Goal: Task Accomplishment & Management: Manage account settings

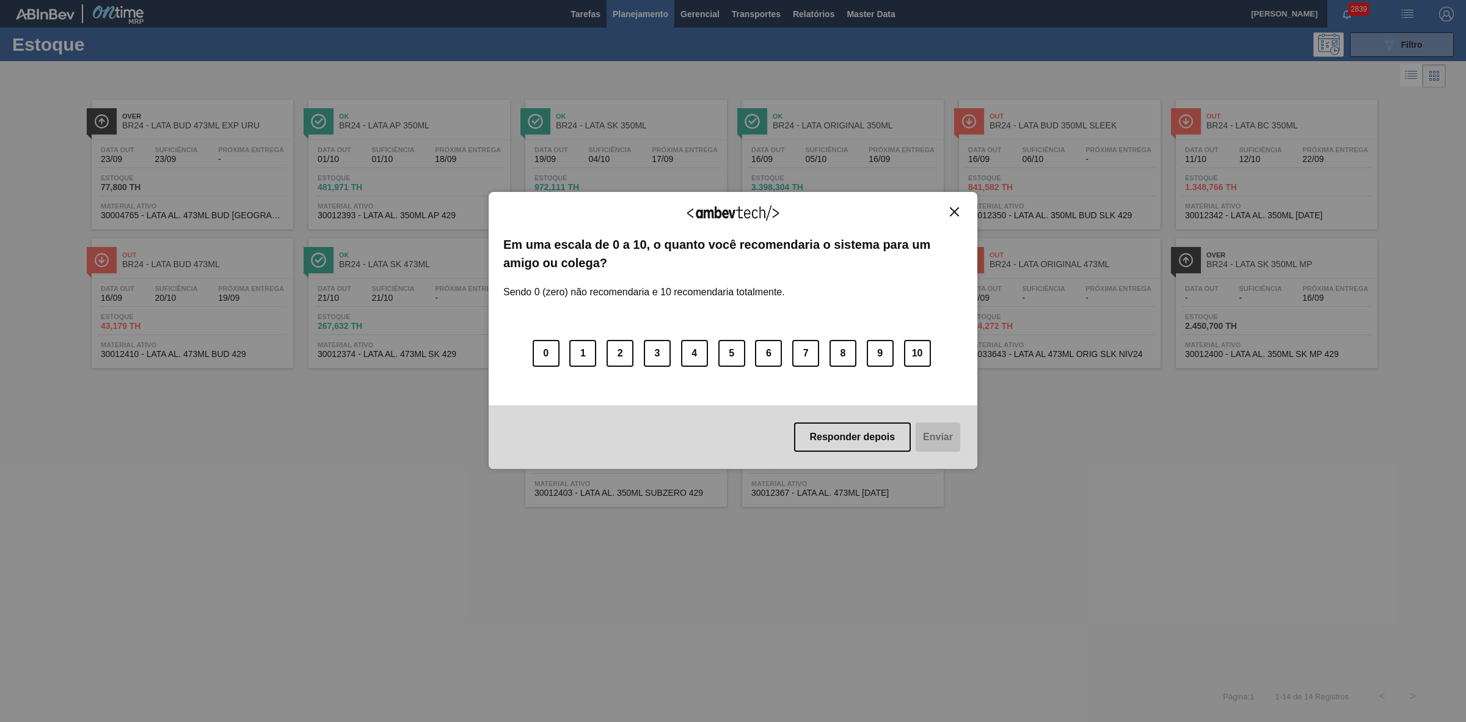
click at [959, 210] on img "Close" at bounding box center [954, 211] width 9 height 9
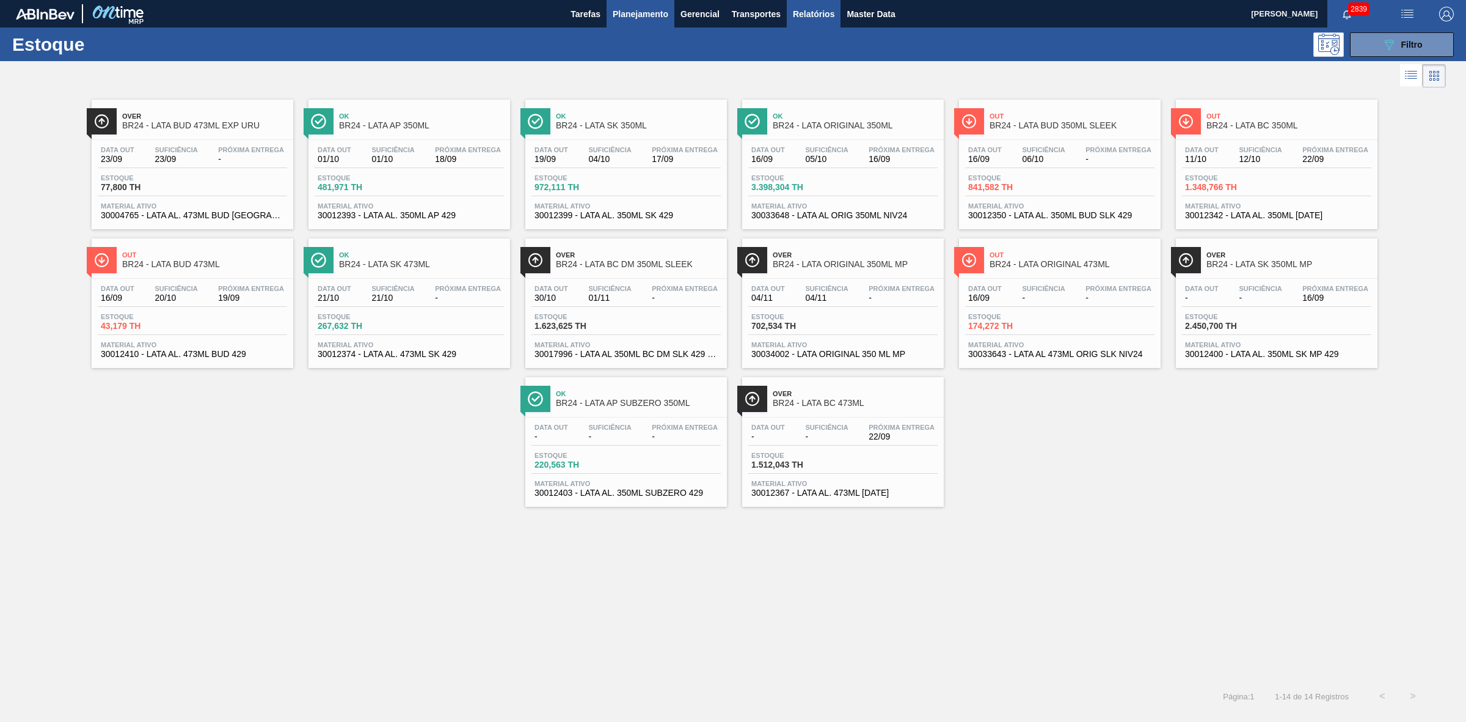
click at [801, 12] on span "Relatórios" at bounding box center [814, 14] width 42 height 15
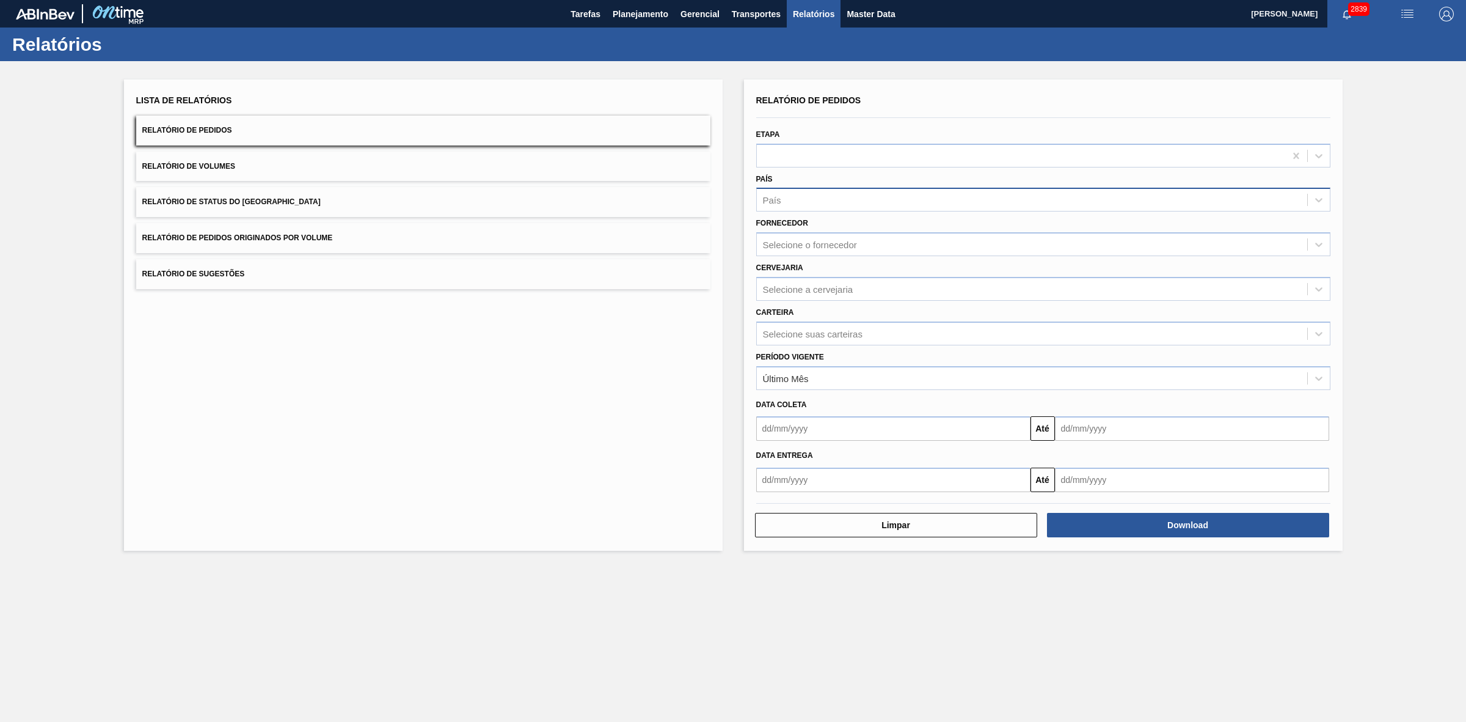
click at [803, 195] on div "País" at bounding box center [1032, 200] width 550 height 18
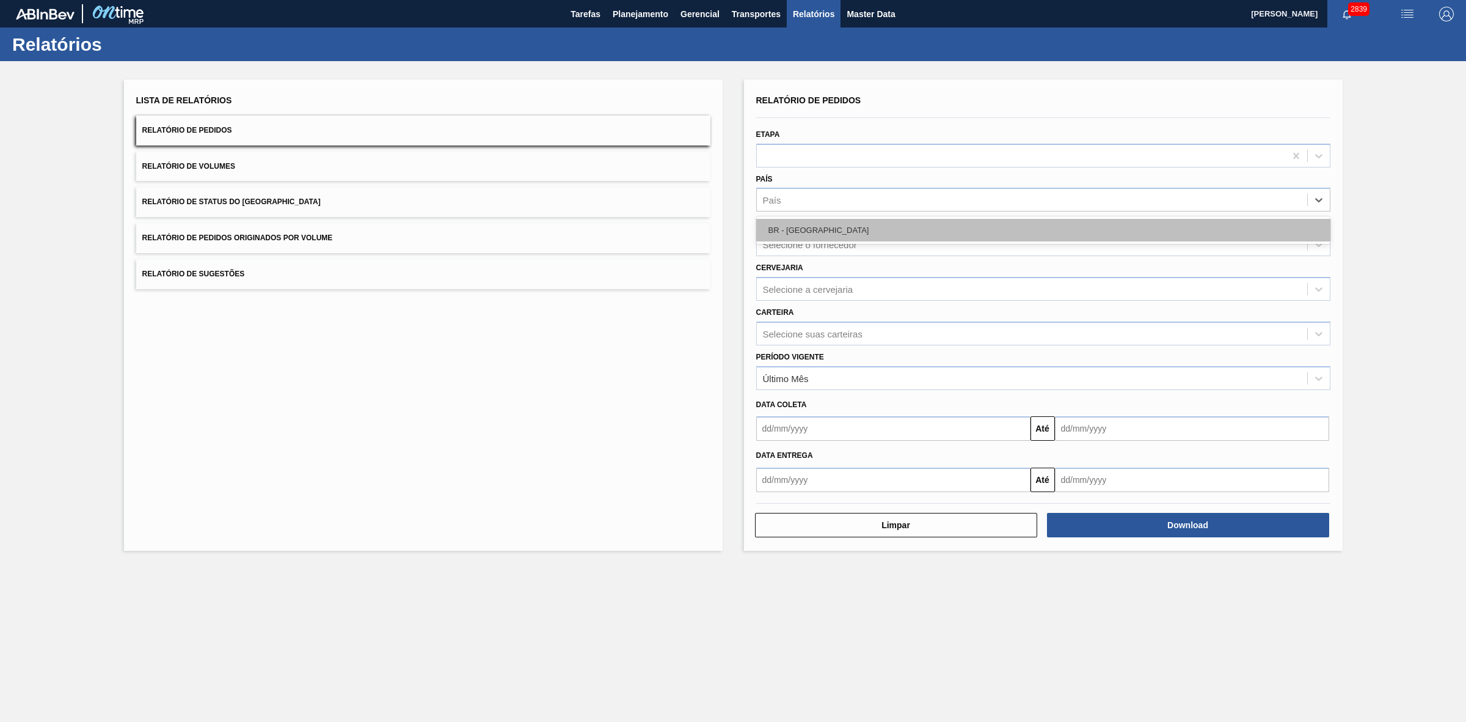
click at [813, 230] on div "BR - Brasil" at bounding box center [1043, 230] width 574 height 23
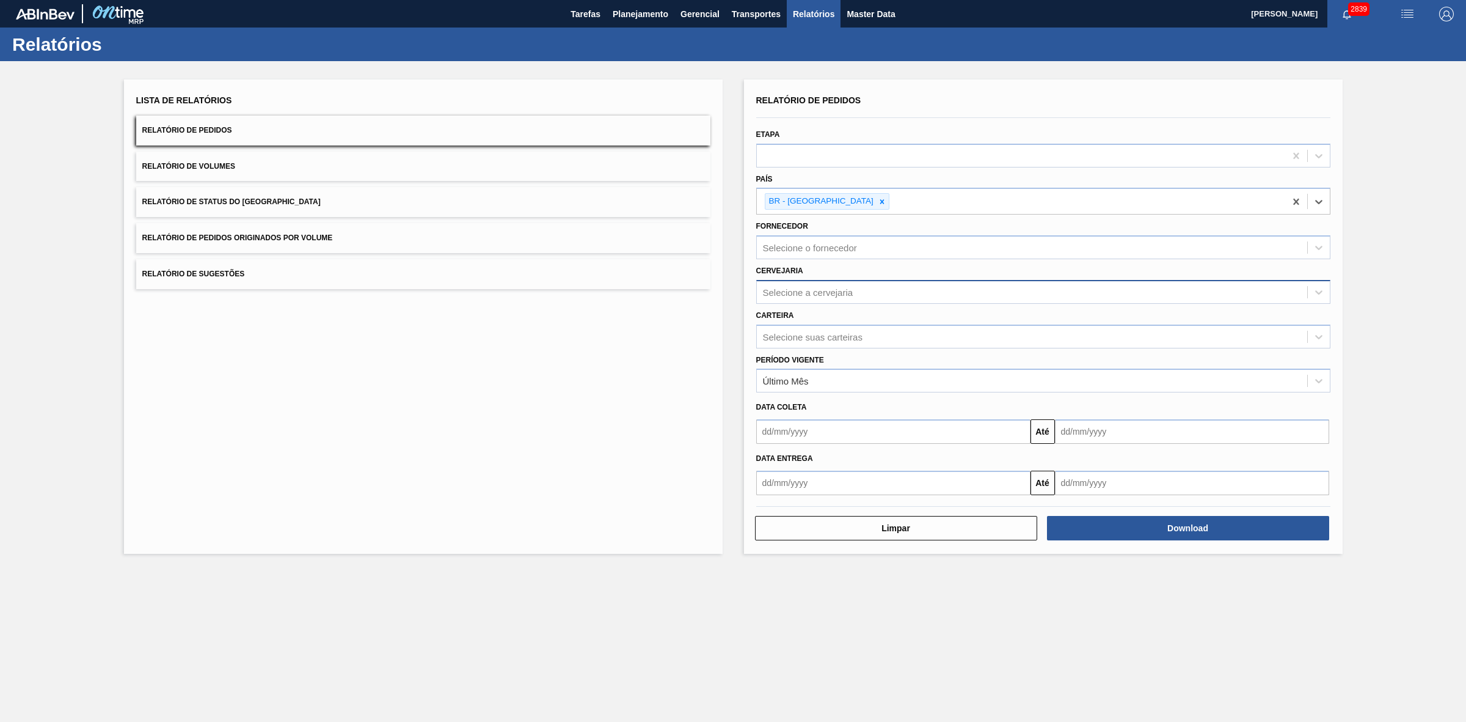
click at [806, 287] on div "Selecione a cervejaria" at bounding box center [808, 292] width 90 height 10
type input "09"
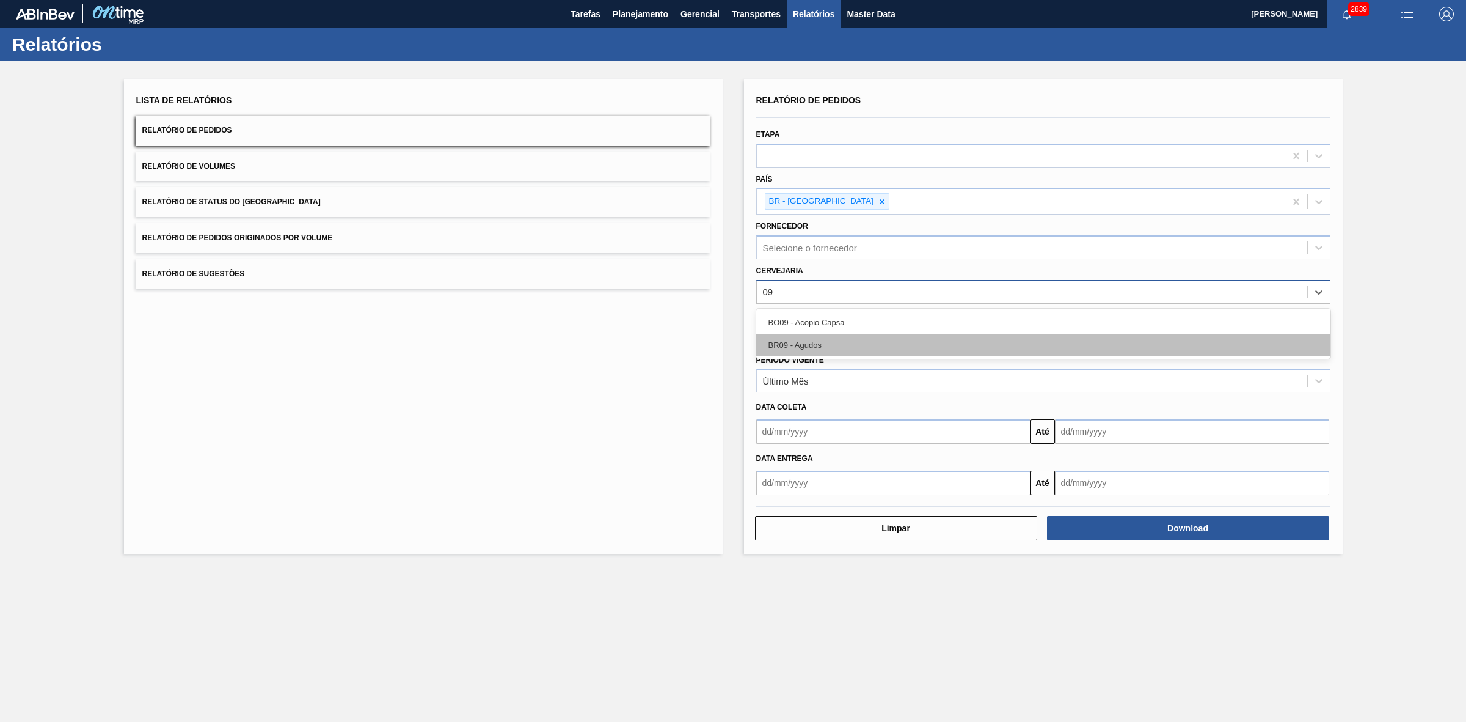
click at [805, 340] on div "BR09 - Agudos" at bounding box center [1043, 345] width 574 height 23
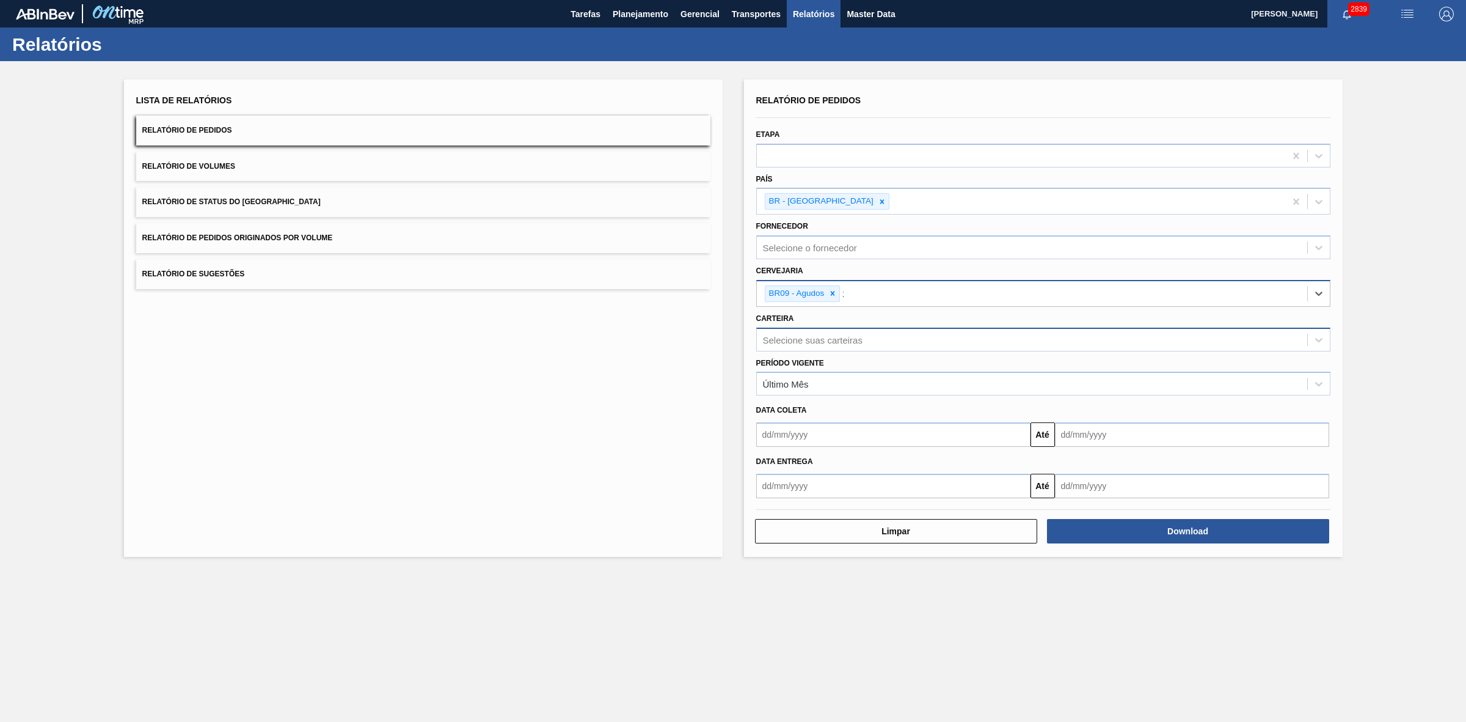
type input "21"
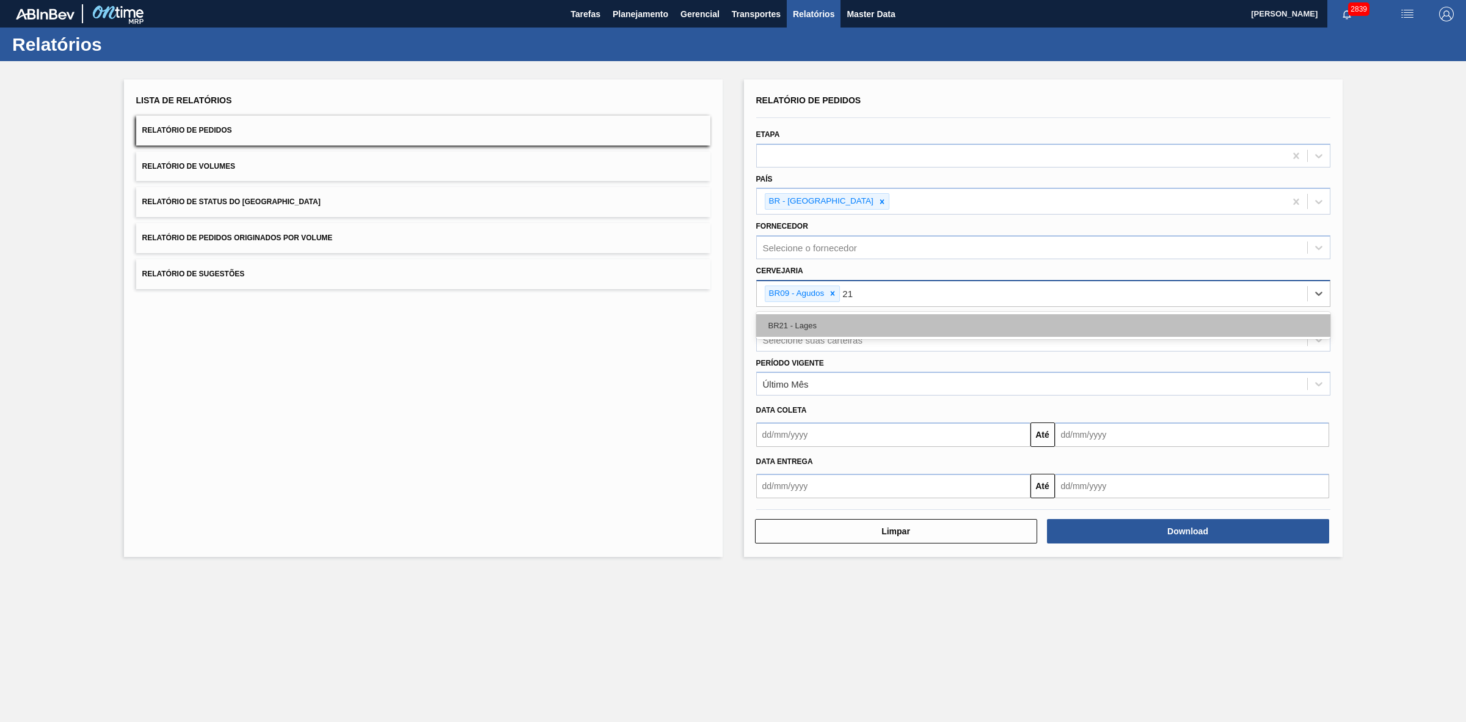
click at [811, 322] on div "BR21 - Lages" at bounding box center [1043, 325] width 574 height 23
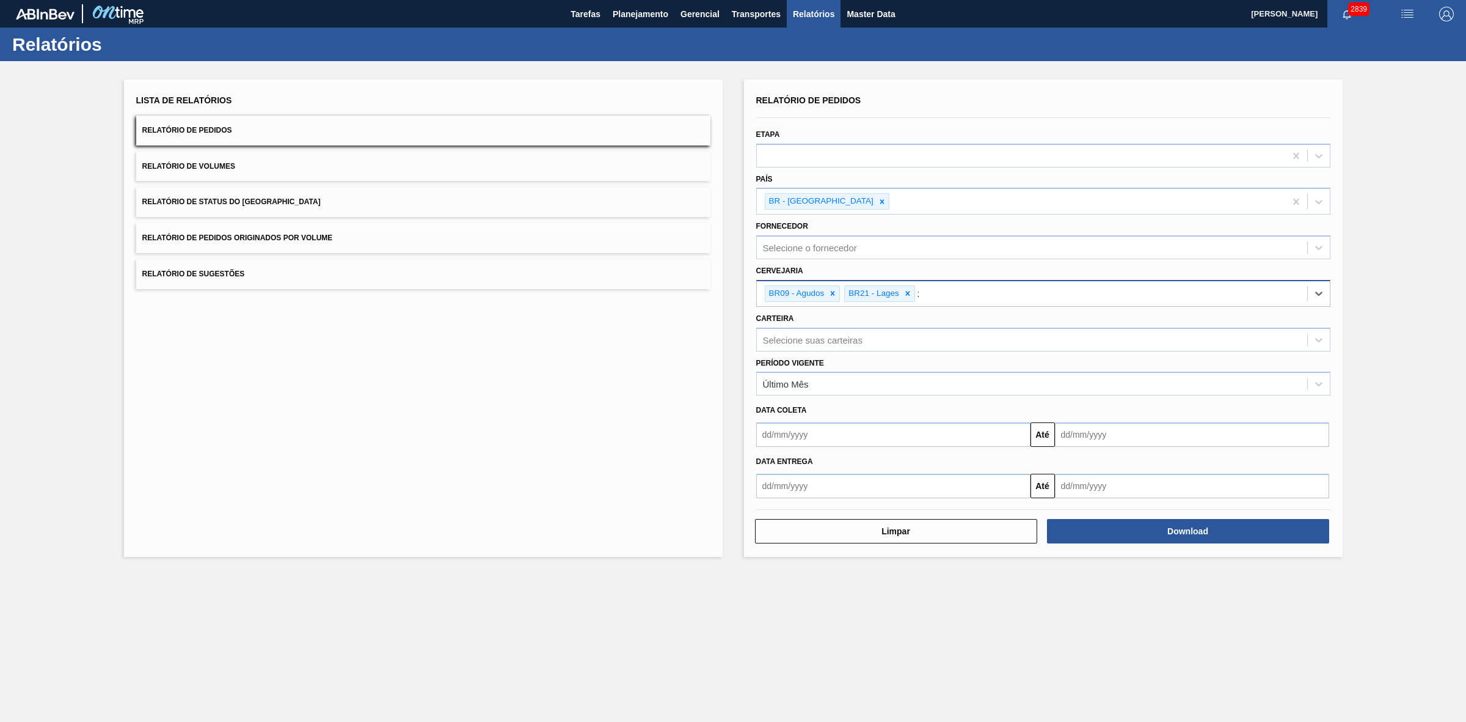
type input "22"
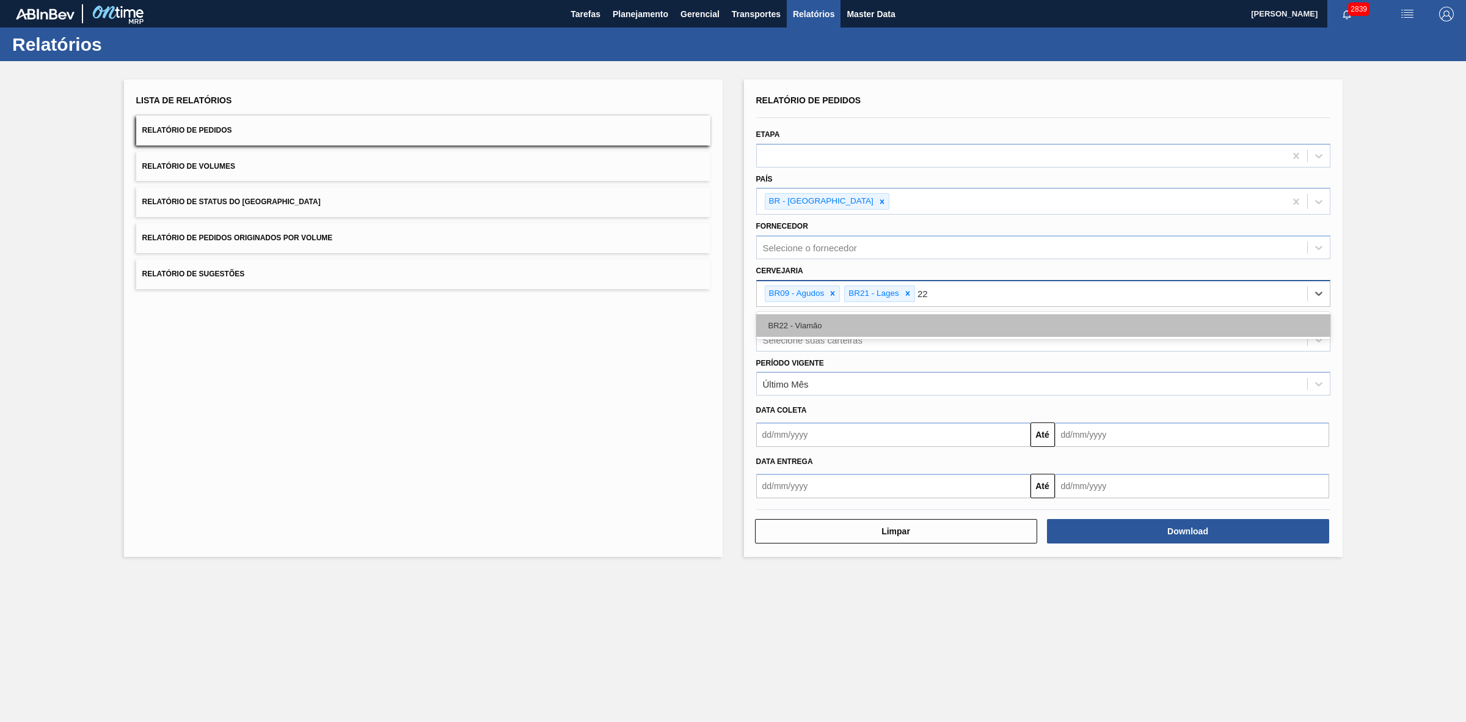
click at [811, 327] on div "BR22 - Viamão" at bounding box center [1043, 325] width 574 height 23
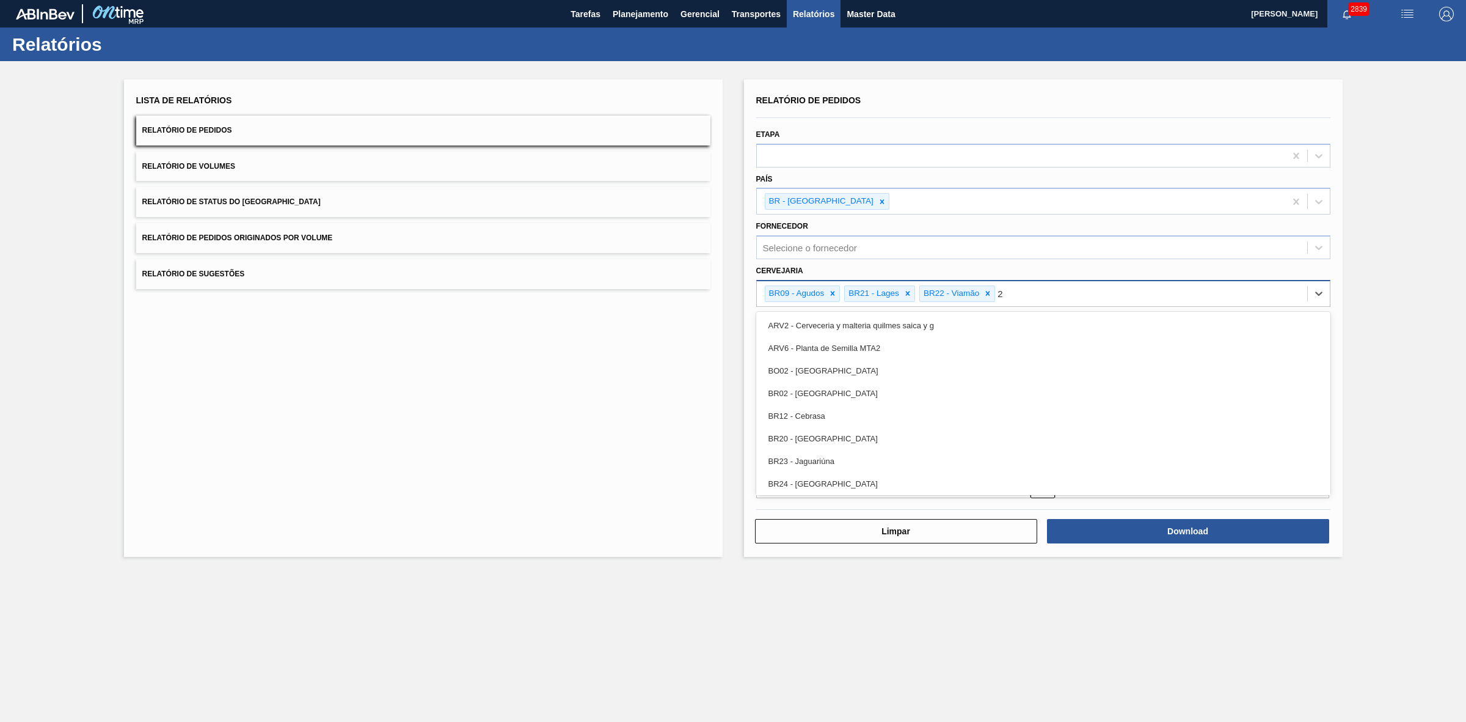
type input "24"
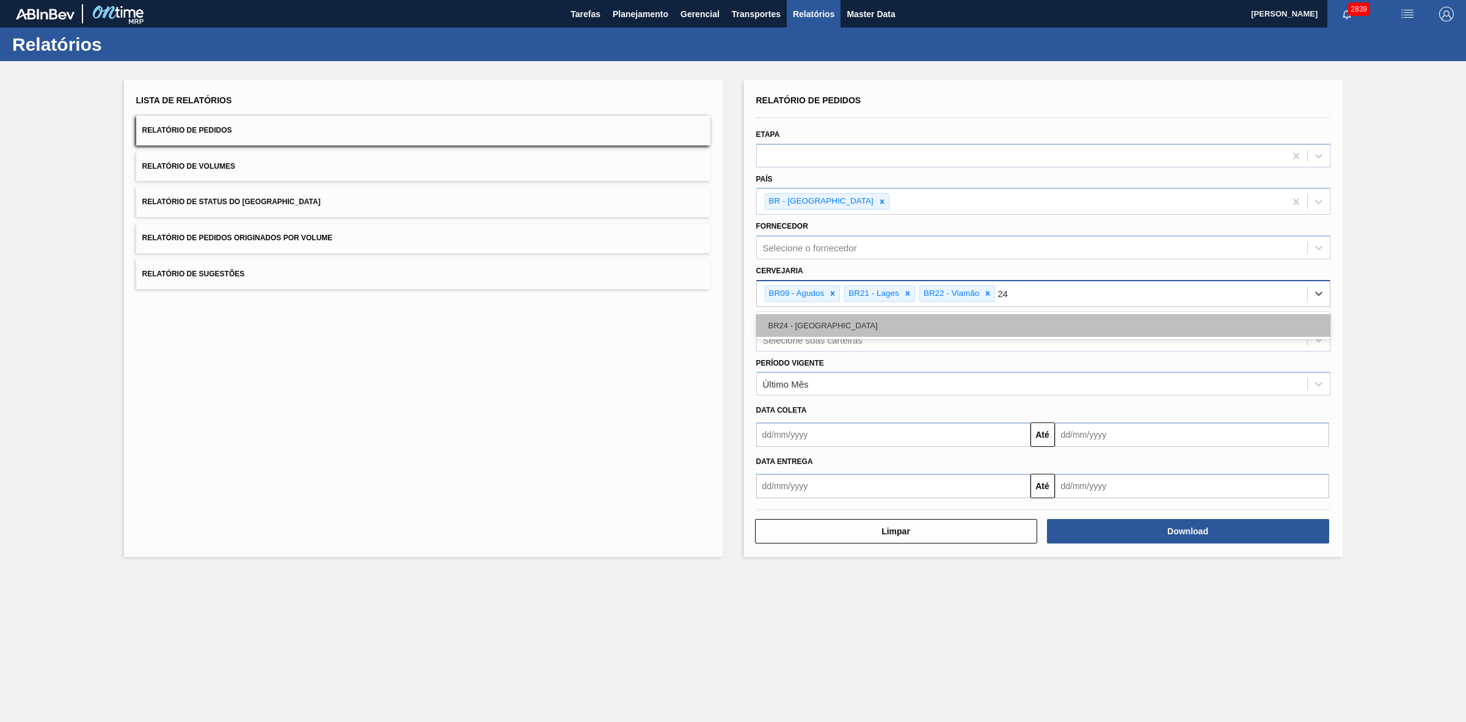
click at [846, 331] on div "BR24 - Ponta Grossa" at bounding box center [1043, 325] width 574 height 23
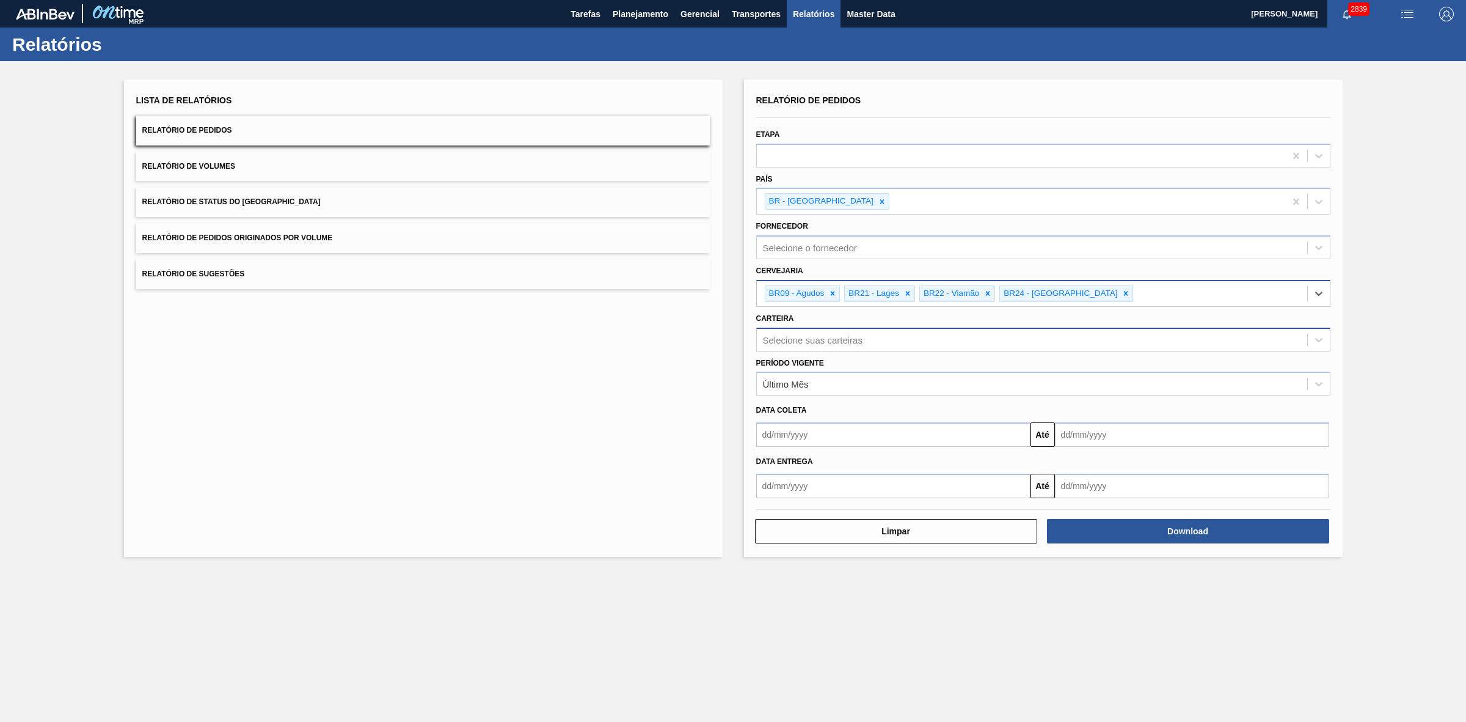
click at [836, 337] on div "Selecione suas carteiras" at bounding box center [813, 339] width 100 height 10
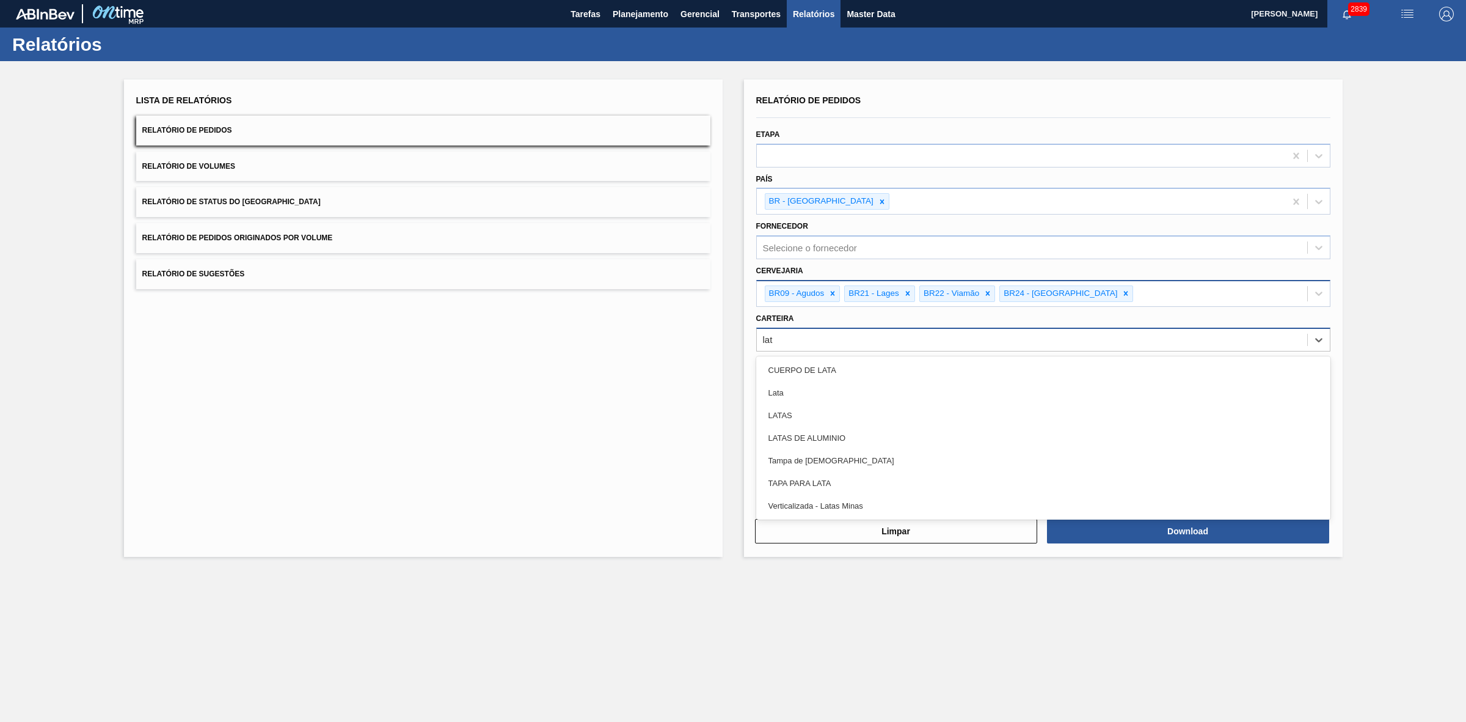
type input "lata"
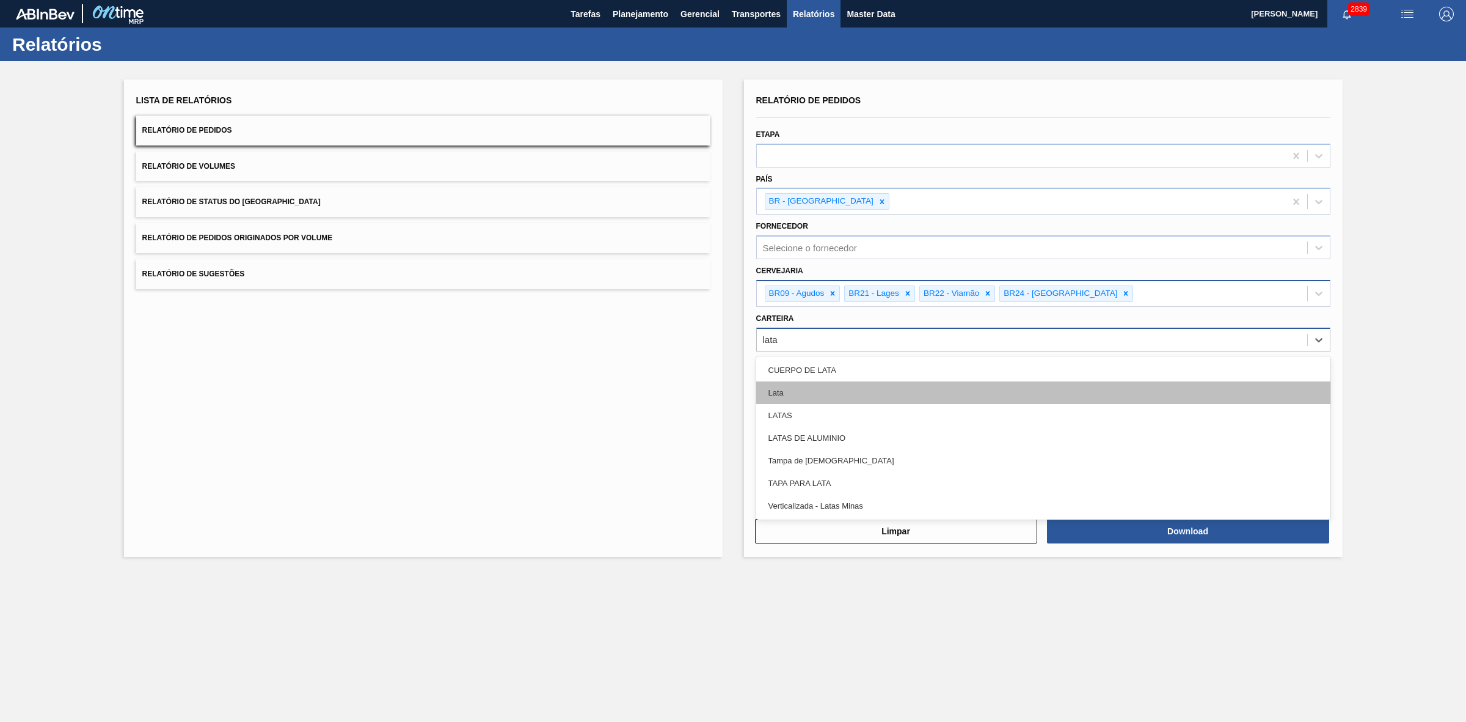
click at [806, 392] on div "Lata" at bounding box center [1043, 392] width 574 height 23
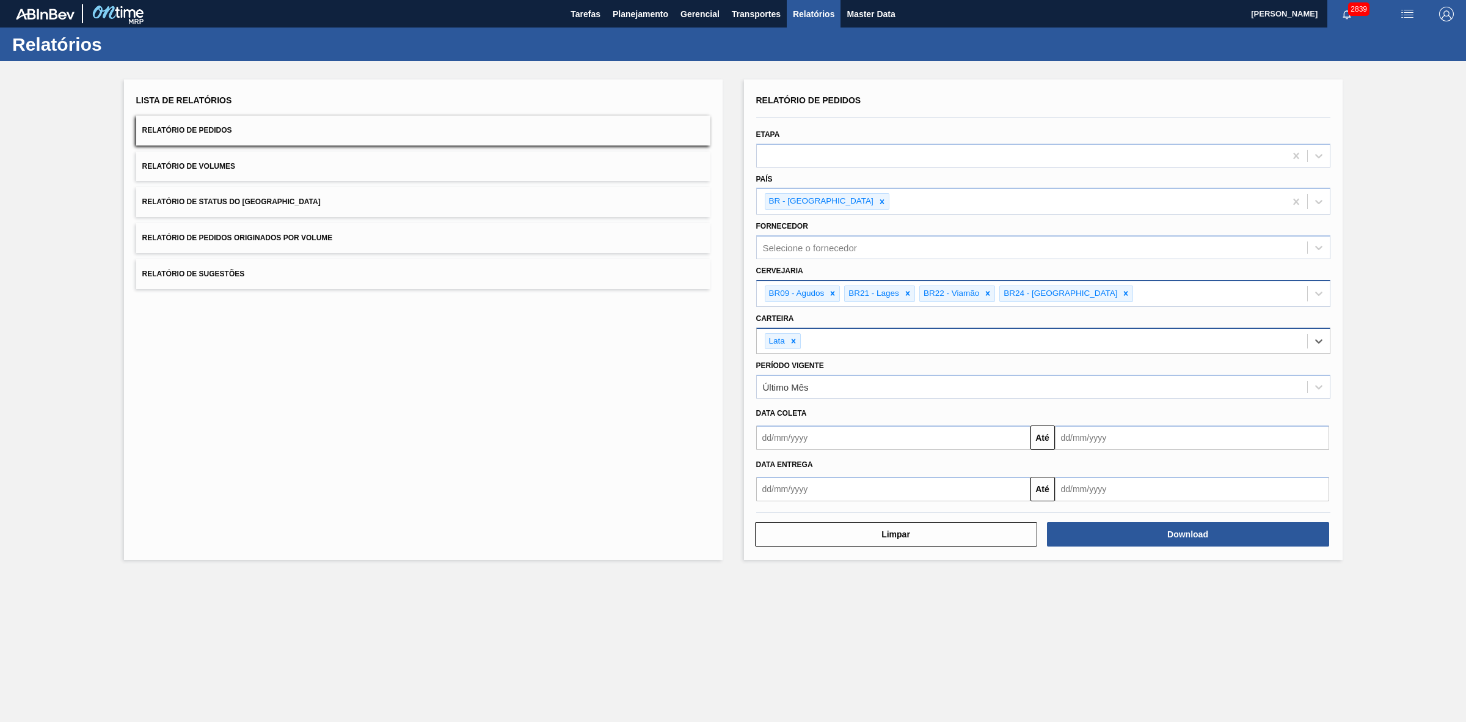
click at [816, 434] on input "text" at bounding box center [893, 437] width 274 height 24
click at [791, 461] on div "setembro 2025" at bounding box center [830, 466] width 147 height 10
click at [825, 519] on div "10" at bounding box center [830, 525] width 16 height 16
type input "10/09/2025"
click at [1111, 437] on input "text" at bounding box center [1192, 437] width 274 height 24
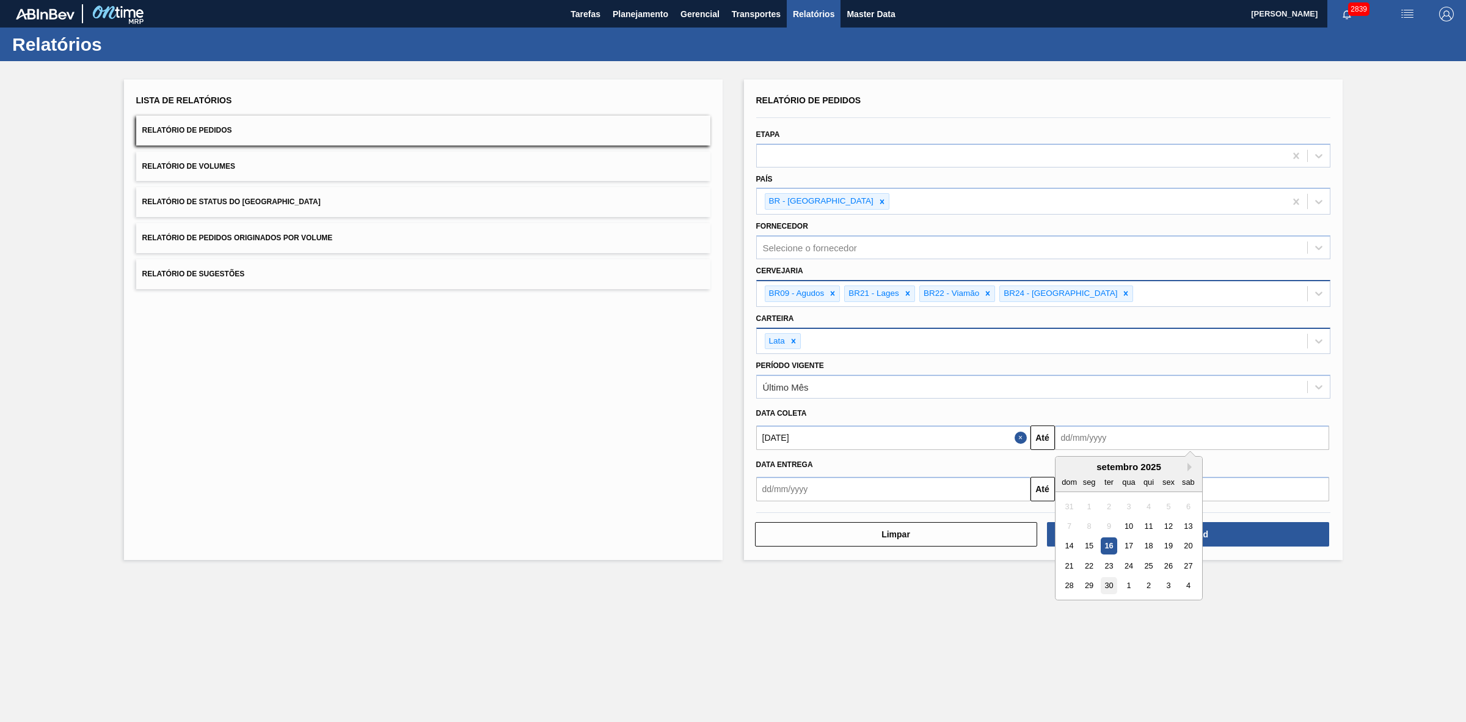
click at [1107, 583] on div "30" at bounding box center [1108, 585] width 16 height 16
type input "30/09/2025"
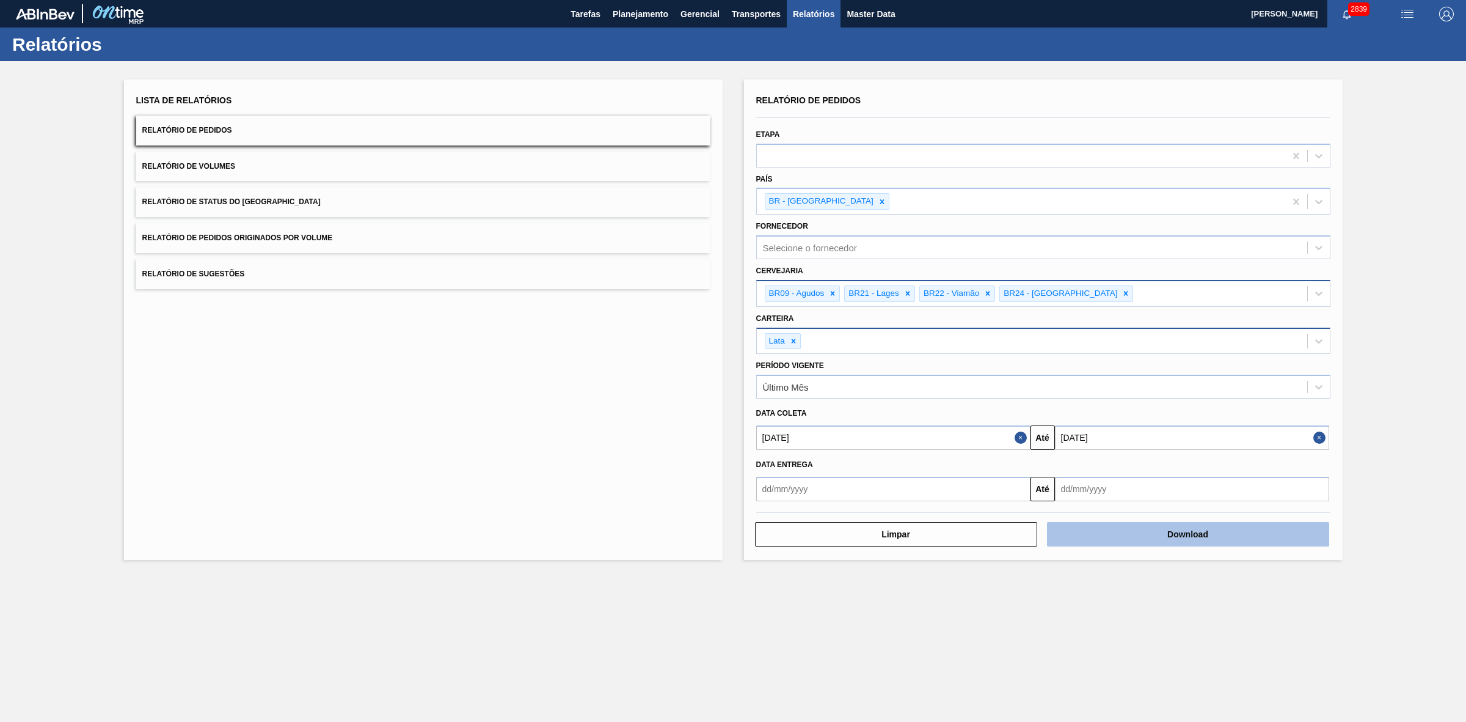
click at [1106, 536] on button "Download" at bounding box center [1188, 534] width 282 height 24
click at [410, 172] on button "Relatório de Volumes" at bounding box center [423, 167] width 574 height 30
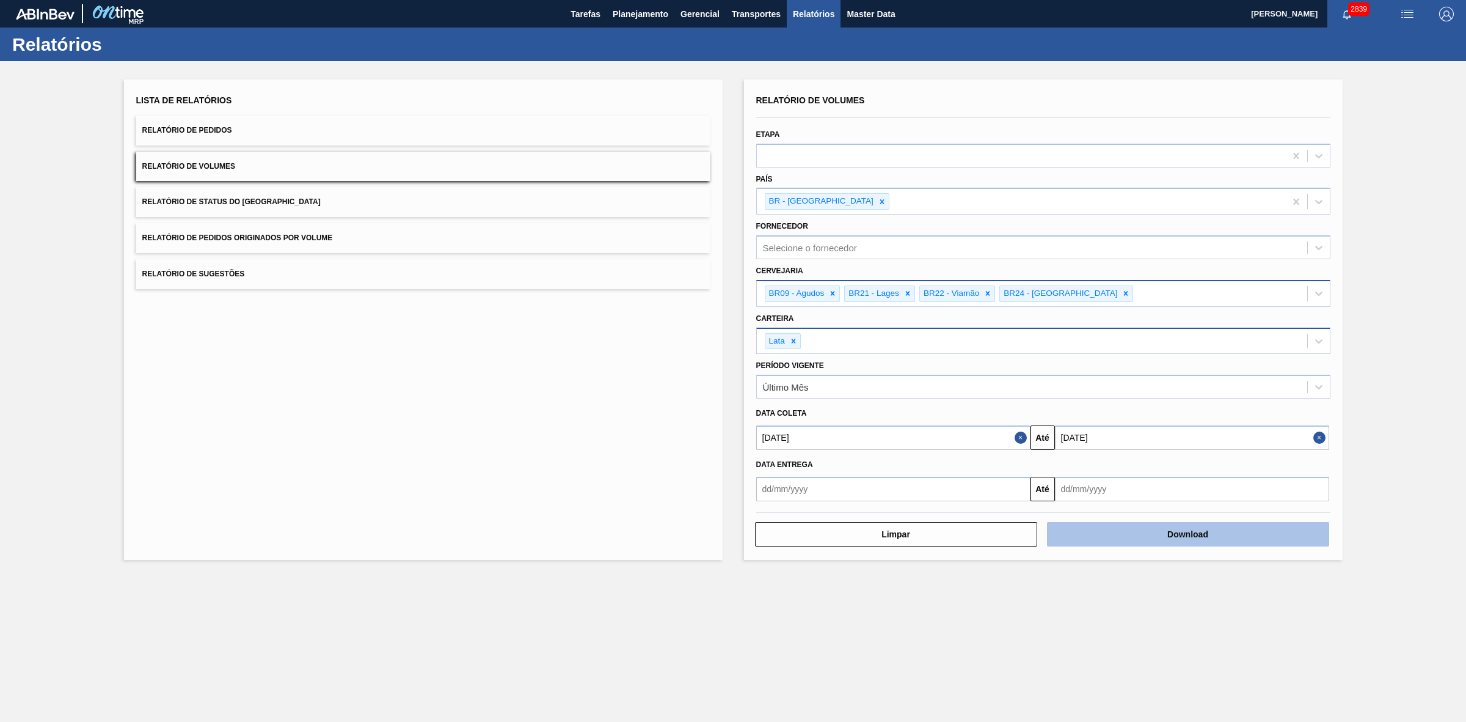
click at [1128, 528] on button "Download" at bounding box center [1188, 534] width 282 height 24
click at [328, 264] on button "Relatório de Sugestões" at bounding box center [423, 274] width 574 height 30
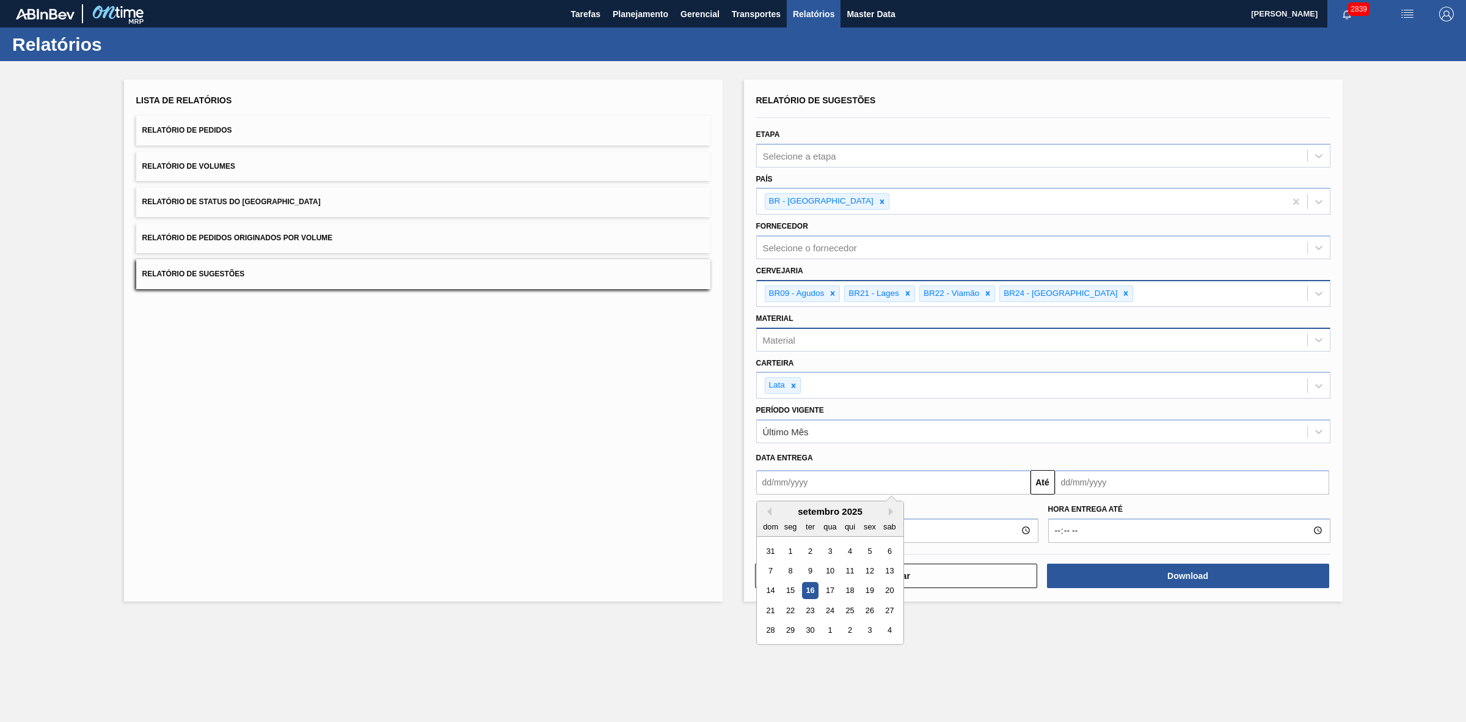
drag, startPoint x: 903, startPoint y: 483, endPoint x: 902, endPoint y: 492, distance: 8.6
click at [903, 483] on input "text" at bounding box center [893, 482] width 274 height 24
click at [816, 591] on div "16" at bounding box center [810, 590] width 16 height 16
type input "[DATE]"
drag, startPoint x: 1133, startPoint y: 474, endPoint x: 1126, endPoint y: 487, distance: 14.8
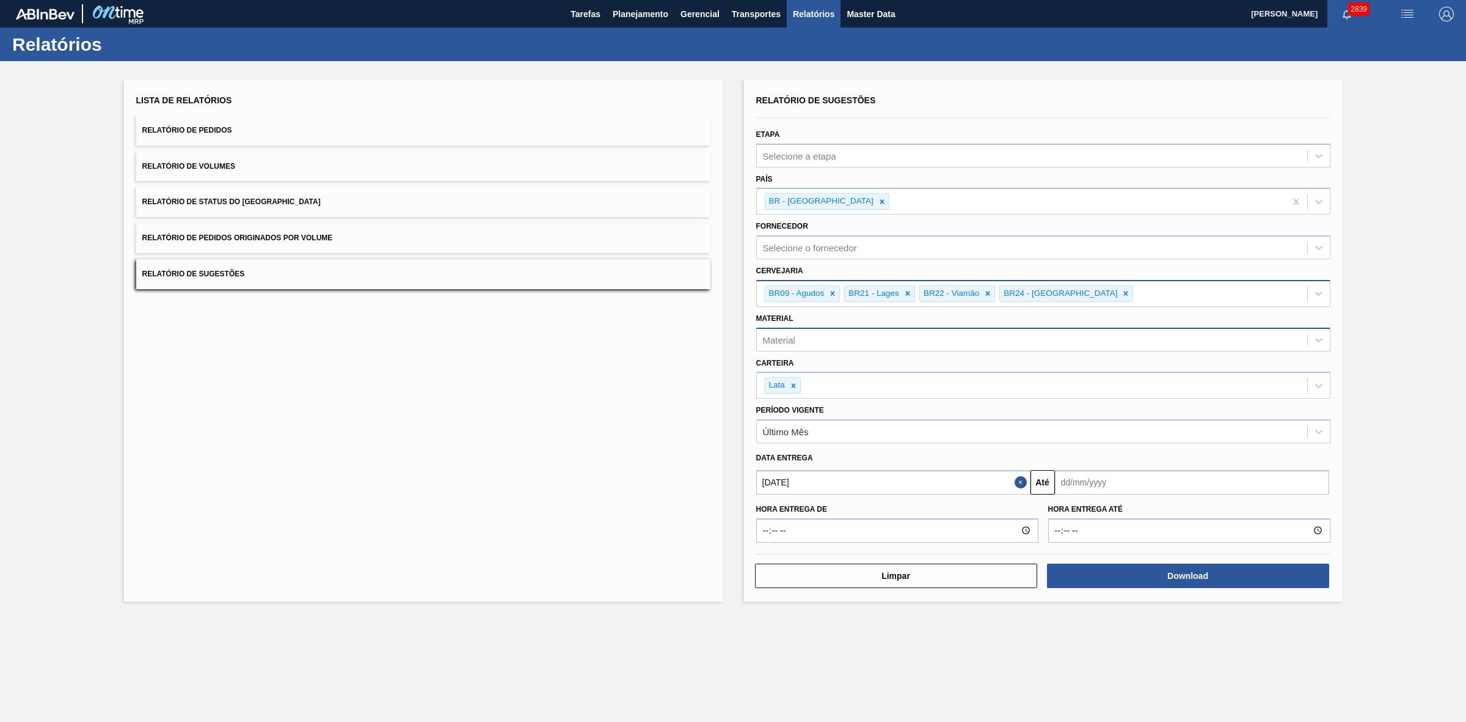
click at [1133, 474] on input "text" at bounding box center [1192, 482] width 274 height 24
click at [1110, 633] on div "30" at bounding box center [1108, 629] width 16 height 16
type input "30/09/2025"
click at [1131, 575] on button "Download" at bounding box center [1188, 575] width 282 height 24
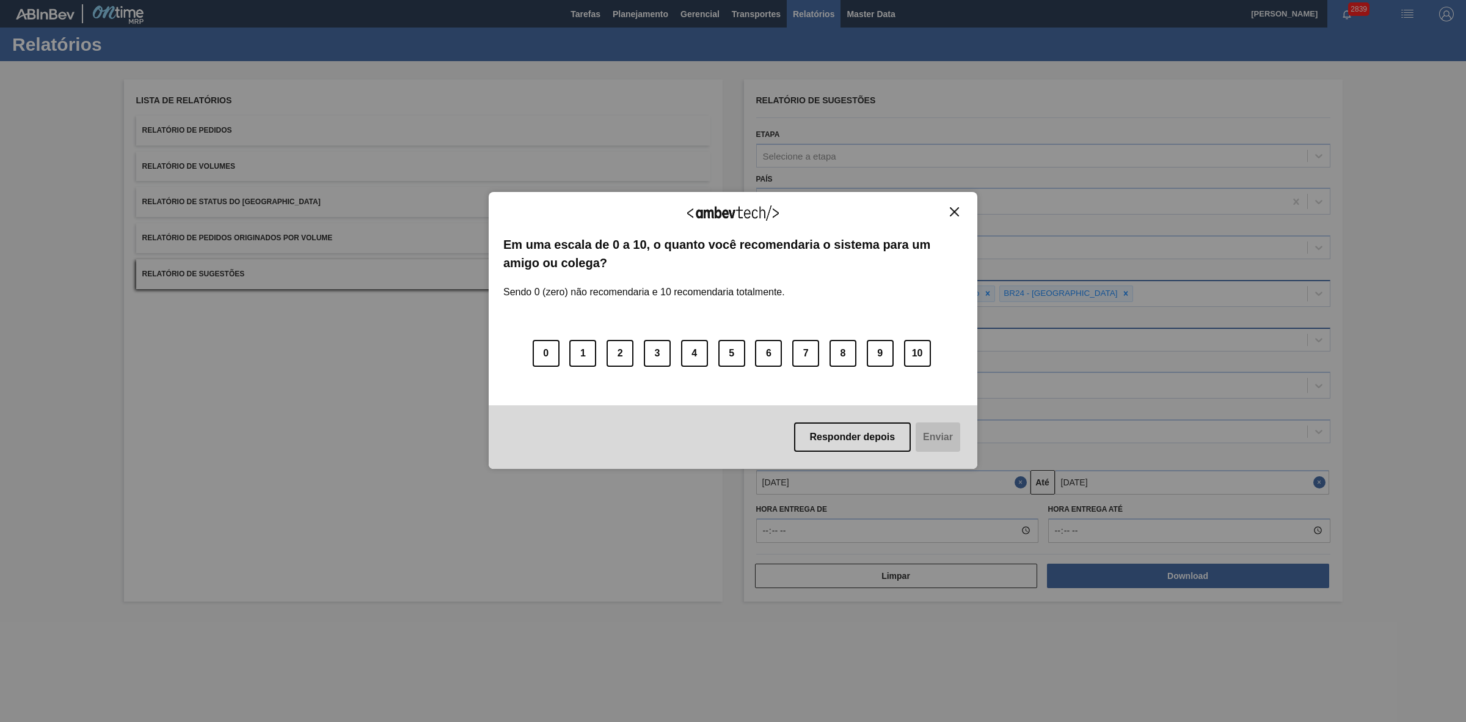
click at [628, 110] on div "Agradecemos seu feedback! Em uma escala de 0 a 10, o quanto você recomendaria o…" at bounding box center [733, 330] width 489 height 687
click at [957, 209] on img "Close" at bounding box center [954, 211] width 9 height 9
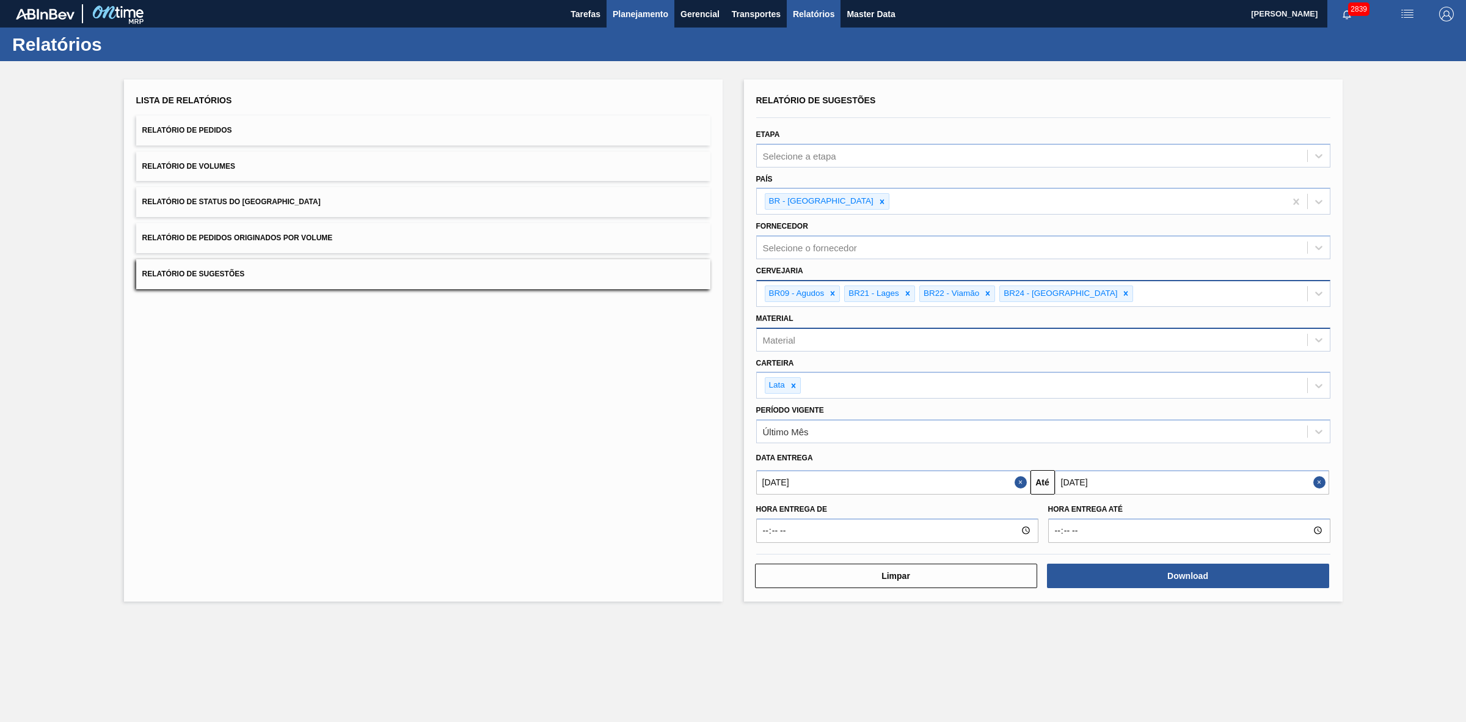
click at [634, 16] on span "Planejamento" at bounding box center [641, 14] width 56 height 15
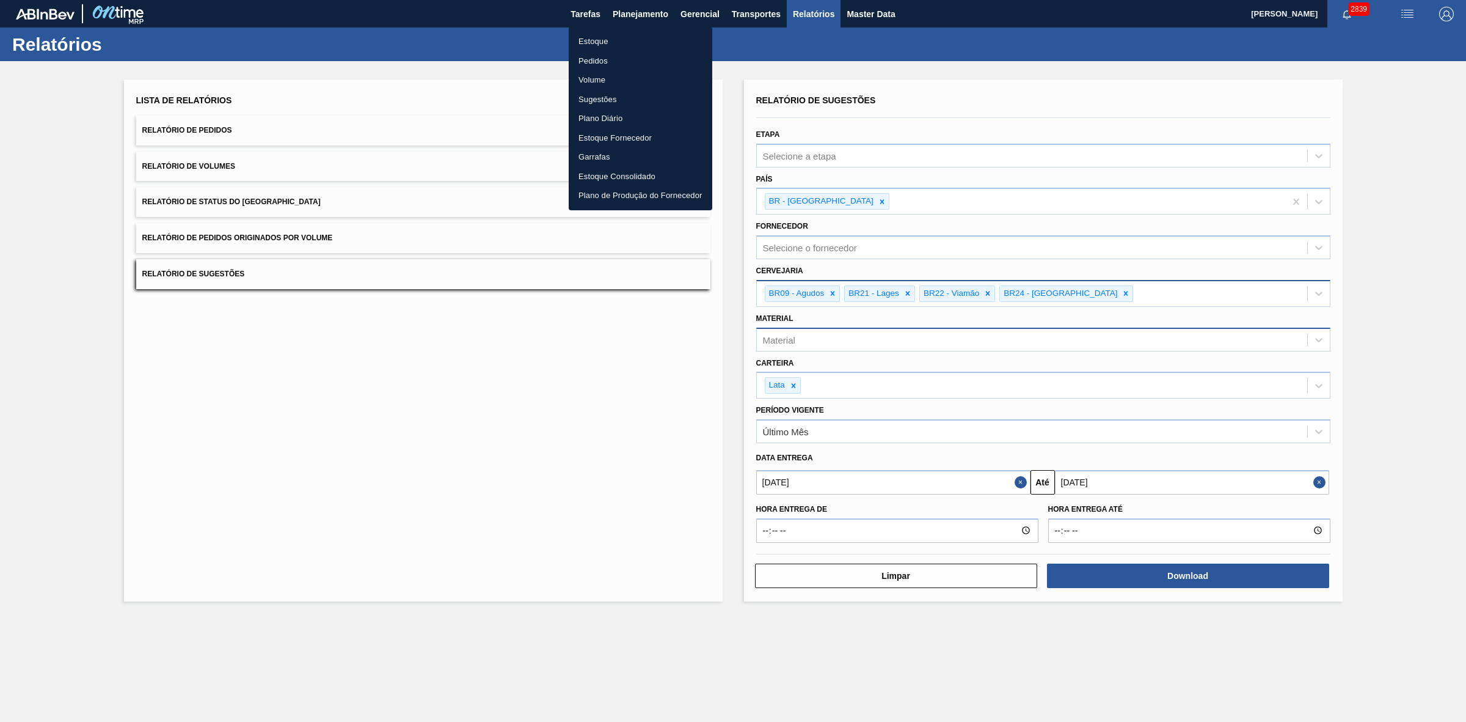
click at [601, 44] on li "Estoque" at bounding box center [641, 42] width 144 height 20
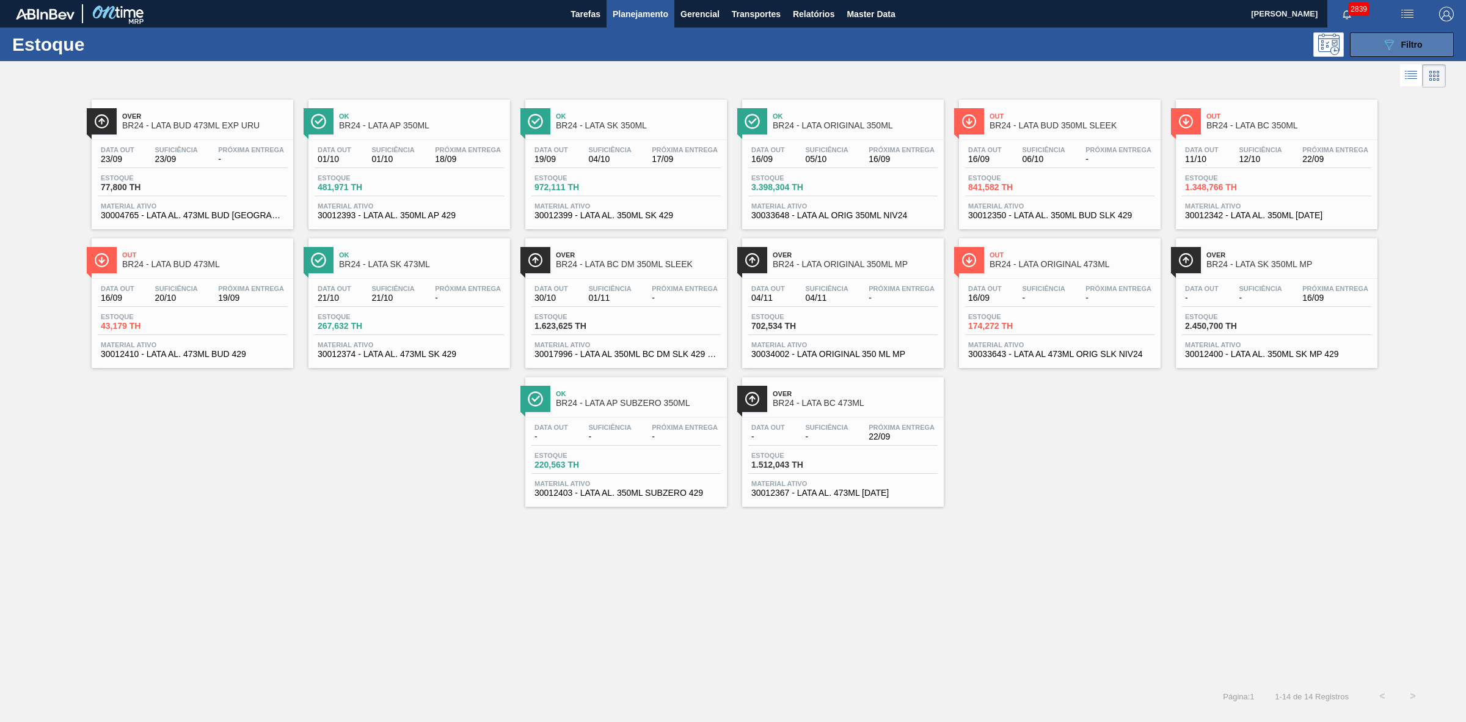
click at [1381, 46] on button "089F7B8B-B2A5-4AFE-B5C0-19BA573D28AC Filtro" at bounding box center [1402, 44] width 104 height 24
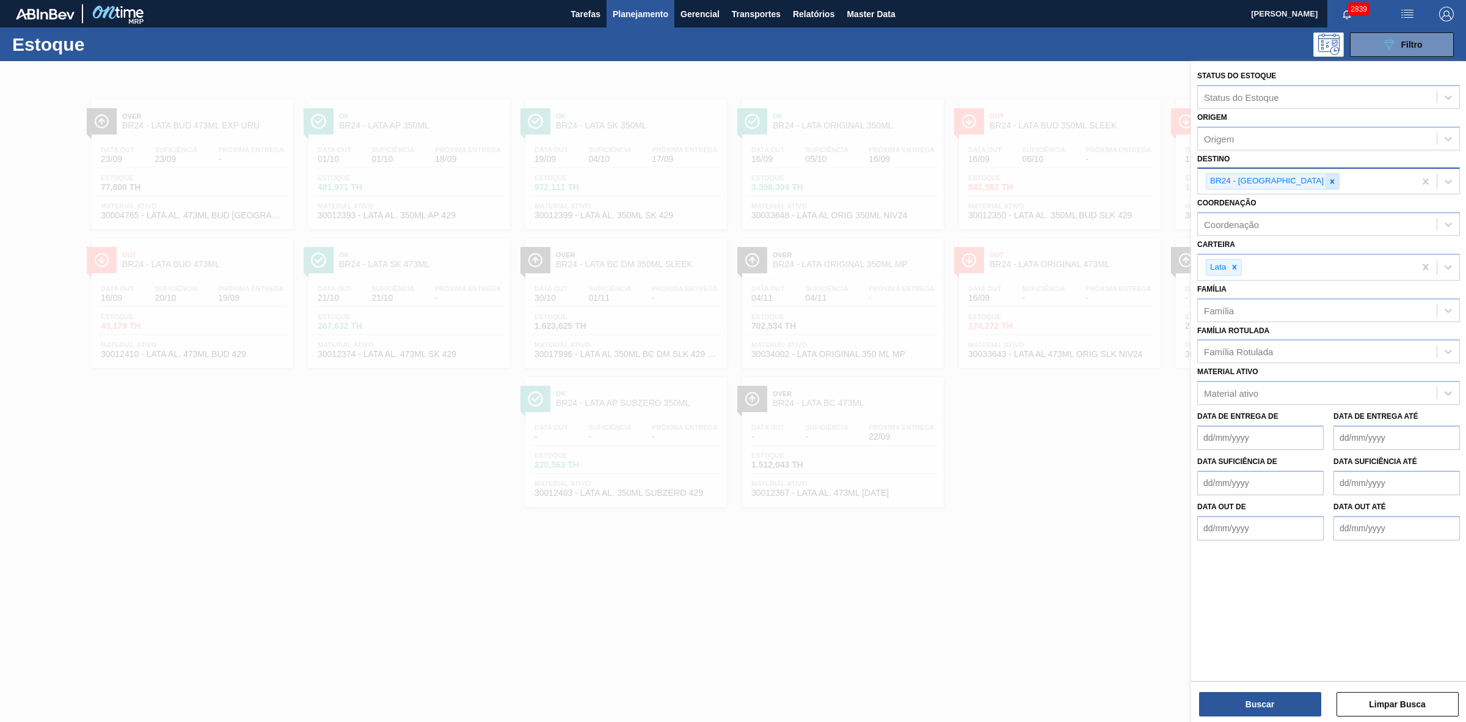
click at [1328, 179] on icon at bounding box center [1332, 181] width 9 height 9
type input "09"
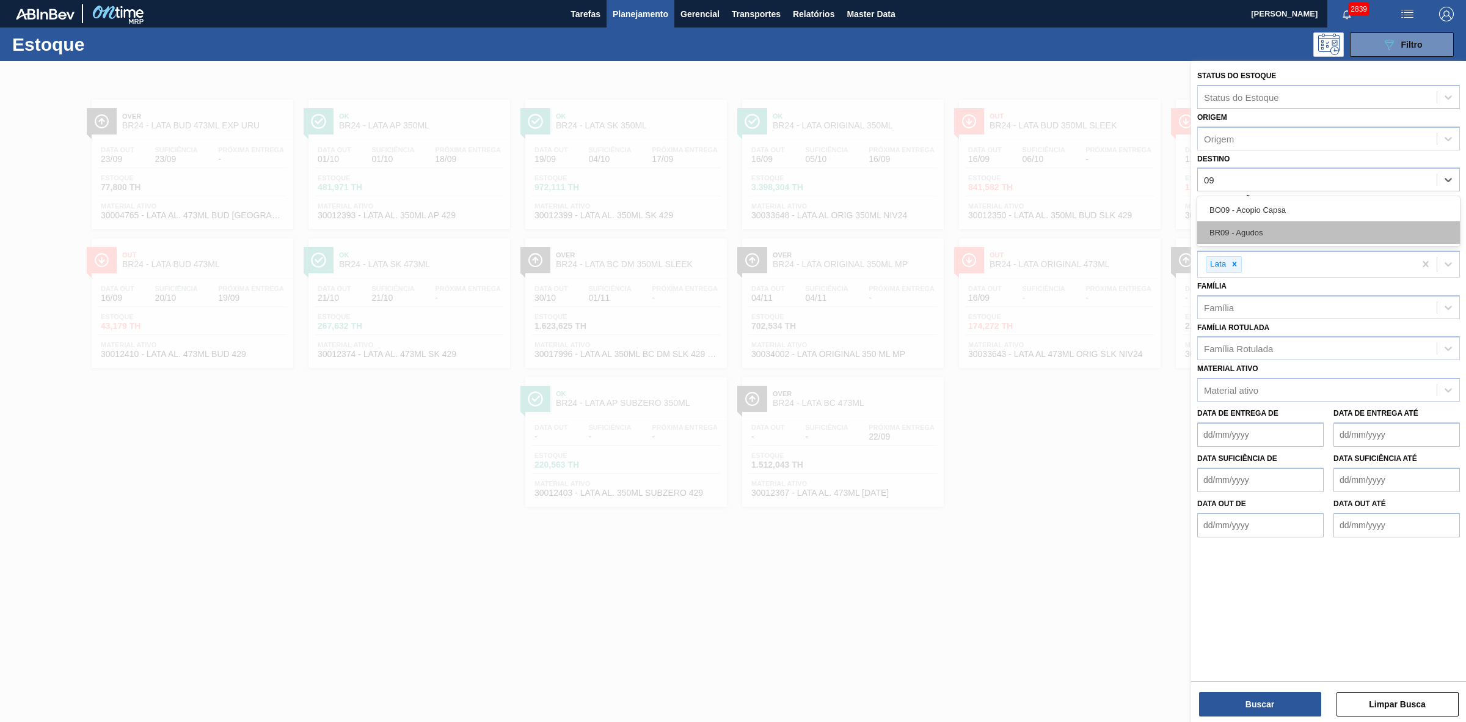
click at [1256, 227] on div "BR09 - Agudos" at bounding box center [1328, 232] width 263 height 23
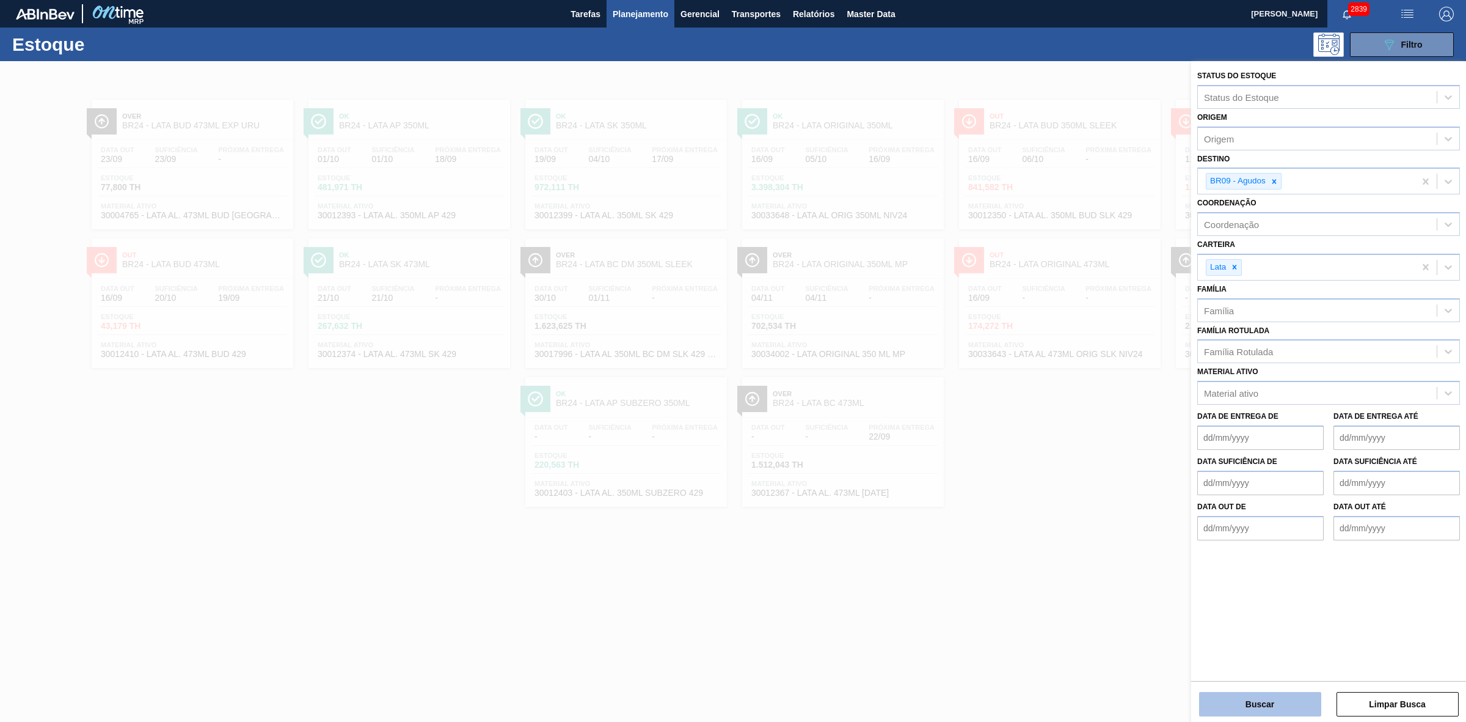
click at [1293, 697] on button "Buscar" at bounding box center [1260, 704] width 122 height 24
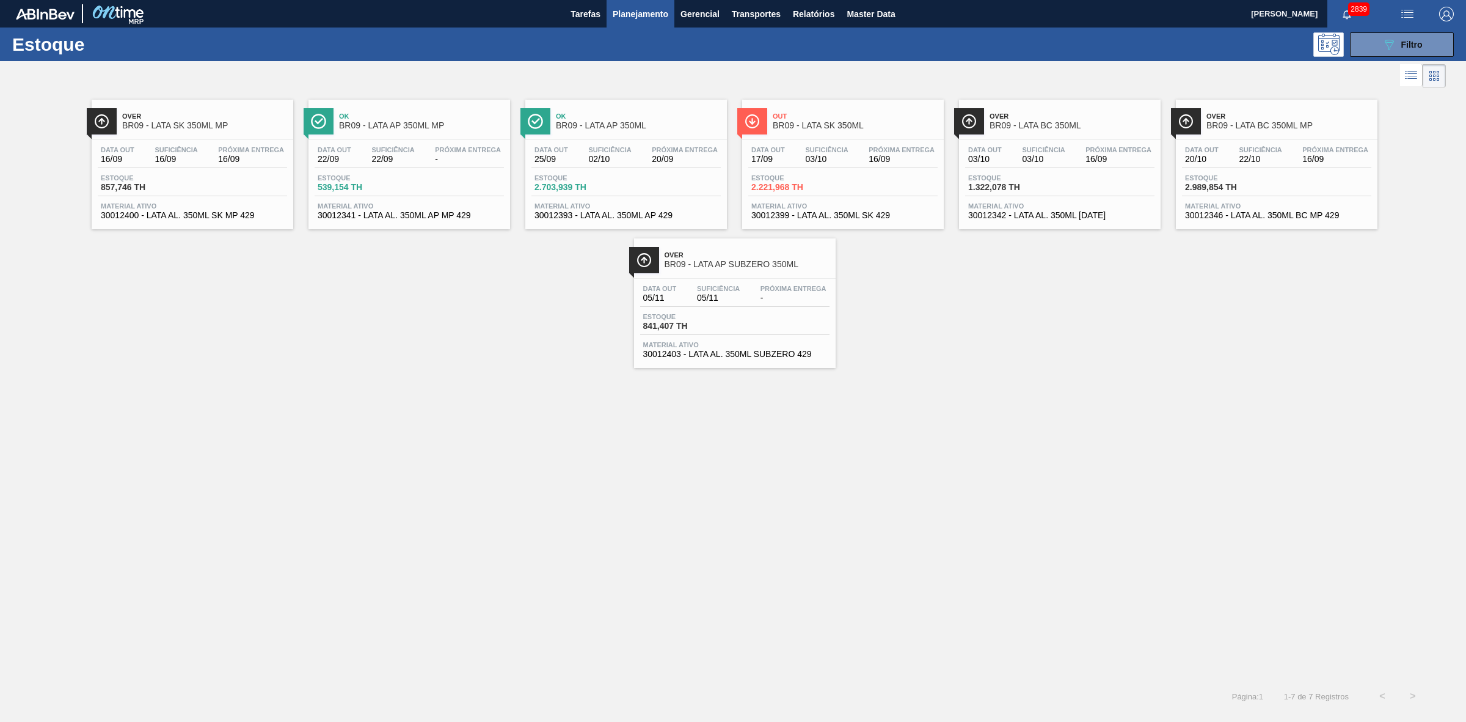
click at [422, 121] on span "BR09 - LATA AP 350ML MP" at bounding box center [421, 125] width 165 height 9
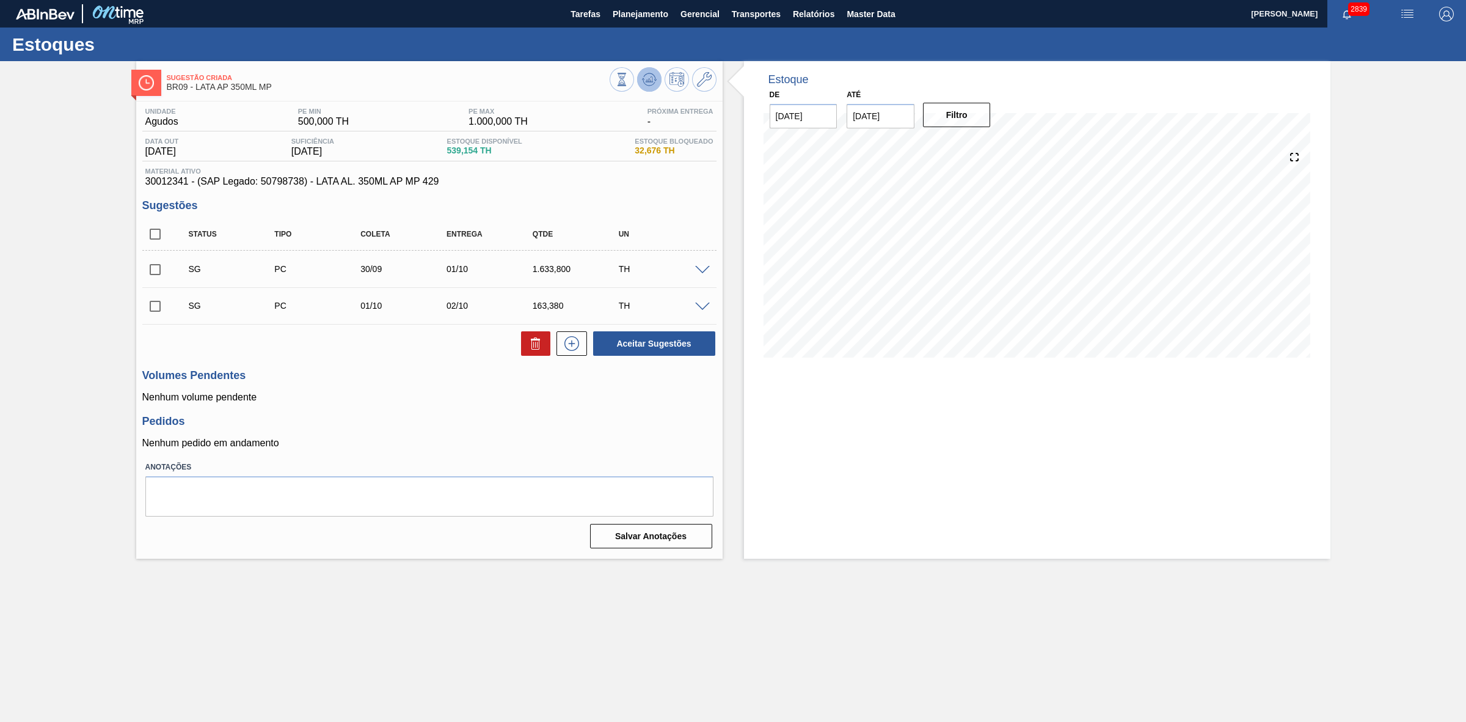
click at [654, 86] on icon at bounding box center [649, 79] width 15 height 15
click at [893, 118] on input "30/09/2025" at bounding box center [881, 116] width 68 height 24
click at [982, 263] on div "4" at bounding box center [980, 263] width 16 height 16
type input "[DATE]"
click at [959, 125] on button "Filtro" at bounding box center [957, 115] width 68 height 24
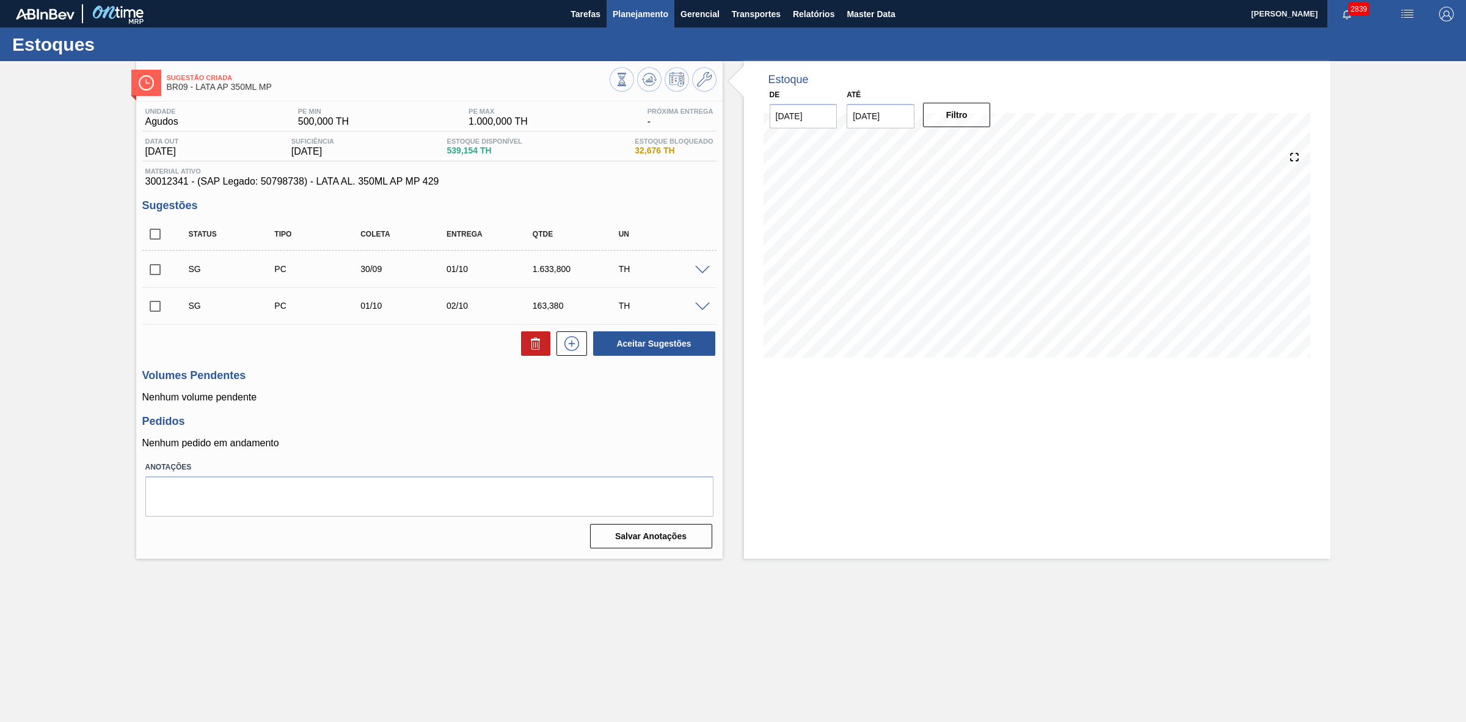
click at [657, 3] on button "Planejamento" at bounding box center [641, 13] width 68 height 27
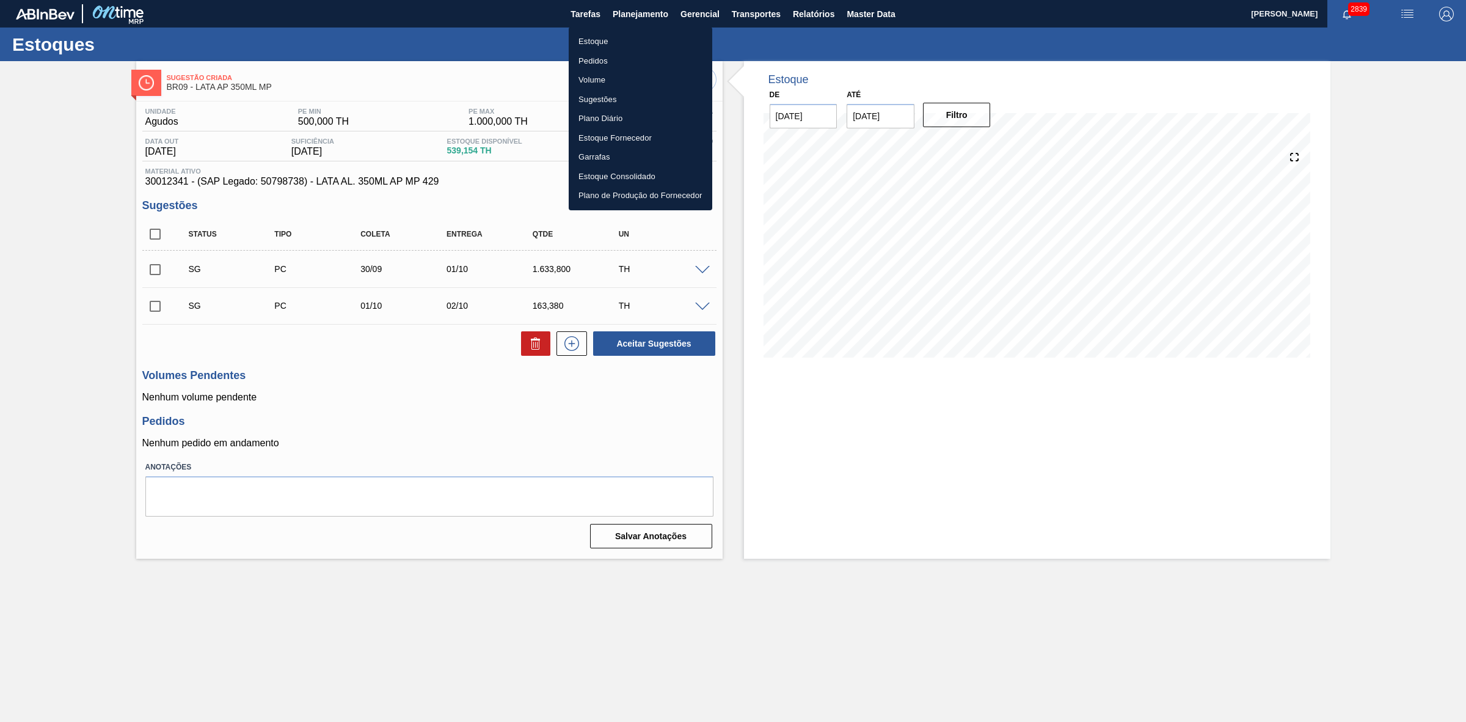
click at [597, 42] on li "Estoque" at bounding box center [641, 42] width 144 height 20
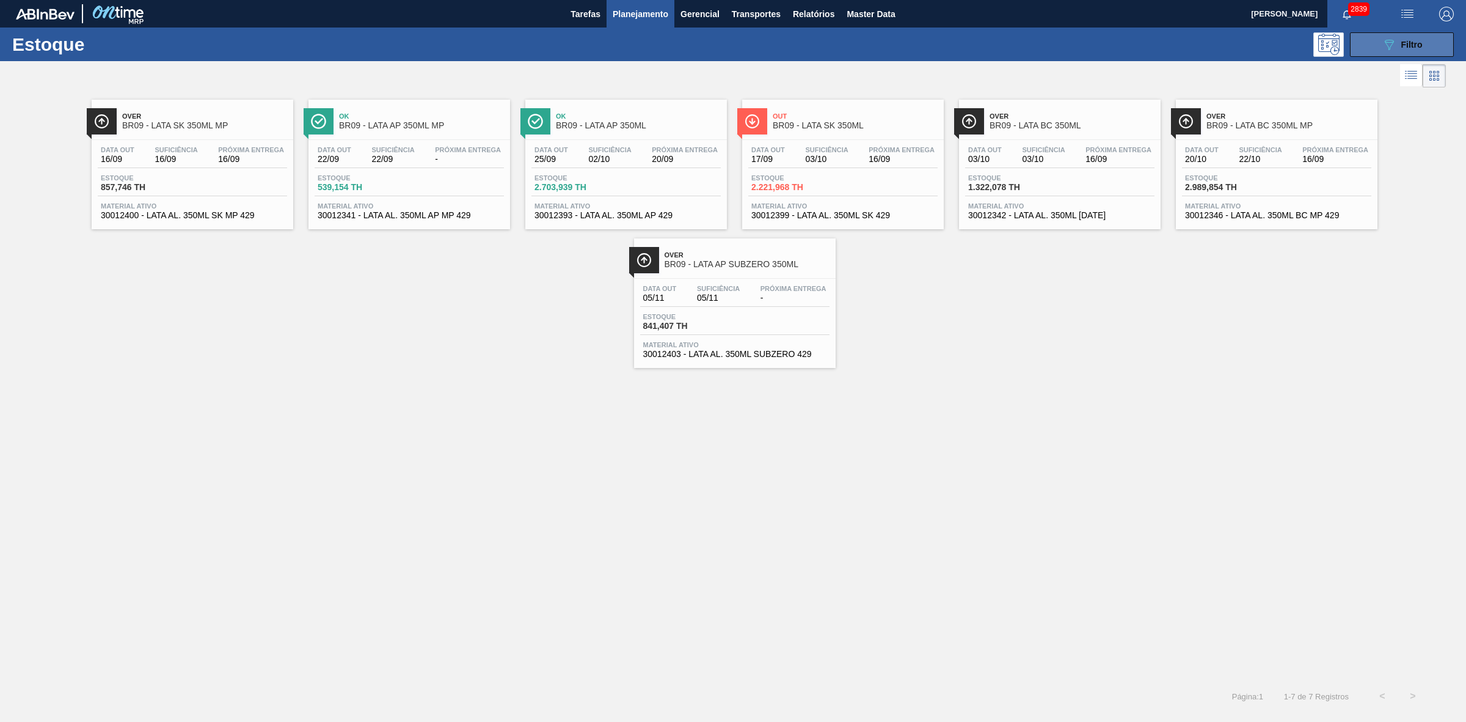
click at [1385, 37] on icon "089F7B8B-B2A5-4AFE-B5C0-19BA573D28AC" at bounding box center [1389, 44] width 15 height 15
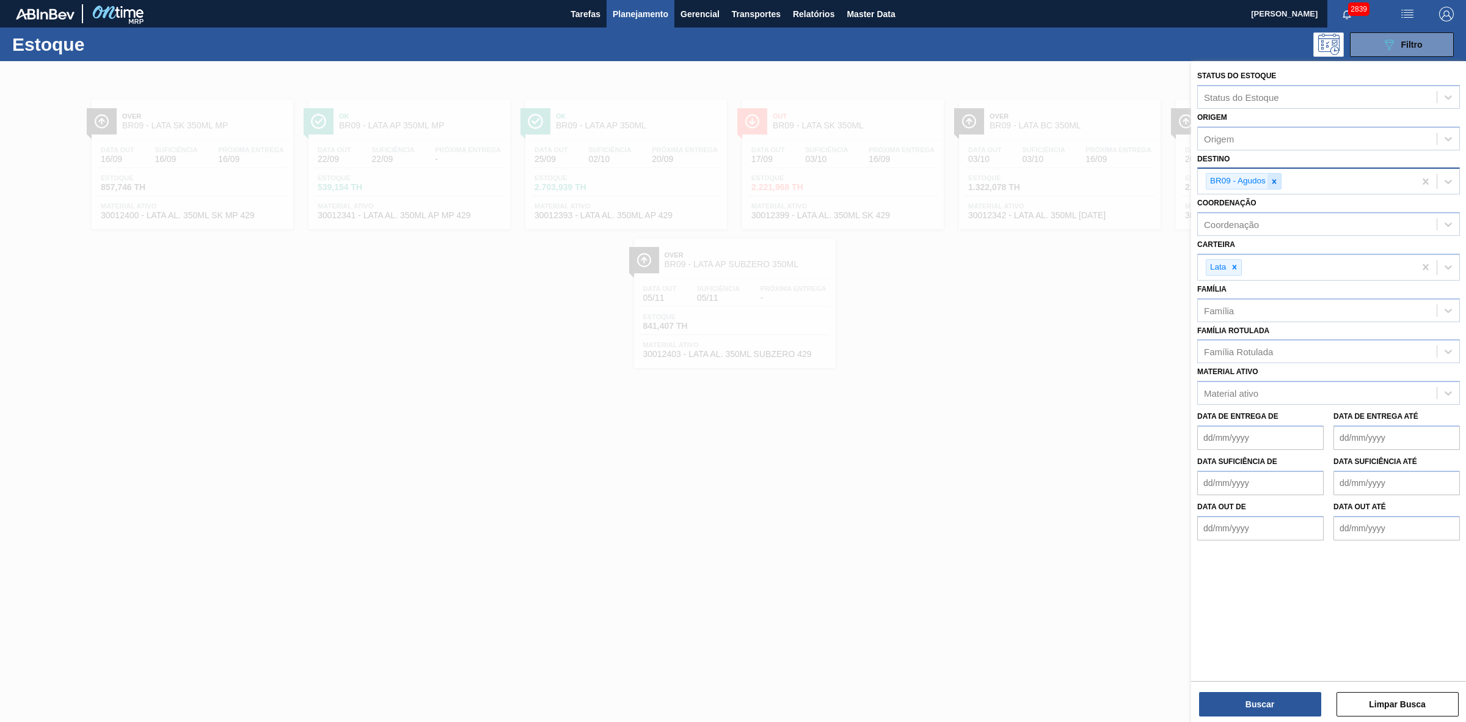
click at [1274, 181] on icon at bounding box center [1275, 181] width 4 height 4
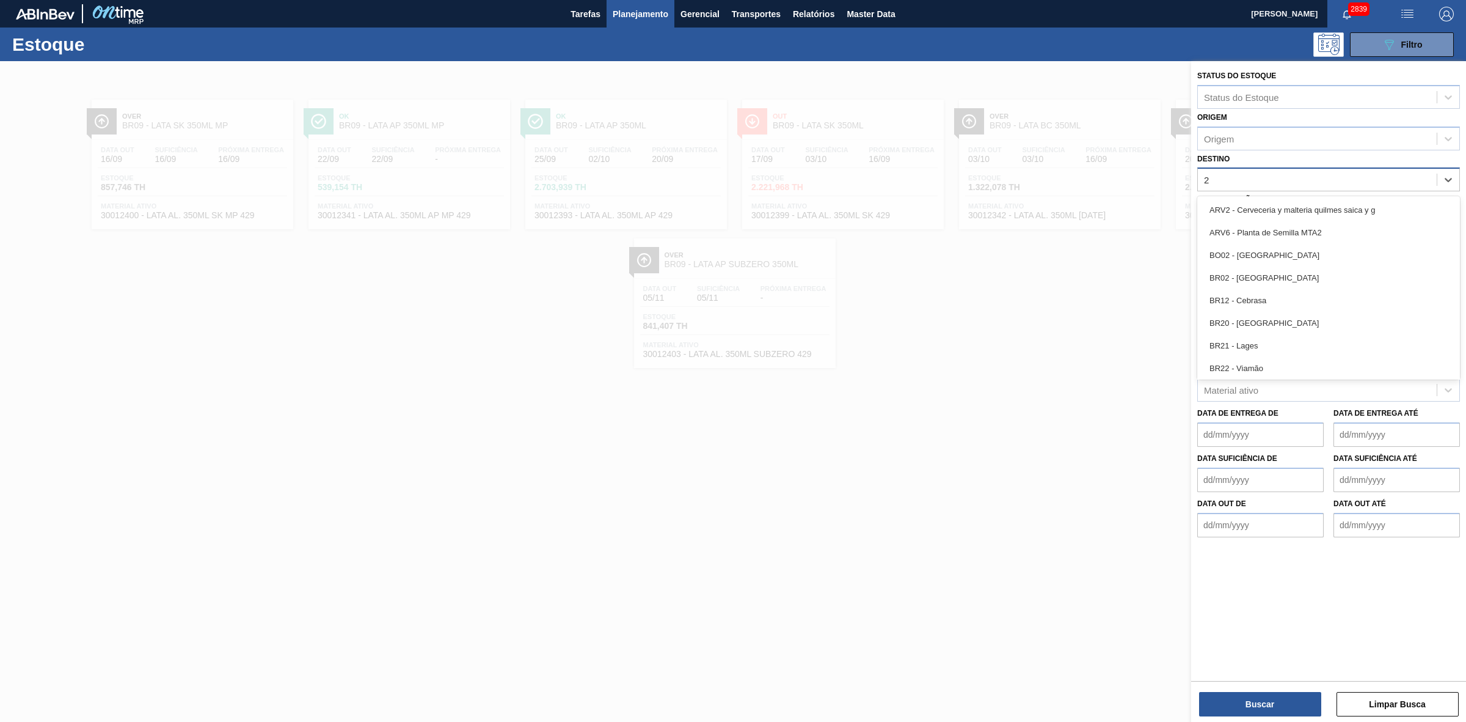
type input "21"
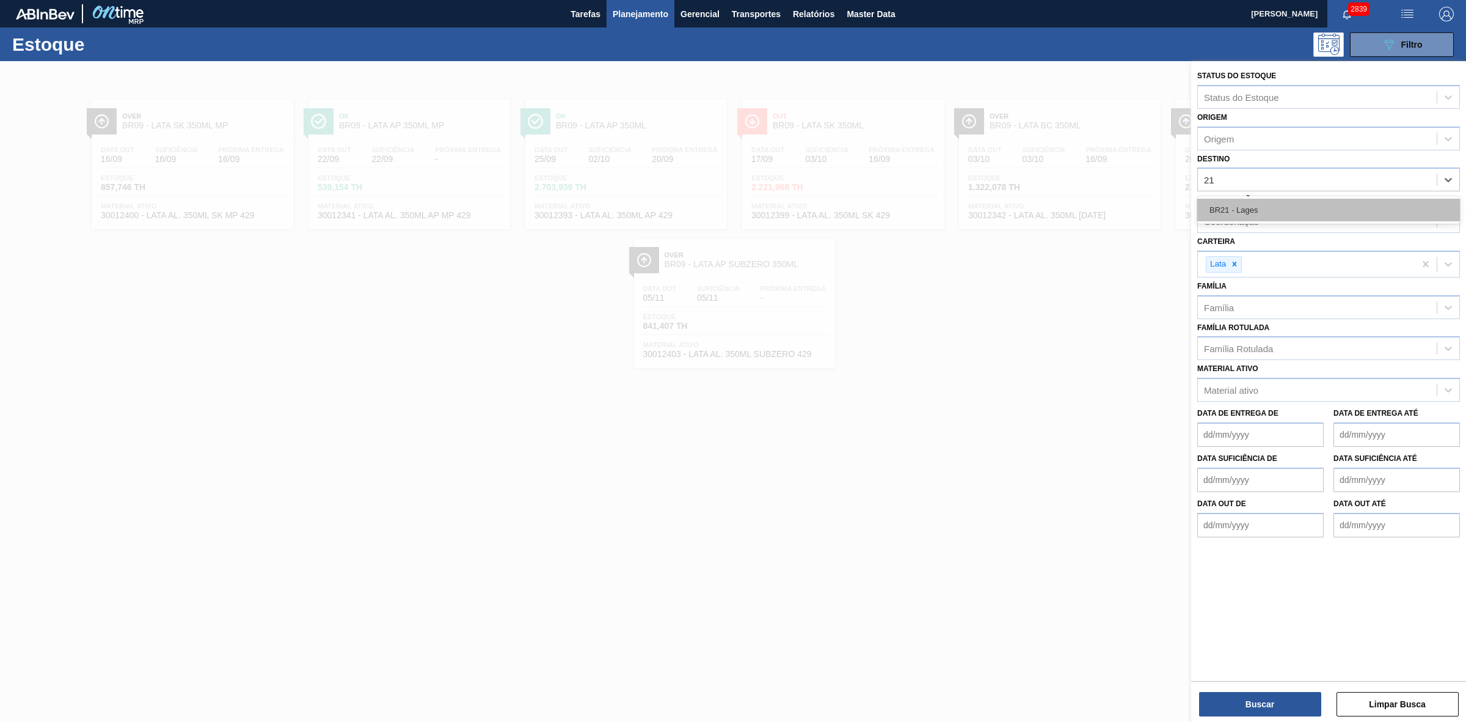
click at [1244, 210] on div "BR21 - Lages" at bounding box center [1328, 210] width 263 height 23
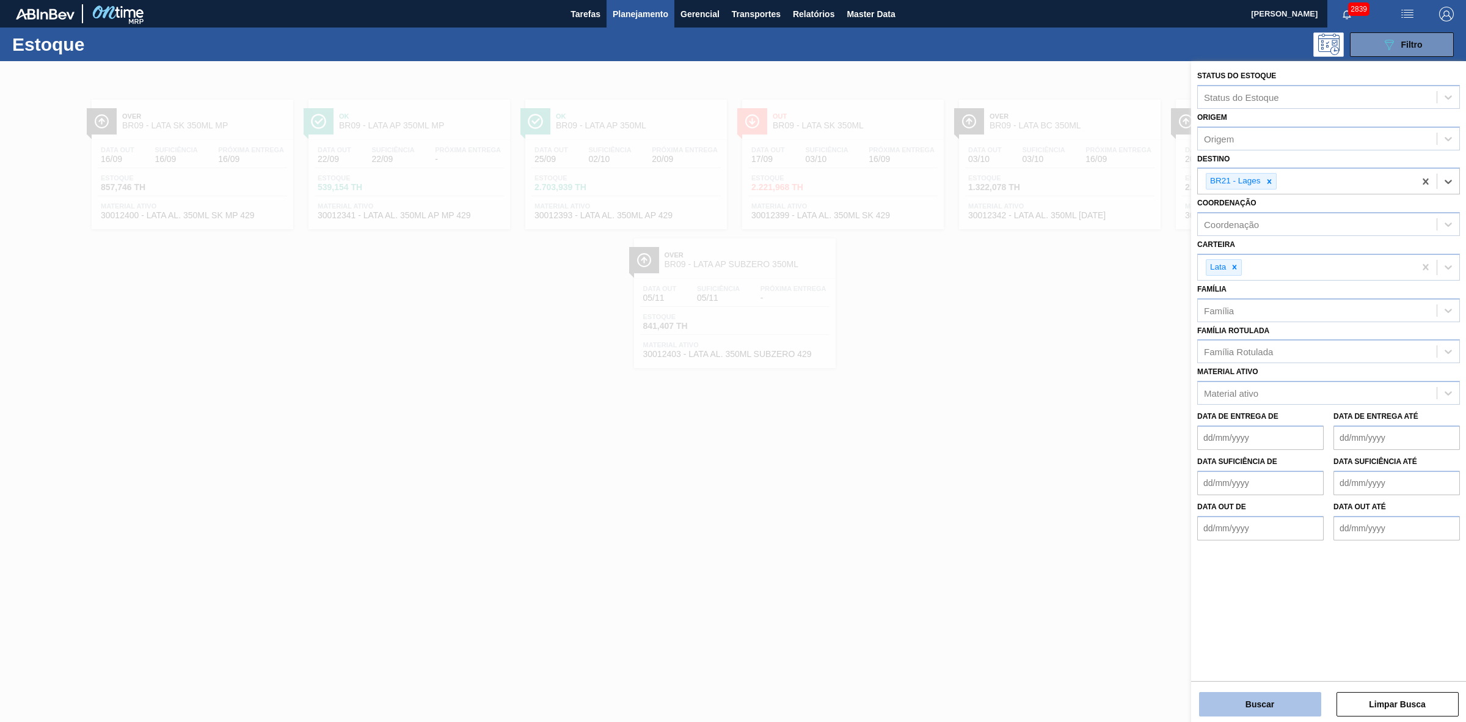
click at [1280, 694] on button "Buscar" at bounding box center [1260, 704] width 122 height 24
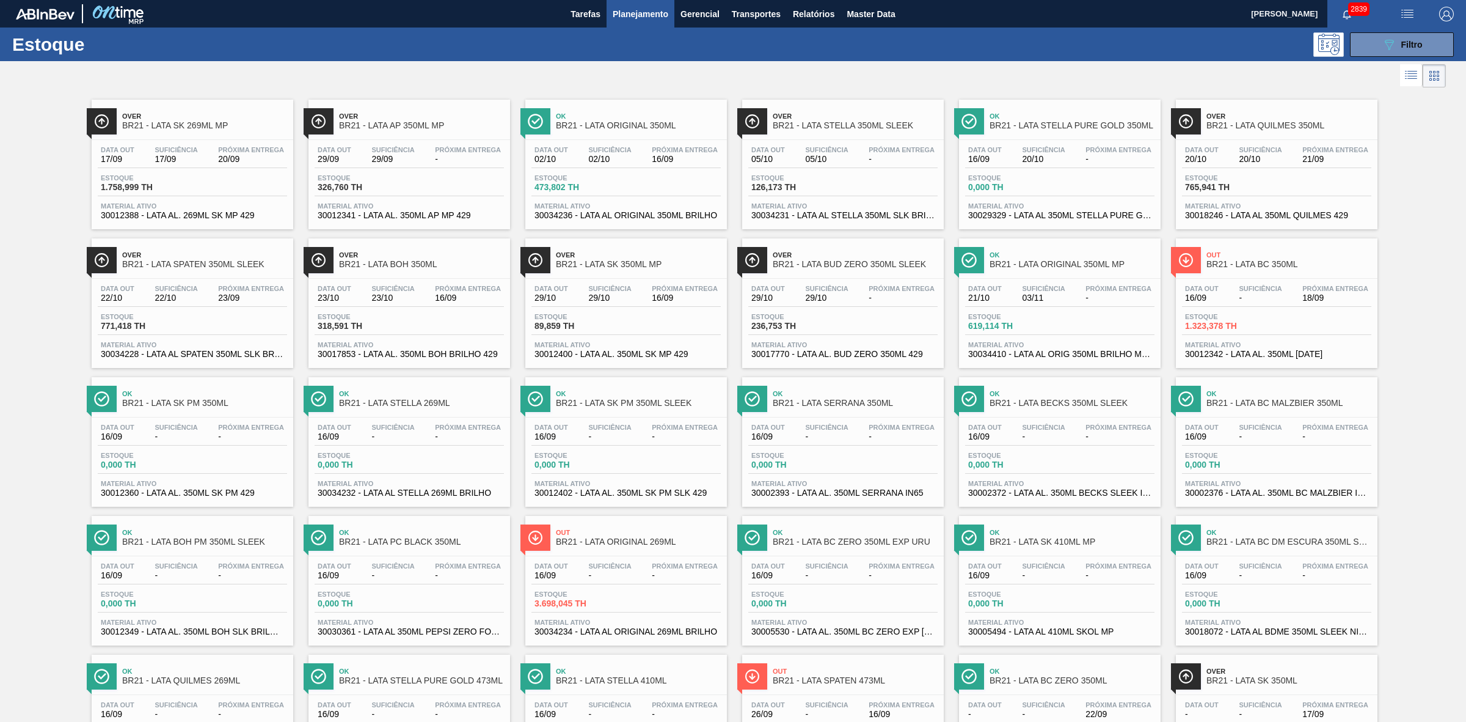
click at [844, 75] on div at bounding box center [723, 75] width 1446 height 29
click at [1382, 49] on icon "089F7B8B-B2A5-4AFE-B5C0-19BA573D28AC" at bounding box center [1389, 44] width 15 height 15
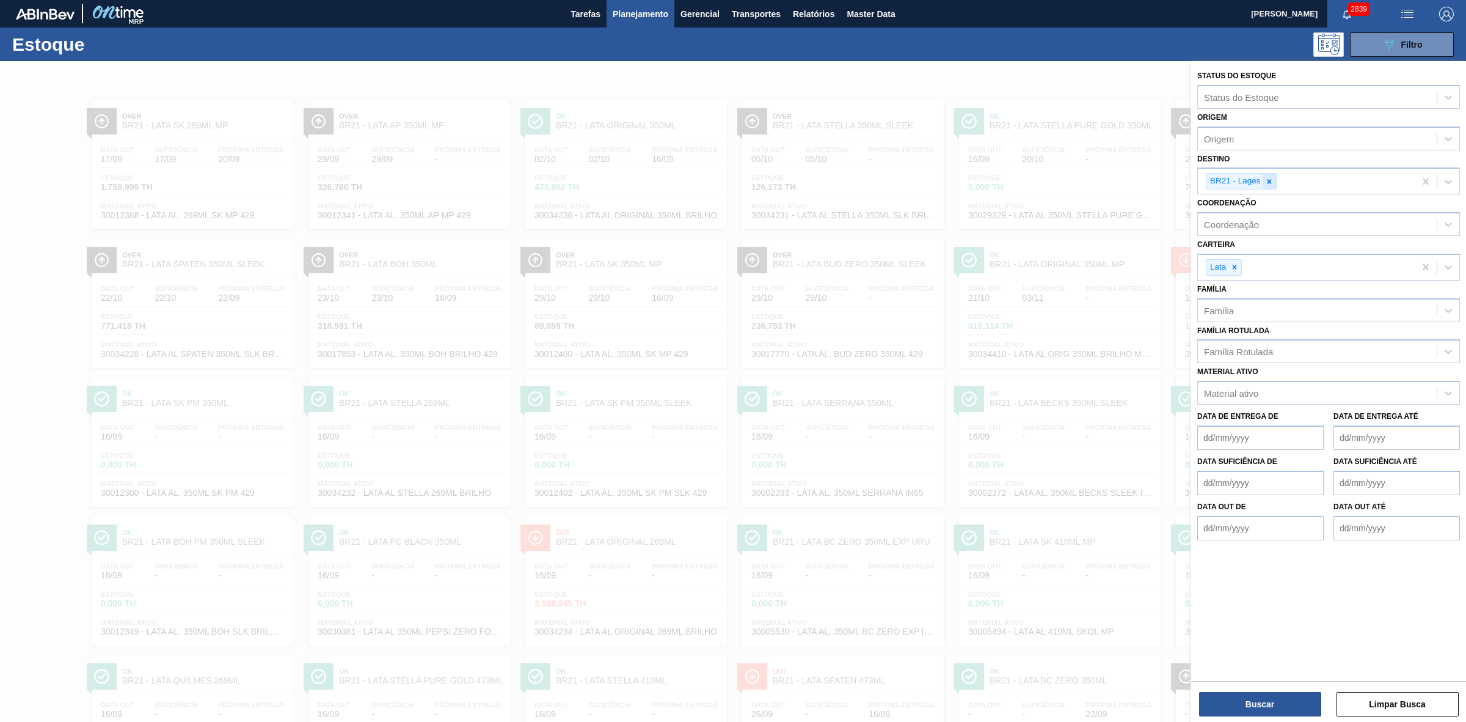
click at [1270, 183] on icon at bounding box center [1269, 181] width 9 height 9
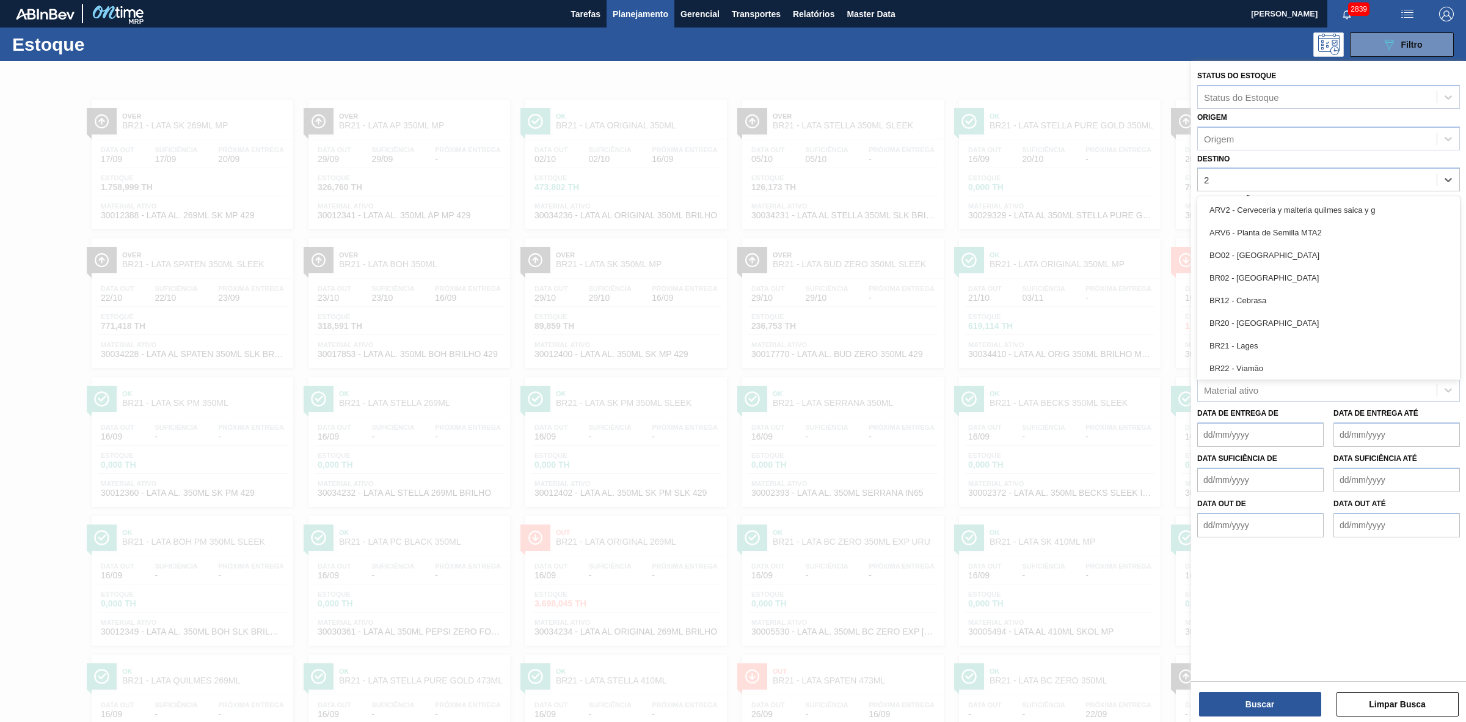
type input "22"
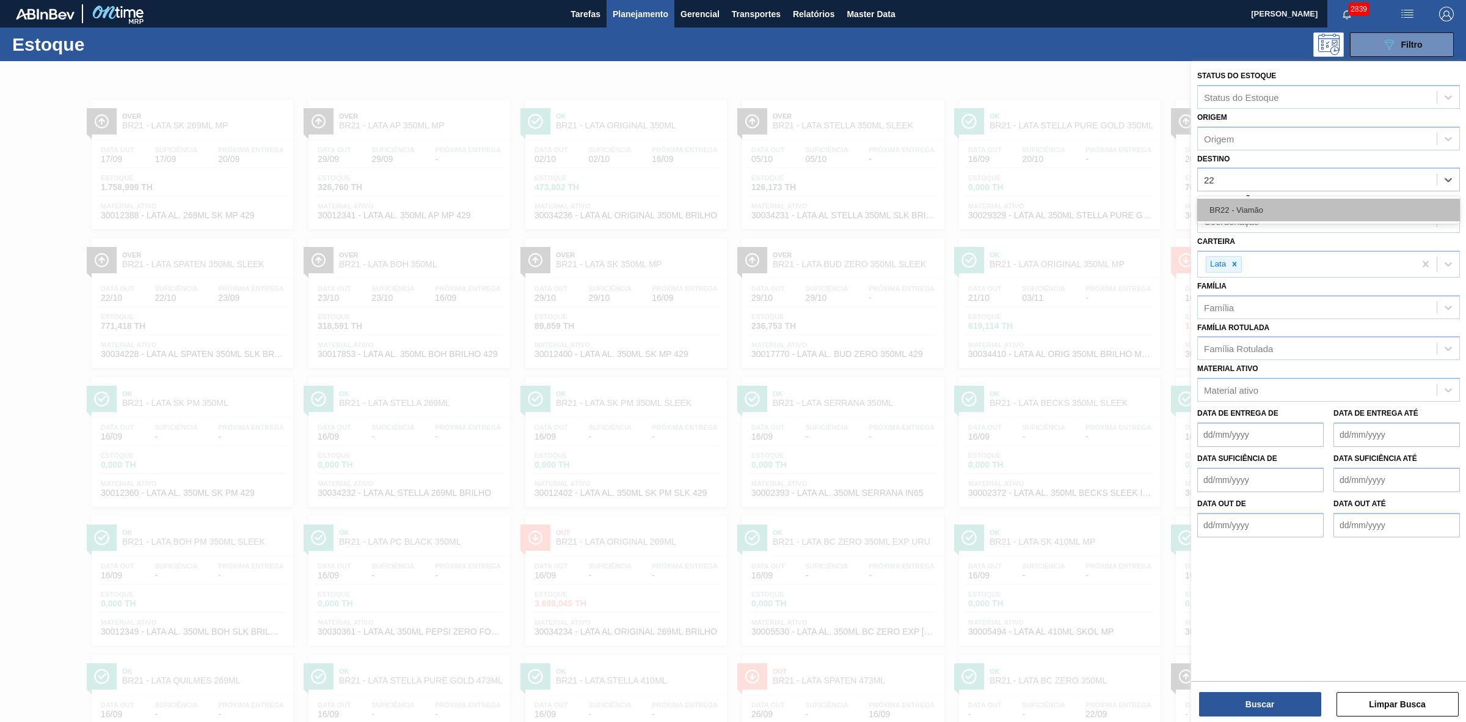
click at [1247, 200] on div "BR22 - Viamão" at bounding box center [1328, 210] width 263 height 23
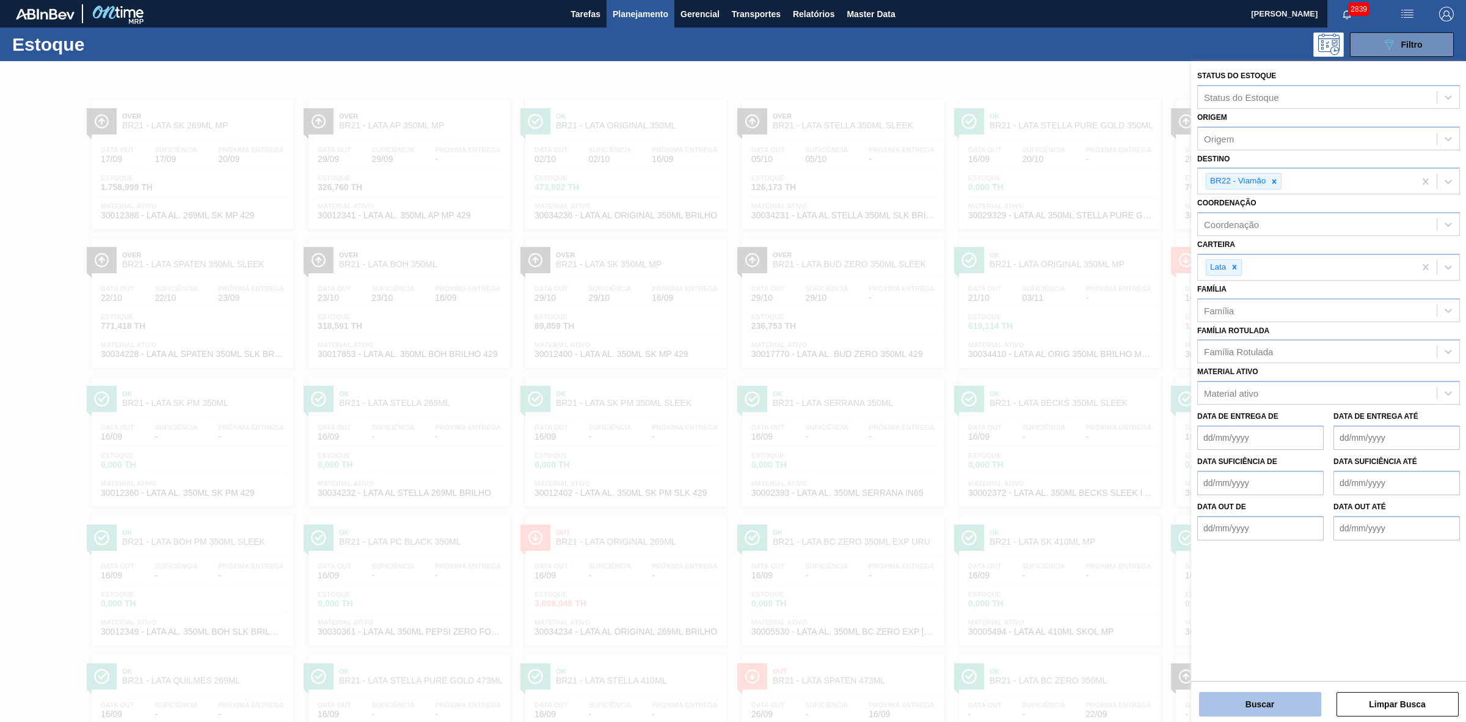
click at [1266, 704] on button "Buscar" at bounding box center [1260, 704] width 122 height 24
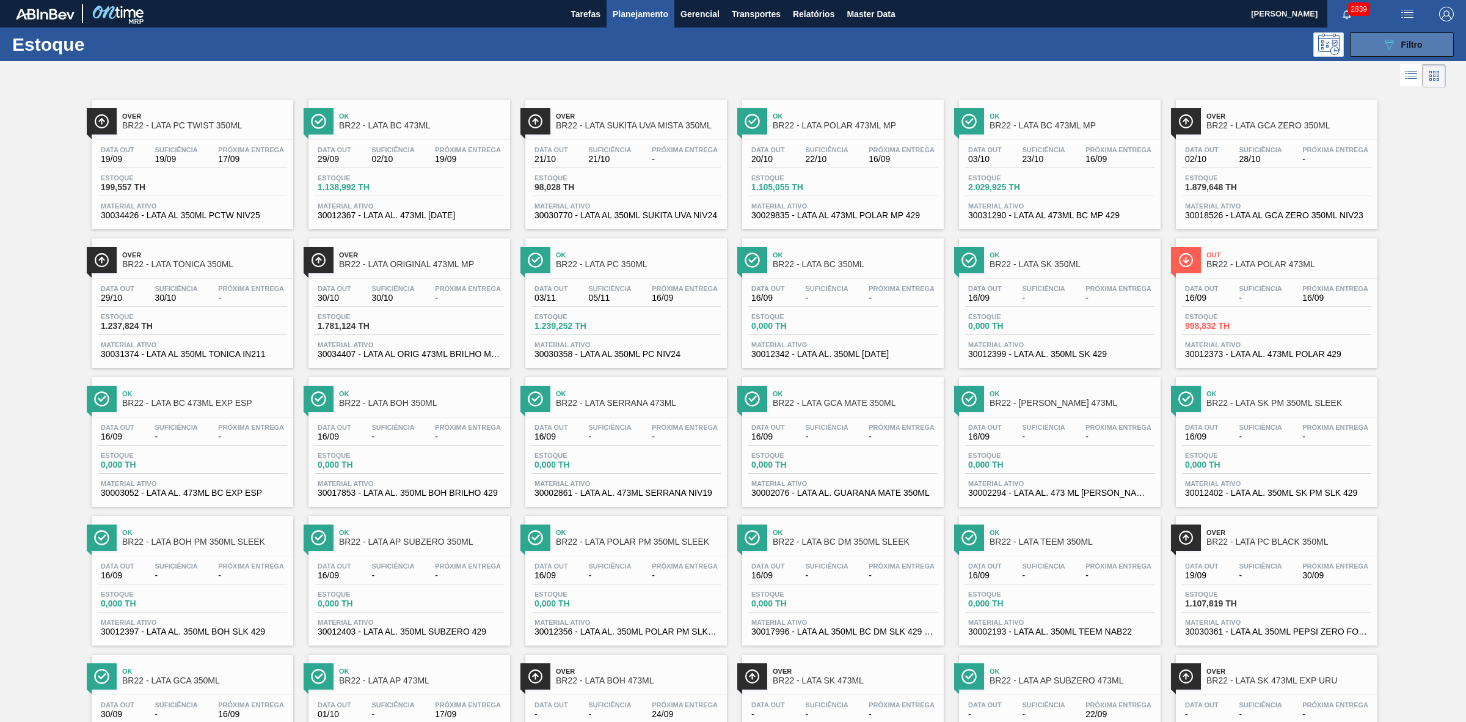
click at [1420, 49] on div "089F7B8B-B2A5-4AFE-B5C0-19BA573D28AC Filtro" at bounding box center [1402, 44] width 41 height 15
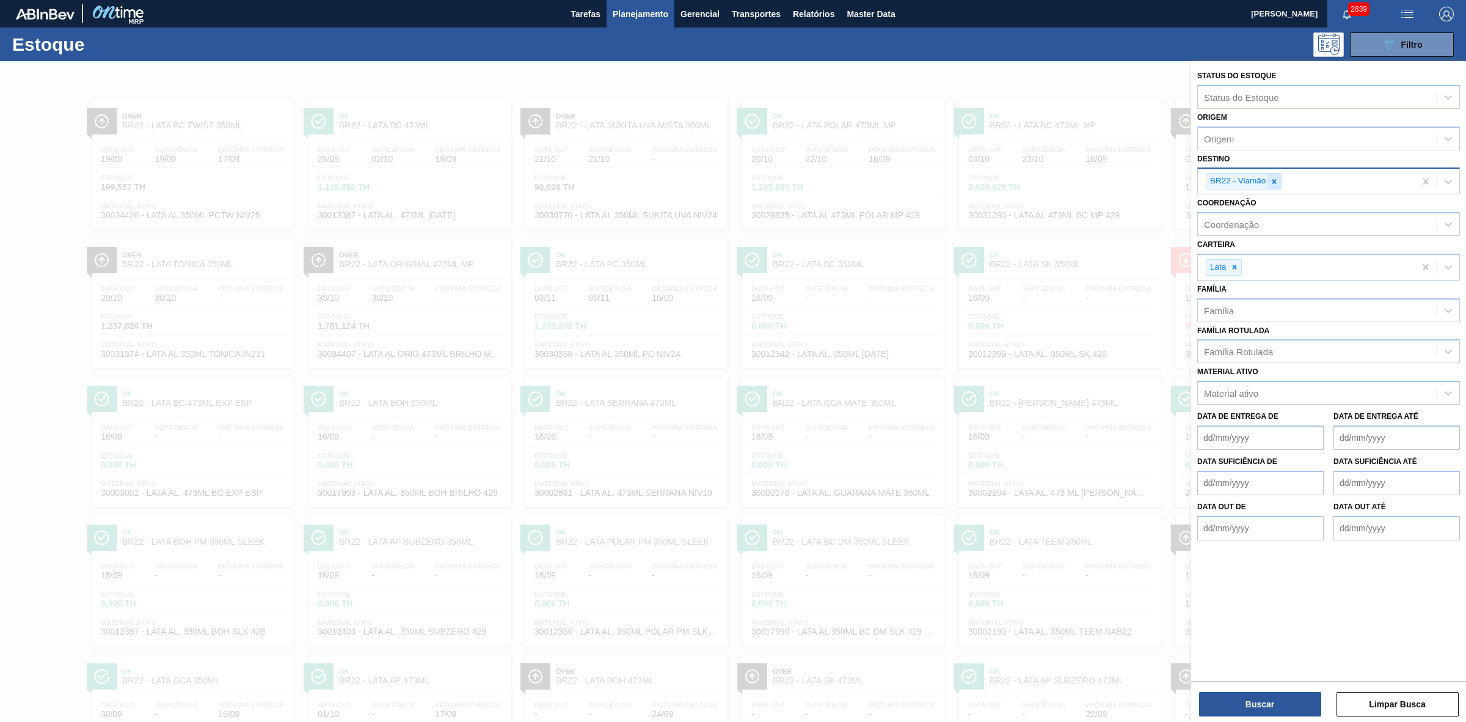
click at [1274, 184] on div at bounding box center [1274, 181] width 13 height 15
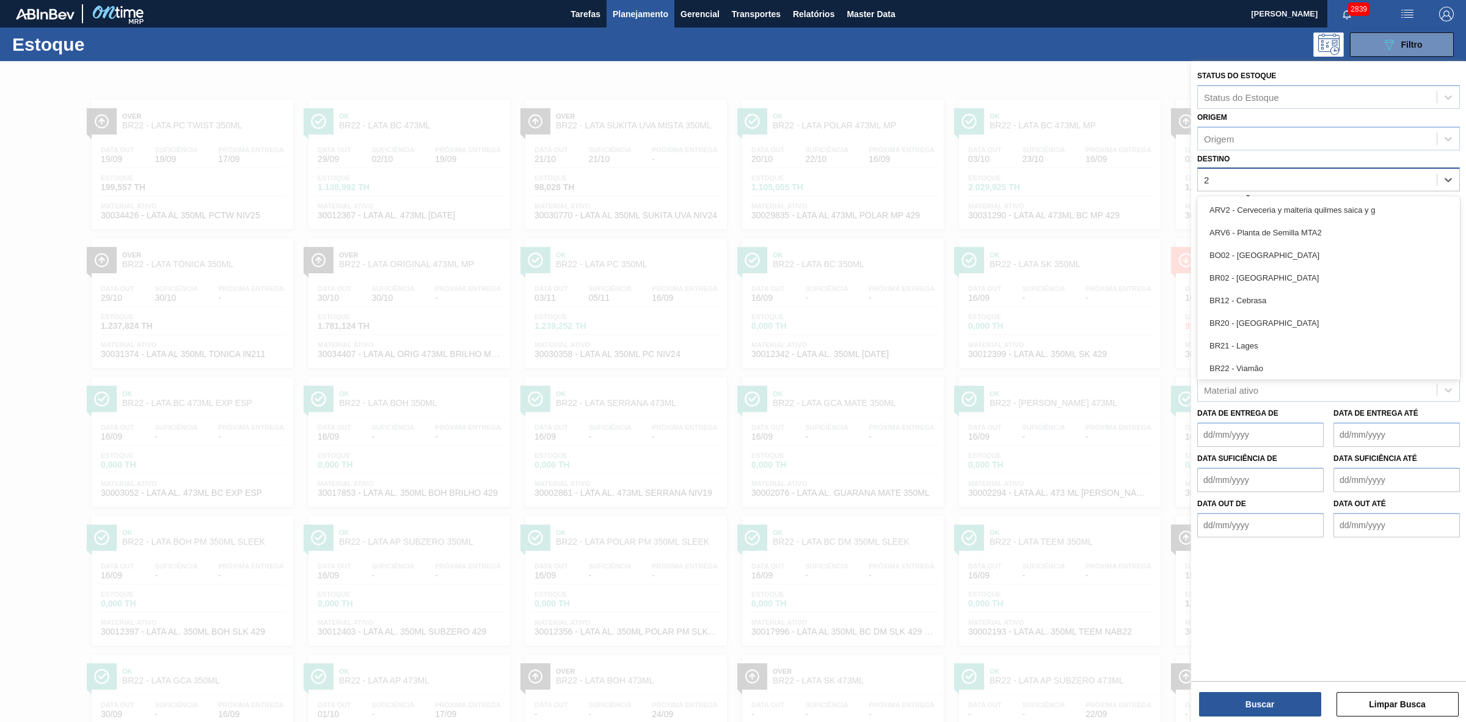
type input "24"
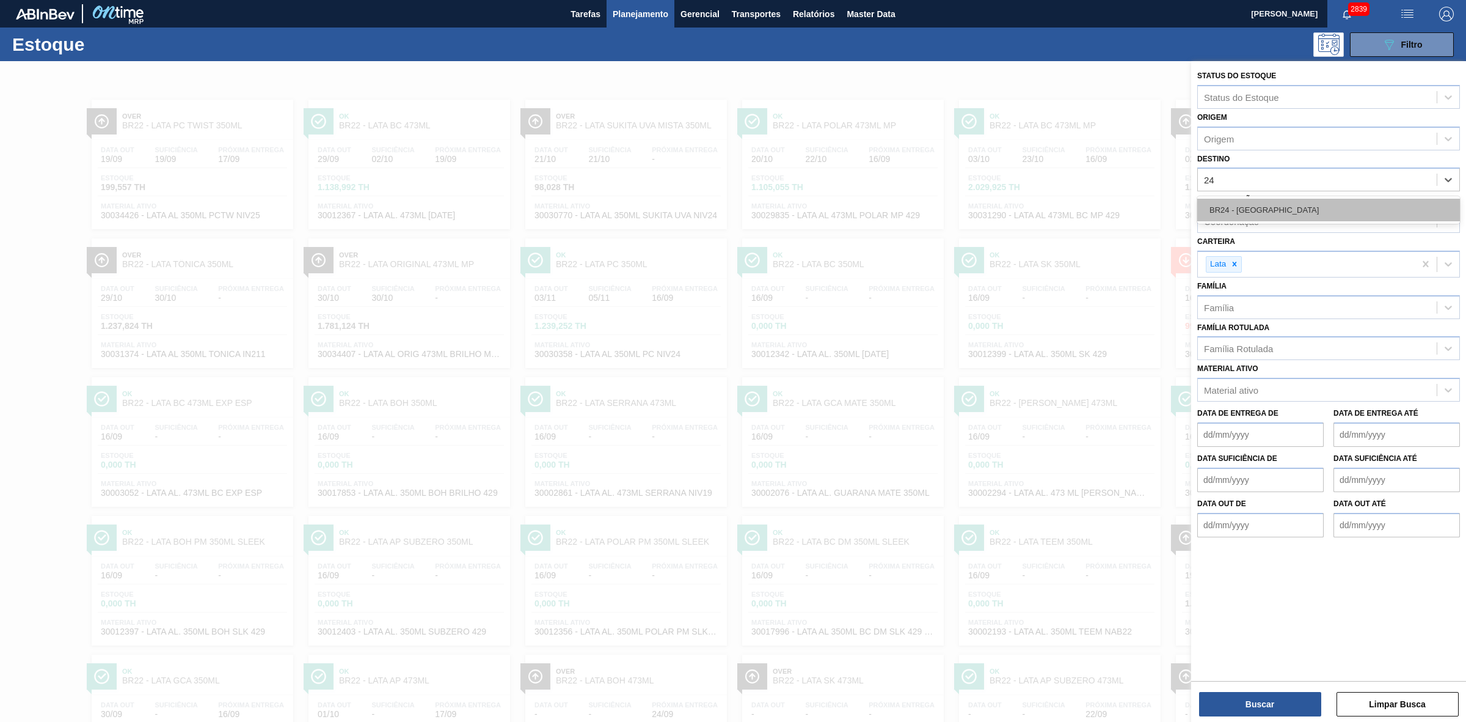
click at [1247, 211] on div "BR24 - Ponta Grossa" at bounding box center [1328, 210] width 263 height 23
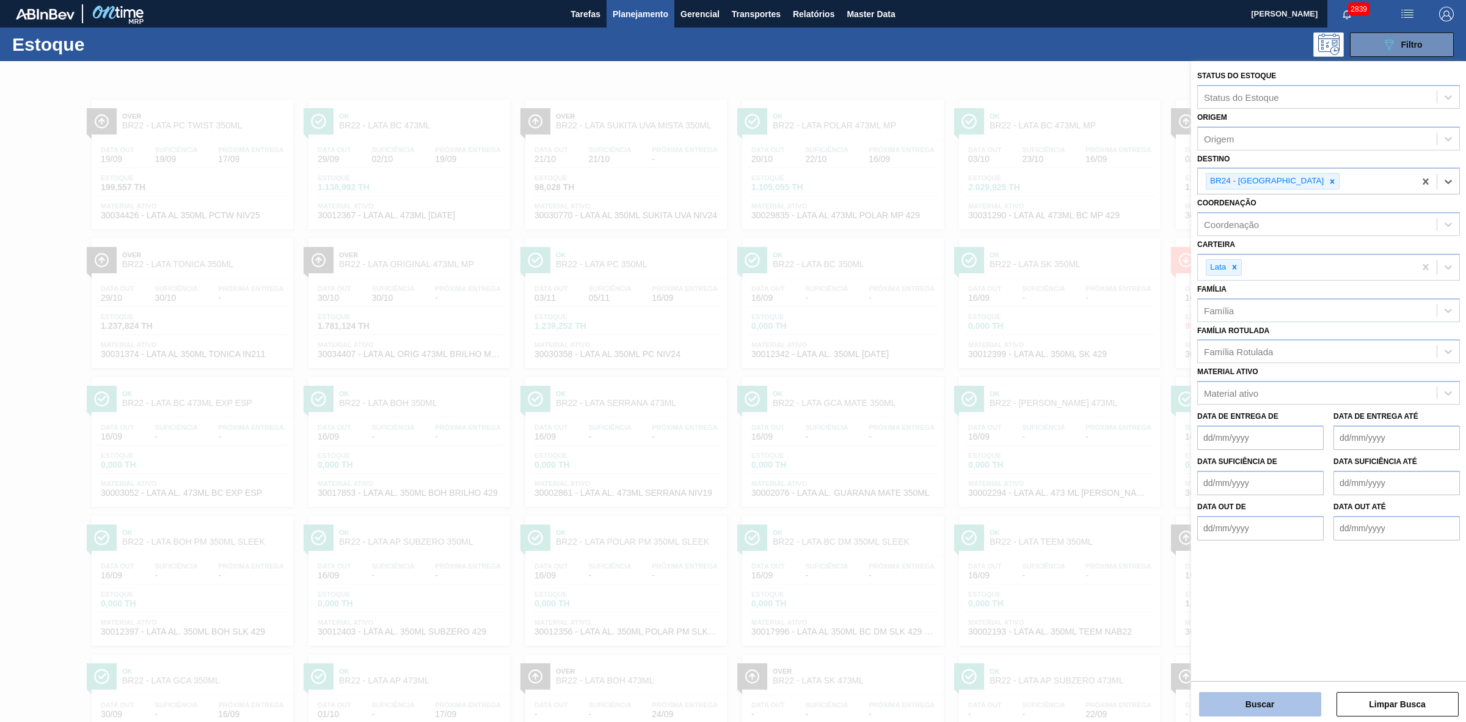
click at [1287, 704] on button "Buscar" at bounding box center [1260, 704] width 122 height 24
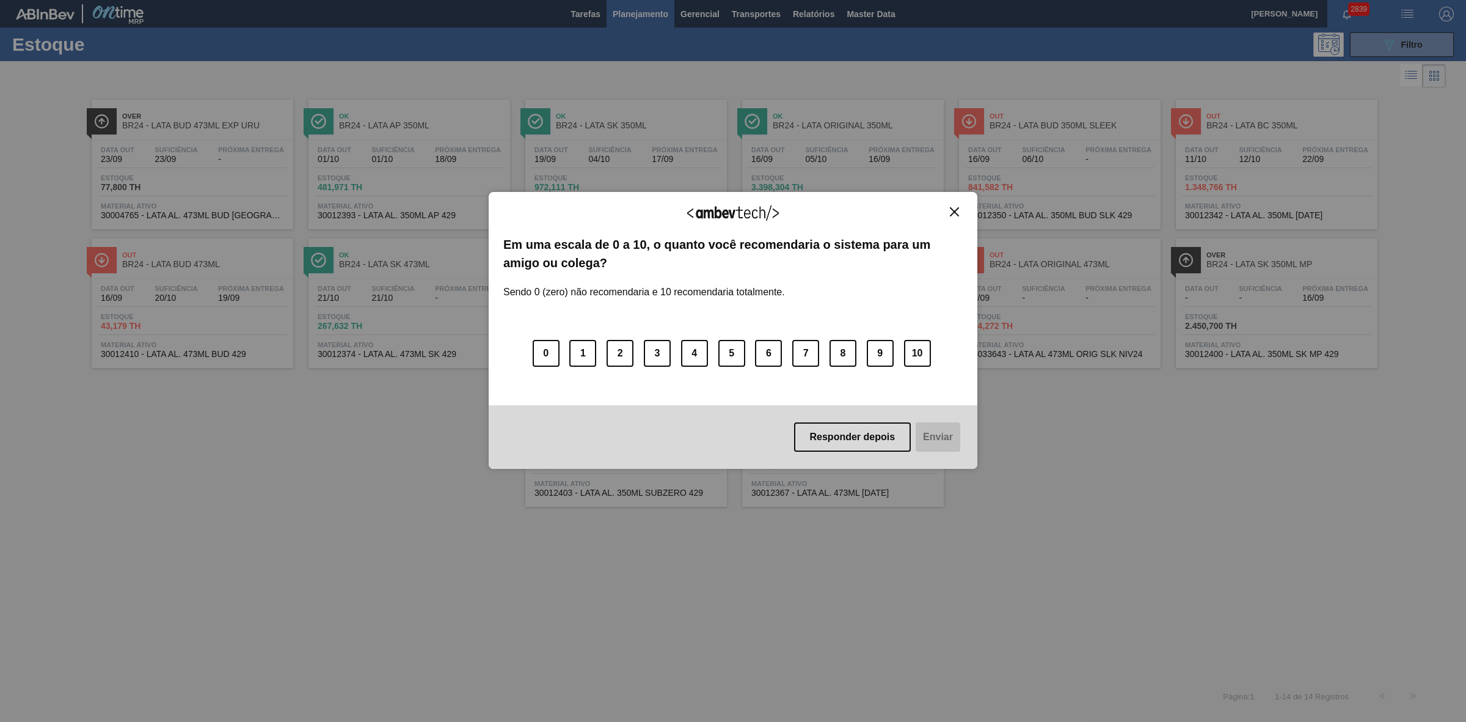
click at [954, 210] on img "Close" at bounding box center [954, 211] width 9 height 9
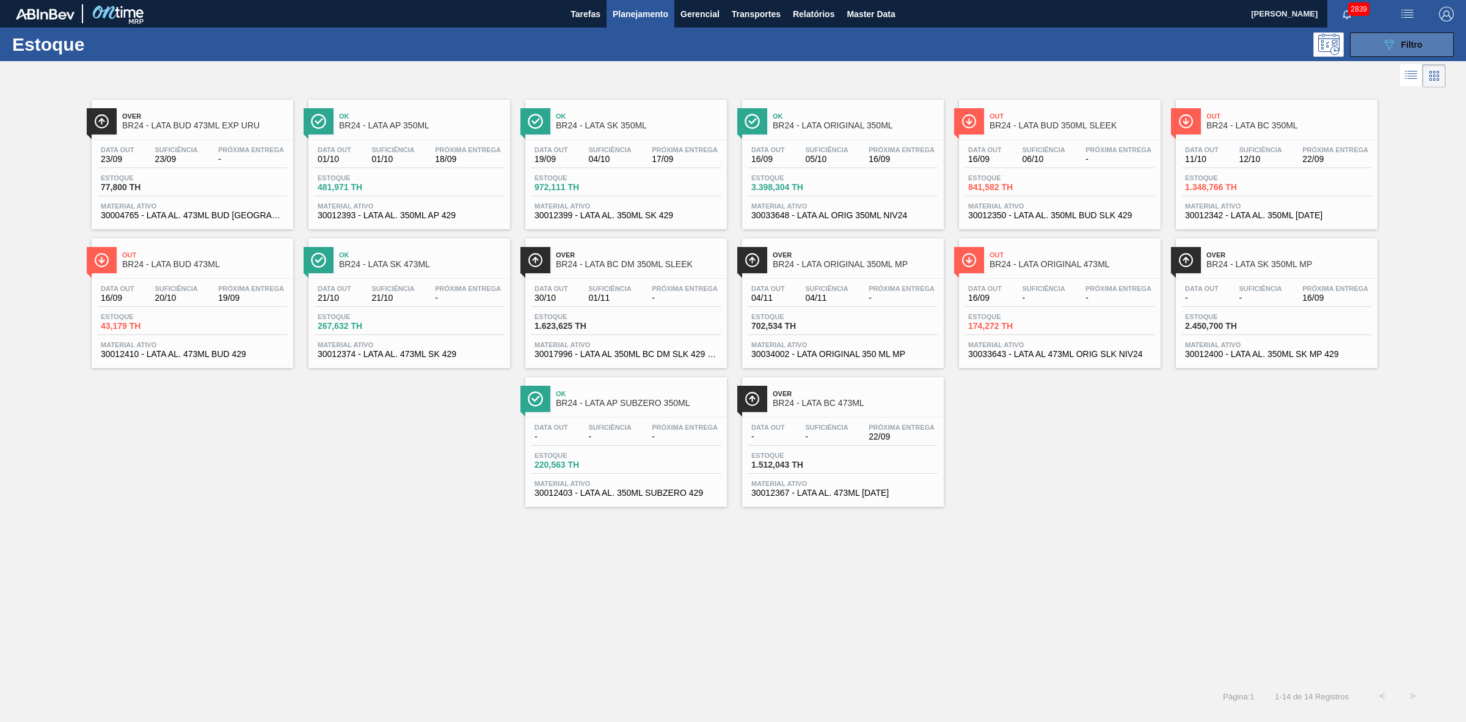
click at [1382, 46] on icon "089F7B8B-B2A5-4AFE-B5C0-19BA573D28AC" at bounding box center [1389, 44] width 15 height 15
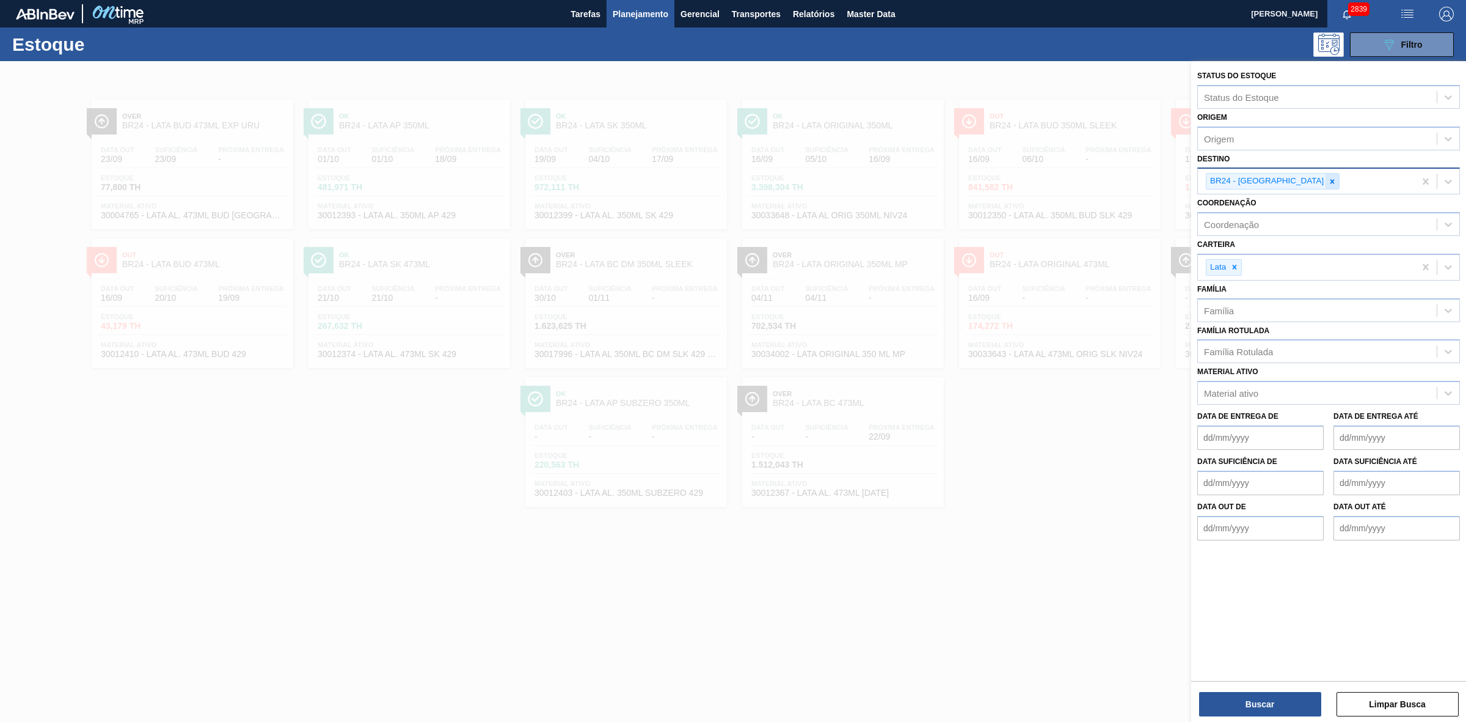
click at [1328, 181] on icon at bounding box center [1332, 181] width 9 height 9
type input "21"
click at [1257, 205] on div "BR21 - Lages" at bounding box center [1328, 210] width 263 height 23
click at [1276, 698] on button "Buscar" at bounding box center [1260, 704] width 122 height 24
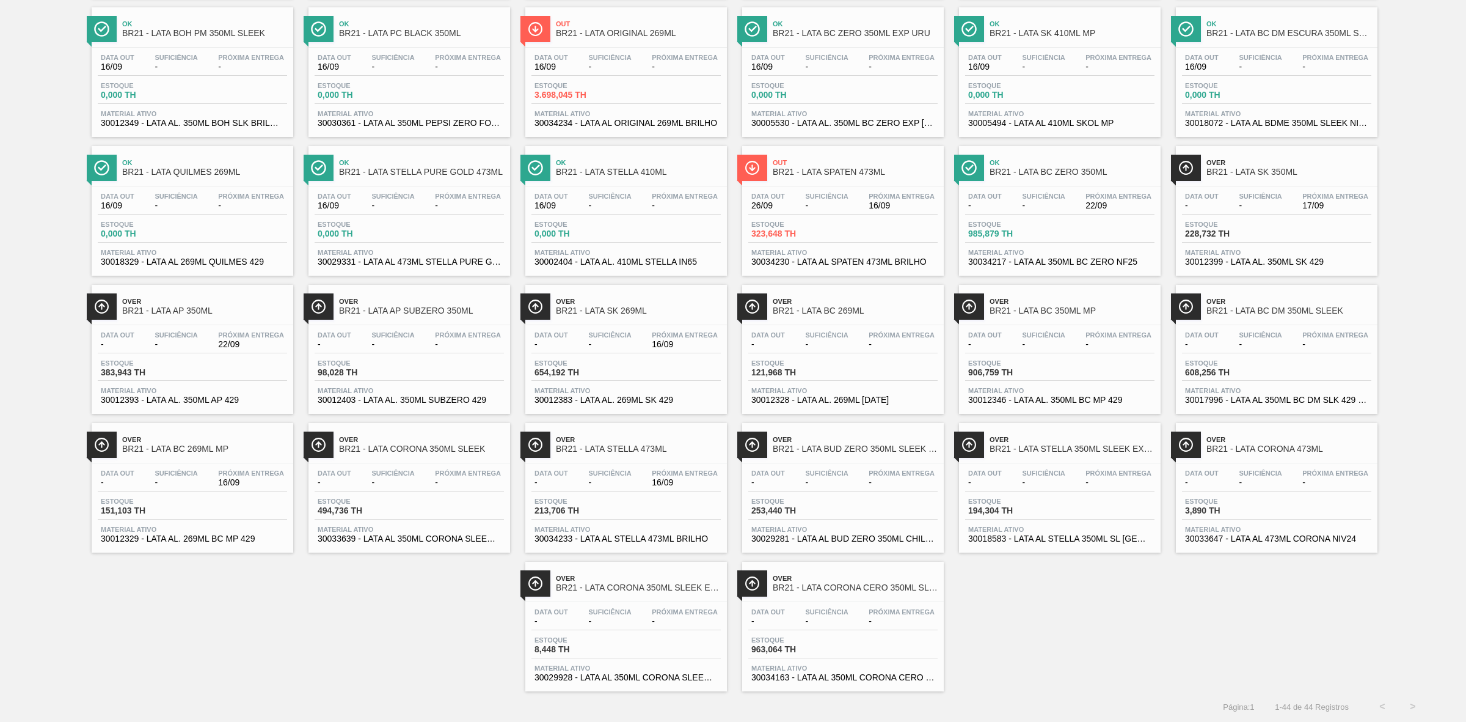
scroll to position [518, 0]
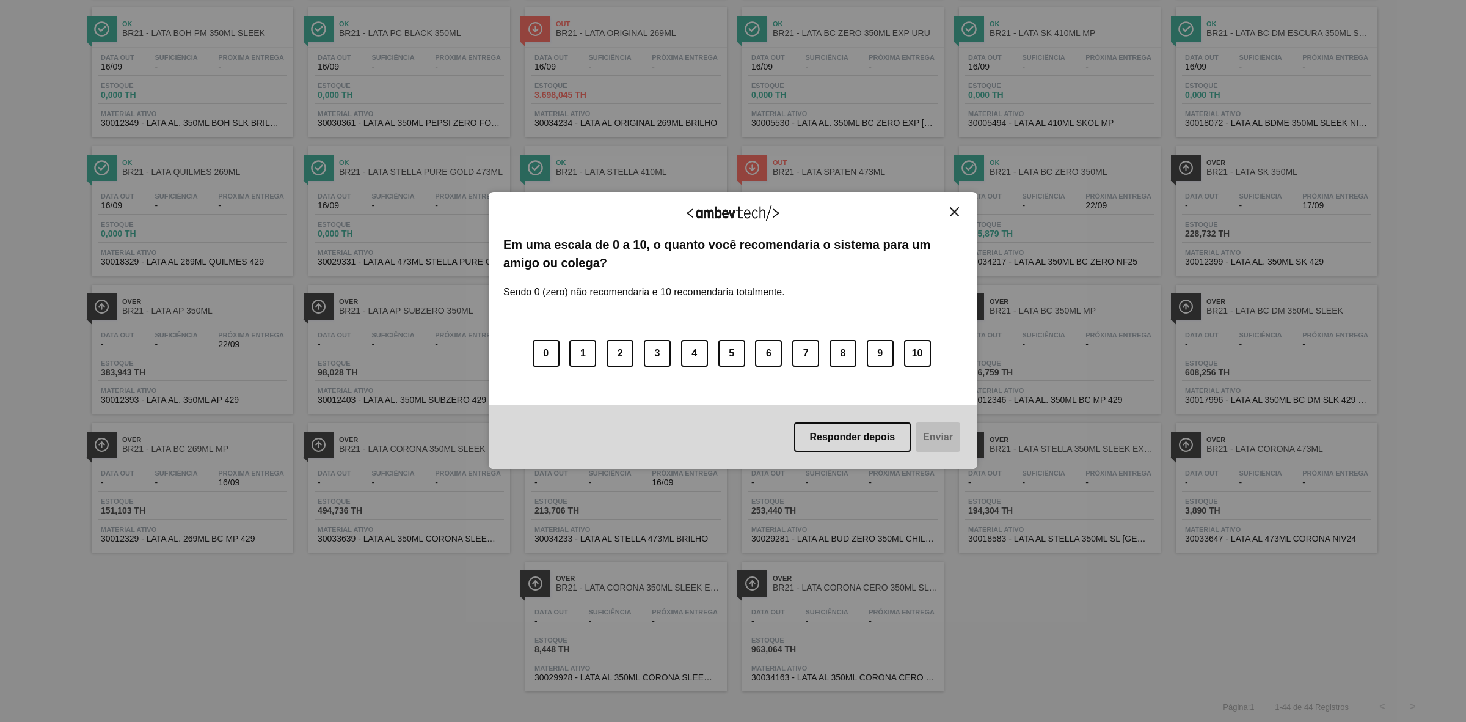
click at [954, 212] on img "Close" at bounding box center [954, 211] width 9 height 9
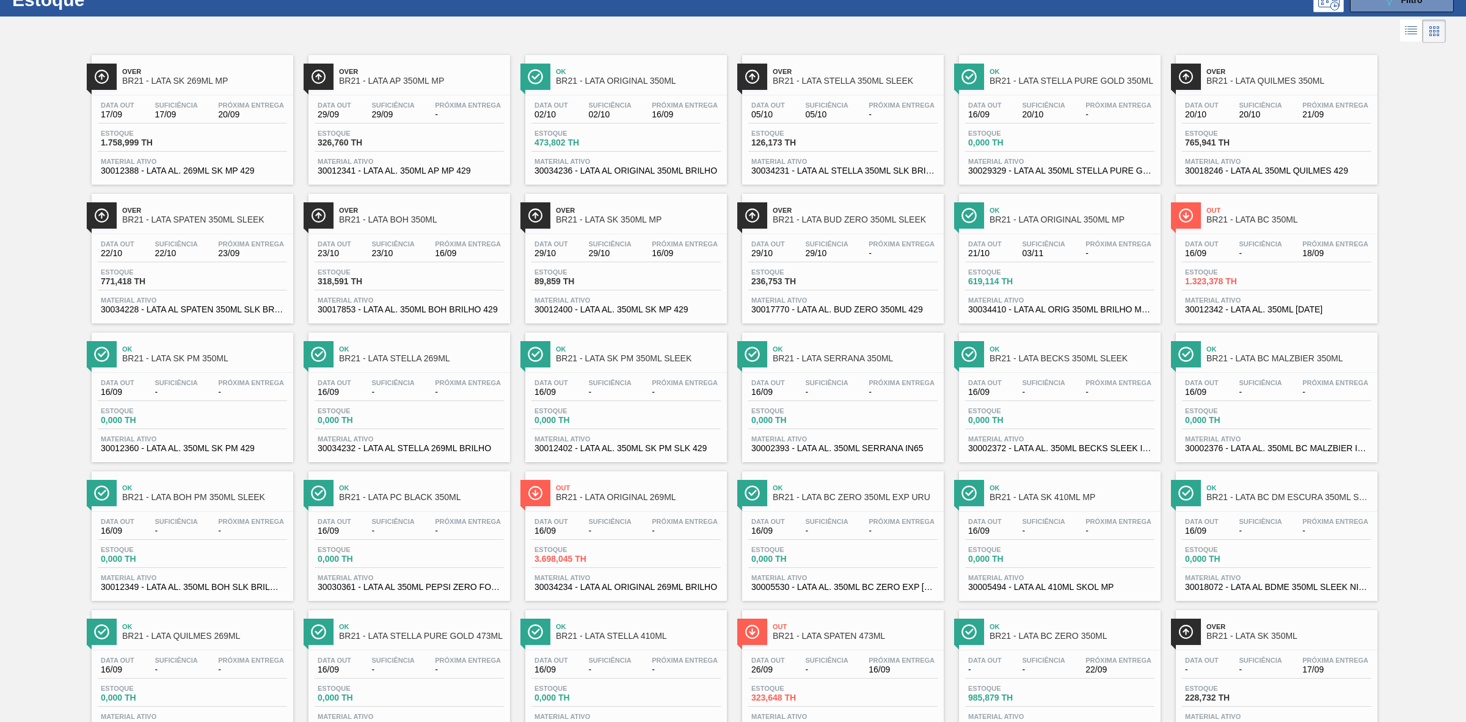
scroll to position [0, 0]
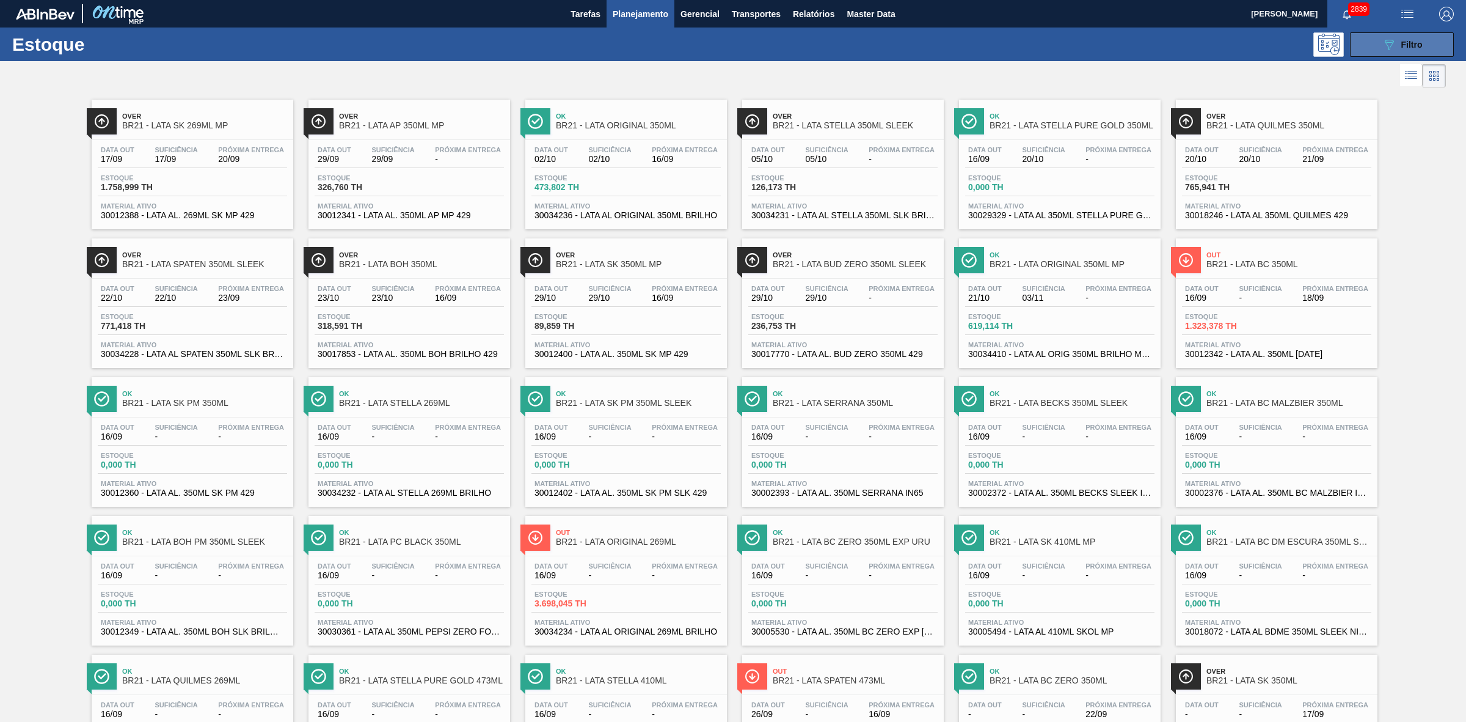
click at [1372, 43] on button "089F7B8B-B2A5-4AFE-B5C0-19BA573D28AC Filtro" at bounding box center [1402, 44] width 104 height 24
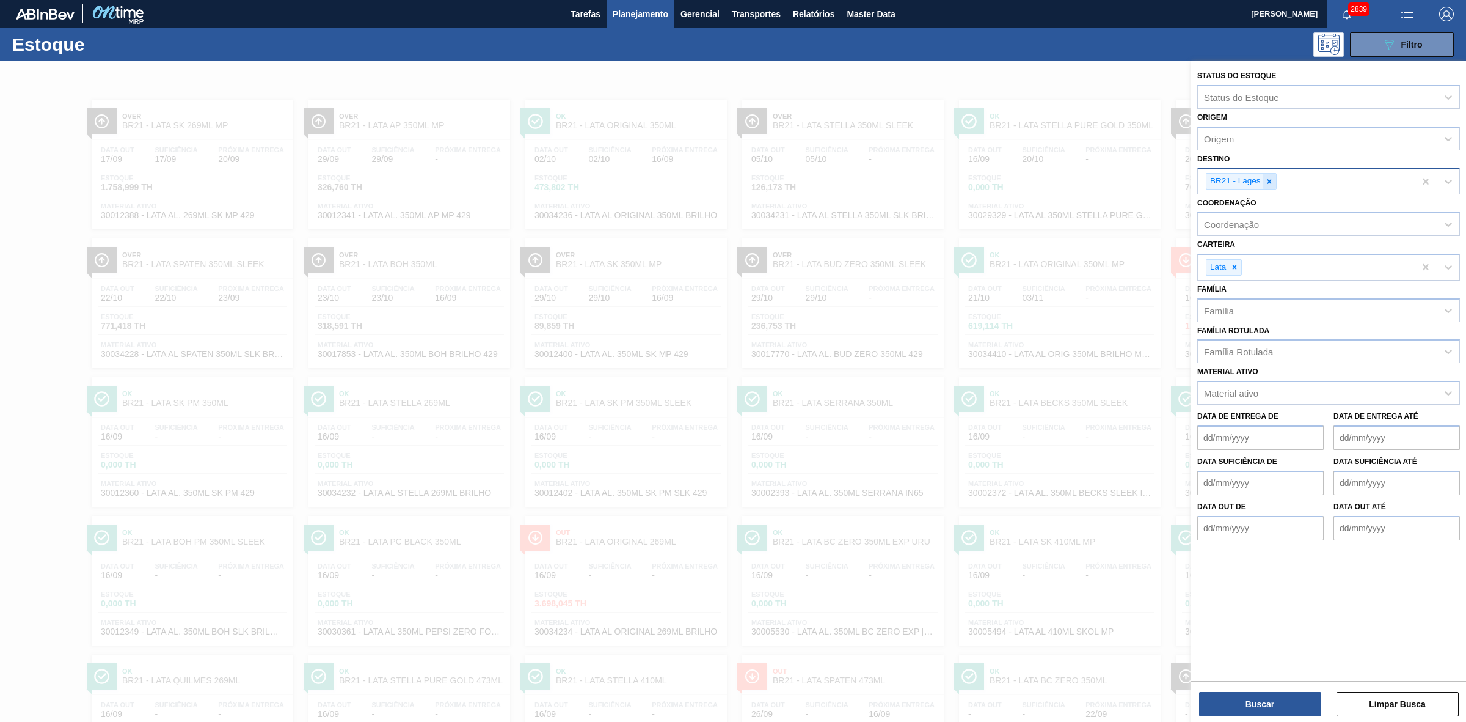
click at [1274, 178] on div at bounding box center [1269, 181] width 13 height 15
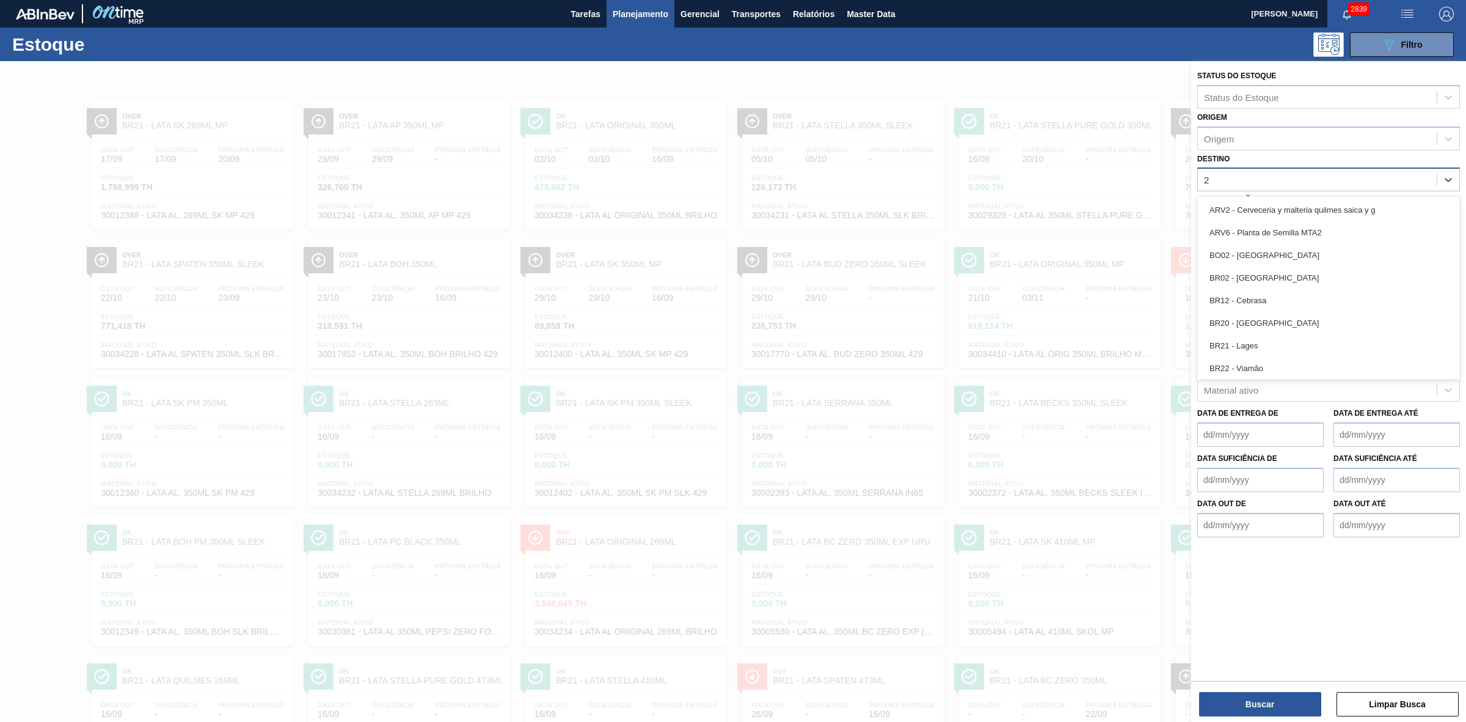
type input "24"
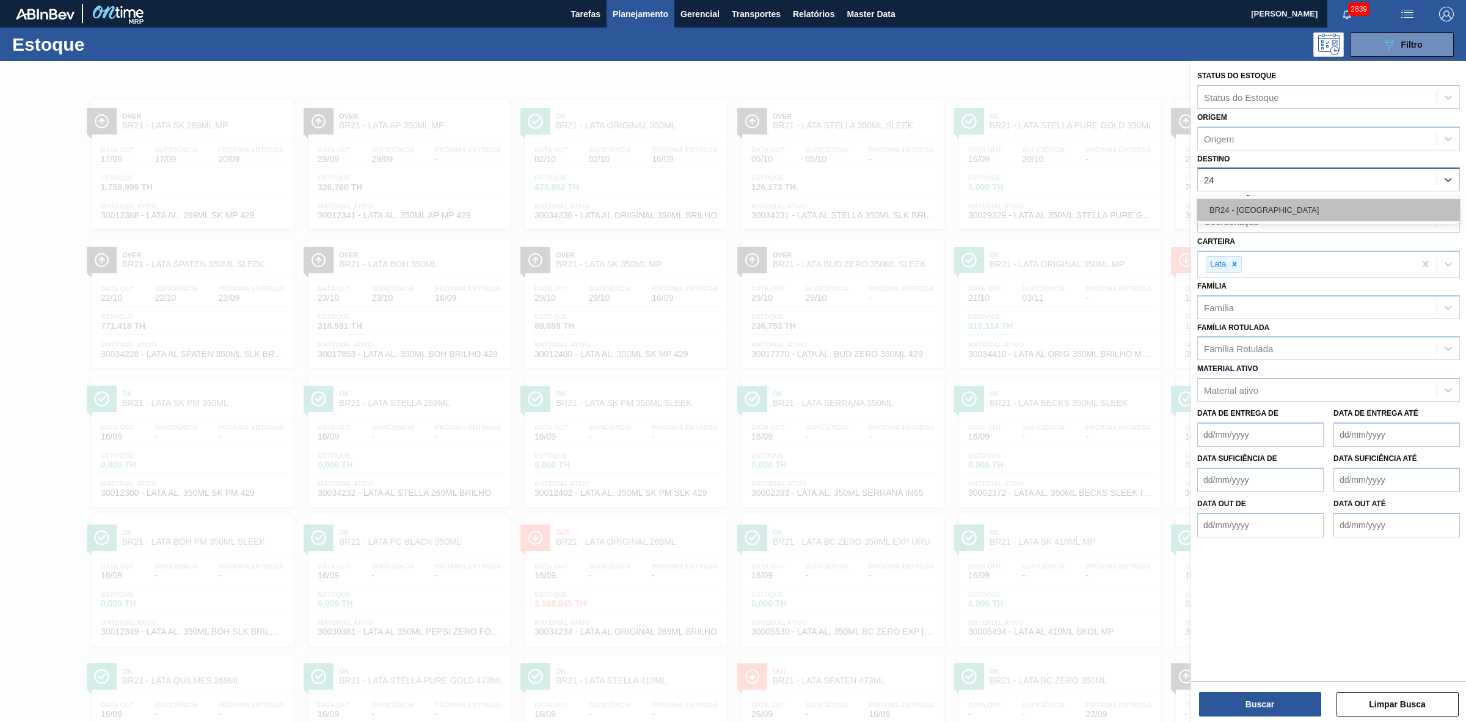
click at [1246, 212] on div "BR24 - Ponta Grossa" at bounding box center [1328, 210] width 263 height 23
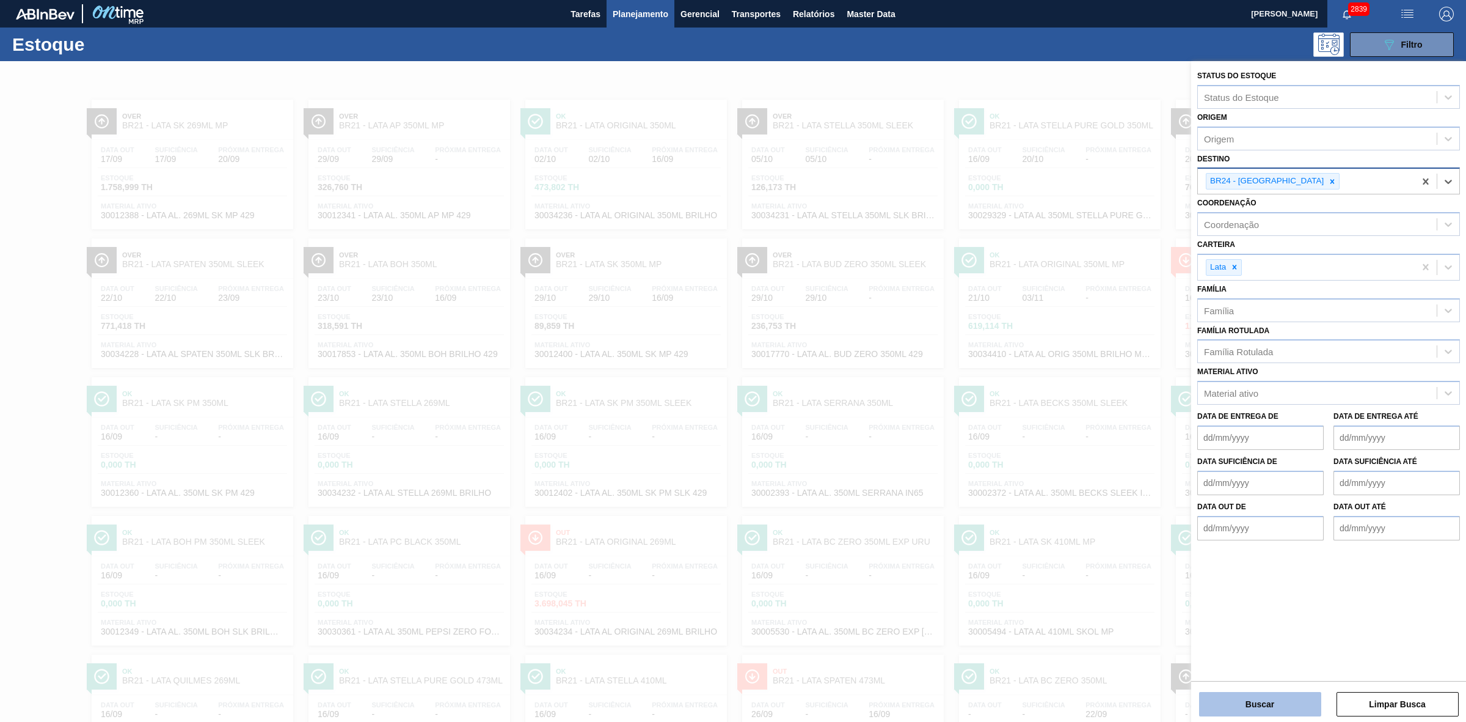
click at [1259, 712] on button "Buscar" at bounding box center [1260, 704] width 122 height 24
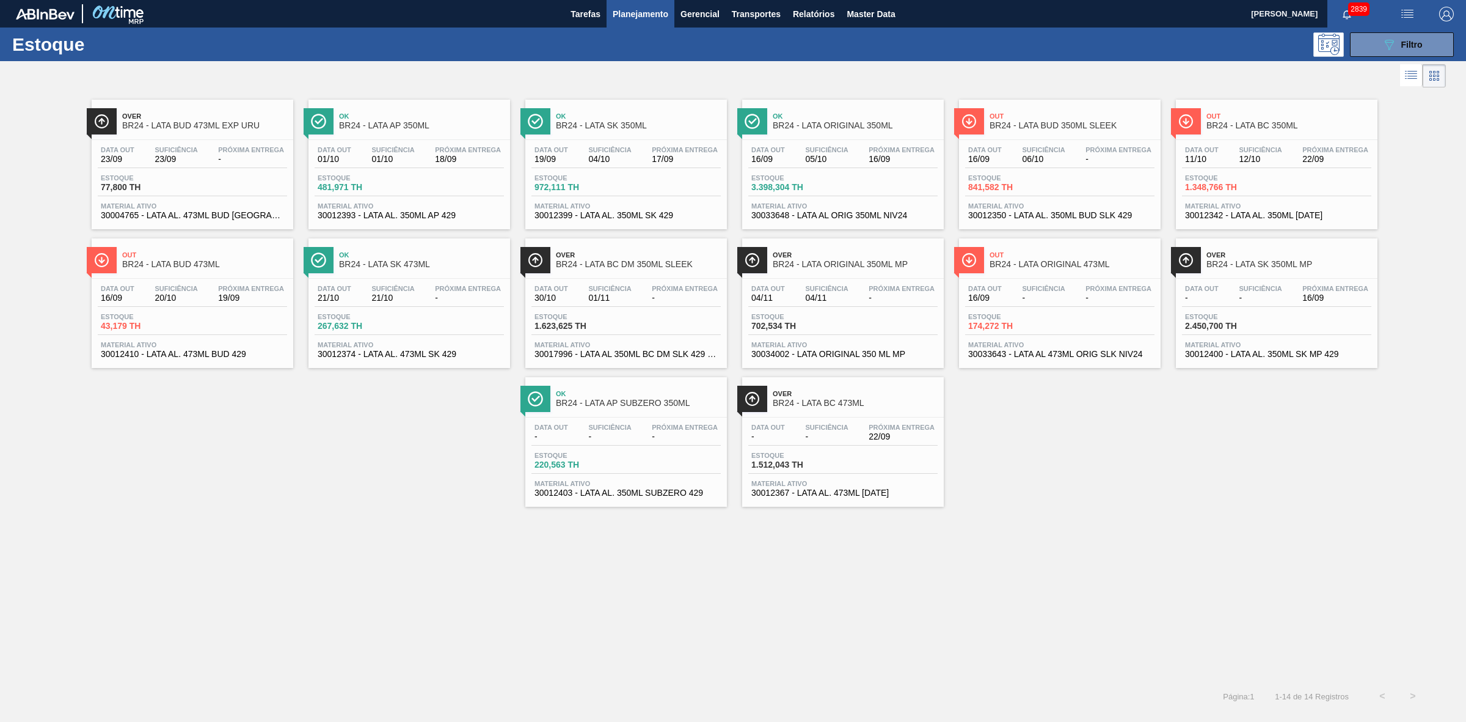
drag, startPoint x: 1403, startPoint y: 40, endPoint x: 1376, endPoint y: 65, distance: 36.7
click at [1403, 40] on span "Filtro" at bounding box center [1411, 45] width 21 height 10
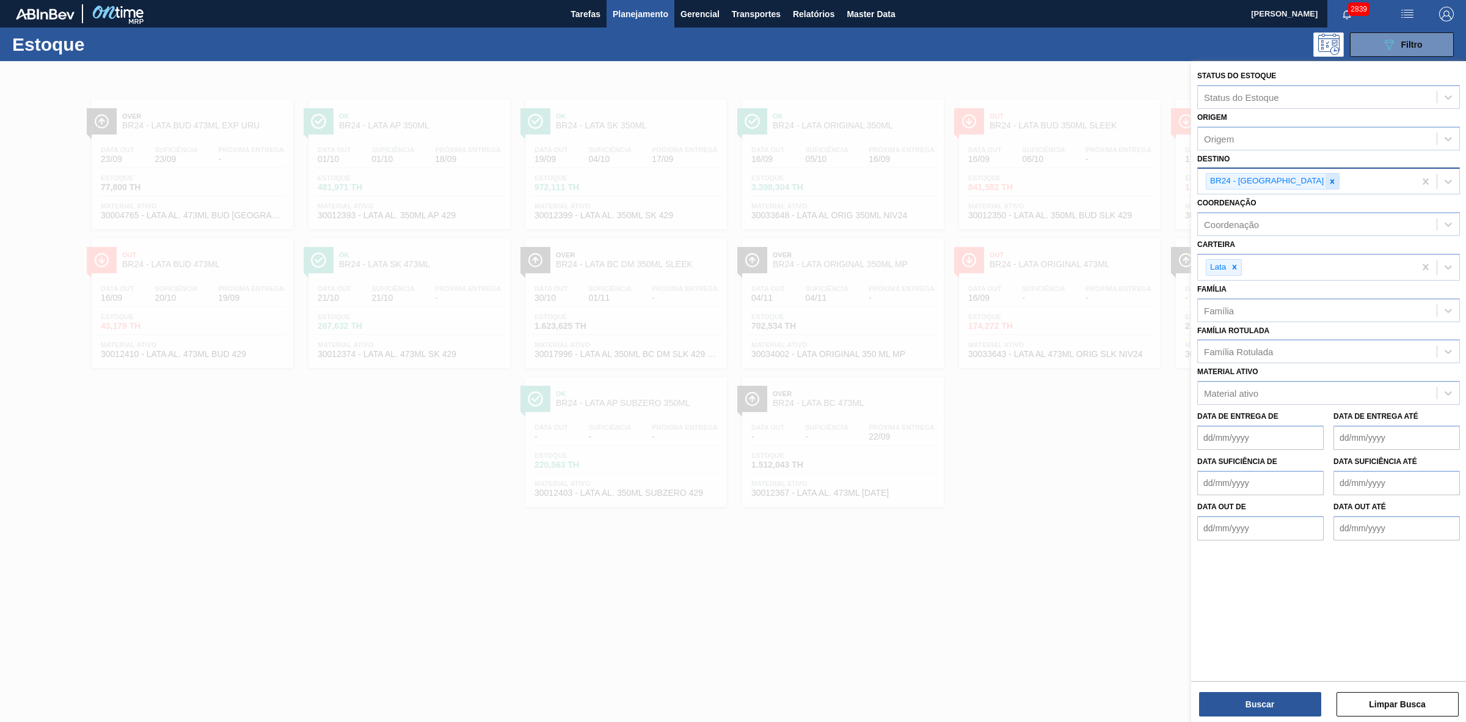
click at [1328, 179] on icon at bounding box center [1332, 181] width 9 height 9
type input "22"
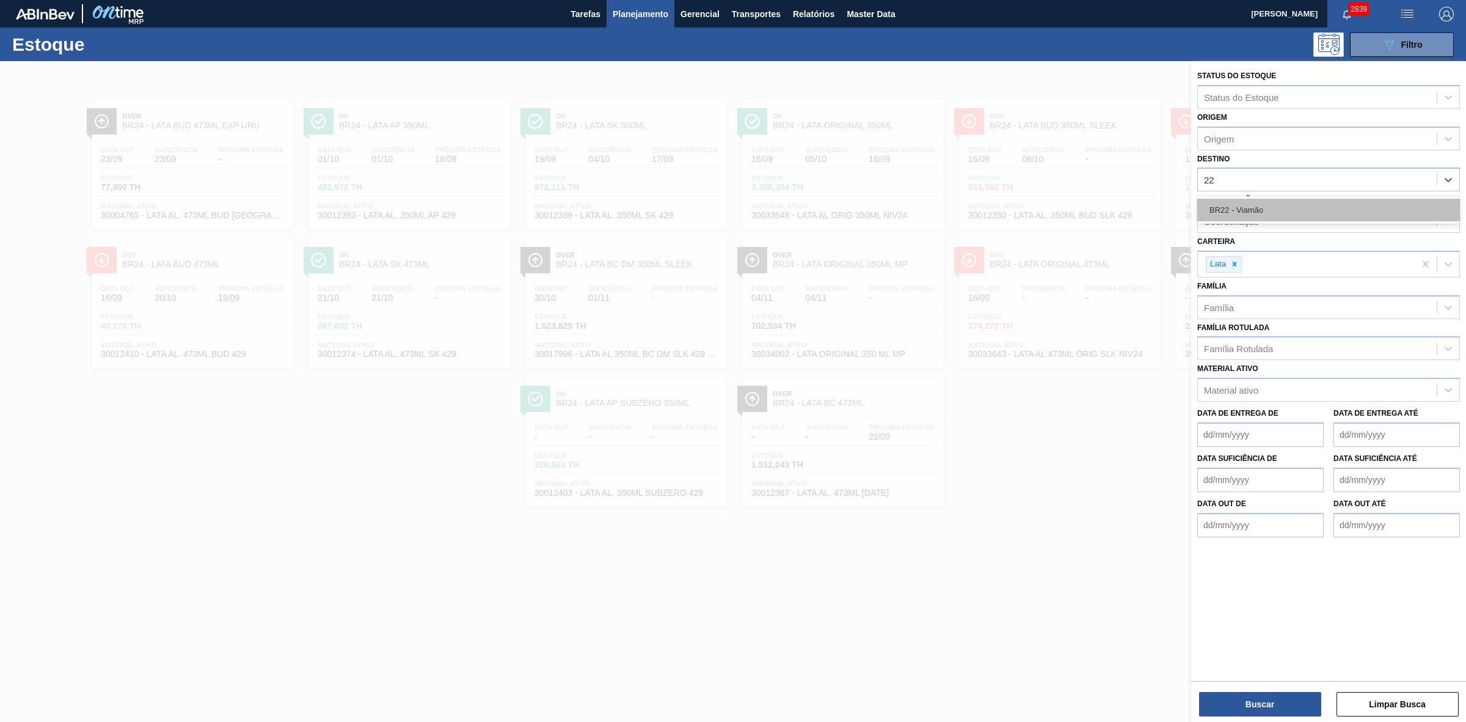
click at [1256, 208] on div "BR22 - Viamão" at bounding box center [1328, 210] width 263 height 23
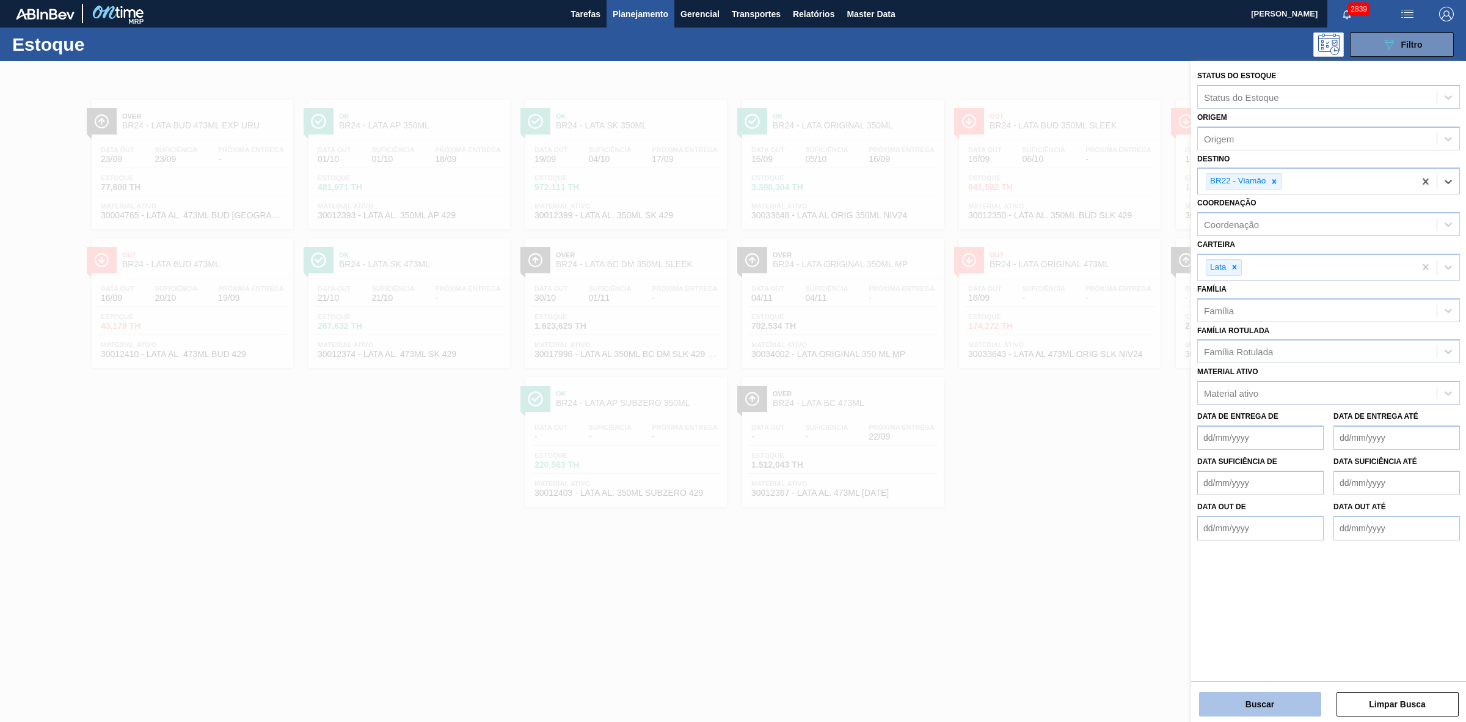
click at [1279, 704] on button "Buscar" at bounding box center [1260, 704] width 122 height 24
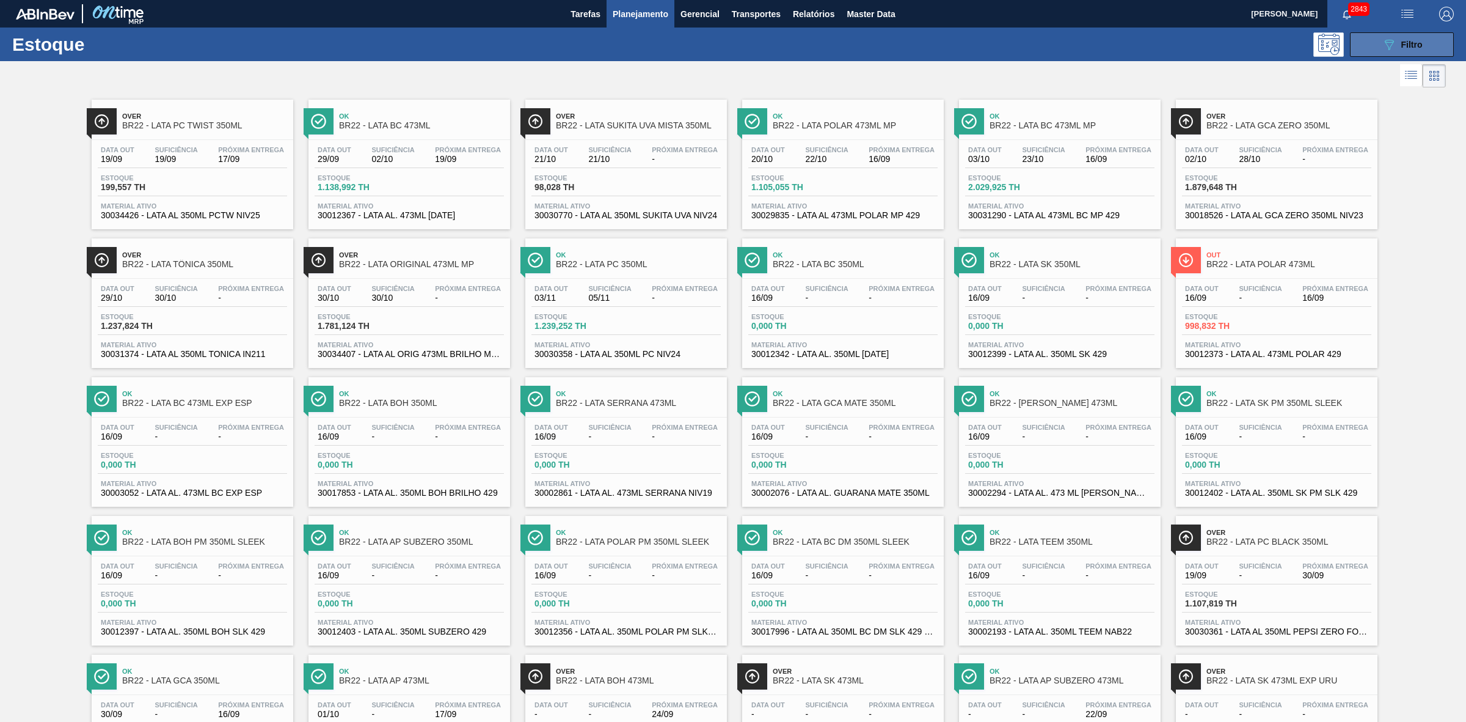
click at [1367, 42] on button "089F7B8B-B2A5-4AFE-B5C0-19BA573D28AC Filtro" at bounding box center [1402, 44] width 104 height 24
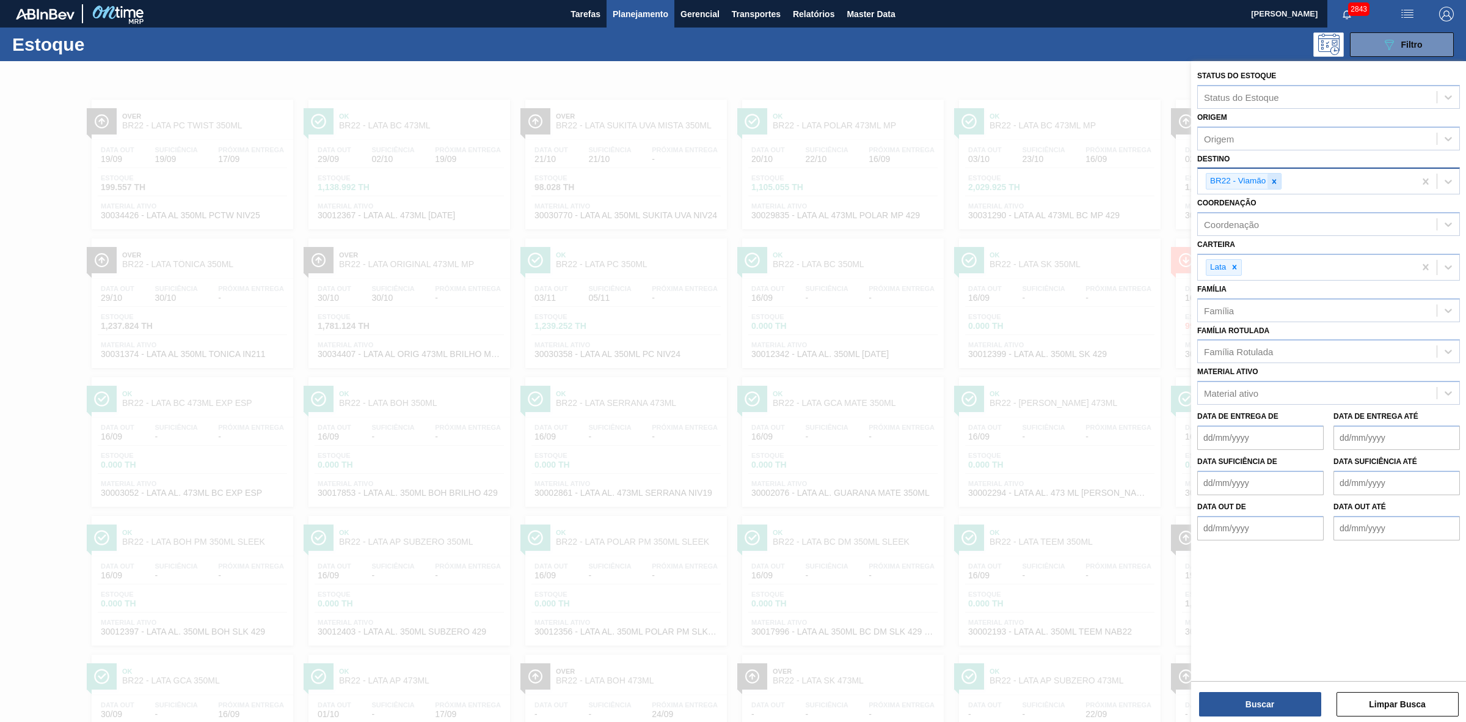
click at [1274, 179] on icon at bounding box center [1275, 181] width 4 height 4
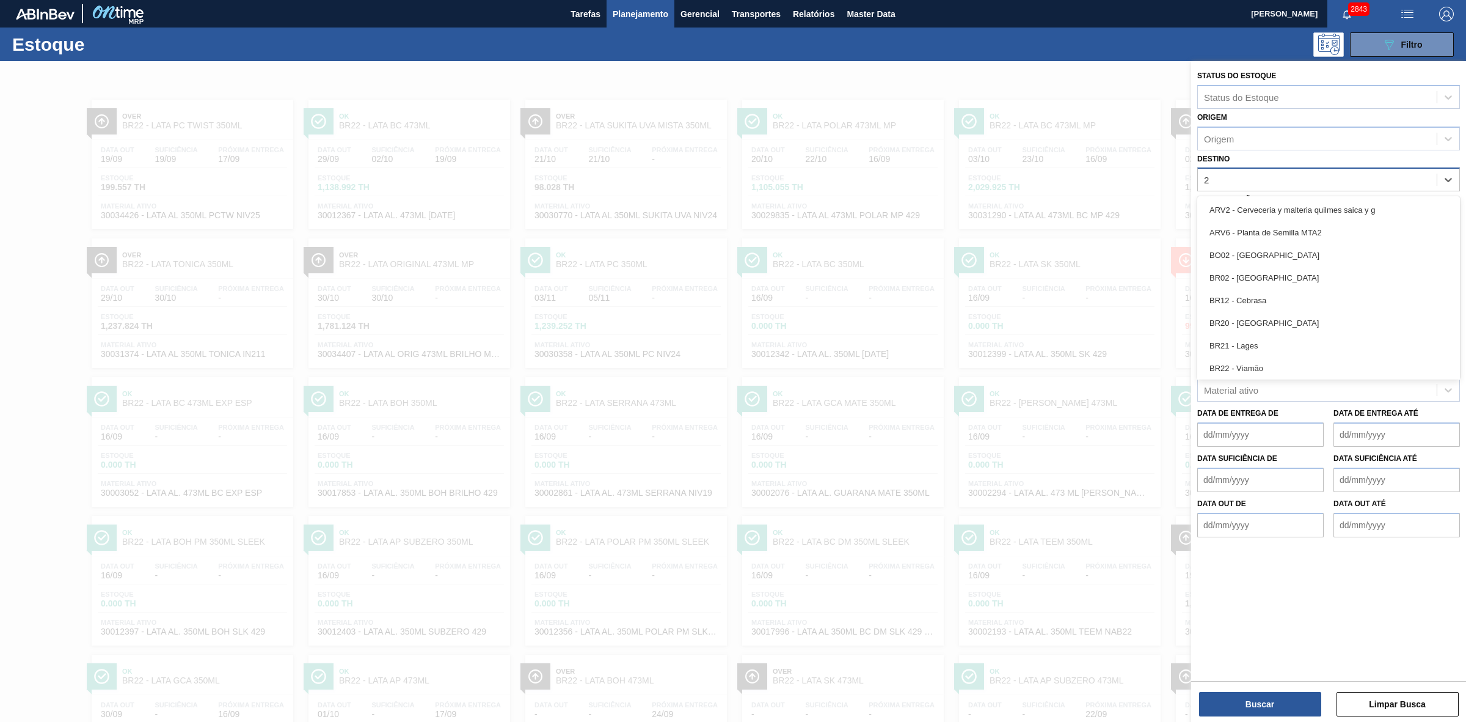
type input "24"
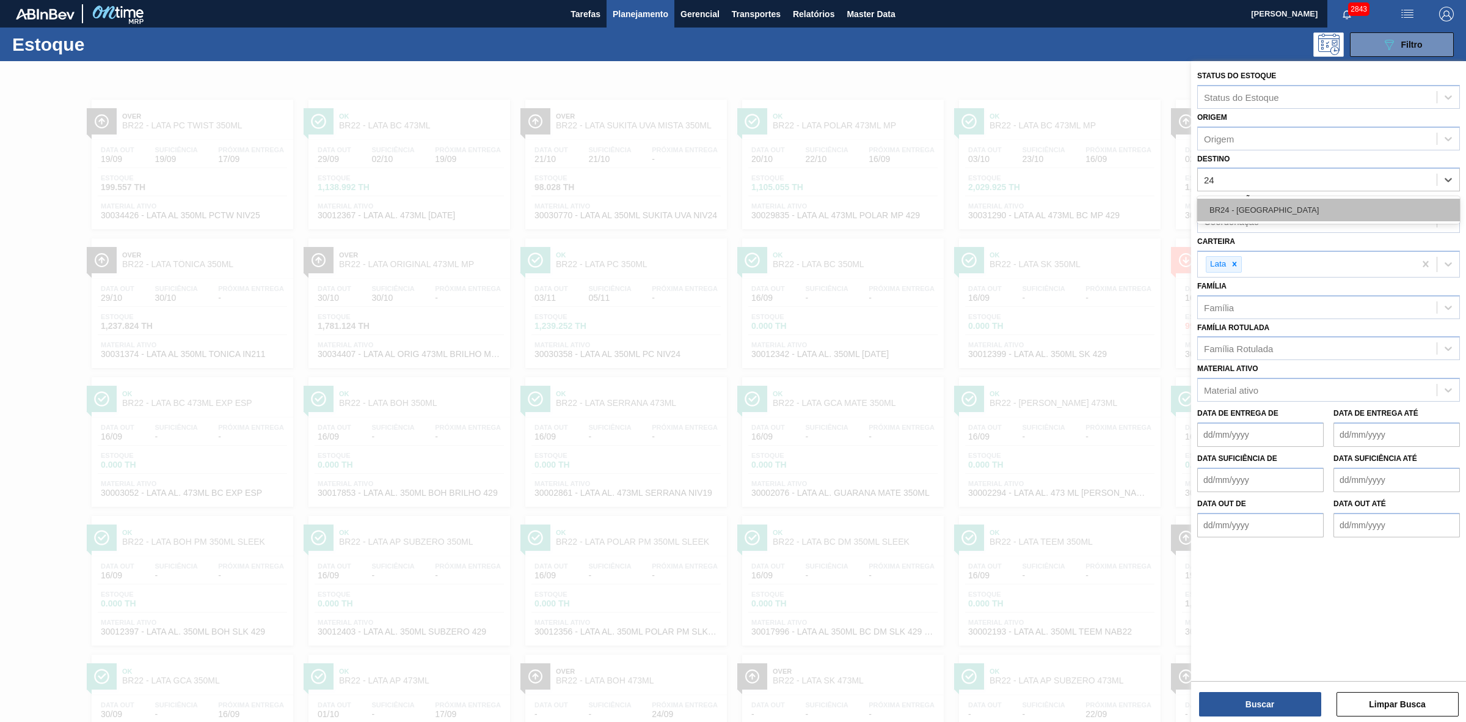
click at [1268, 206] on div "BR24 - Ponta Grossa" at bounding box center [1328, 210] width 263 height 23
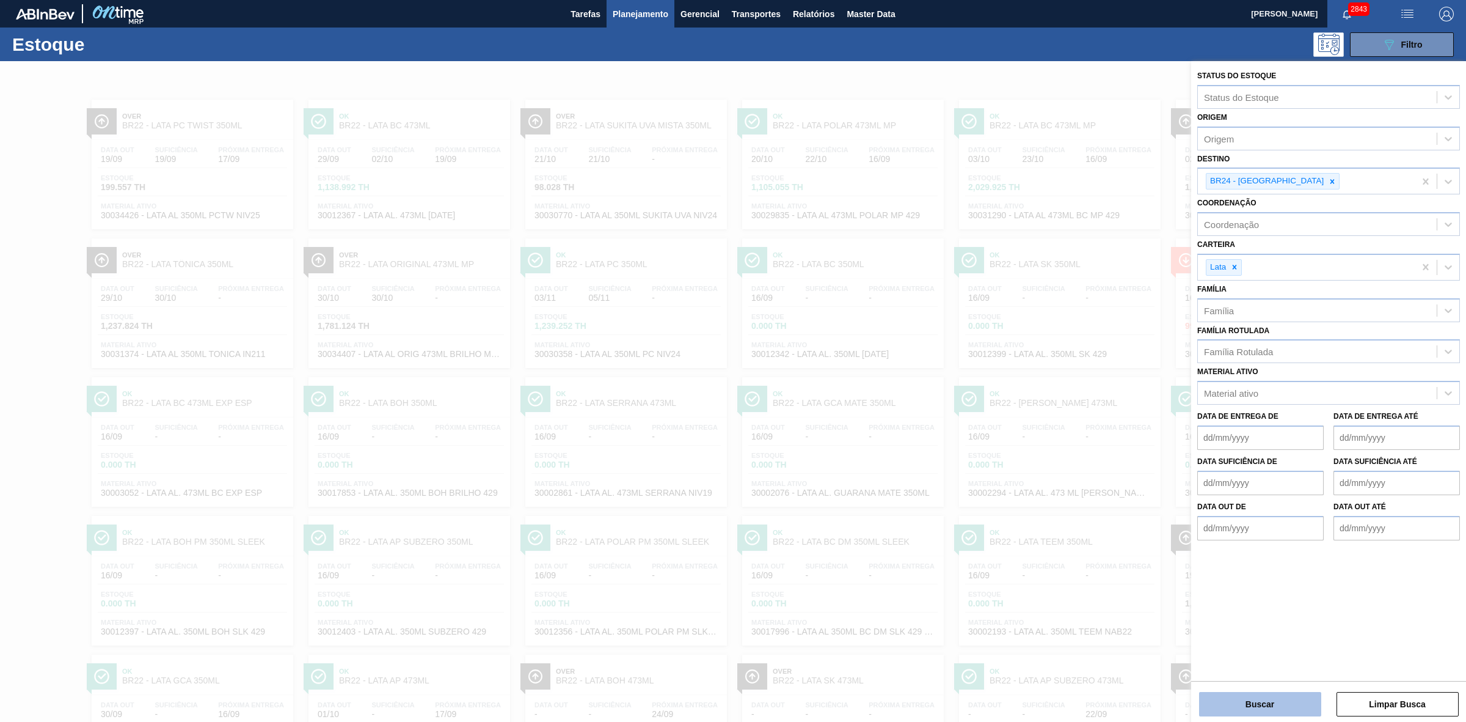
click at [1271, 700] on button "Buscar" at bounding box center [1260, 704] width 122 height 24
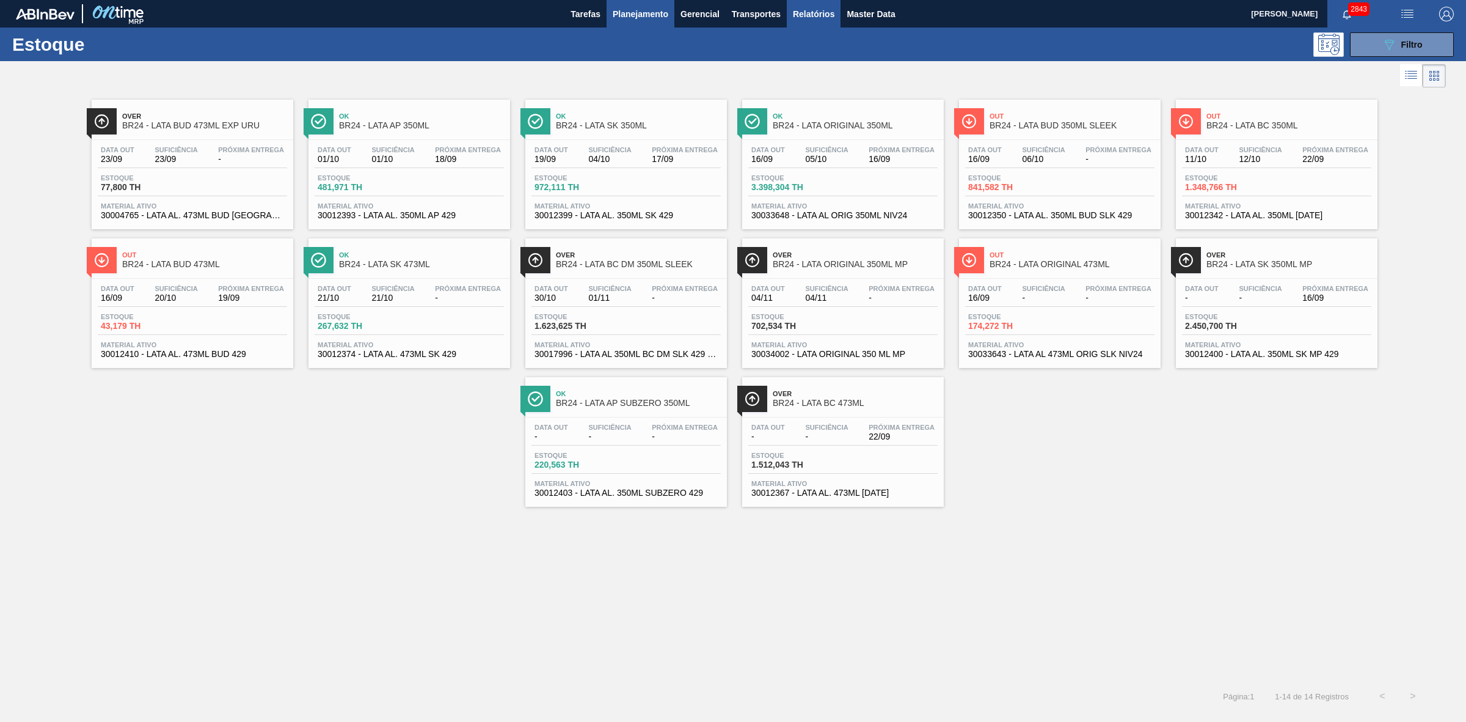
click at [813, 15] on span "Relatórios" at bounding box center [814, 14] width 42 height 15
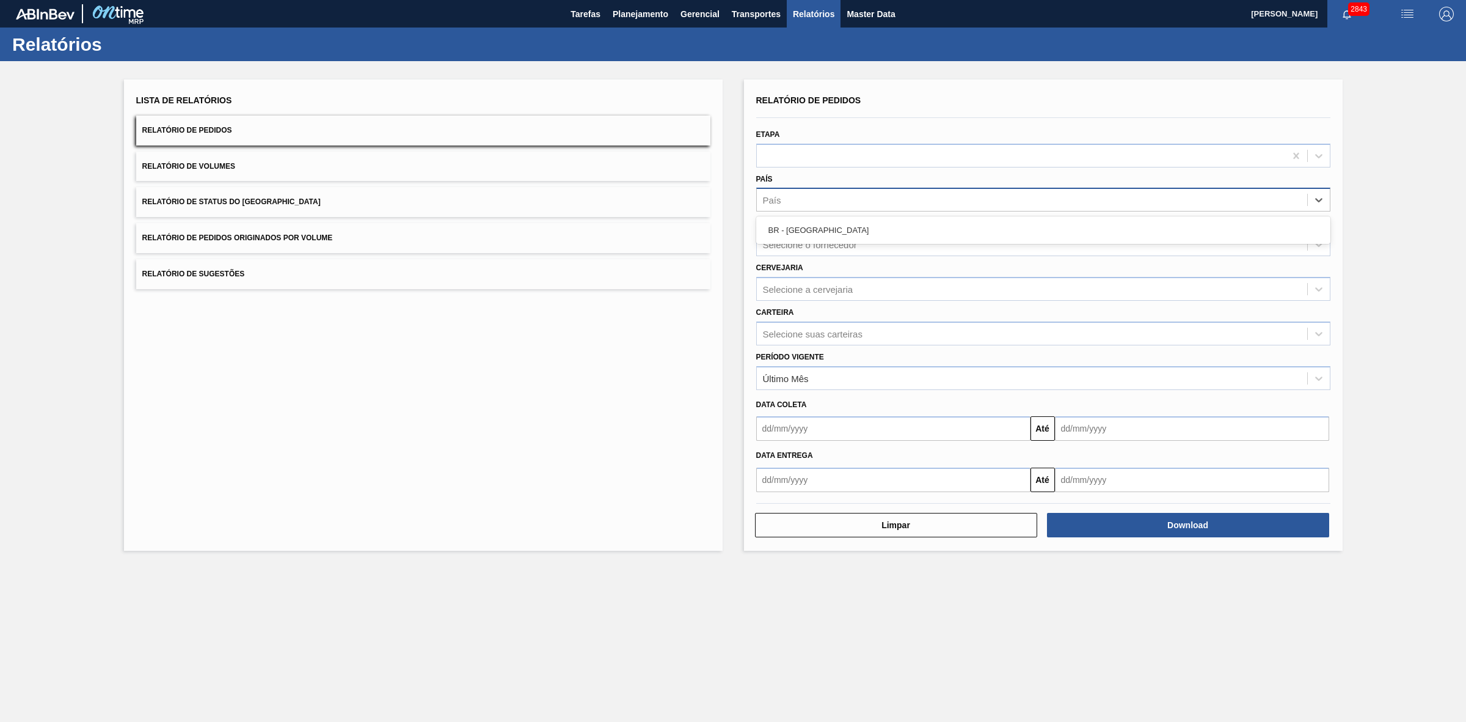
click at [791, 197] on div "País" at bounding box center [1032, 200] width 550 height 18
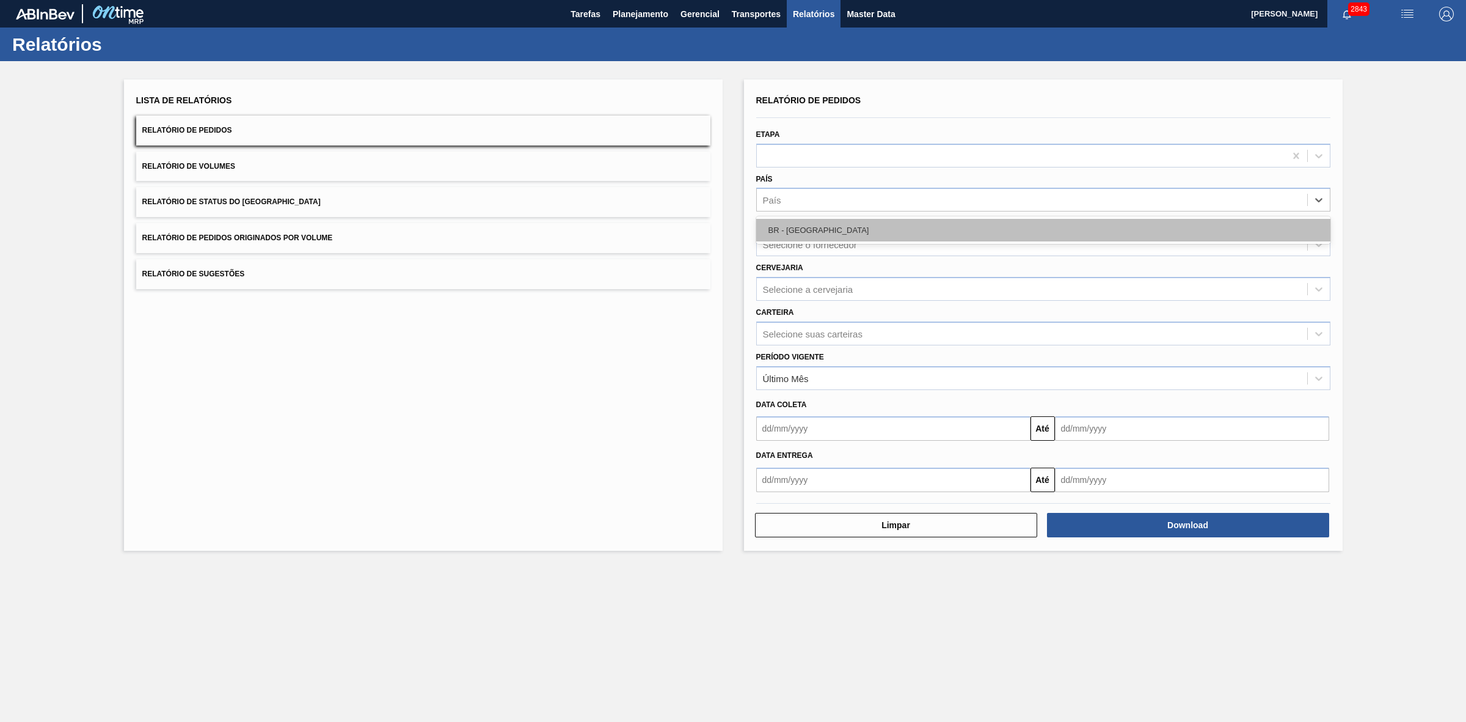
click at [805, 234] on div "BR - Brasil" at bounding box center [1043, 230] width 574 height 23
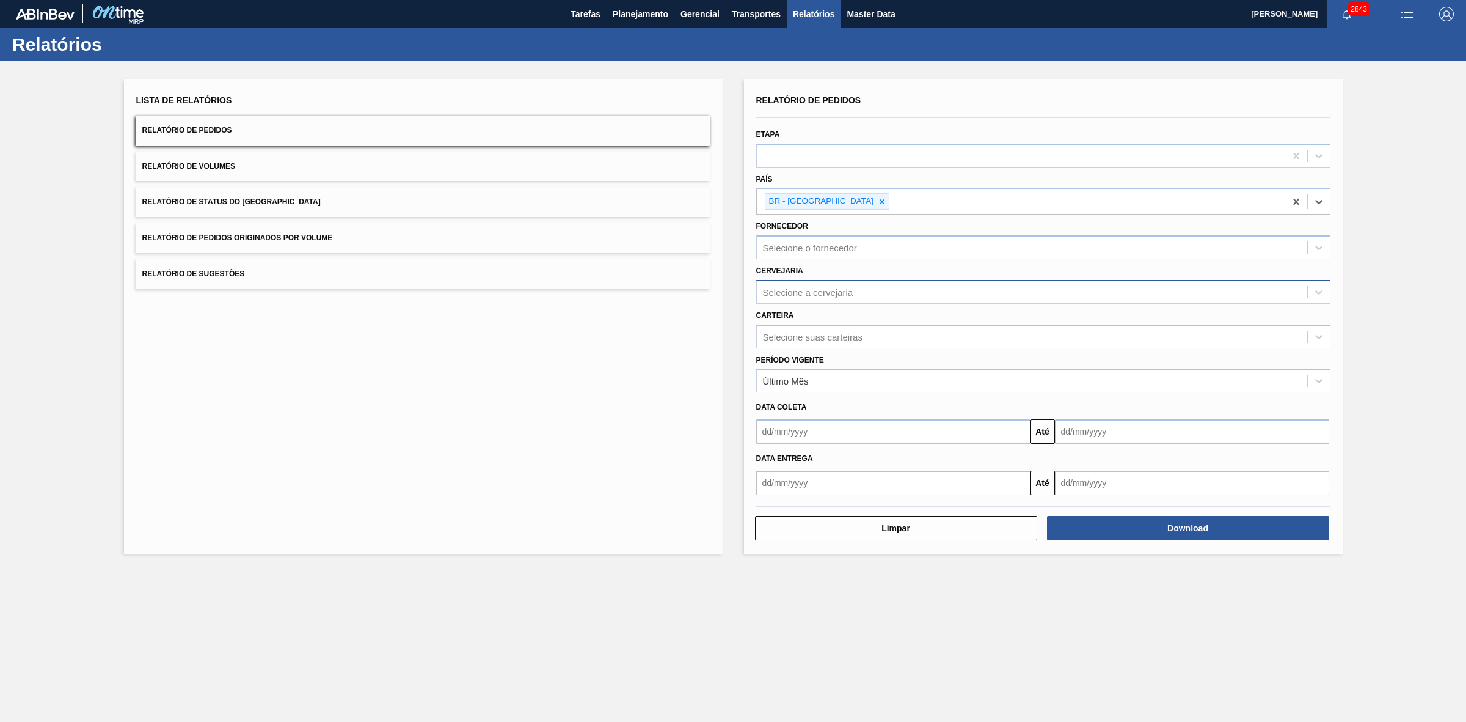
click at [813, 288] on div "Selecione a cervejaria" at bounding box center [808, 292] width 90 height 10
type input "09"
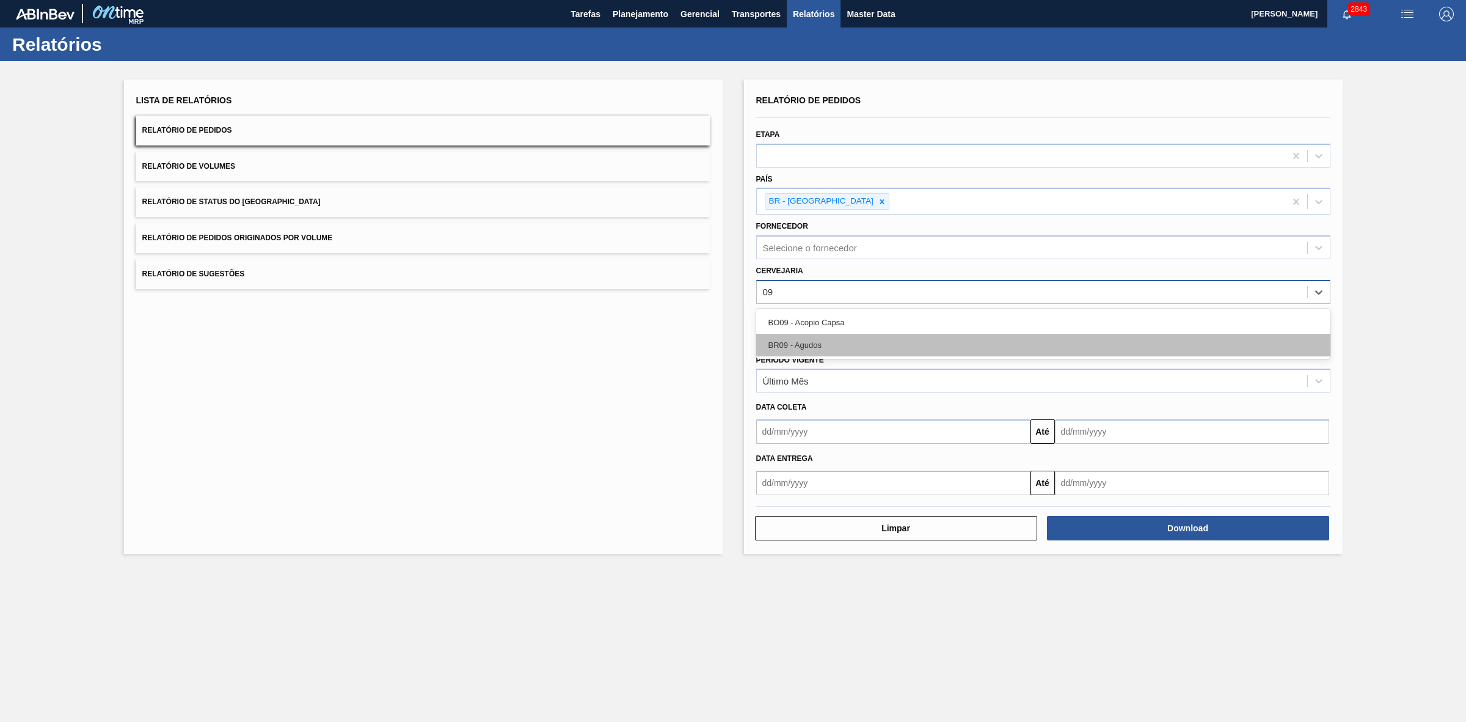
click at [816, 346] on div "BR09 - Agudos" at bounding box center [1043, 345] width 574 height 23
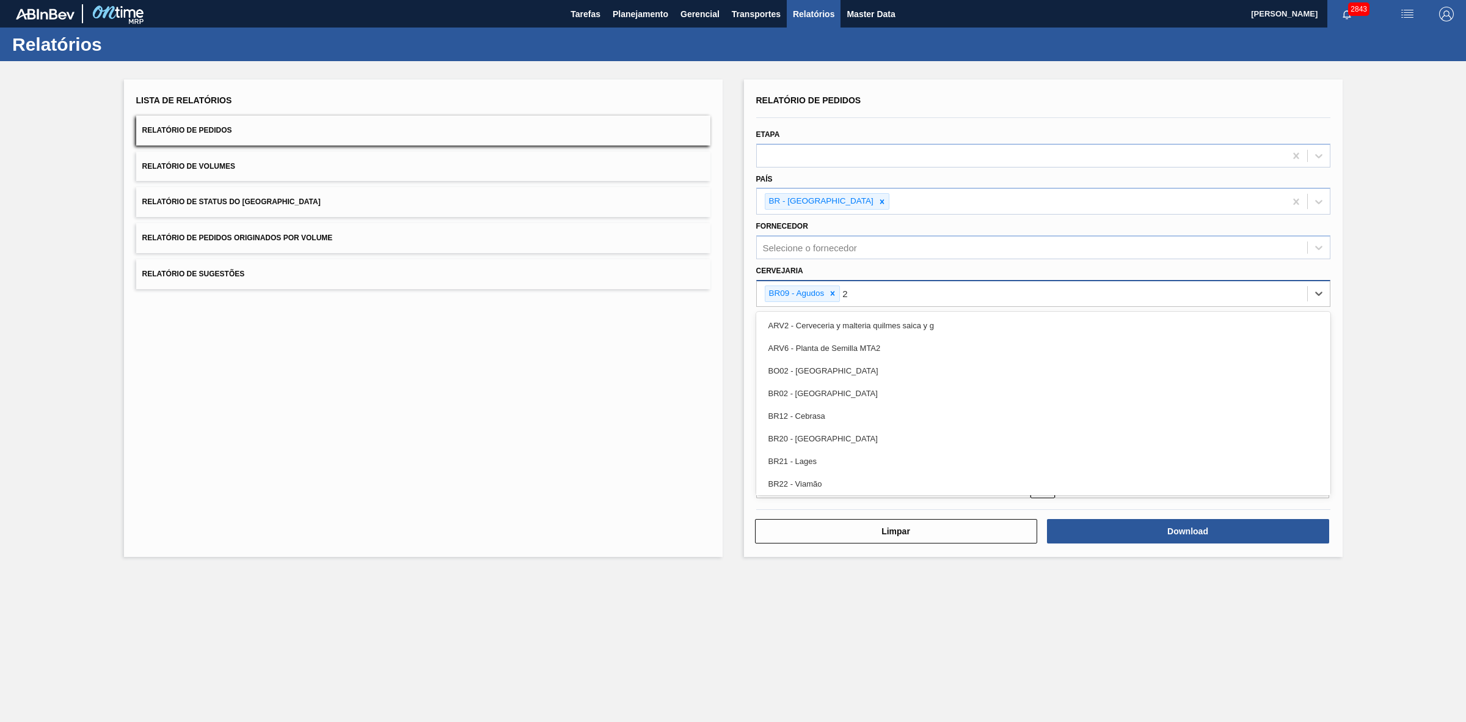
type input "21"
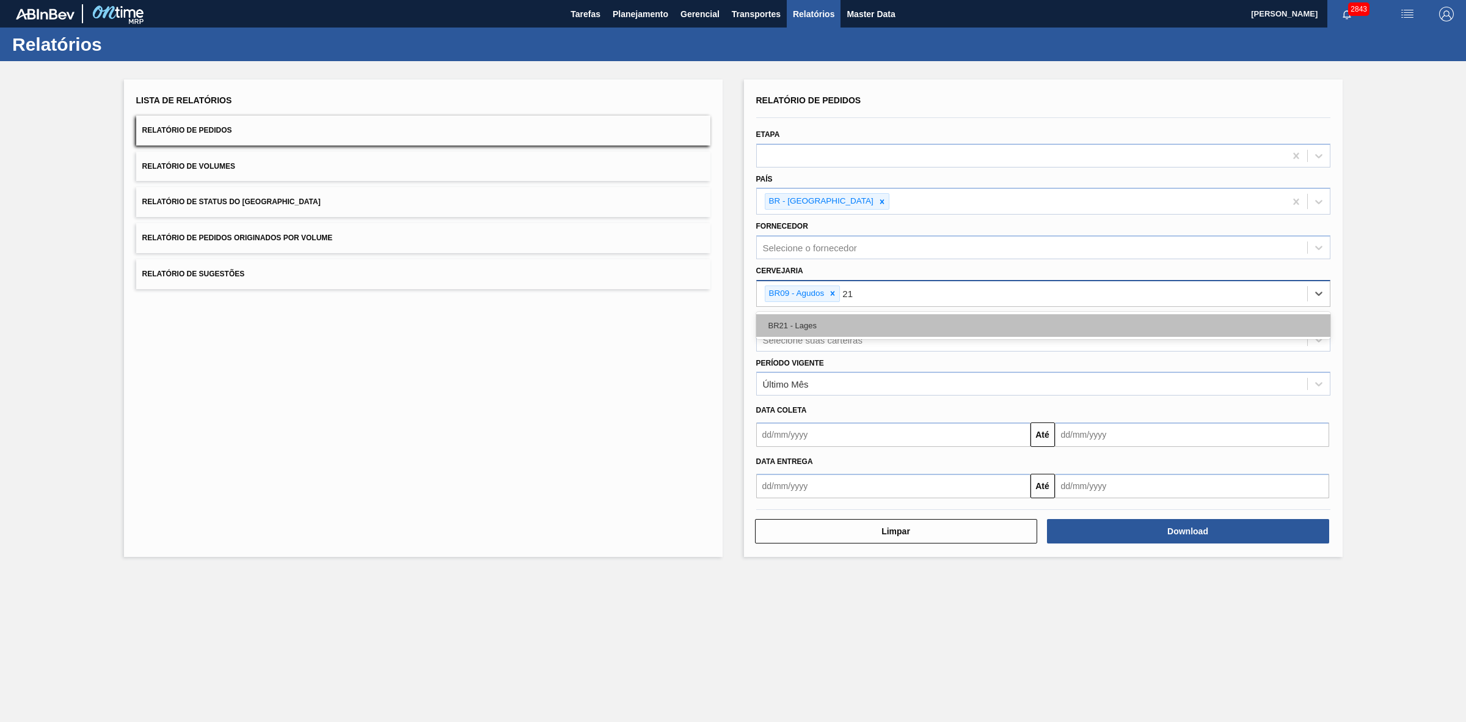
click at [804, 328] on div "BR21 - Lages" at bounding box center [1043, 325] width 574 height 23
type input "22"
click at [823, 327] on div "BR22 - Viamão" at bounding box center [1043, 325] width 574 height 23
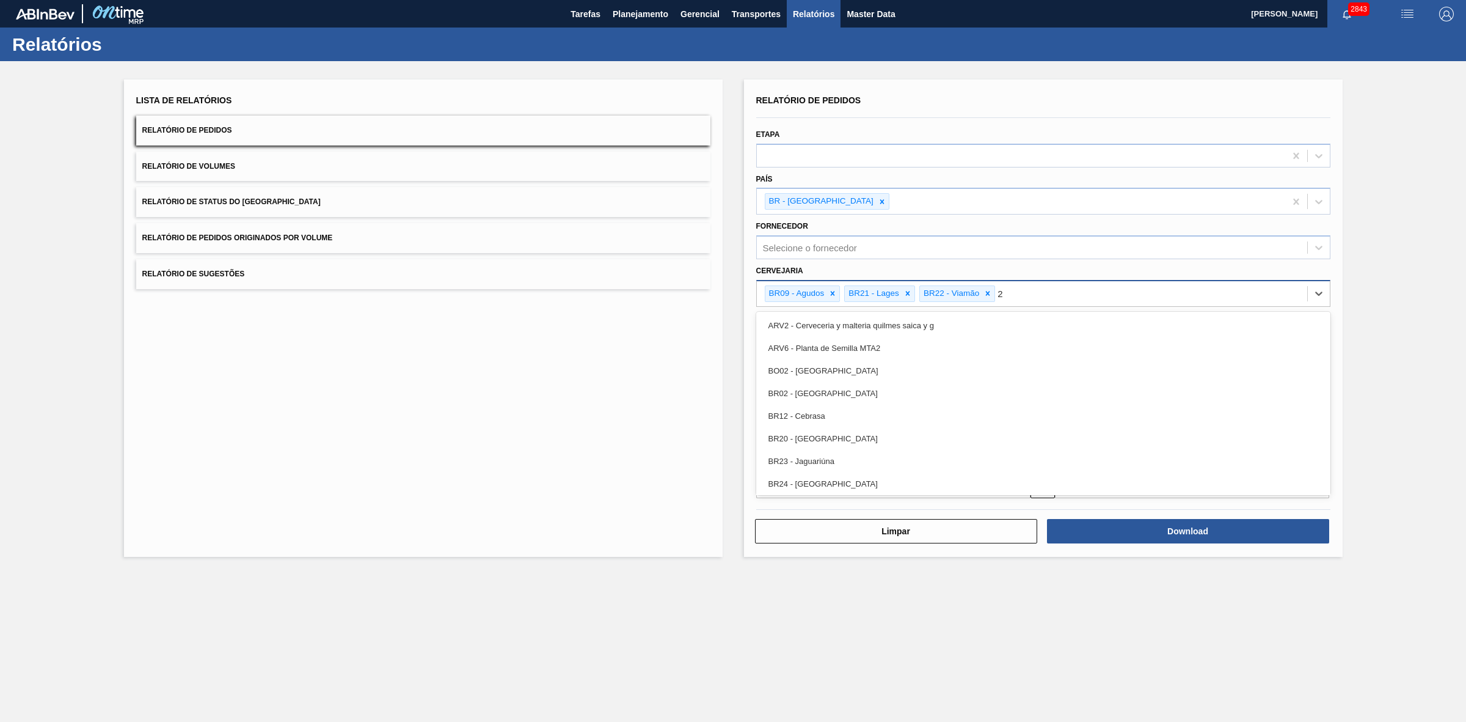
type input "24"
click at [827, 331] on div "BR24 - Ponta Grossa" at bounding box center [1043, 325] width 574 height 23
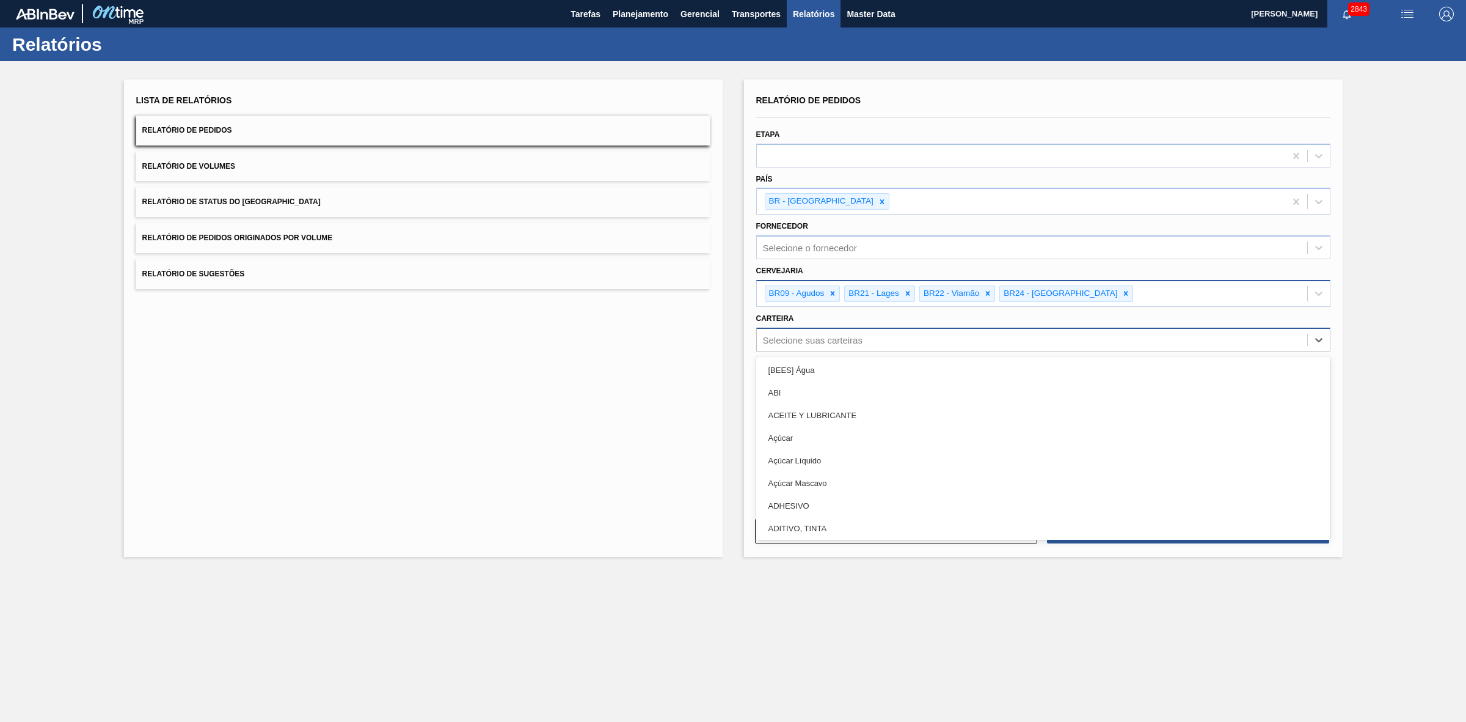
click at [792, 339] on div "Selecione suas carteiras" at bounding box center [813, 339] width 100 height 10
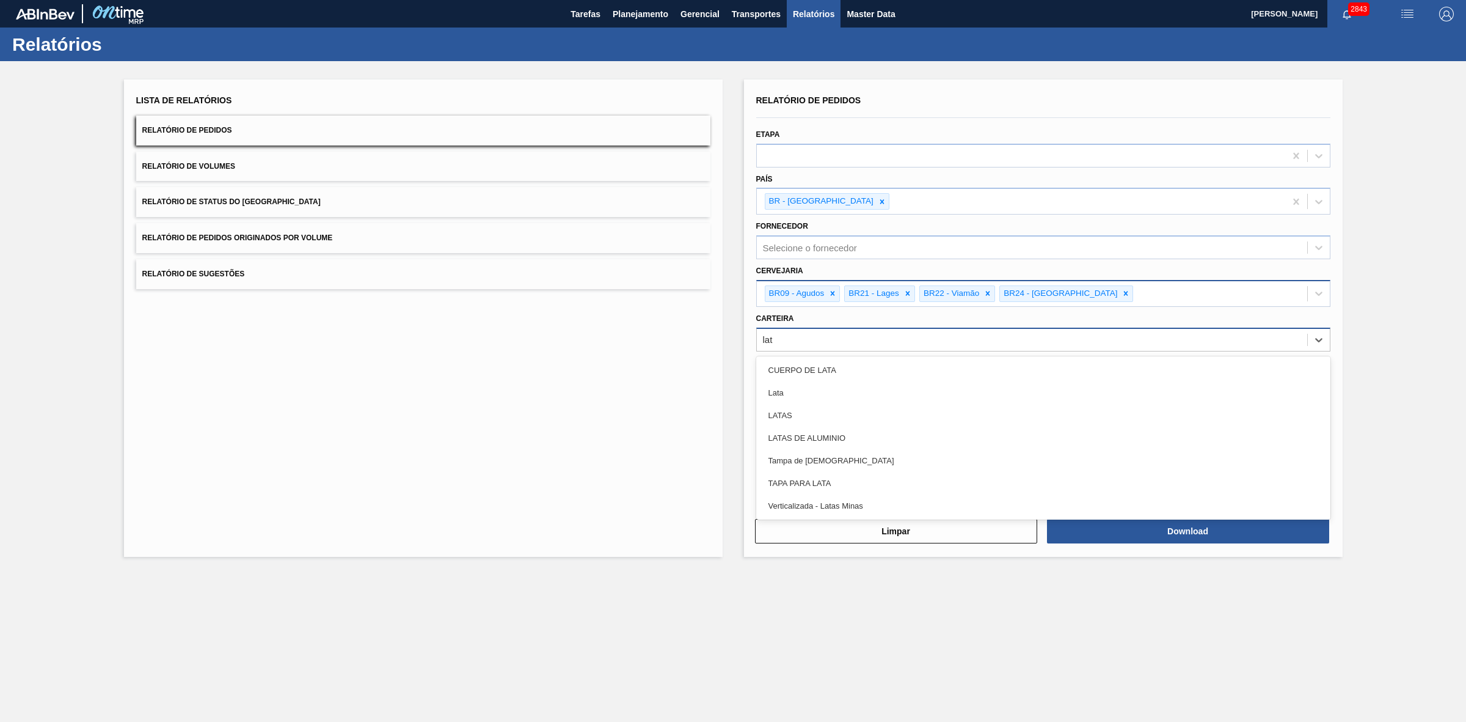
type input "lata"
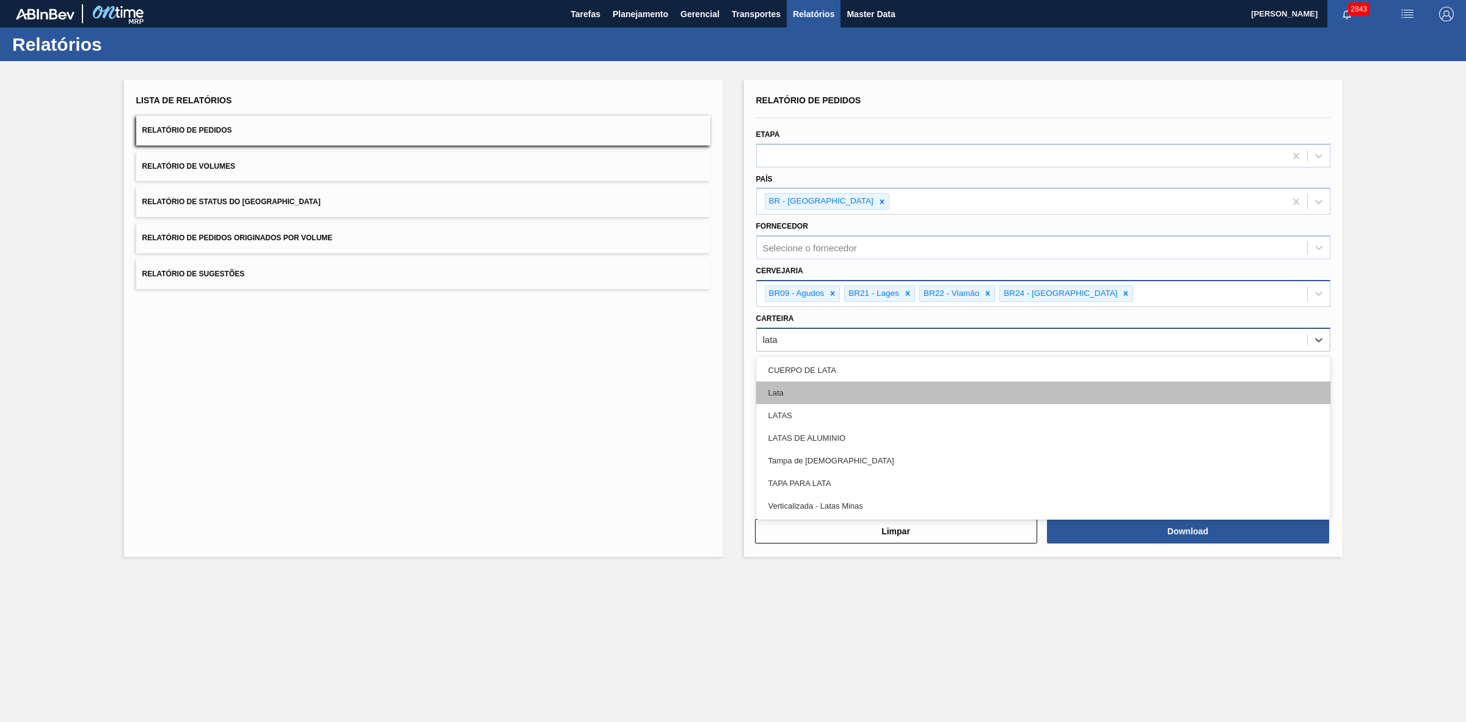
click at [778, 387] on div "Lata" at bounding box center [1043, 392] width 574 height 23
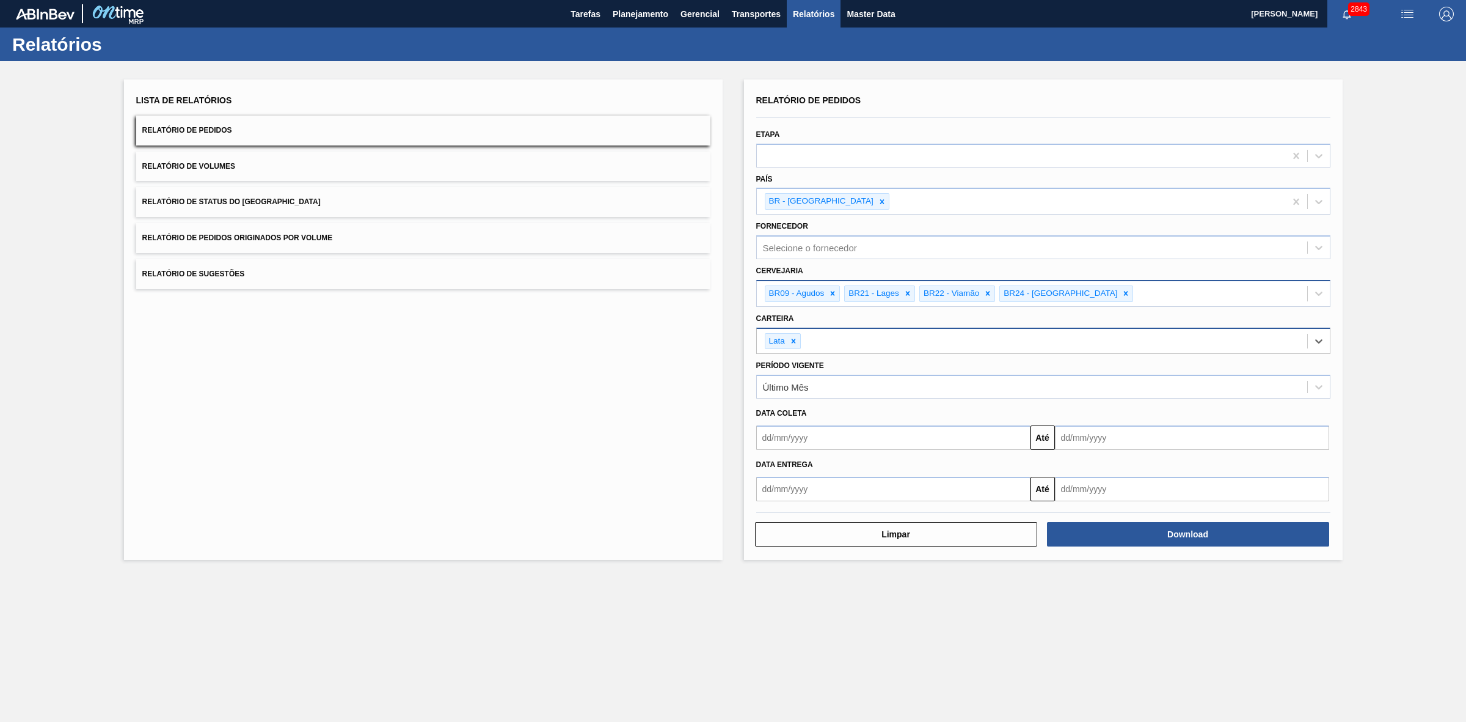
click at [804, 432] on input "text" at bounding box center [893, 437] width 274 height 24
click at [793, 465] on div "setembro 2025" at bounding box center [830, 466] width 147 height 10
click at [835, 527] on div "10" at bounding box center [830, 525] width 16 height 16
type input "10/09/2025"
click at [1089, 437] on input "text" at bounding box center [1192, 437] width 274 height 24
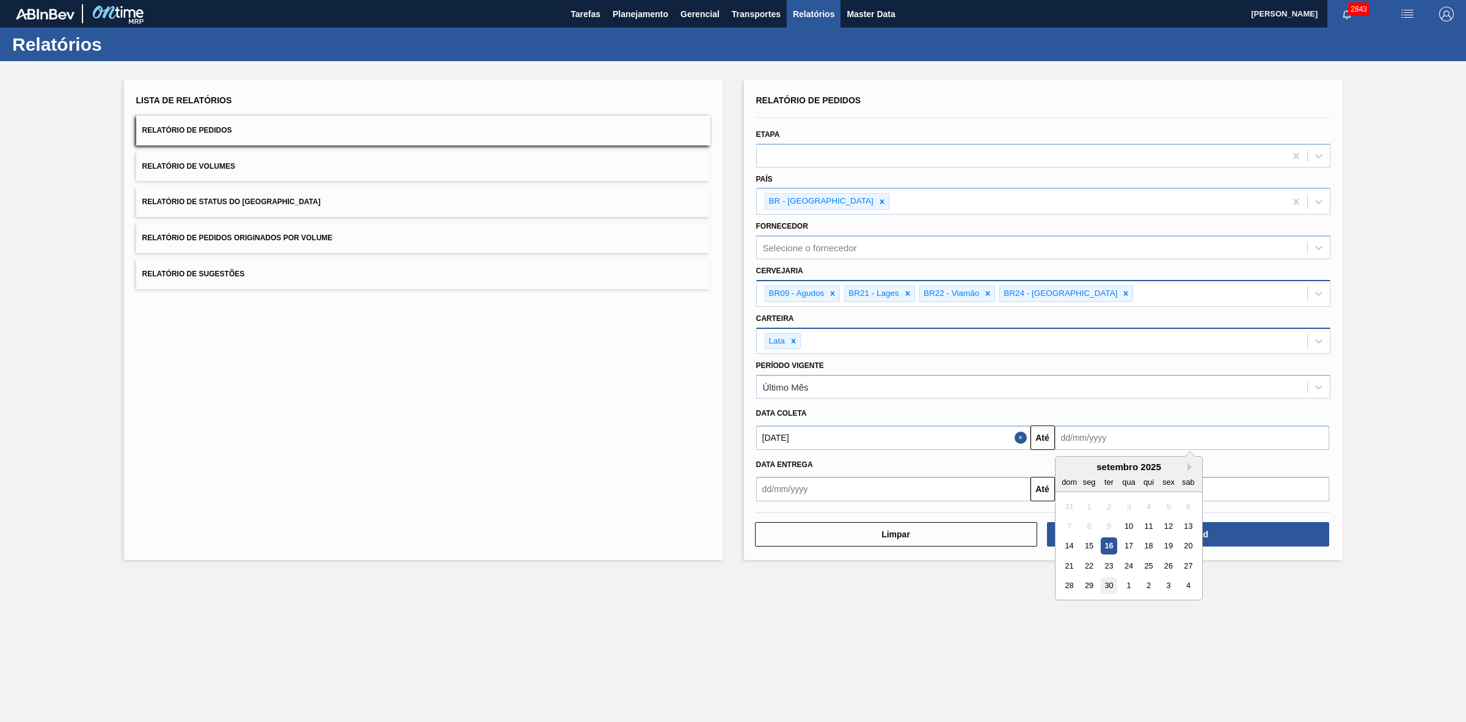
click at [1106, 583] on div "30" at bounding box center [1108, 585] width 16 height 16
type input "30/09/2025"
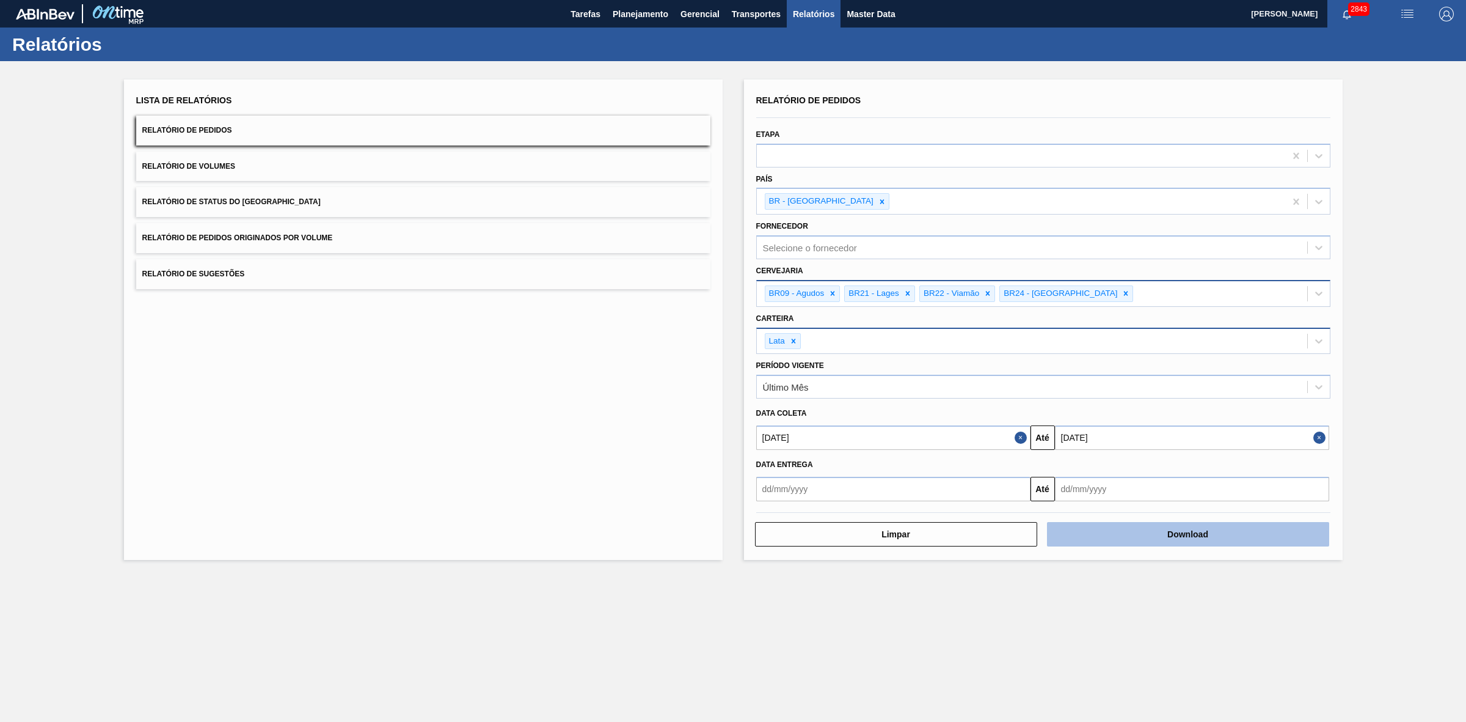
click at [1124, 530] on button "Download" at bounding box center [1188, 534] width 282 height 24
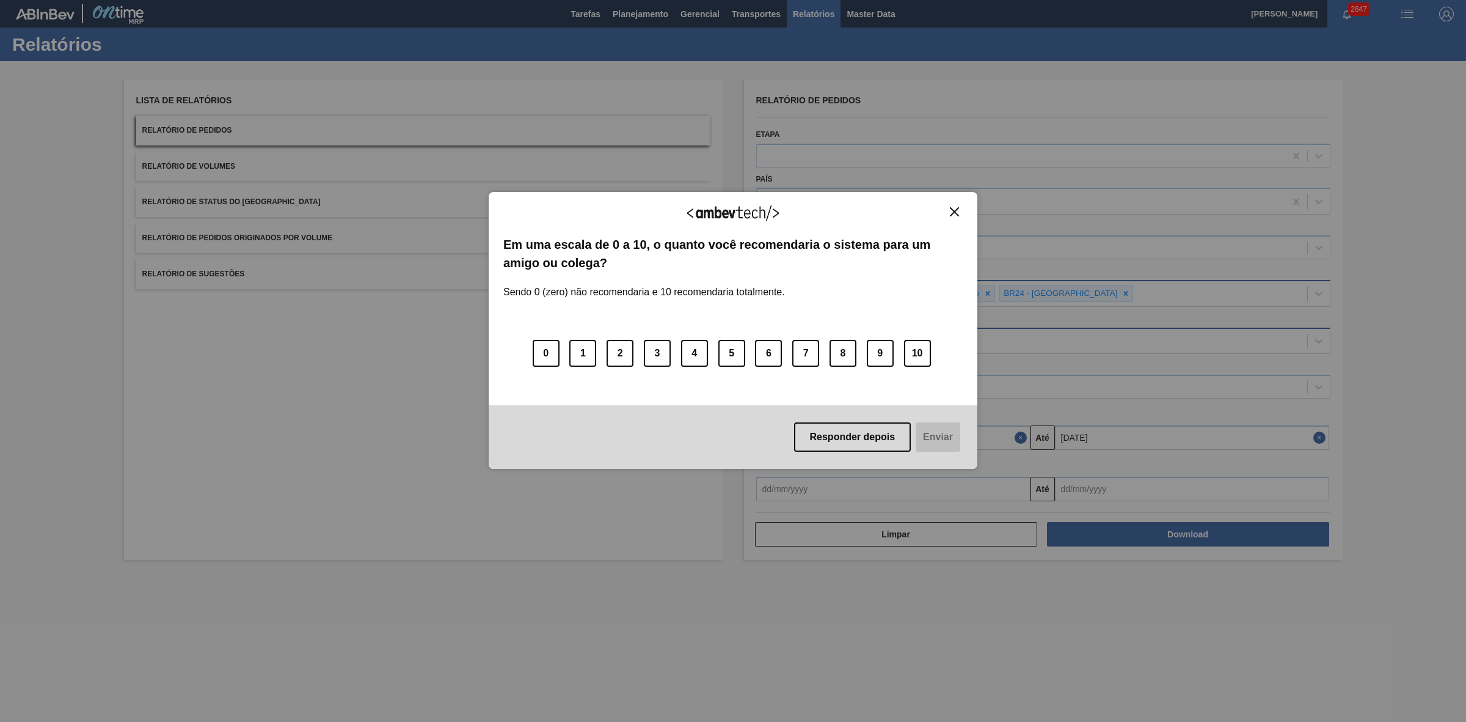
click at [959, 209] on img "Close" at bounding box center [954, 211] width 9 height 9
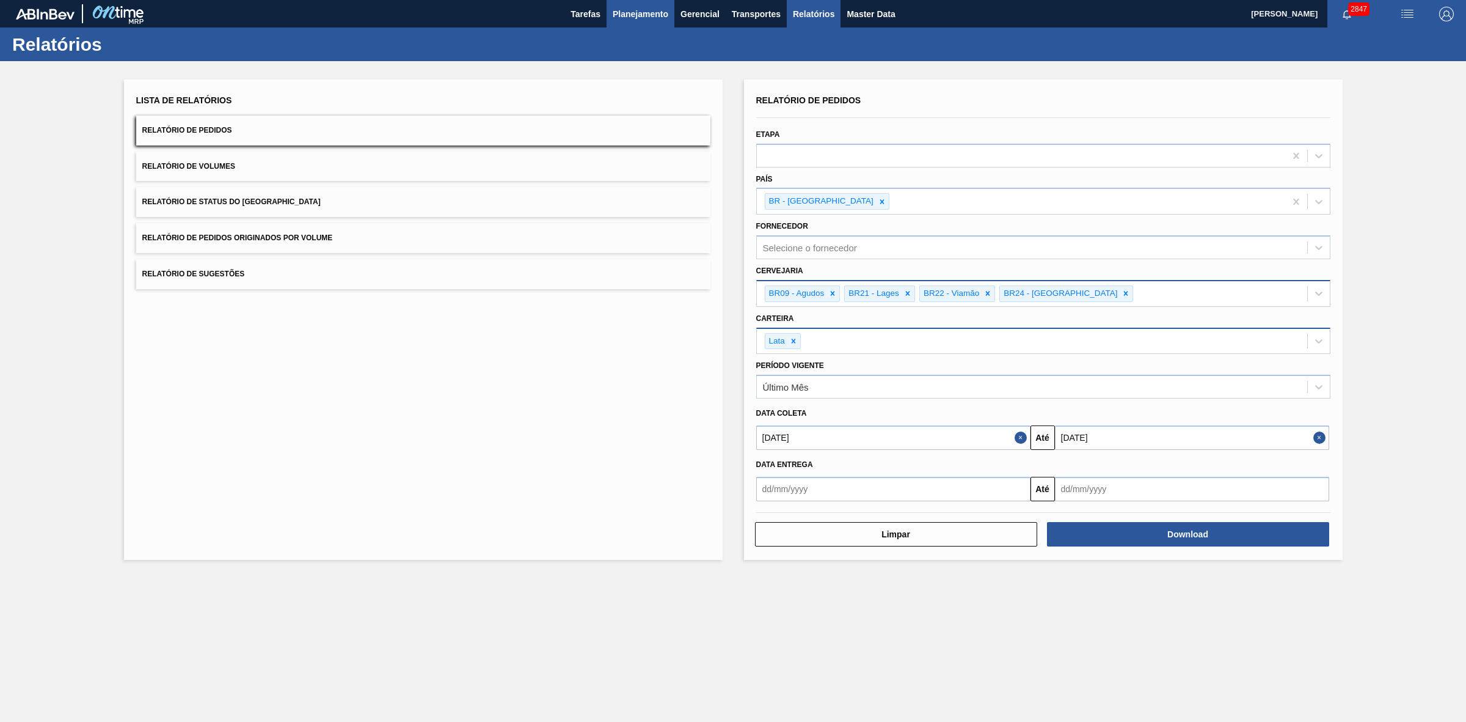
click at [646, 20] on span "Planejamento" at bounding box center [641, 14] width 56 height 15
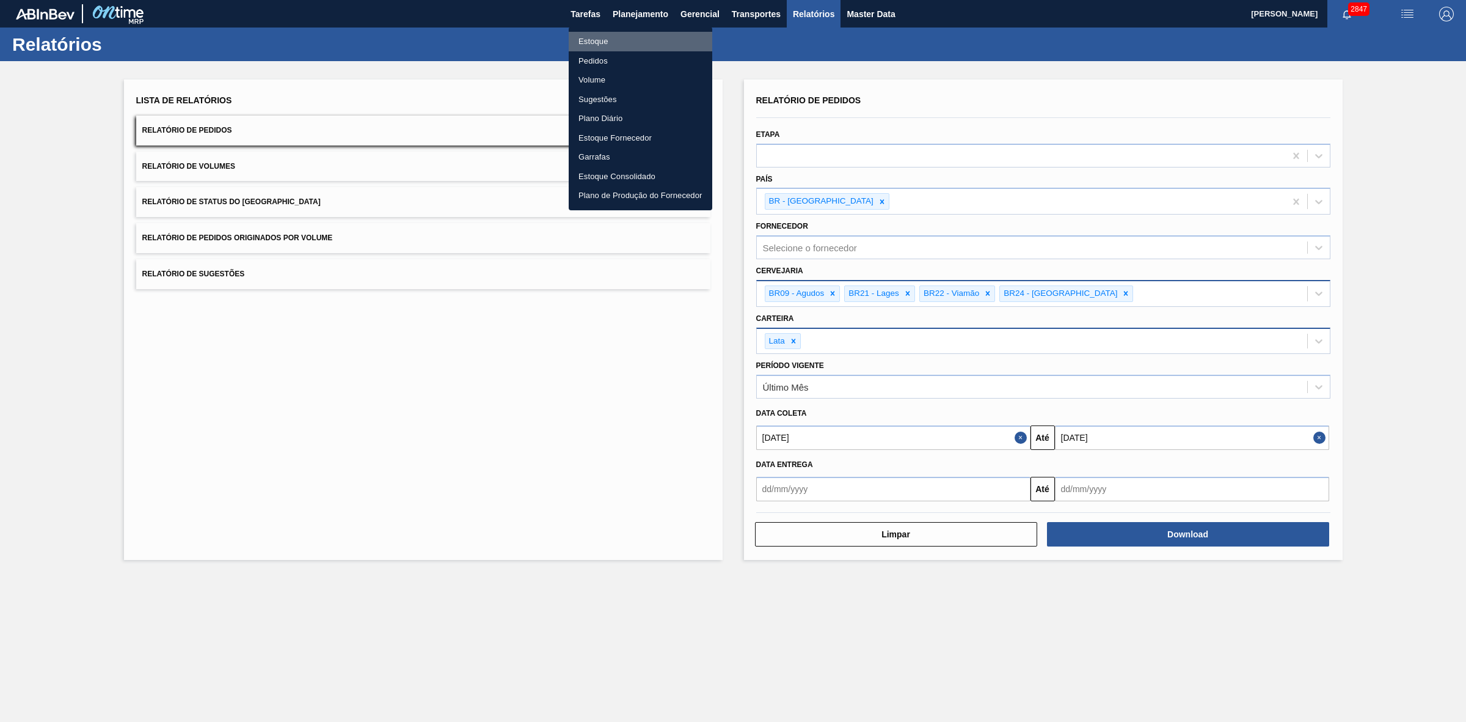
click at [612, 42] on li "Estoque" at bounding box center [641, 42] width 144 height 20
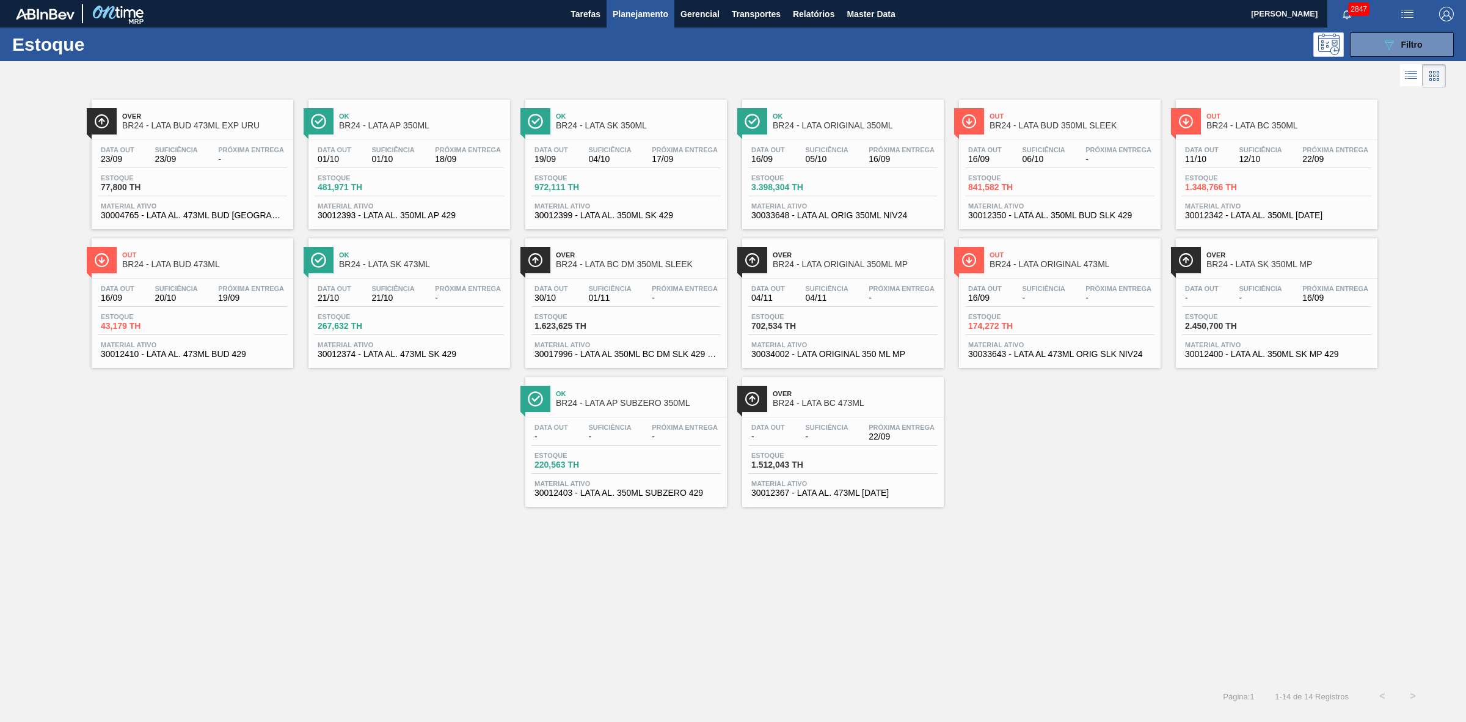
click at [795, 127] on span "BR24 - LATA ORIGINAL 350ML" at bounding box center [855, 125] width 165 height 9
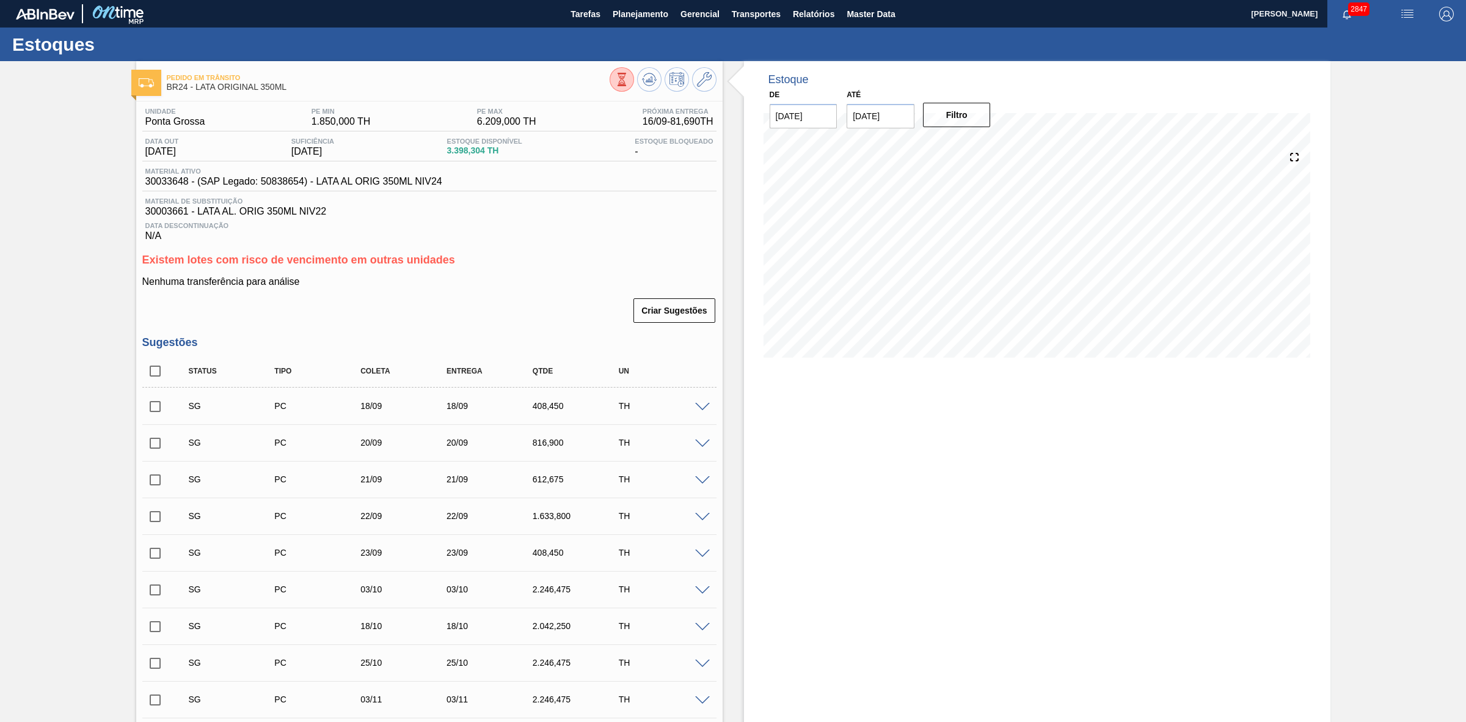
click at [982, 431] on div "Estoque De 16/09/2025 Até 31/10/2025 Filtro" at bounding box center [1037, 572] width 586 height 1022
click at [1403, 4] on button "button" at bounding box center [1407, 13] width 39 height 27
click at [1370, 44] on li "Pedido Contingência" at bounding box center [1401, 43] width 112 height 22
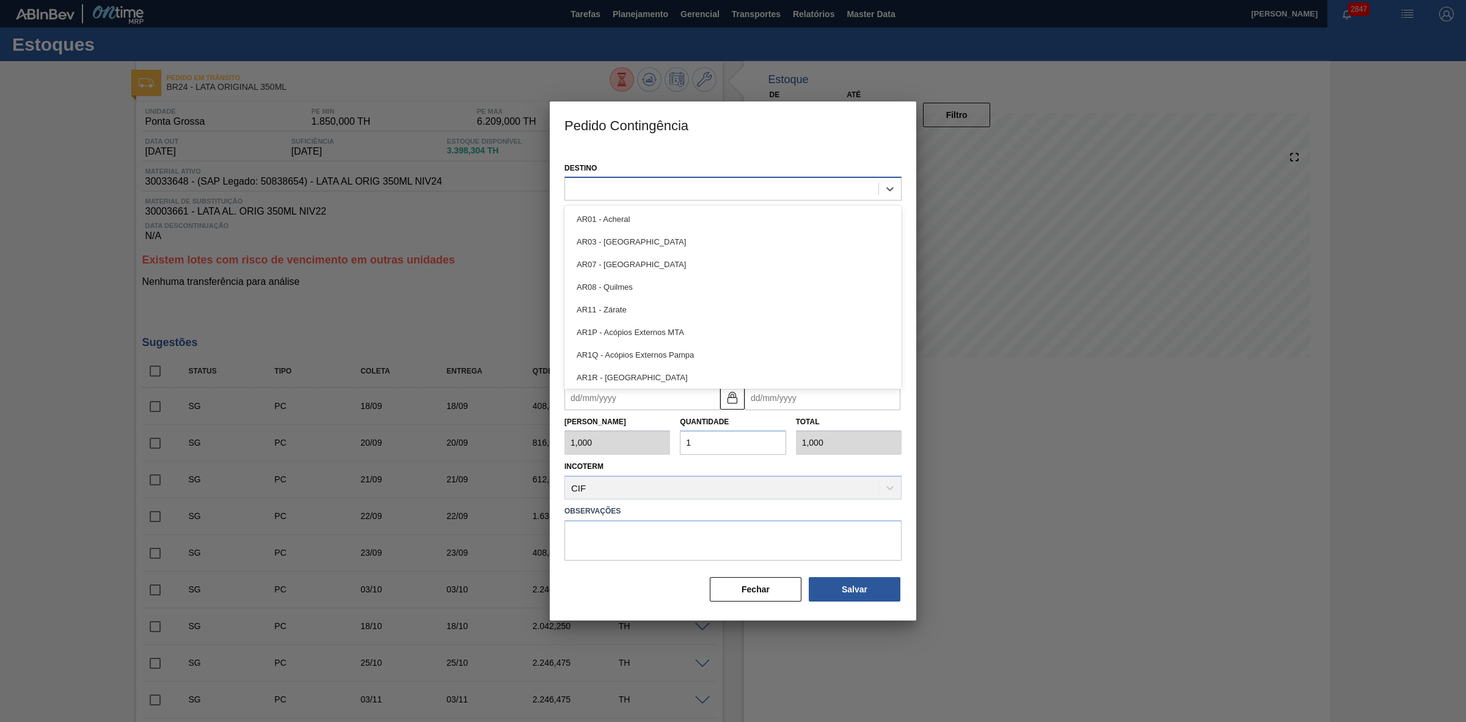
click at [710, 194] on div at bounding box center [721, 189] width 313 height 18
type input "24"
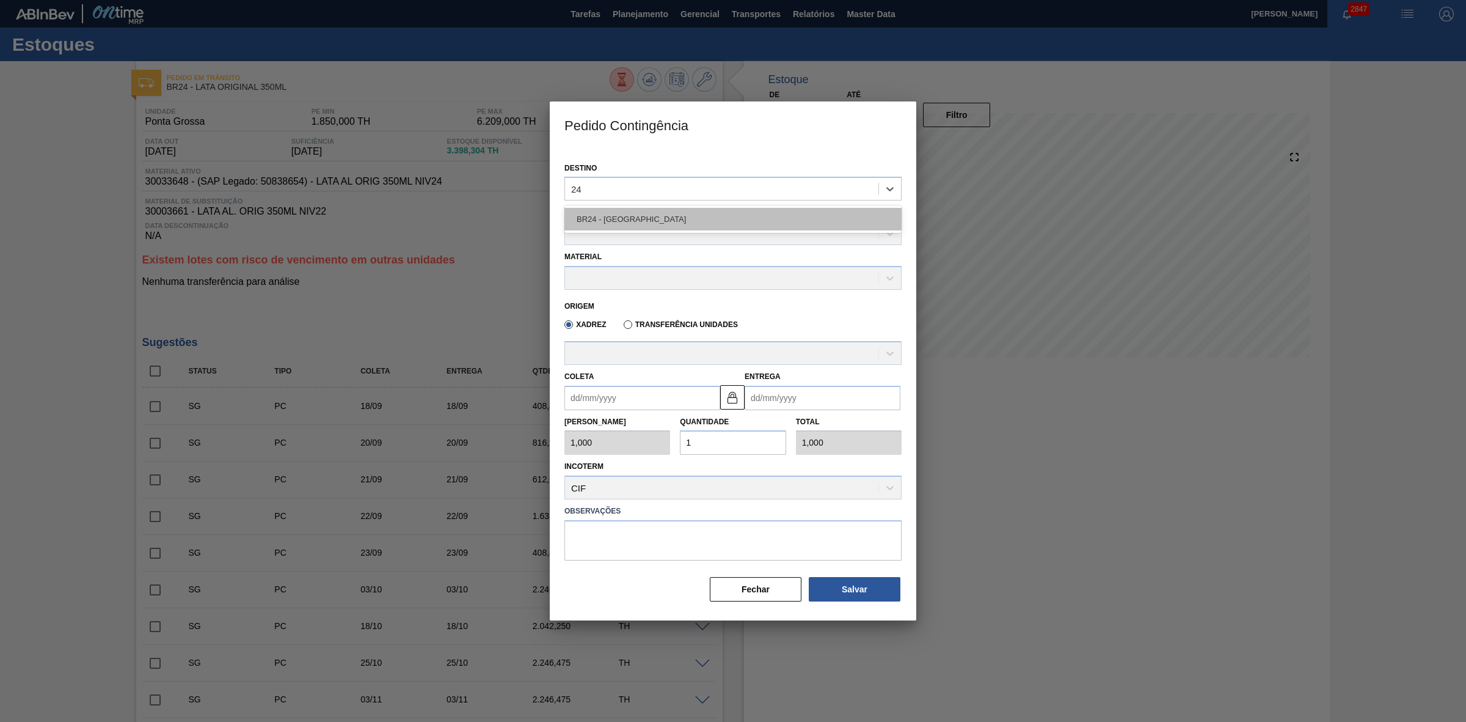
click at [612, 214] on div "BR24 - Ponta Grossa" at bounding box center [732, 219] width 337 height 23
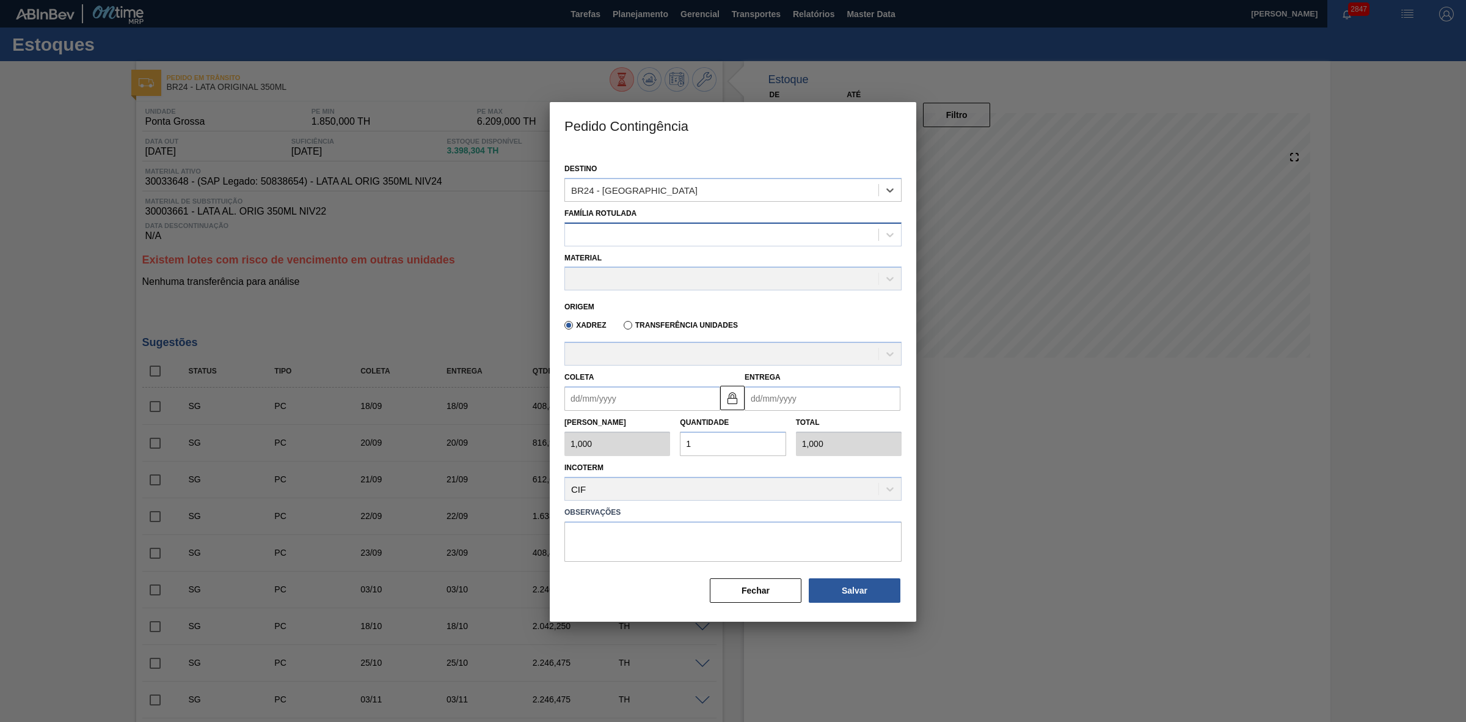
click at [612, 230] on div at bounding box center [721, 234] width 313 height 18
type Rotulada "lata ori"
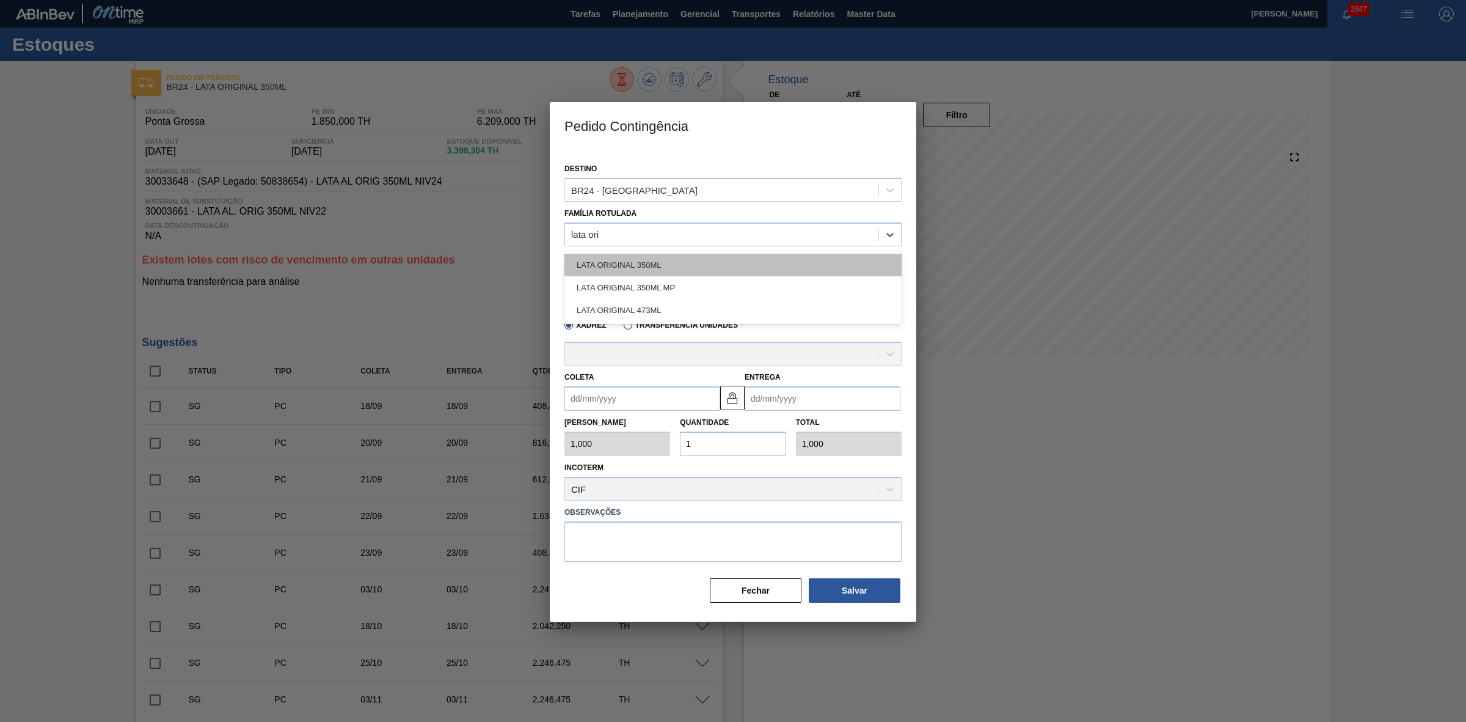
click at [642, 269] on div "LATA ORIGINAL 350ML" at bounding box center [732, 265] width 337 height 23
click at [645, 270] on div at bounding box center [721, 279] width 313 height 18
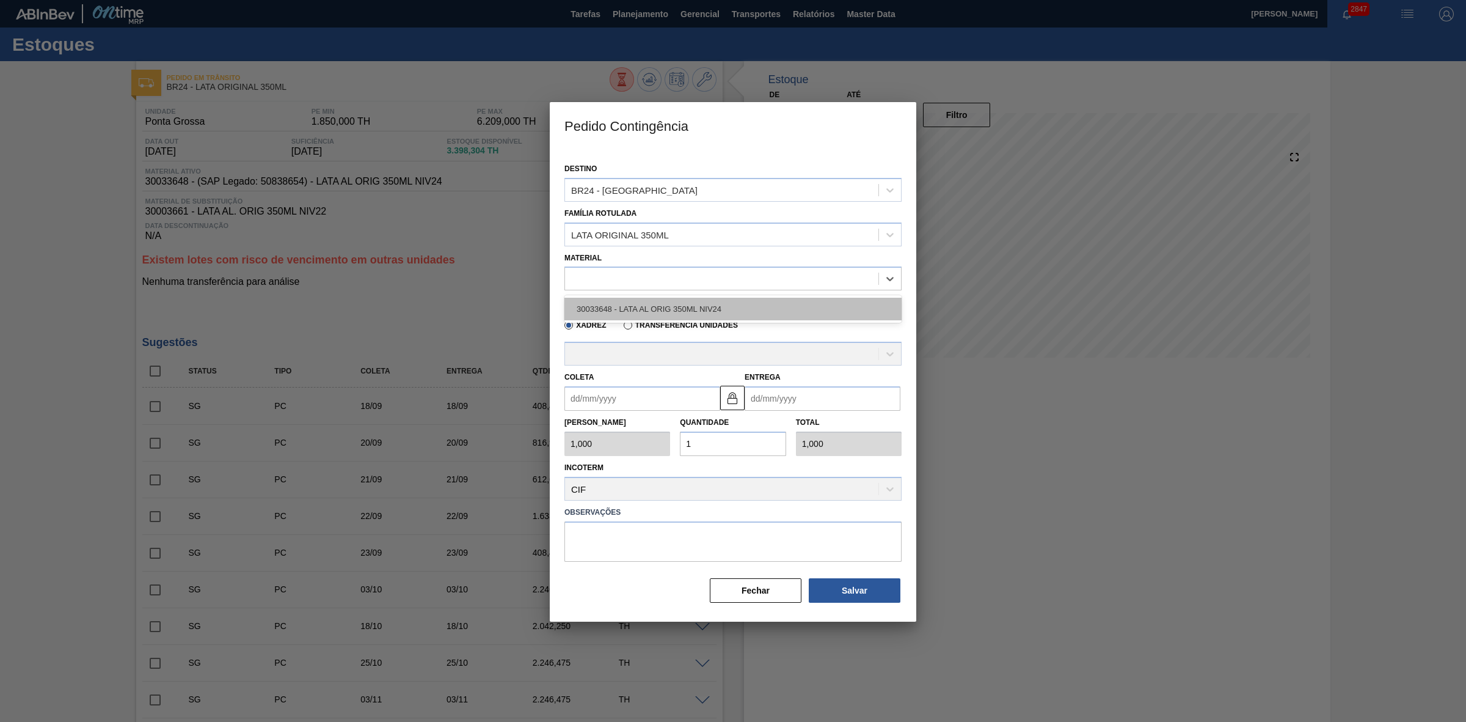
click at [664, 312] on div "30033648 - LATA AL ORIG 350ML NIV24" at bounding box center [732, 309] width 337 height 23
type input "8,169"
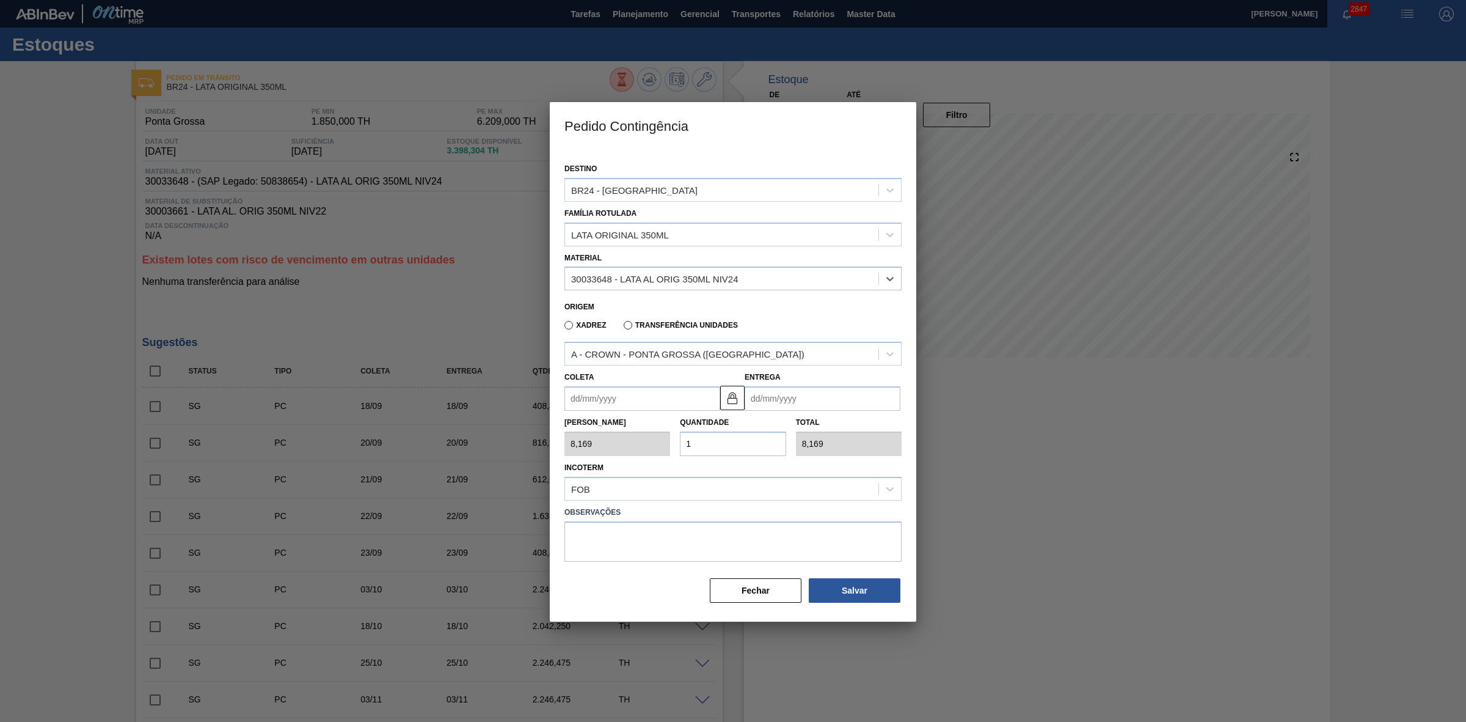
click at [625, 409] on input "Coleta" at bounding box center [642, 398] width 156 height 24
click at [582, 418] on div "setembro 2025 dom seg ter qua qui sex sab" at bounding box center [638, 434] width 147 height 35
click at [700, 489] on div "13" at bounding box center [698, 486] width 16 height 16
type input "[DATE]"
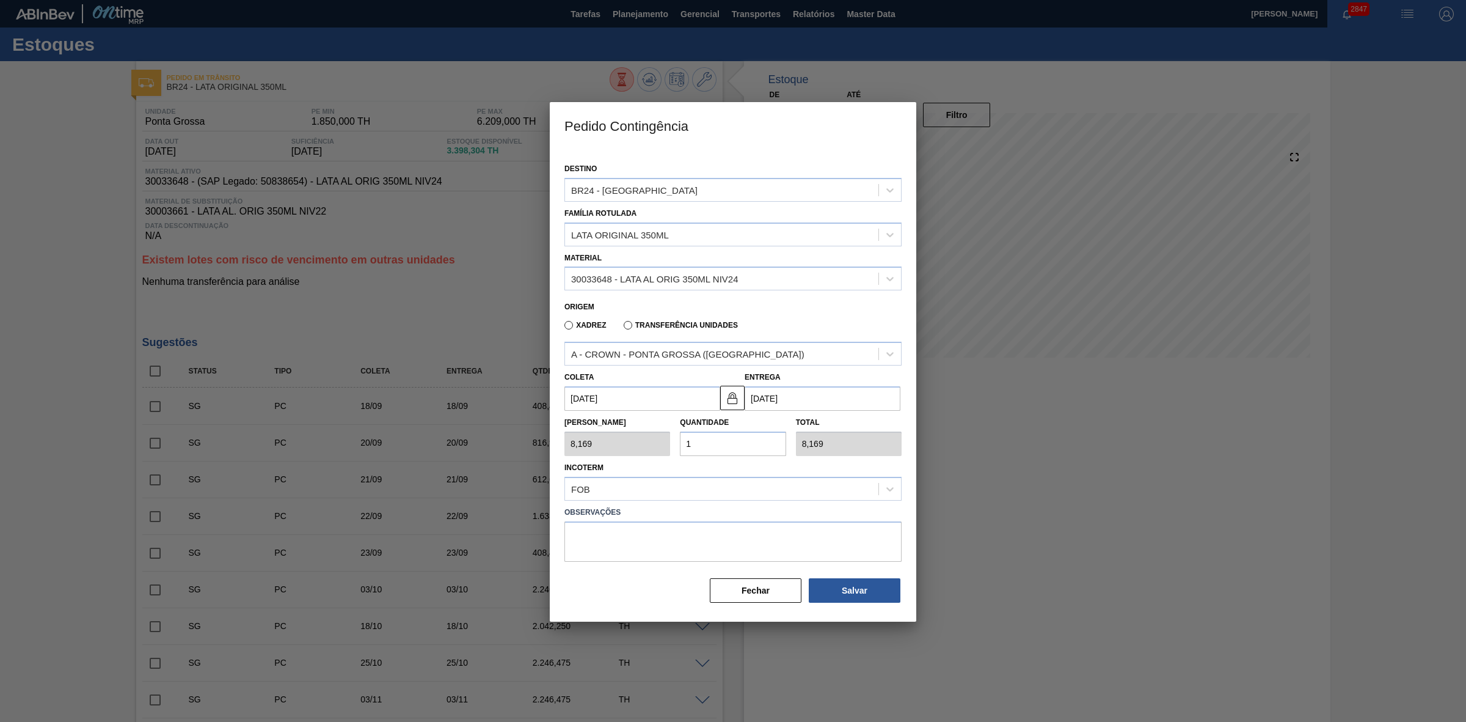
click at [660, 436] on div "Tam Lote 8,169 Quantidade 1 Total 8,169" at bounding box center [733, 433] width 347 height 45
type input "2"
type input "16,338"
type input "25"
type input "204,225"
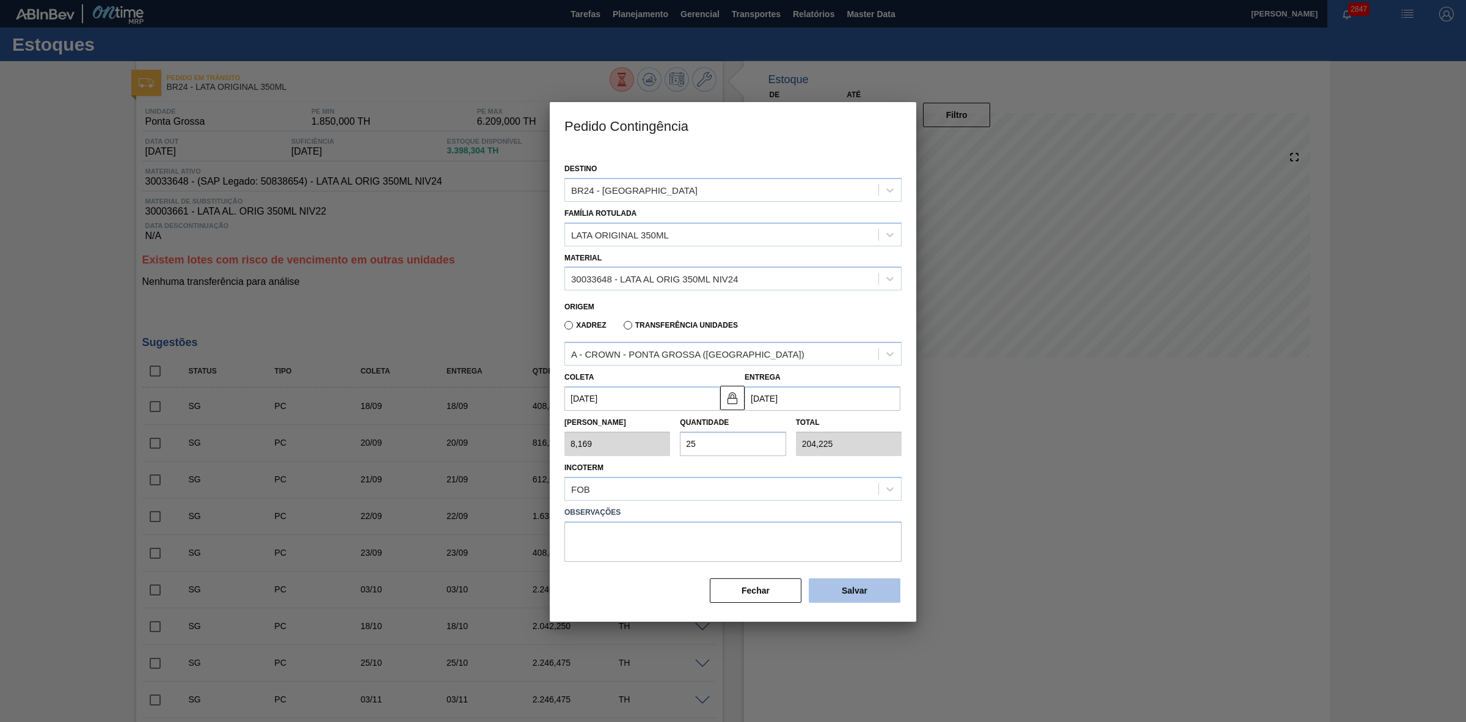
type input "25"
click at [862, 590] on button "Salvar" at bounding box center [855, 590] width 92 height 24
type input "1,000"
type input "1"
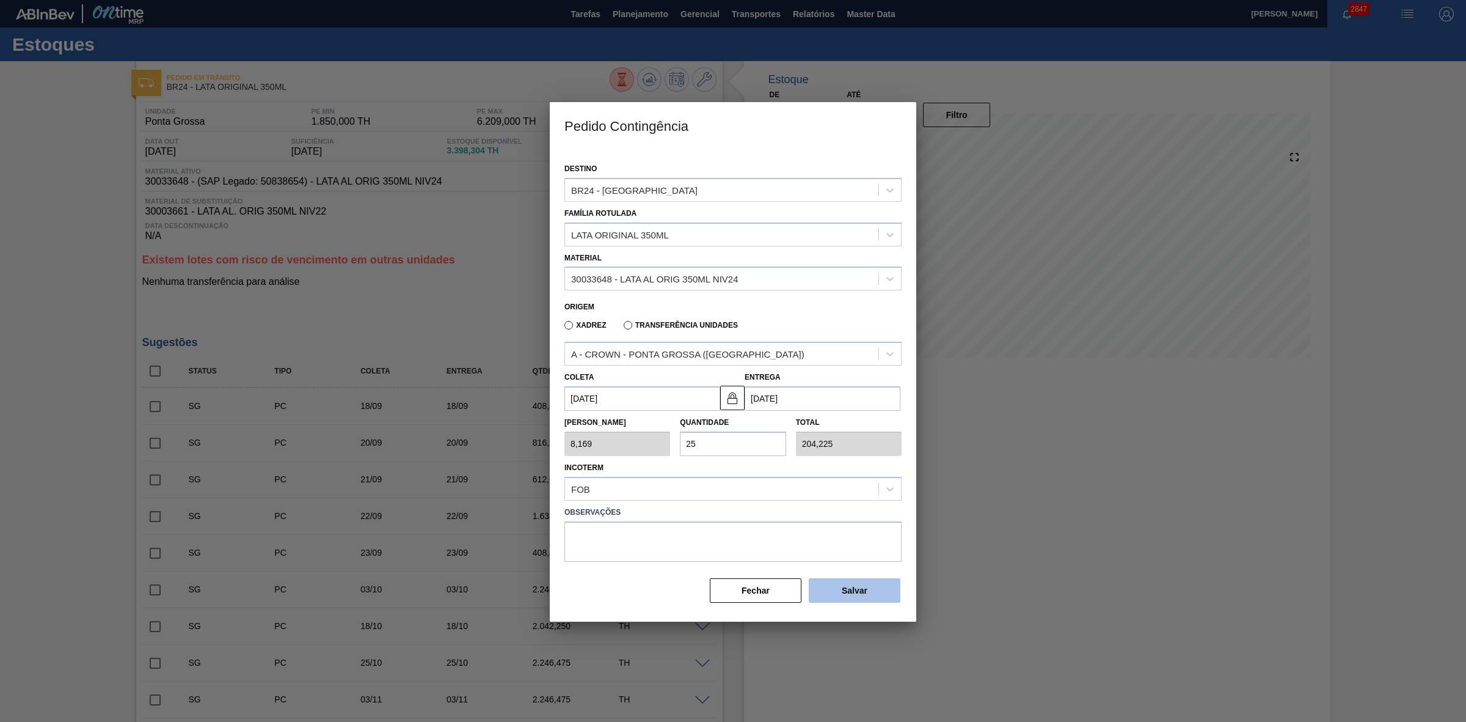
type input "1,000"
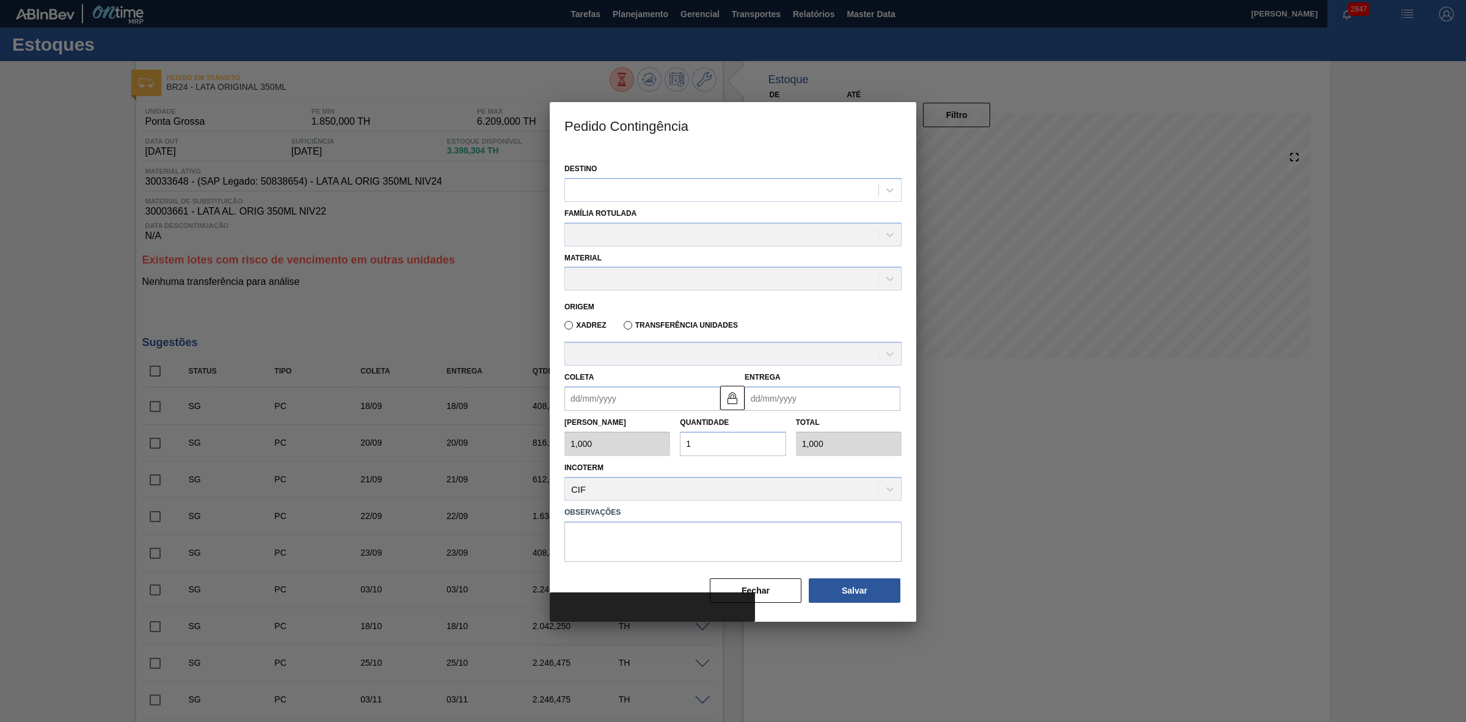
click at [1019, 512] on div at bounding box center [733, 361] width 1466 height 722
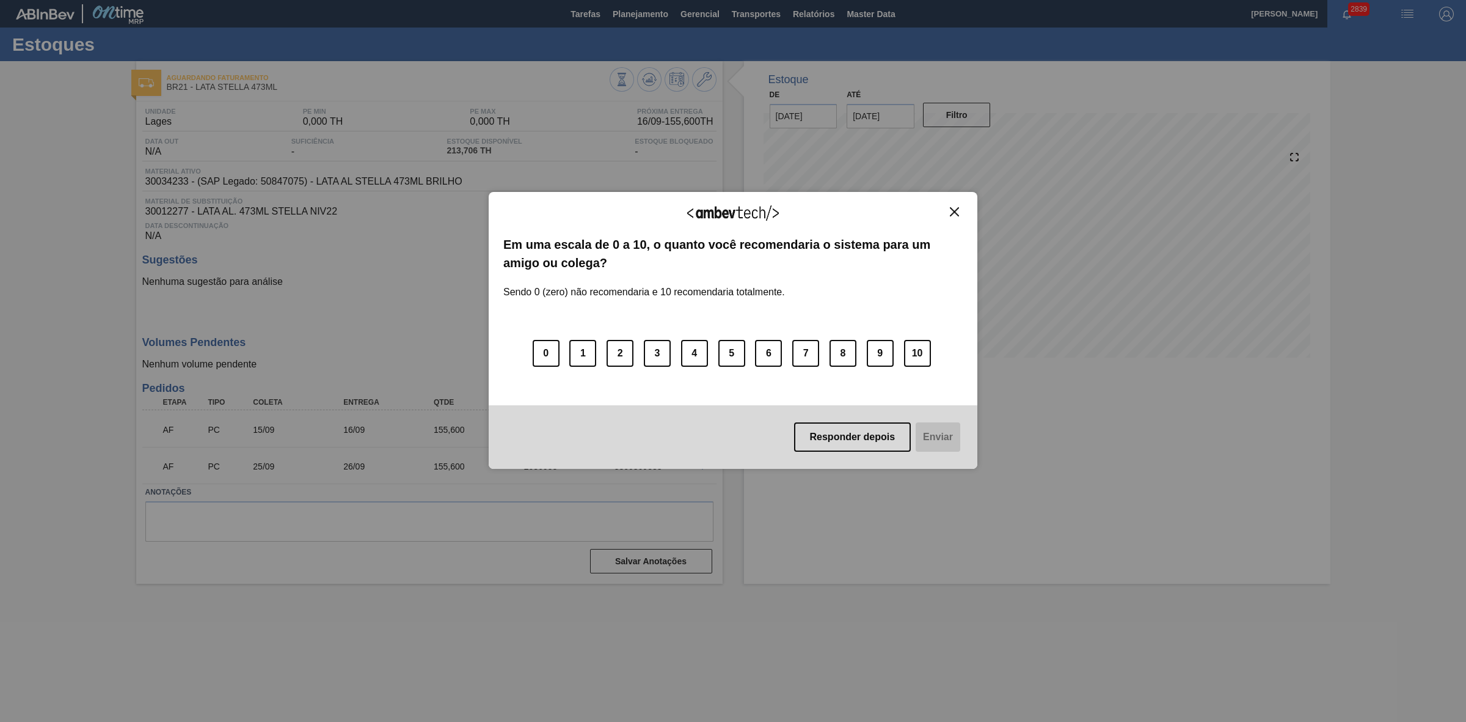
click at [951, 211] on img "Close" at bounding box center [954, 211] width 9 height 9
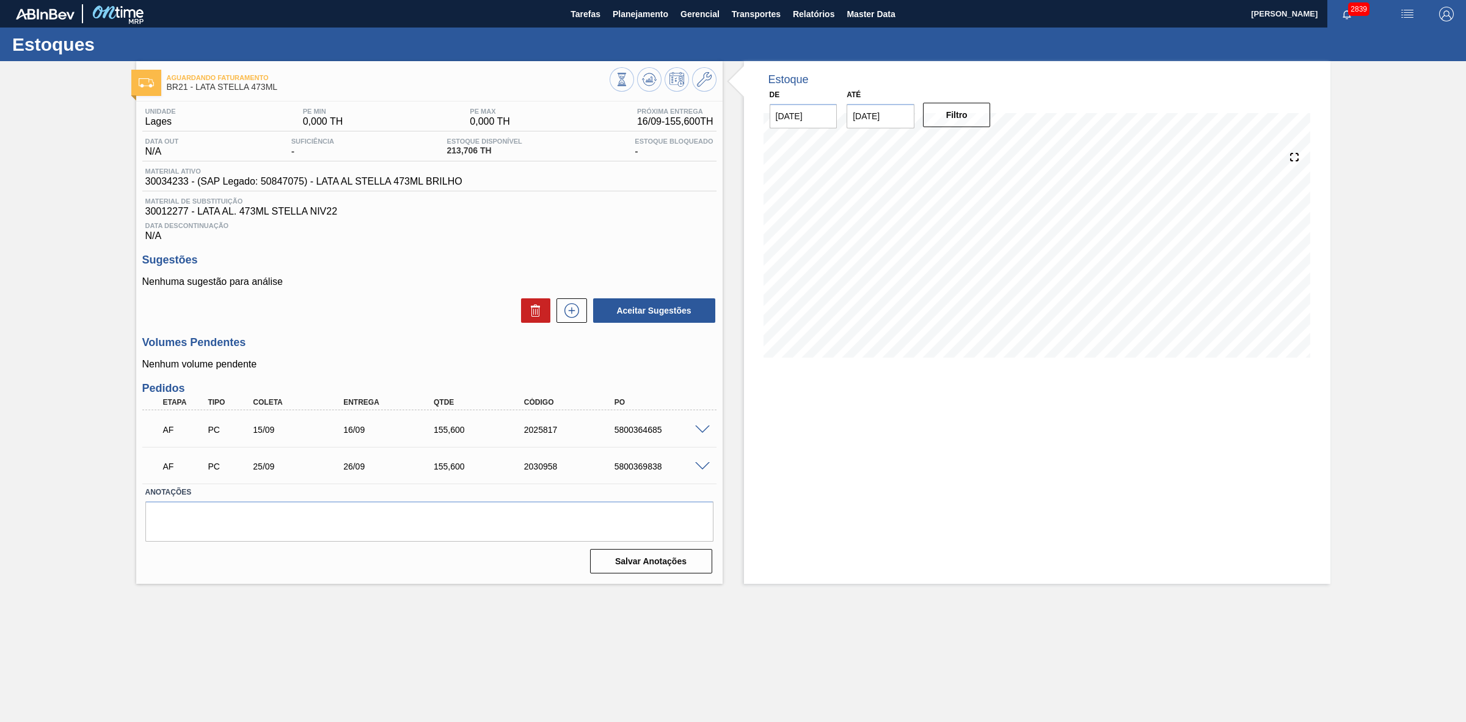
click at [701, 433] on span at bounding box center [702, 429] width 15 height 9
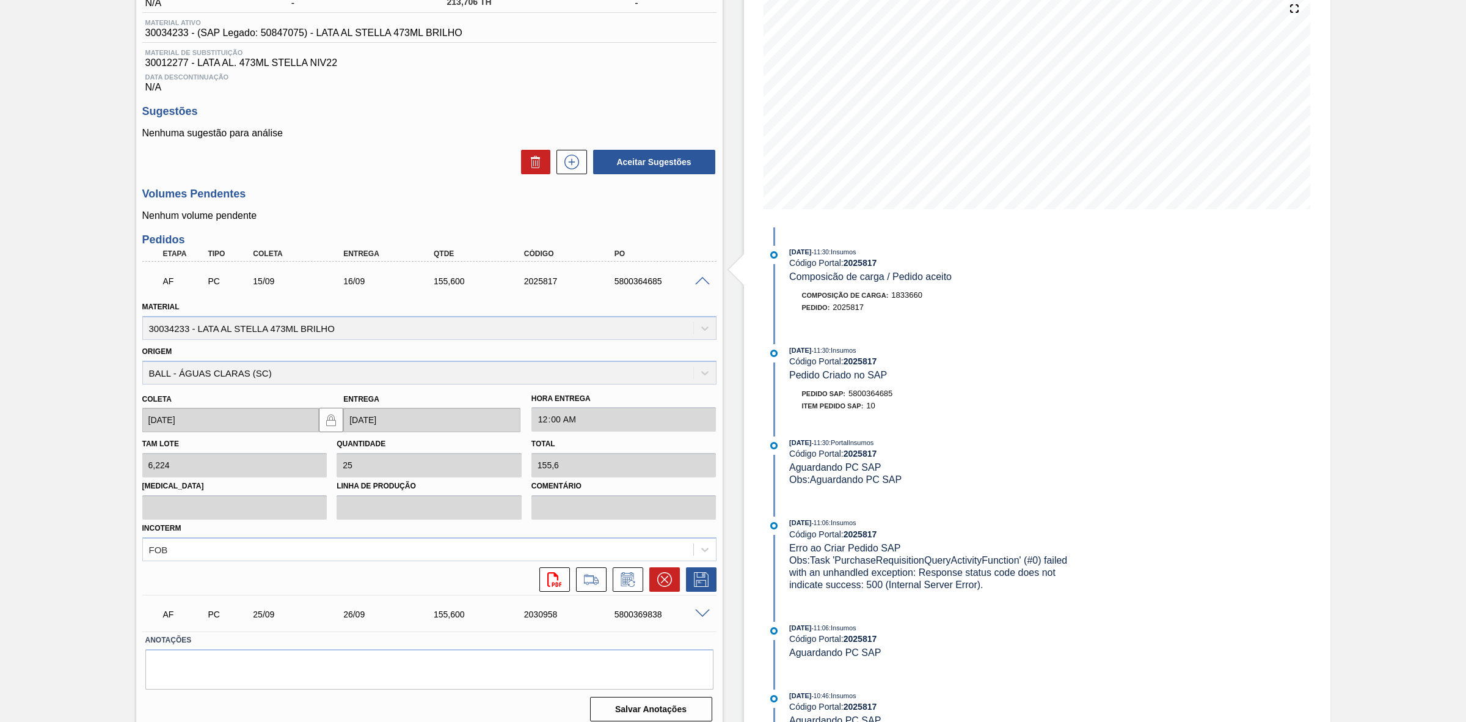
scroll to position [160, 0]
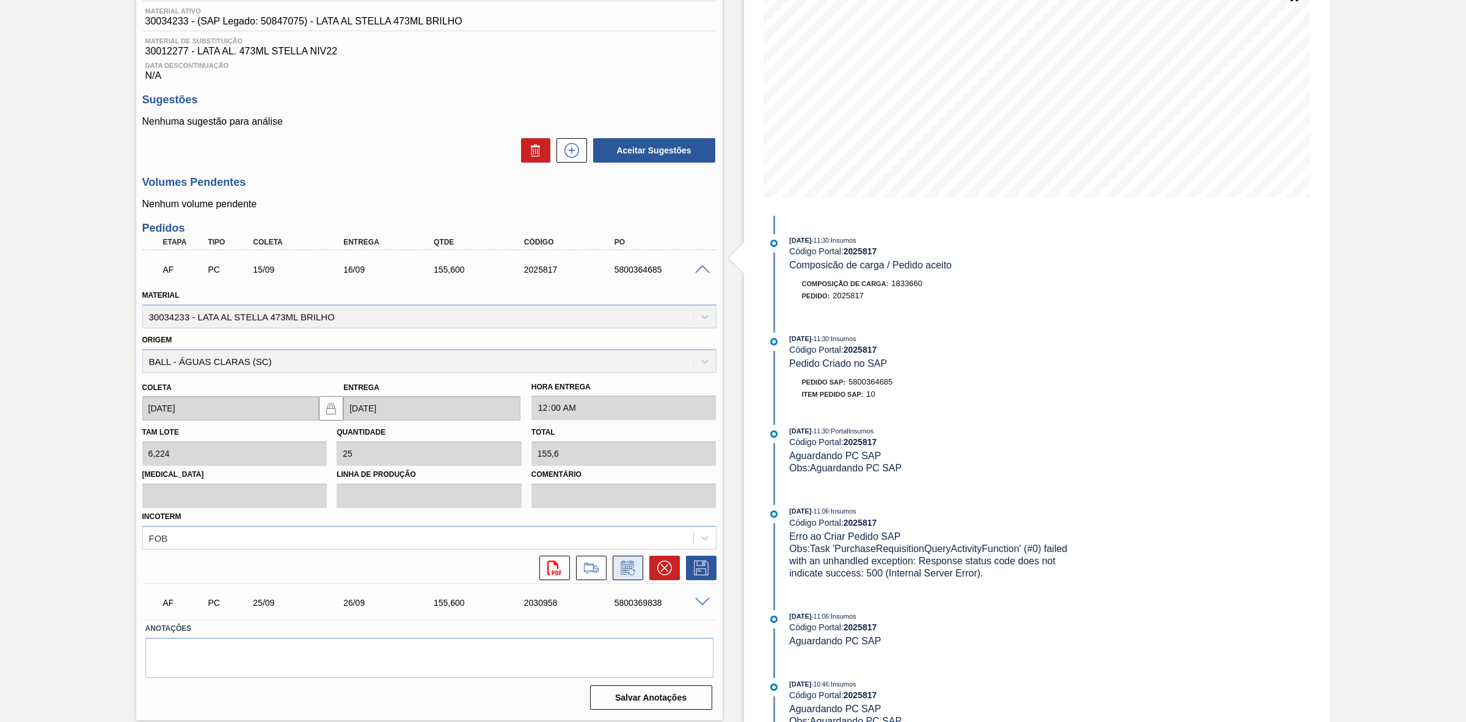
click at [621, 569] on icon at bounding box center [627, 567] width 13 height 14
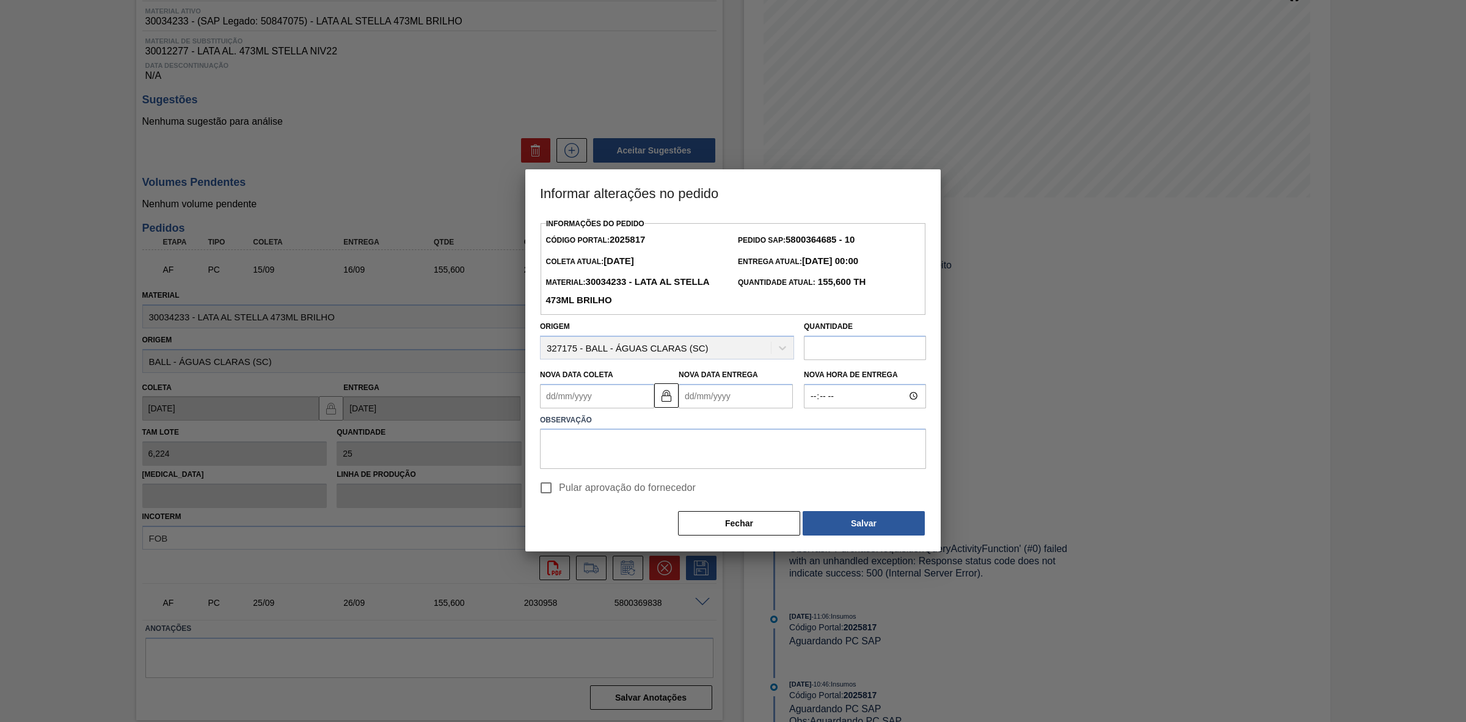
click at [600, 402] on Coleta2025817 "Nova Data Coleta" at bounding box center [597, 396] width 114 height 24
click at [673, 507] on div "20" at bounding box center [673, 503] width 16 height 16
type Coleta2025817 "[DATE]"
type Entrega2025817 "[DATE]"
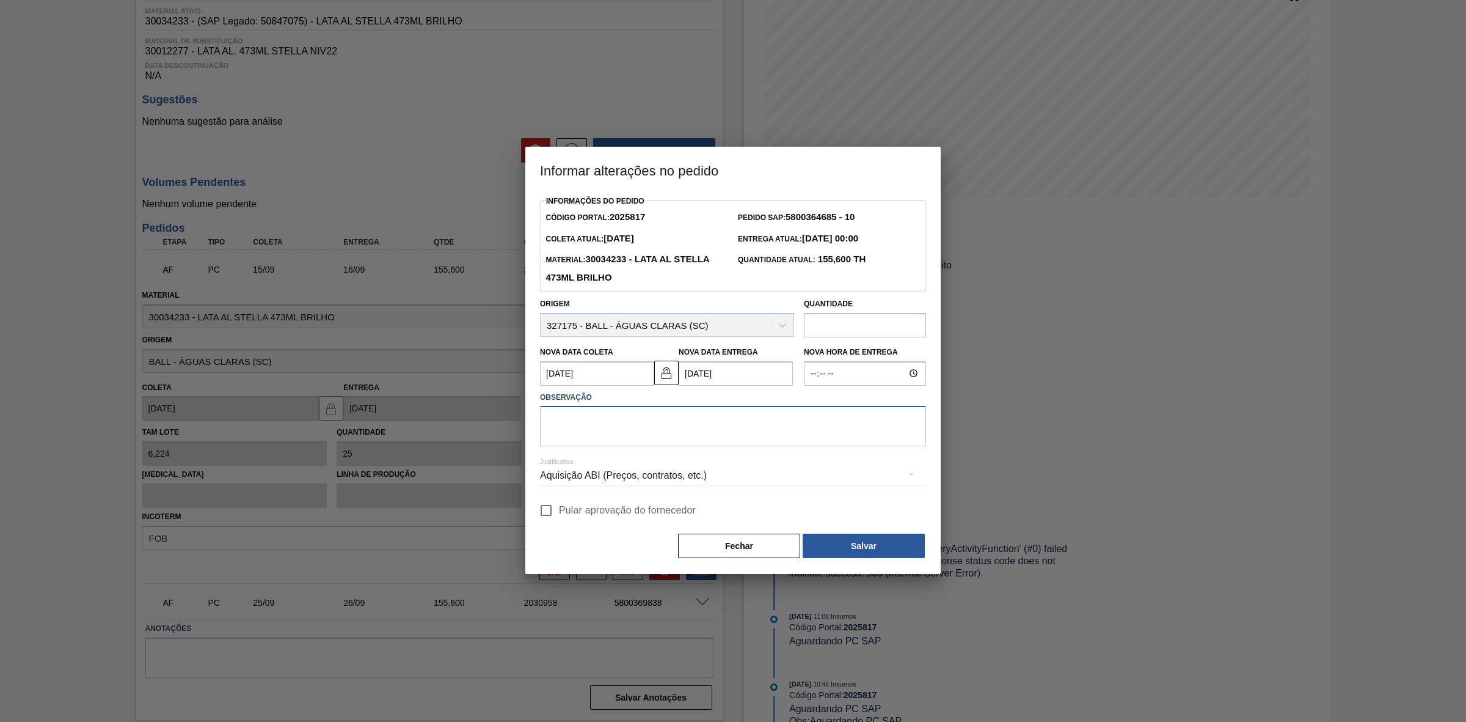
click at [676, 426] on textarea at bounding box center [733, 426] width 386 height 40
drag, startPoint x: 700, startPoint y: 418, endPoint x: 527, endPoint y: 433, distance: 174.1
click at [527, 433] on div "Informações do Pedido Código Portal: 2025817 Pedido SAP: 5800364685 - 10 Coleta…" at bounding box center [732, 382] width 415 height 381
type textarea "Furo D-1 - sem carros apresentados"
click at [673, 481] on div "Aquisição ABI (Preços, contratos, etc.)" at bounding box center [733, 475] width 386 height 34
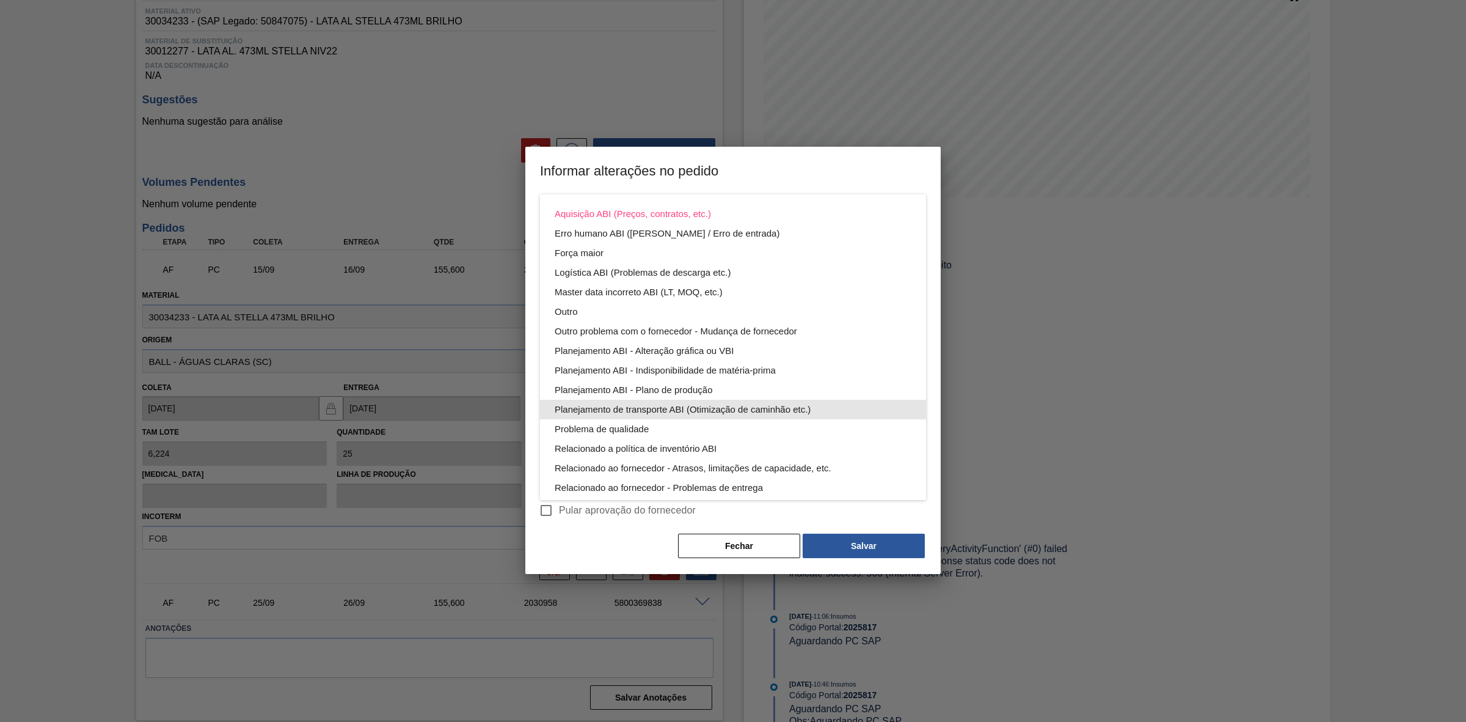
click at [743, 408] on div "Planejamento de transporte ABI (Otimização de caminhão etc.)" at bounding box center [733, 410] width 357 height 20
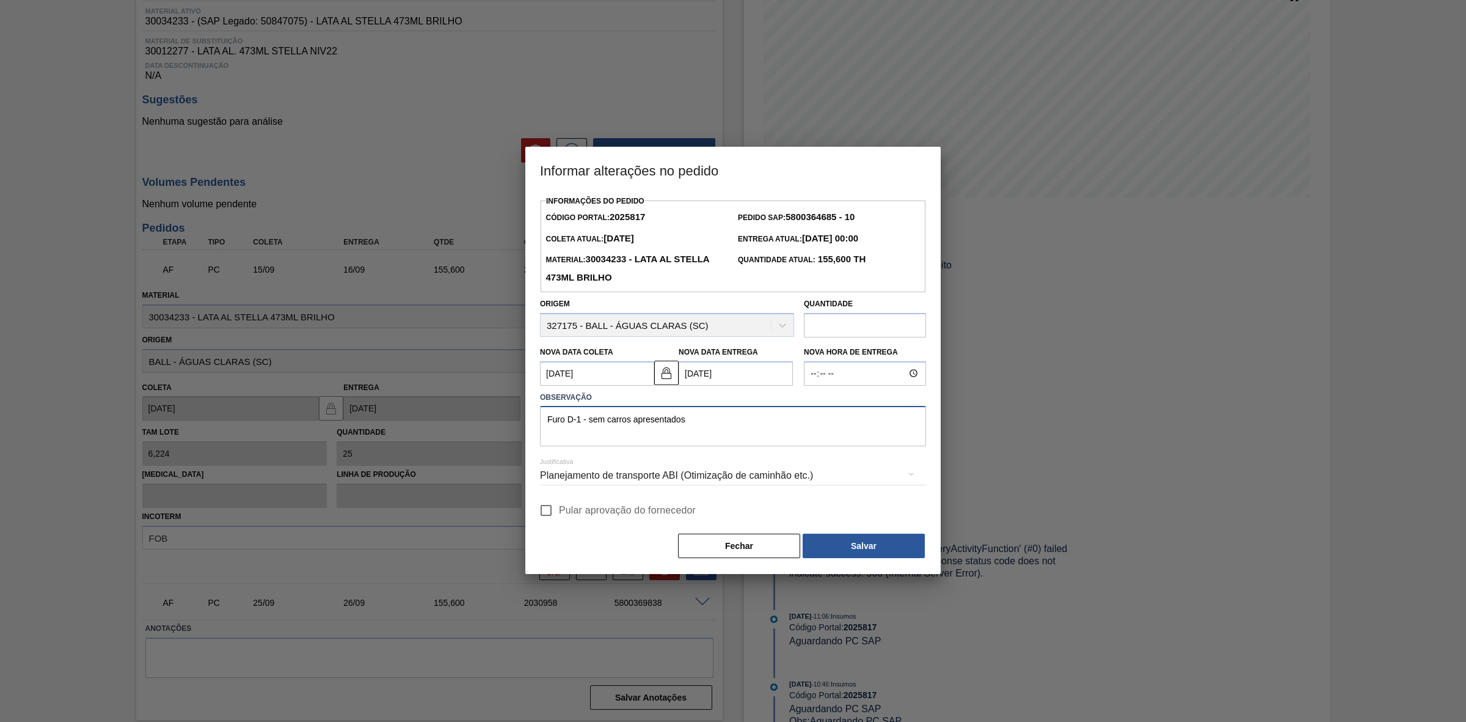
drag, startPoint x: 697, startPoint y: 425, endPoint x: 546, endPoint y: 425, distance: 151.5
click at [546, 425] on textarea "Furo D-1 - sem carros apresentados" at bounding box center [733, 426] width 386 height 40
click at [857, 544] on button "Salvar" at bounding box center [864, 545] width 122 height 24
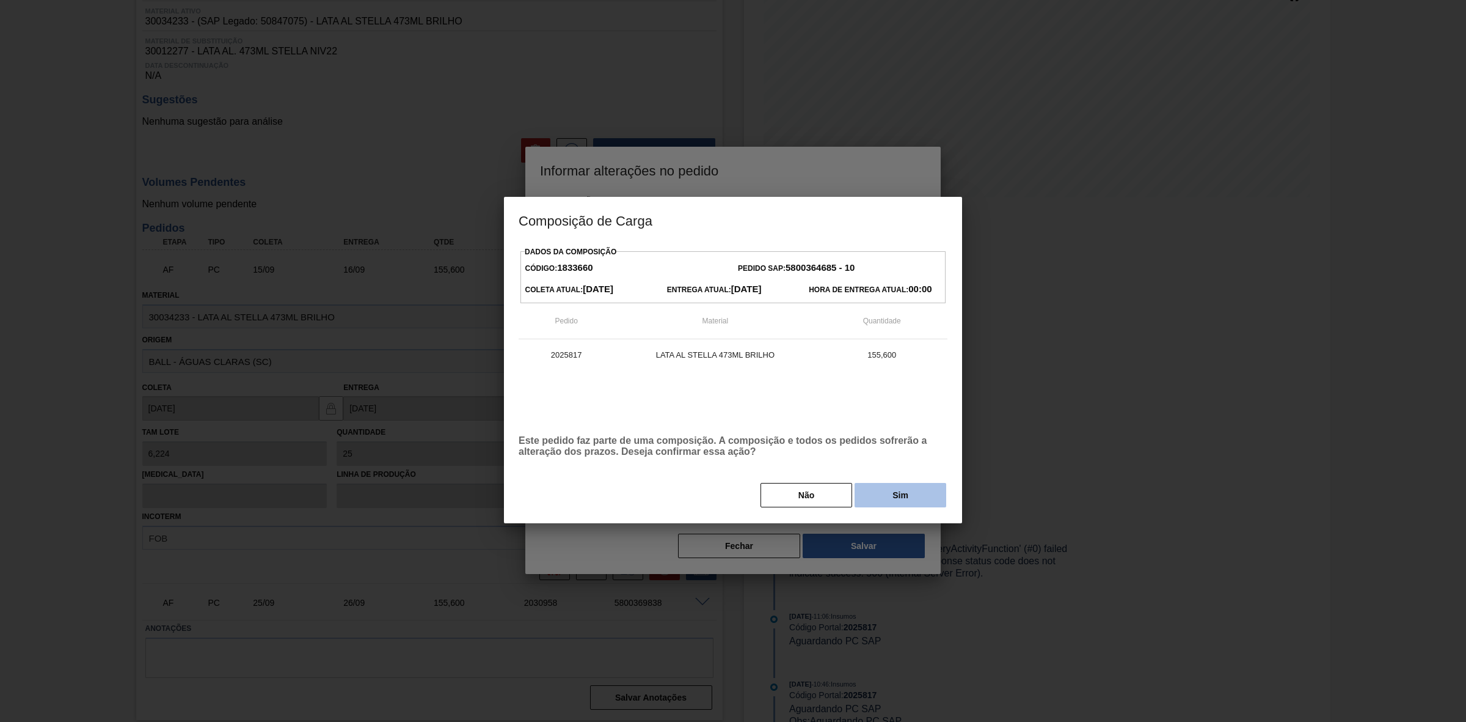
click at [886, 499] on button "Sim" at bounding box center [901, 495] width 92 height 24
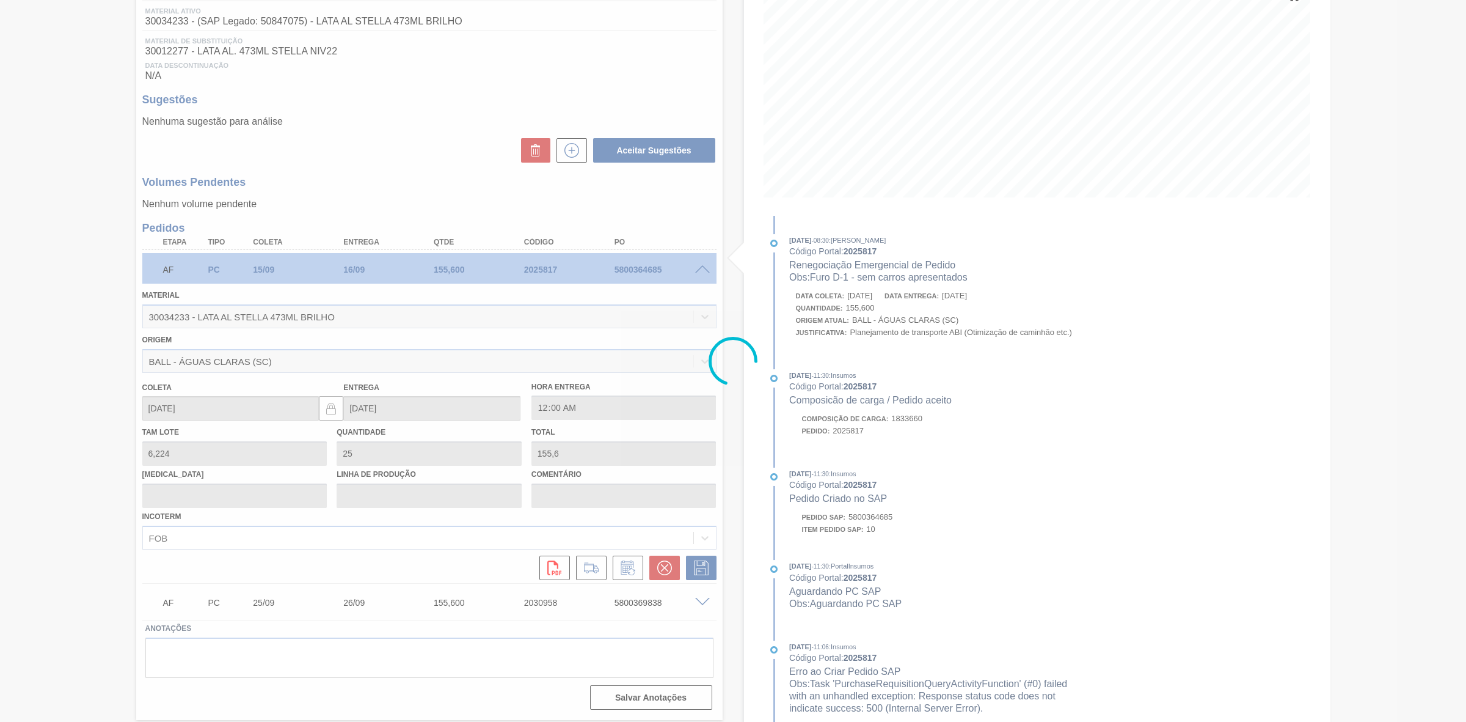
scroll to position [0, 0]
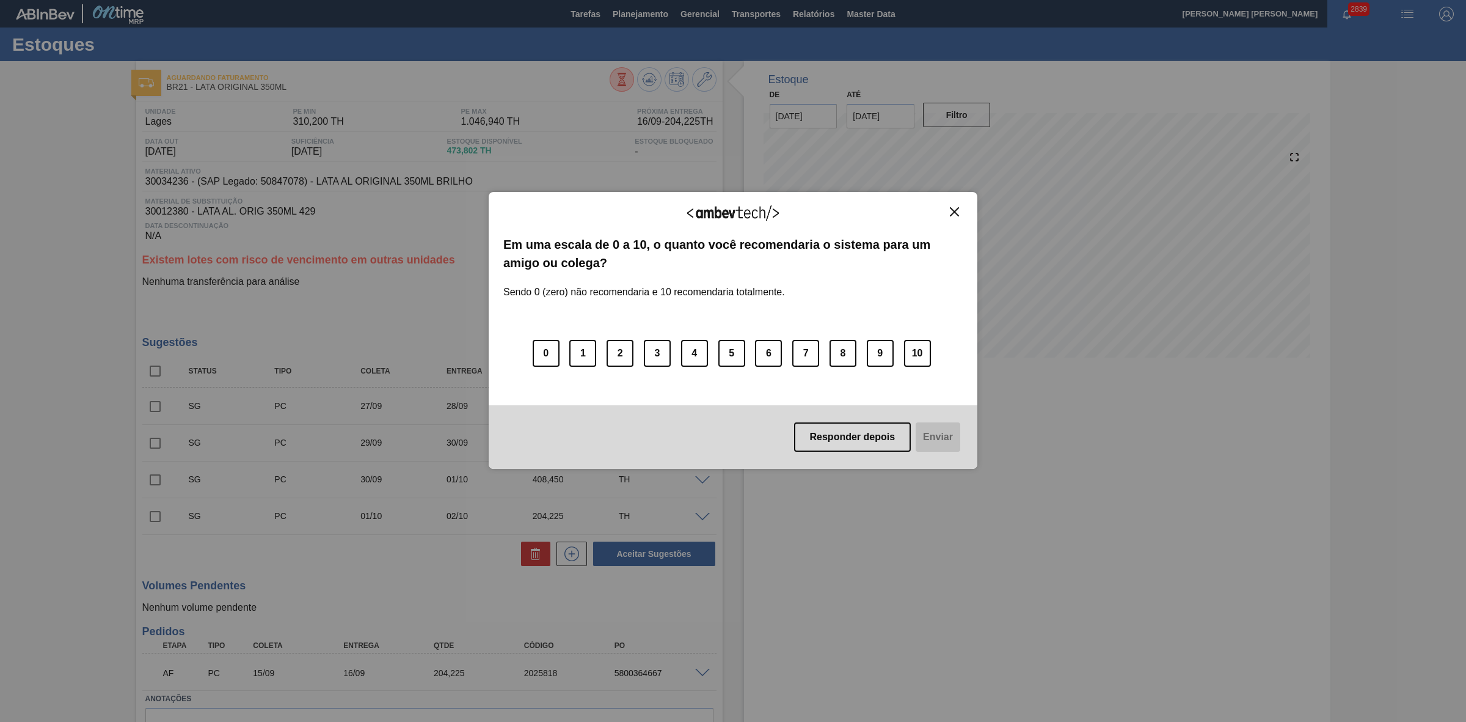
click at [957, 211] on img "Close" at bounding box center [954, 211] width 9 height 9
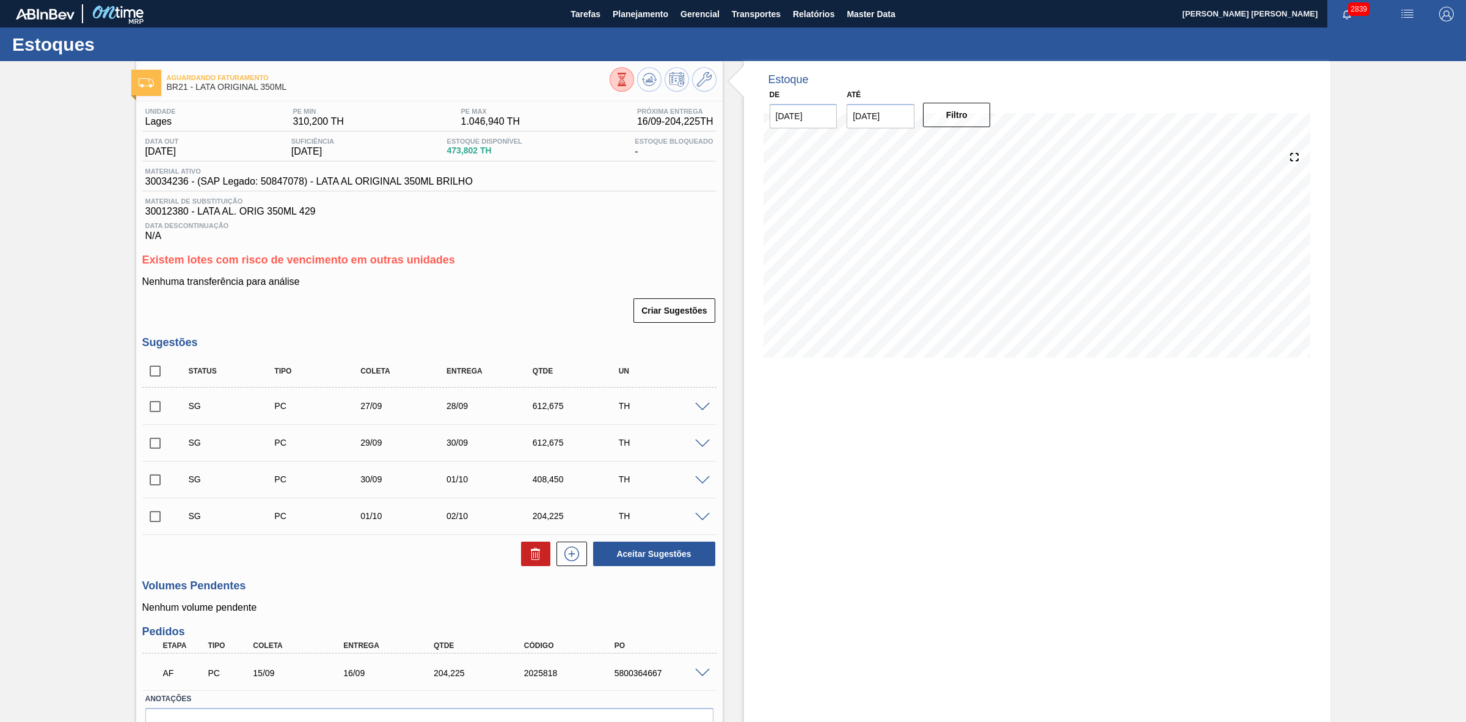
scroll to position [71, 0]
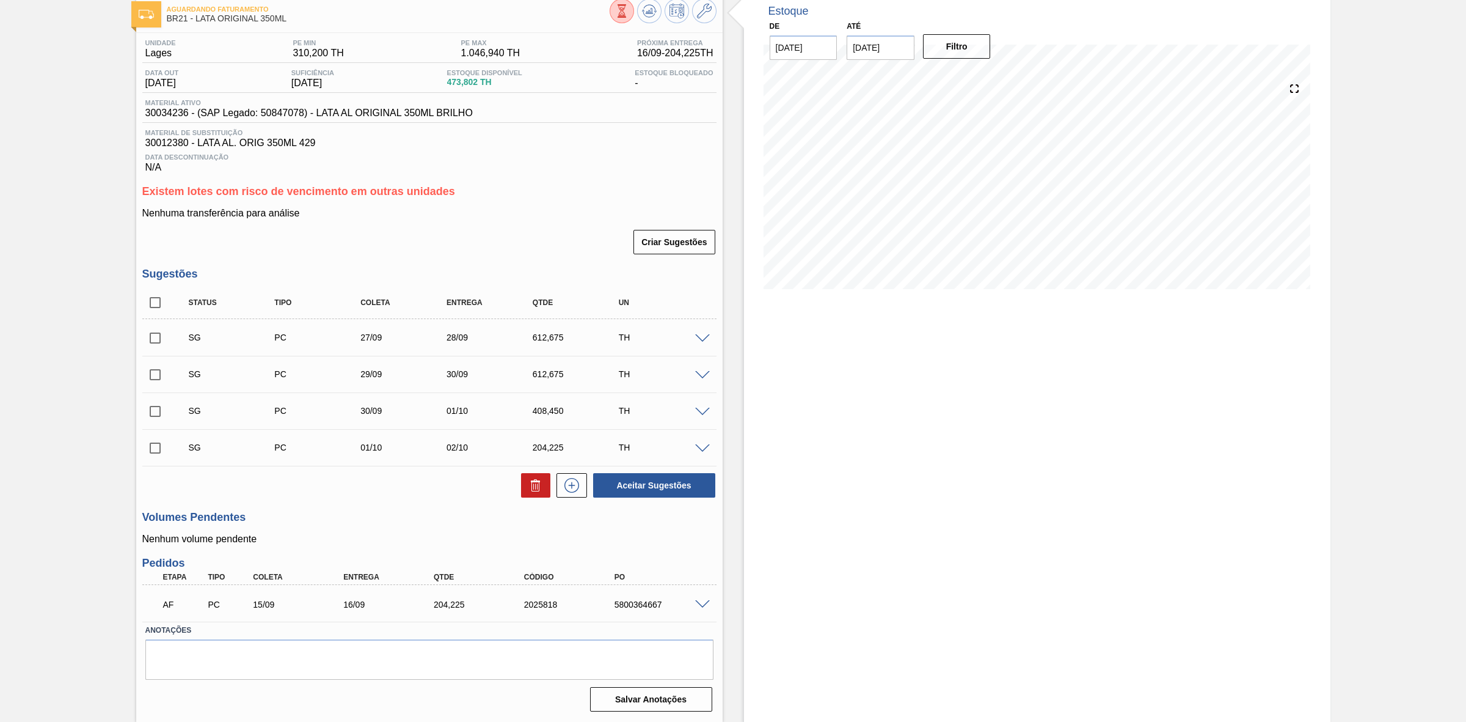
click at [700, 607] on span at bounding box center [702, 604] width 15 height 9
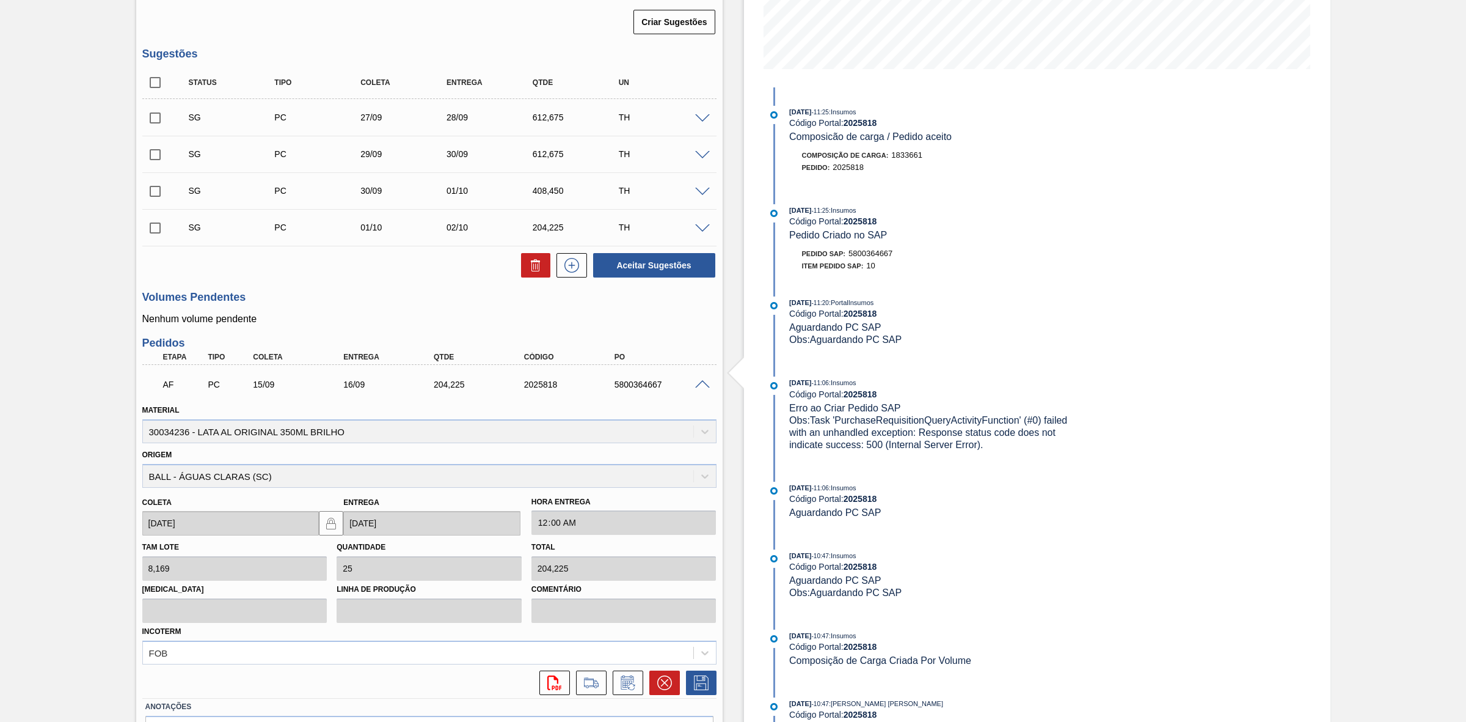
scroll to position [289, 0]
click at [630, 691] on button at bounding box center [628, 682] width 31 height 24
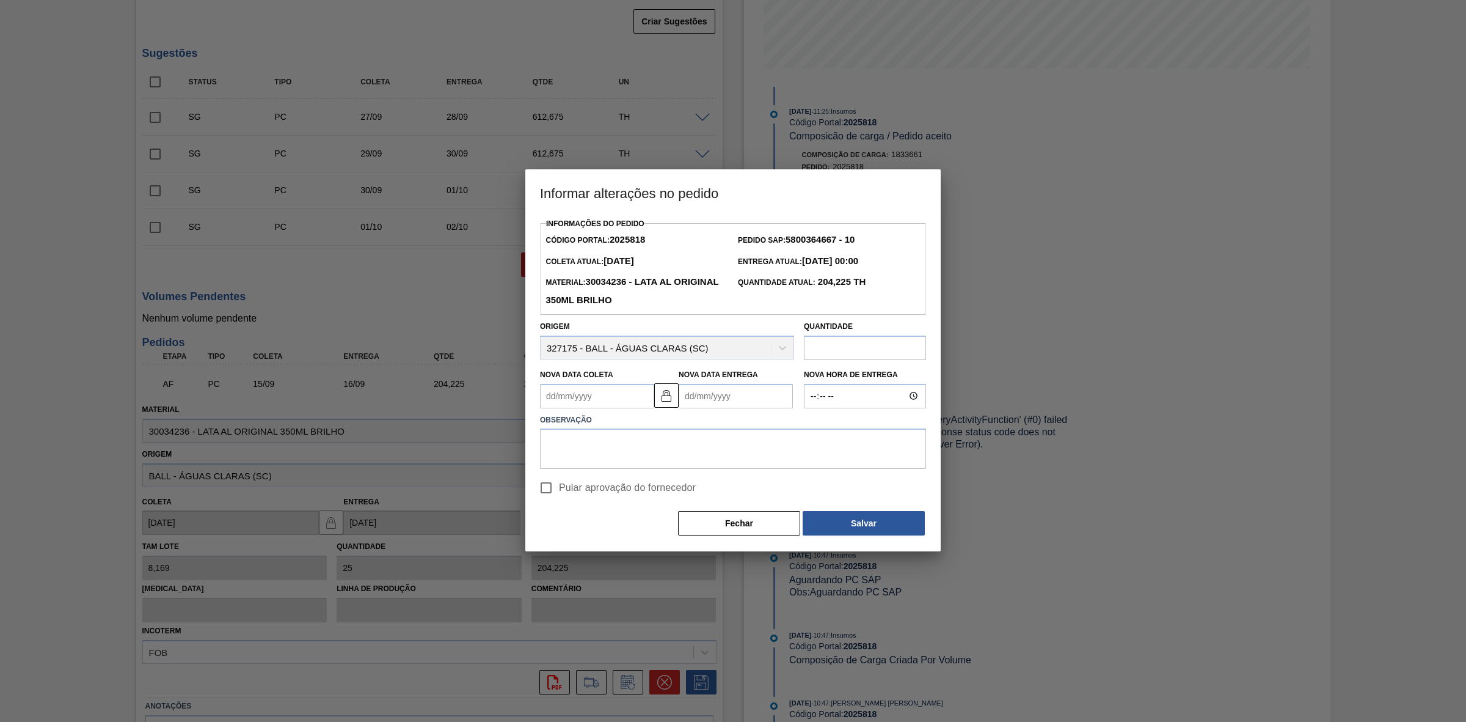
click at [614, 399] on Coleta2025818 "Nova Data Coleta" at bounding box center [597, 396] width 114 height 24
click at [633, 524] on div "25" at bounding box center [634, 524] width 16 height 16
type Coleta2025818 "[DATE]"
type Entrega2025818 "[DATE]"
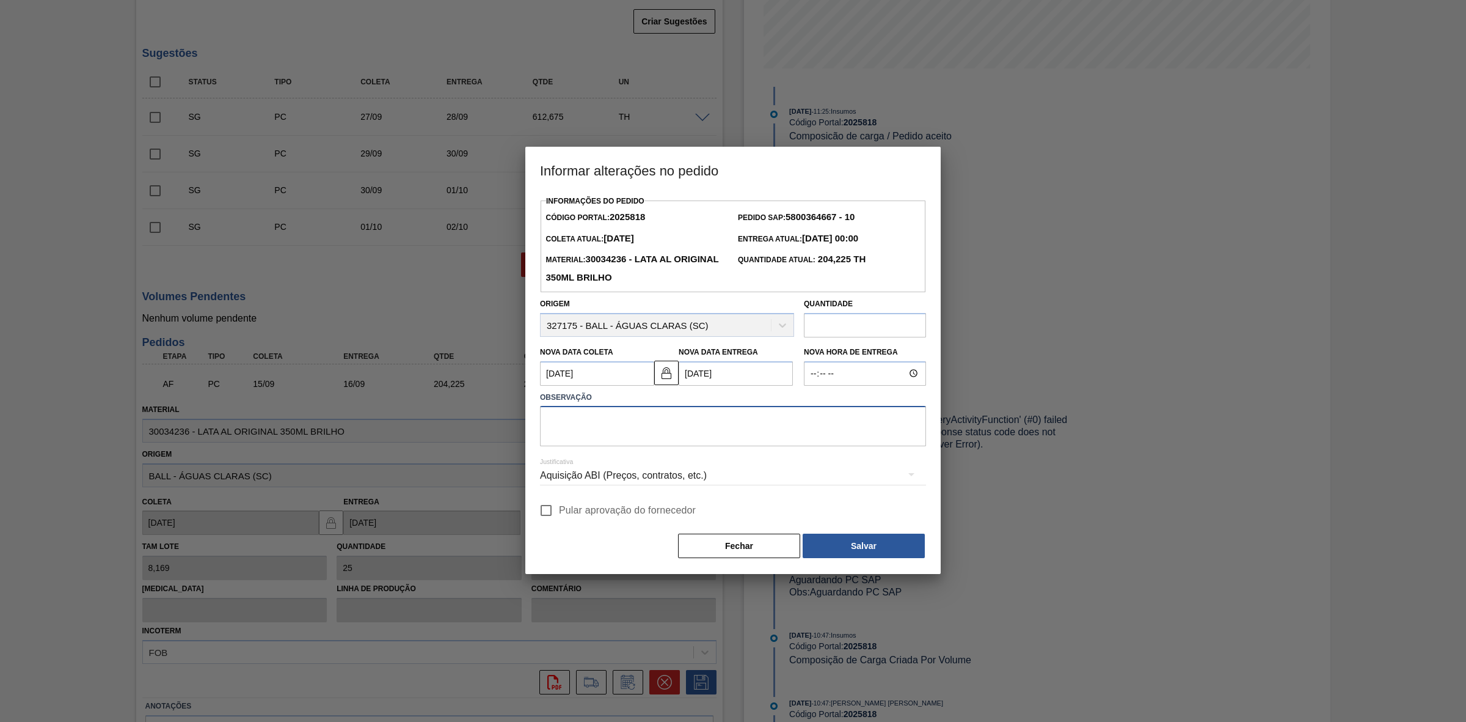
click at [630, 422] on textarea at bounding box center [733, 426] width 386 height 40
paste textarea "Furo D-1 - sem carros apresentados"
type textarea "Furo D-1 - sem carros apresentados"
click at [634, 472] on div "Aquisição ABI (Preços, contratos, etc.)" at bounding box center [733, 475] width 386 height 34
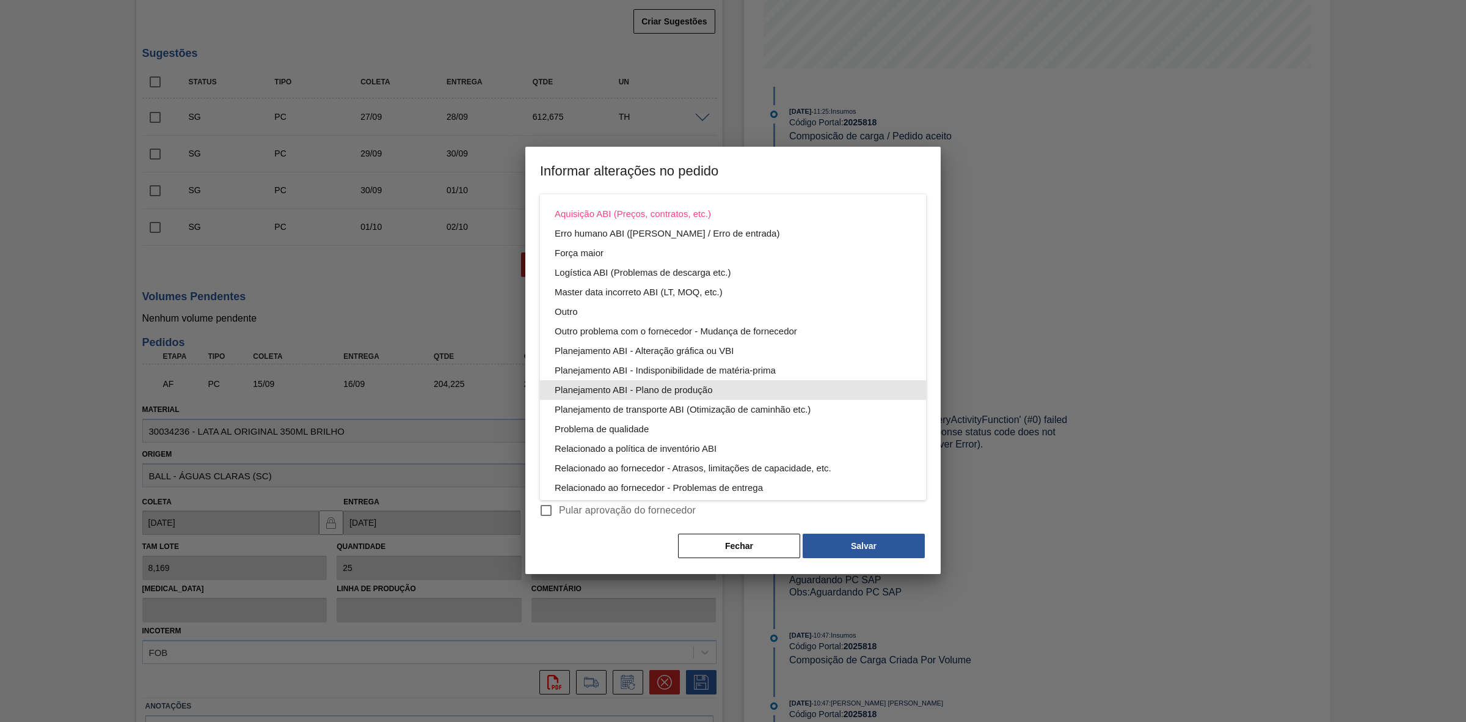
click at [682, 386] on div "Planejamento ABI - Plano de produção" at bounding box center [733, 390] width 357 height 20
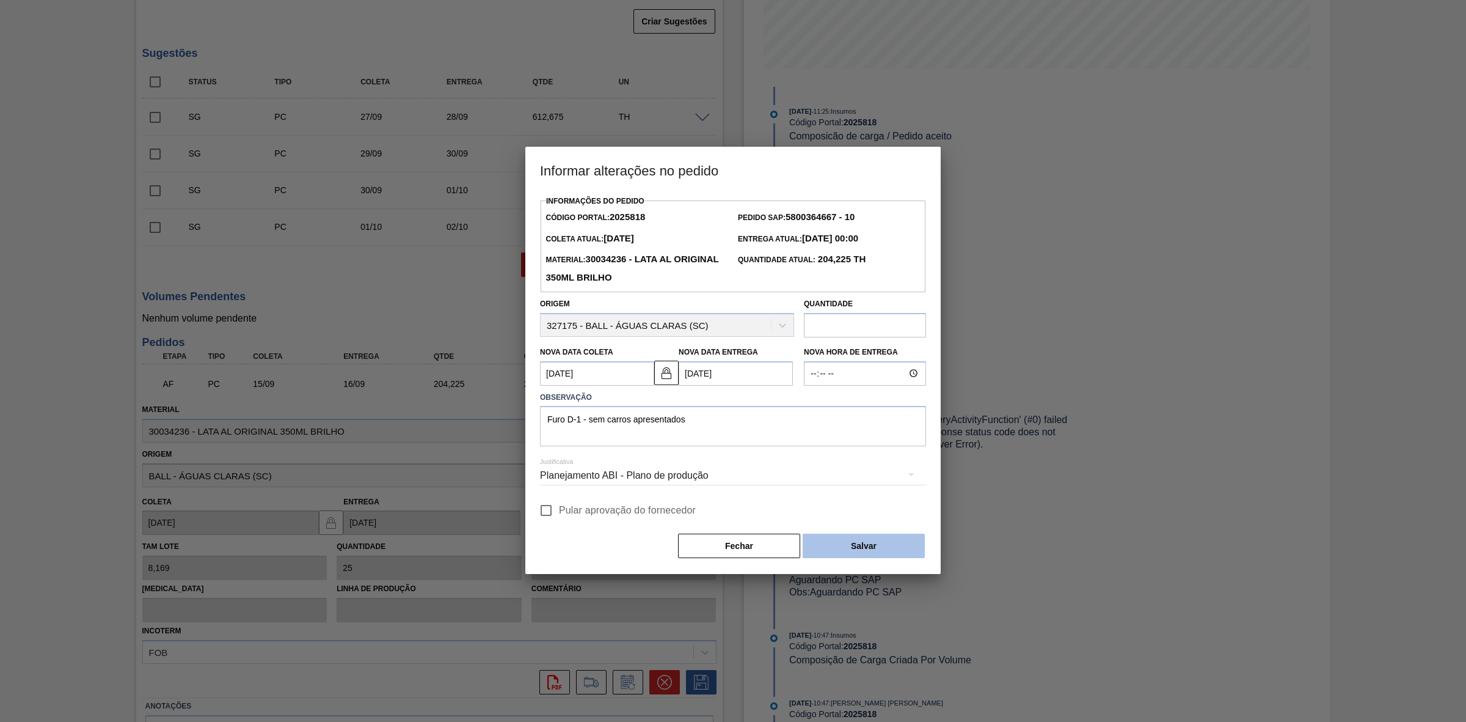
click at [843, 552] on button "Salvar" at bounding box center [864, 545] width 122 height 24
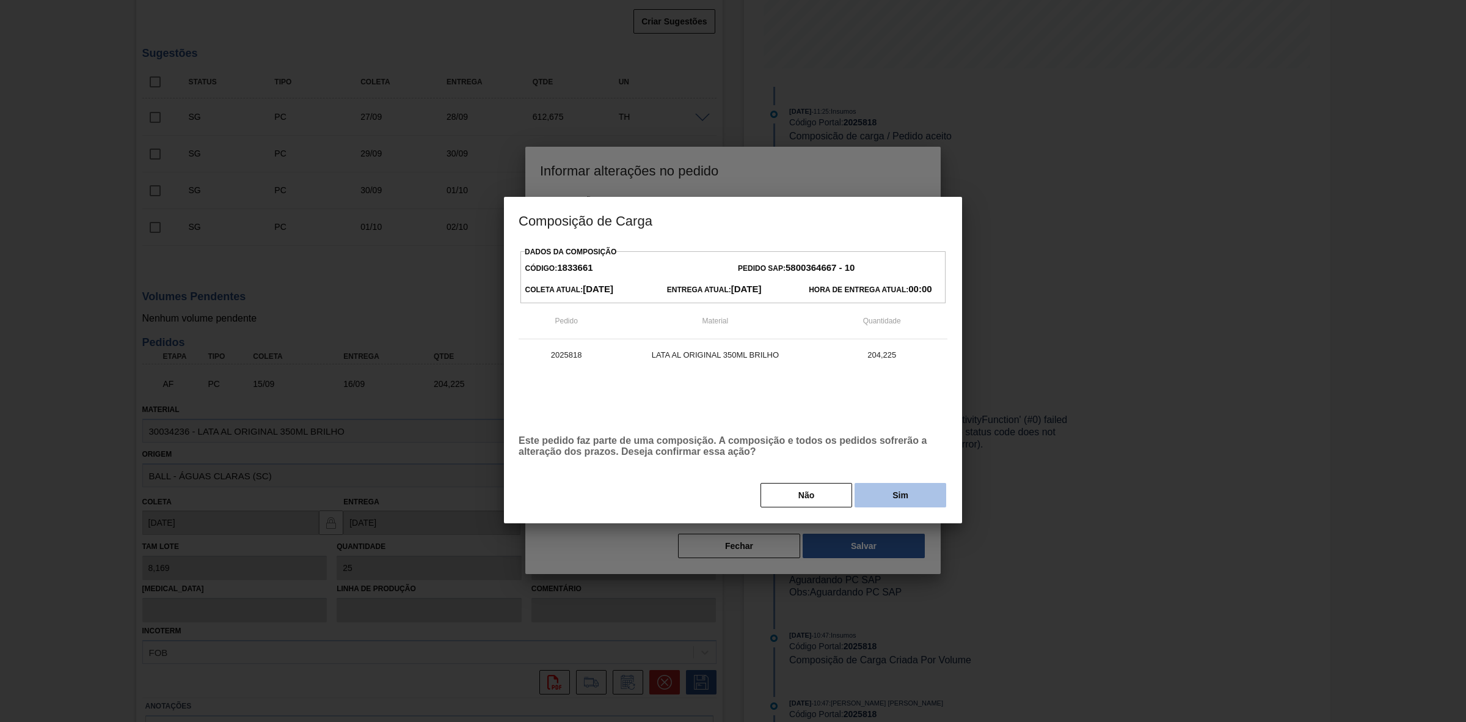
click at [880, 492] on button "Sim" at bounding box center [901, 495] width 92 height 24
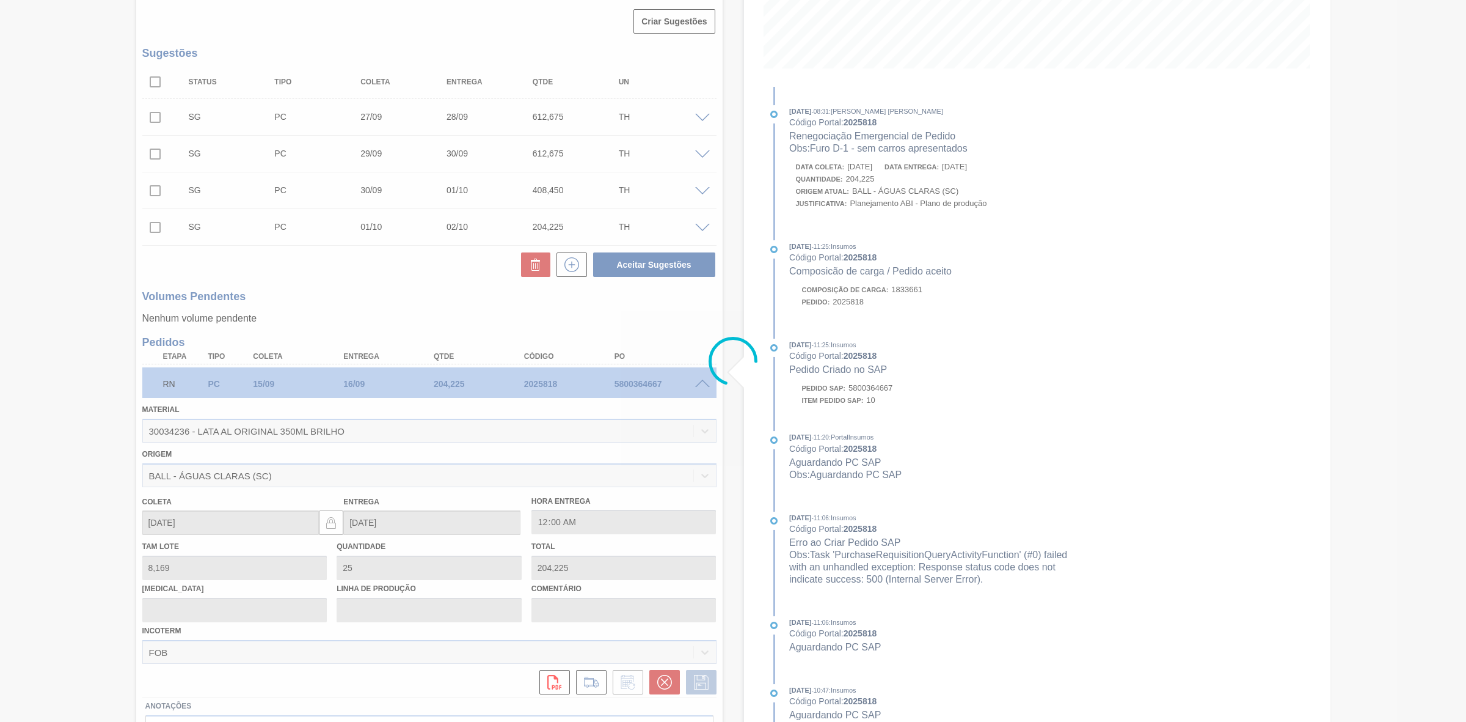
scroll to position [71, 0]
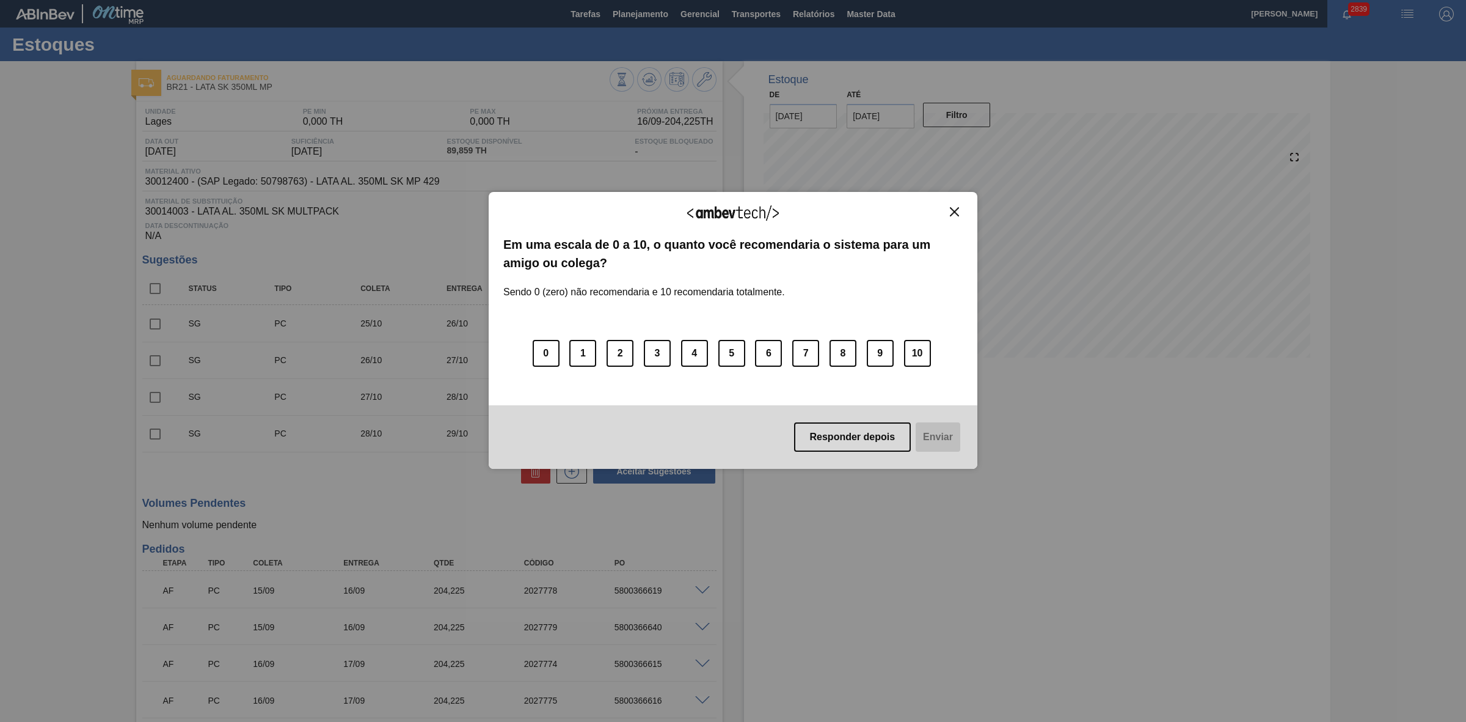
click at [954, 210] on img "Close" at bounding box center [954, 211] width 9 height 9
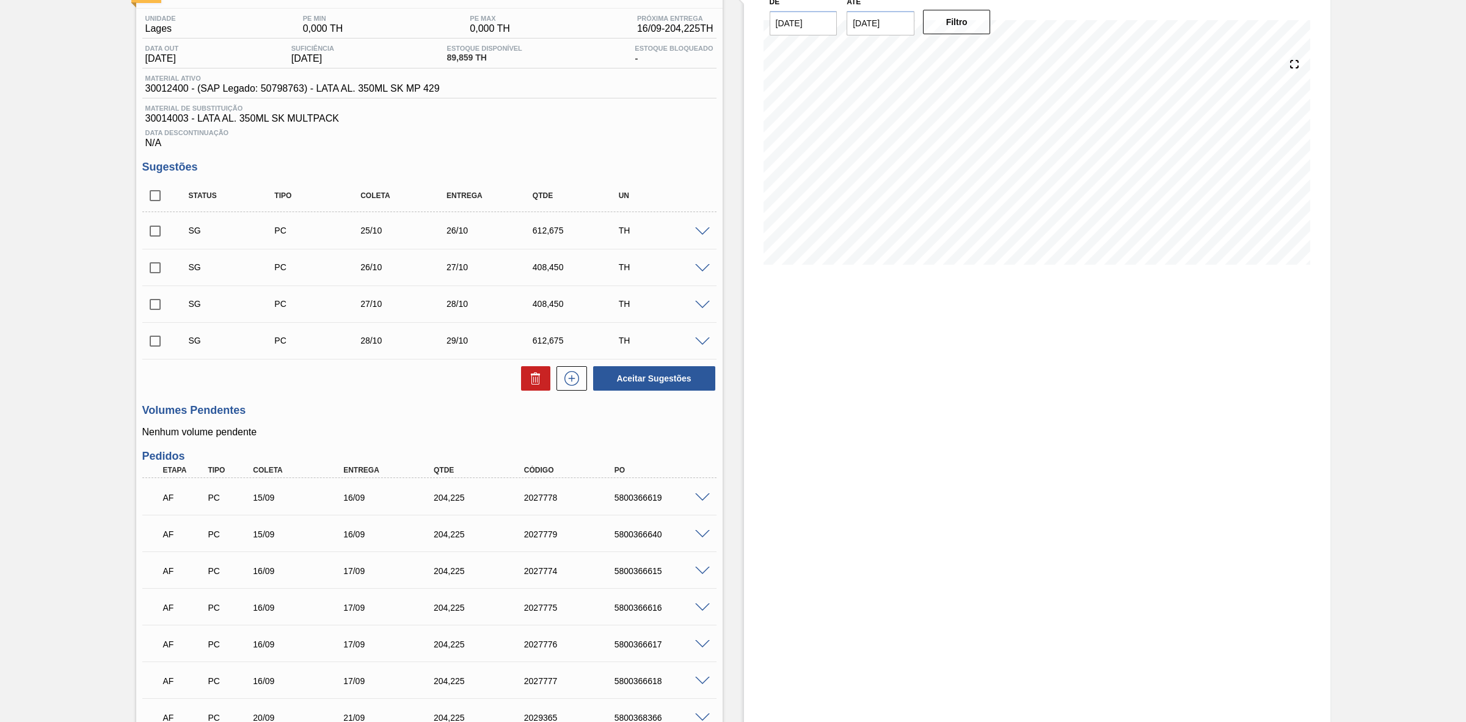
scroll to position [229, 0]
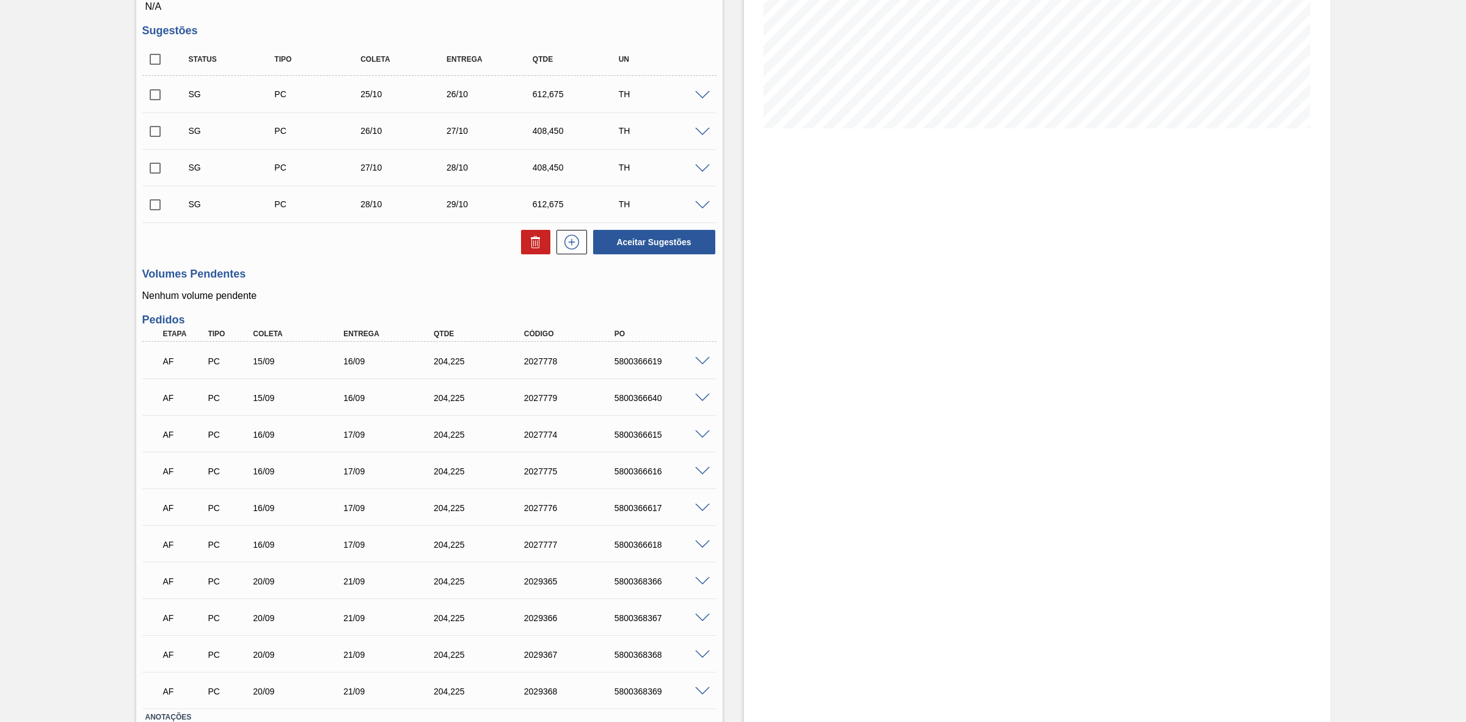
click at [700, 365] on span at bounding box center [702, 361] width 15 height 9
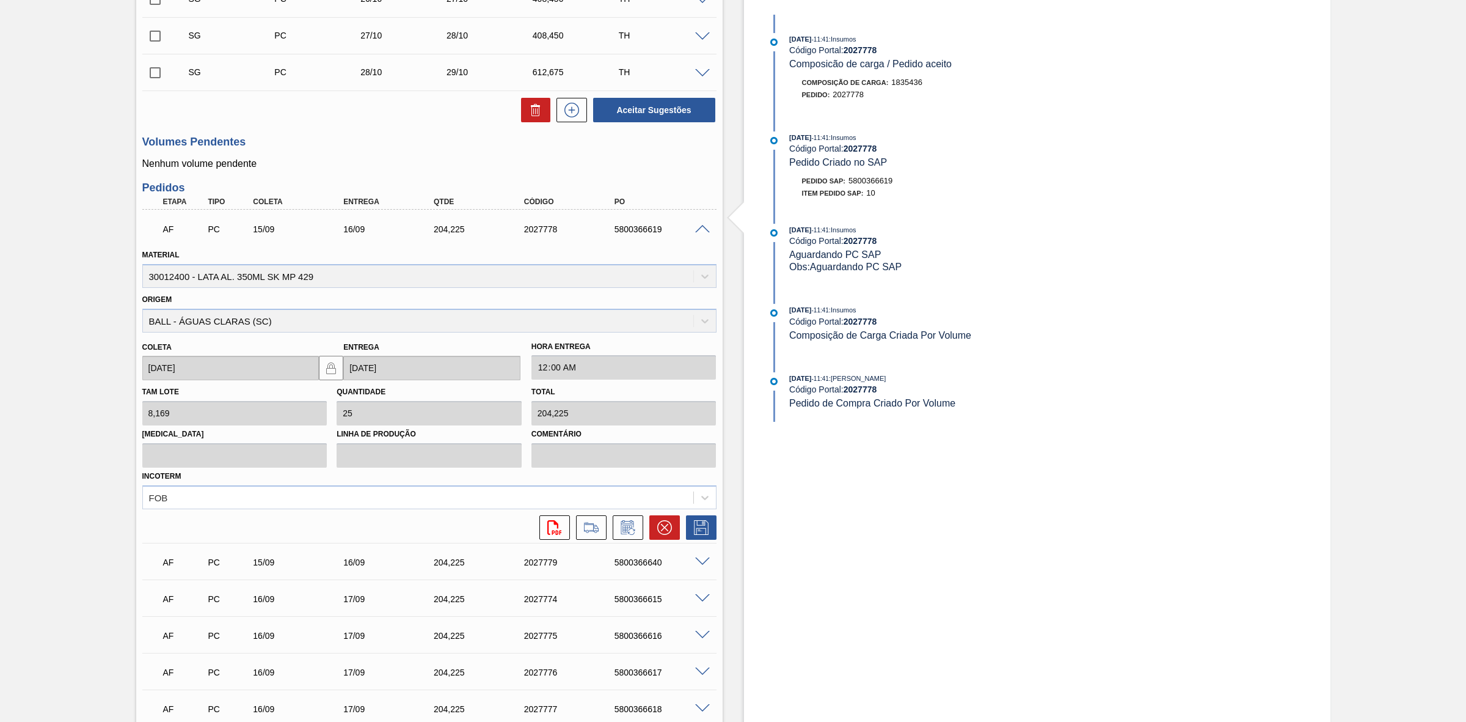
scroll to position [382, 0]
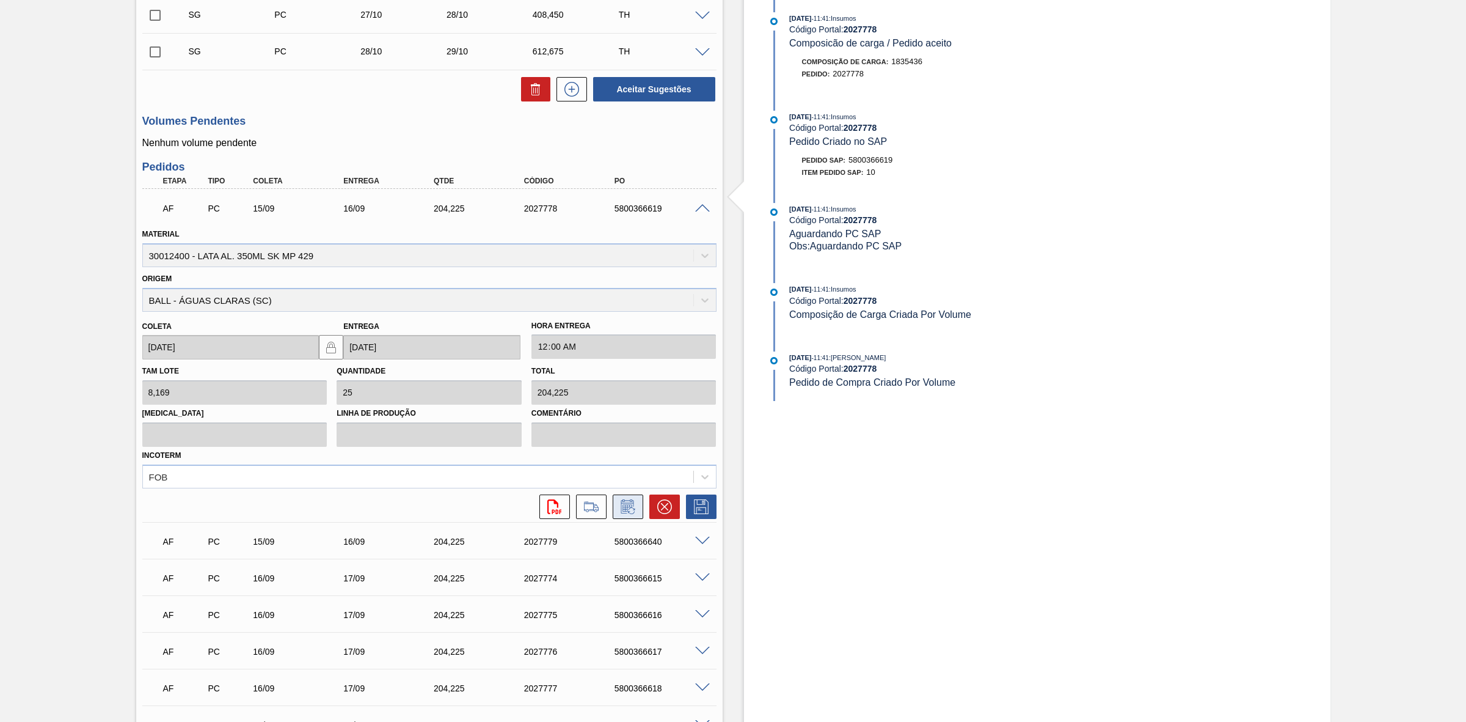
click at [624, 508] on icon at bounding box center [628, 506] width 20 height 15
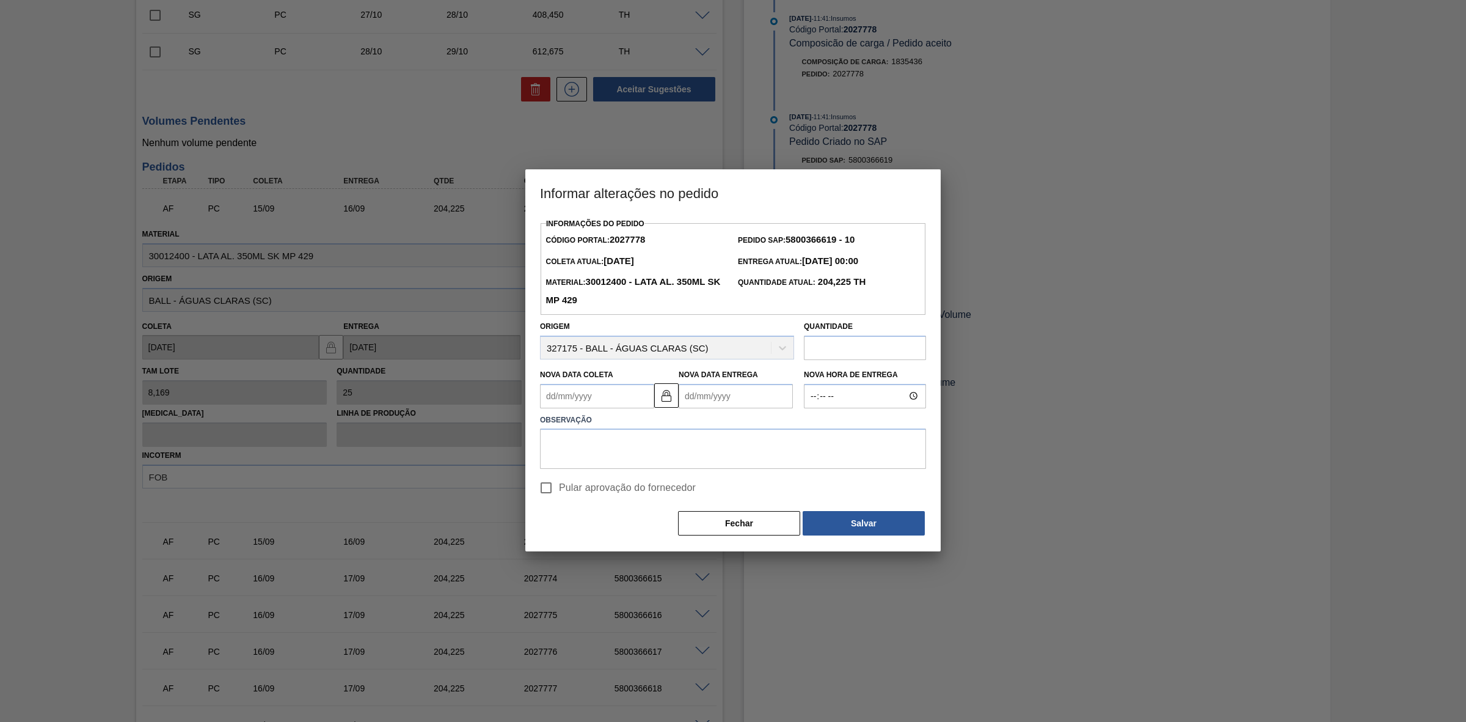
click at [591, 396] on Coleta2027778 "Nova Data Coleta" at bounding box center [597, 396] width 114 height 24
click at [599, 502] on div "16" at bounding box center [594, 503] width 16 height 16
type Coleta2027778 "[DATE]"
type Entrega2027778 "[DATE]"
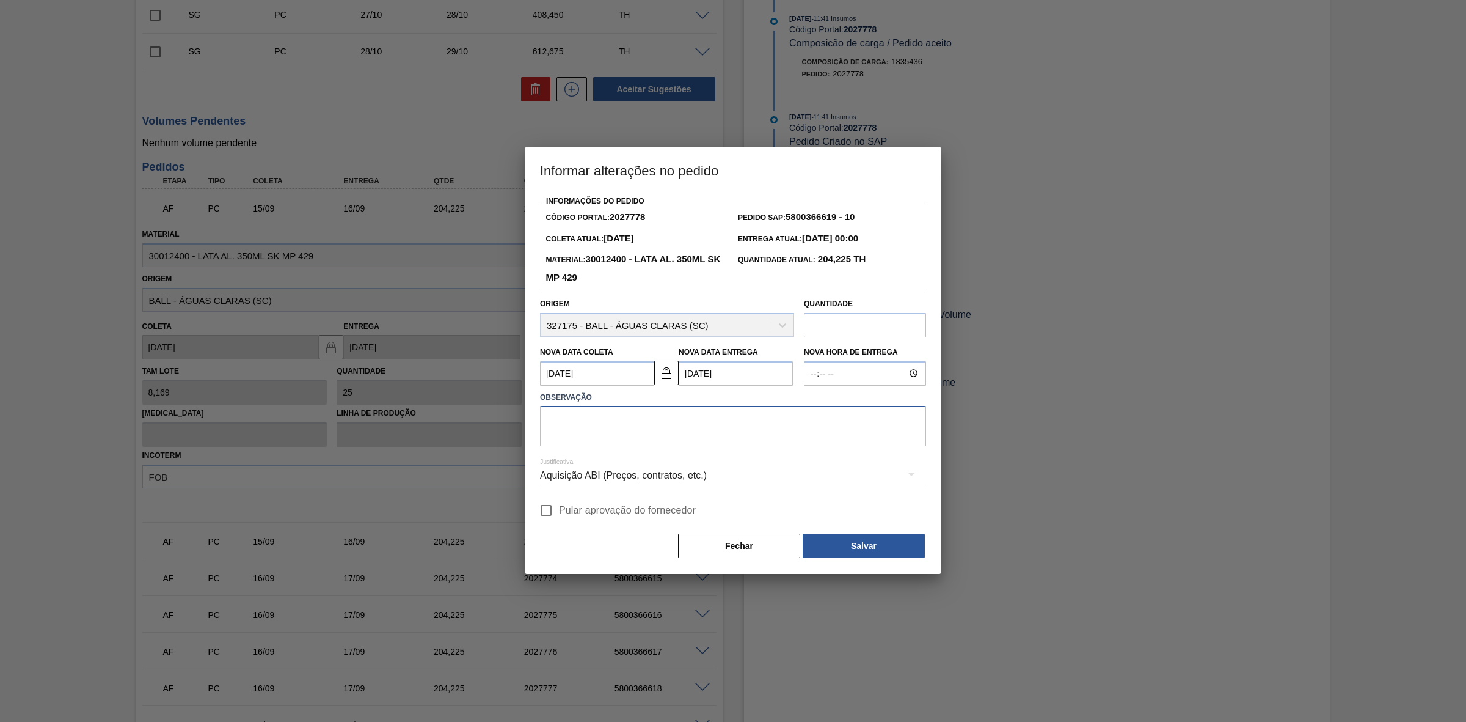
click at [608, 433] on textarea at bounding box center [733, 426] width 386 height 40
paste textarea "Furo D-1 - sem carros apresentados"
type textarea "Furo D-1 - sem carros apresentados"
click at [634, 472] on div "Aquisição ABI (Preços, contratos, etc.)" at bounding box center [733, 475] width 386 height 34
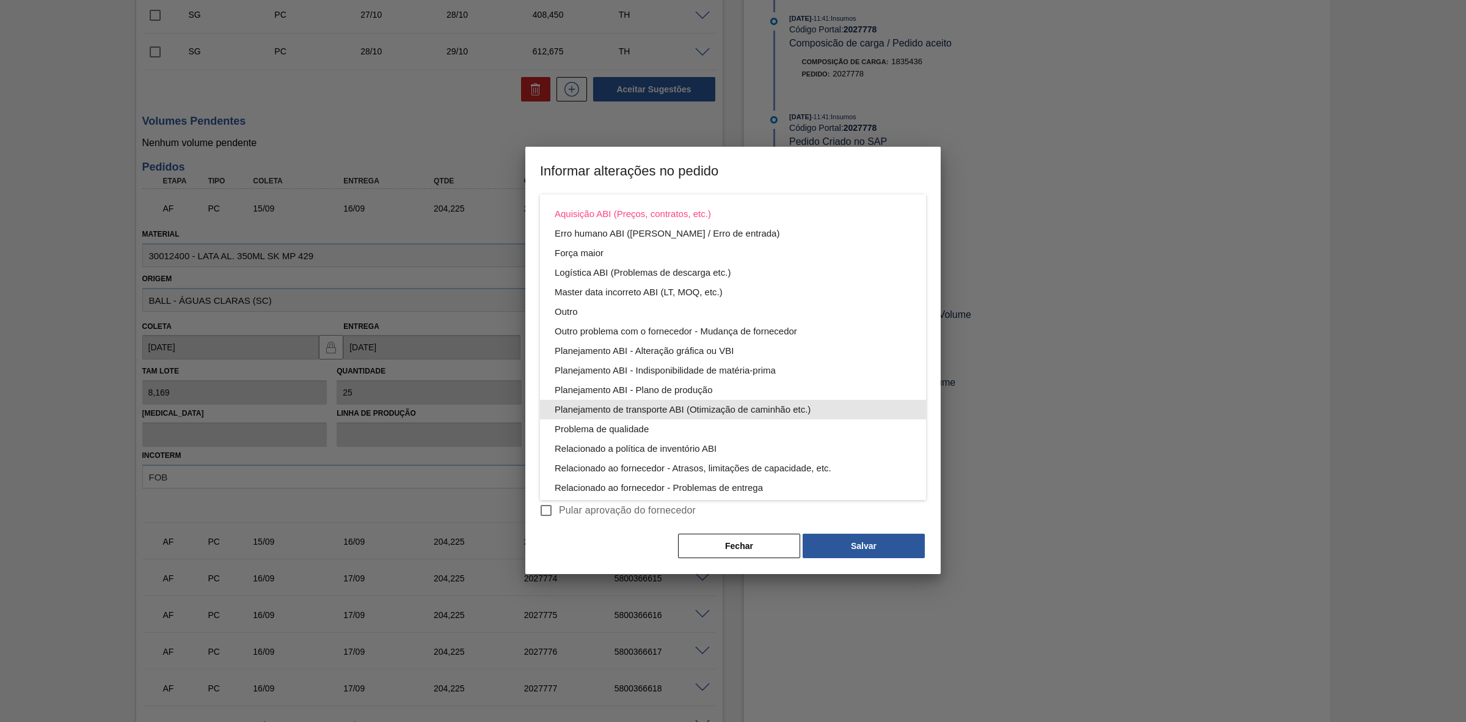
click at [720, 406] on div "Planejamento de transporte ABI (Otimização de caminhão etc.)" at bounding box center [733, 410] width 357 height 20
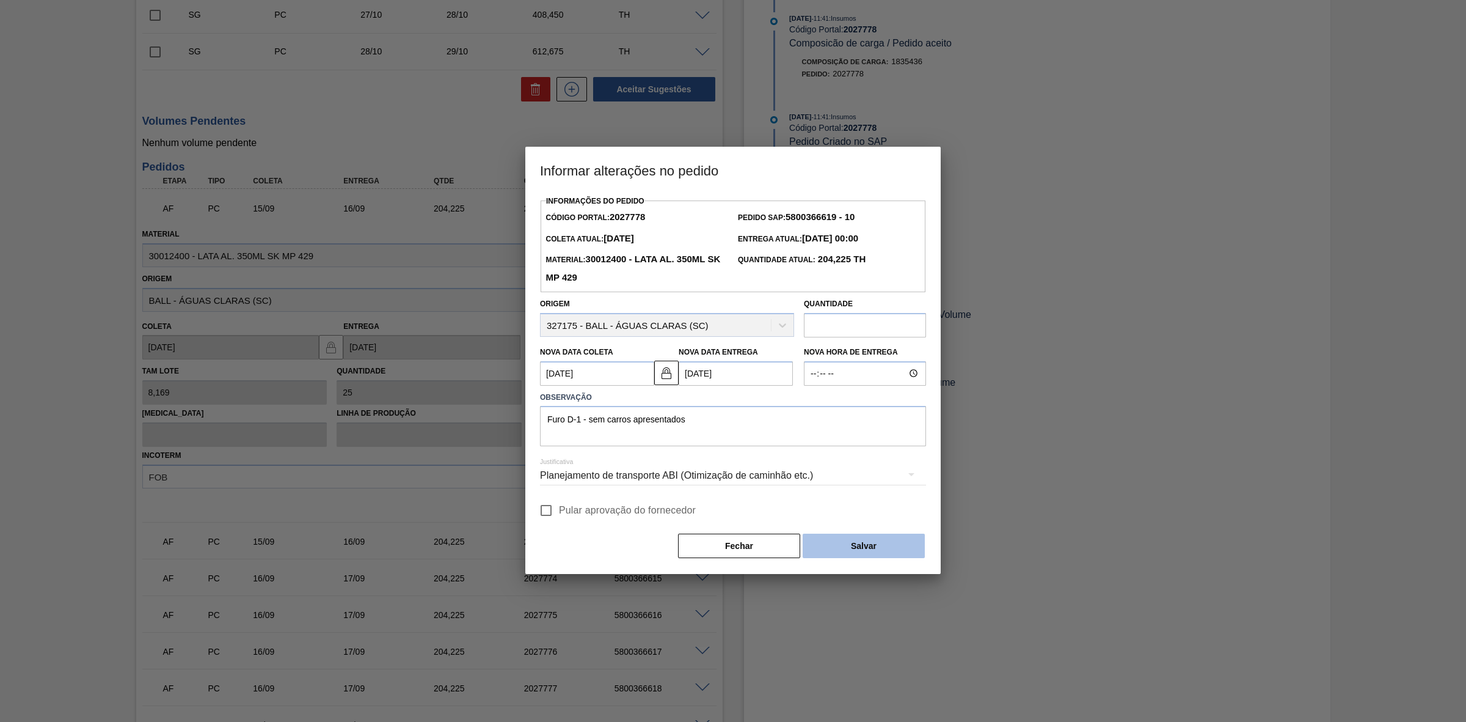
click at [858, 546] on button "Salvar" at bounding box center [864, 545] width 122 height 24
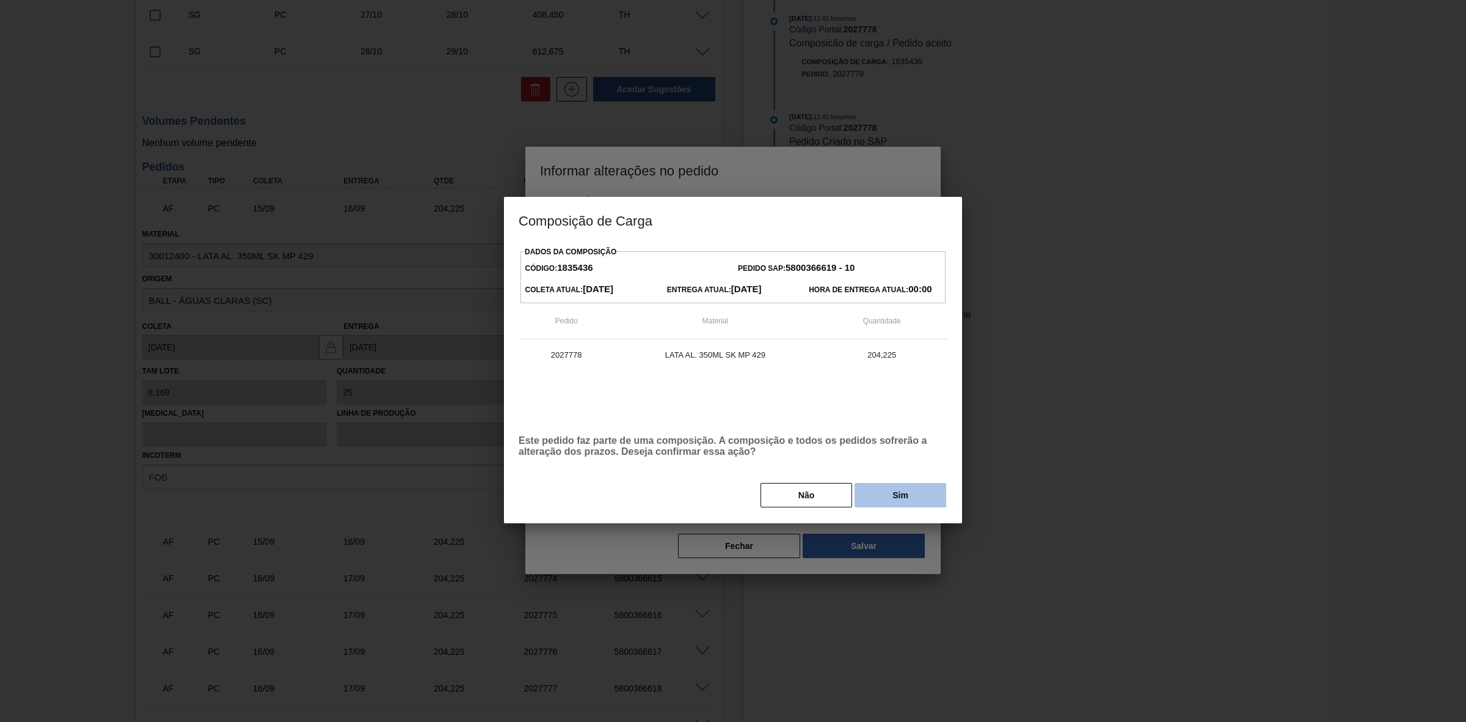
click at [875, 500] on button "Sim" at bounding box center [901, 495] width 92 height 24
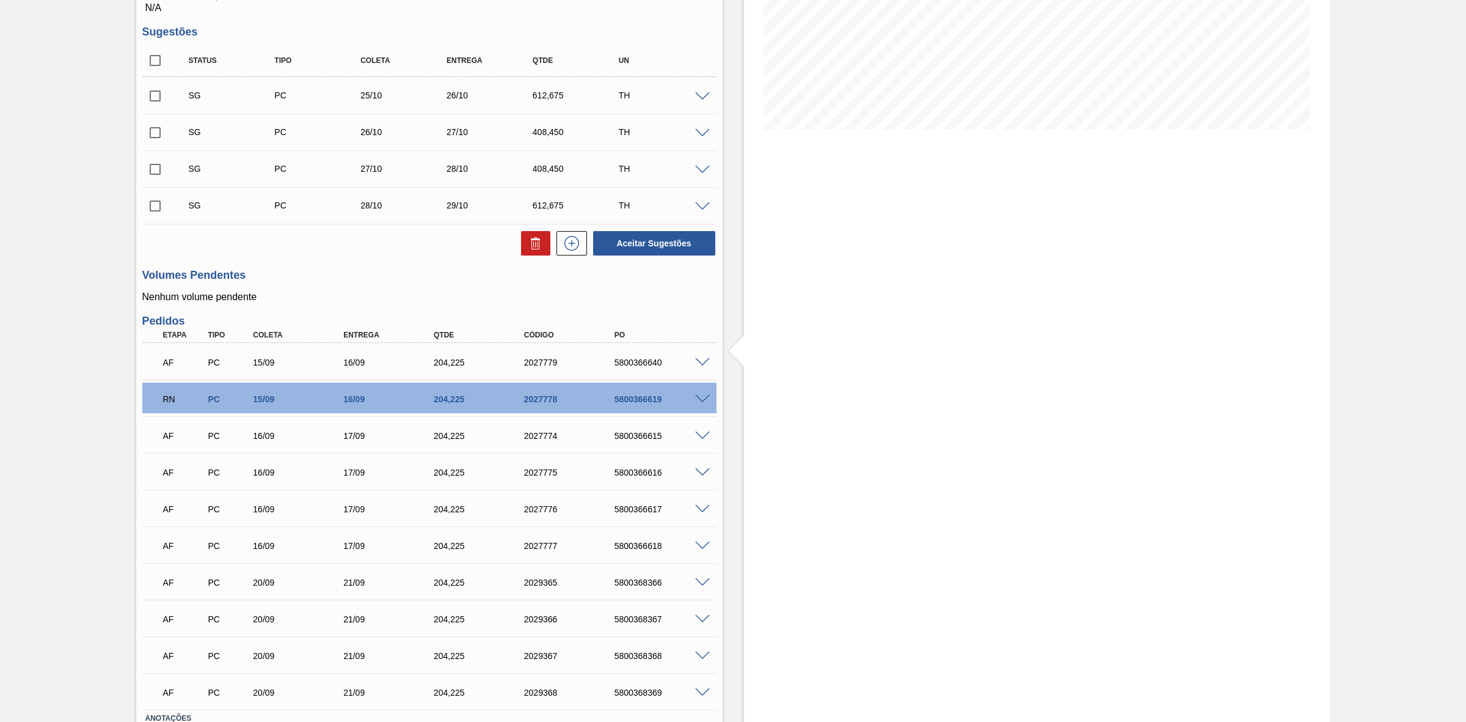
scroll to position [242, 0]
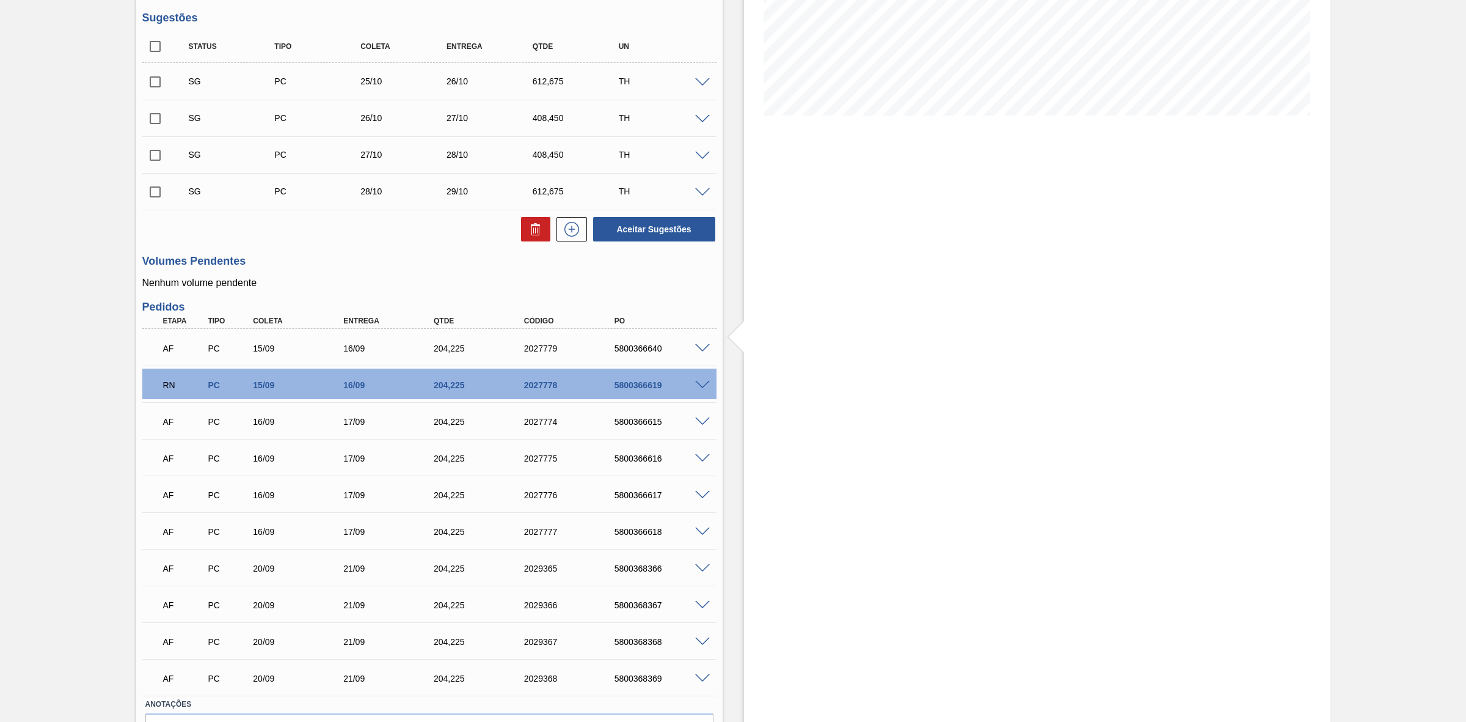
click at [701, 350] on span at bounding box center [702, 348] width 15 height 9
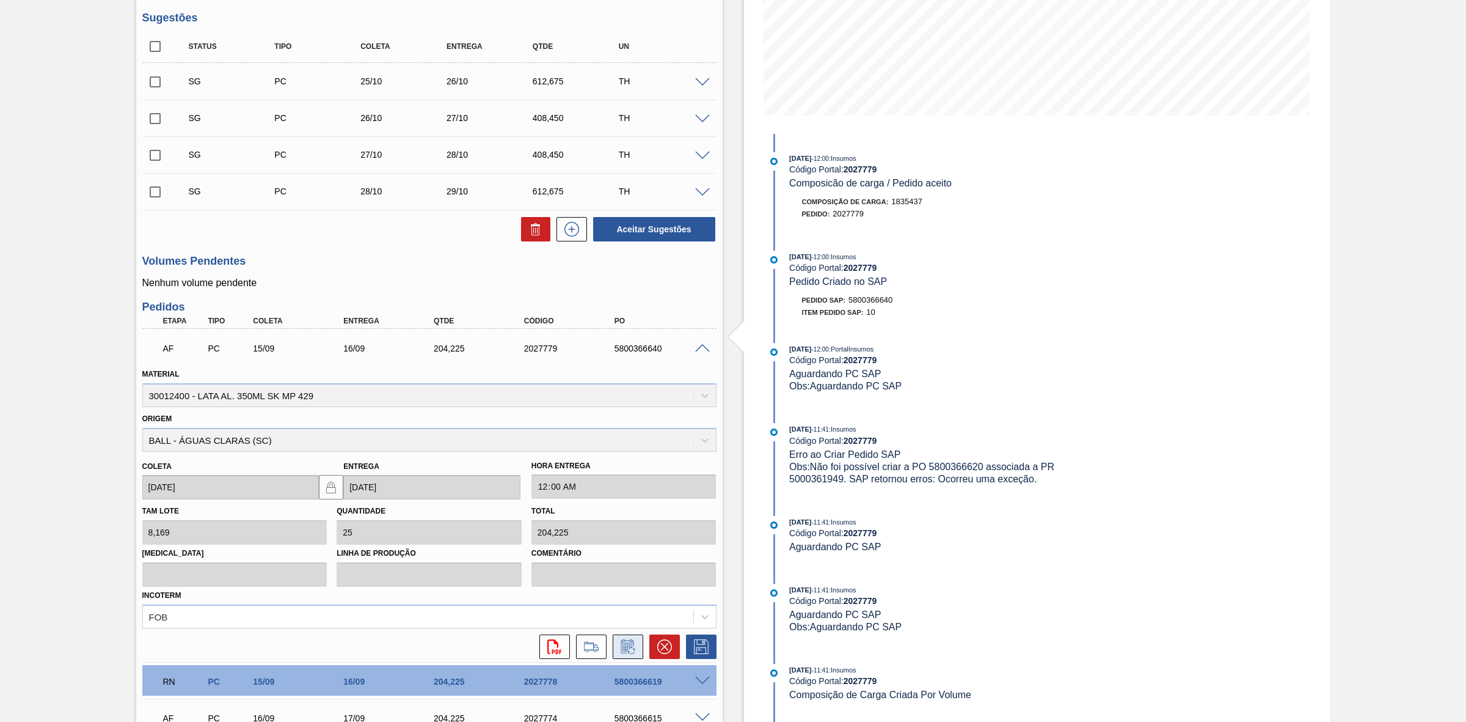
click at [621, 651] on icon at bounding box center [627, 646] width 13 height 14
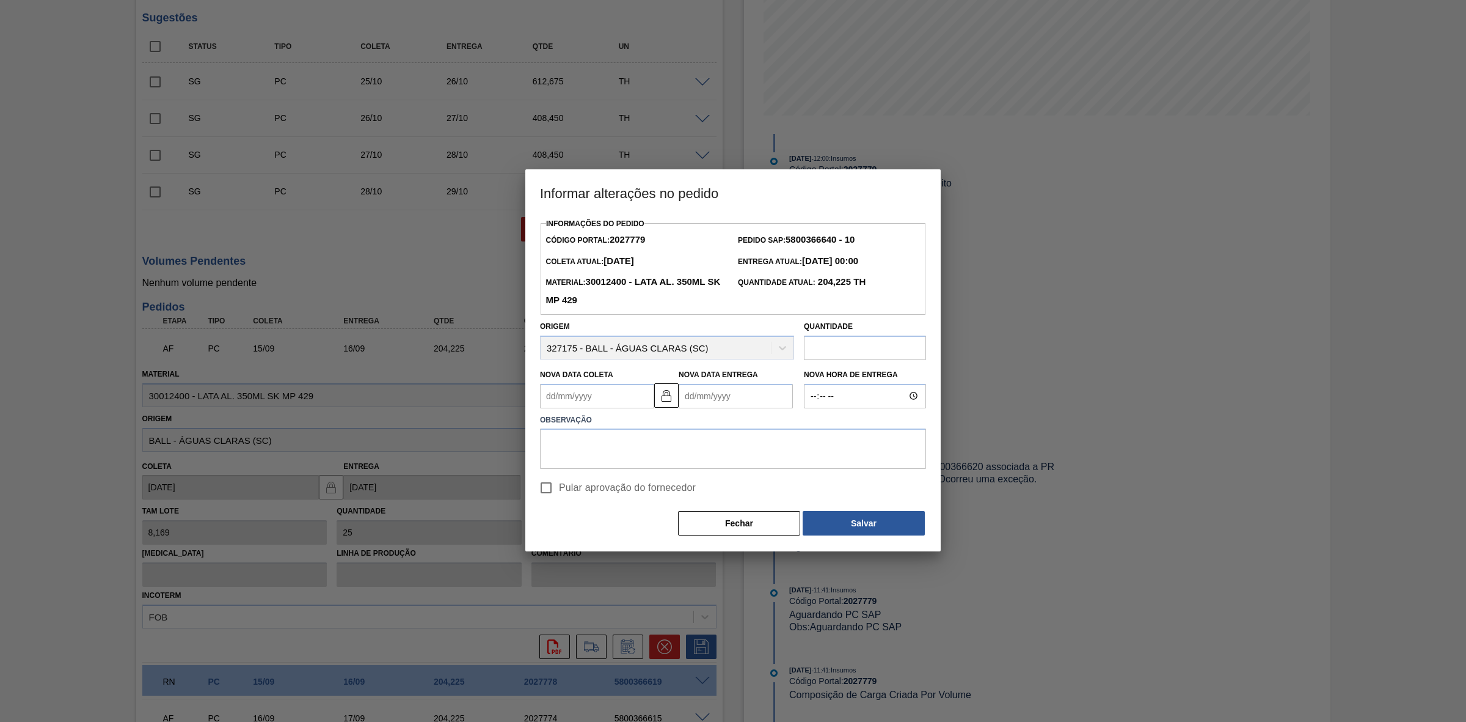
click at [585, 392] on Coleta2027779 "Nova Data Coleta" at bounding box center [597, 396] width 114 height 24
click at [597, 505] on div "16" at bounding box center [594, 503] width 16 height 16
type Coleta2027779 "[DATE]"
type Entrega2027779 "17/09/2025"
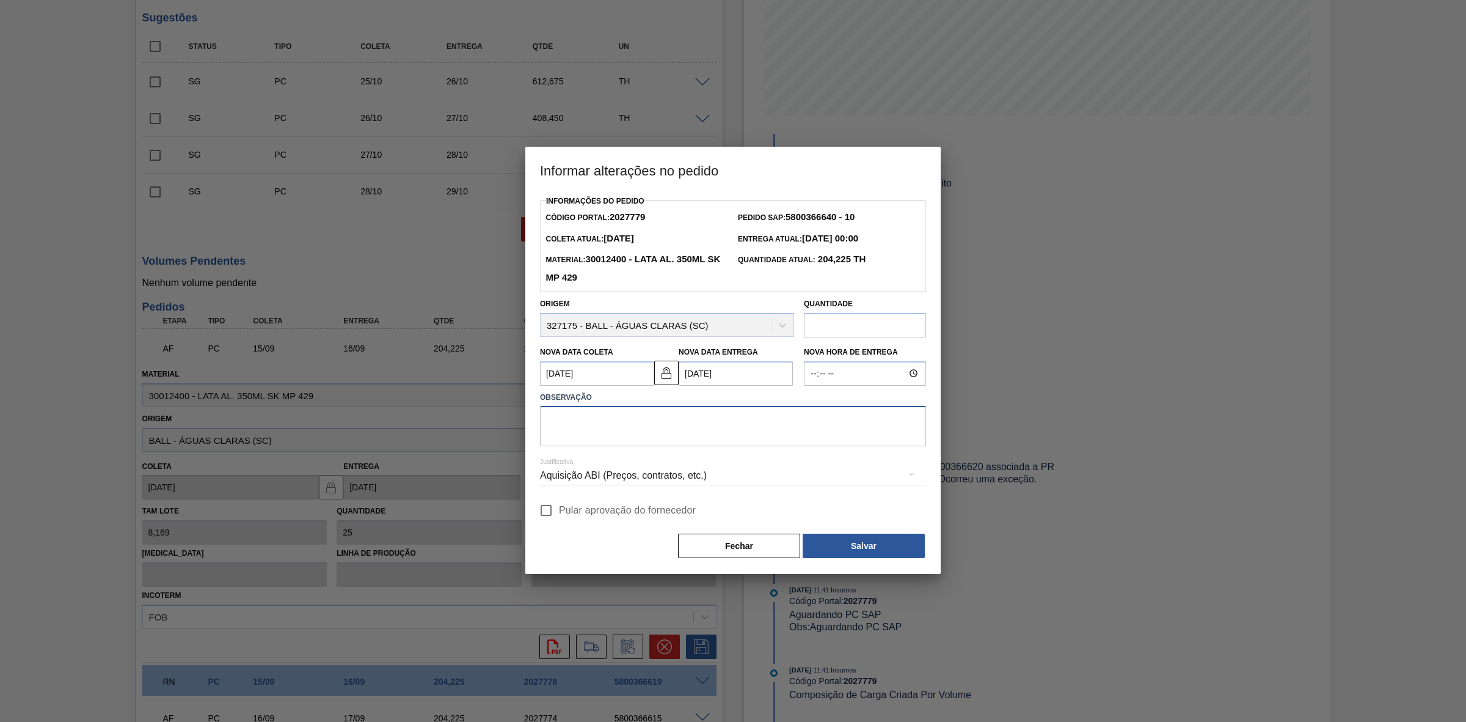
click at [578, 420] on textarea at bounding box center [733, 426] width 386 height 40
paste textarea "Furo D-1 - sem carros apresentados"
type textarea "Furo D-1 - sem carros apresentados"
click at [633, 481] on div "Aquisição ABI (Preços, contratos, etc.)" at bounding box center [733, 475] width 386 height 34
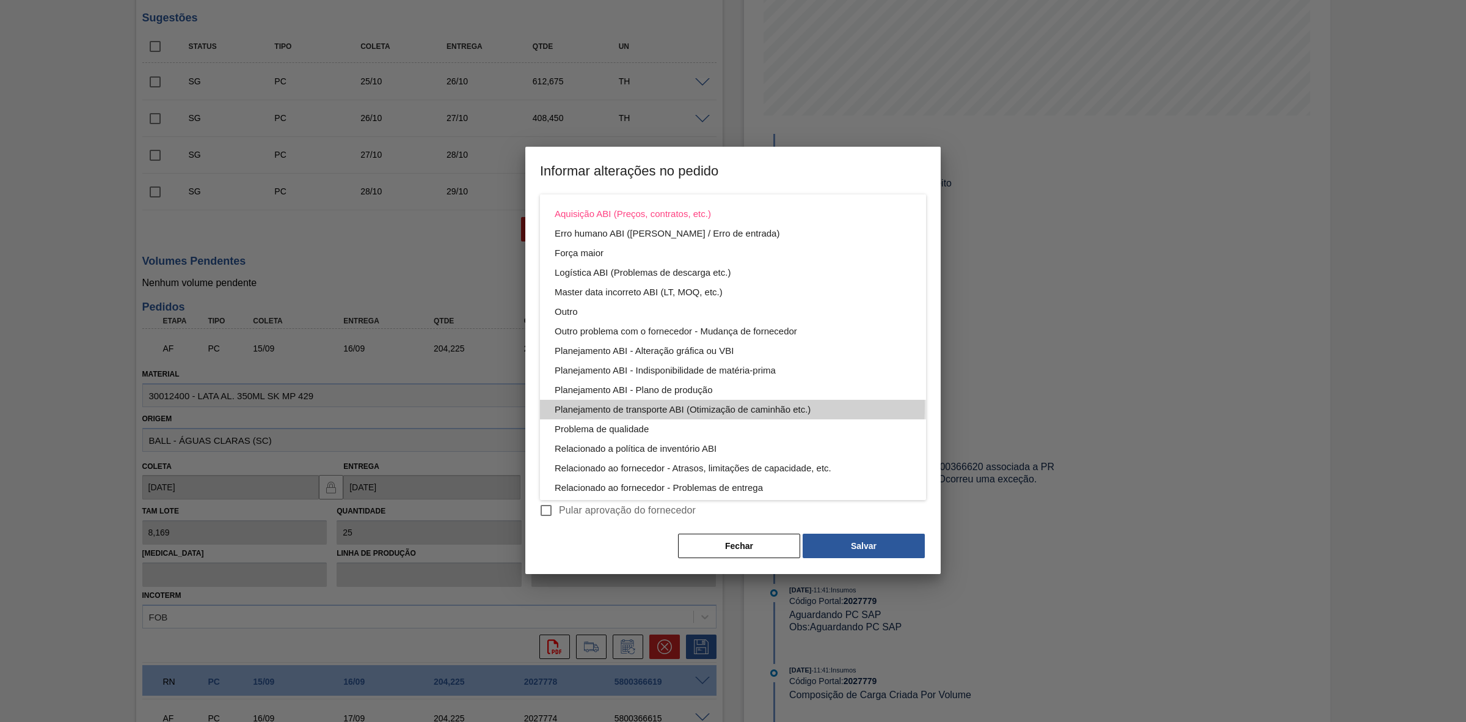
click at [682, 405] on div "Planejamento de transporte ABI (Otimização de caminhão etc.)" at bounding box center [733, 410] width 357 height 20
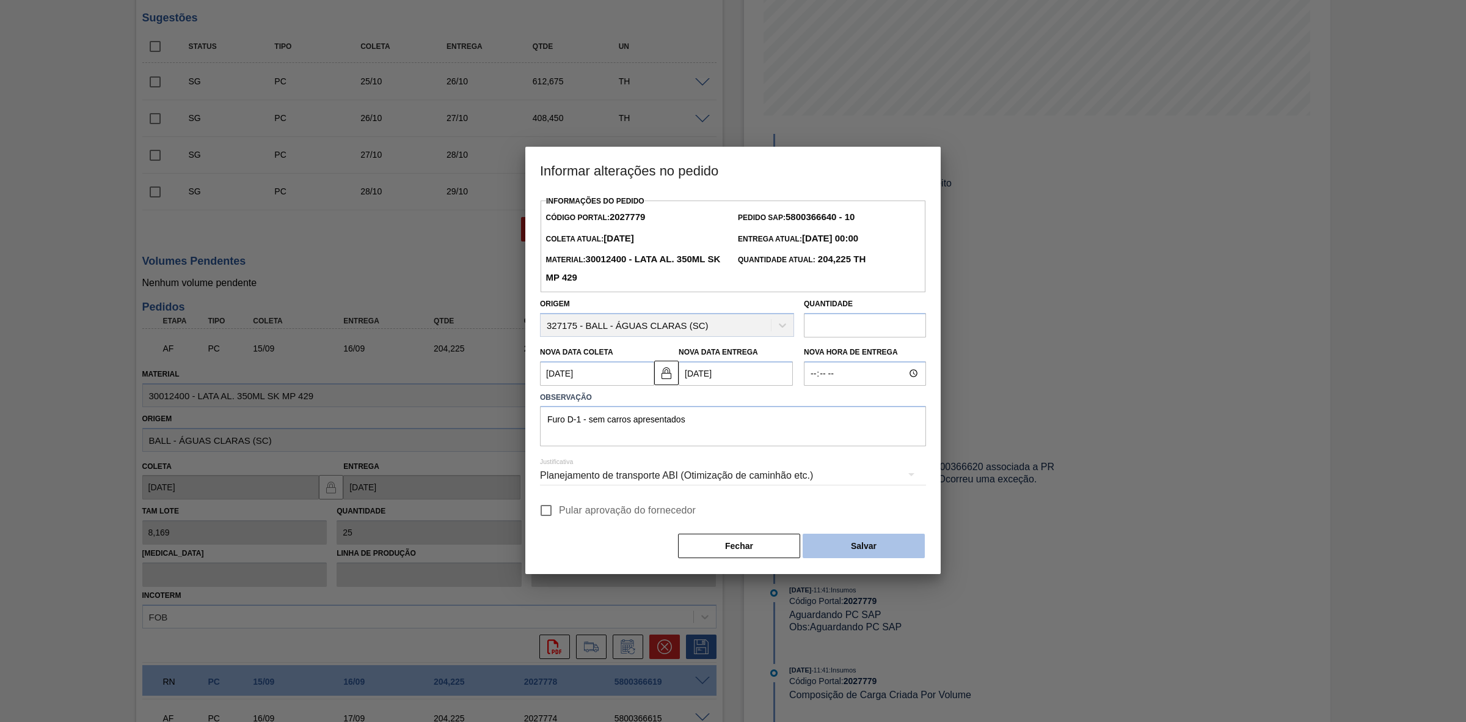
click at [853, 552] on button "Salvar" at bounding box center [864, 545] width 122 height 24
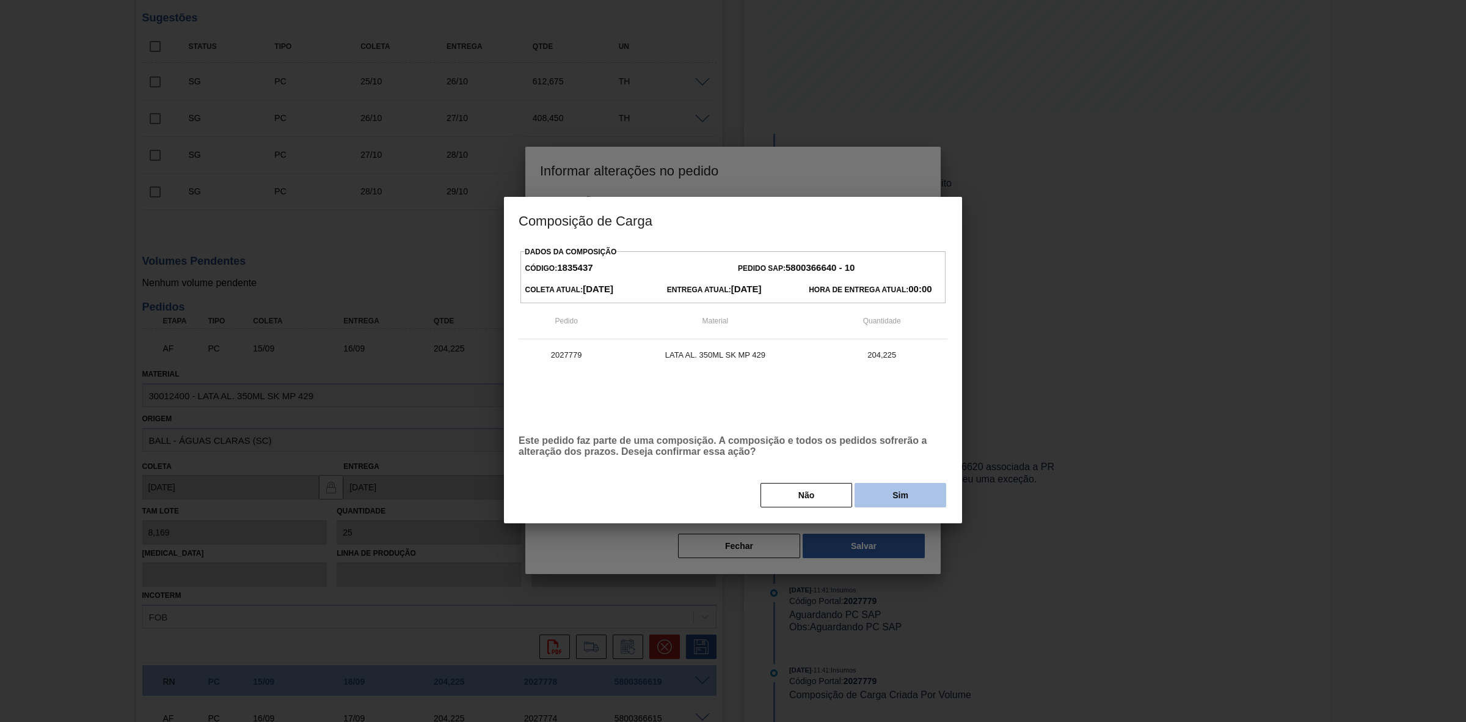
click at [880, 501] on button "Sim" at bounding box center [901, 495] width 92 height 24
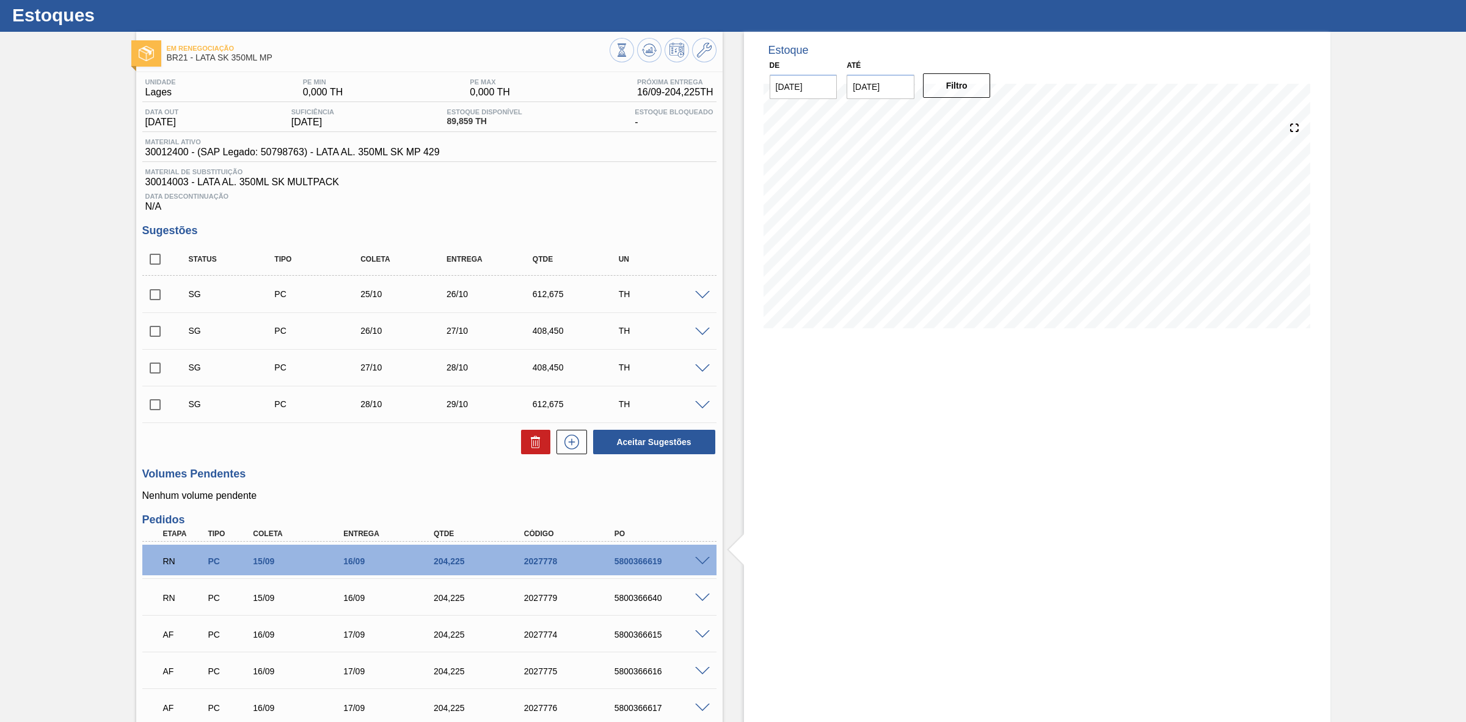
scroll to position [0, 0]
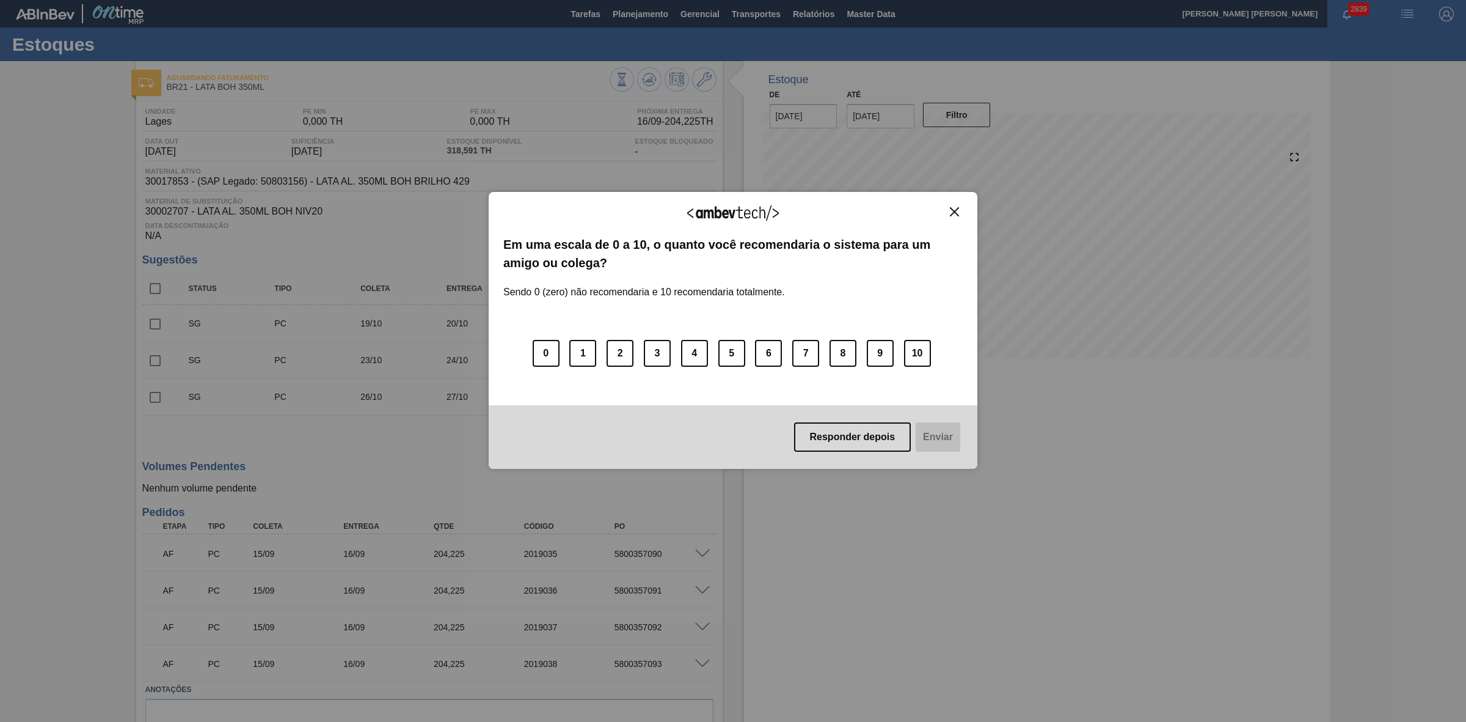
click at [954, 215] on img "Close" at bounding box center [954, 211] width 9 height 9
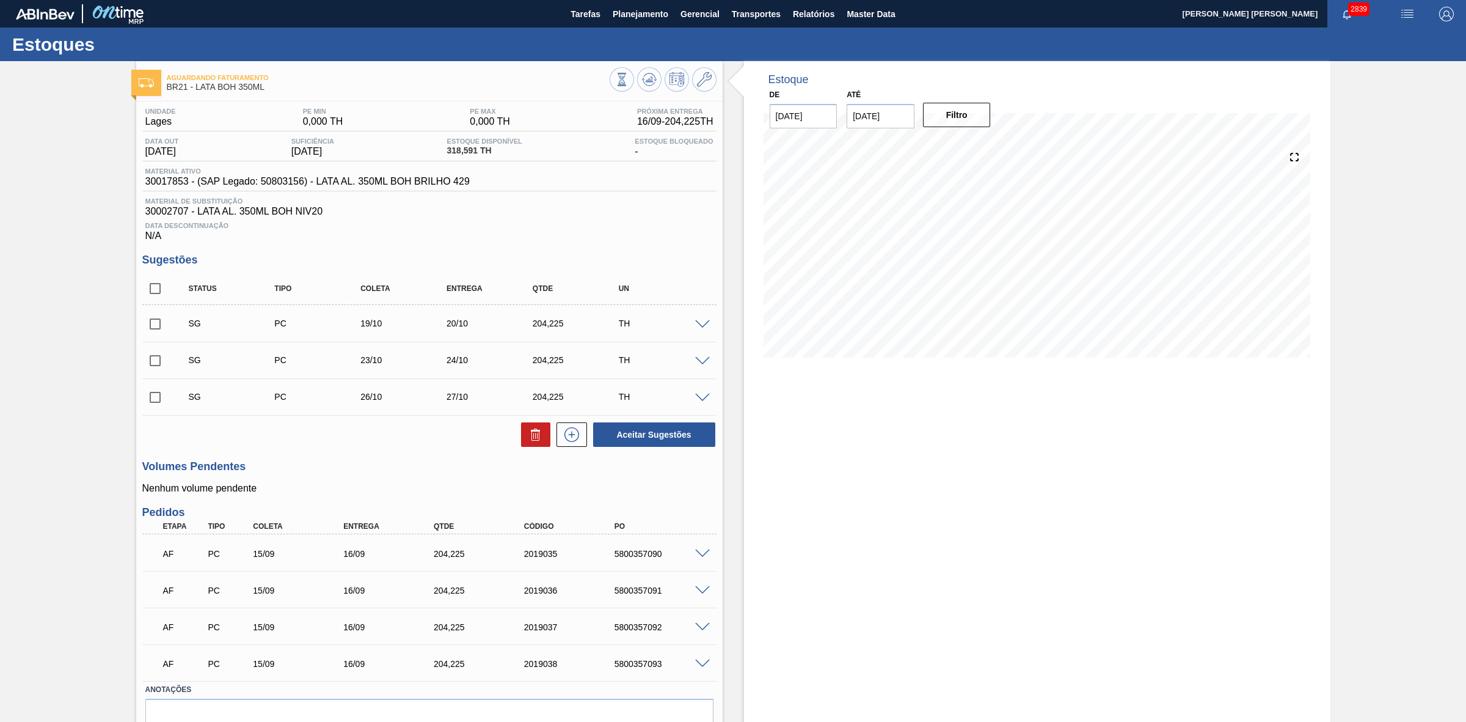
scroll to position [62, 0]
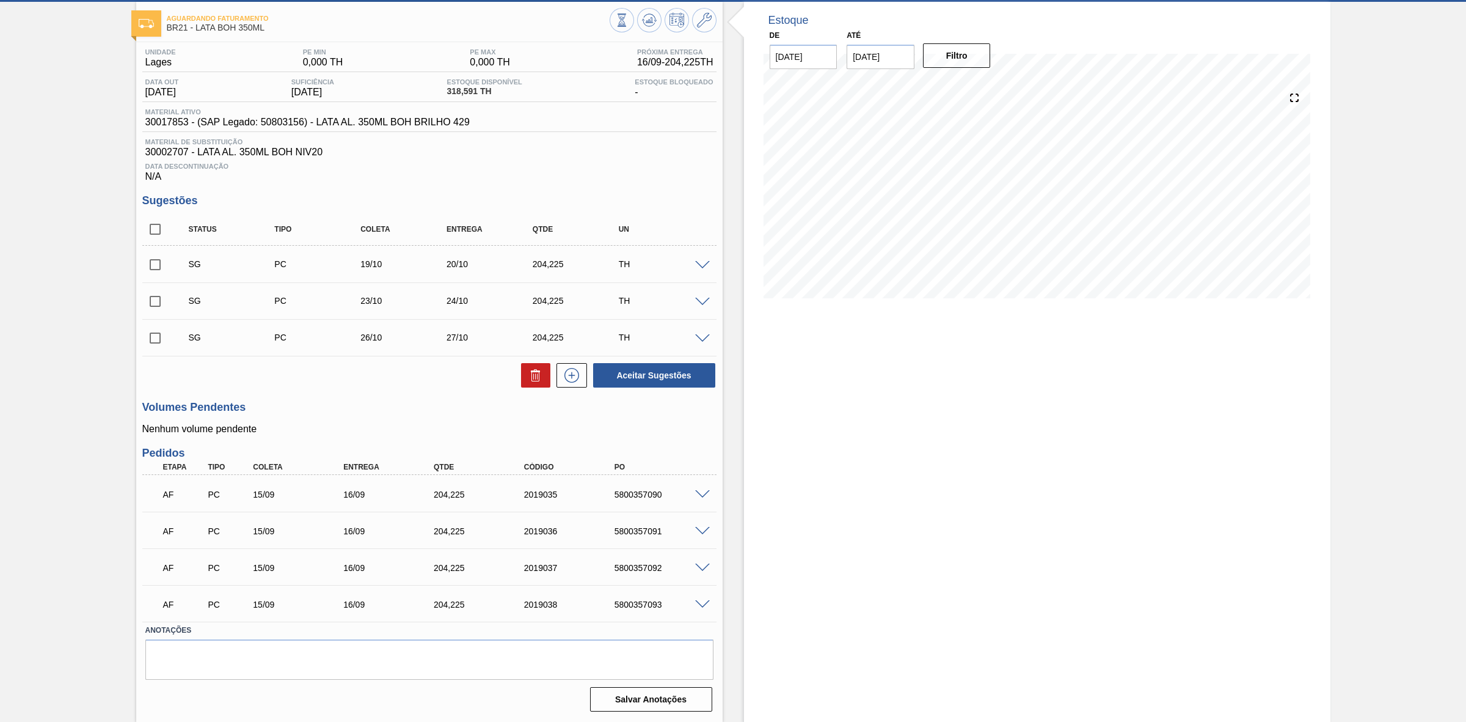
click at [700, 495] on span at bounding box center [702, 494] width 15 height 9
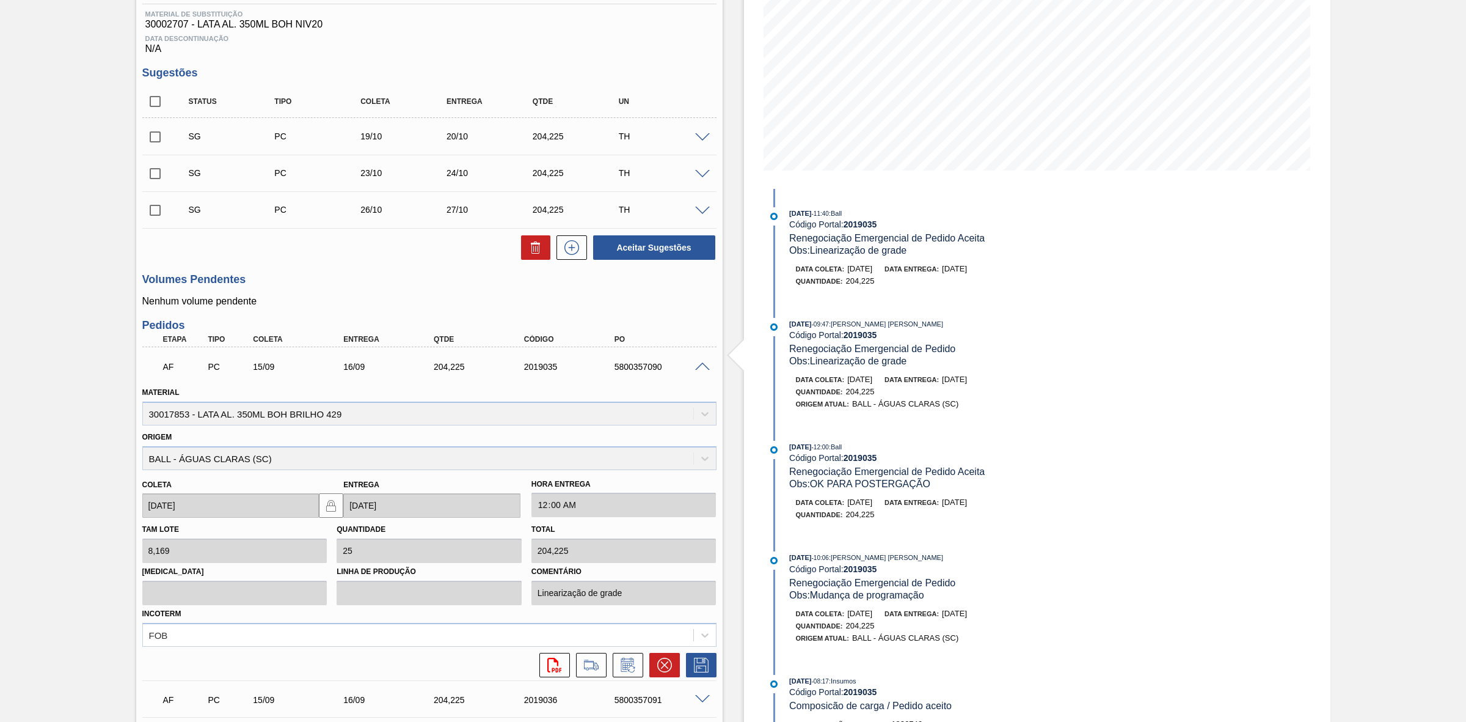
scroll to position [229, 0]
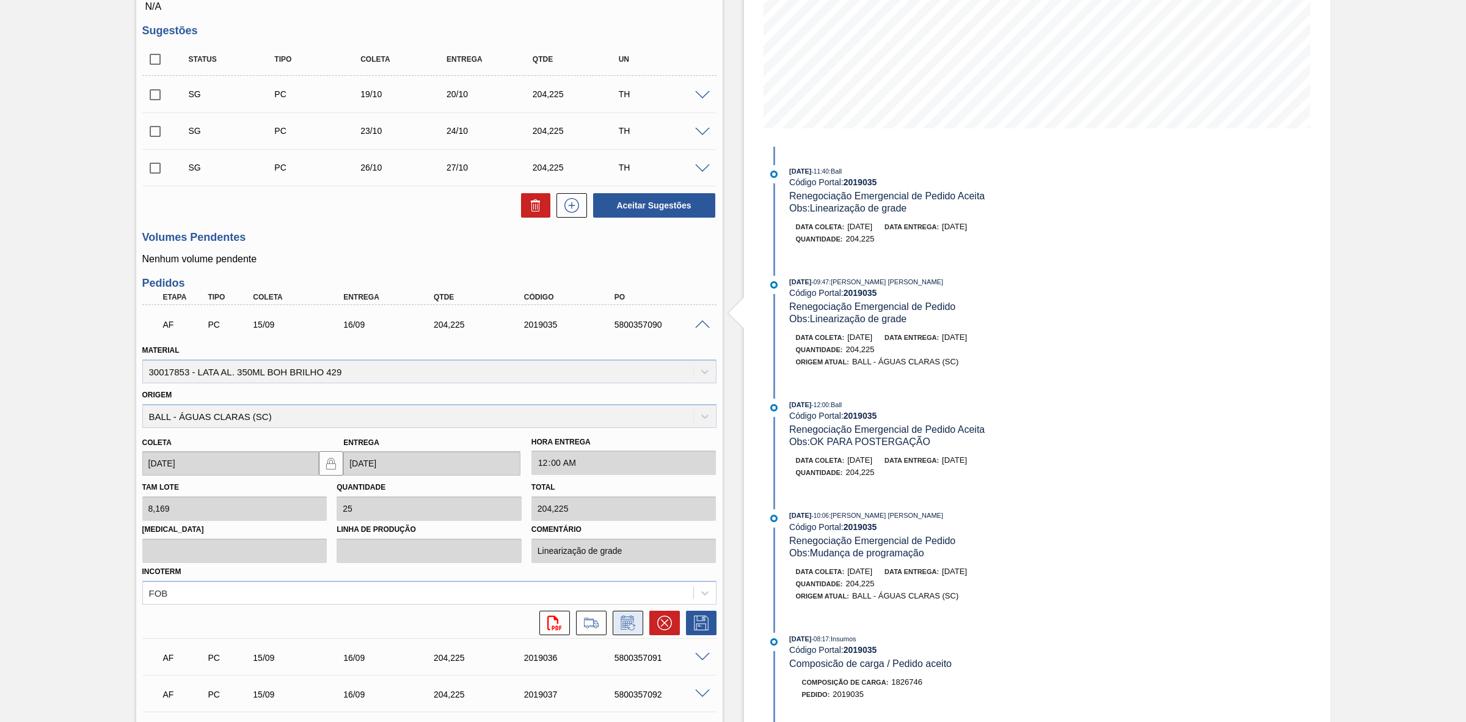
click at [628, 623] on icon at bounding box center [627, 623] width 9 height 7
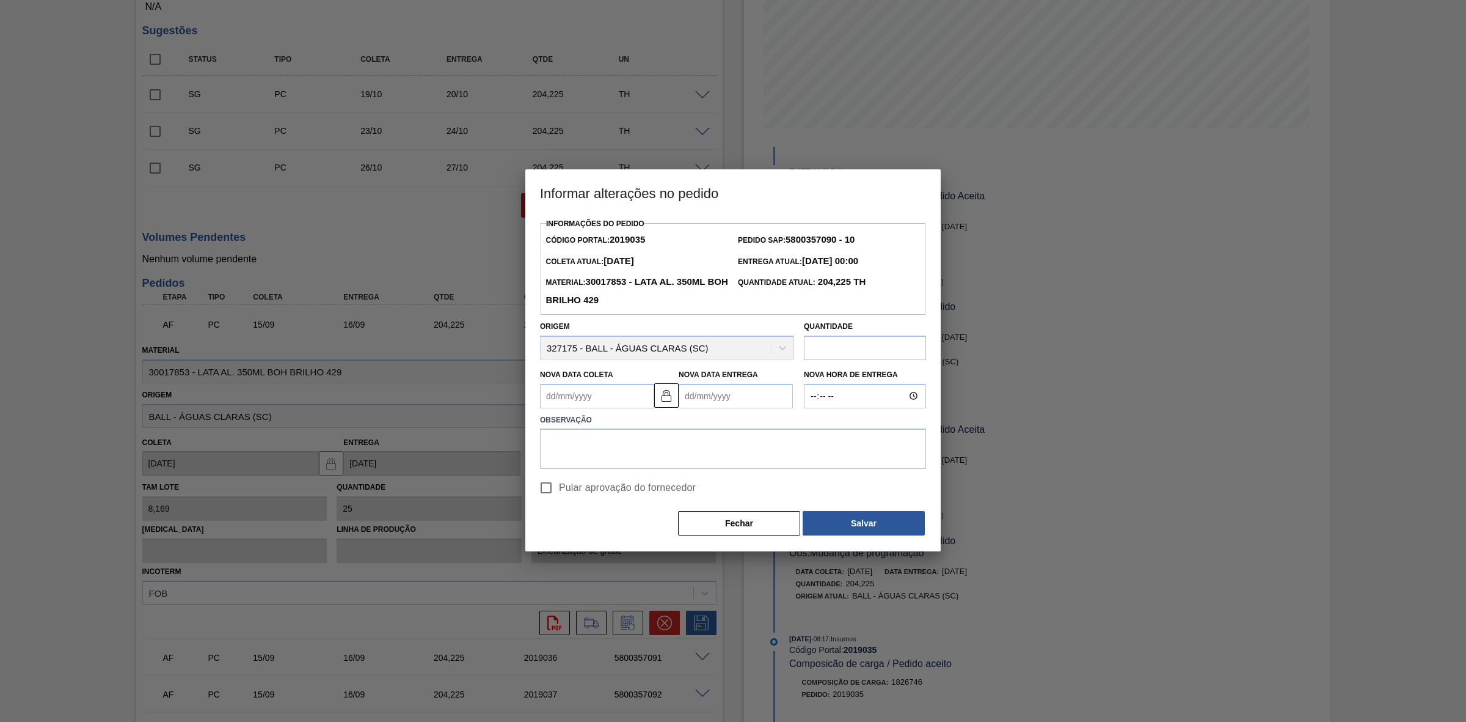
click at [585, 400] on Coleta2019035 "Nova Data Coleta" at bounding box center [597, 396] width 114 height 24
click at [676, 506] on div "20" at bounding box center [673, 503] width 16 height 16
type Coleta2019035 "[DATE]"
type Entrega2019035 "[DATE]"
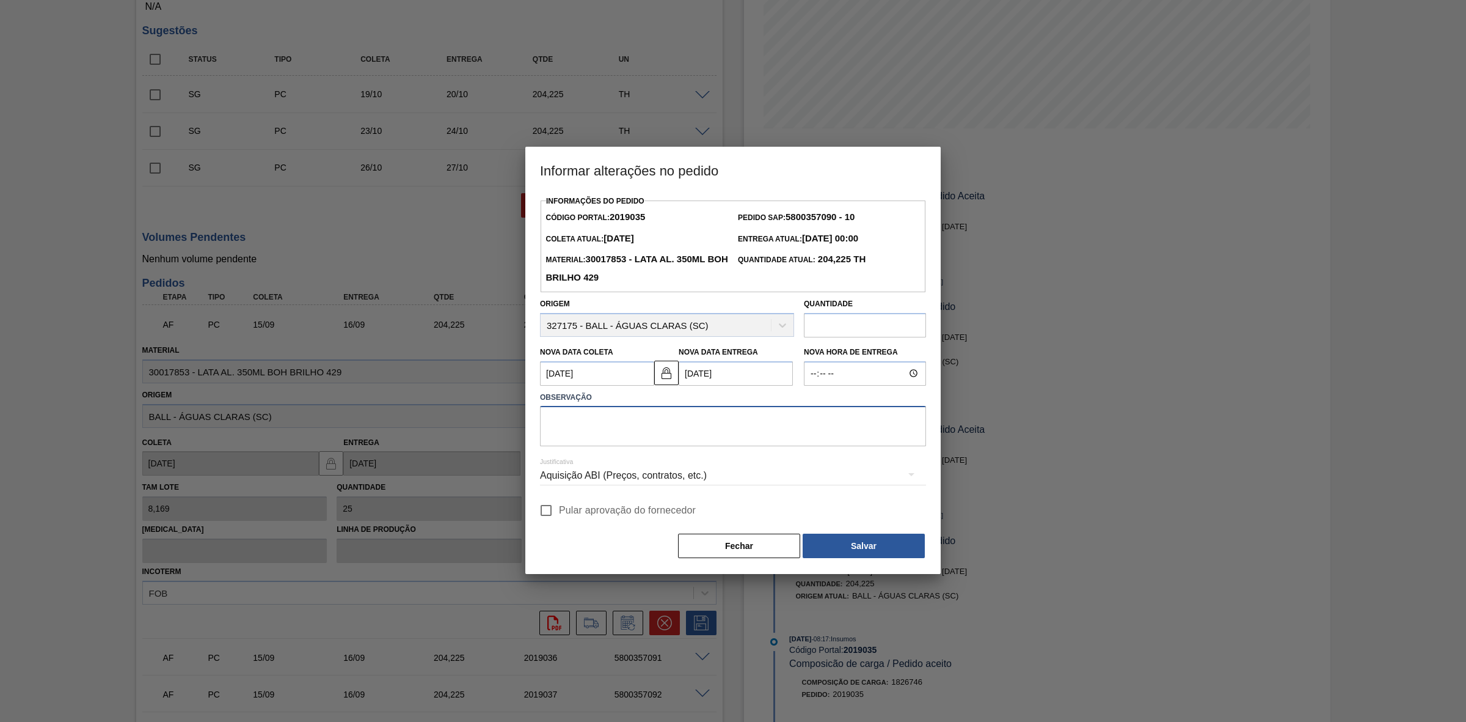
click at [649, 422] on textarea at bounding box center [733, 426] width 386 height 40
paste textarea "Furo D-1 - sem carros apresentados"
type textarea "Furo D-1 - sem carros apresentados"
click at [697, 477] on div "Aquisição ABI (Preços, contratos, etc.)" at bounding box center [733, 475] width 386 height 34
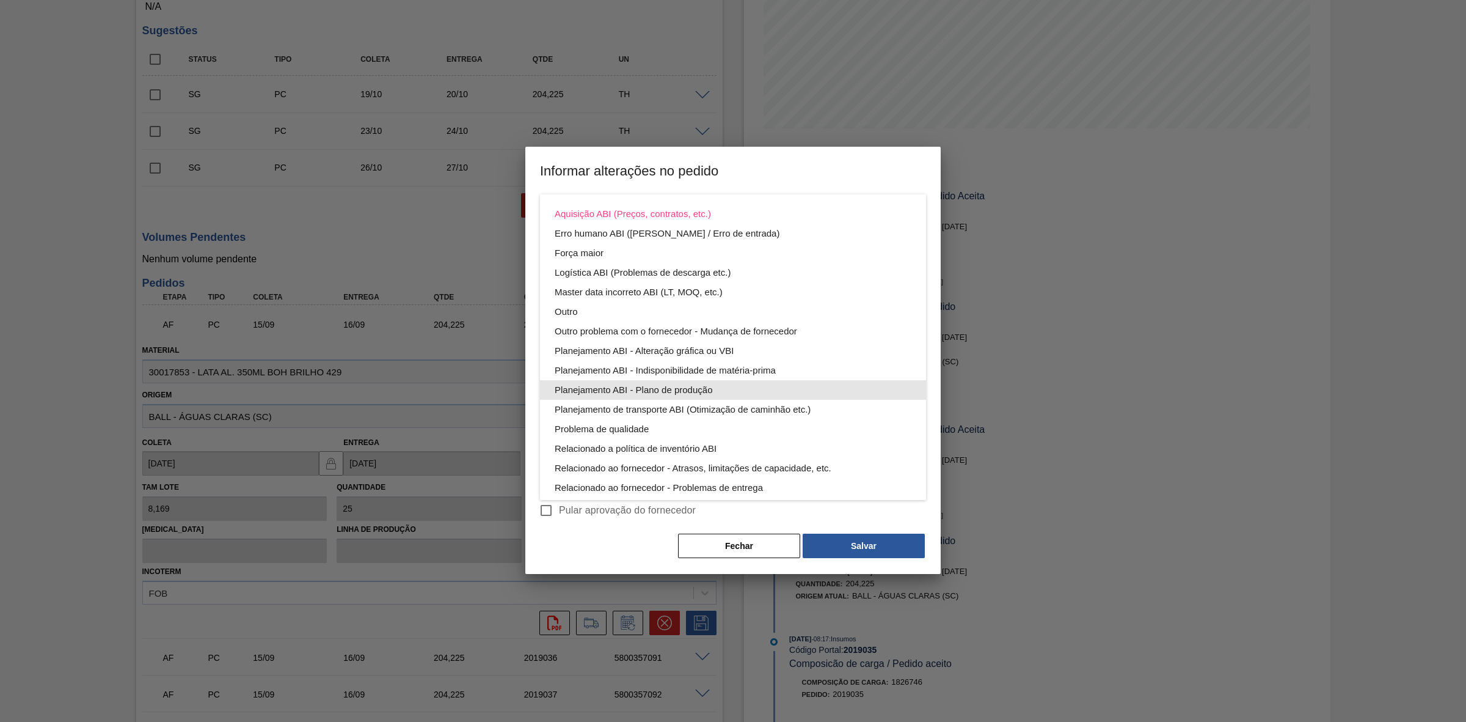
click at [692, 389] on div "Planejamento ABI - Plano de produção" at bounding box center [733, 390] width 357 height 20
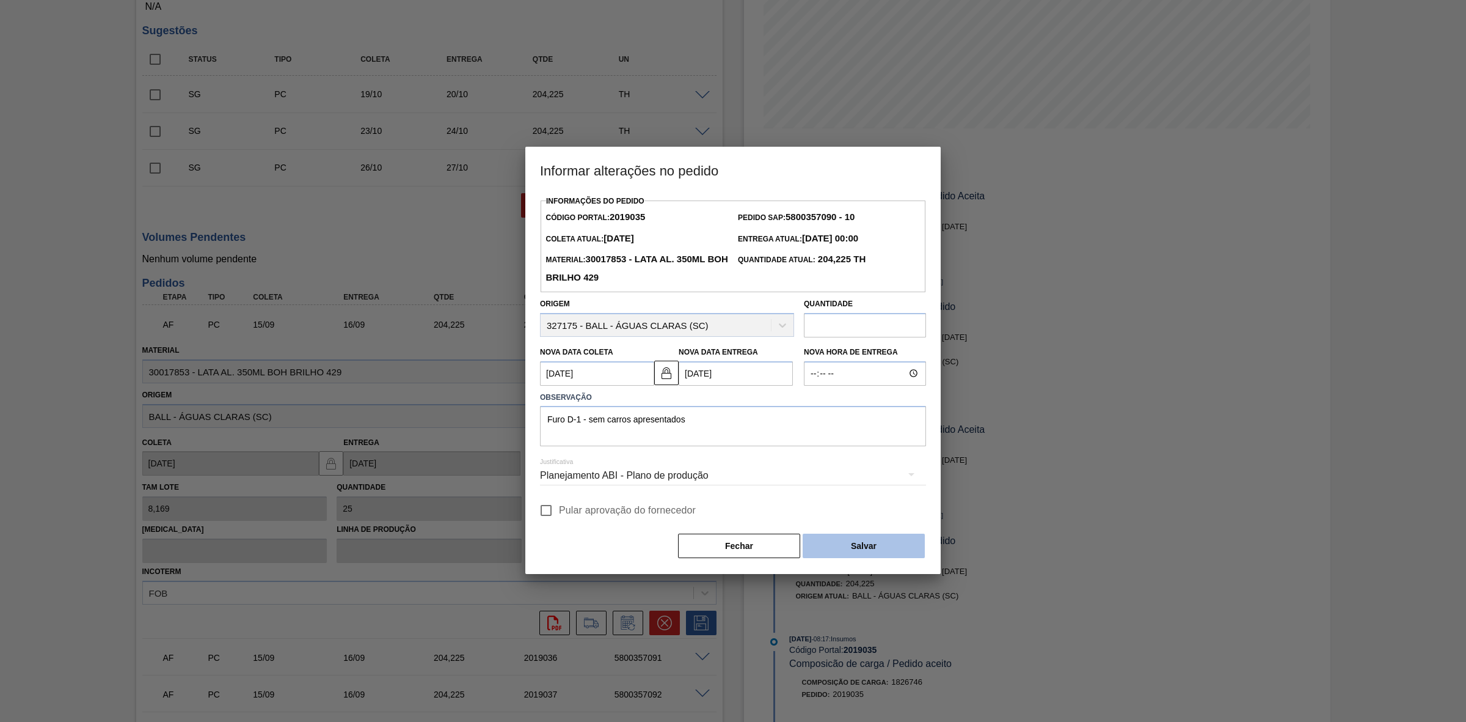
click at [858, 550] on button "Salvar" at bounding box center [864, 545] width 122 height 24
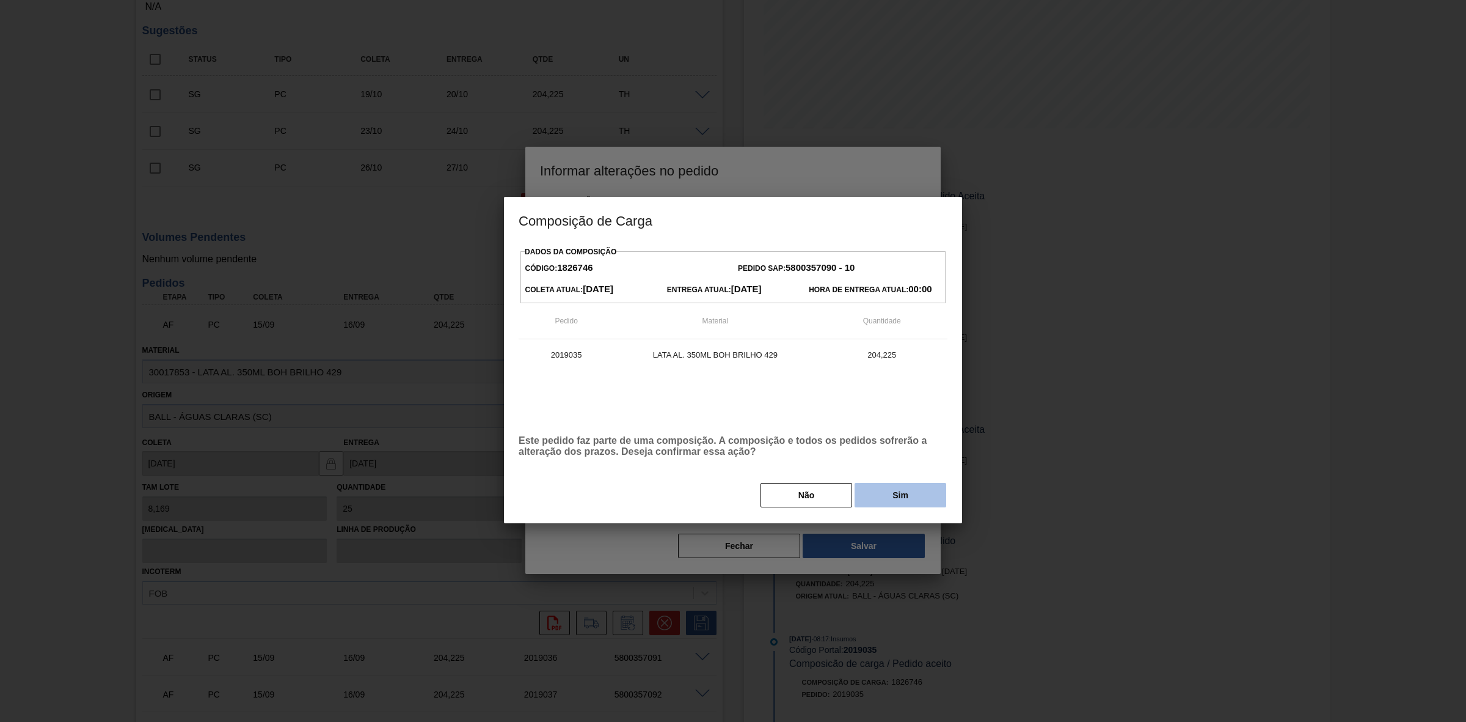
click at [877, 505] on button "Sim" at bounding box center [901, 495] width 92 height 24
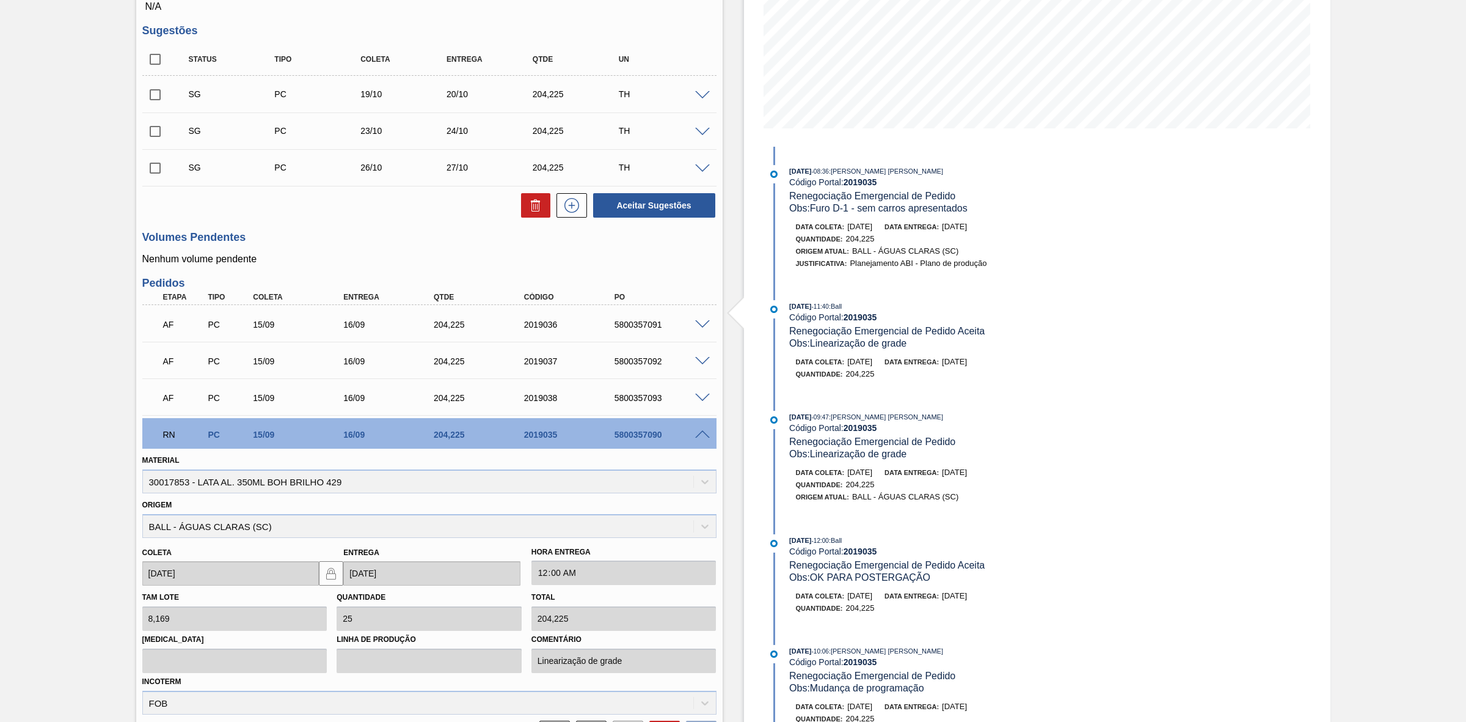
scroll to position [62, 0]
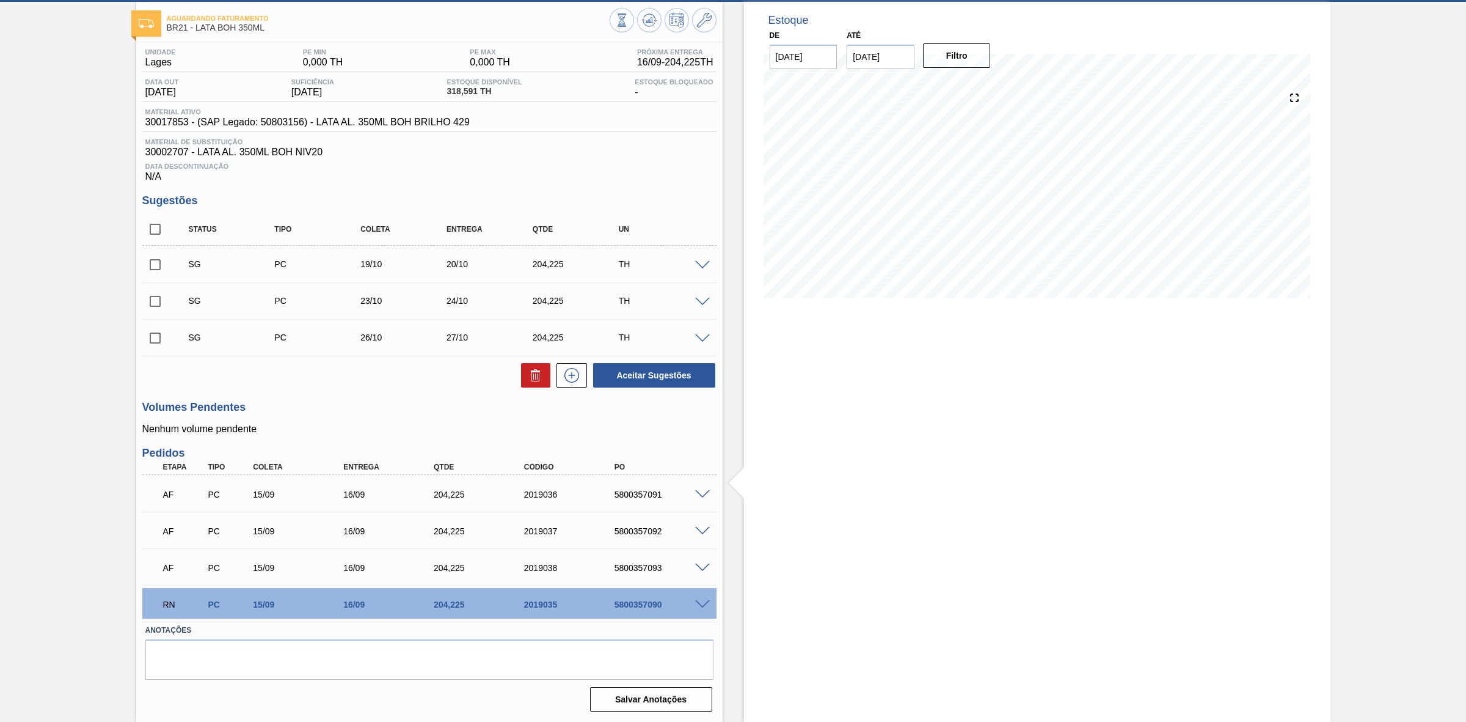
click at [700, 492] on span at bounding box center [702, 494] width 15 height 9
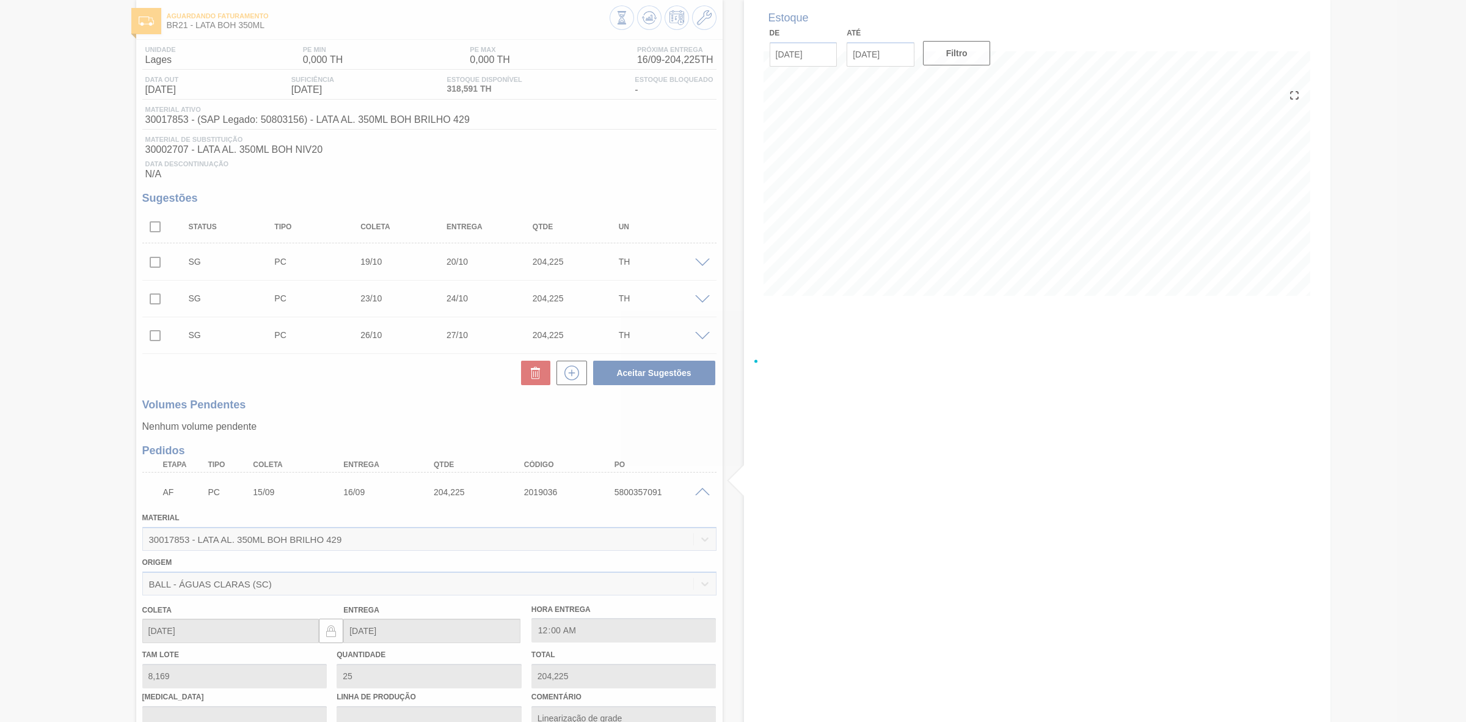
scroll to position [229, 0]
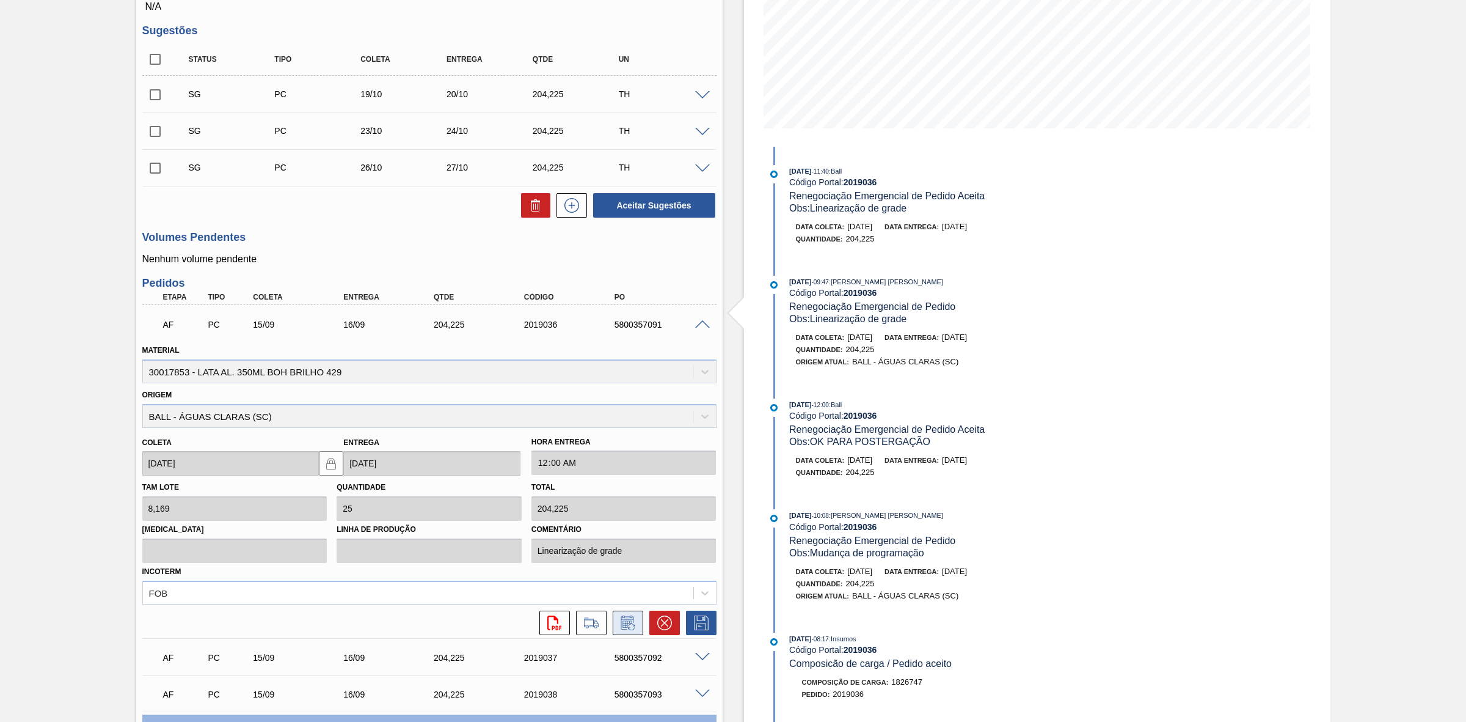
click at [627, 624] on icon at bounding box center [627, 623] width 9 height 7
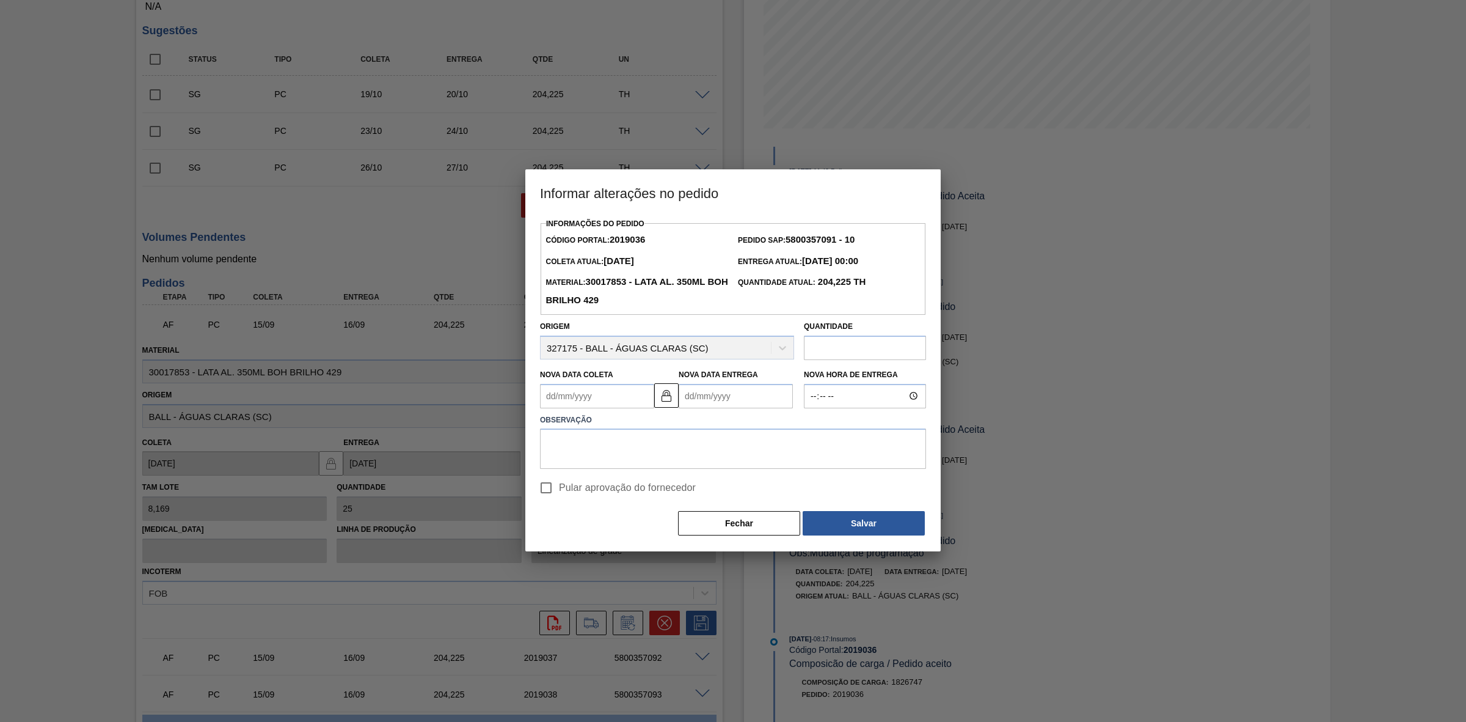
click at [626, 398] on Coleta2019036 "Nova Data Coleta" at bounding box center [597, 396] width 114 height 24
drag, startPoint x: 667, startPoint y: 507, endPoint x: 673, endPoint y: 502, distance: 7.8
click at [667, 507] on div "20" at bounding box center [673, 503] width 16 height 16
type Coleta2019036 "[DATE]"
type Entrega2019036 "[DATE]"
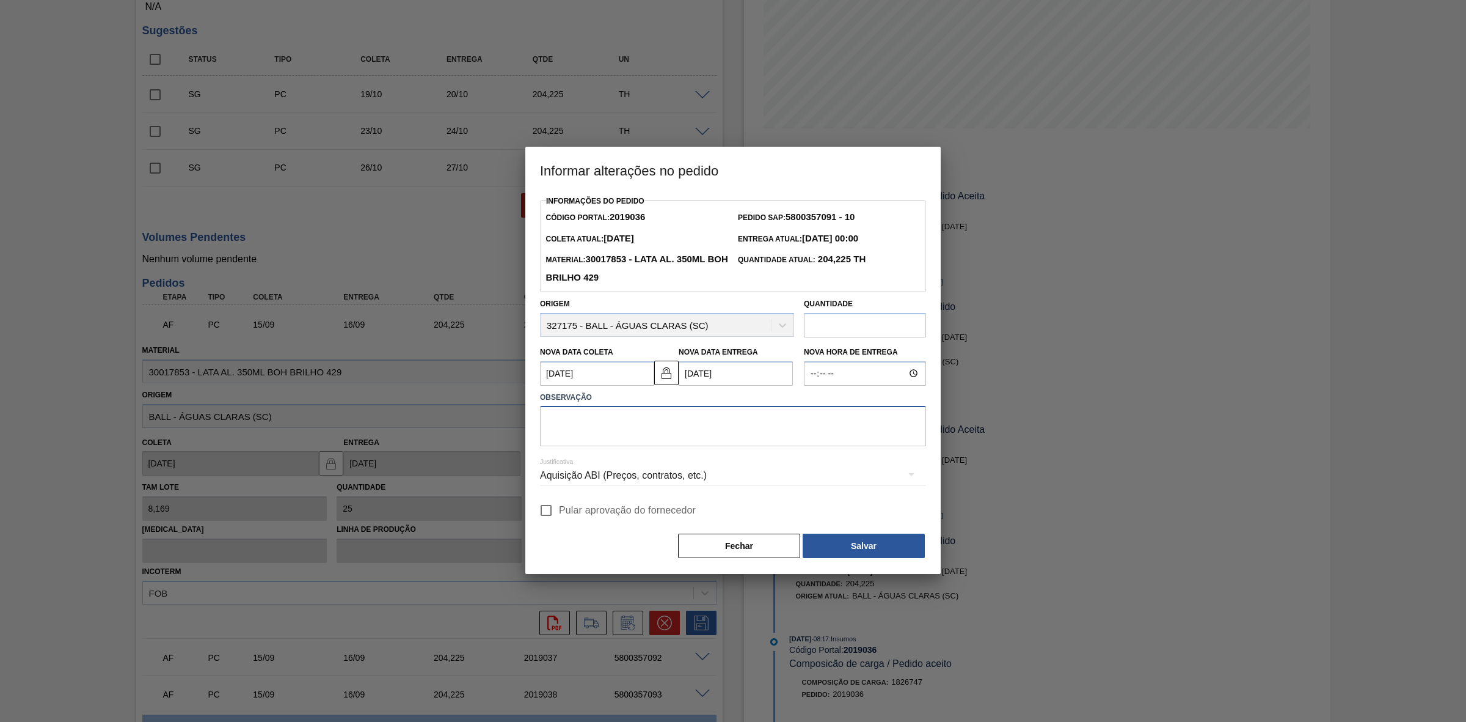
click at [618, 417] on textarea at bounding box center [733, 426] width 386 height 40
paste textarea "Furo D-1 - sem carros apresentados"
type textarea "Furo D-1 - sem carros apresentados"
click at [679, 472] on div "Aquisição ABI (Preços, contratos, etc.)" at bounding box center [733, 475] width 386 height 34
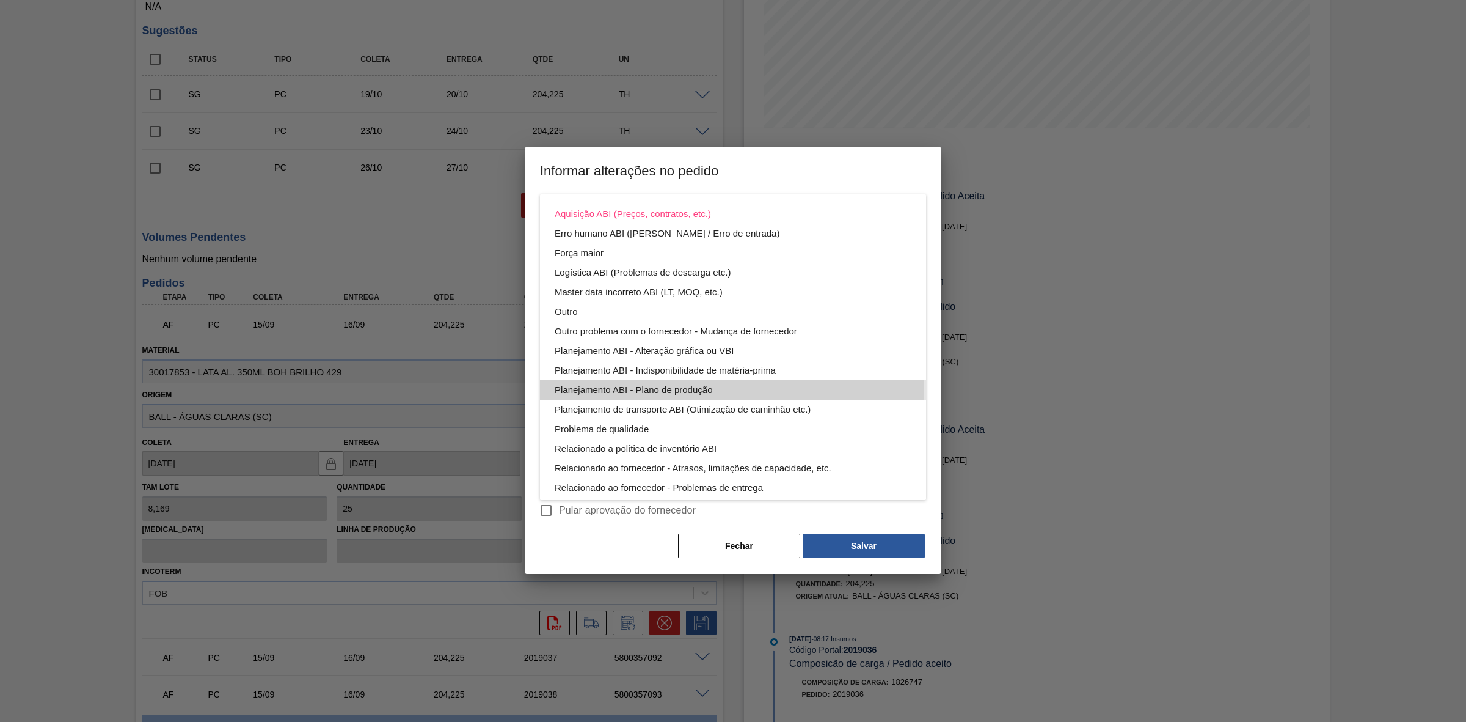
click at [694, 392] on div "Planejamento ABI - Plano de produção" at bounding box center [733, 390] width 357 height 20
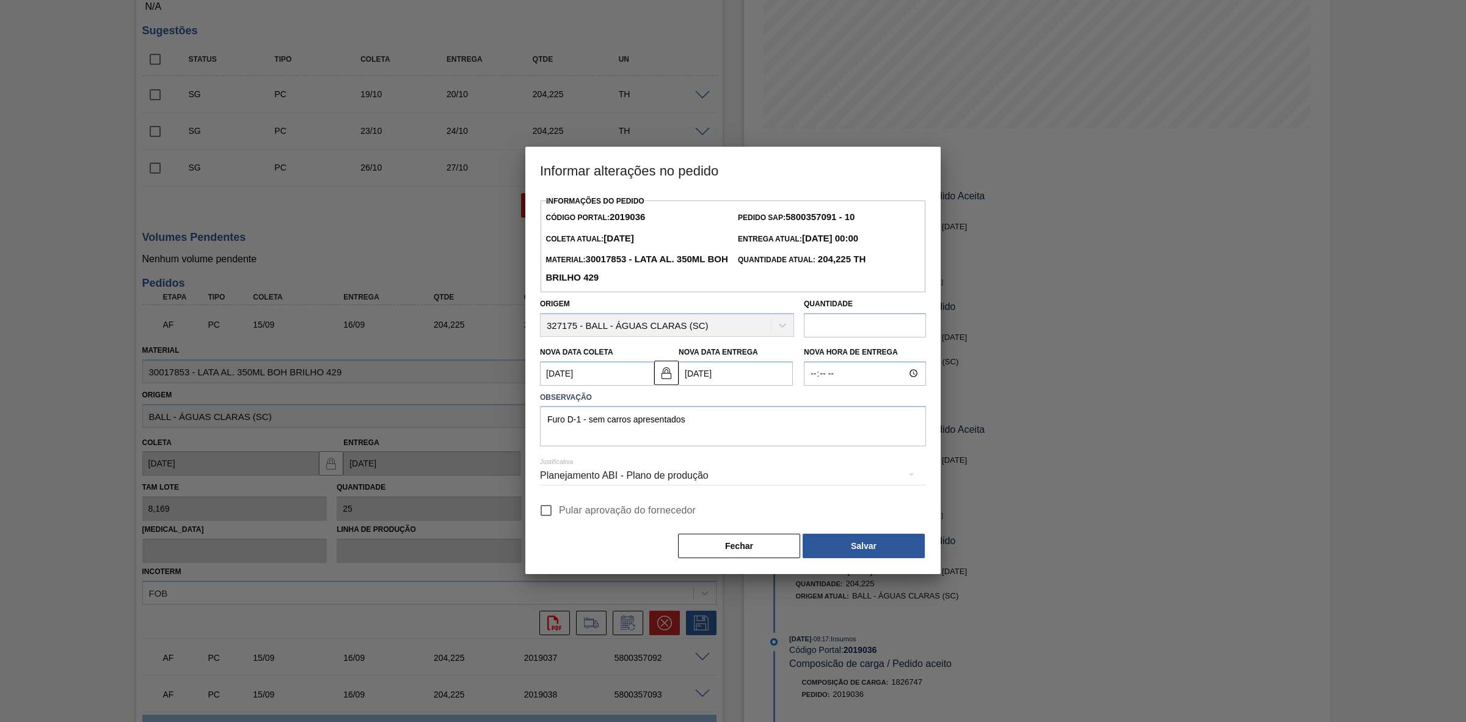
click at [735, 477] on div "Planejamento ABI - Plano de produção" at bounding box center [733, 475] width 386 height 34
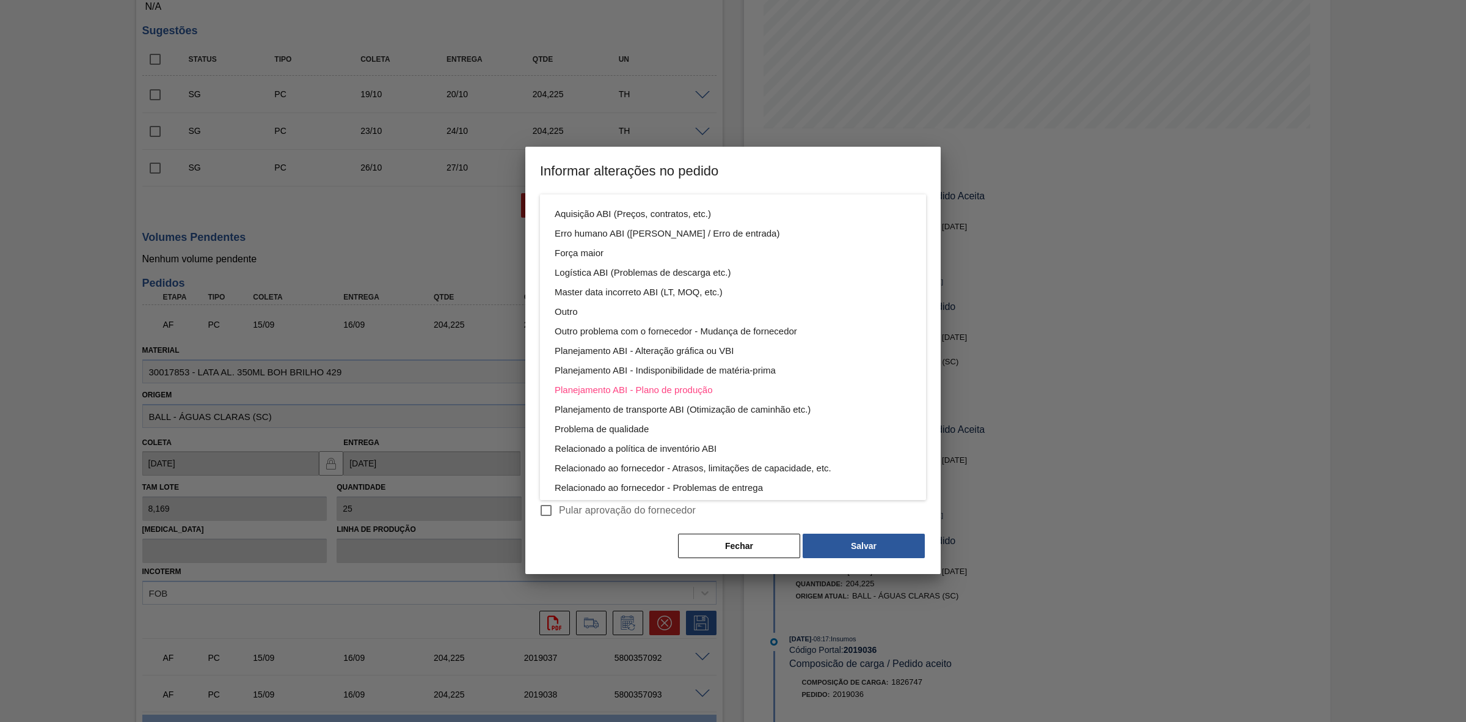
scroll to position [65, 0]
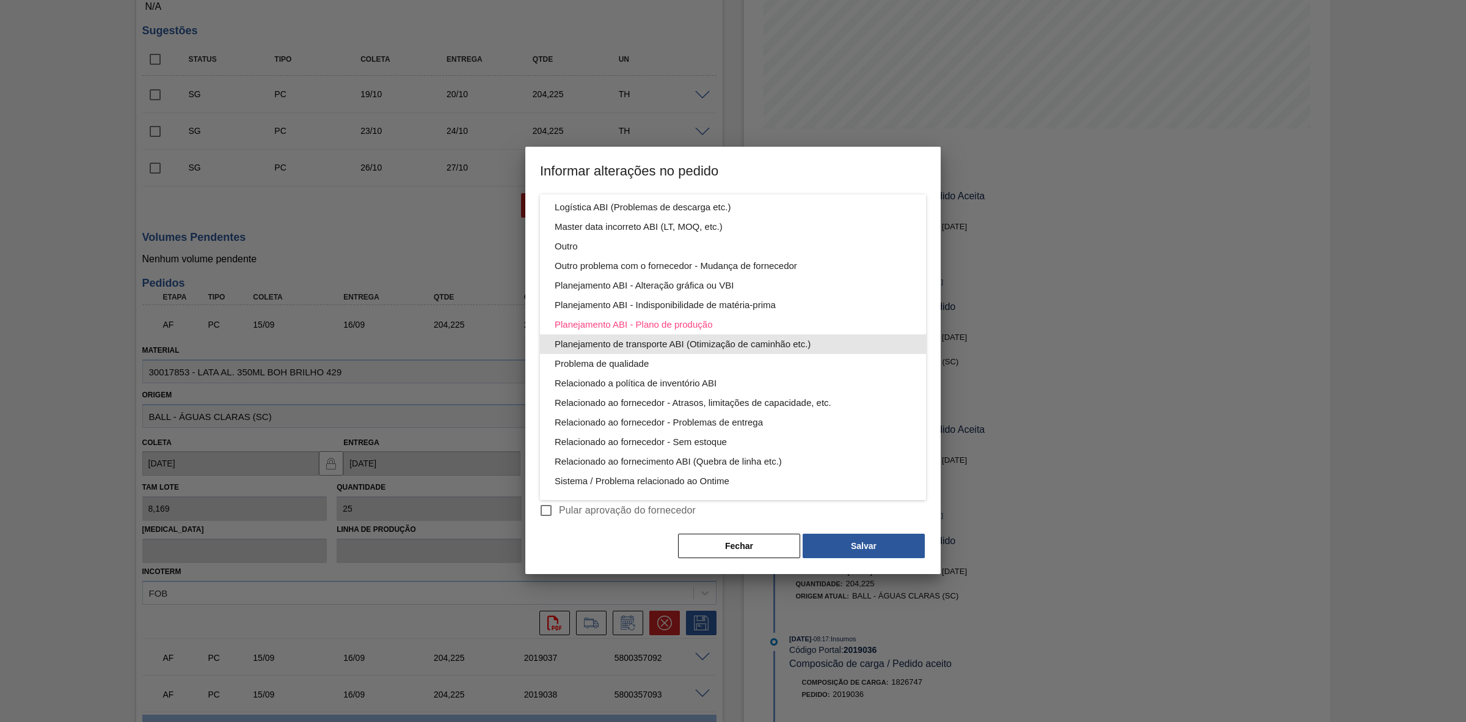
click at [685, 340] on div "Planejamento de transporte ABI (Otimização de caminhão etc.)" at bounding box center [733, 344] width 357 height 20
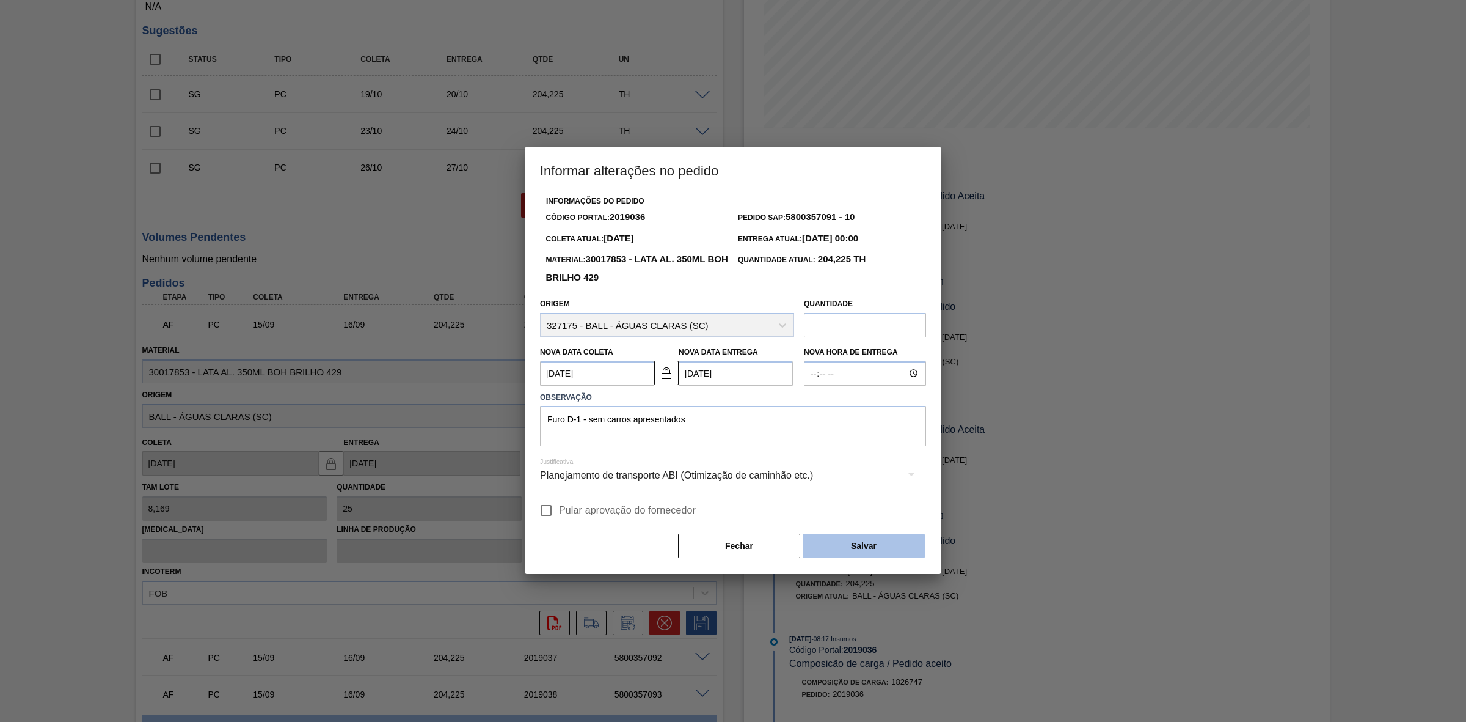
click at [856, 547] on button "Salvar" at bounding box center [864, 545] width 122 height 24
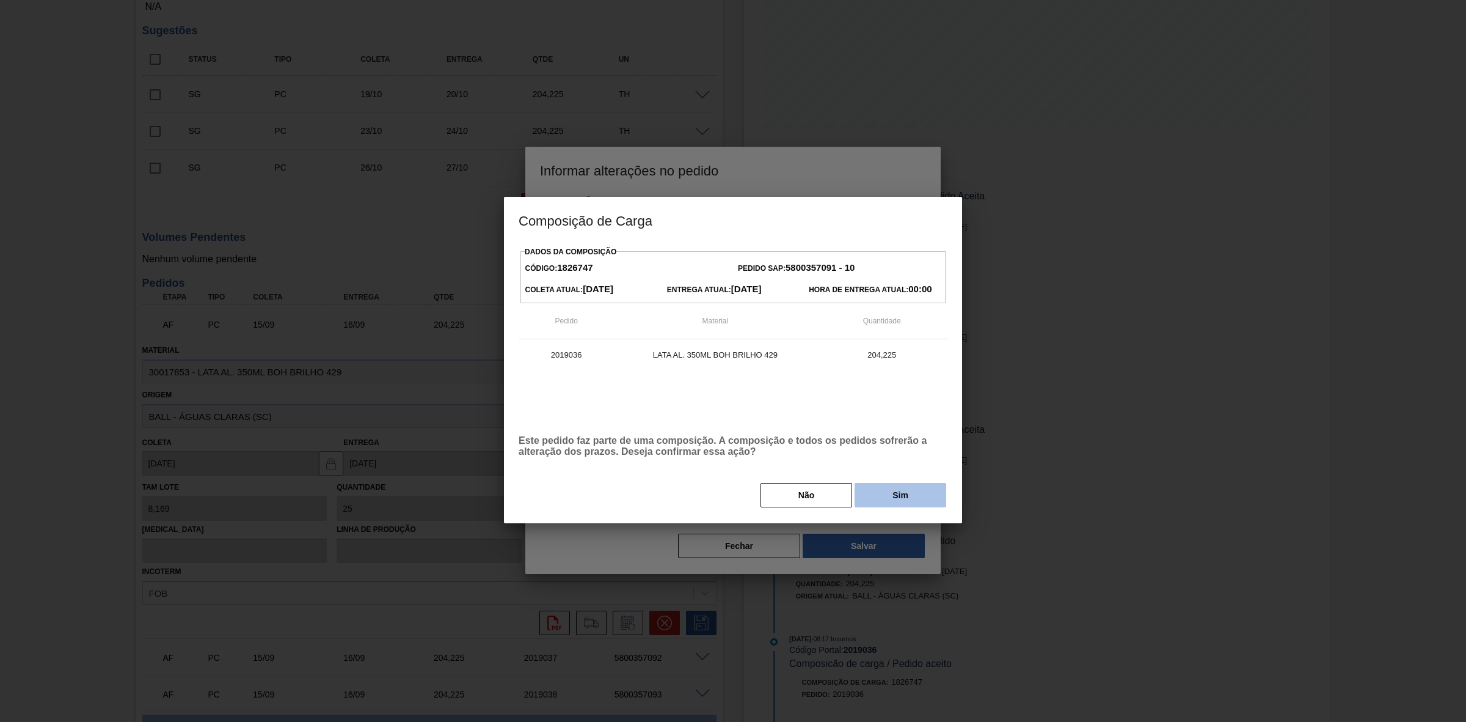
click at [883, 502] on button "Sim" at bounding box center [901, 495] width 92 height 24
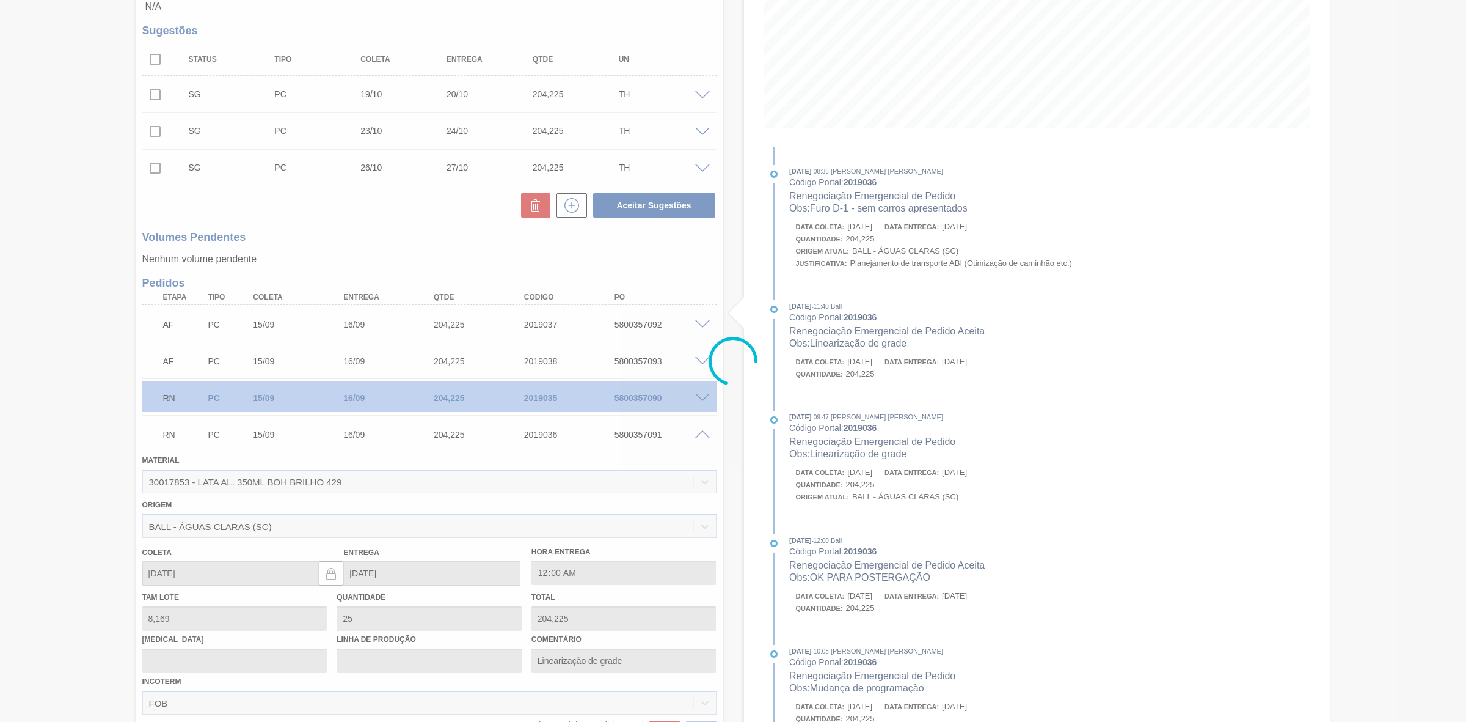
scroll to position [62, 0]
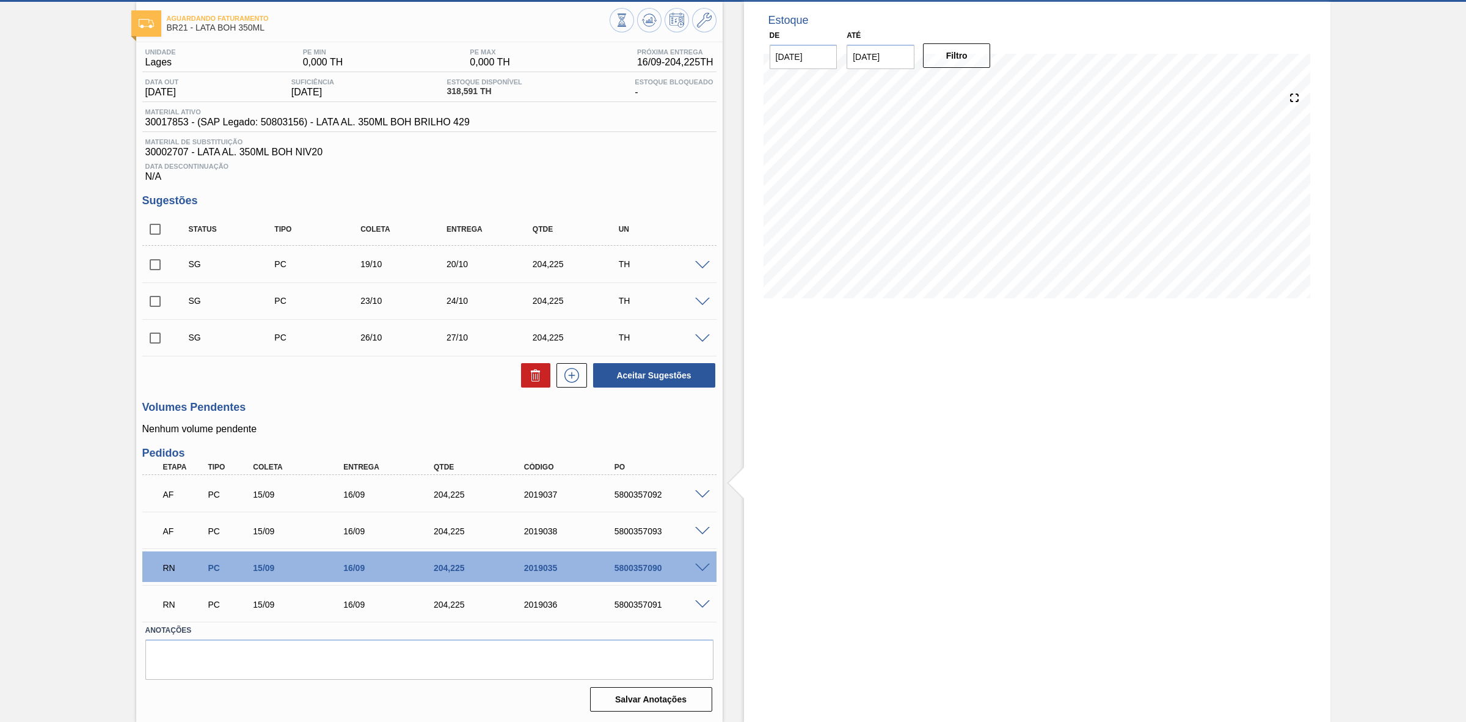
click at [703, 527] on span at bounding box center [702, 531] width 15 height 9
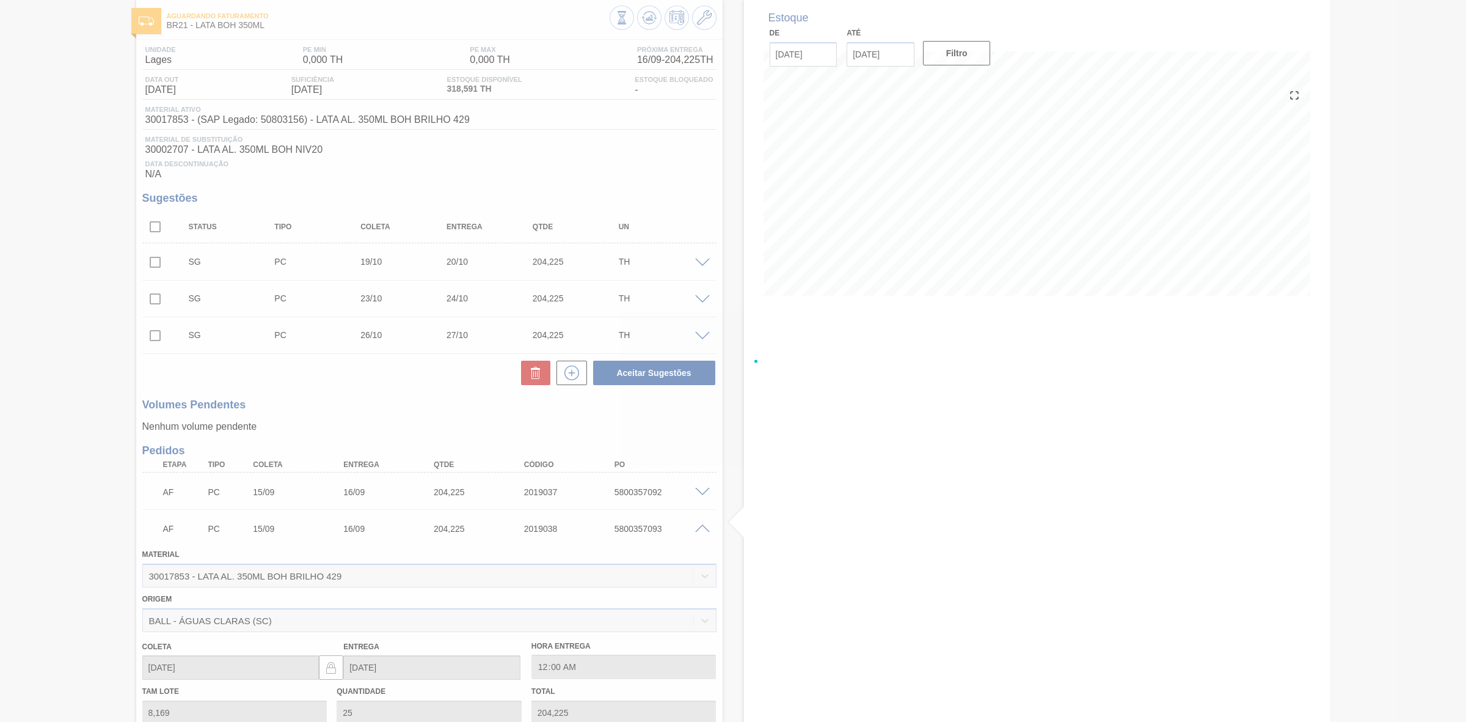
scroll to position [229, 0]
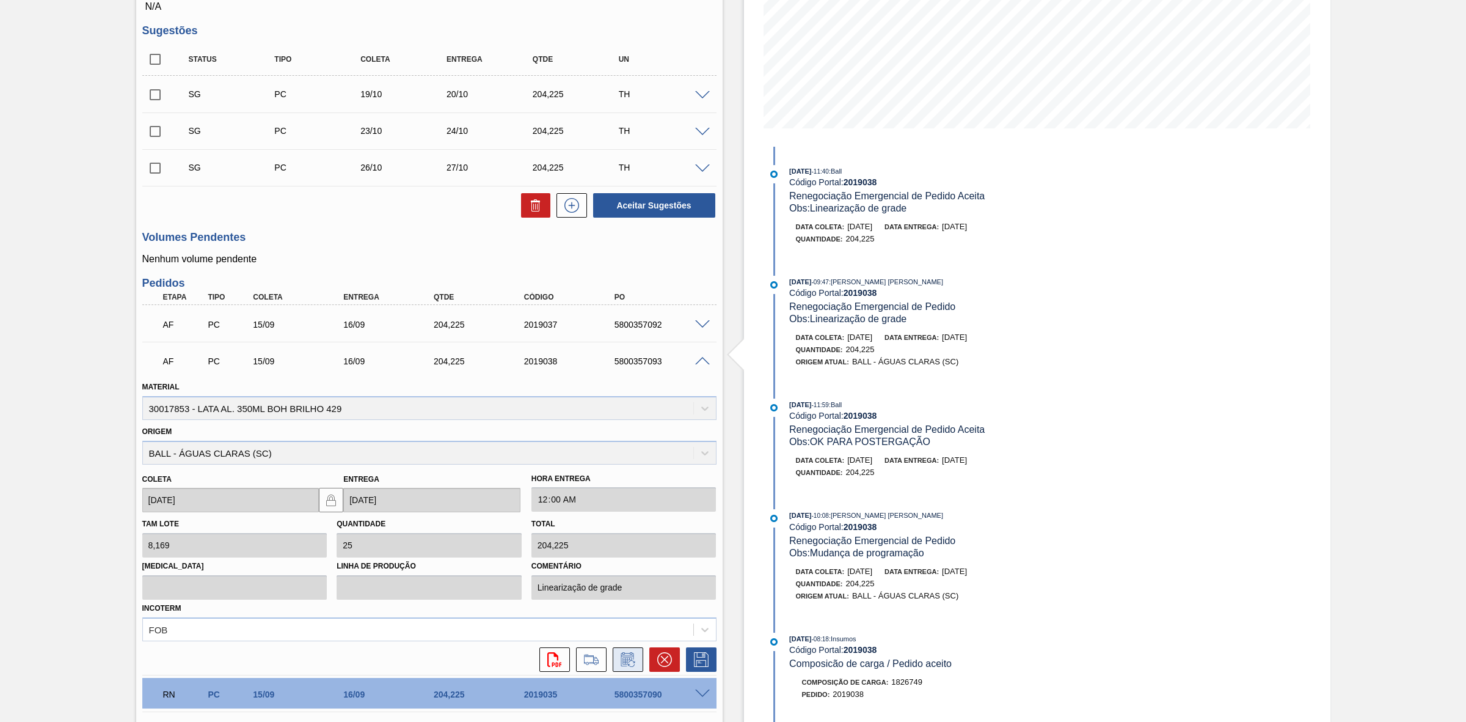
click at [632, 661] on icon at bounding box center [628, 659] width 20 height 15
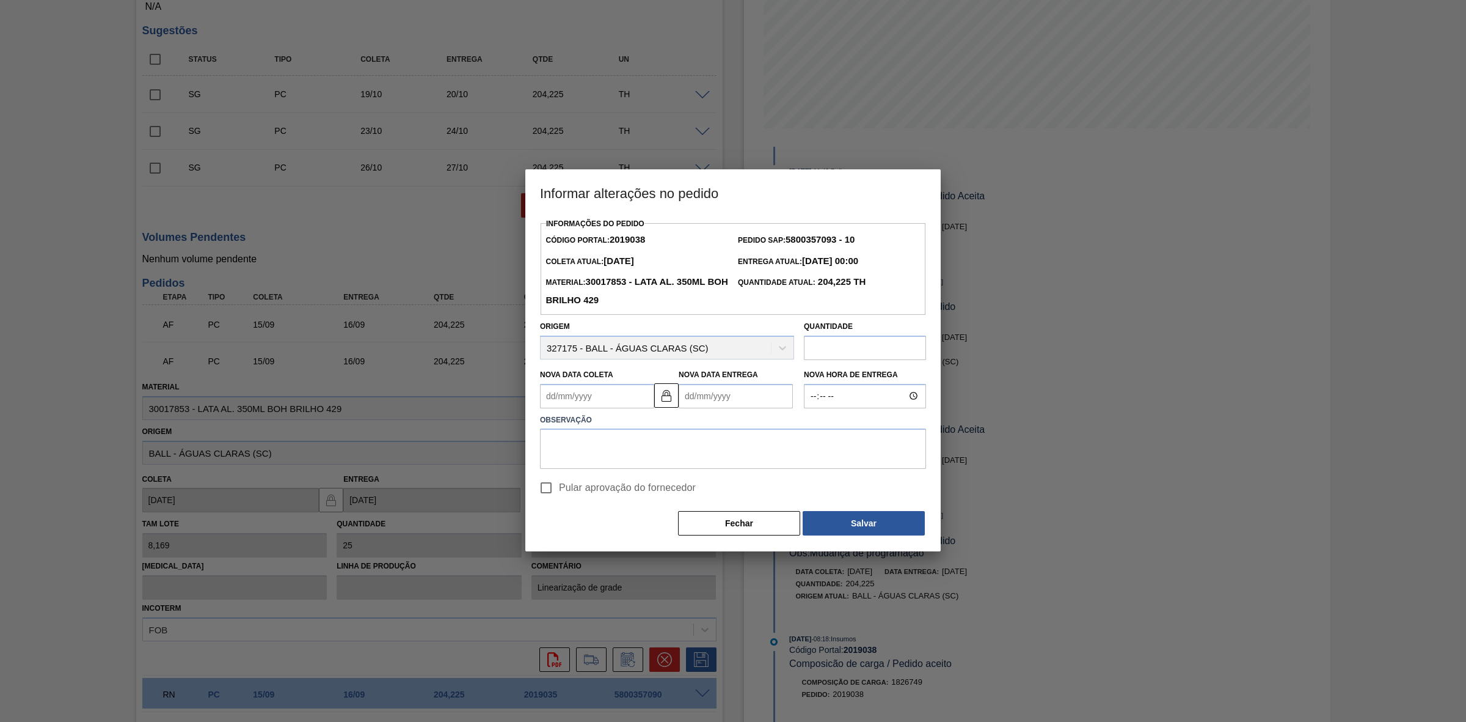
click at [600, 397] on Coleta2019038 "Nova Data Coleta" at bounding box center [597, 396] width 114 height 24
click at [597, 503] on div "16" at bounding box center [594, 503] width 16 height 16
type Coleta2019038 "[DATE]"
type Entrega2019038 "[DATE]"
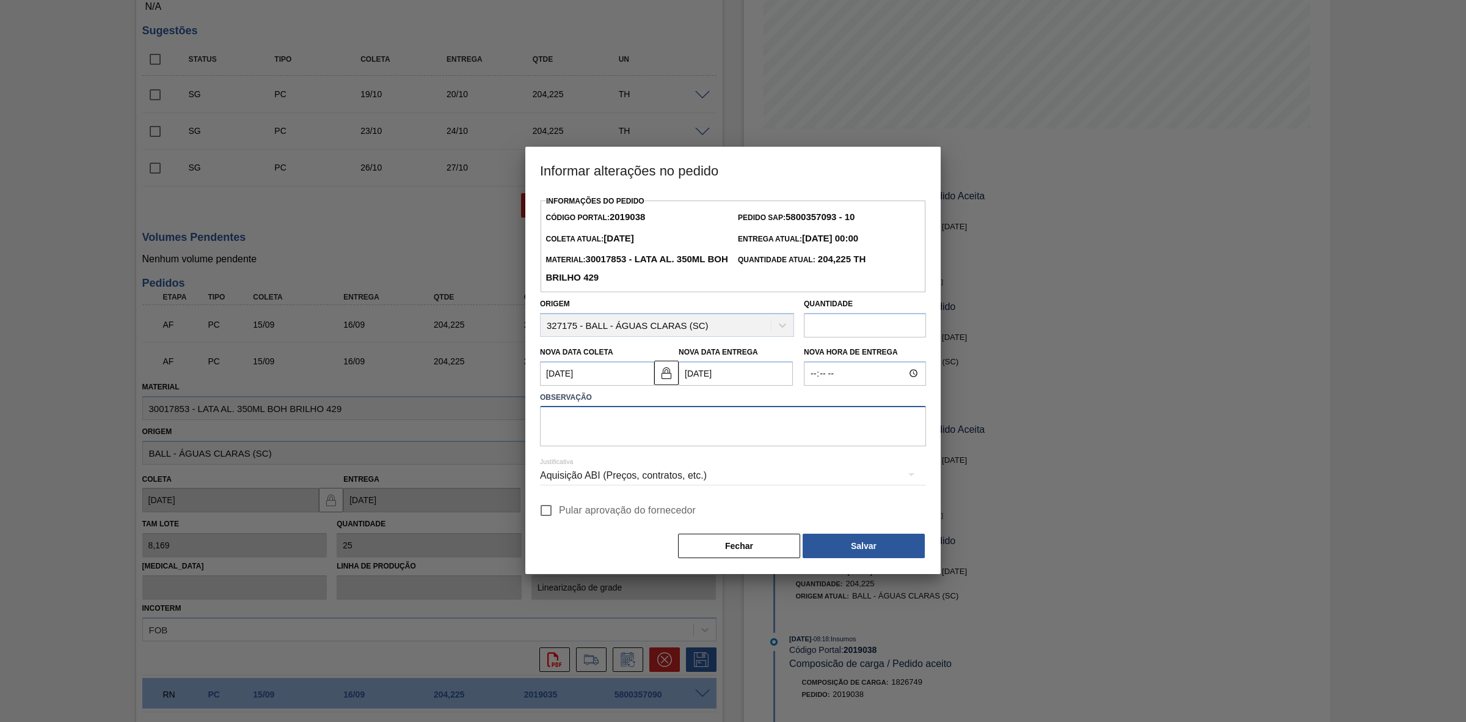
click at [624, 422] on textarea at bounding box center [733, 426] width 386 height 40
paste textarea "Furo D-1 - sem carros apresentados"
type textarea "Furo D-1 - sem carros apresentados"
click at [646, 475] on div "Aquisição ABI (Preços, contratos, etc.)" at bounding box center [733, 475] width 386 height 34
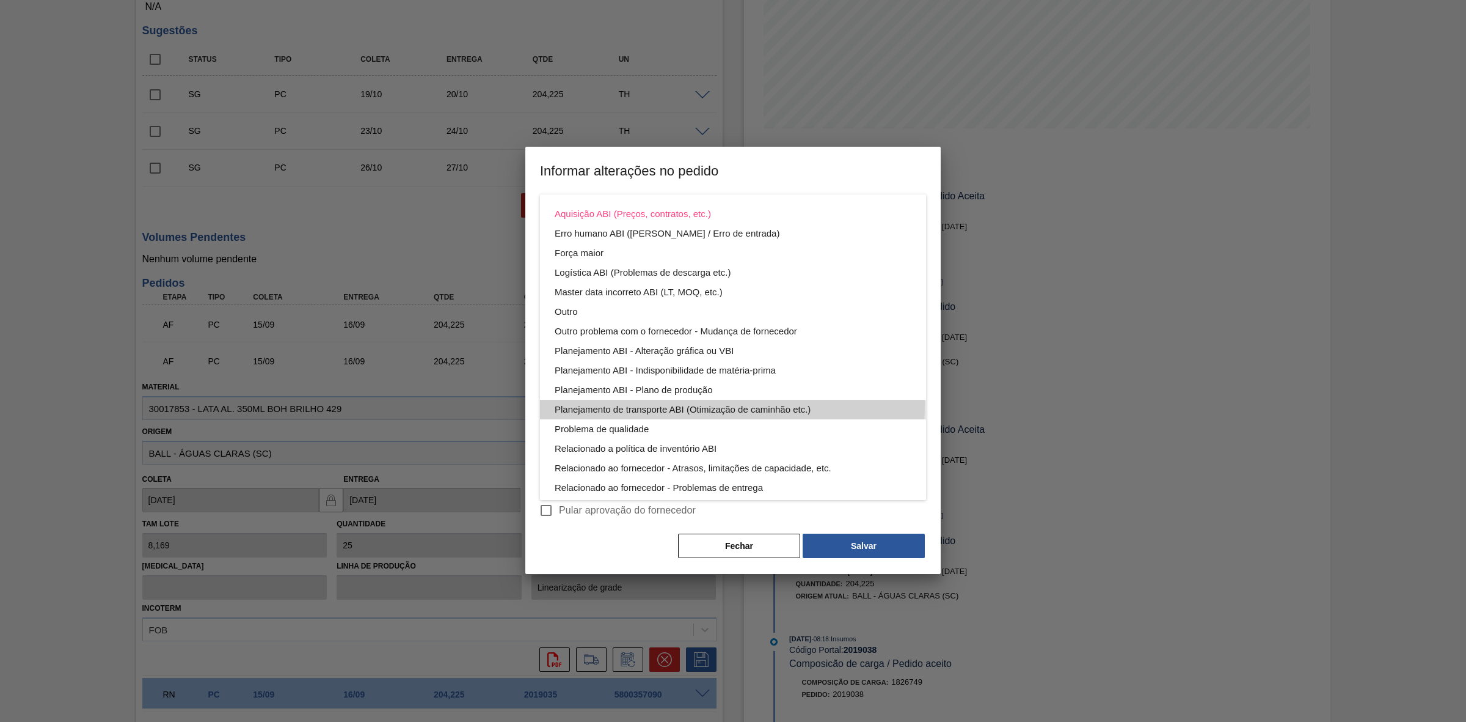
click at [695, 404] on div "Planejamento de transporte ABI (Otimização de caminhão etc.)" at bounding box center [733, 410] width 357 height 20
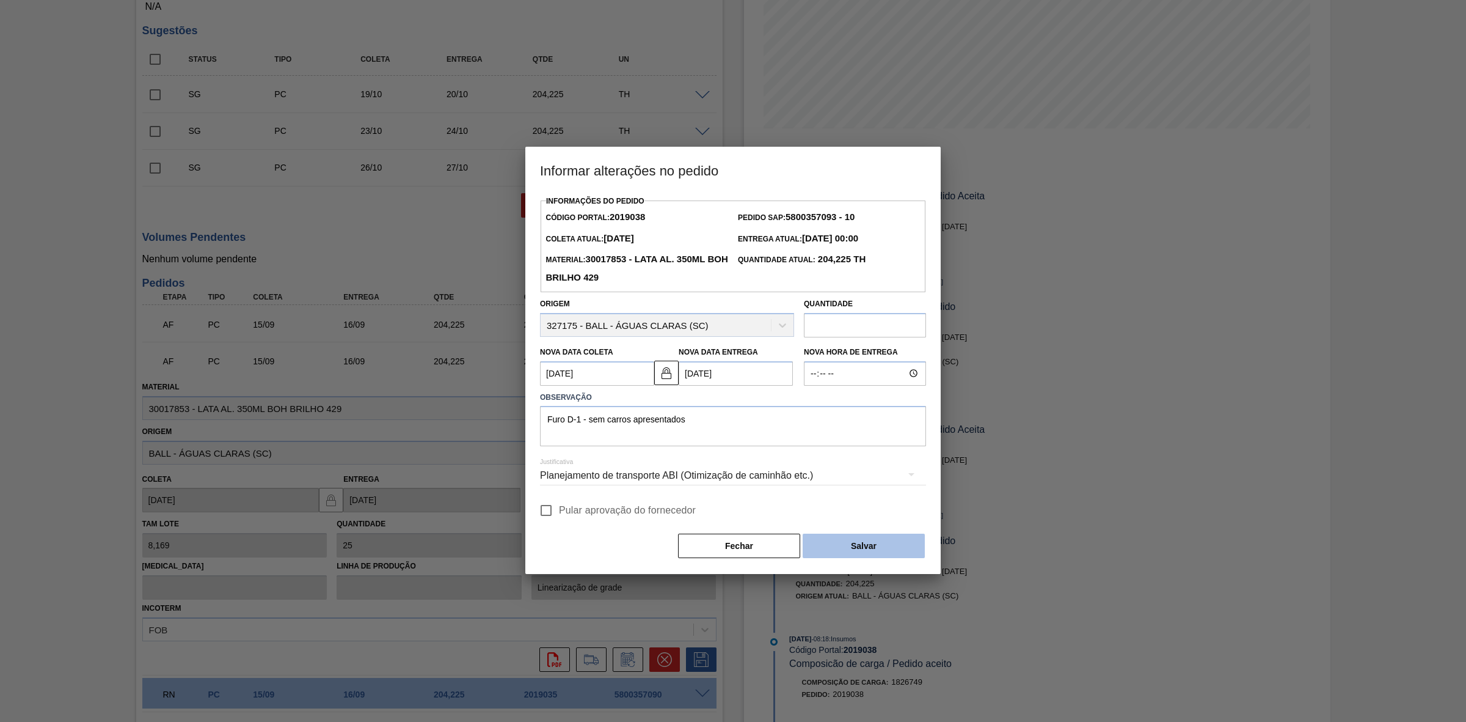
click at [861, 541] on button "Salvar" at bounding box center [864, 545] width 122 height 24
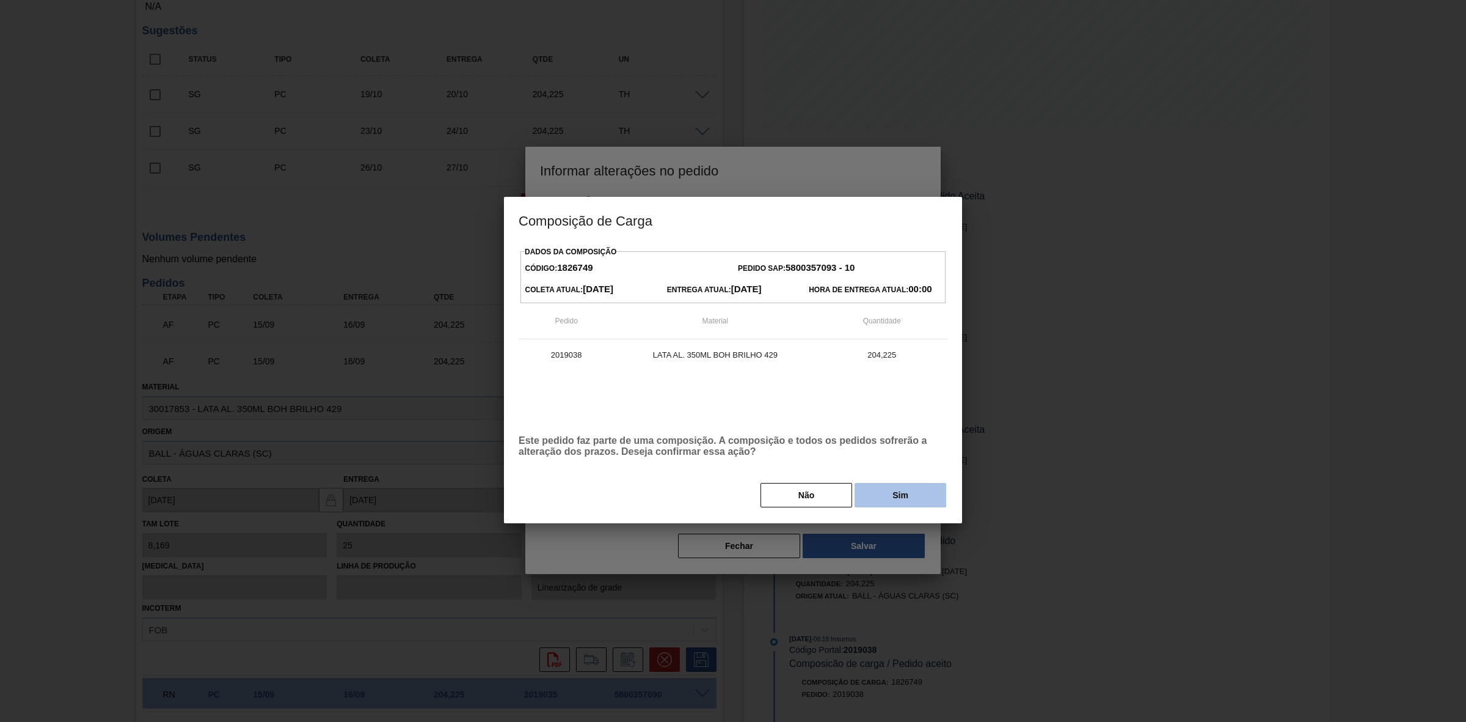
click at [886, 499] on button "Sim" at bounding box center [901, 495] width 92 height 24
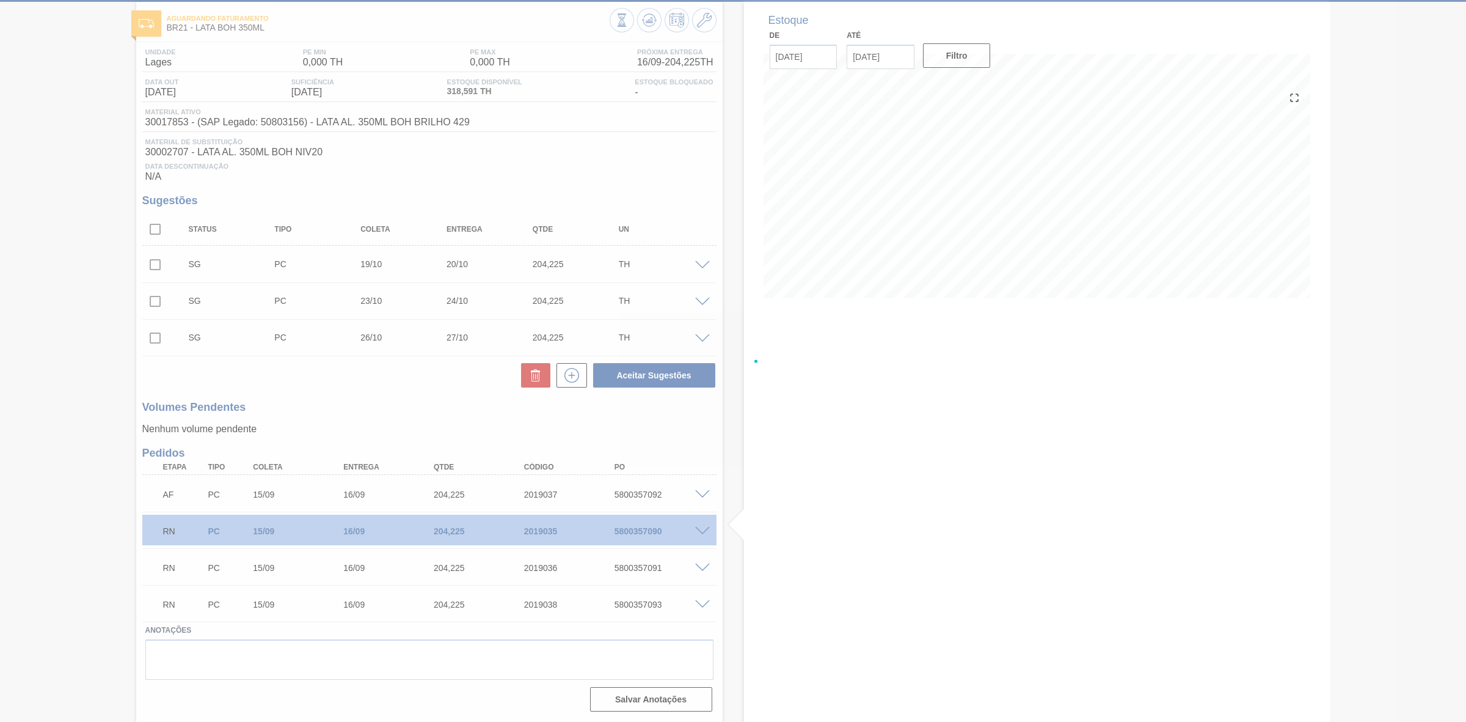
scroll to position [62, 0]
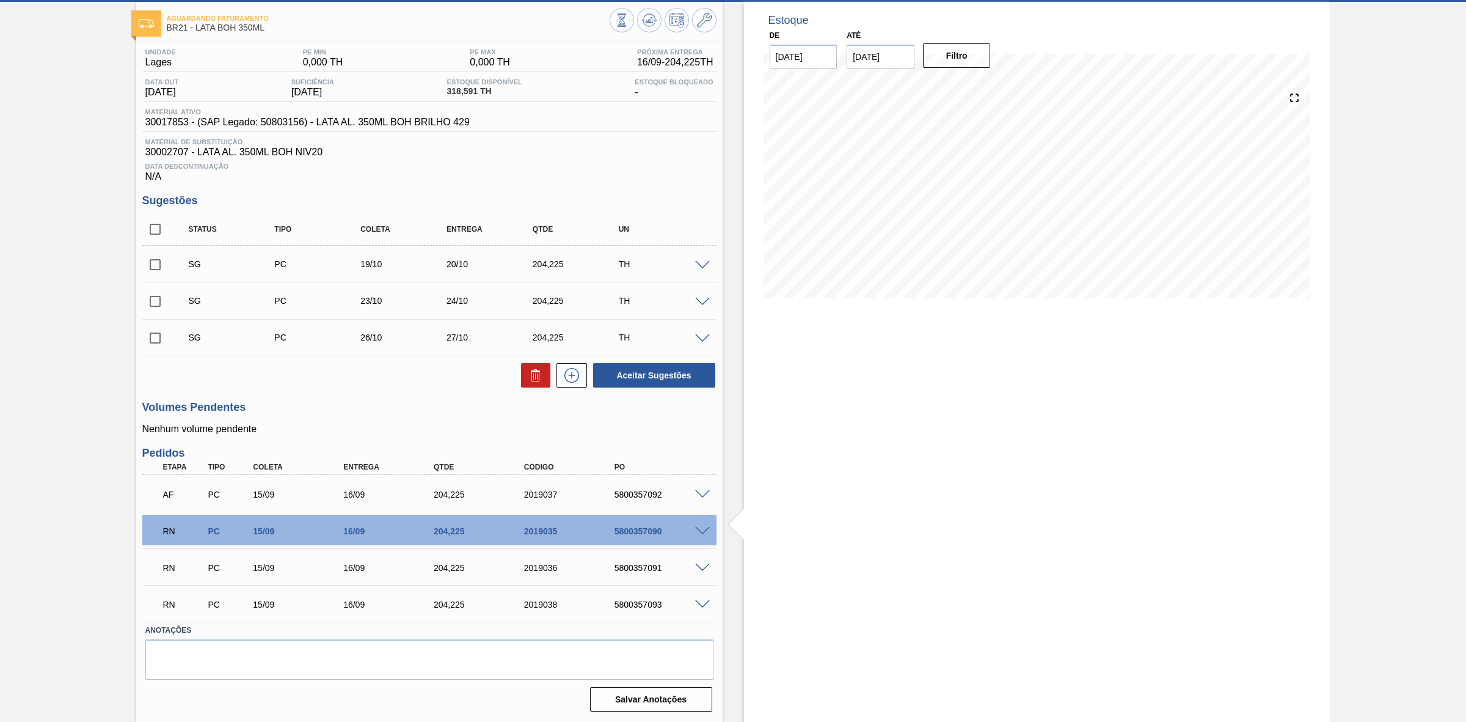
click at [701, 492] on span at bounding box center [702, 494] width 15 height 9
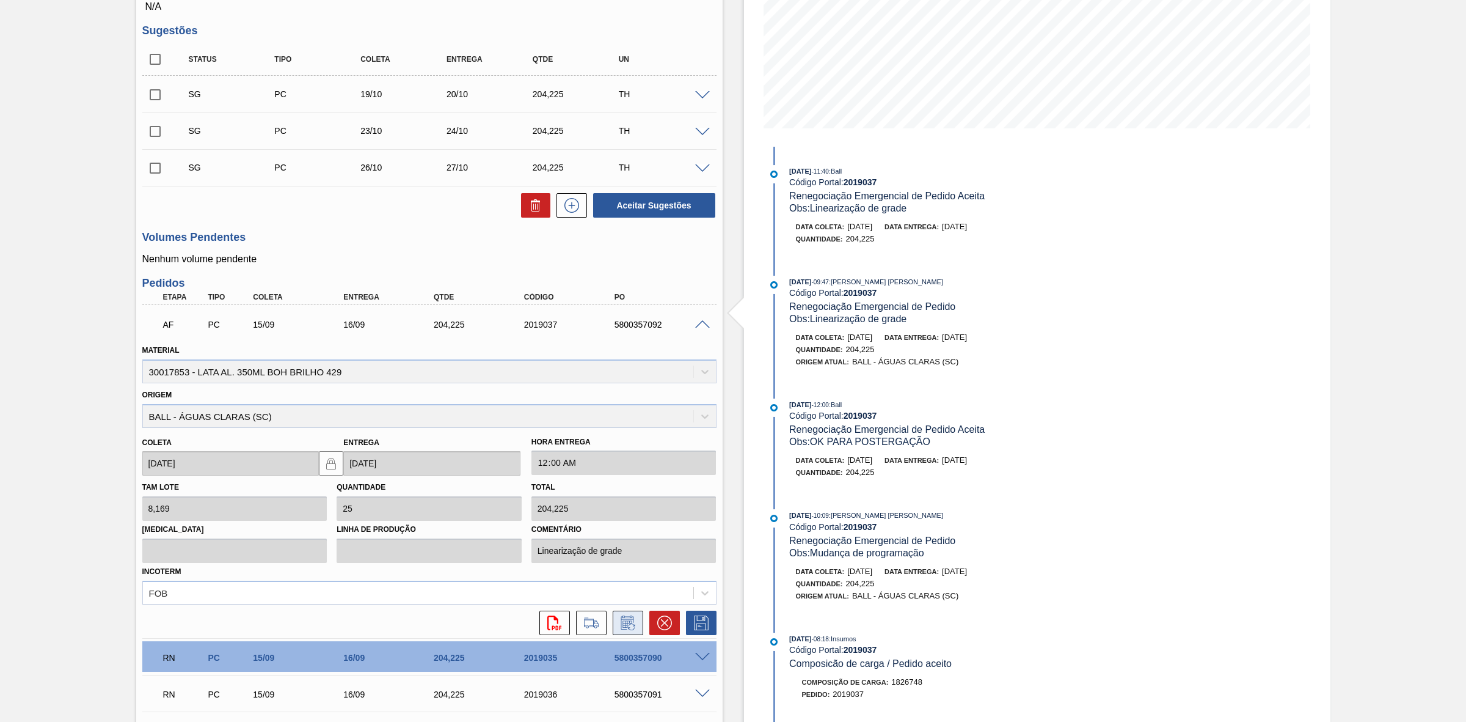
click at [627, 625] on icon at bounding box center [628, 622] width 20 height 15
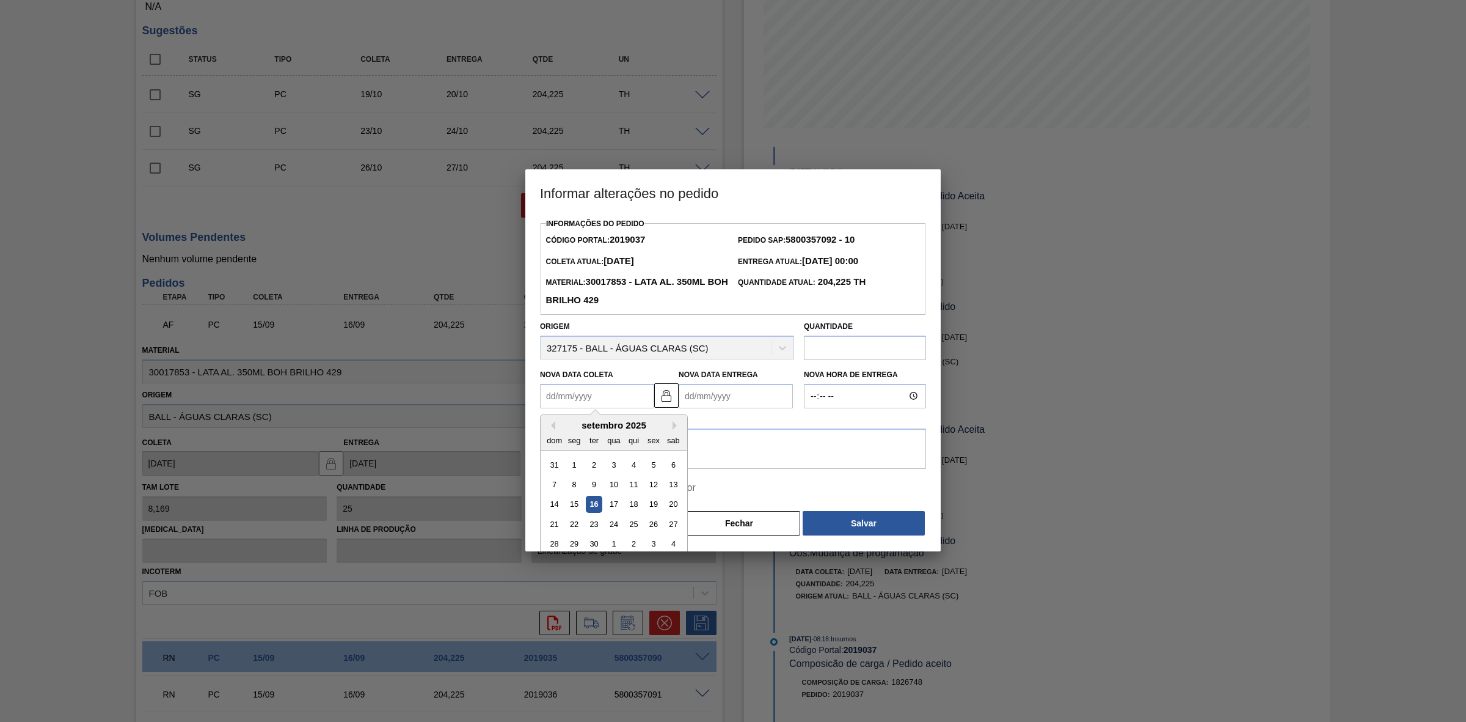
click at [599, 393] on Coleta2019037 "Nova Data Coleta" at bounding box center [597, 396] width 114 height 24
click at [593, 503] on div "16" at bounding box center [594, 503] width 16 height 16
type Coleta2019037 "[DATE]"
type Entrega2019037 "[DATE]"
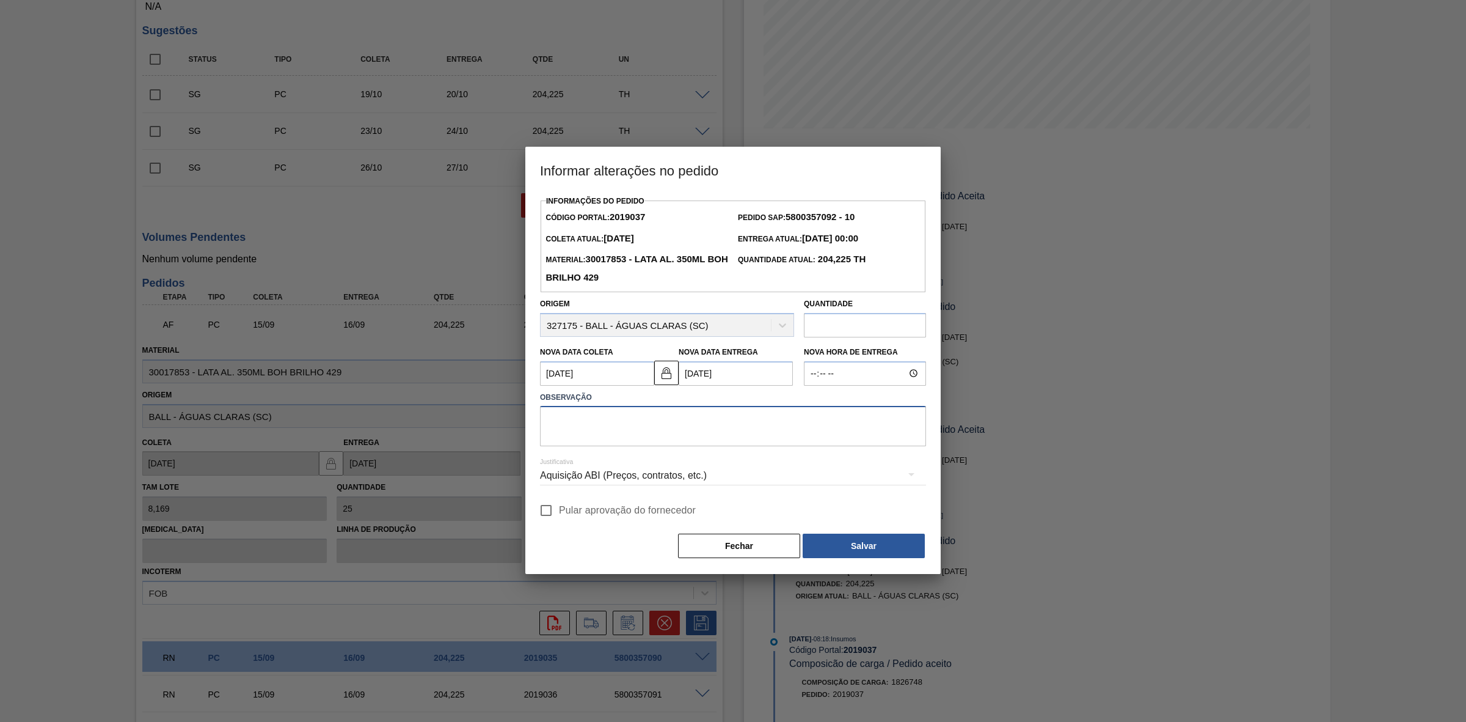
click at [654, 420] on textarea at bounding box center [733, 426] width 386 height 40
paste textarea "Furo D-1 - sem carros apresentados"
type textarea "Furo D-1 - sem carros apresentados"
click at [642, 478] on div "Aquisição ABI (Preços, contratos, etc.)" at bounding box center [733, 475] width 386 height 34
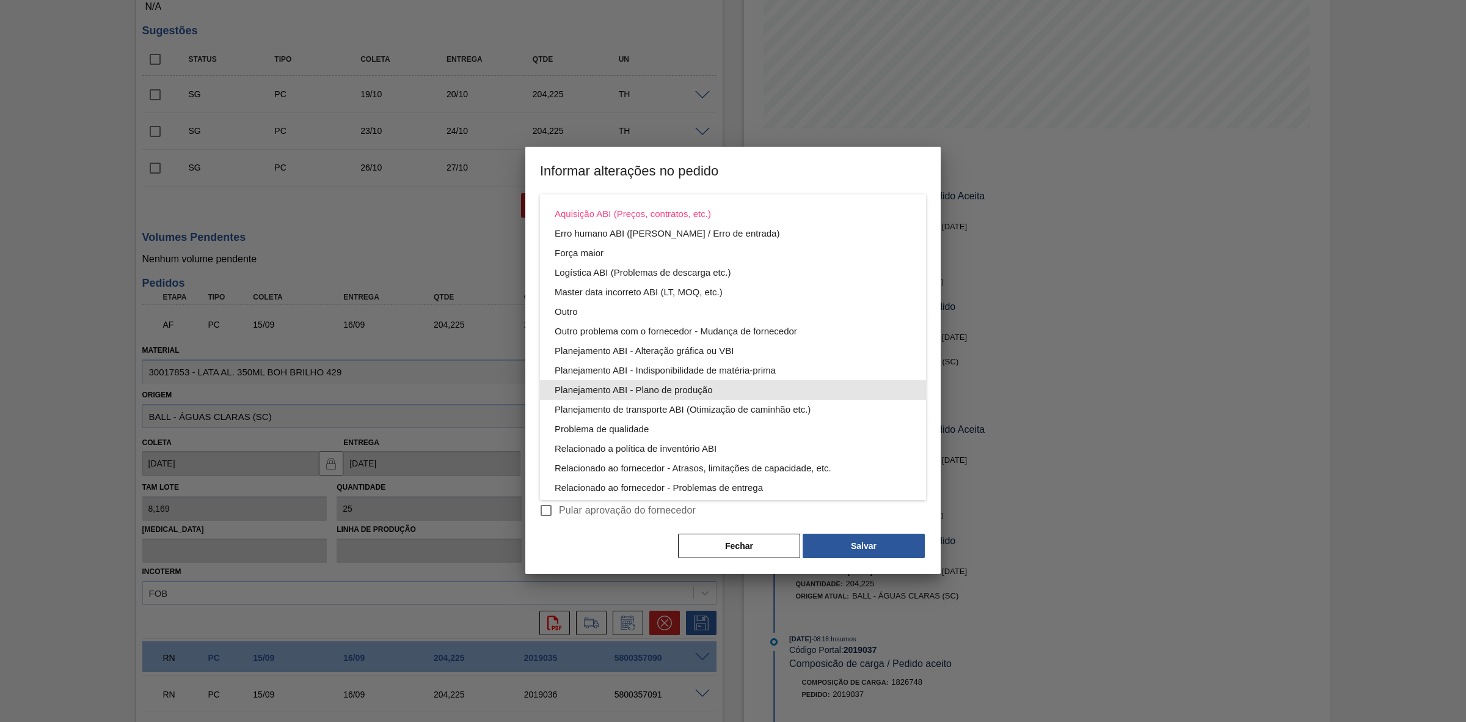
click at [682, 395] on div "Planejamento ABI - Plano de produção" at bounding box center [733, 390] width 357 height 20
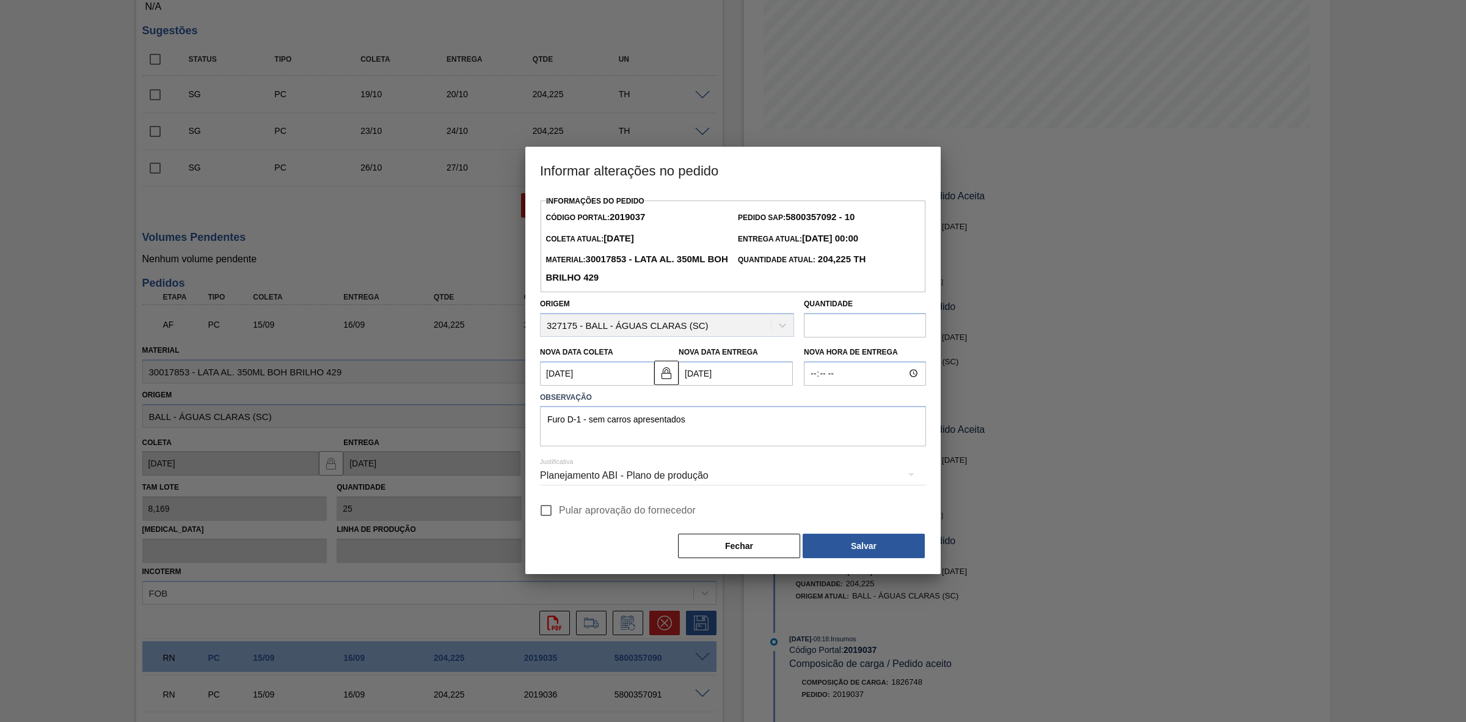
click at [683, 472] on div "Planejamento ABI - Plano de produção" at bounding box center [733, 475] width 386 height 34
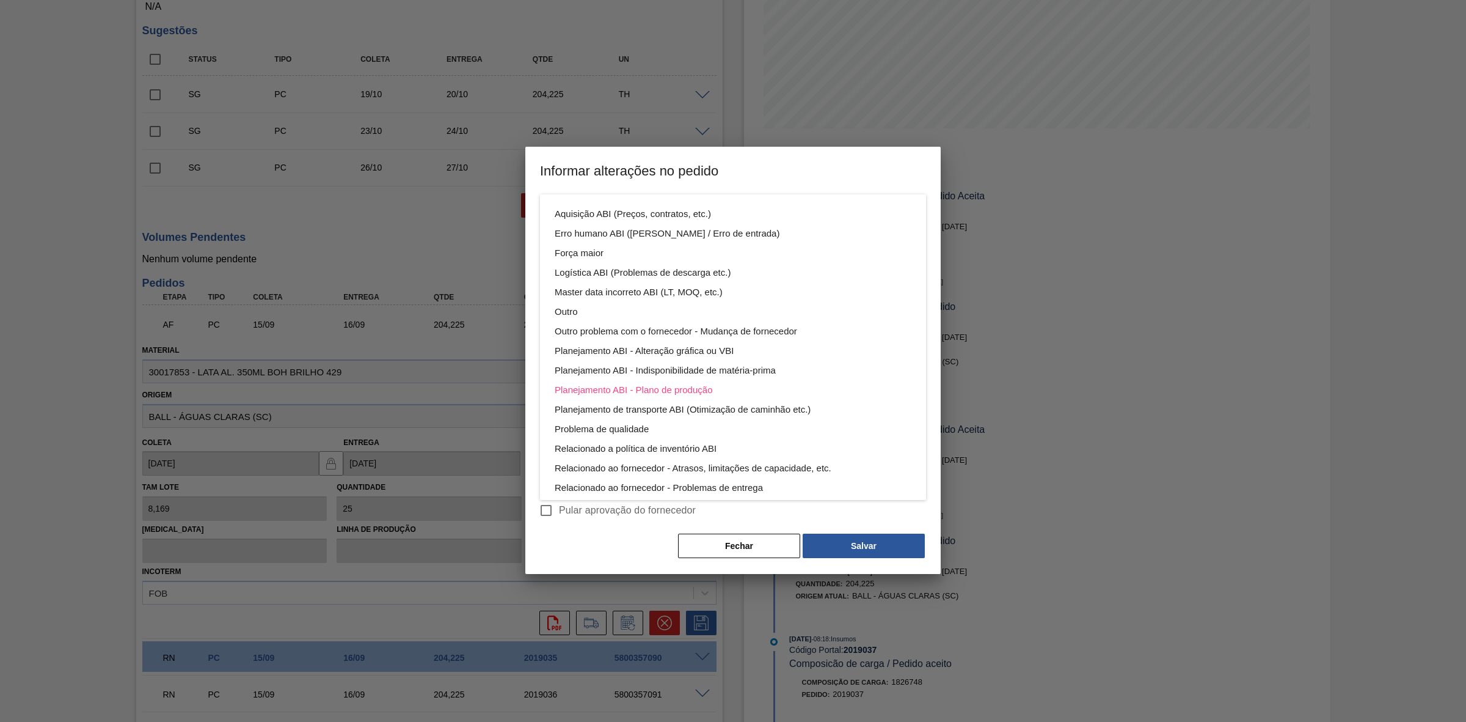
scroll to position [65, 0]
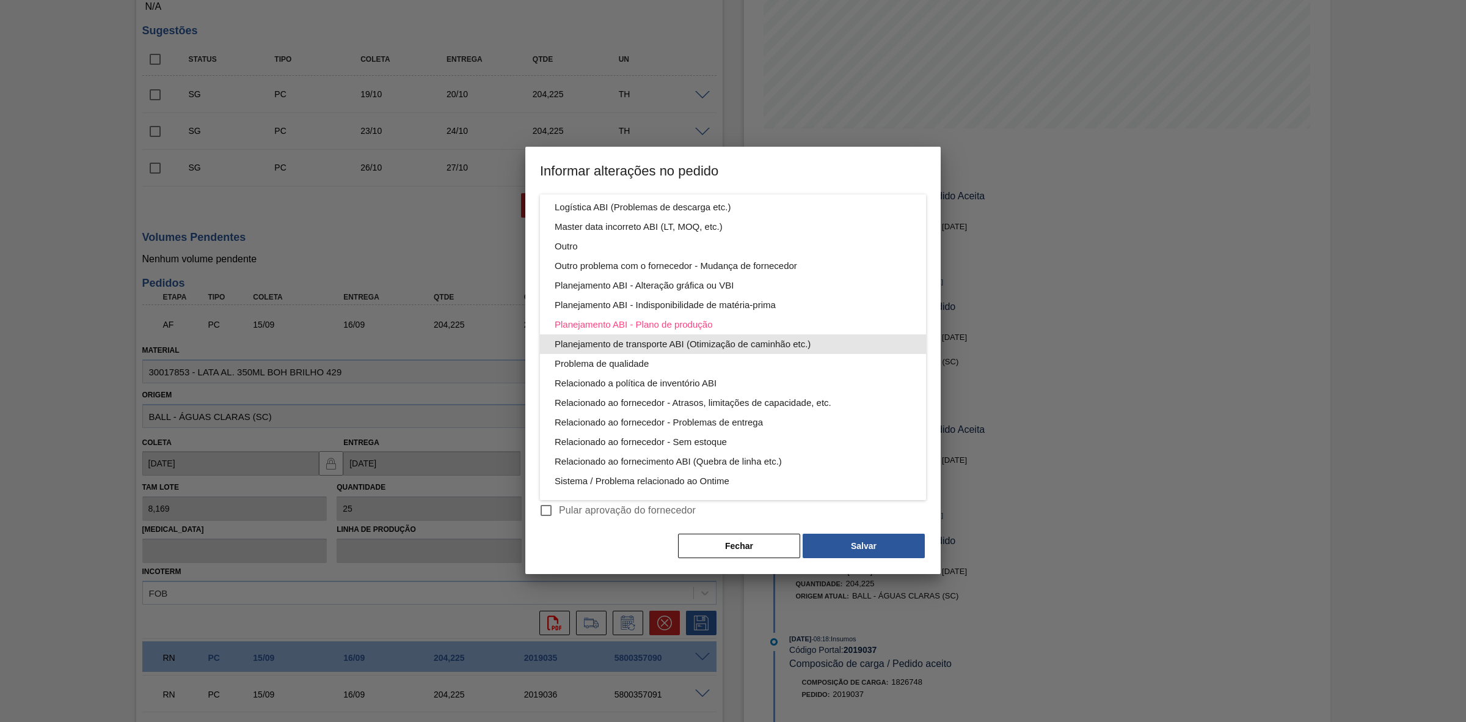
click at [695, 340] on div "Planejamento de transporte ABI (Otimização de caminhão etc.)" at bounding box center [733, 344] width 357 height 20
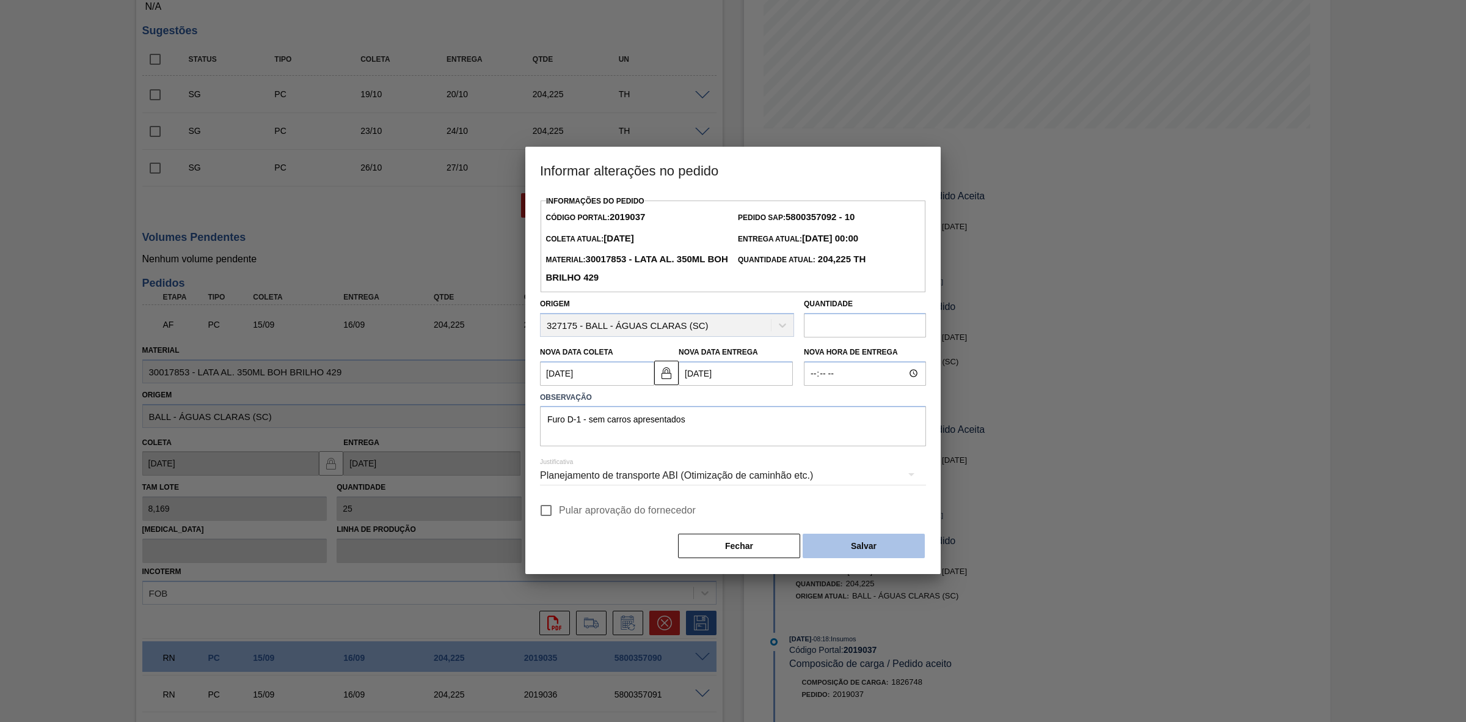
click at [865, 539] on button "Salvar" at bounding box center [864, 545] width 122 height 24
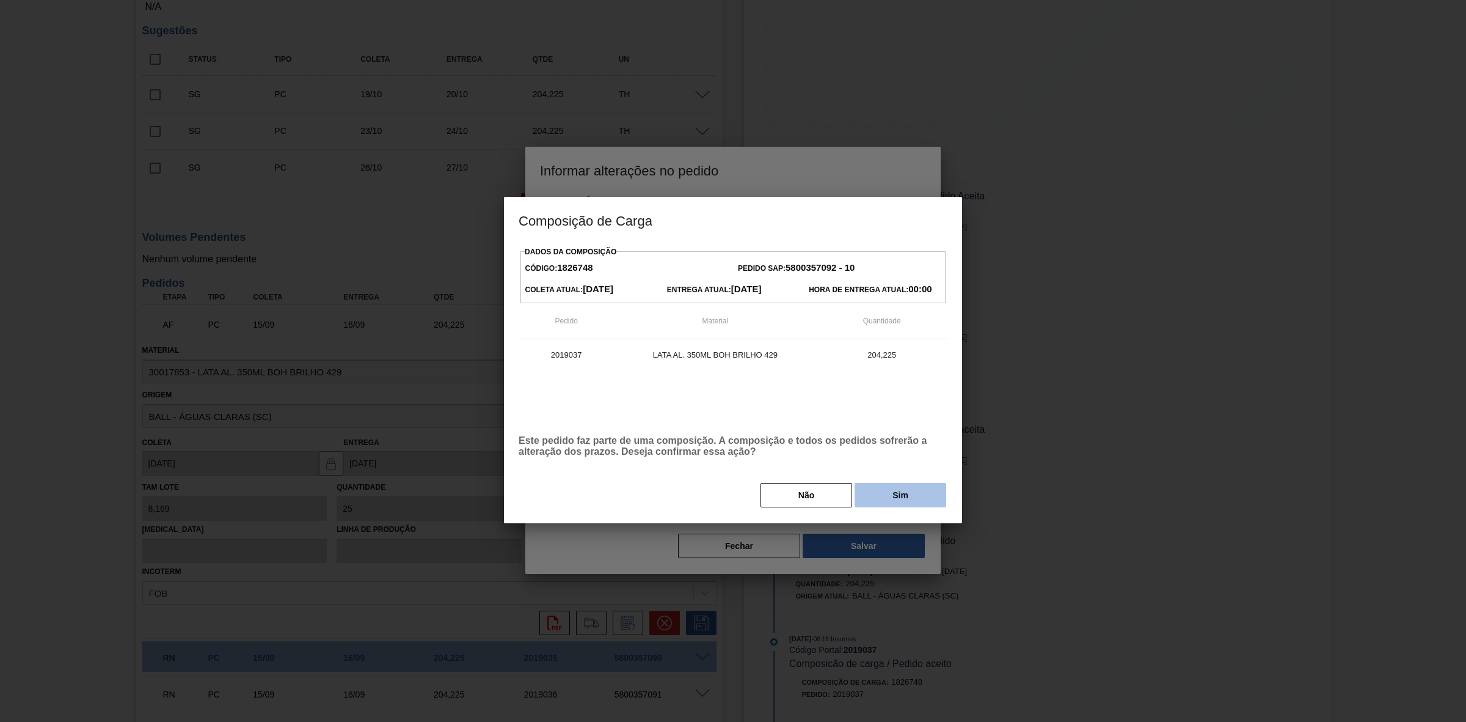
click at [890, 493] on button "Sim" at bounding box center [901, 495] width 92 height 24
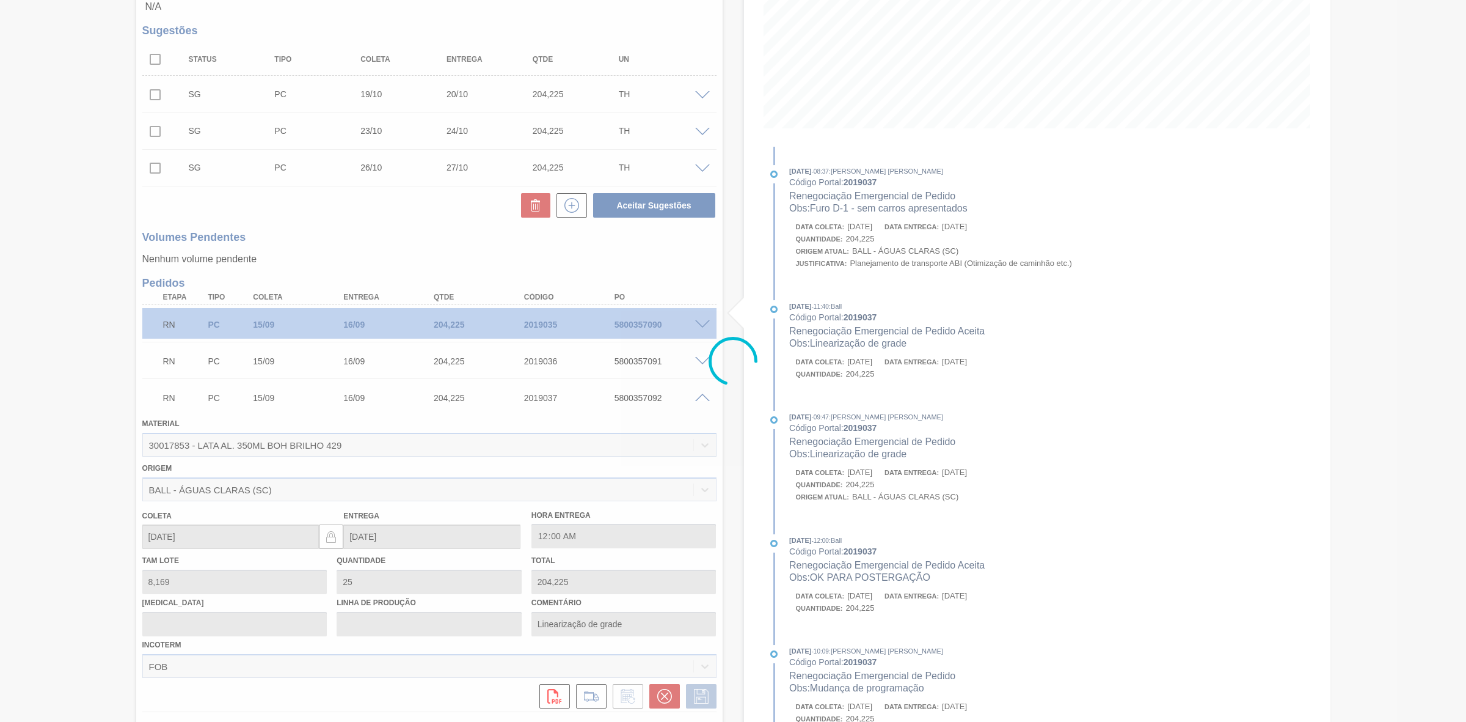
scroll to position [62, 0]
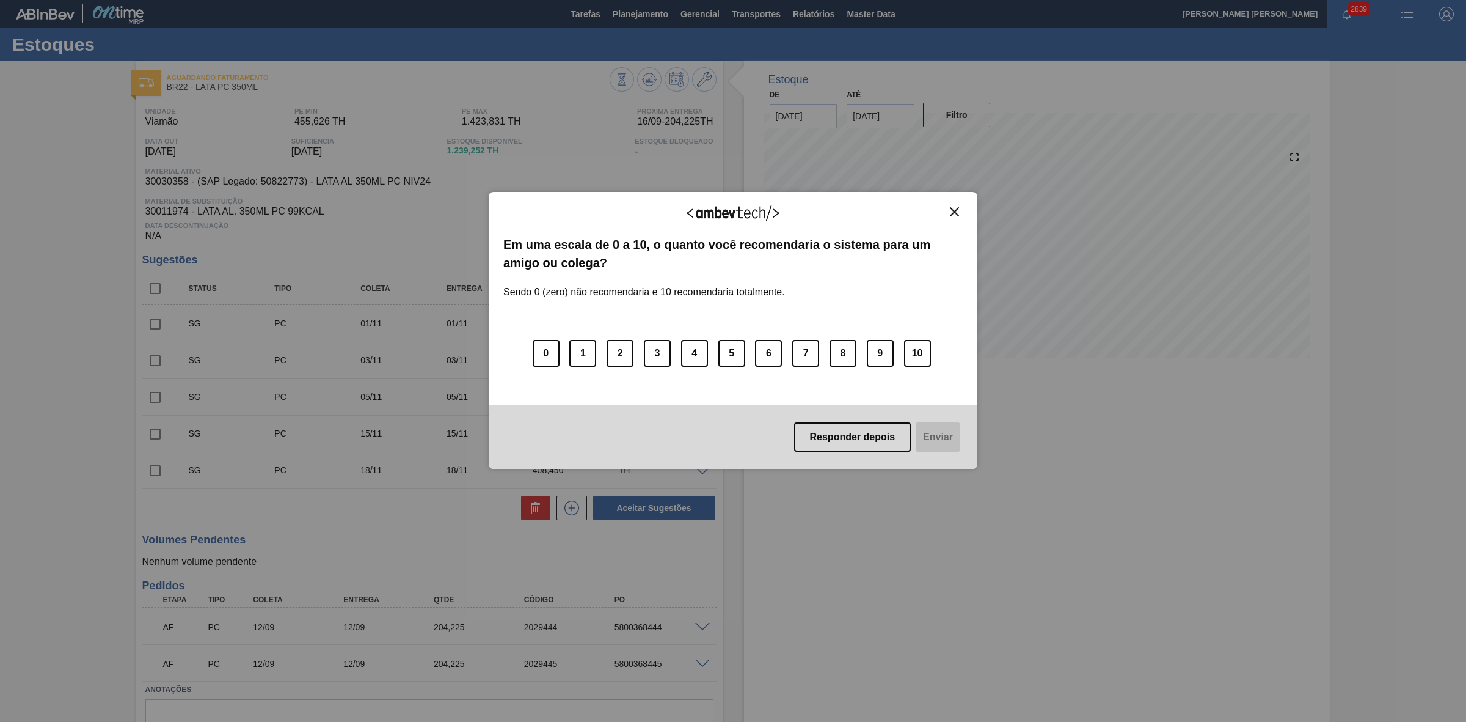
click at [959, 214] on img "Close" at bounding box center [954, 211] width 9 height 9
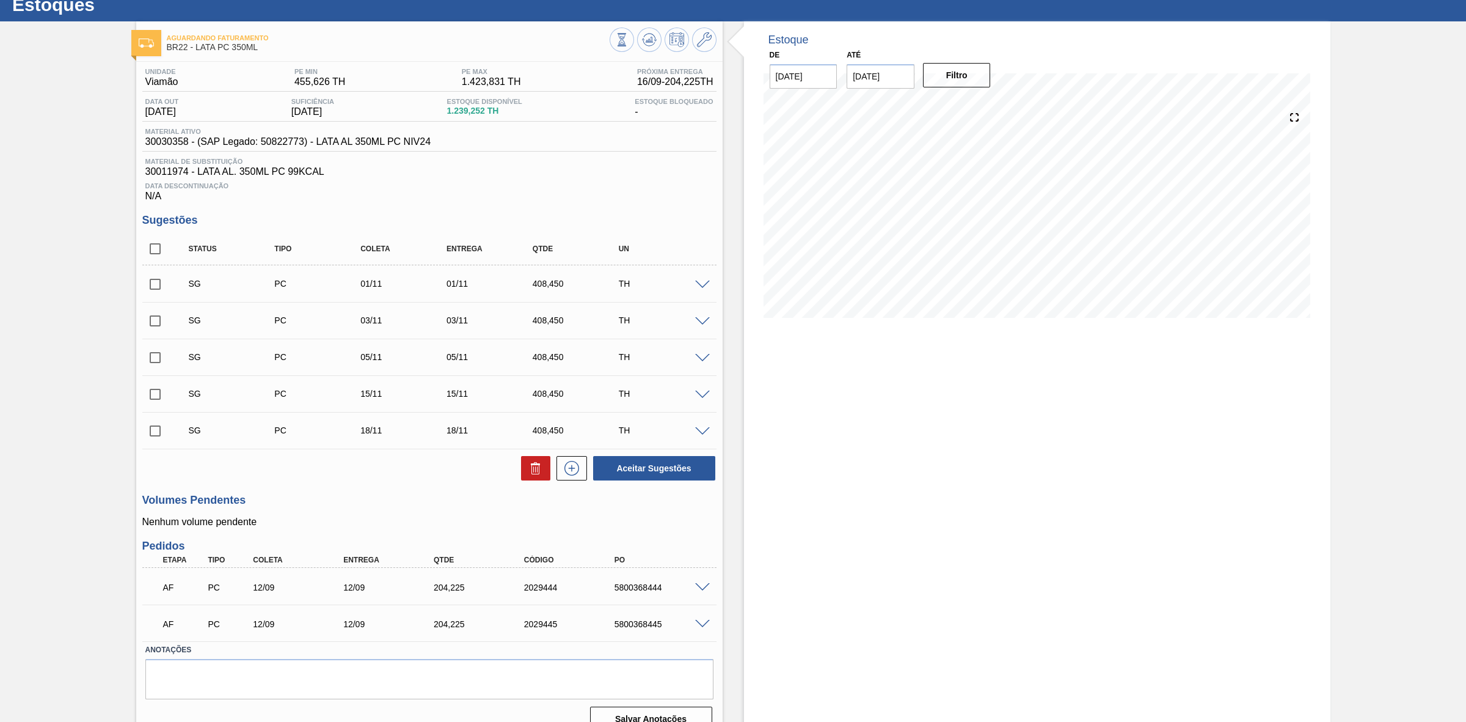
scroll to position [62, 0]
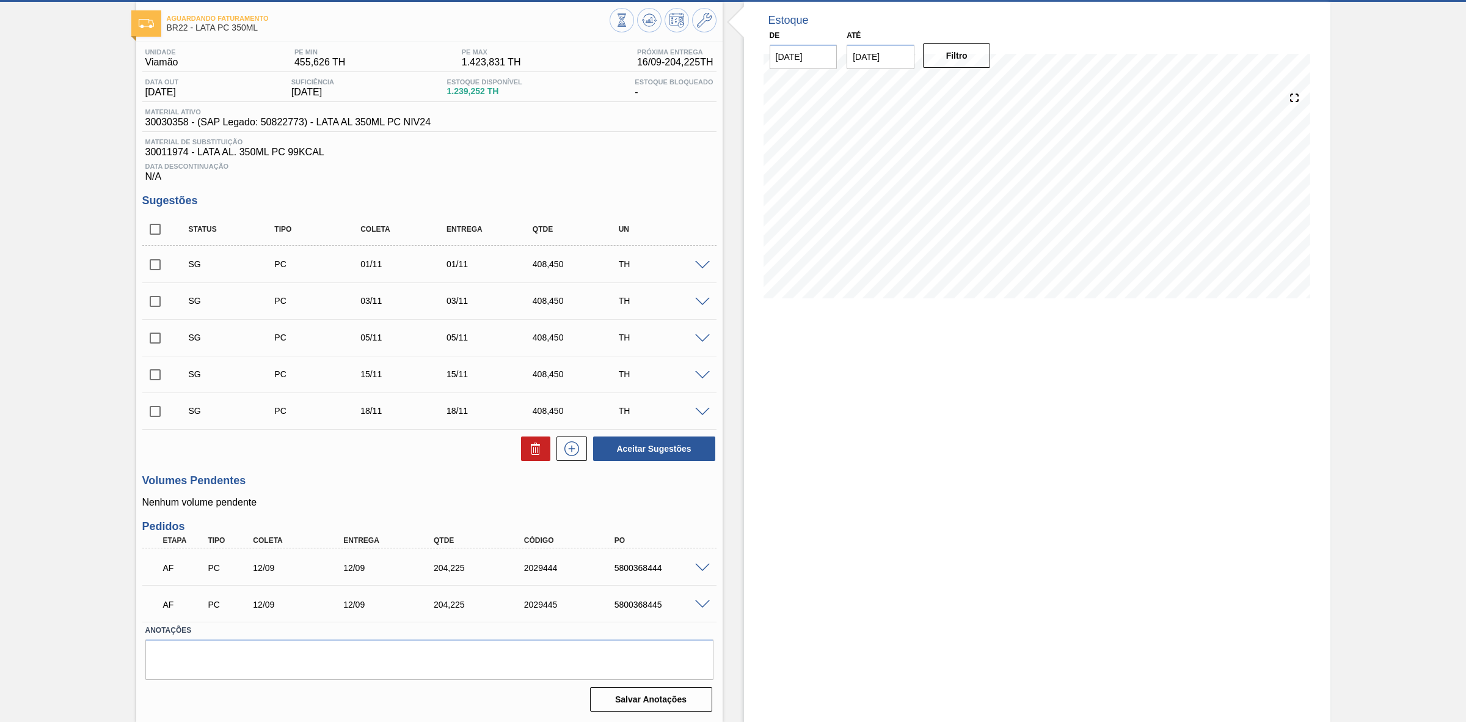
click at [701, 566] on span at bounding box center [702, 567] width 15 height 9
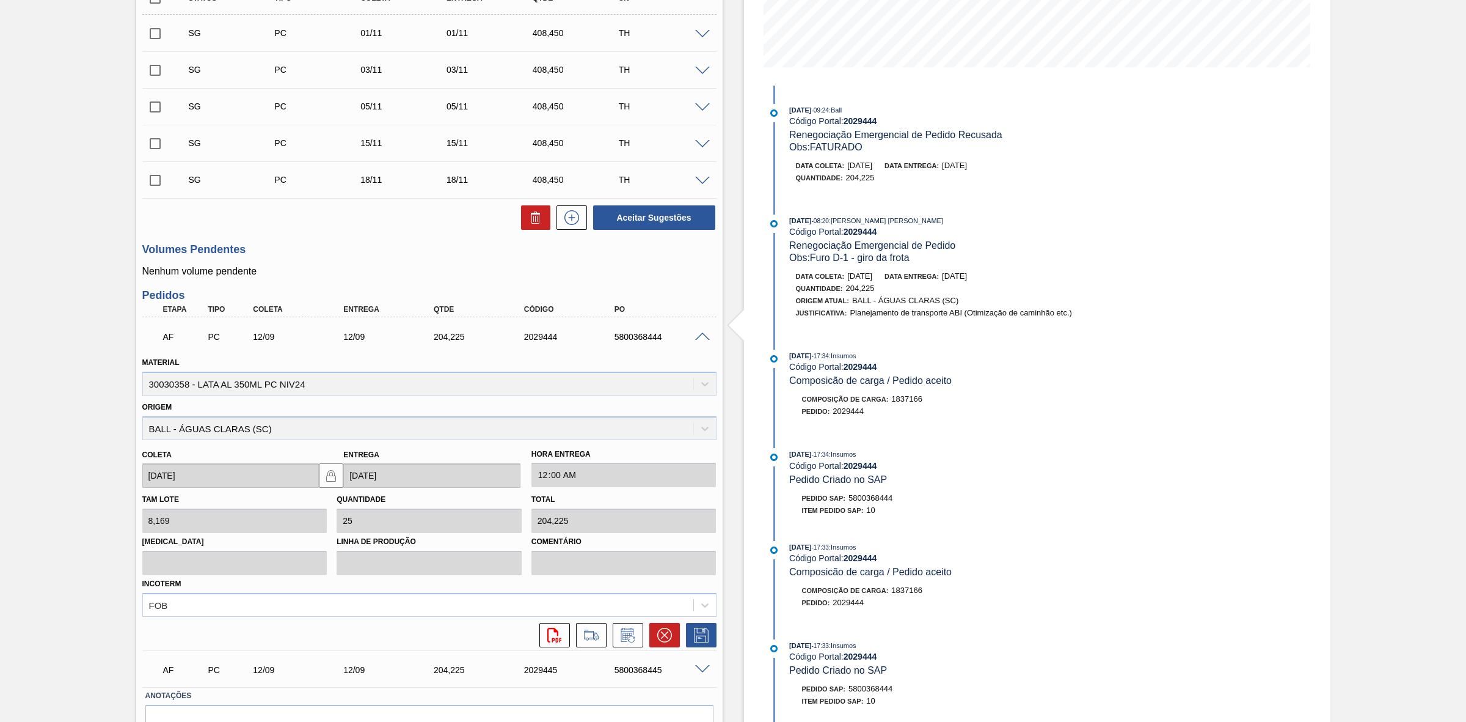
scroll to position [291, 0]
click at [667, 640] on icon at bounding box center [664, 634] width 15 height 15
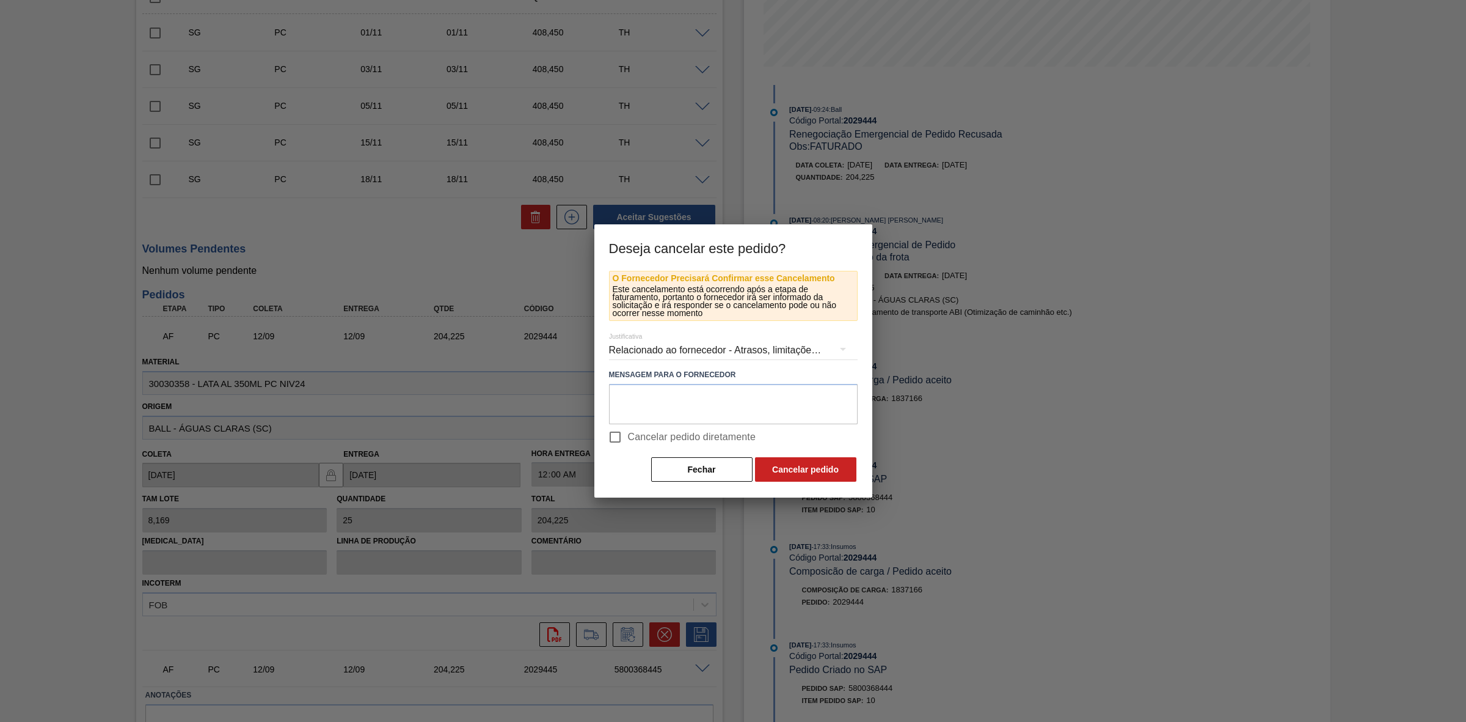
click at [618, 438] on input "Cancelar pedido diretamente" at bounding box center [615, 437] width 26 height 26
checkbox input "true"
click at [802, 471] on button "Cancelar pedido" at bounding box center [805, 469] width 101 height 24
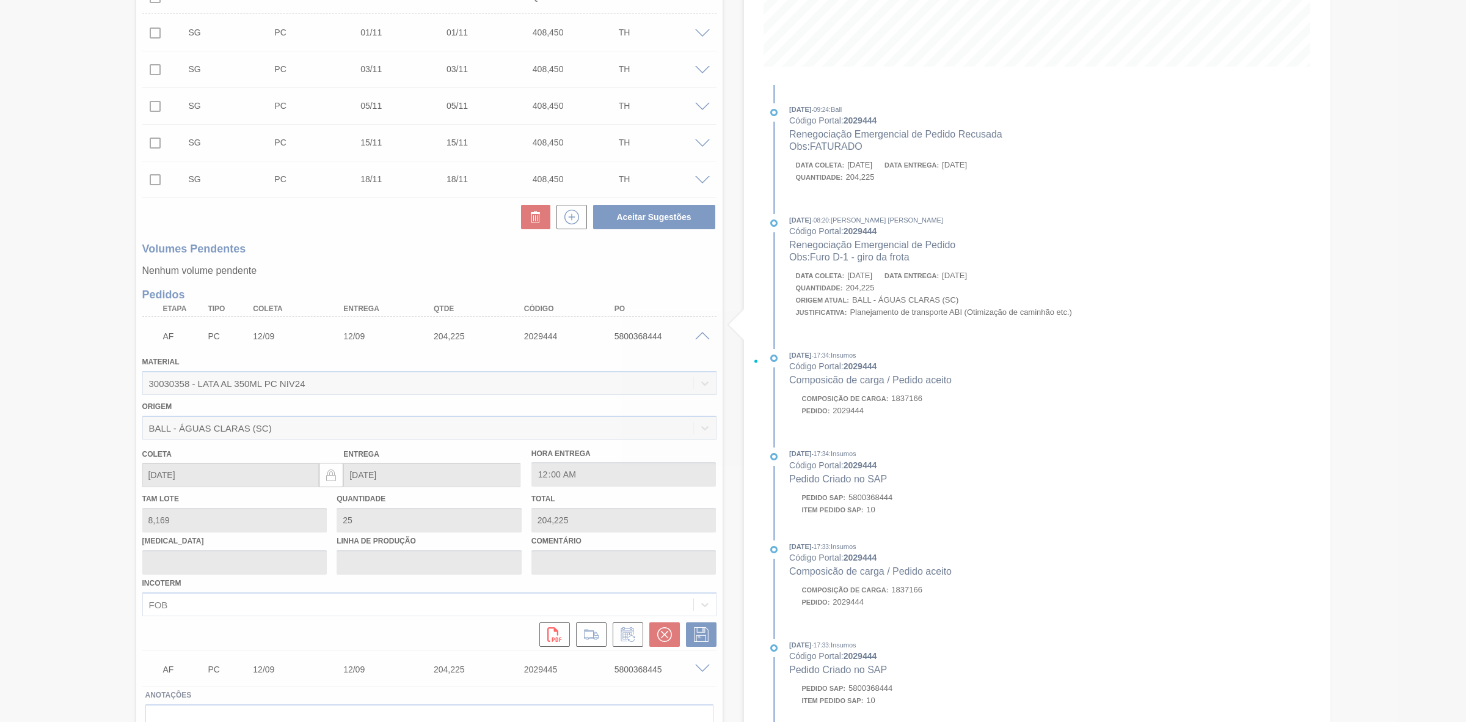
scroll to position [62, 0]
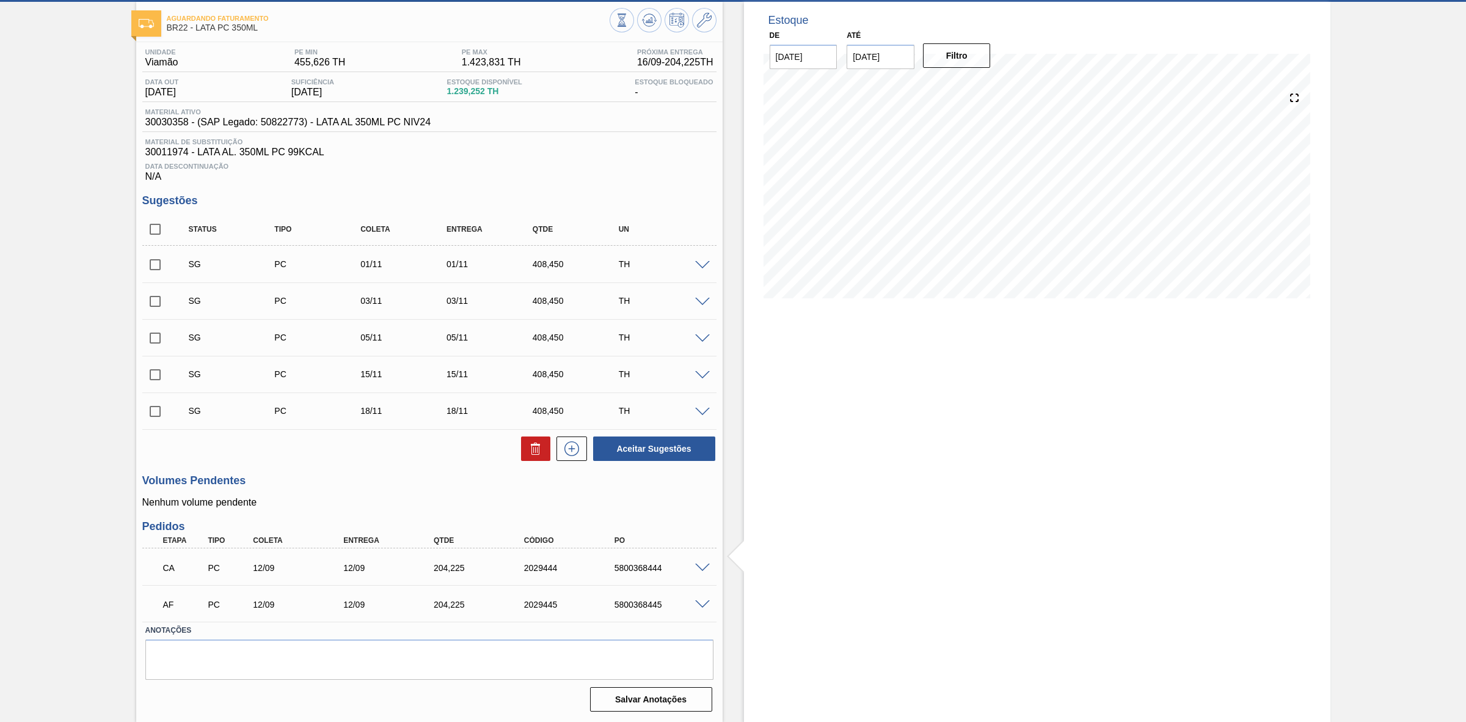
click at [700, 605] on span at bounding box center [702, 604] width 15 height 9
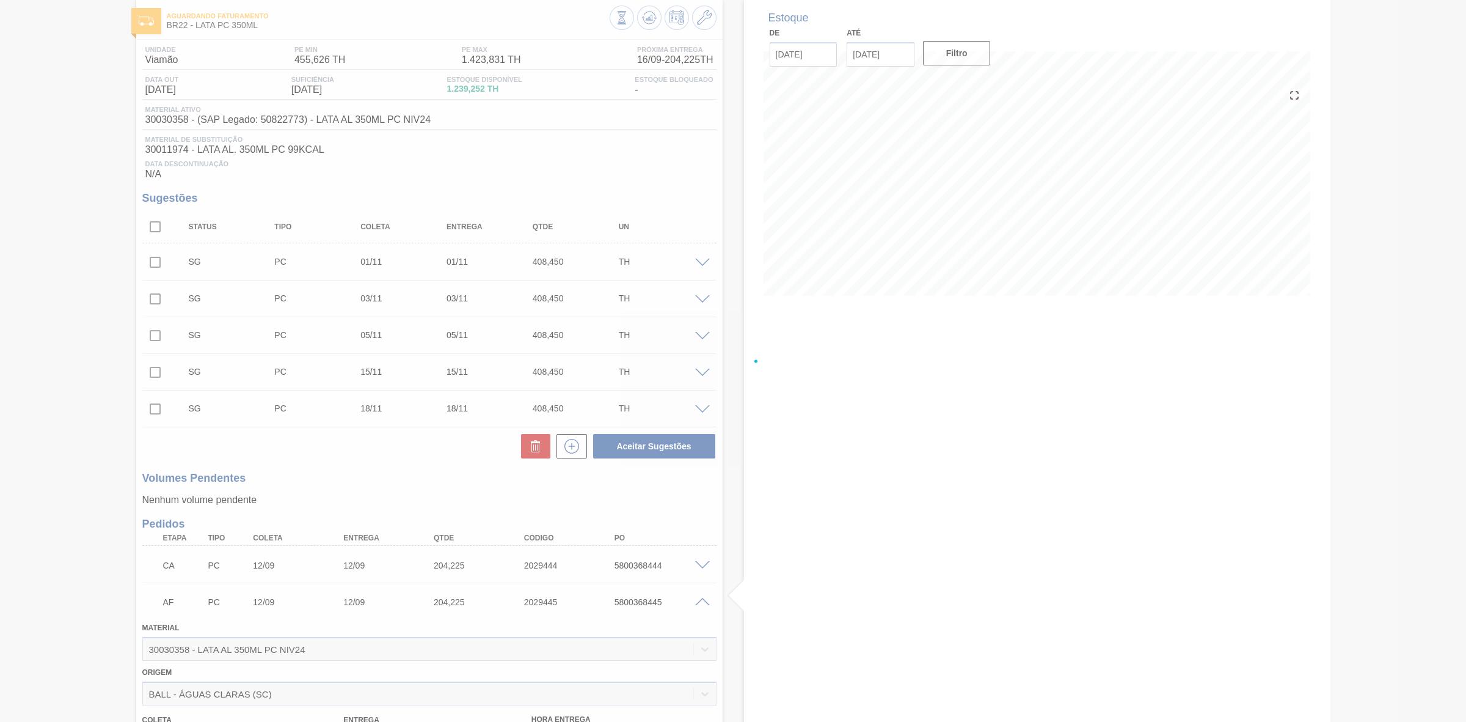
scroll to position [291, 0]
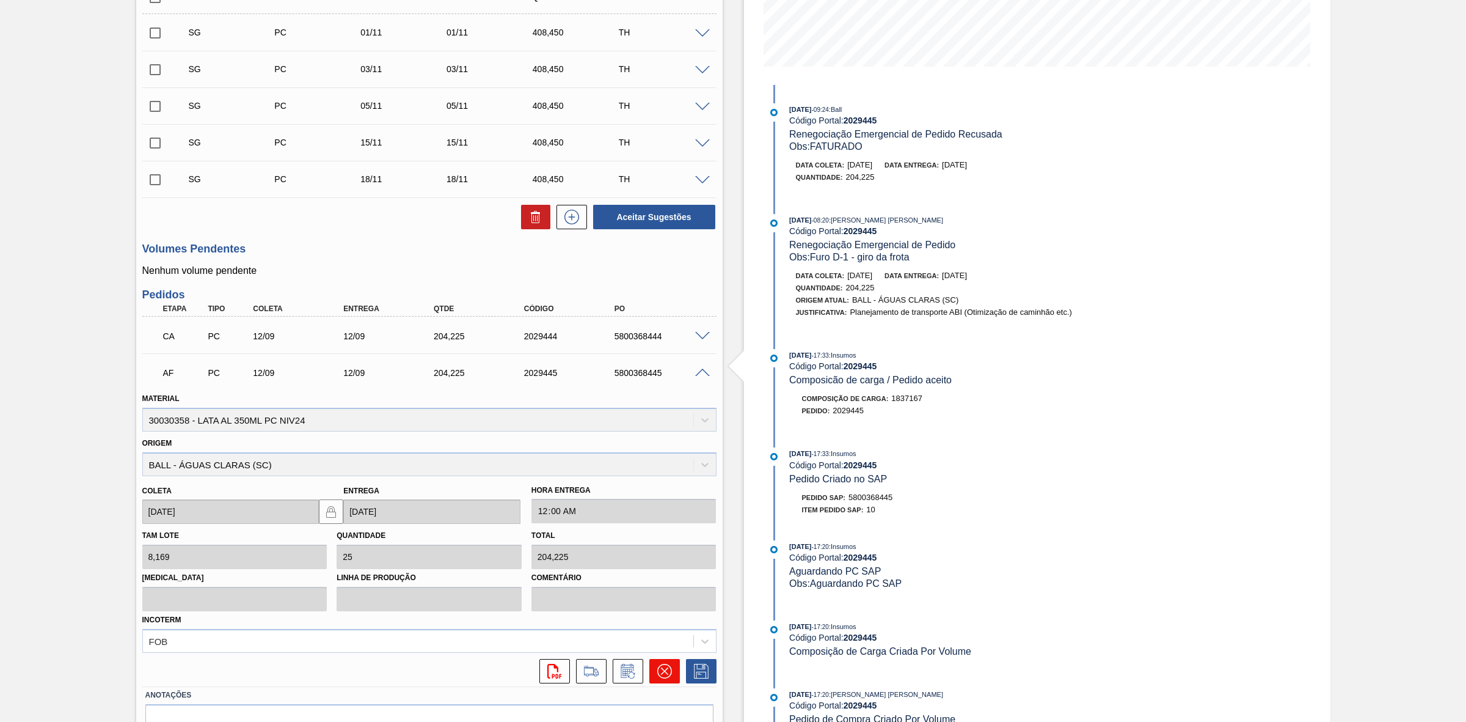
click at [660, 676] on icon at bounding box center [664, 670] width 15 height 15
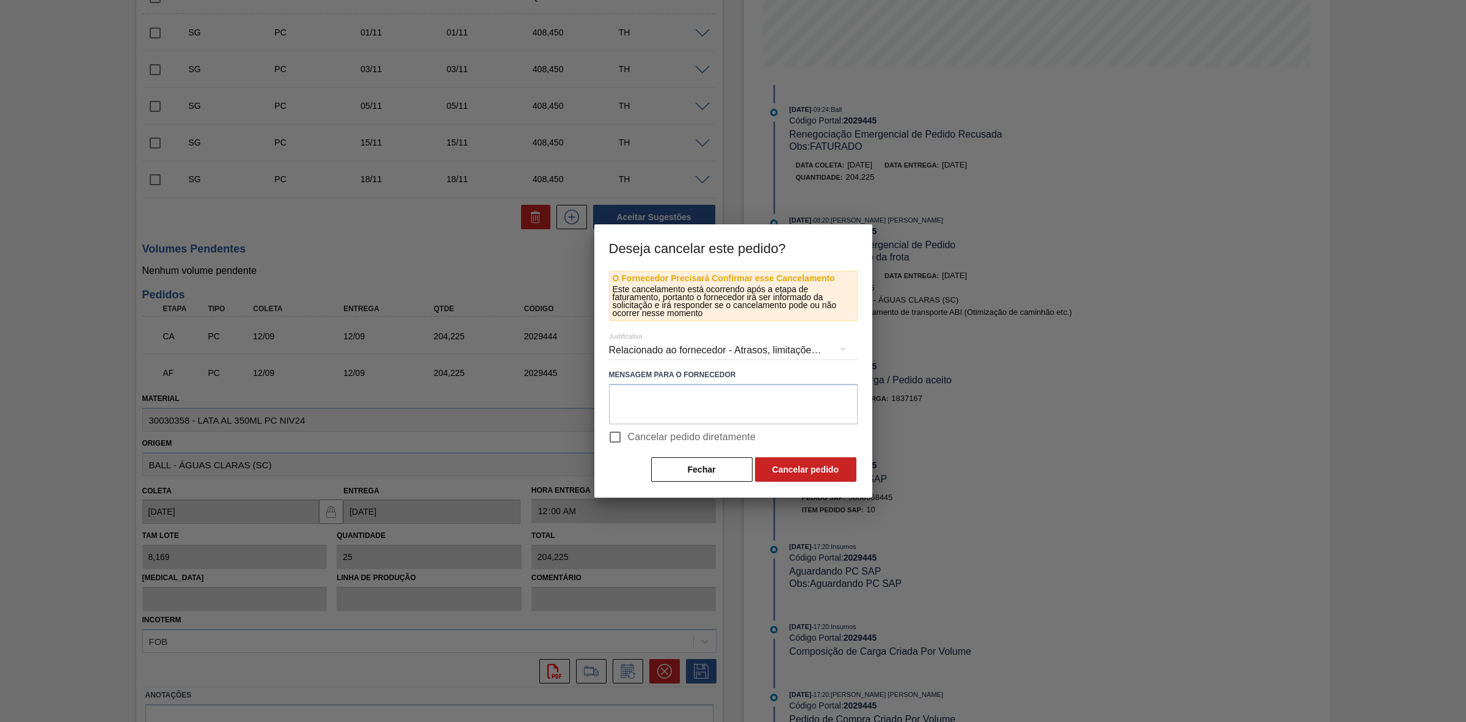
click at [616, 440] on input "Cancelar pedido diretamente" at bounding box center [615, 437] width 26 height 26
checkbox input "true"
click at [786, 469] on button "Cancelar pedido" at bounding box center [805, 469] width 101 height 24
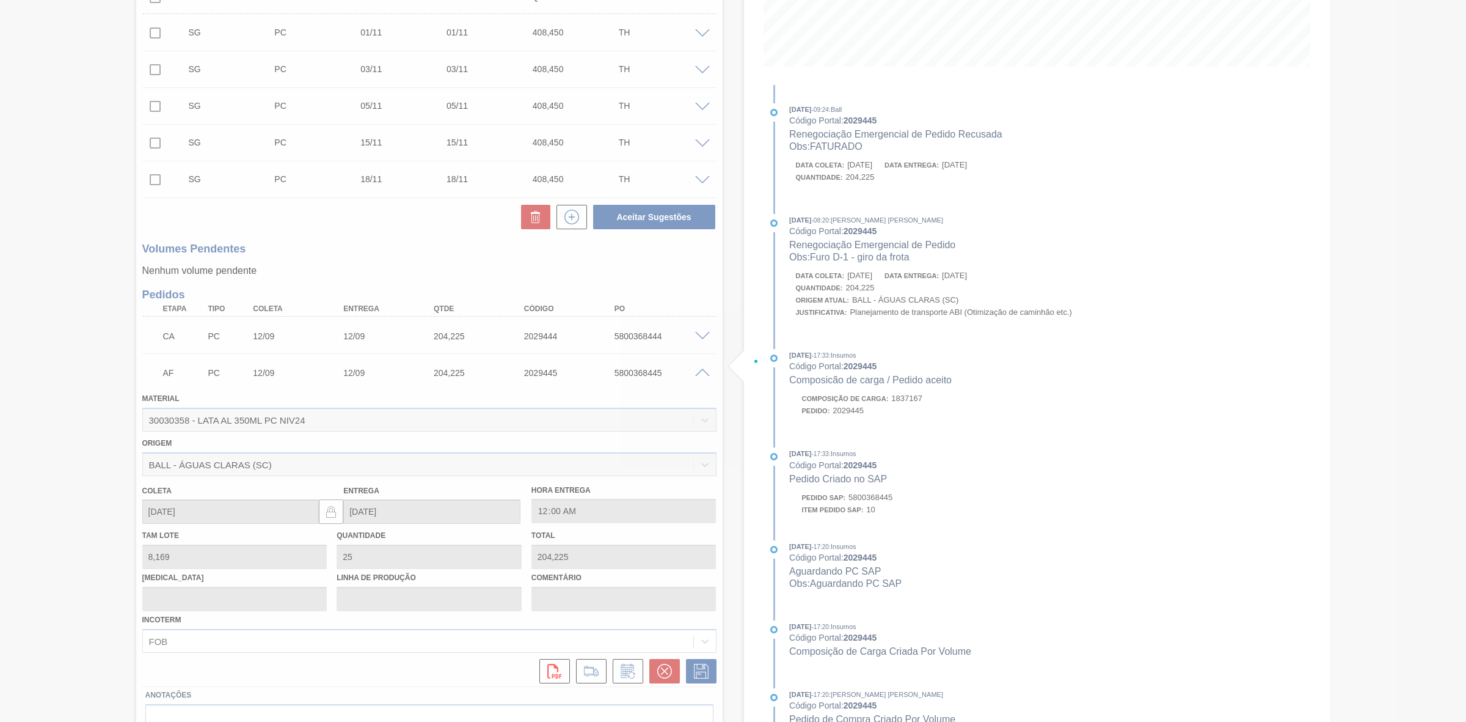
scroll to position [62, 0]
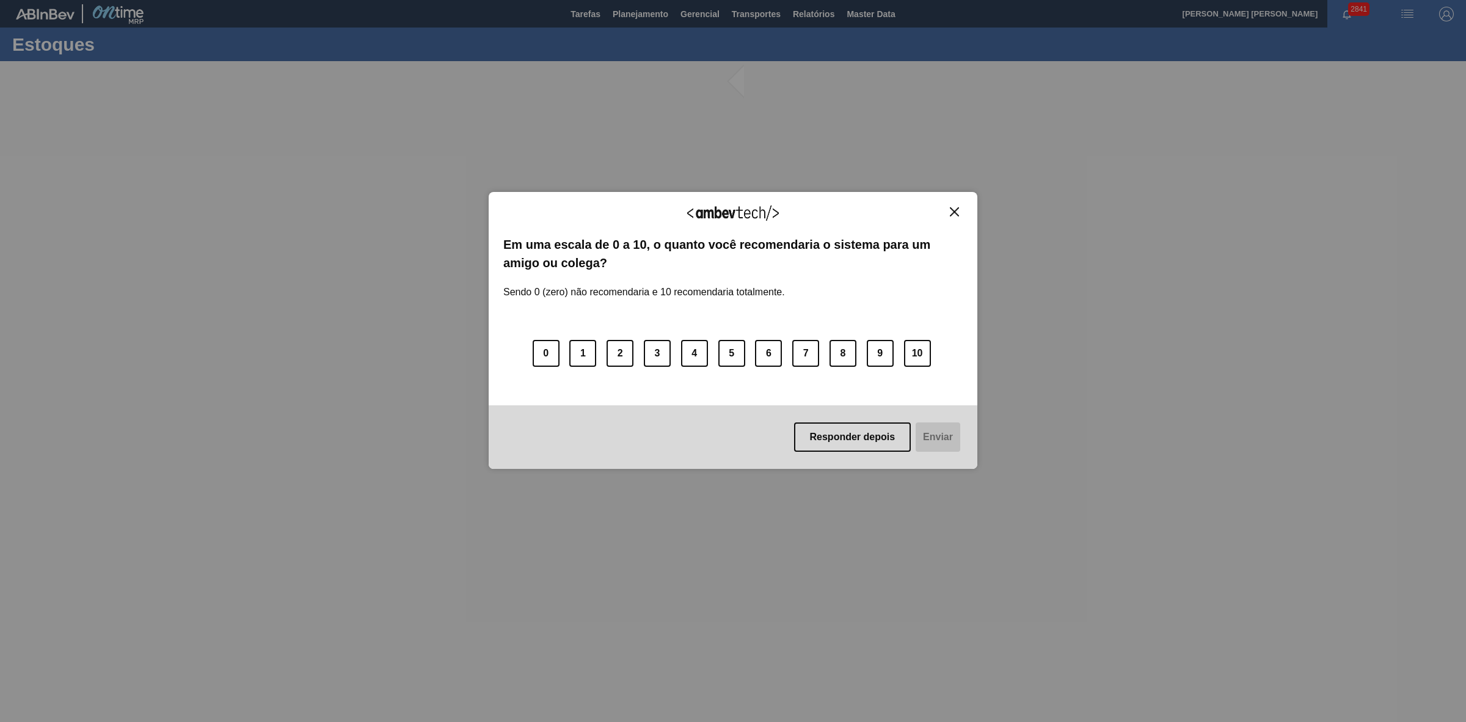
click at [952, 212] on img "Close" at bounding box center [954, 211] width 9 height 9
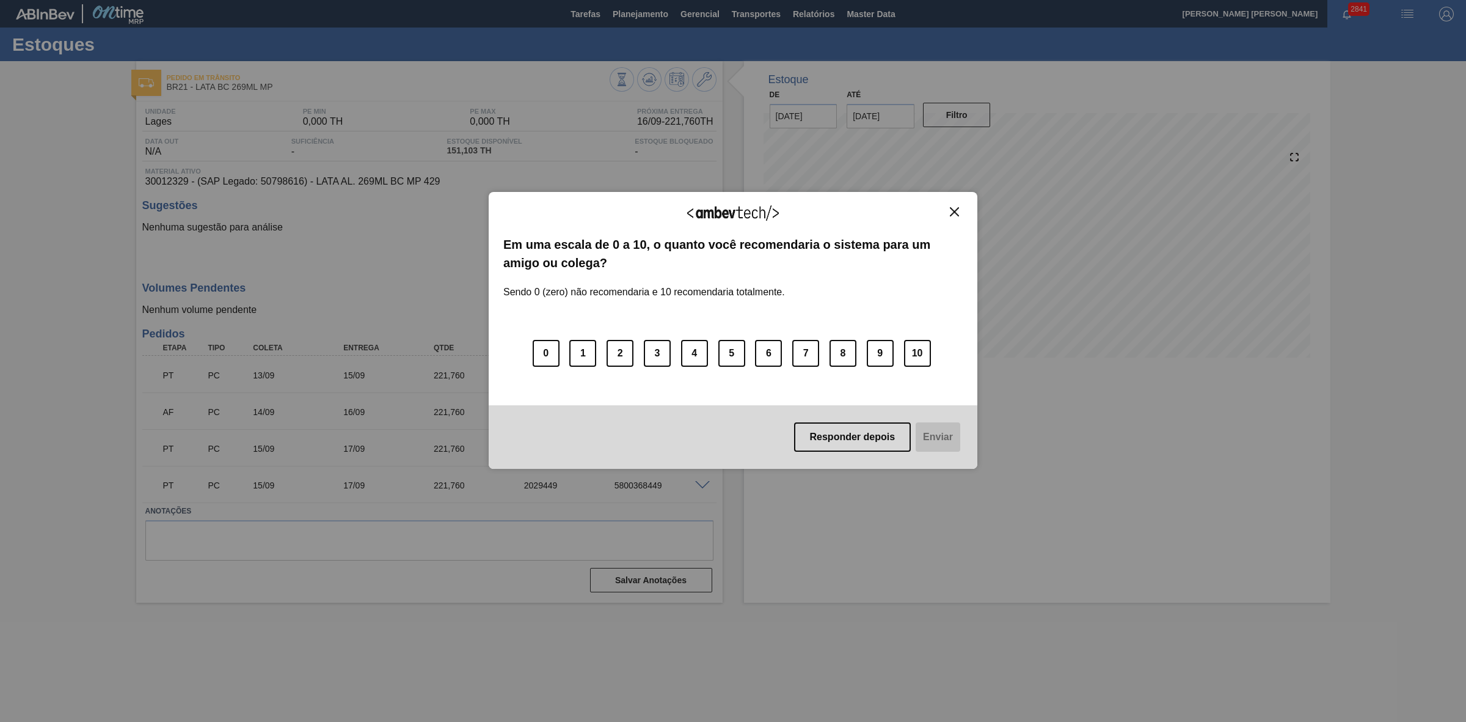
click at [956, 213] on img "Close" at bounding box center [954, 211] width 9 height 9
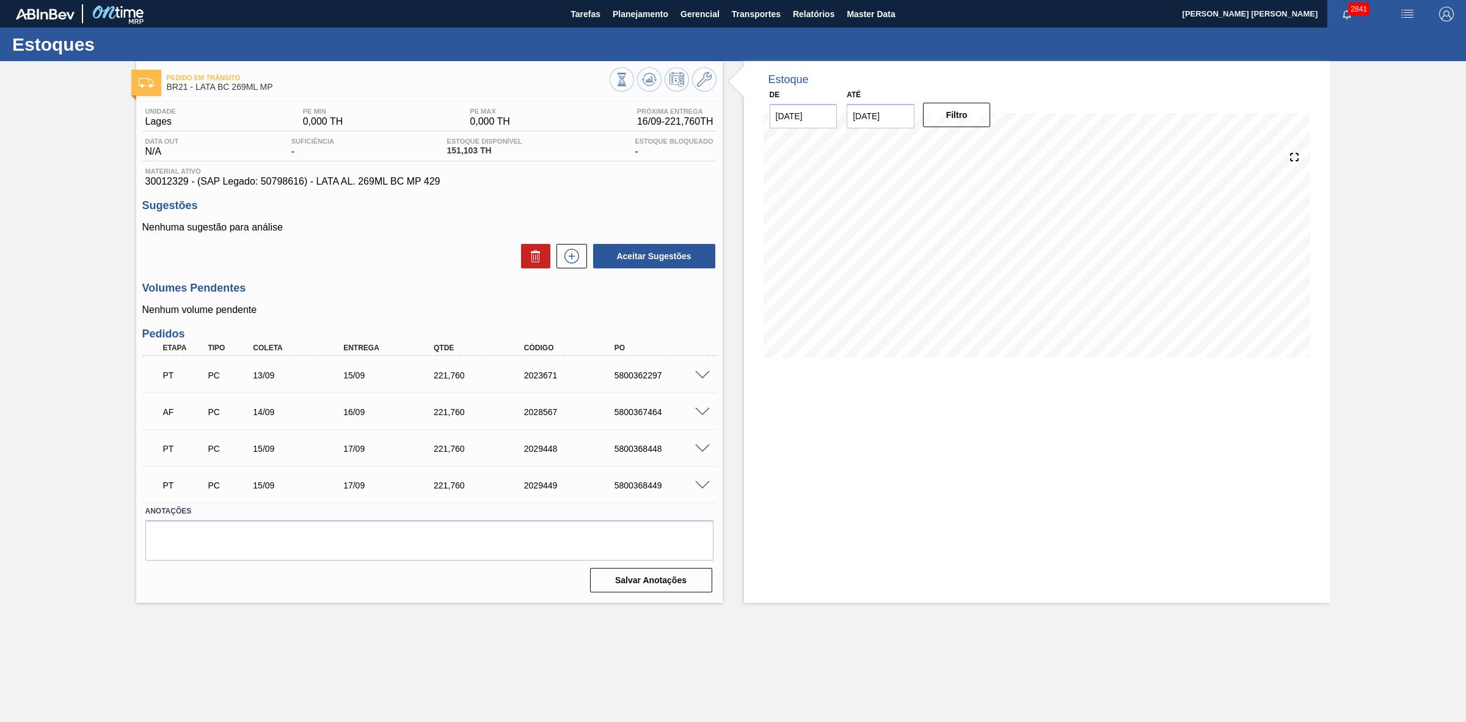
click at [704, 411] on span at bounding box center [702, 411] width 15 height 9
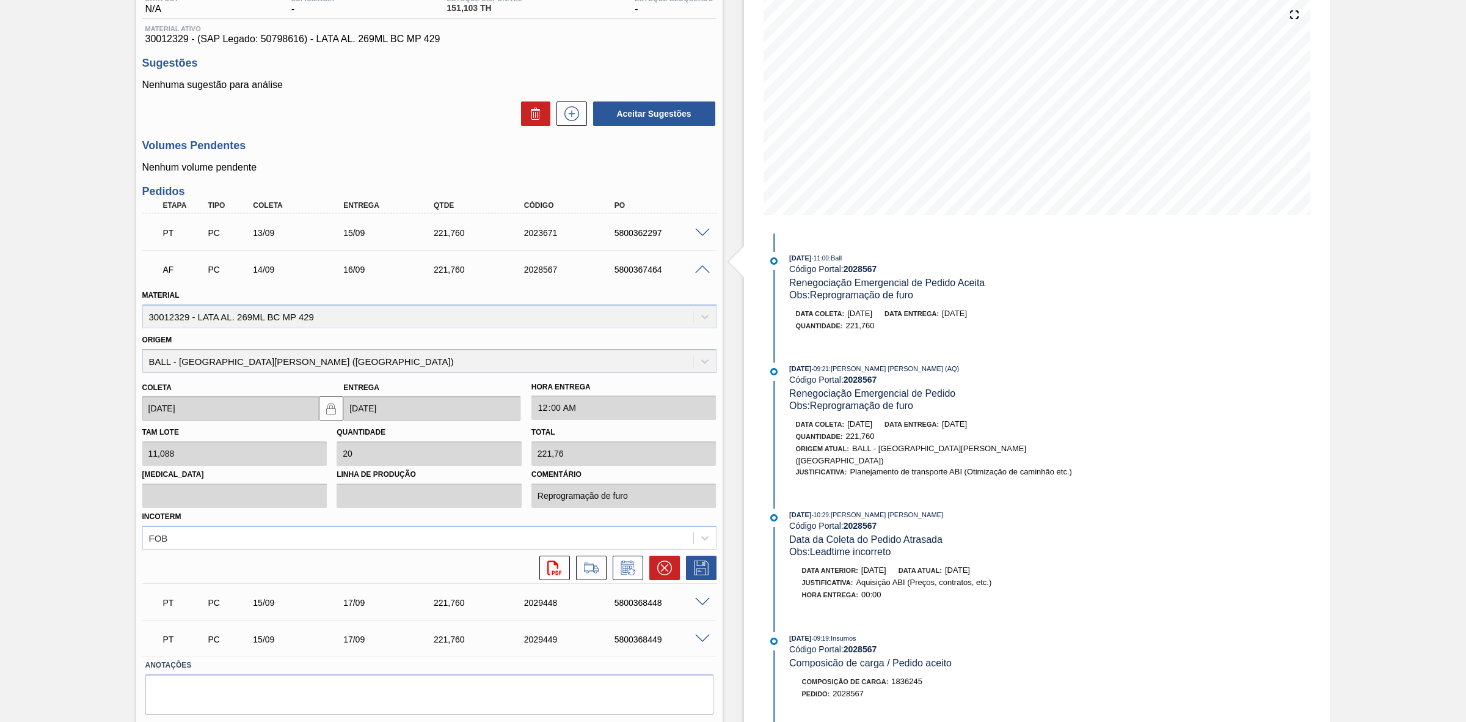
scroll to position [153, 0]
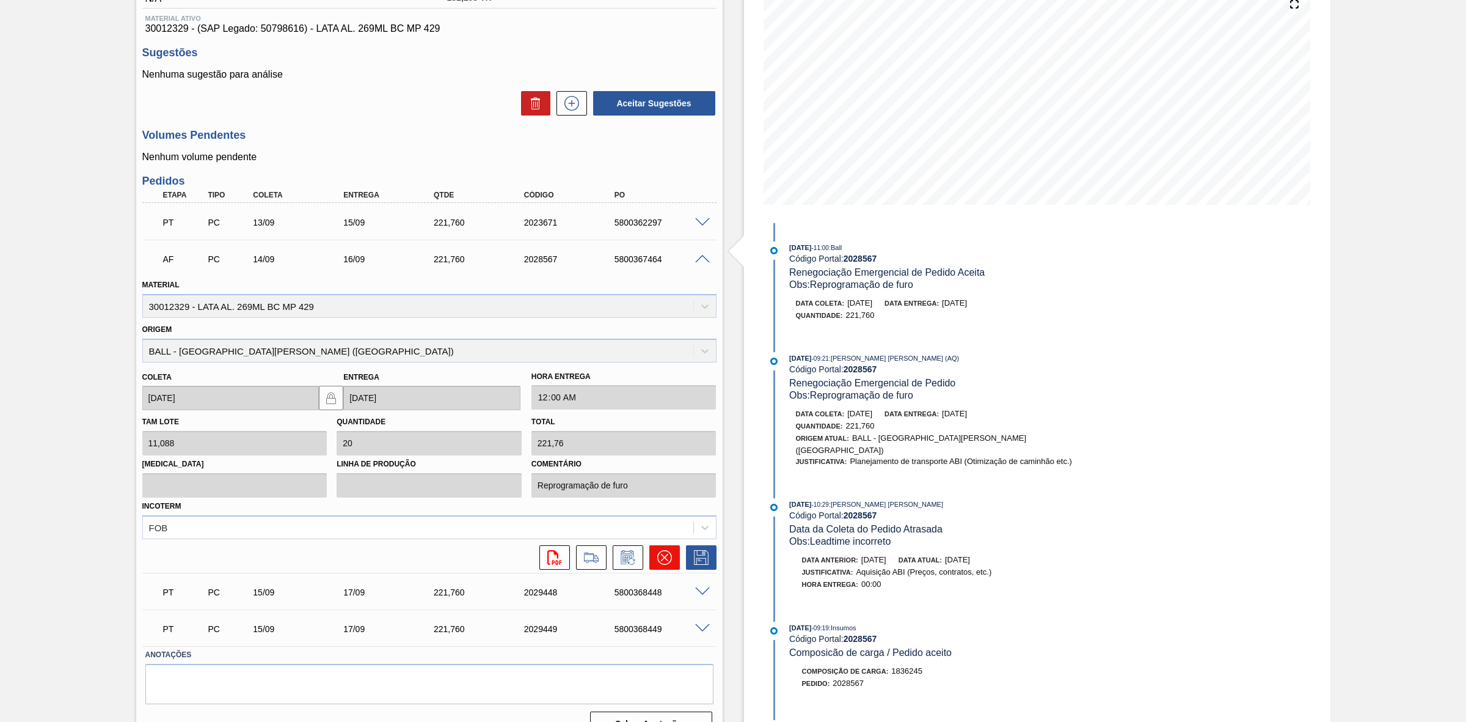
click at [660, 558] on icon at bounding box center [664, 557] width 15 height 15
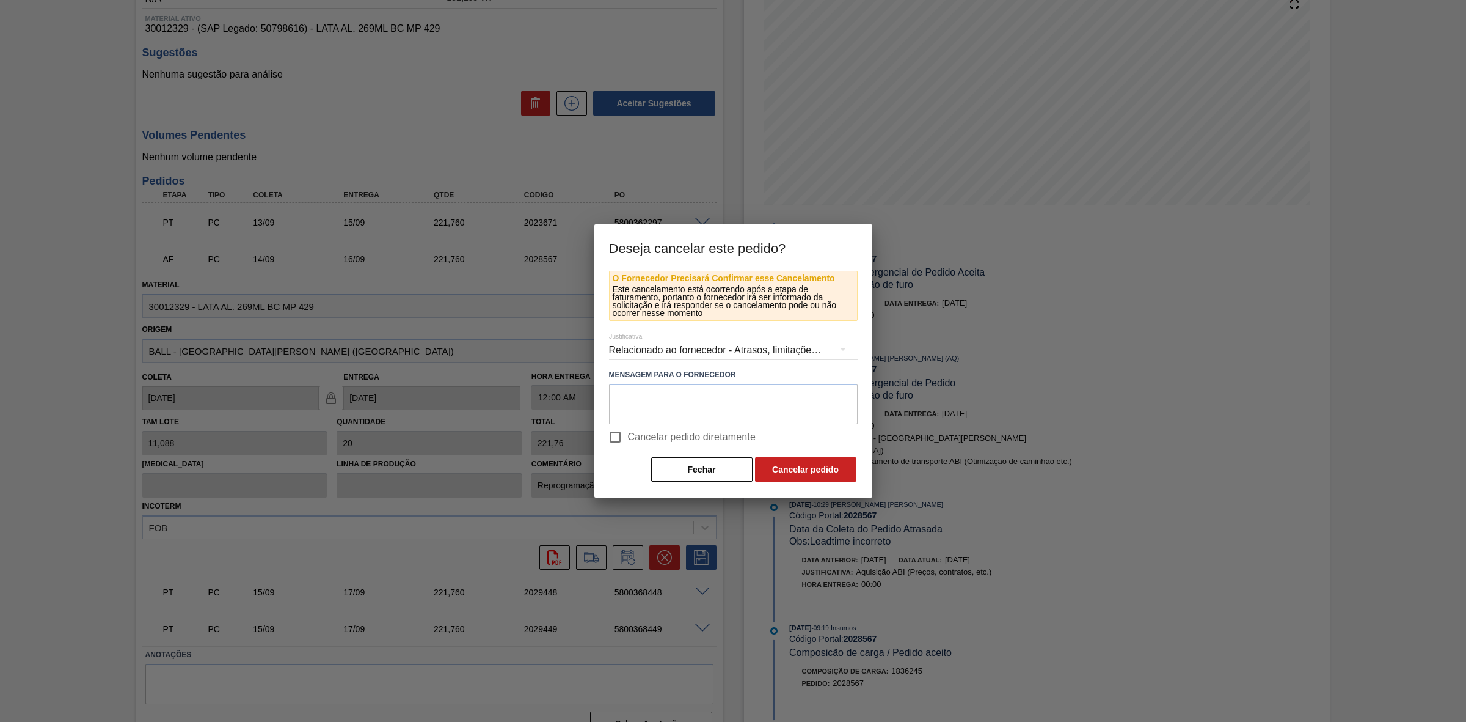
click at [613, 434] on input "Cancelar pedido diretamente" at bounding box center [615, 437] width 26 height 26
checkbox input "true"
click at [808, 467] on button "Cancelar pedido" at bounding box center [805, 469] width 101 height 24
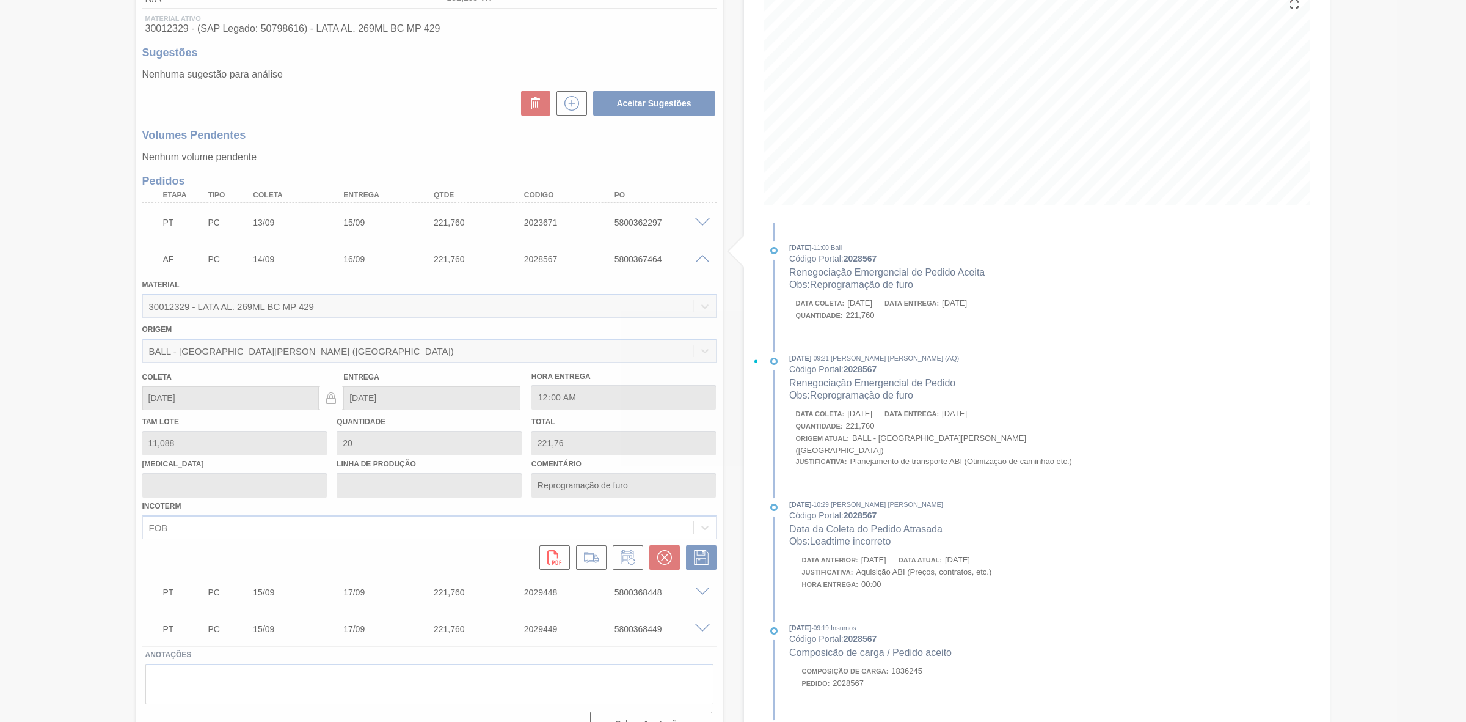
scroll to position [0, 0]
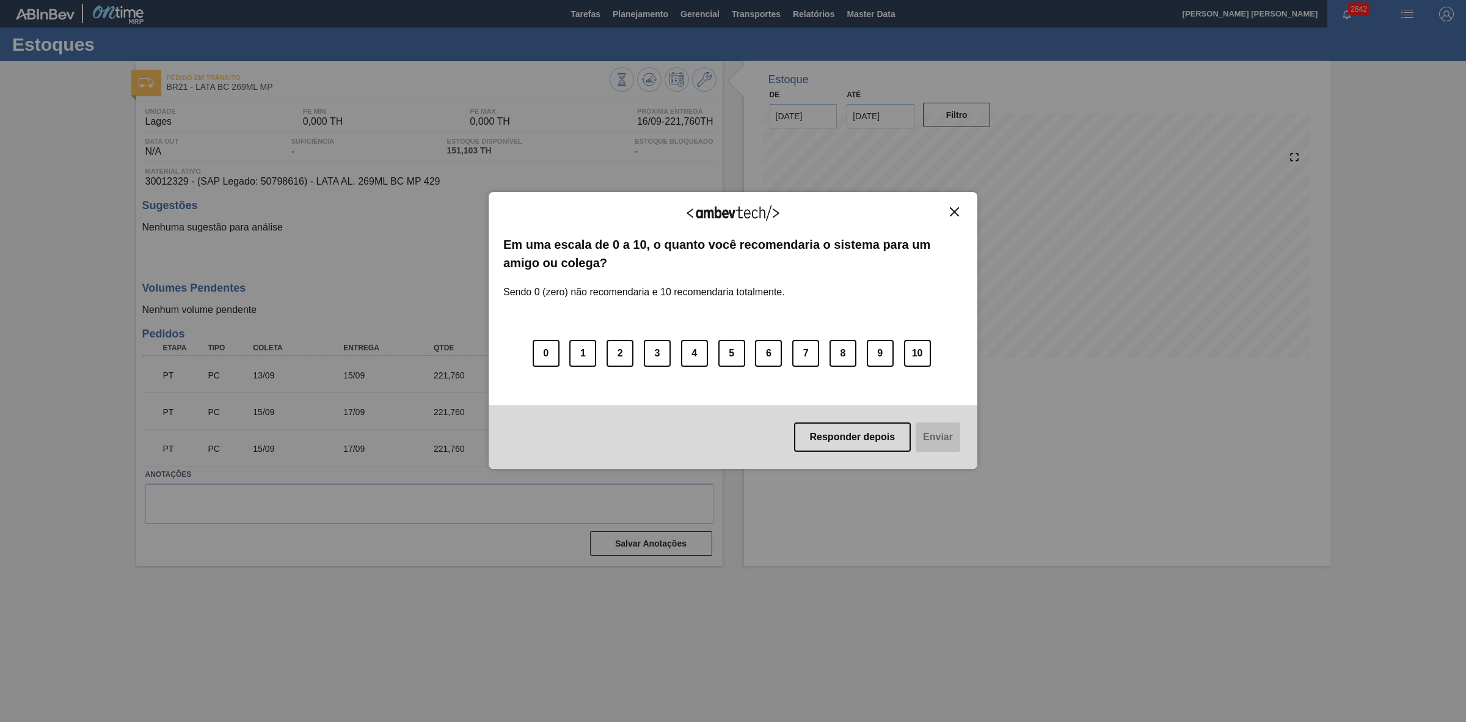
click at [954, 211] on img "Close" at bounding box center [954, 211] width 9 height 9
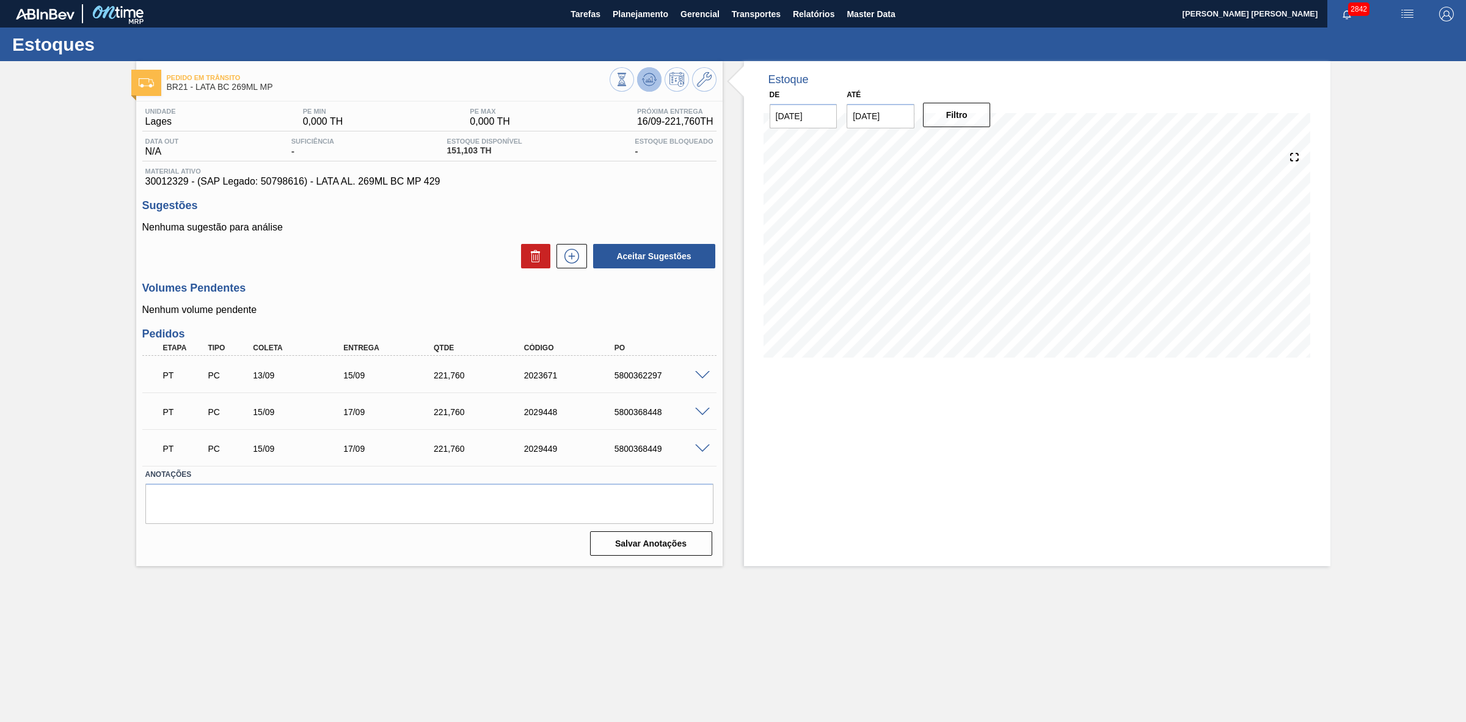
click at [651, 80] on icon at bounding box center [651, 79] width 1 height 5
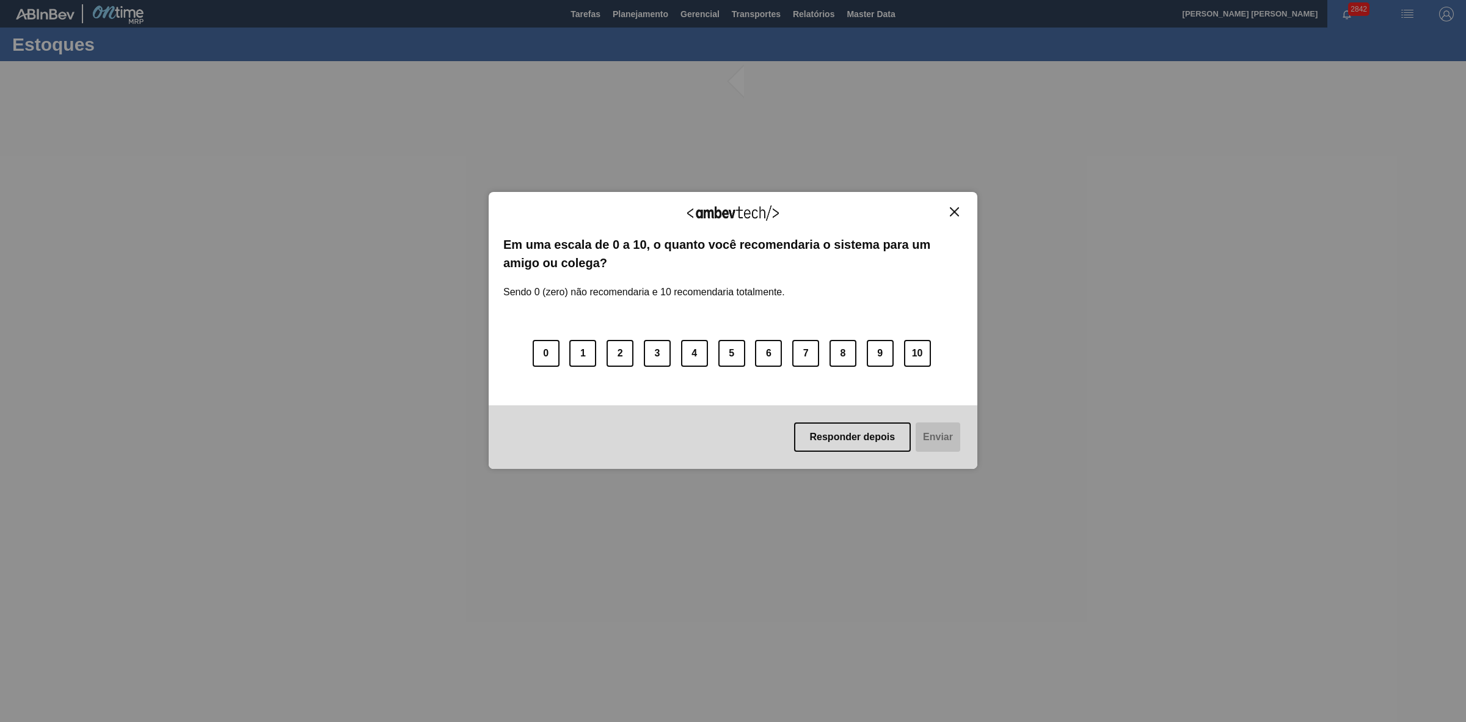
click at [954, 209] on img "Close" at bounding box center [954, 211] width 9 height 9
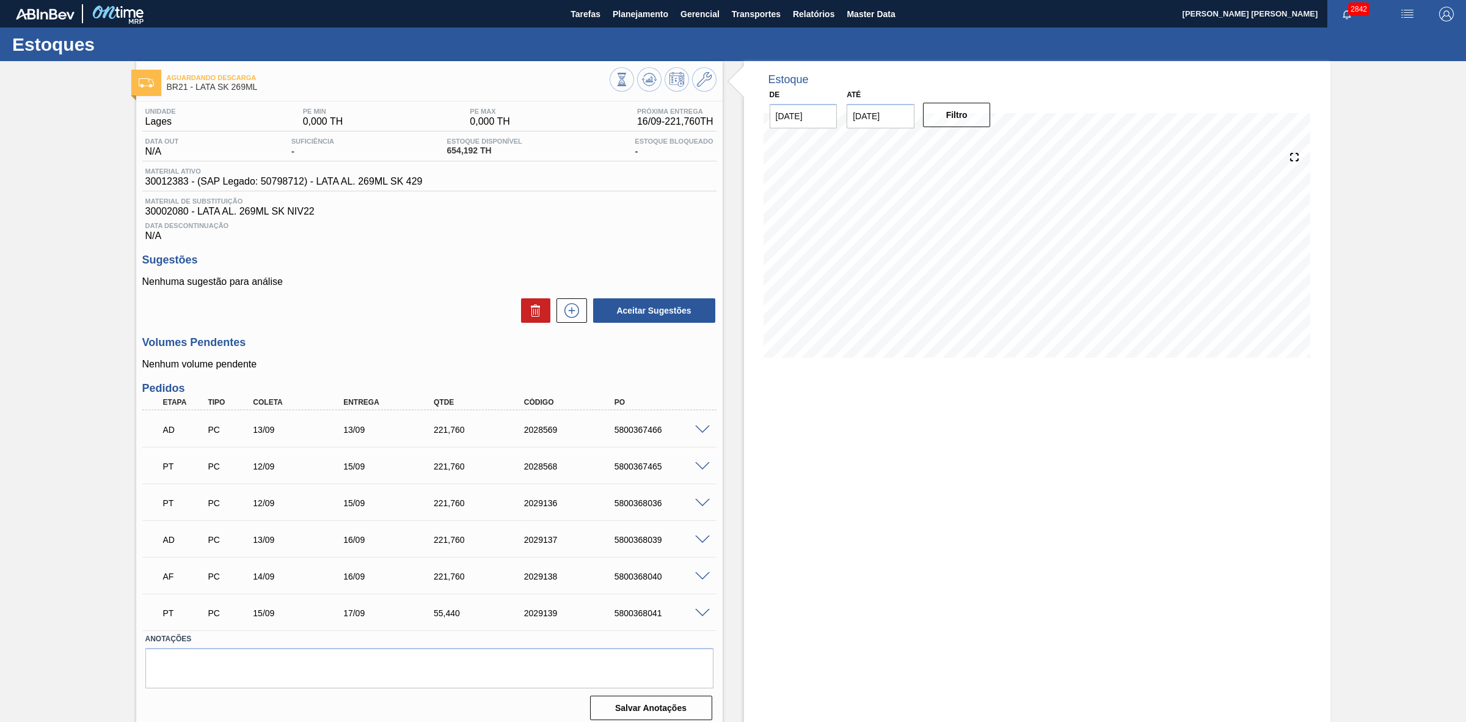
scroll to position [11, 0]
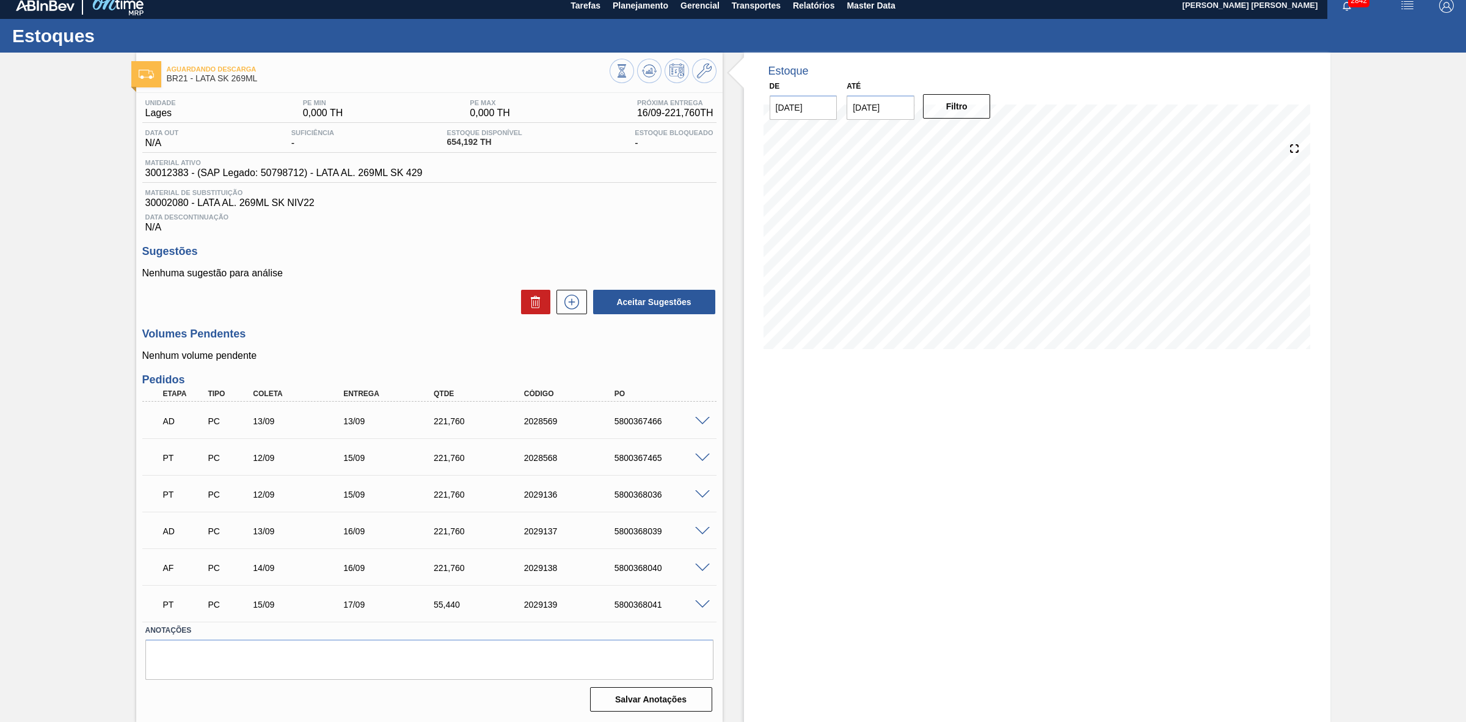
click at [701, 569] on span at bounding box center [702, 567] width 15 height 9
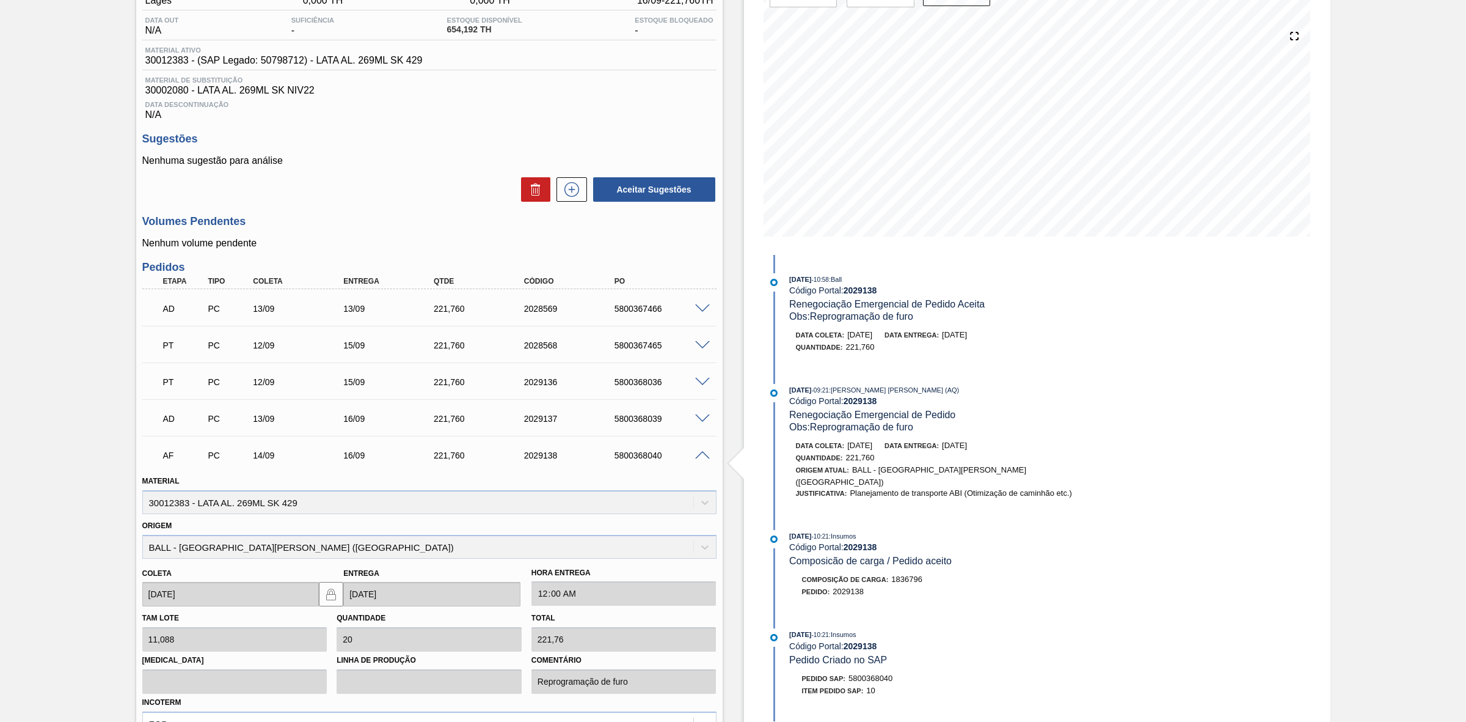
scroll to position [164, 0]
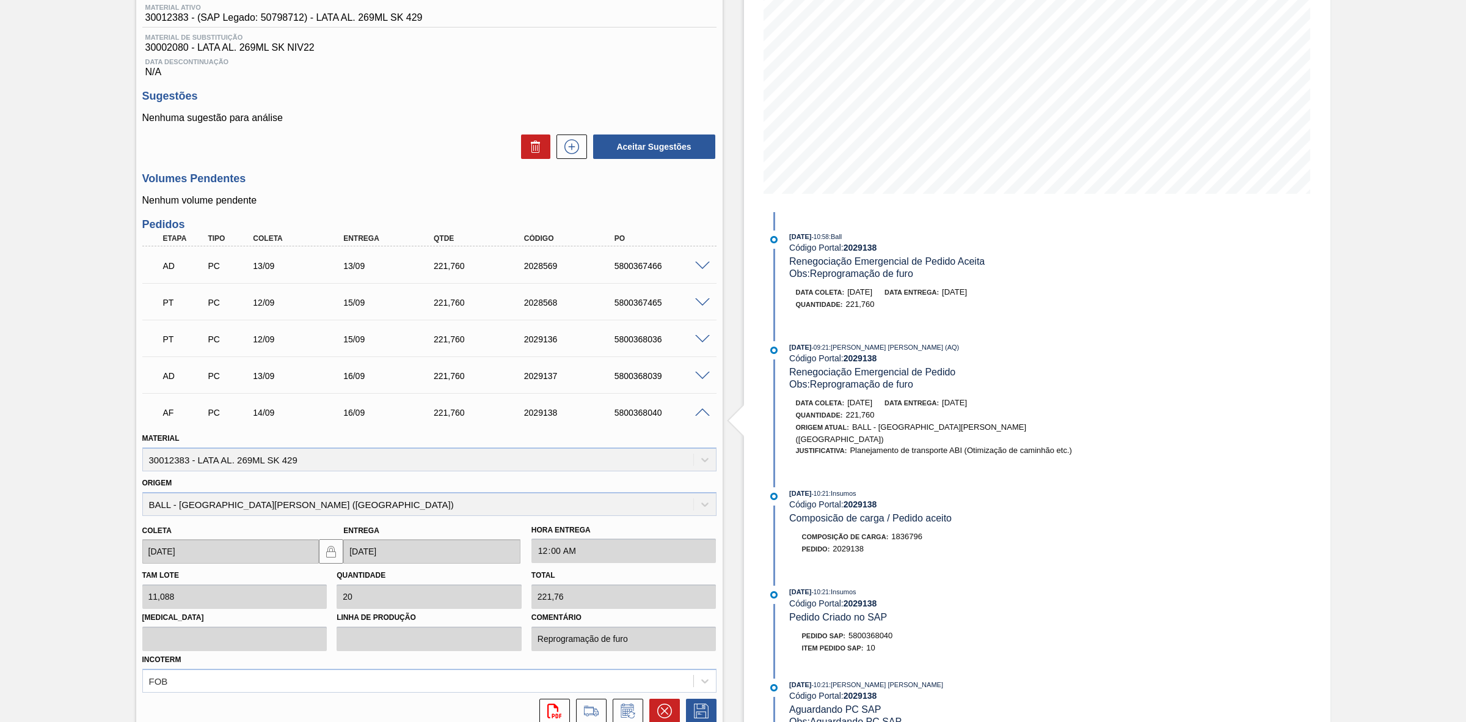
click at [698, 413] on span at bounding box center [702, 412] width 15 height 9
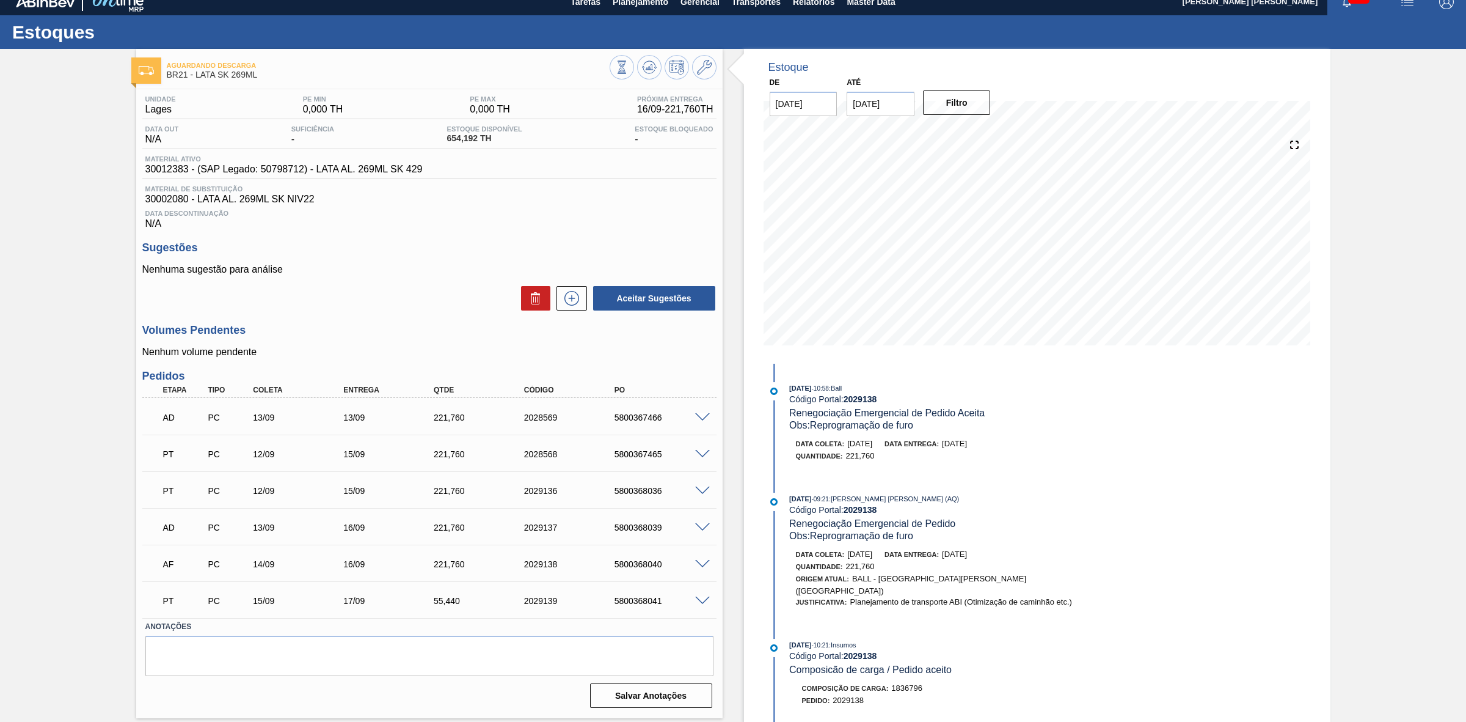
scroll to position [11, 0]
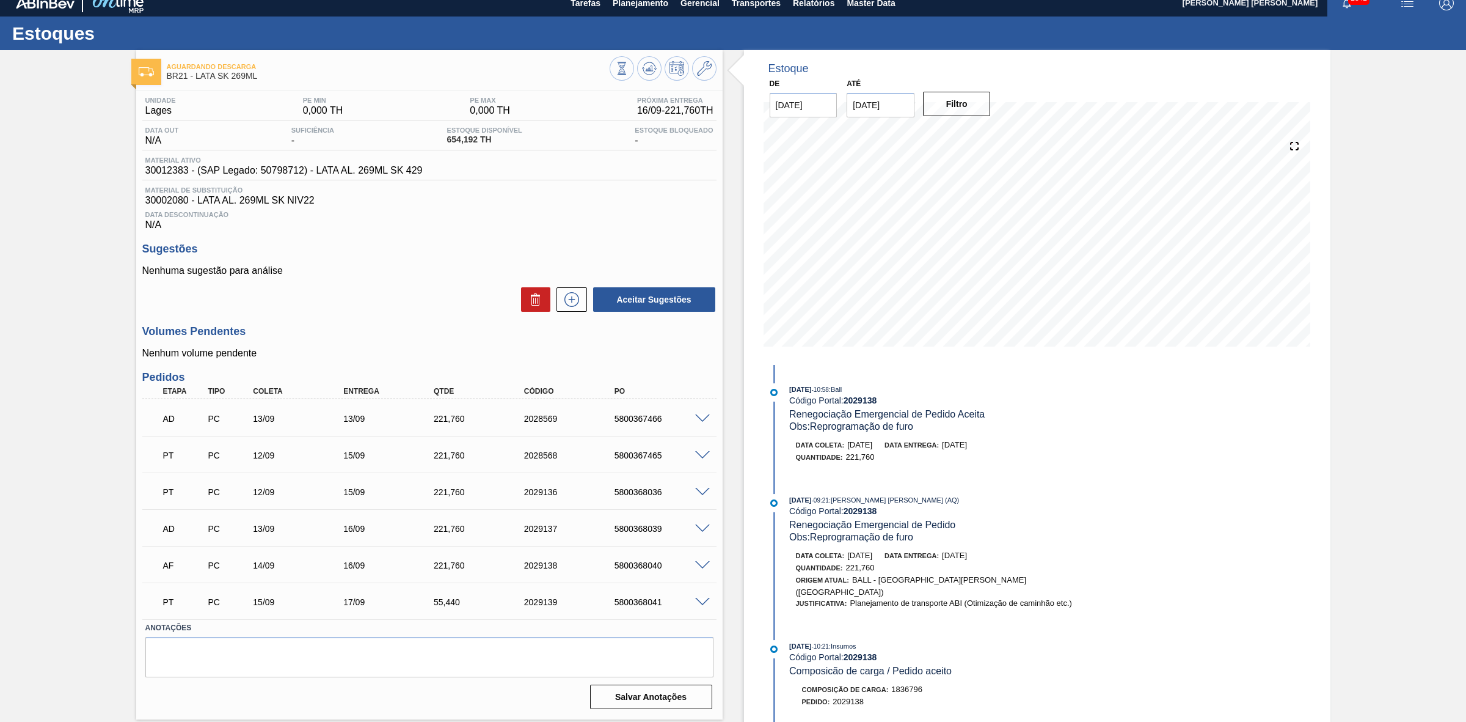
click at [697, 568] on span at bounding box center [702, 565] width 15 height 9
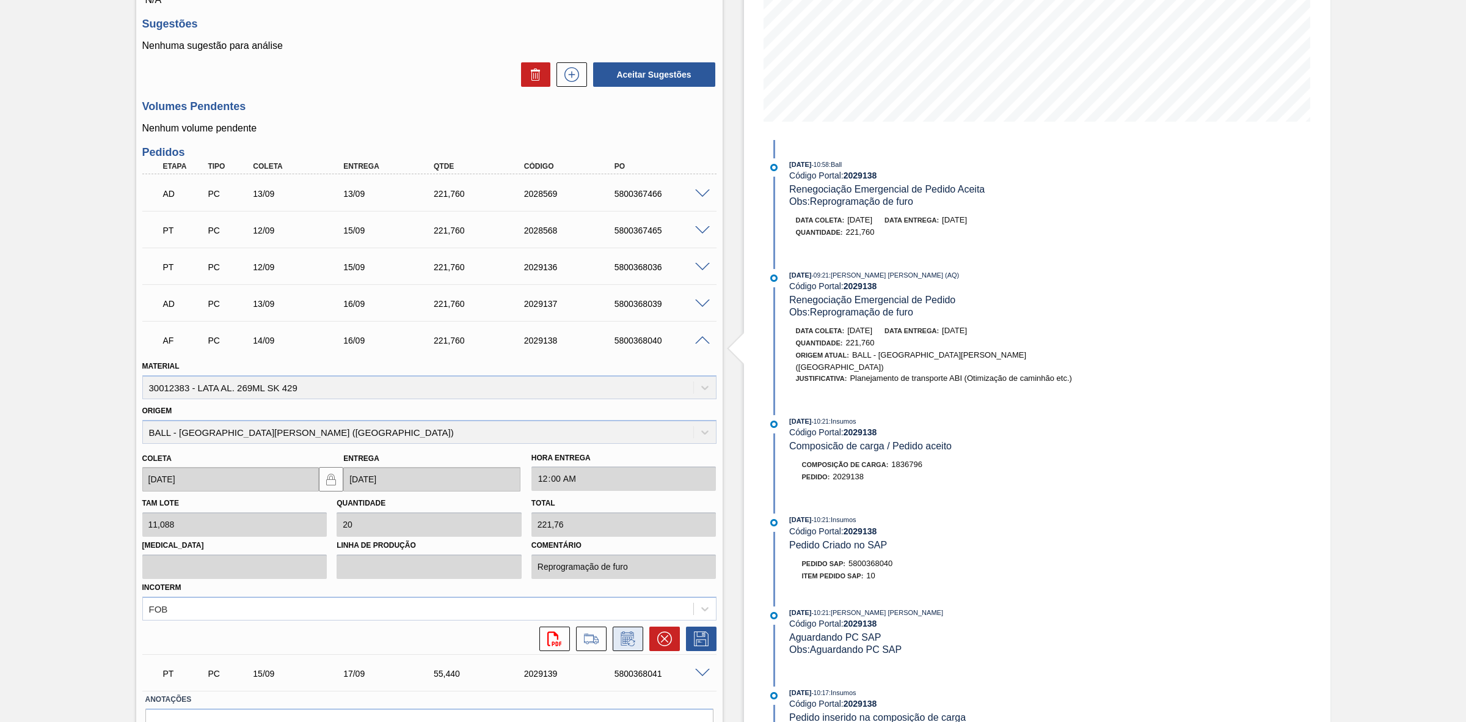
scroll to position [307, 0]
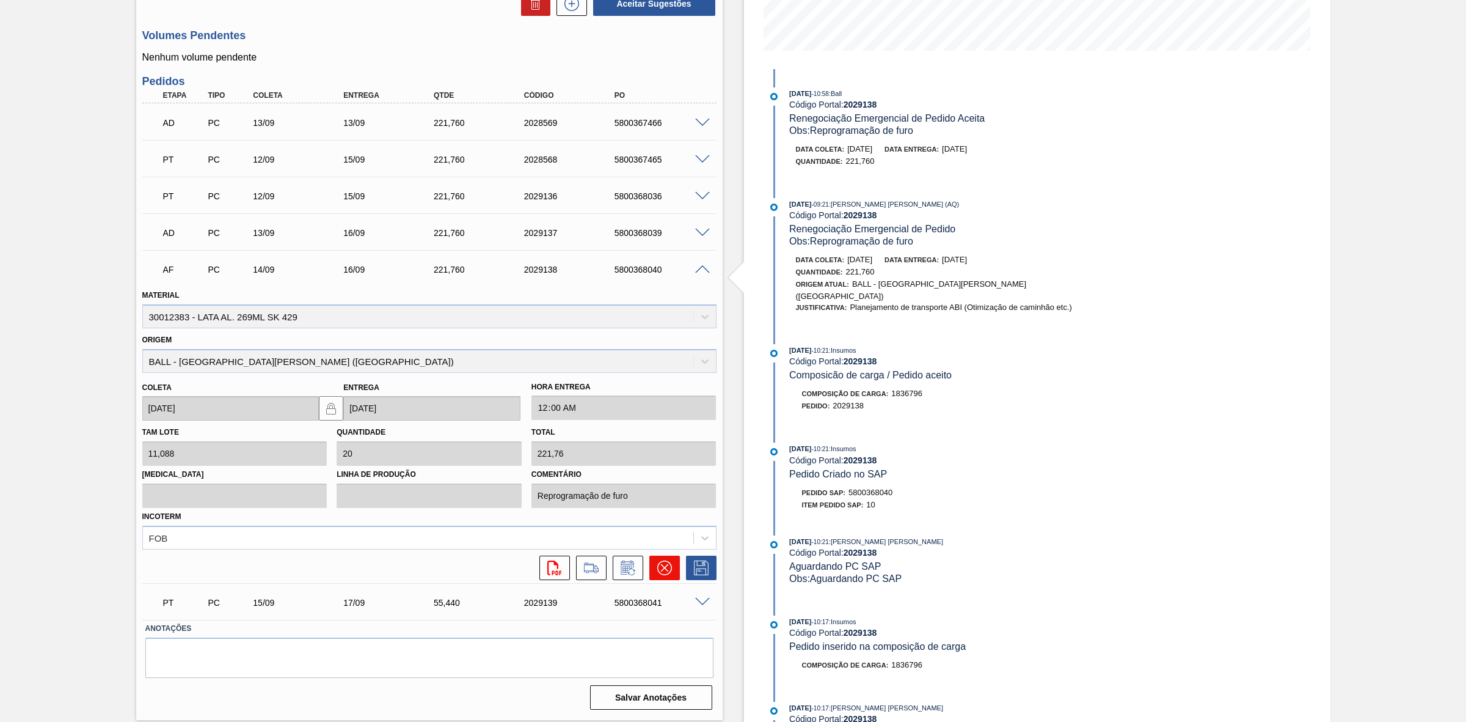
click at [658, 575] on icon at bounding box center [664, 567] width 15 height 15
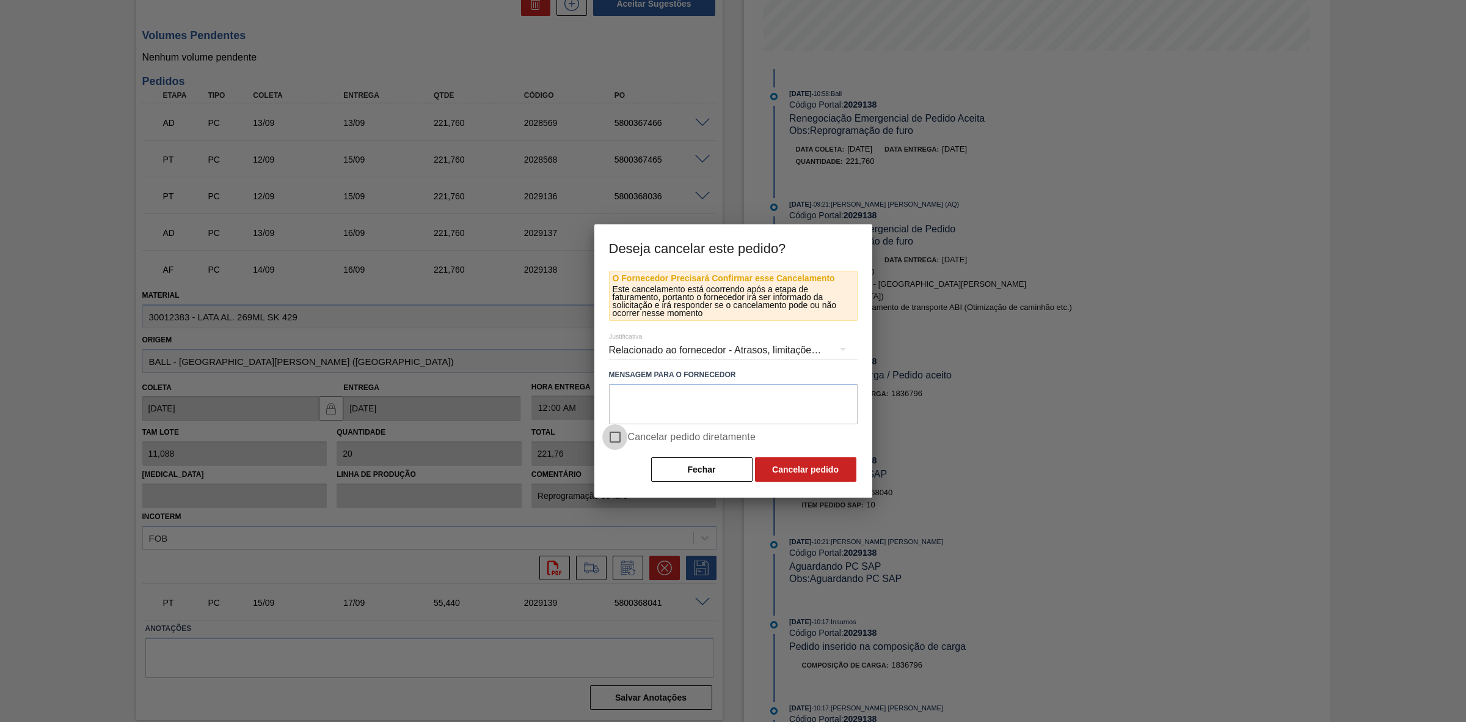
click at [612, 433] on input "Cancelar pedido diretamente" at bounding box center [615, 437] width 26 height 26
checkbox input "true"
click at [820, 472] on button "Cancelar pedido" at bounding box center [805, 469] width 101 height 24
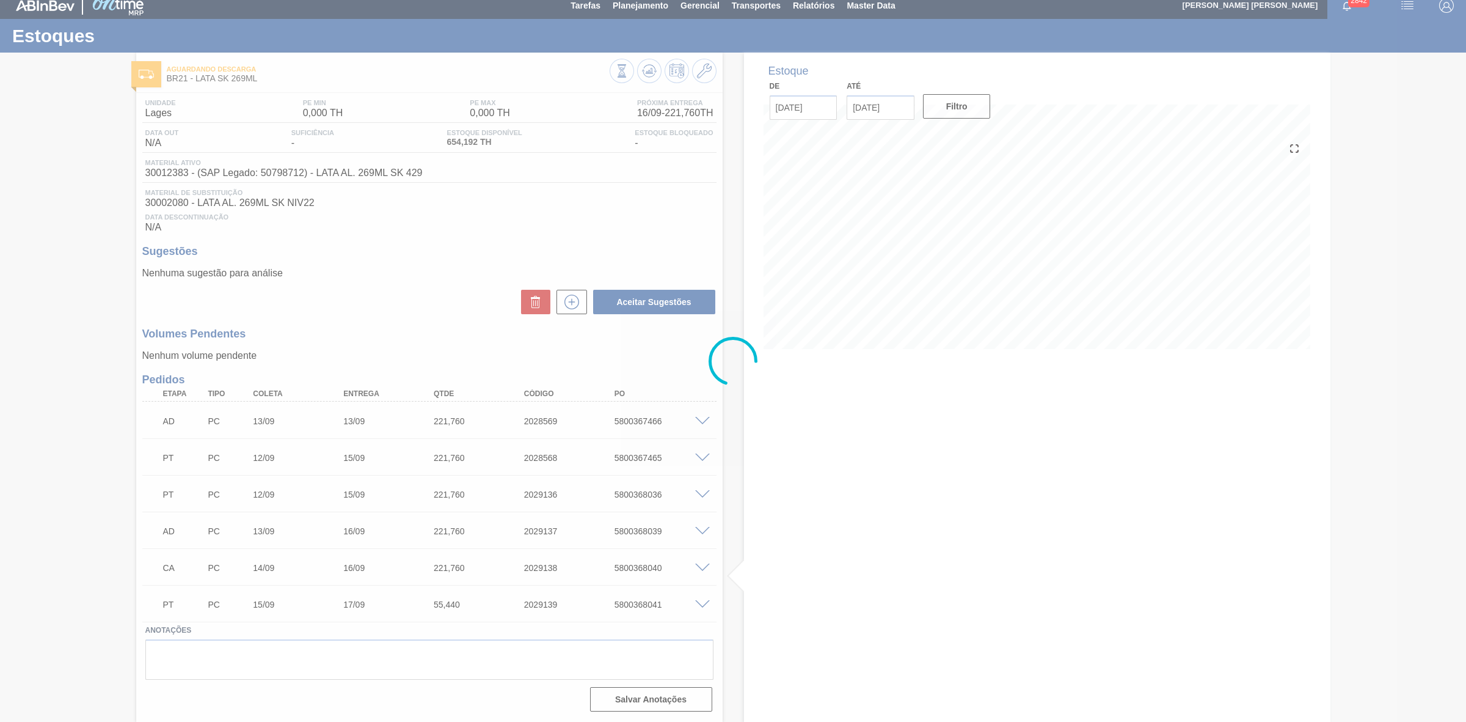
scroll to position [11, 0]
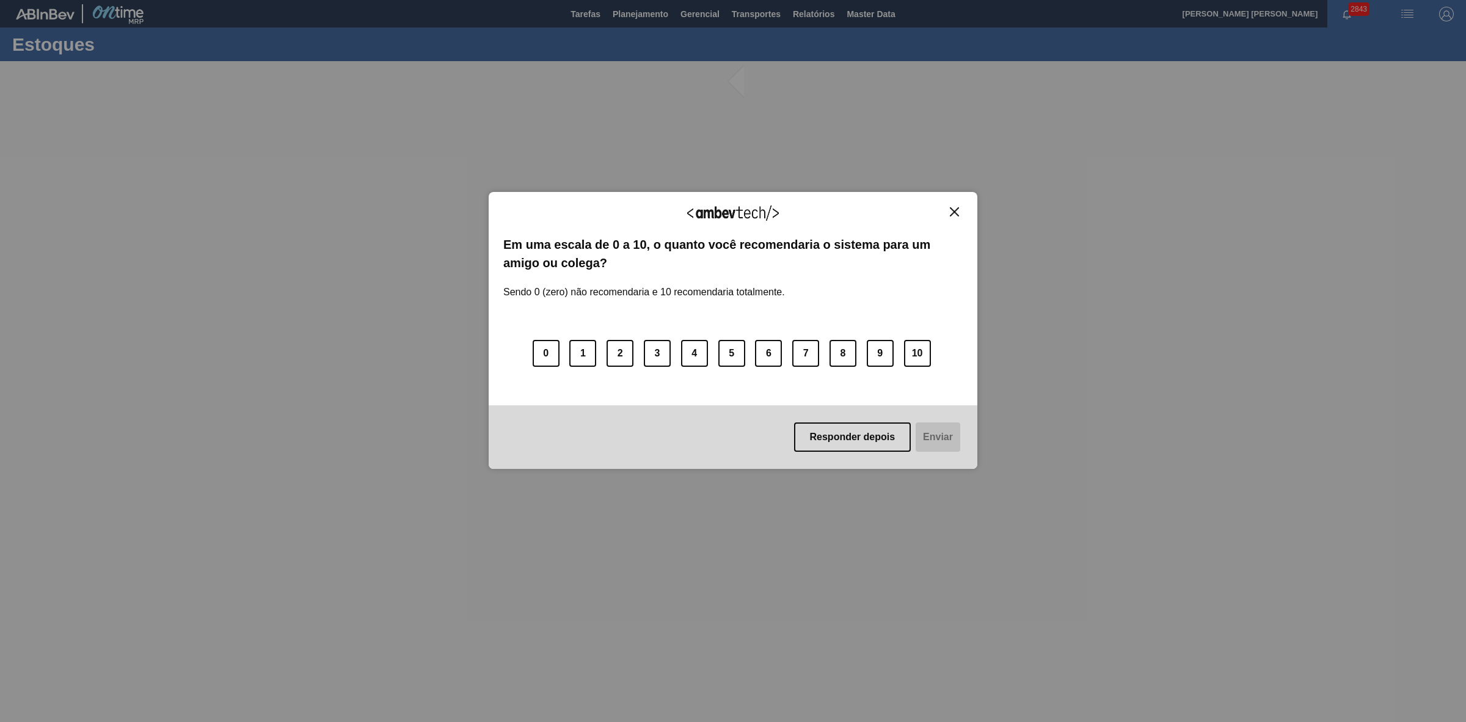
click at [951, 207] on img "Close" at bounding box center [954, 211] width 9 height 9
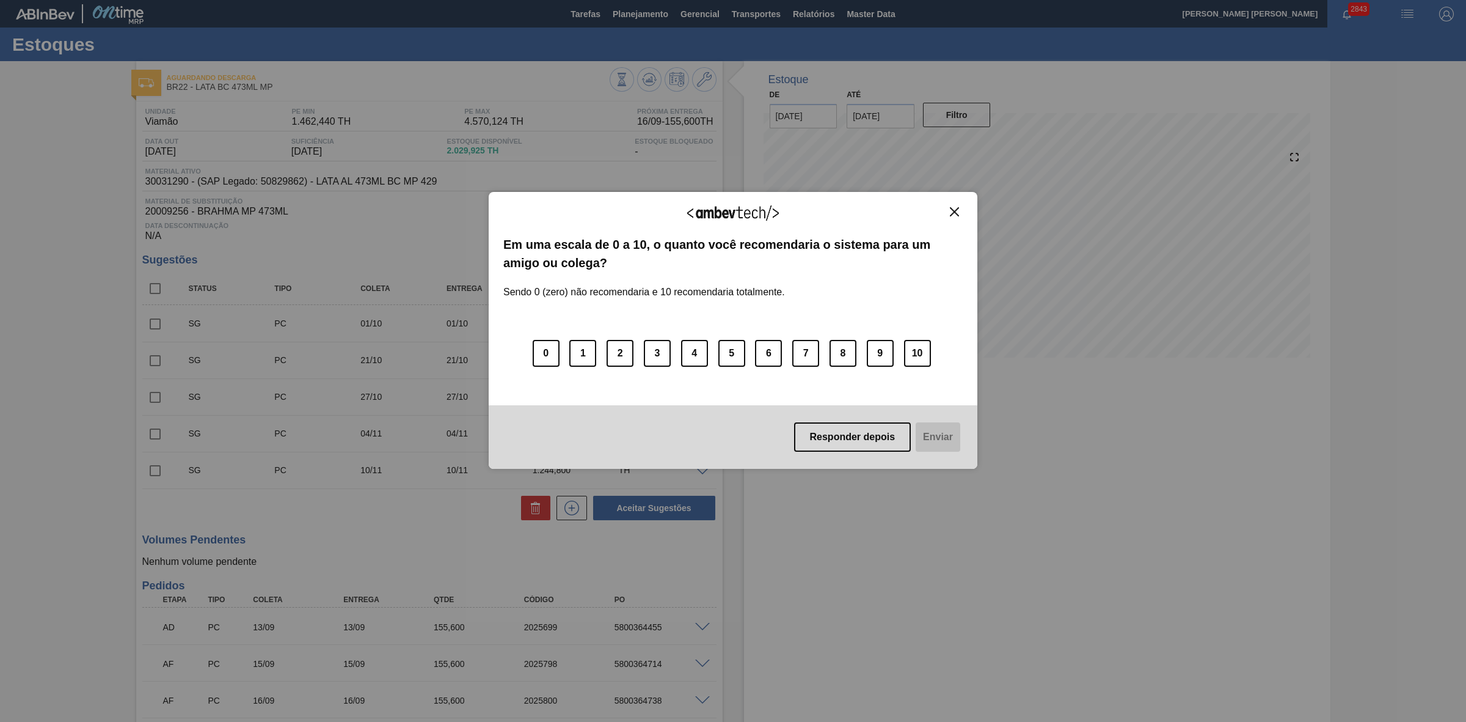
click at [957, 207] on img "Close" at bounding box center [954, 211] width 9 height 9
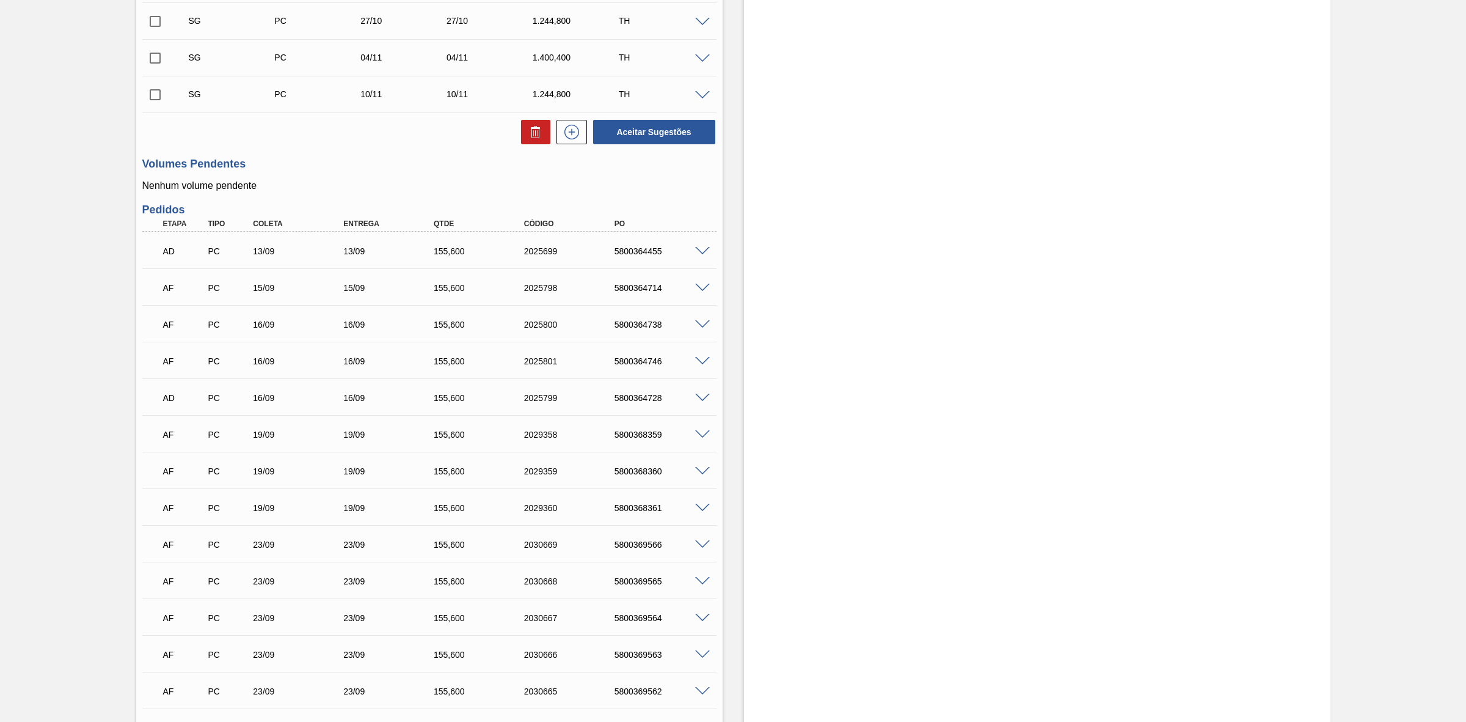
scroll to position [382, 0]
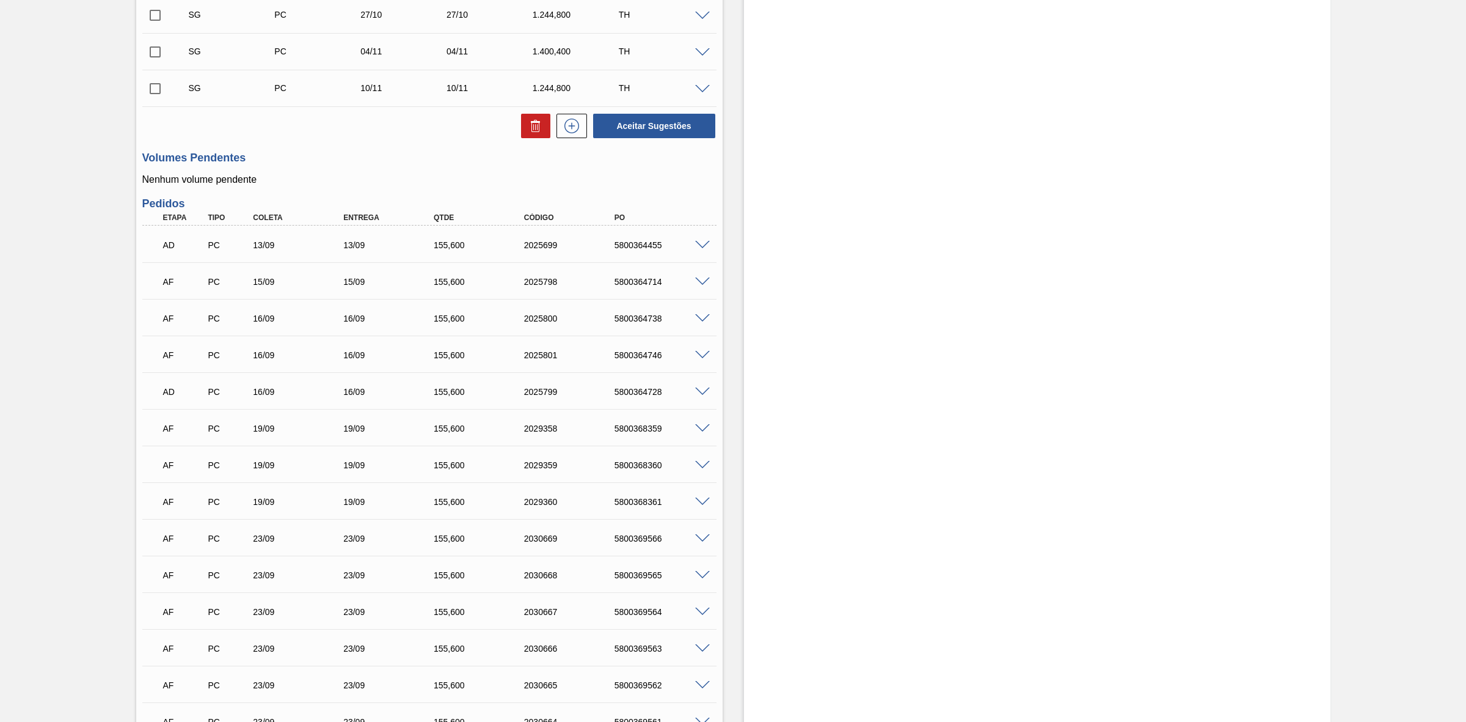
click at [704, 281] on span at bounding box center [702, 281] width 15 height 9
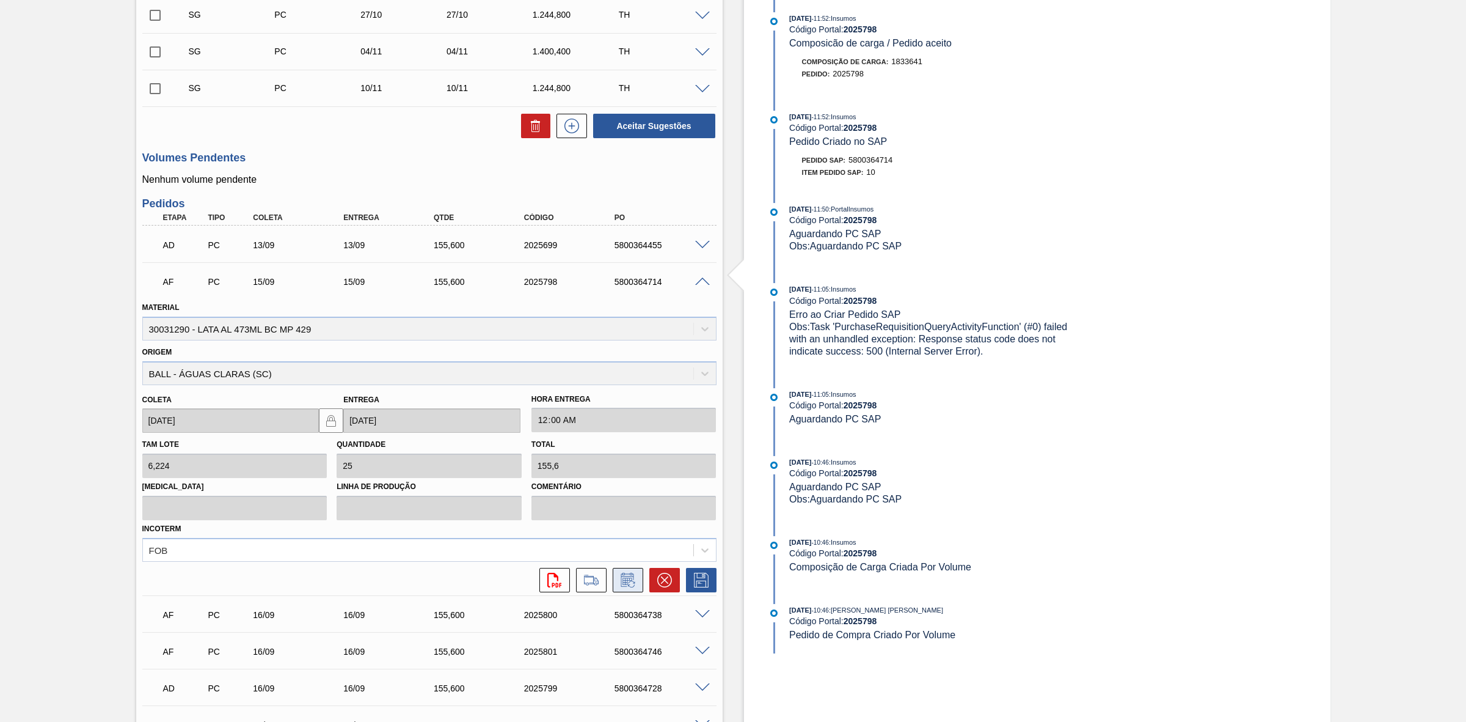
click at [633, 581] on icon at bounding box center [628, 579] width 20 height 15
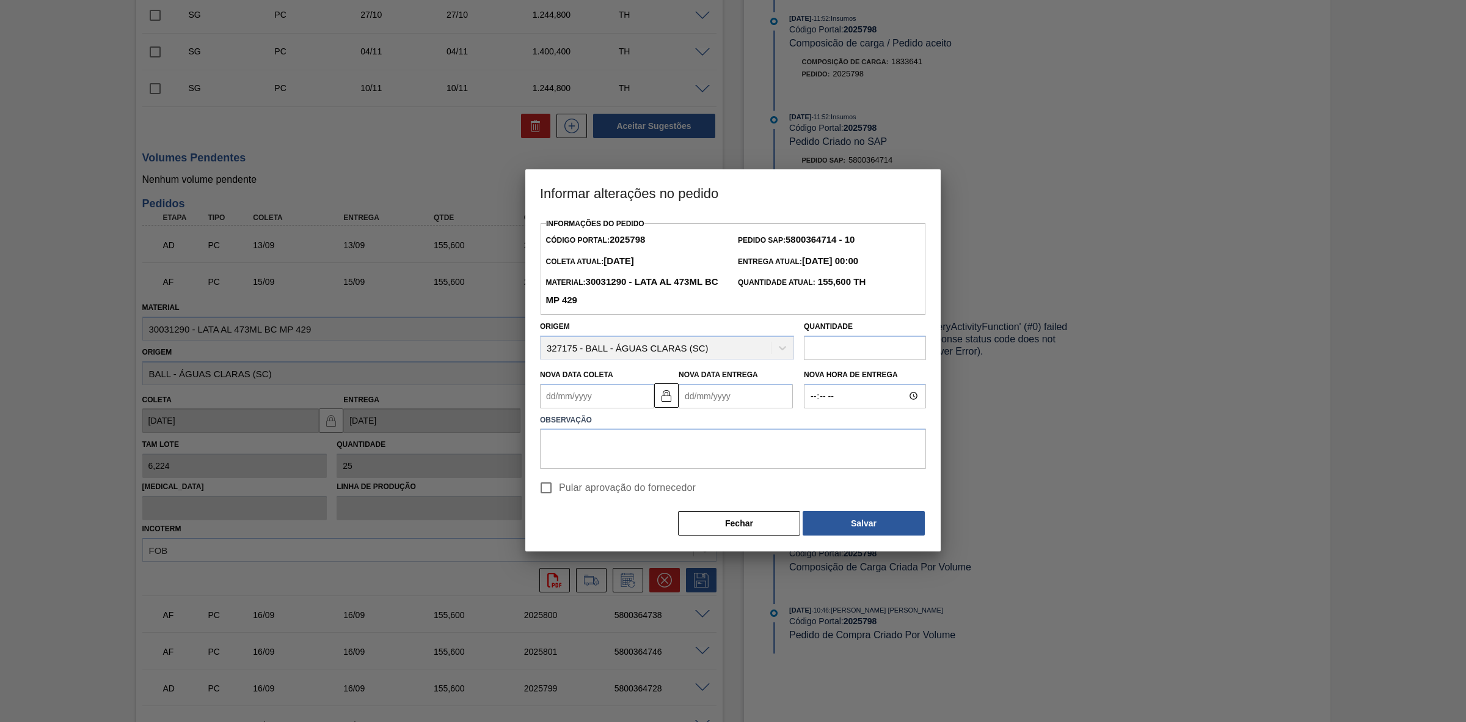
click at [597, 398] on Coleta2025798 "Nova Data Coleta" at bounding box center [597, 396] width 114 height 24
click at [596, 502] on div "16" at bounding box center [594, 503] width 16 height 16
type Coleta2025798 "[DATE]"
type Entrega2025798 "[DATE]"
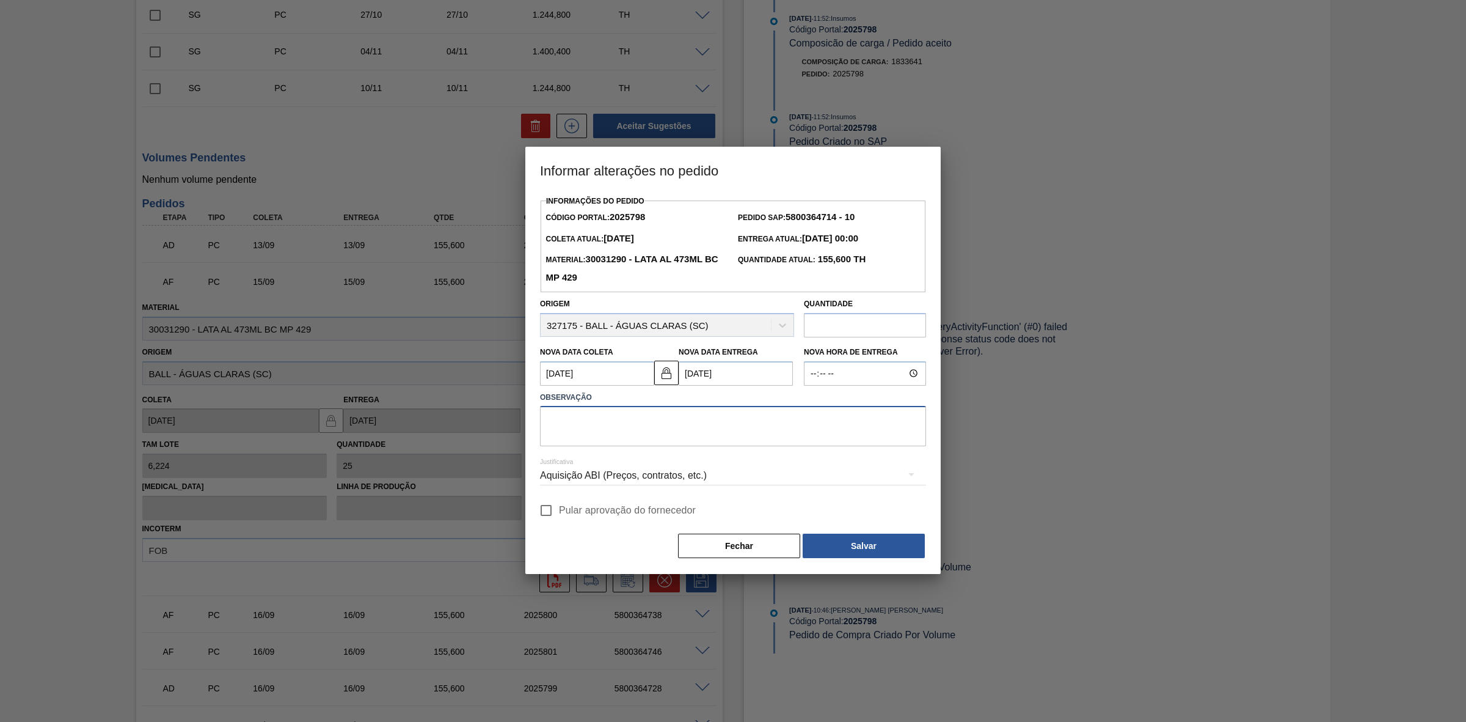
click at [623, 420] on textarea at bounding box center [733, 426] width 386 height 40
paste textarea "Furo D-1 - sem carros apresentados"
drag, startPoint x: 698, startPoint y: 420, endPoint x: 590, endPoint y: 429, distance: 108.5
click at [590, 429] on textarea "Furo D-1 - sem carros apresentados" at bounding box center [733, 426] width 386 height 40
type textarea "Furo D-1 - giro da frota"
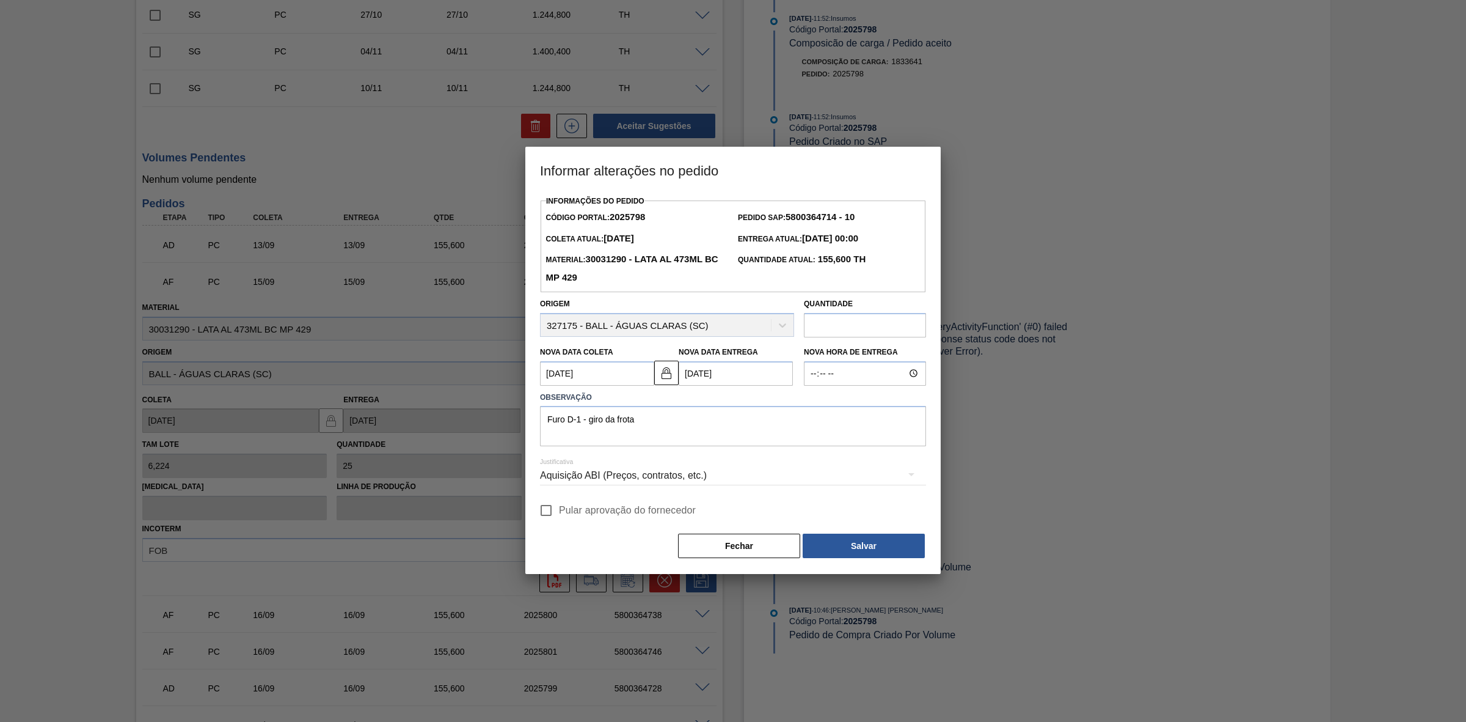
click at [663, 477] on div "Aquisição ABI (Preços, contratos, etc.)" at bounding box center [733, 475] width 386 height 34
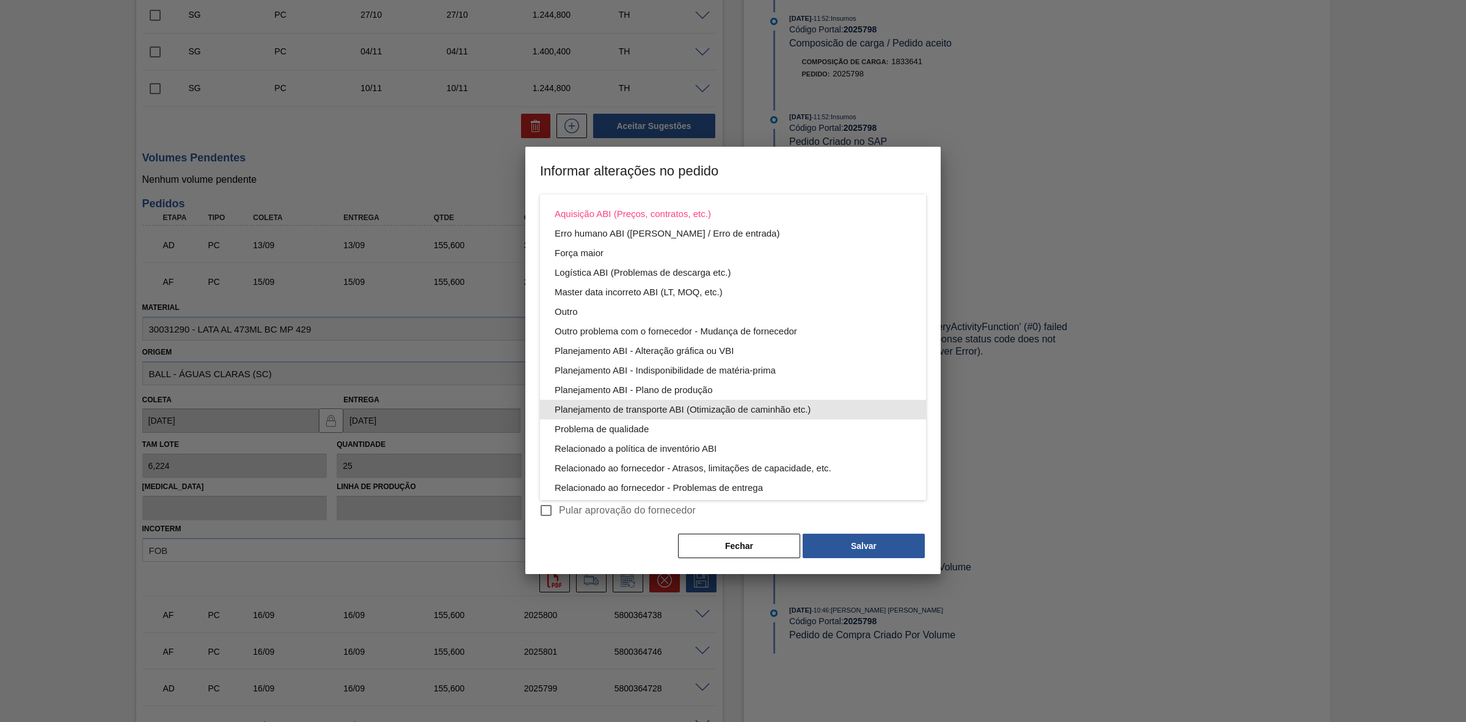
click at [720, 410] on div "Planejamento de transporte ABI (Otimização de caminhão etc.)" at bounding box center [733, 410] width 357 height 20
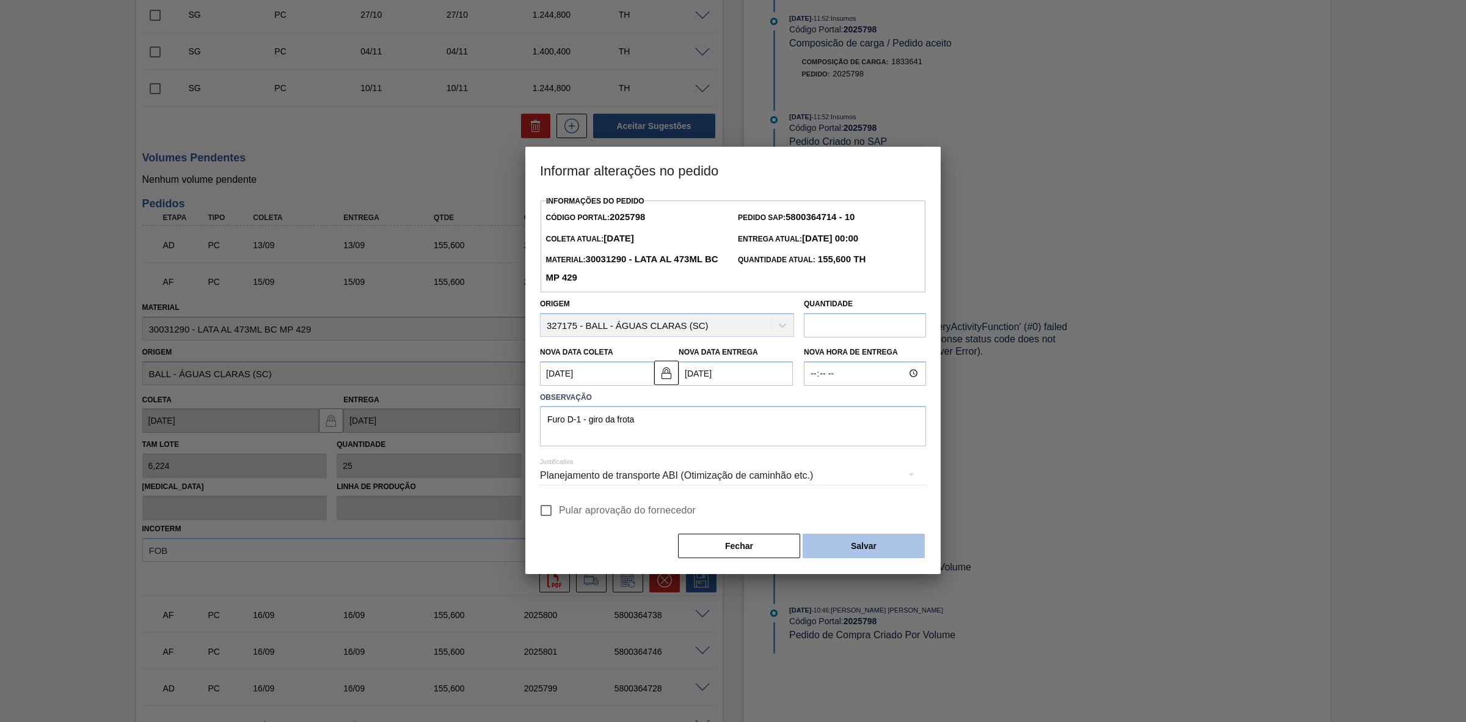
click at [854, 536] on button "Salvar" at bounding box center [864, 545] width 122 height 24
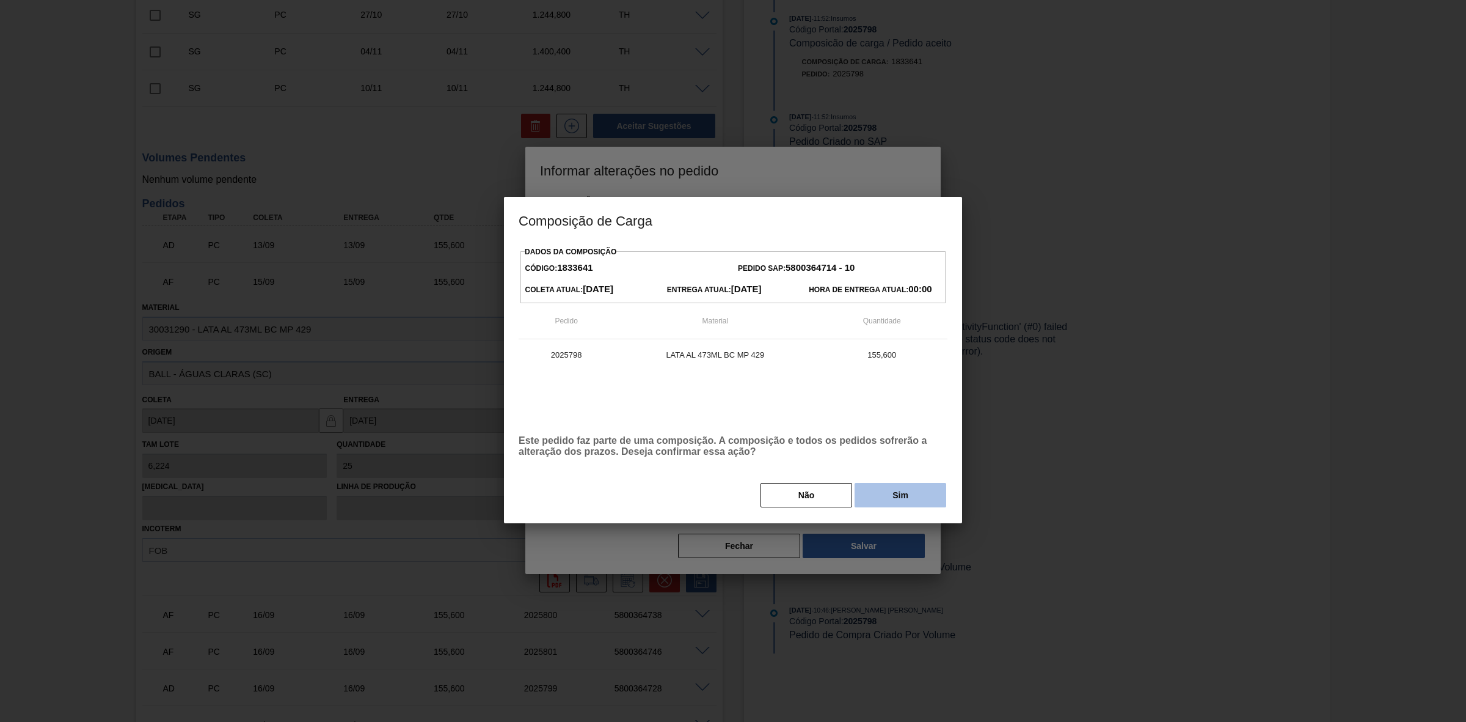
click at [921, 495] on button "Sim" at bounding box center [901, 495] width 92 height 24
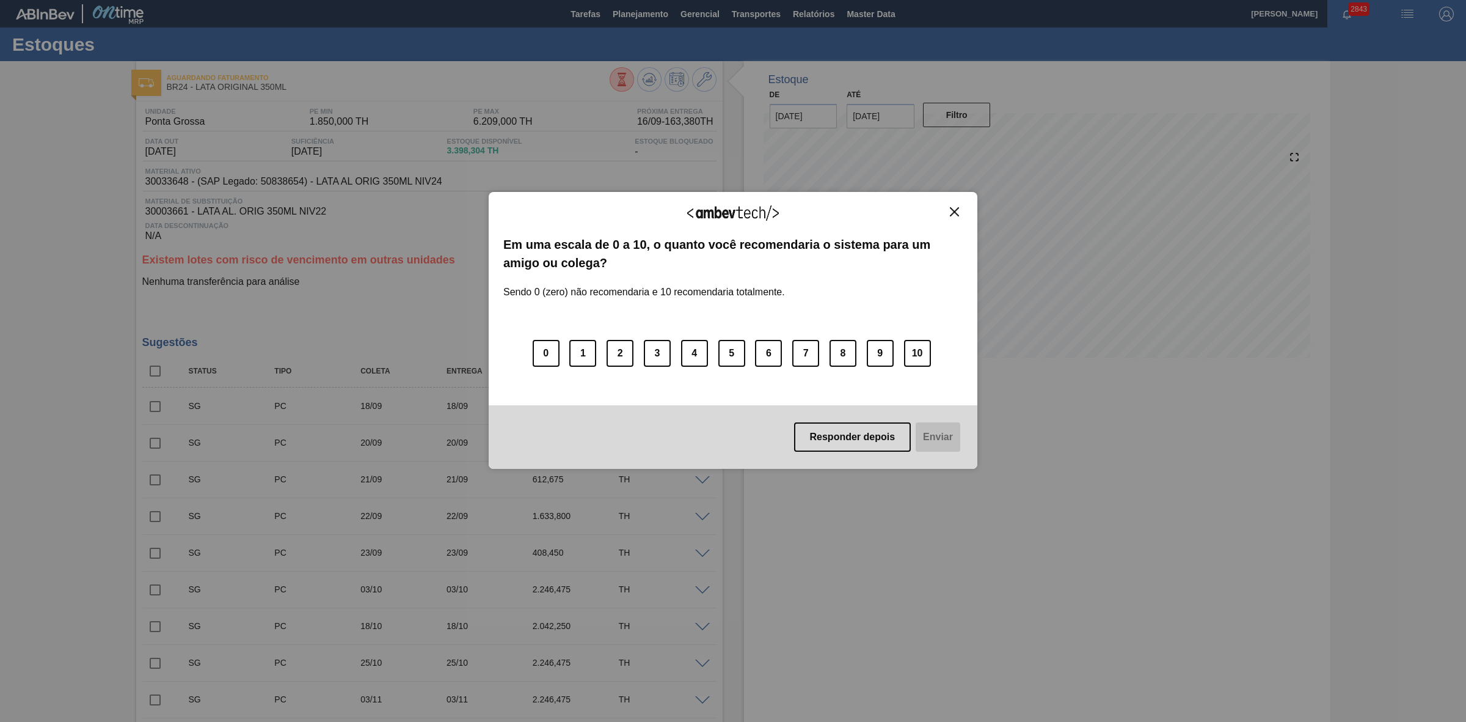
click at [956, 213] on img "Close" at bounding box center [954, 211] width 9 height 9
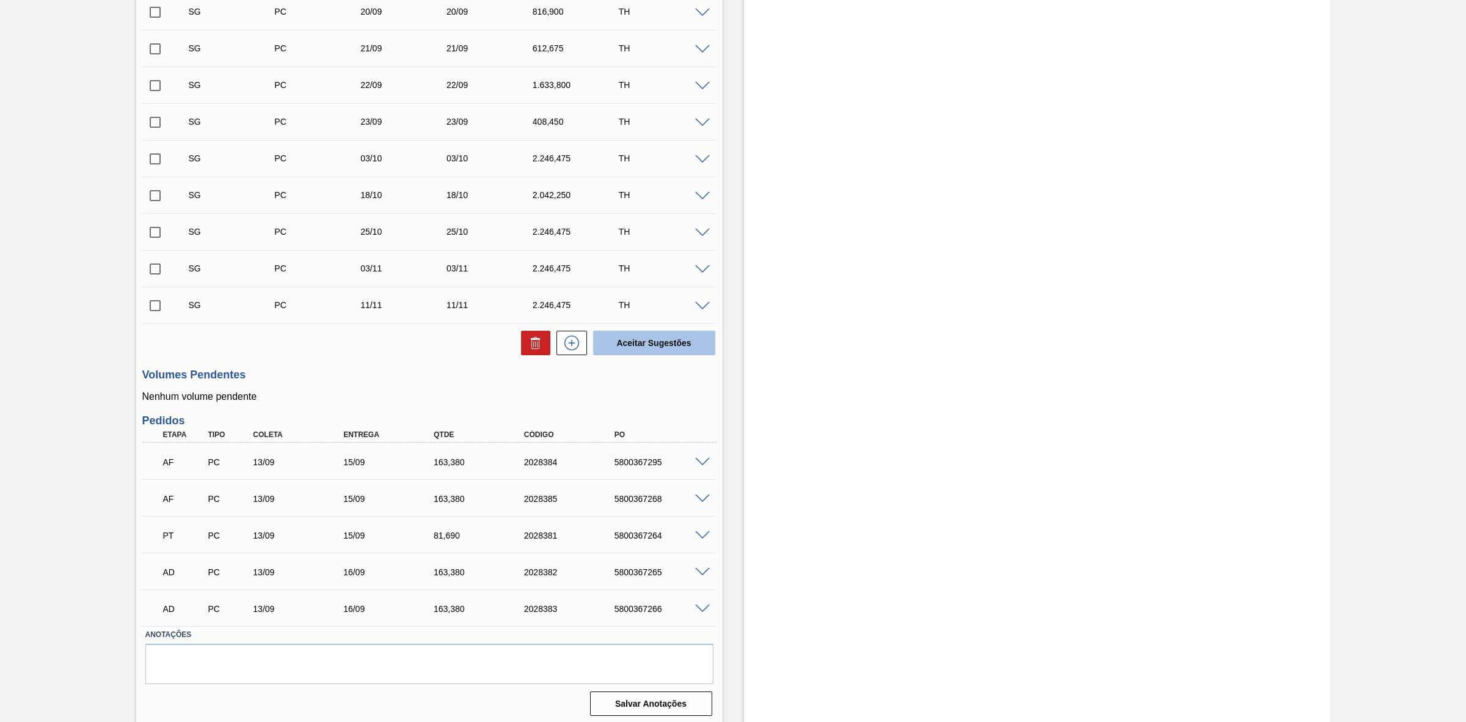
scroll to position [437, 0]
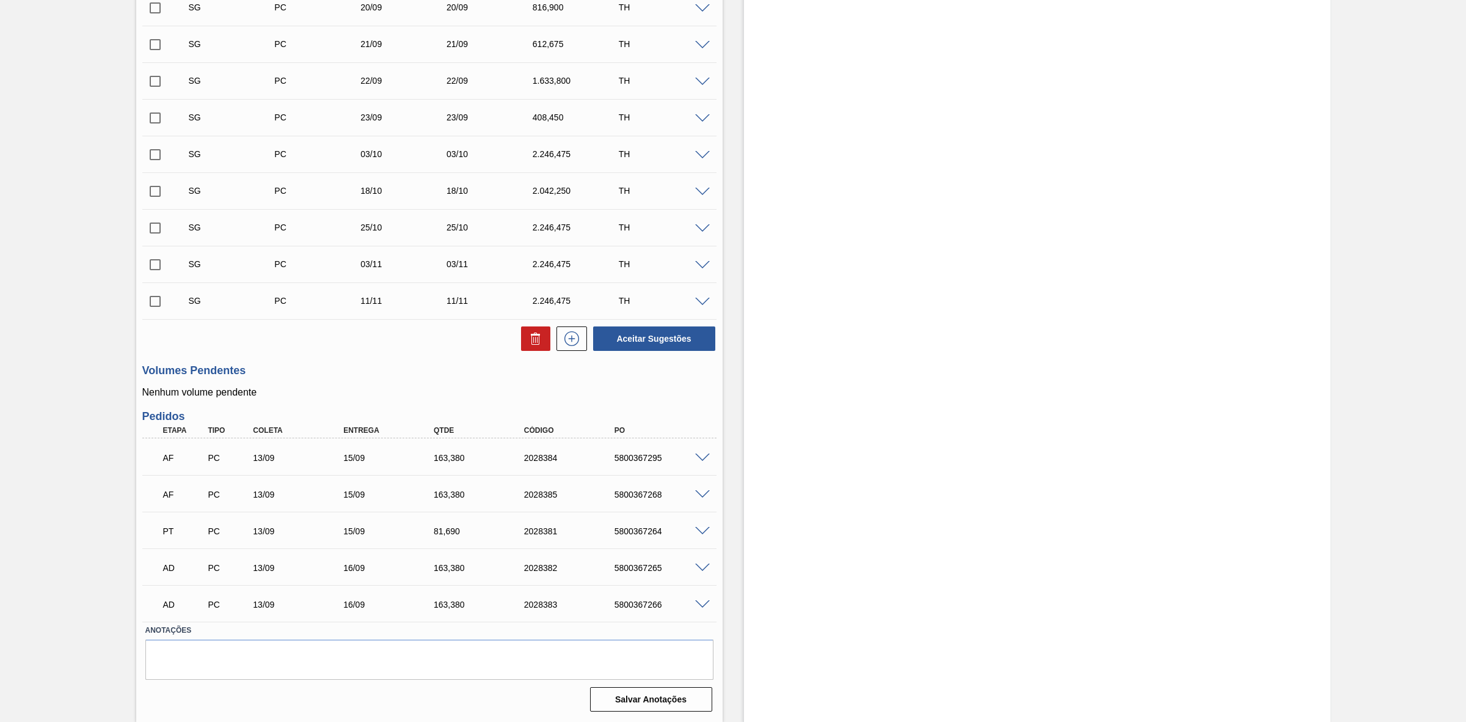
click at [704, 454] on span at bounding box center [702, 457] width 15 height 9
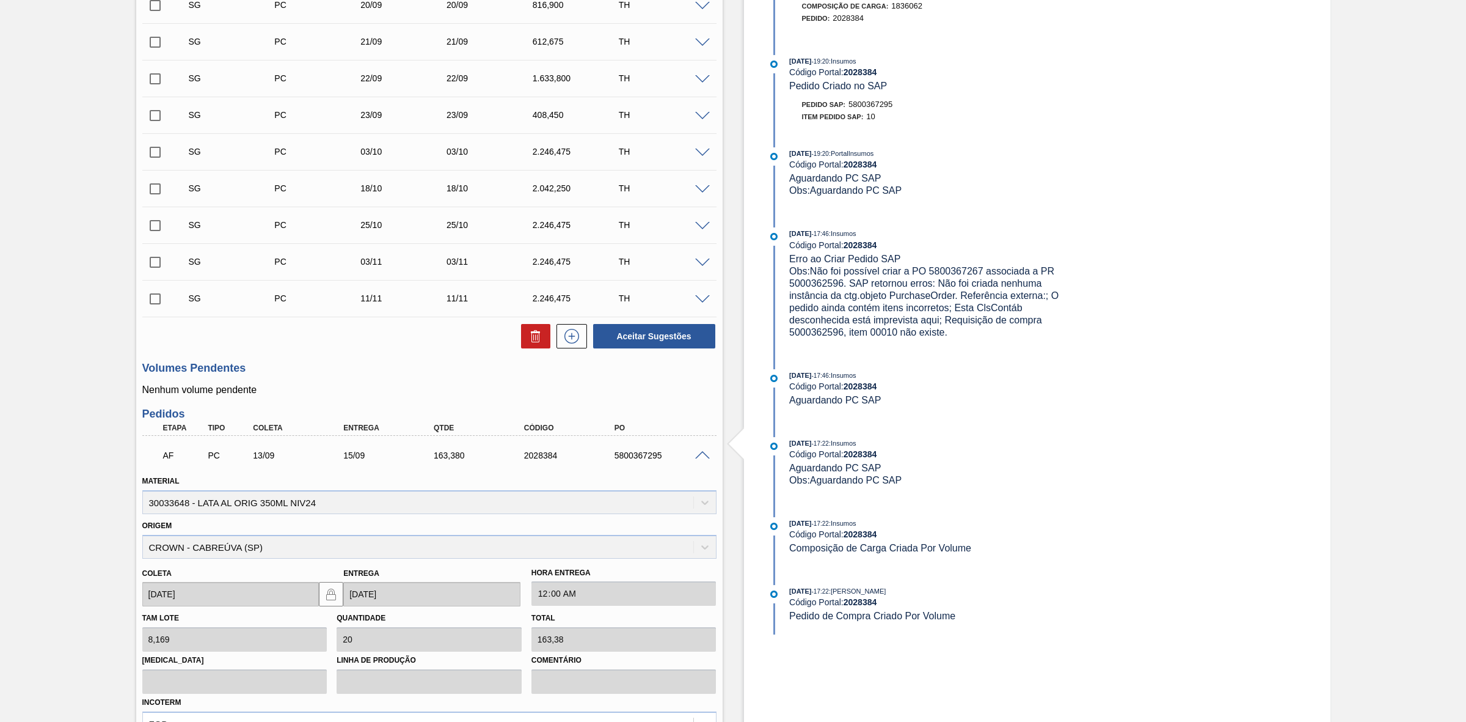
scroll to position [732, 0]
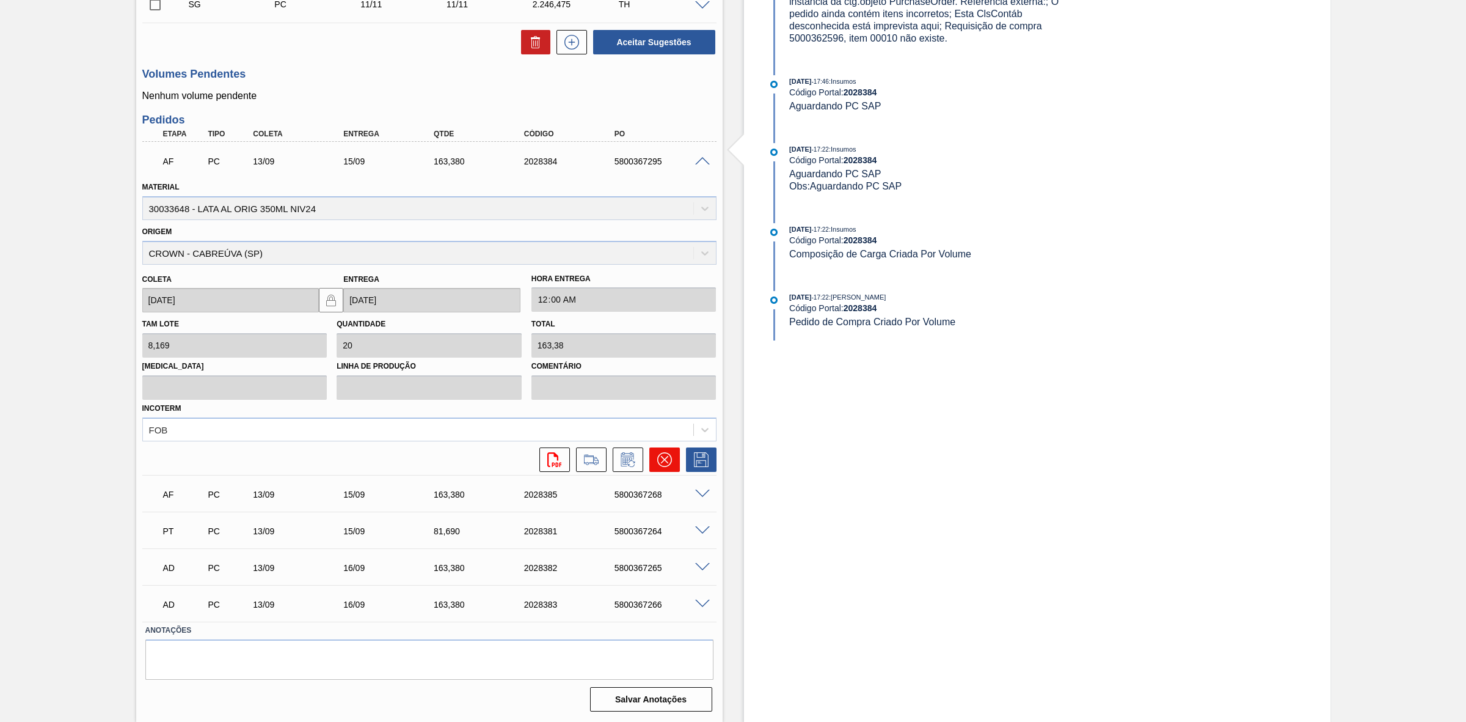
click at [663, 461] on icon at bounding box center [663, 459] width 7 height 7
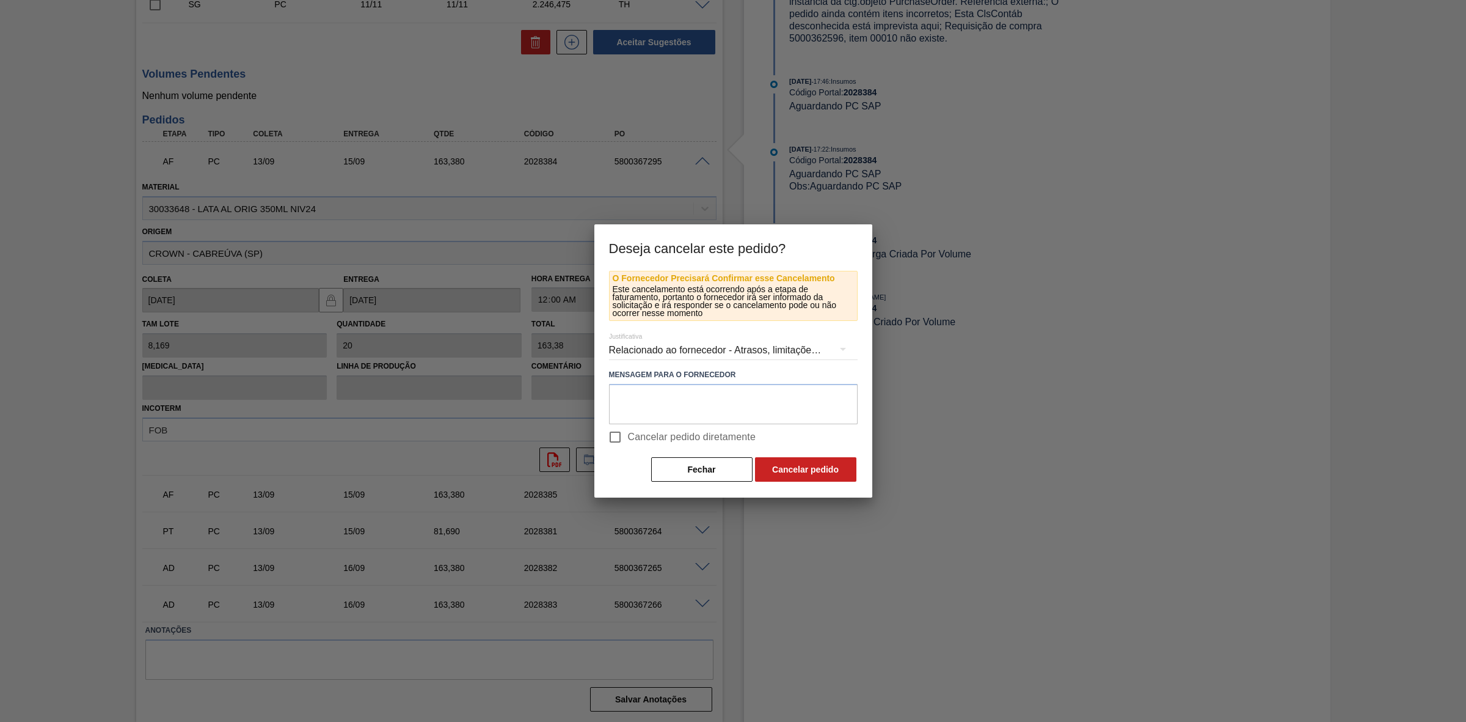
click at [624, 431] on input "Cancelar pedido diretamente" at bounding box center [615, 437] width 26 height 26
checkbox input "true"
click at [788, 463] on button "Cancelar pedido" at bounding box center [805, 469] width 101 height 24
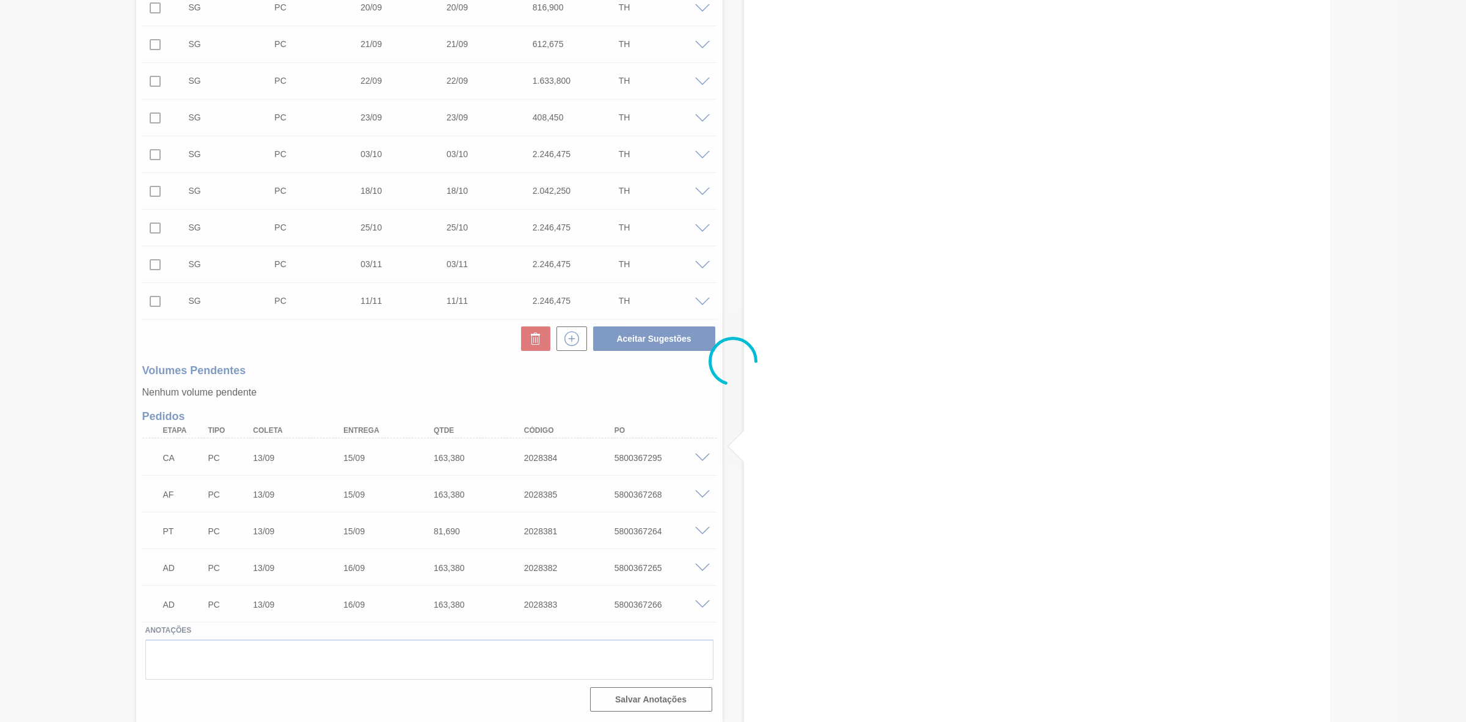
scroll to position [437, 0]
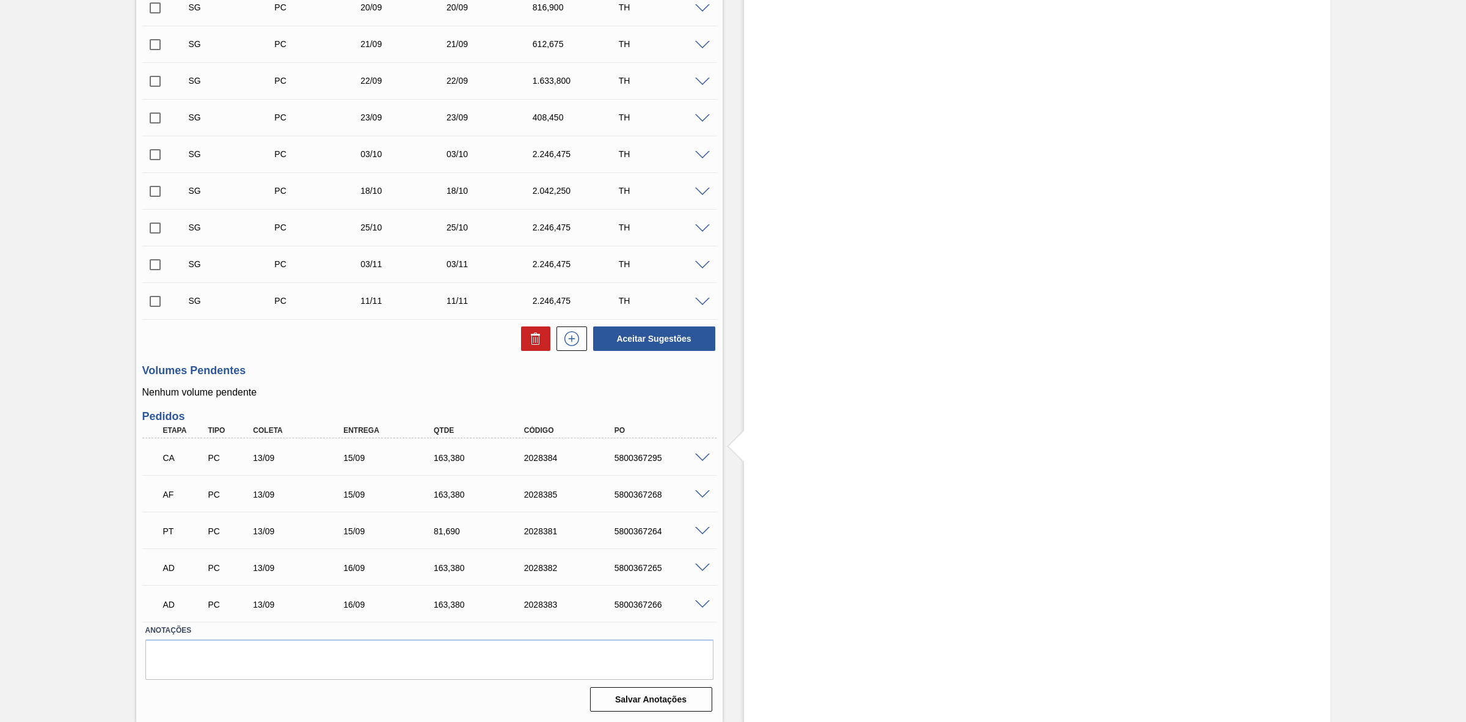
click at [701, 492] on span at bounding box center [702, 494] width 15 height 9
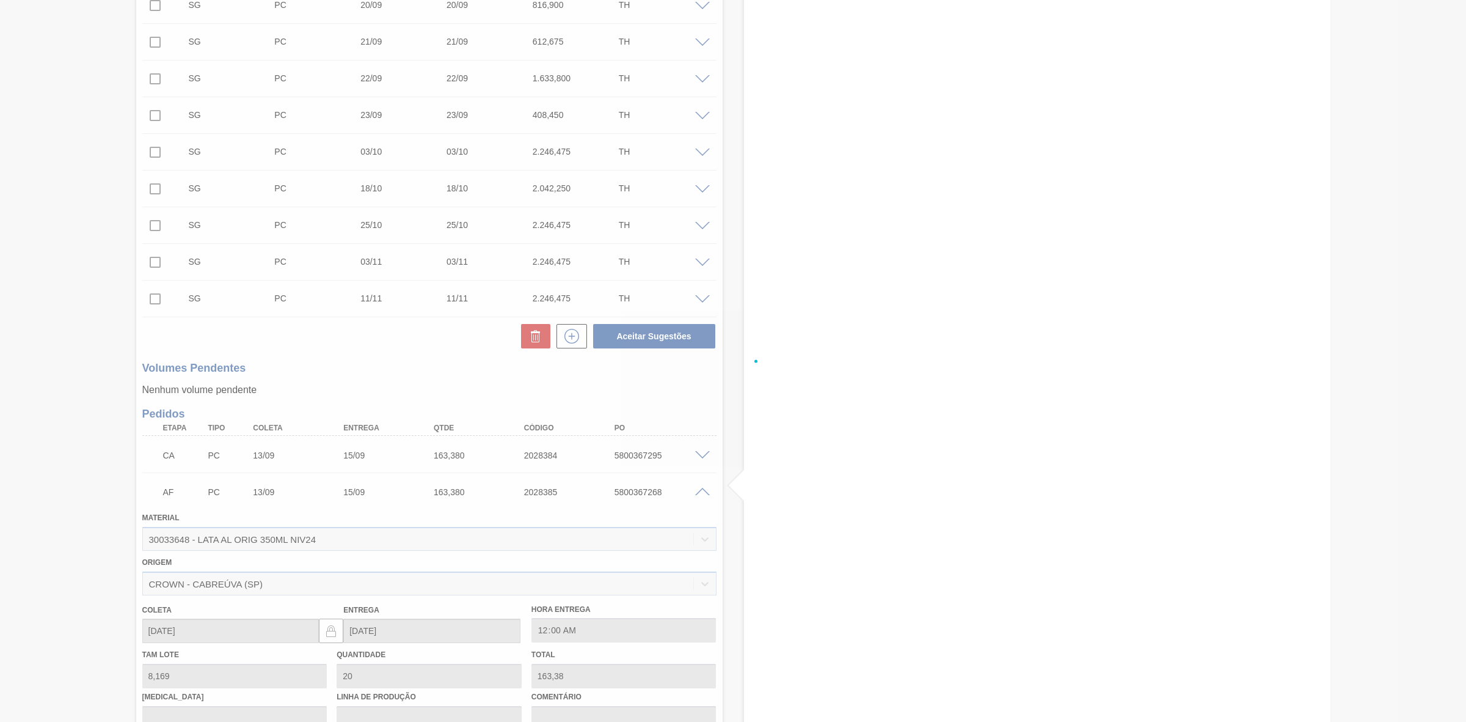
scroll to position [732, 0]
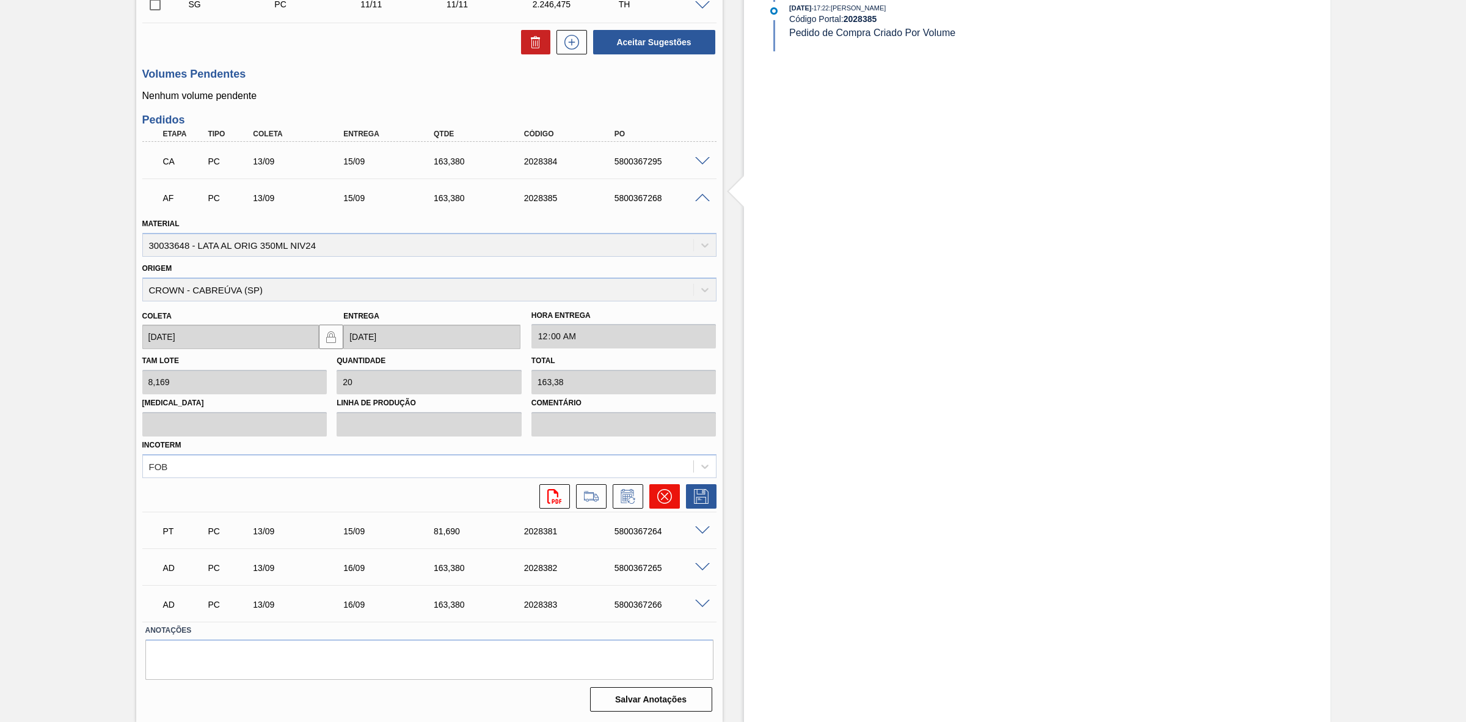
click at [668, 495] on icon at bounding box center [664, 496] width 15 height 15
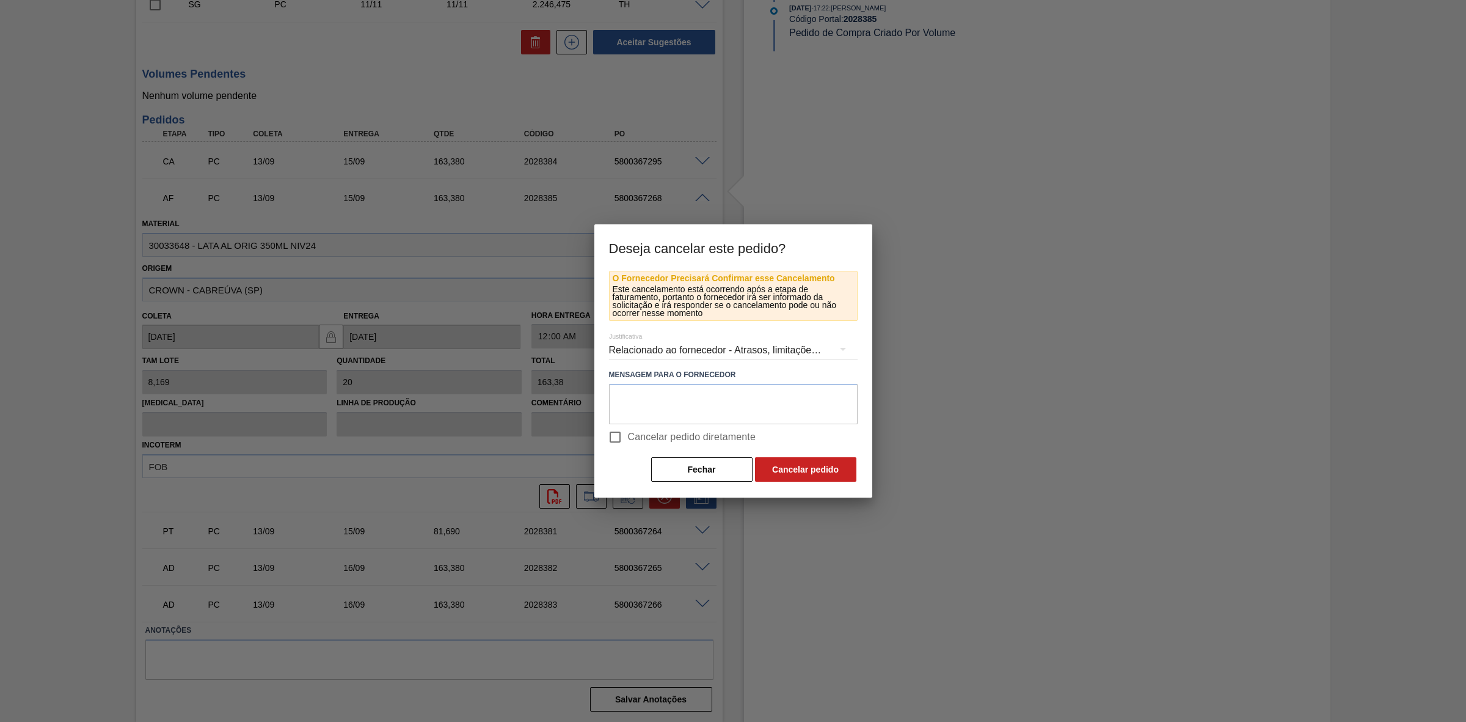
click at [638, 438] on span "Cancelar pedido diretamente" at bounding box center [692, 436] width 128 height 15
click at [628, 438] on input "Cancelar pedido diretamente" at bounding box center [615, 437] width 26 height 26
checkbox input "true"
click at [786, 470] on button "Cancelar pedido" at bounding box center [805, 469] width 101 height 24
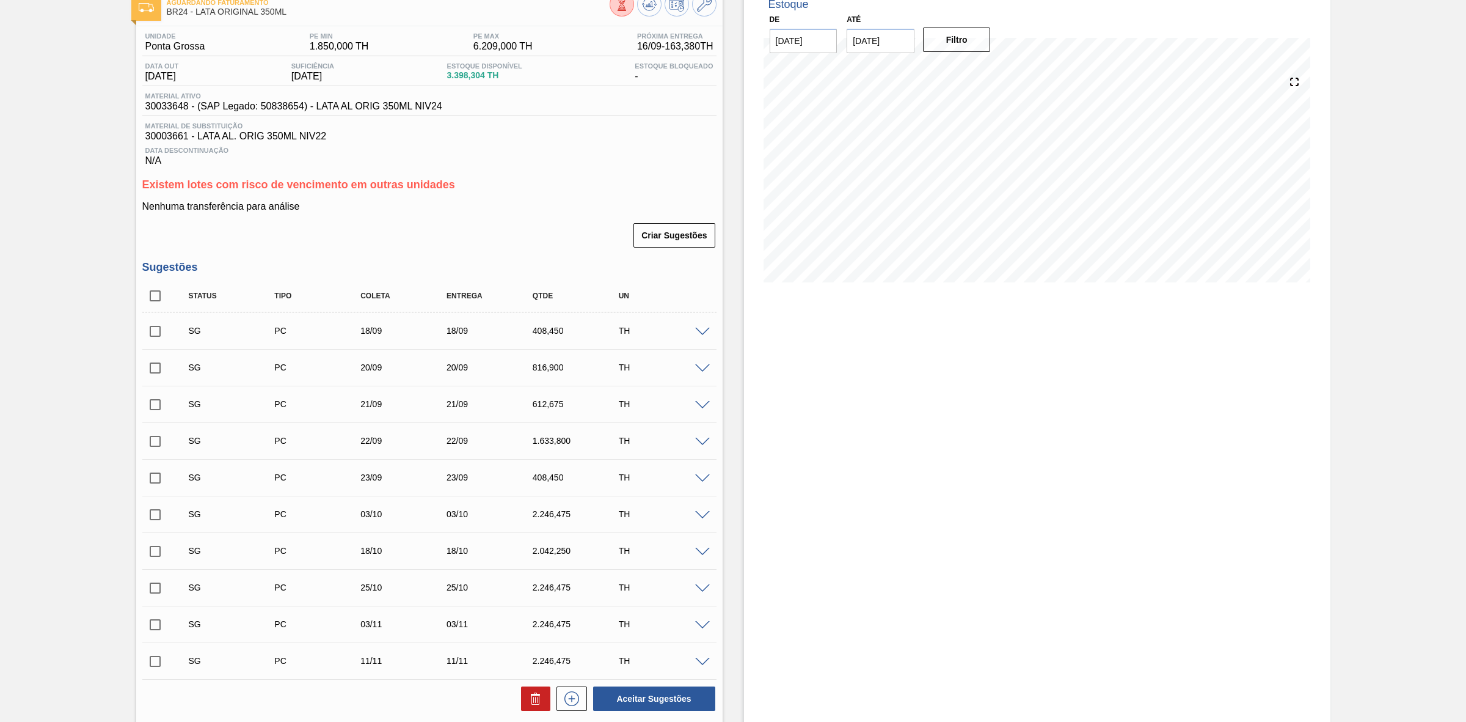
scroll to position [0, 0]
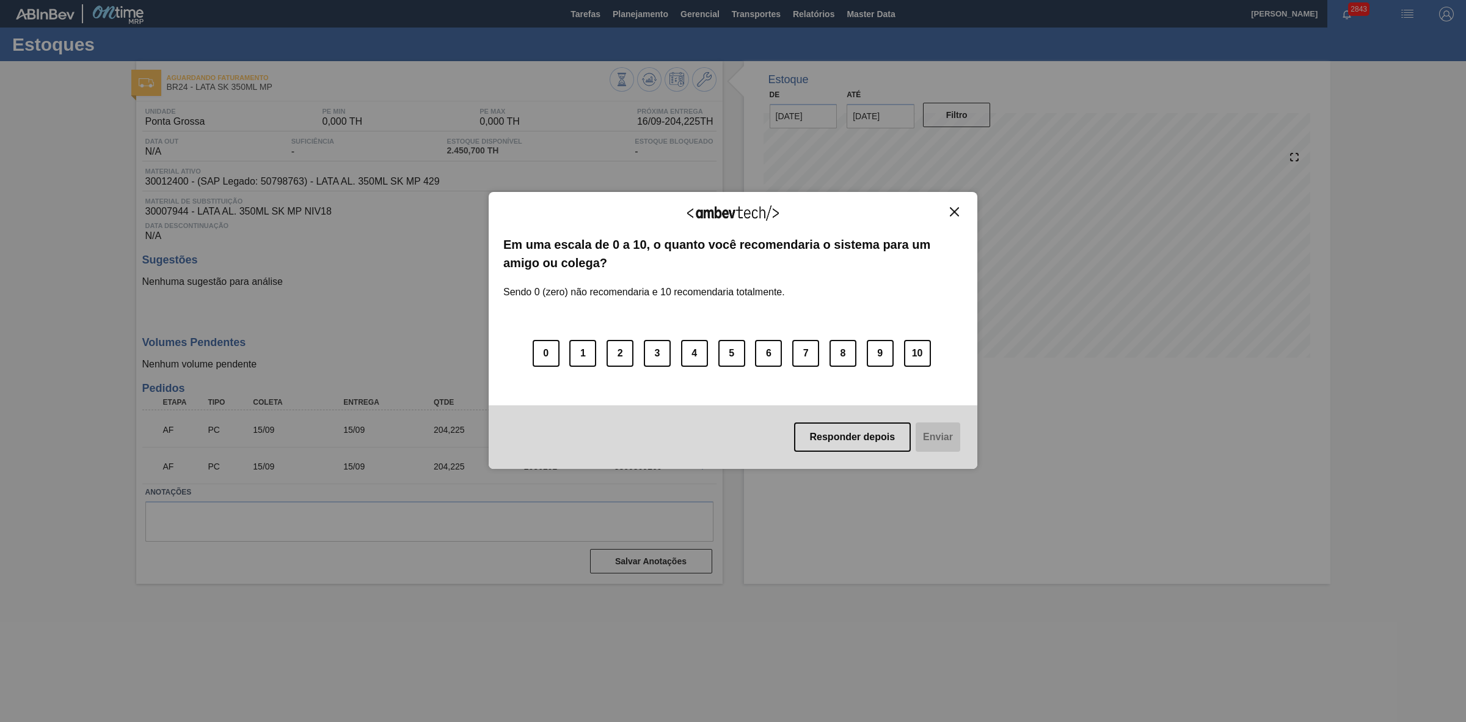
click at [957, 208] on img "Close" at bounding box center [954, 211] width 9 height 9
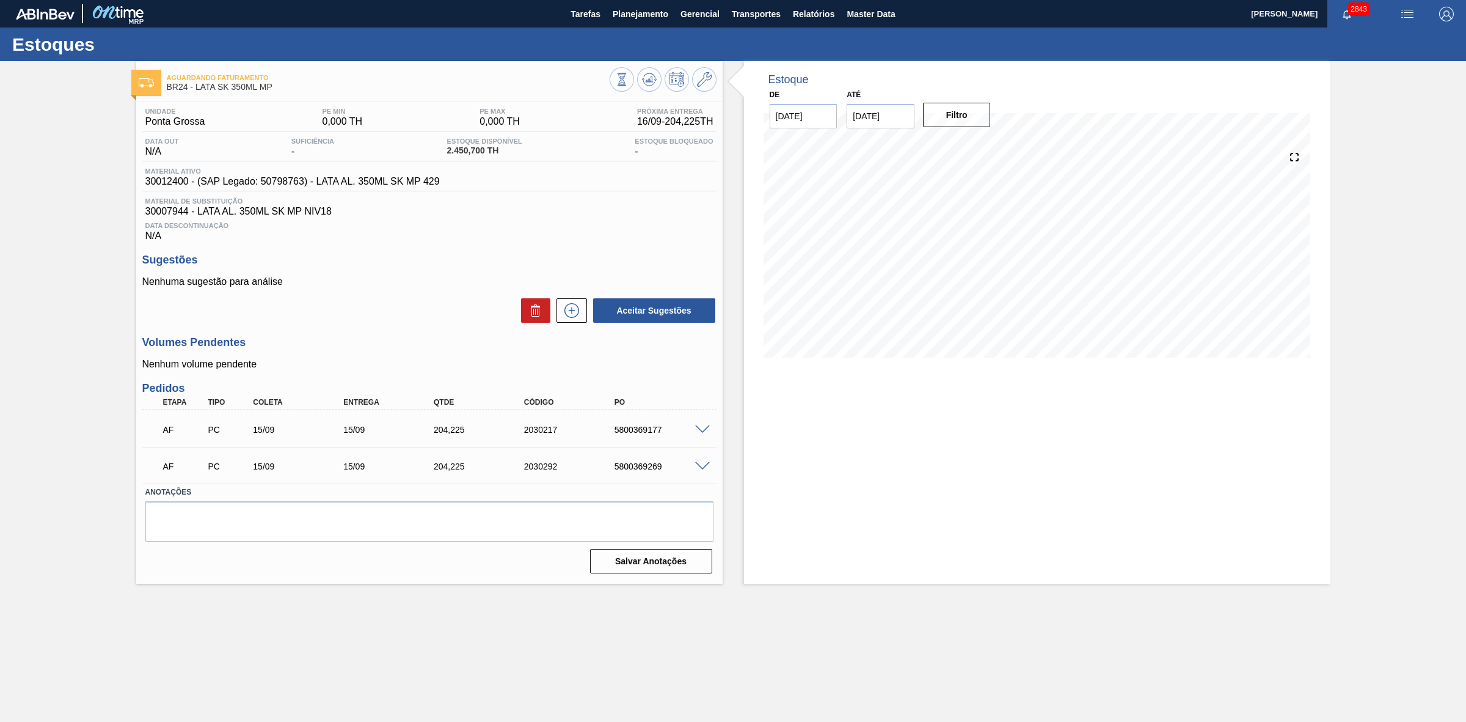
click at [903, 122] on input "[DATE]" at bounding box center [881, 116] width 68 height 24
click at [957, 265] on div "31" at bounding box center [960, 263] width 16 height 16
type input "[DATE]"
click at [958, 118] on button "Filtro" at bounding box center [957, 115] width 68 height 24
click at [703, 429] on span at bounding box center [702, 429] width 15 height 9
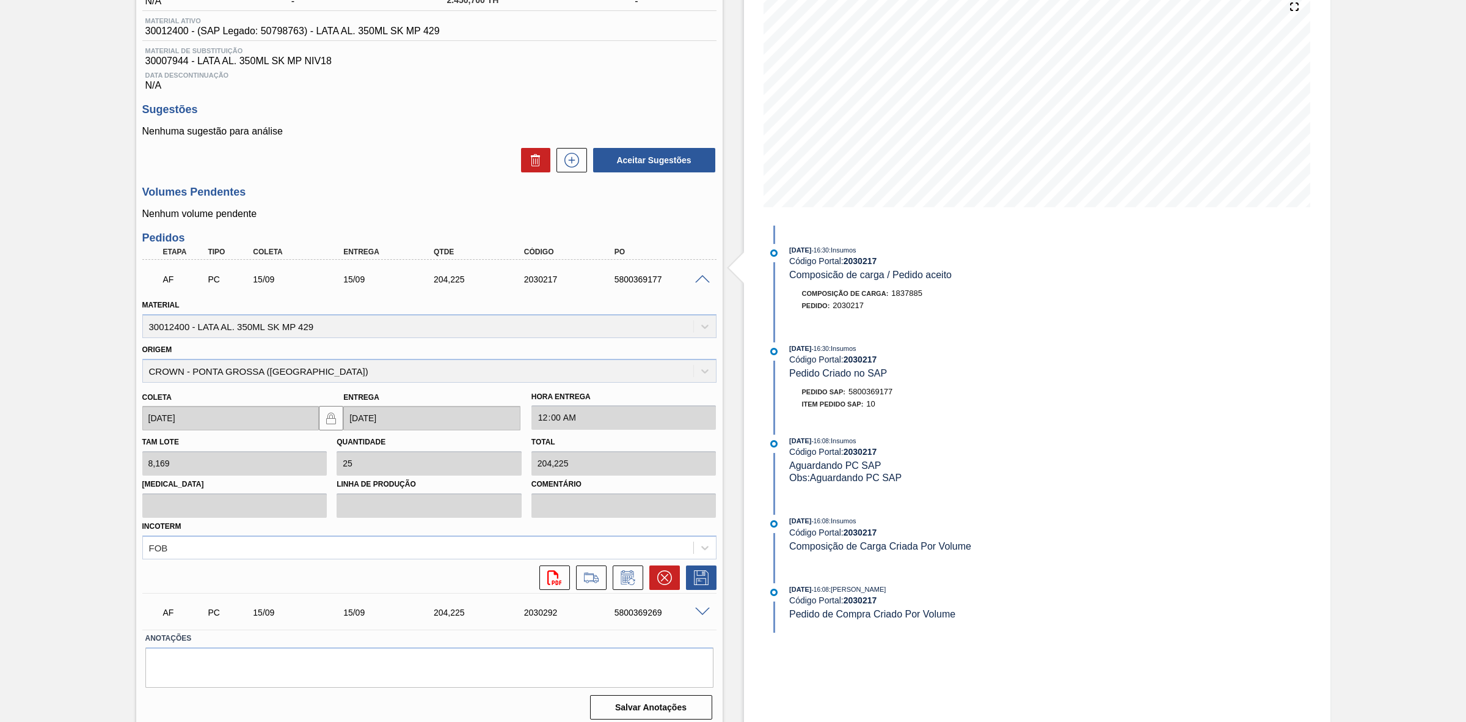
scroll to position [160, 0]
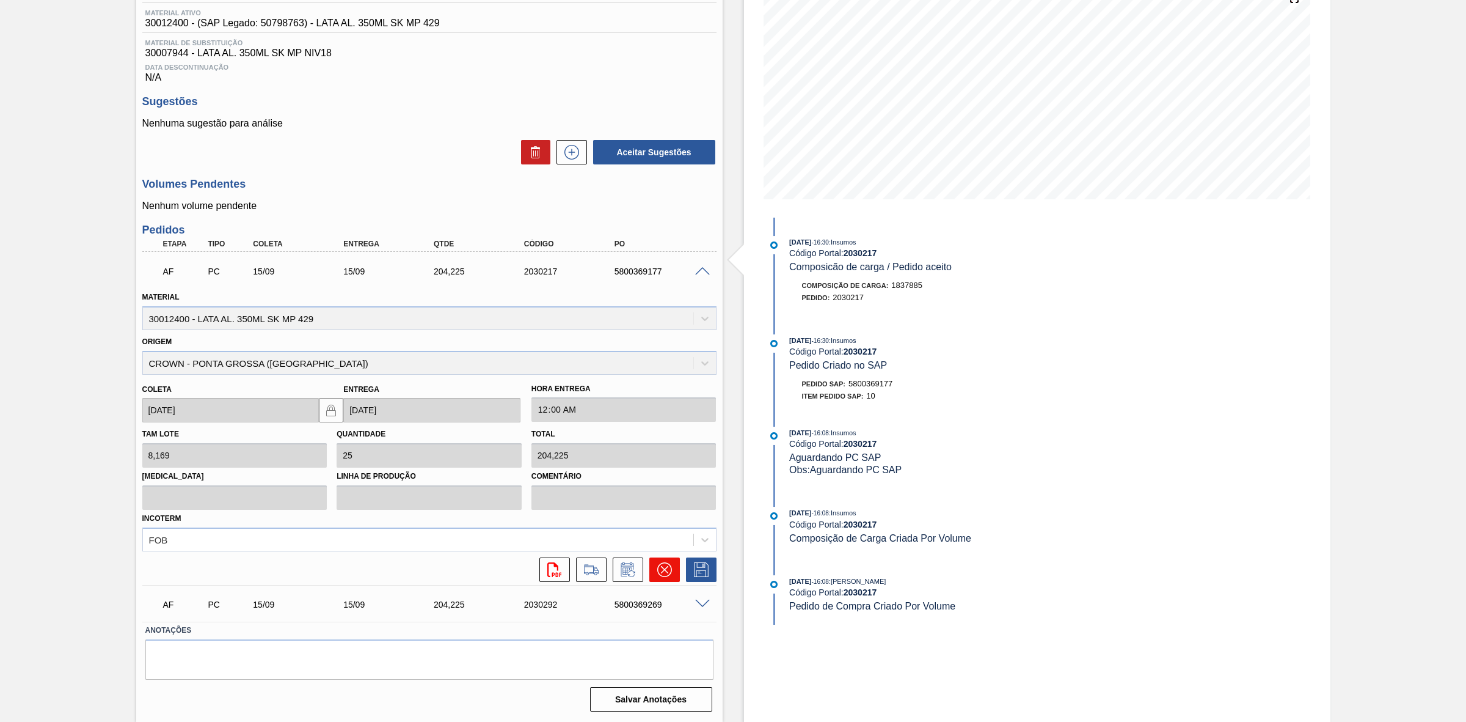
click at [668, 575] on icon at bounding box center [664, 569] width 15 height 15
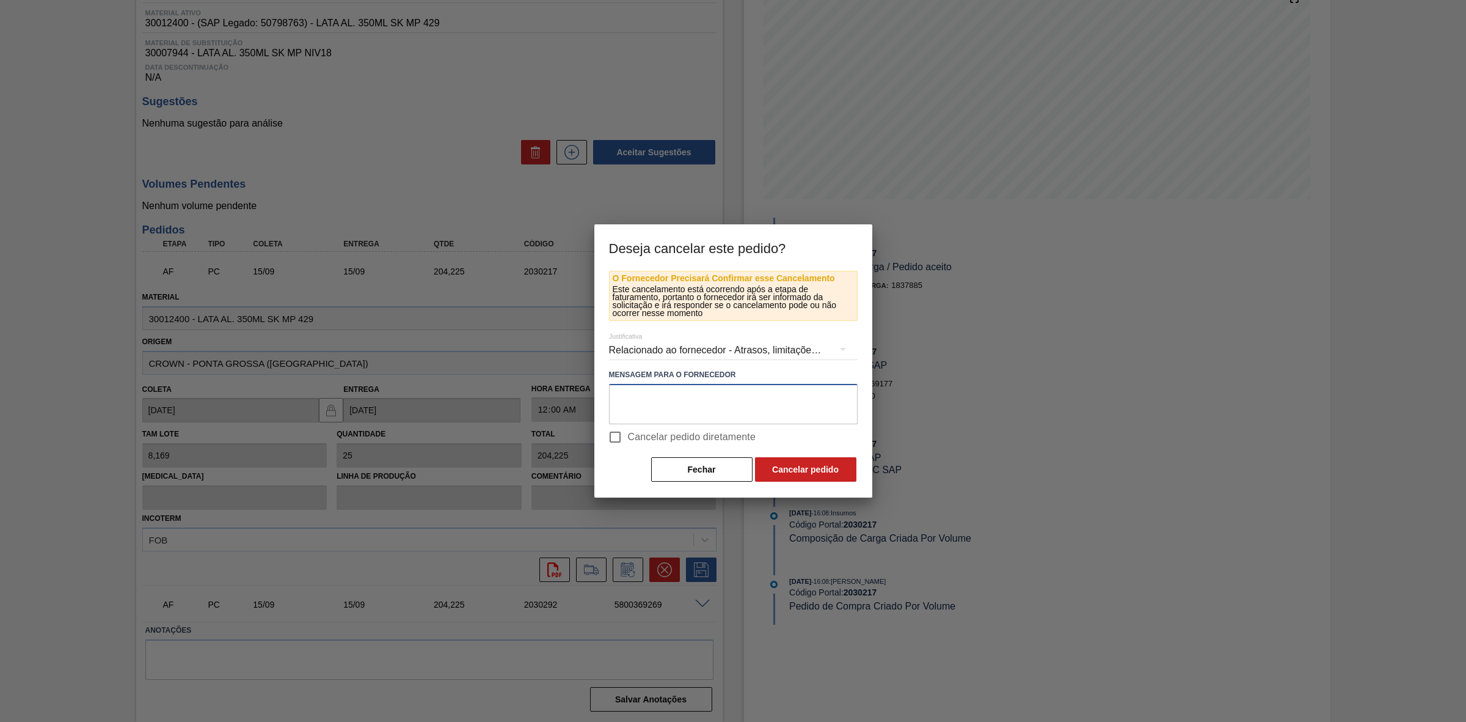
click at [673, 401] on textarea at bounding box center [733, 404] width 249 height 40
click at [719, 349] on div "Relacionado ao fornecedor - Atrasos, limitações de capacidade, etc." at bounding box center [733, 350] width 249 height 34
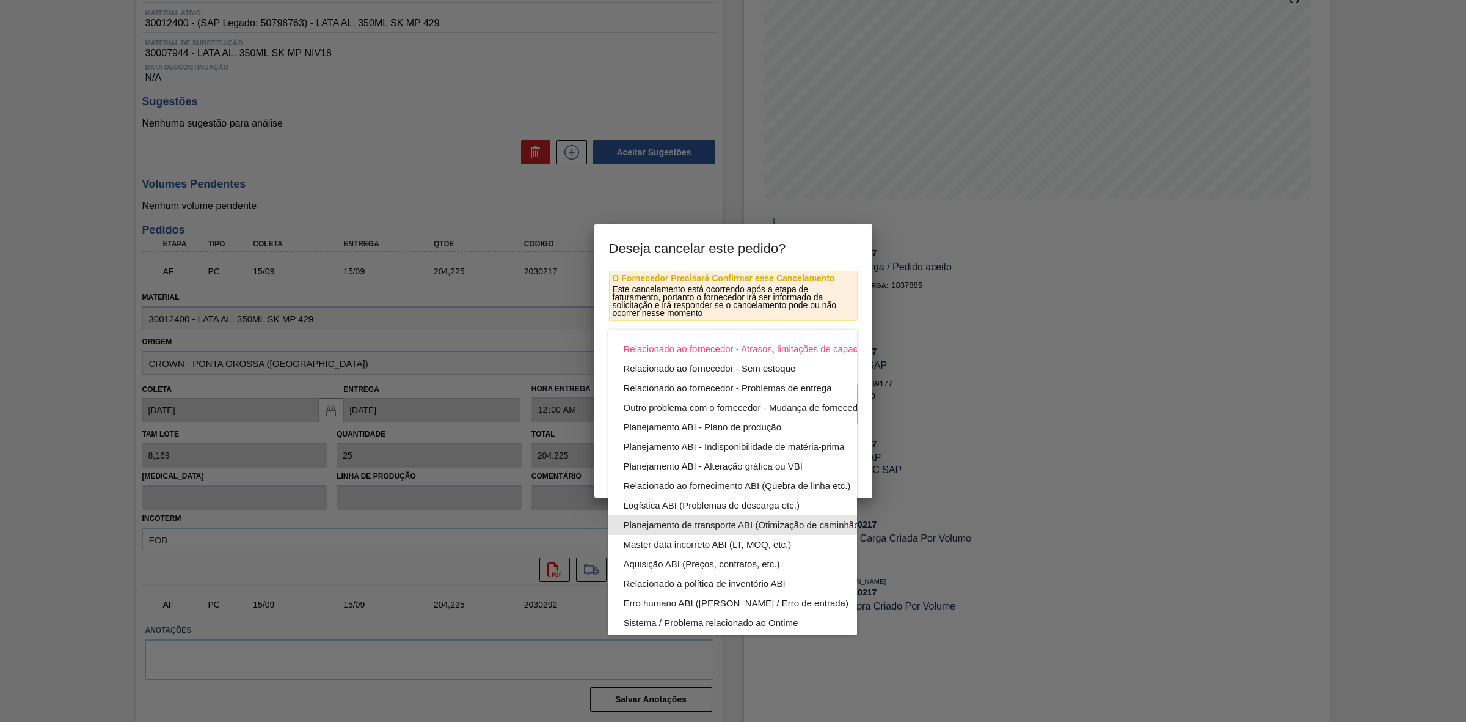
click at [786, 522] on div "Planejamento de transporte ABI (Otimização de caminhão etc.)" at bounding box center [761, 525] width 277 height 20
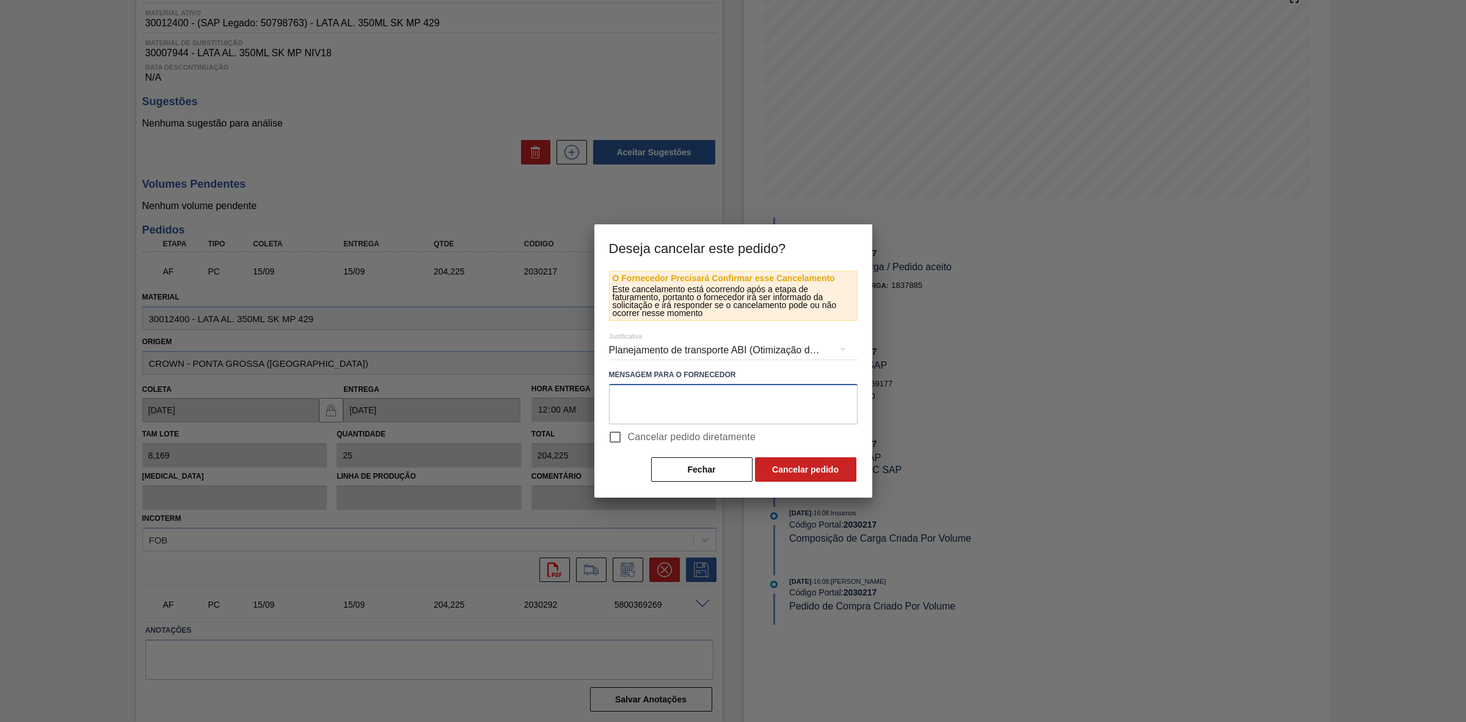
click at [711, 399] on textarea at bounding box center [733, 404] width 249 height 40
drag, startPoint x: 711, startPoint y: 399, endPoint x: 604, endPoint y: 396, distance: 107.0
click at [604, 396] on div "O Fornecedor Precisará Confirmar esse Cancelamento Este cancelamento está ocorr…" at bounding box center [733, 384] width 278 height 227
type textarea "Furo D-1 - giro da frota"
click at [787, 462] on button "Cancelar pedido" at bounding box center [805, 469] width 101 height 24
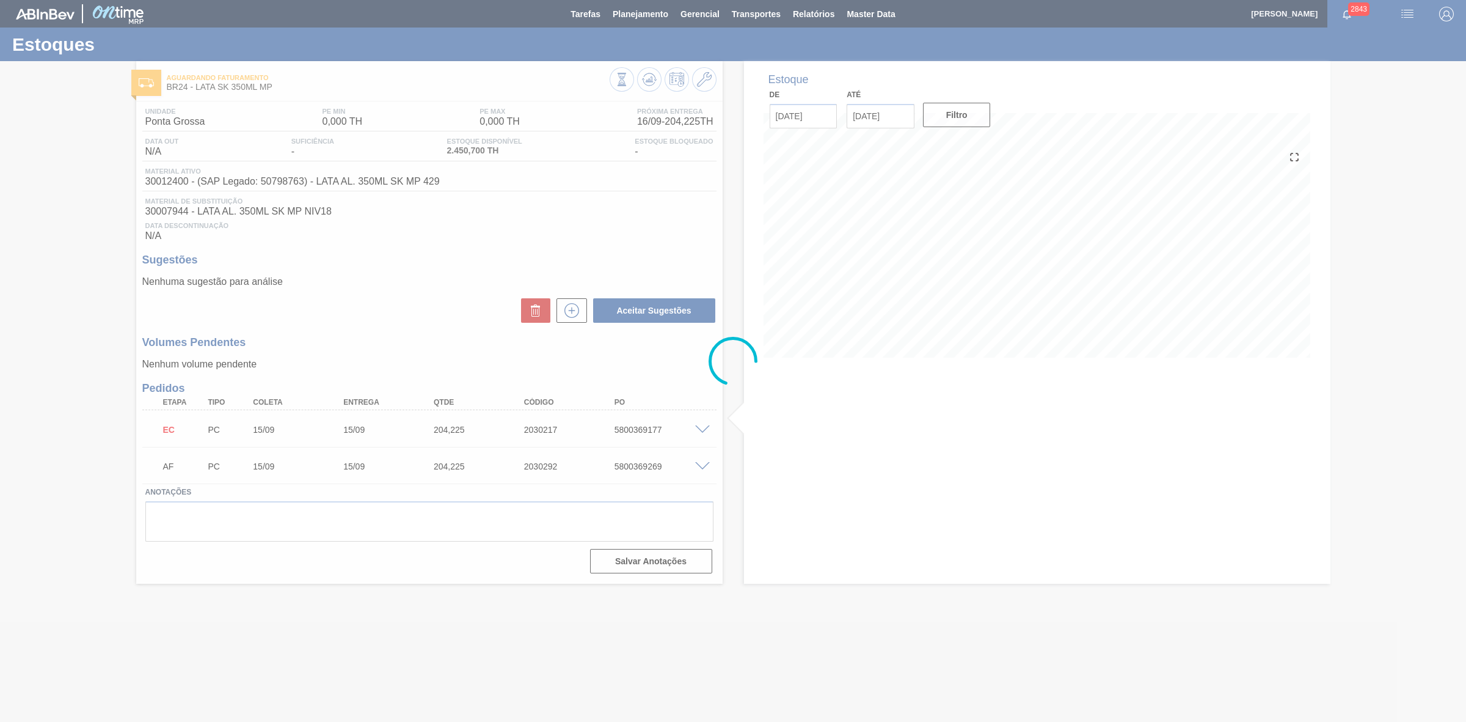
scroll to position [0, 0]
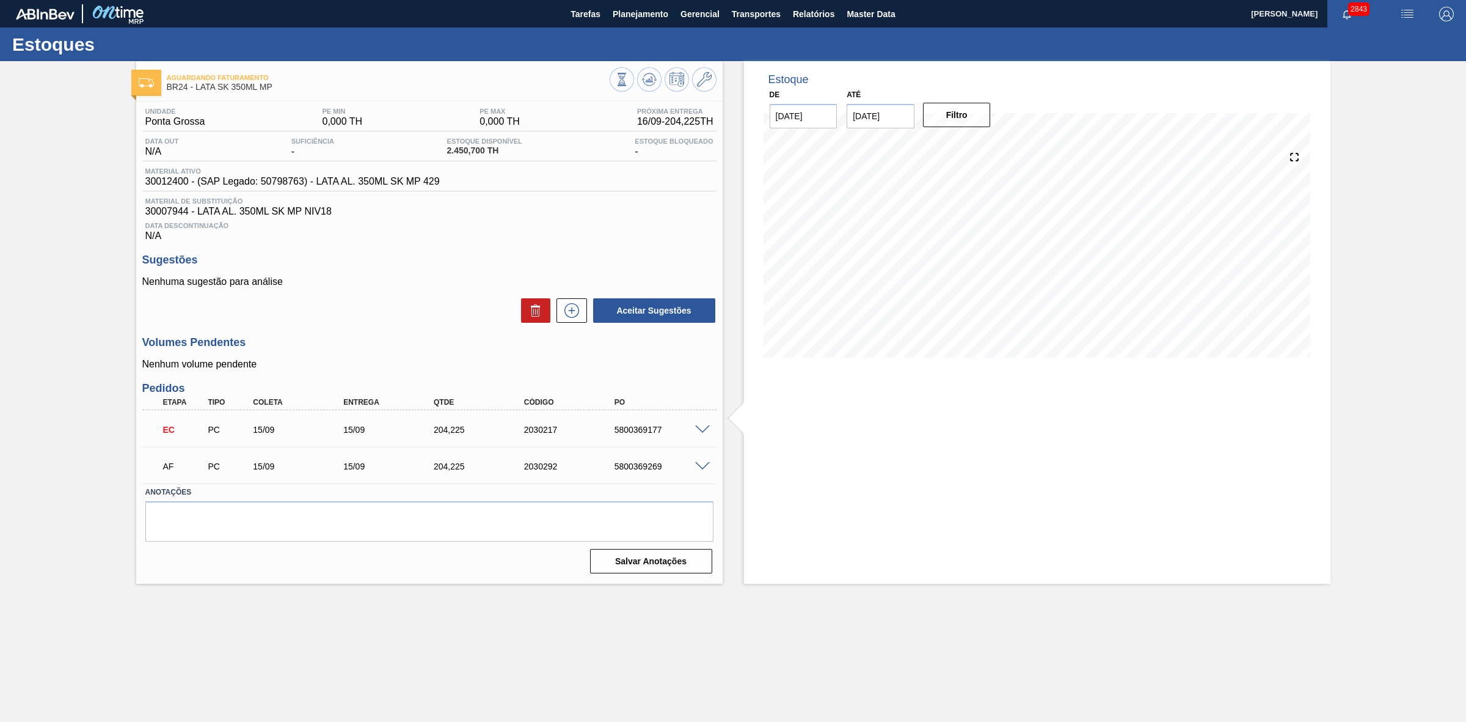
click at [703, 467] on span at bounding box center [702, 466] width 15 height 9
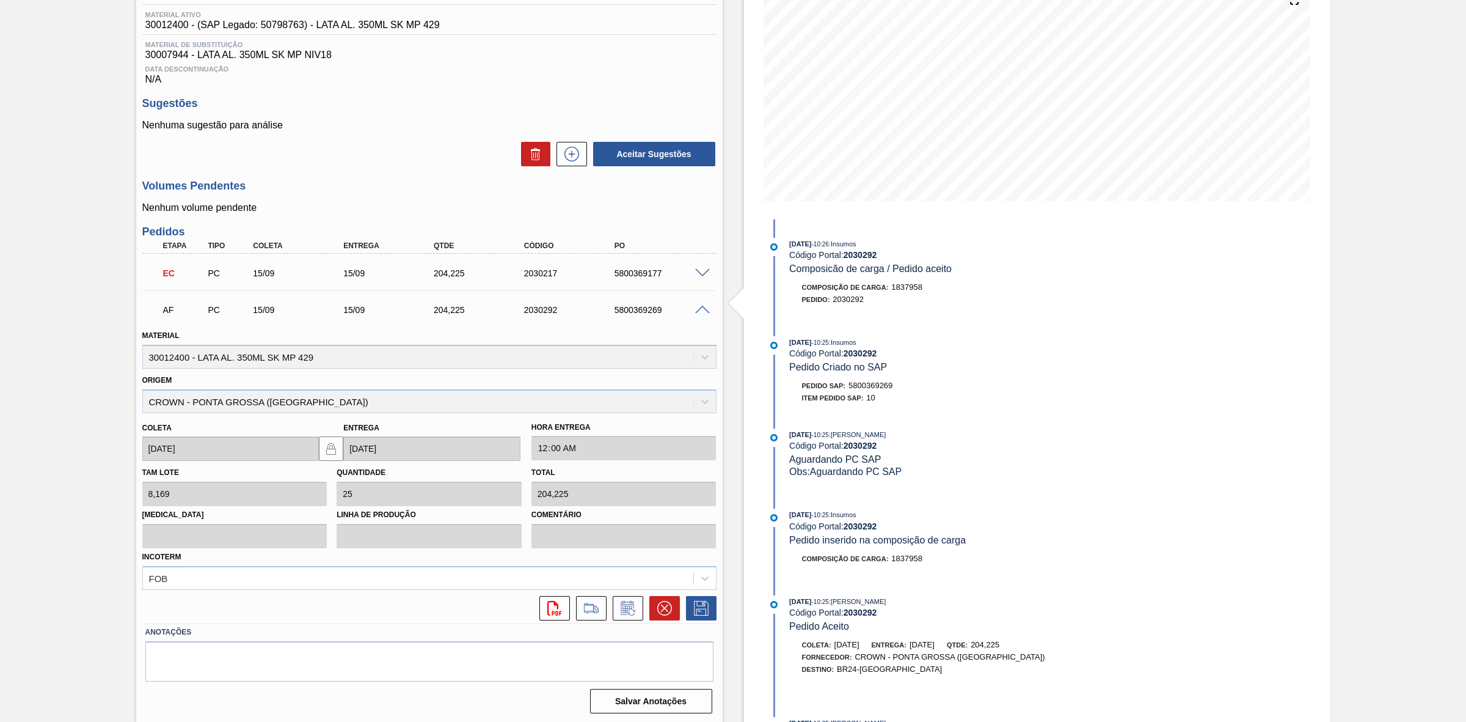
scroll to position [160, 0]
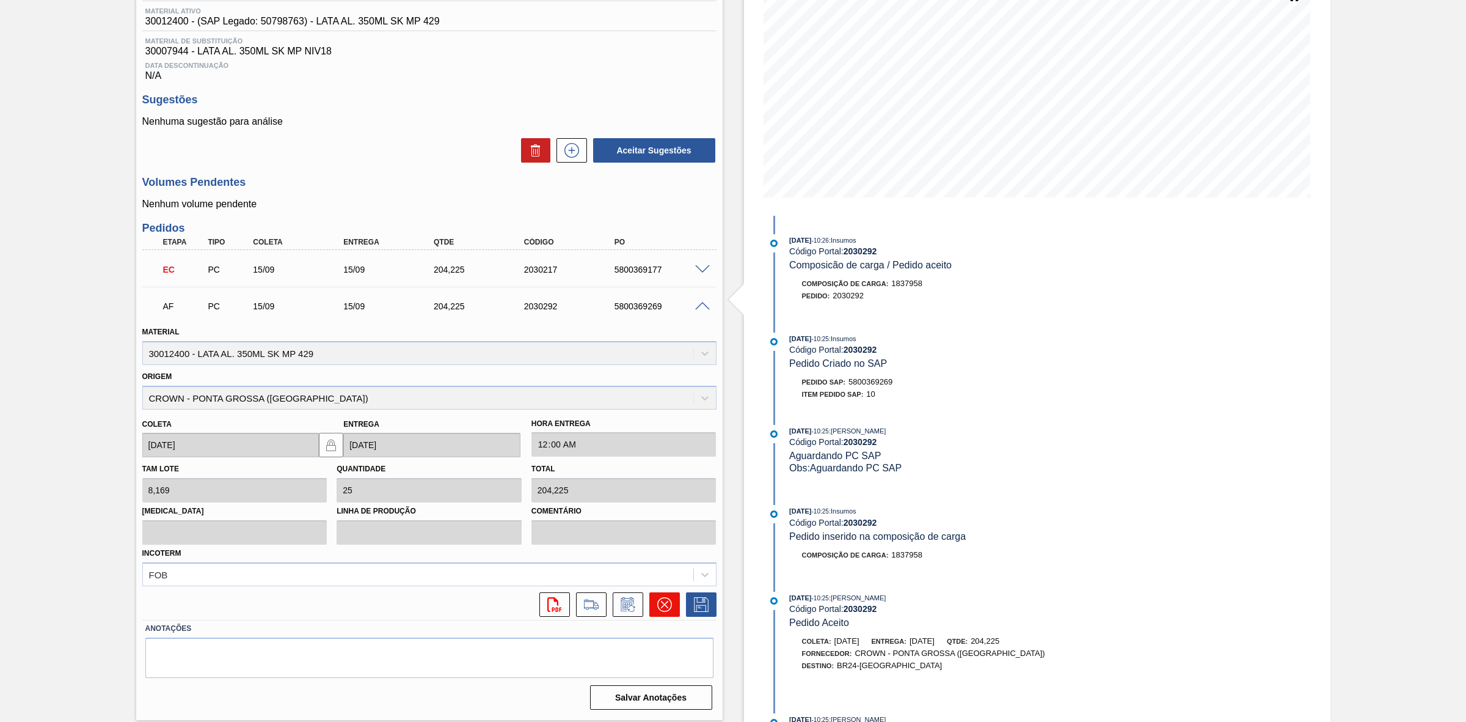
click at [662, 603] on icon at bounding box center [664, 604] width 15 height 15
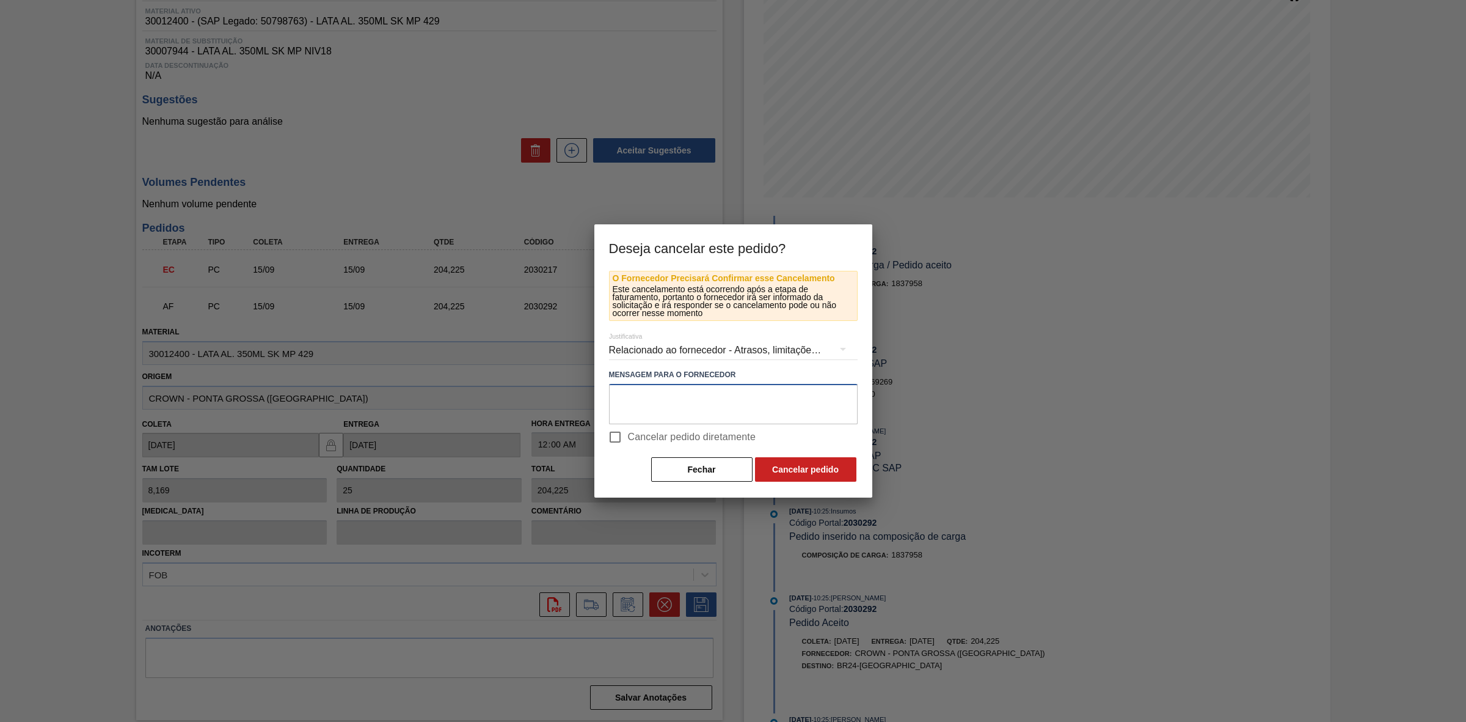
click at [659, 405] on textarea at bounding box center [733, 404] width 249 height 40
paste textarea "Furo D-1 - giro da frota"
type textarea "Furo D-1 - giro da frota"
click at [811, 468] on button "Cancelar pedido" at bounding box center [805, 469] width 101 height 24
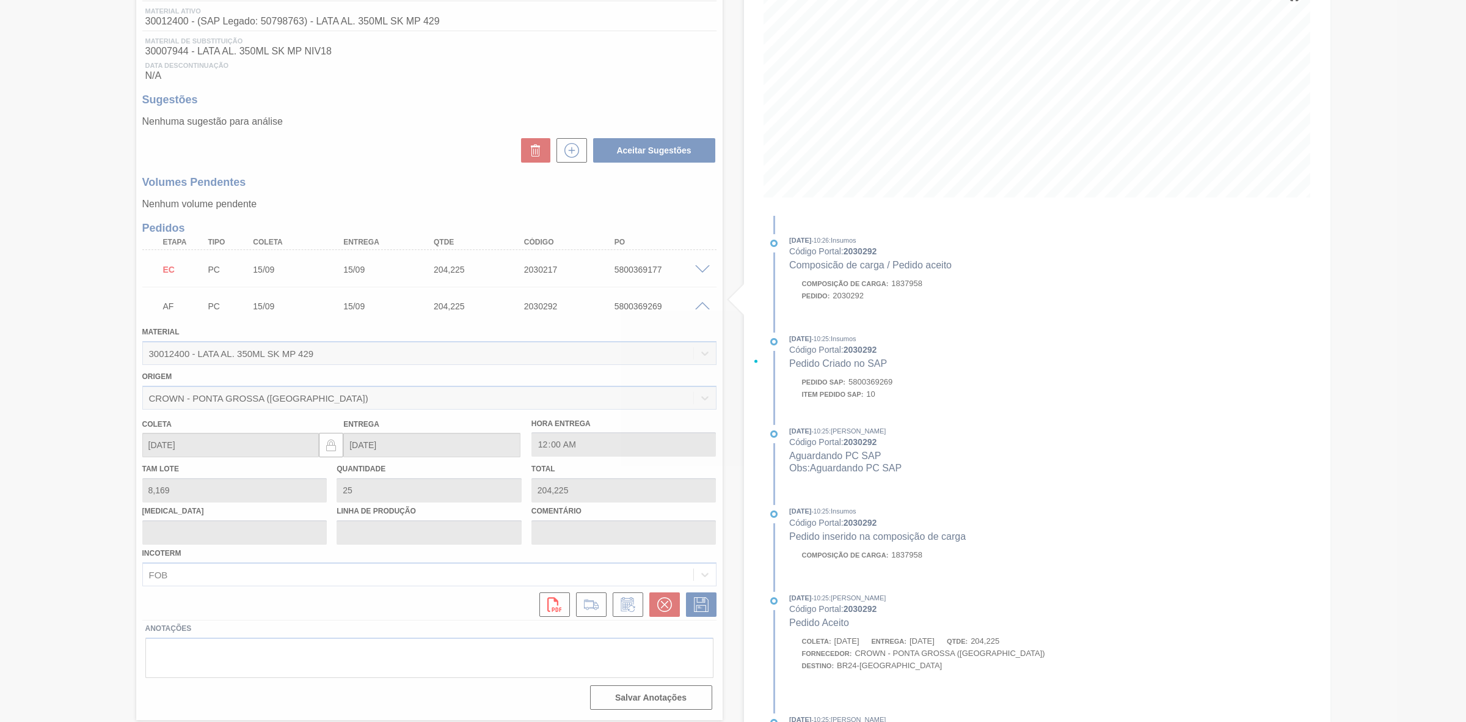
scroll to position [0, 0]
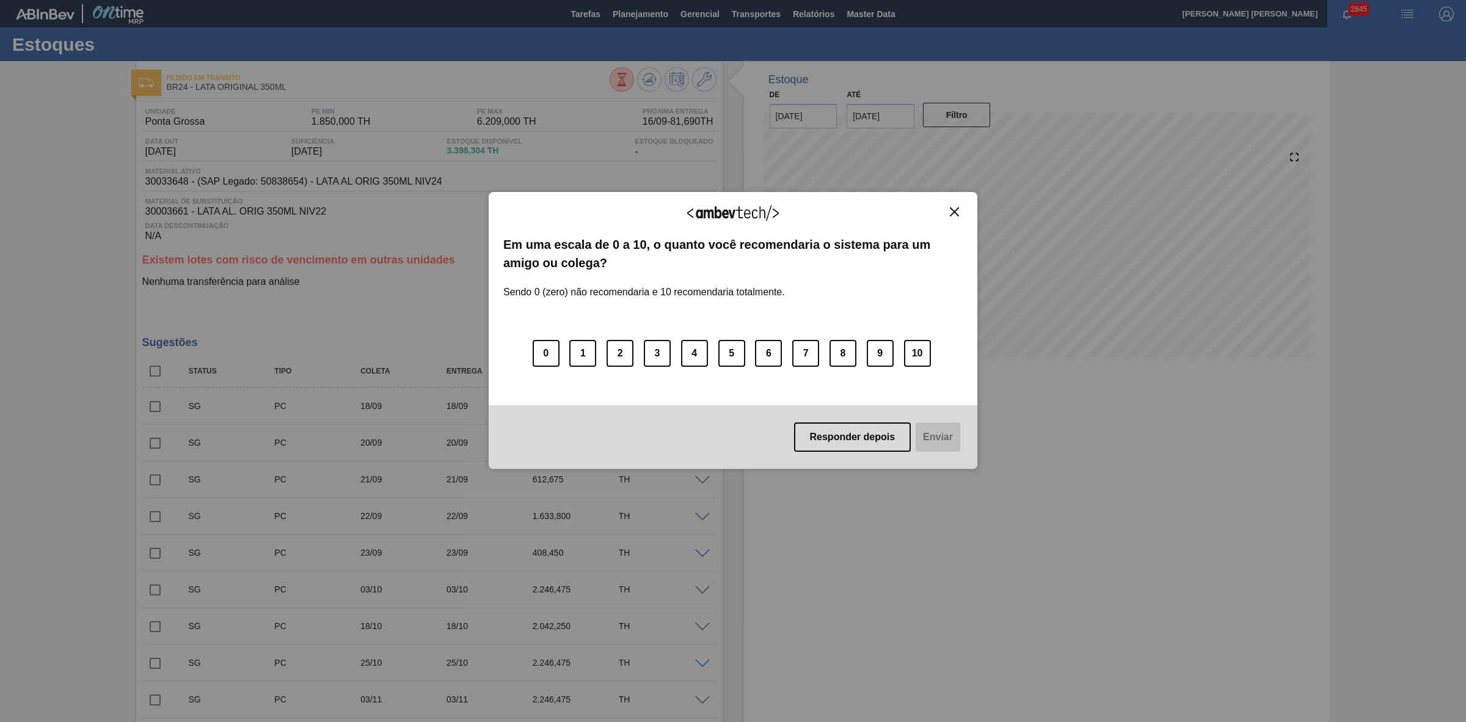
click at [956, 210] on img "Close" at bounding box center [954, 211] width 9 height 9
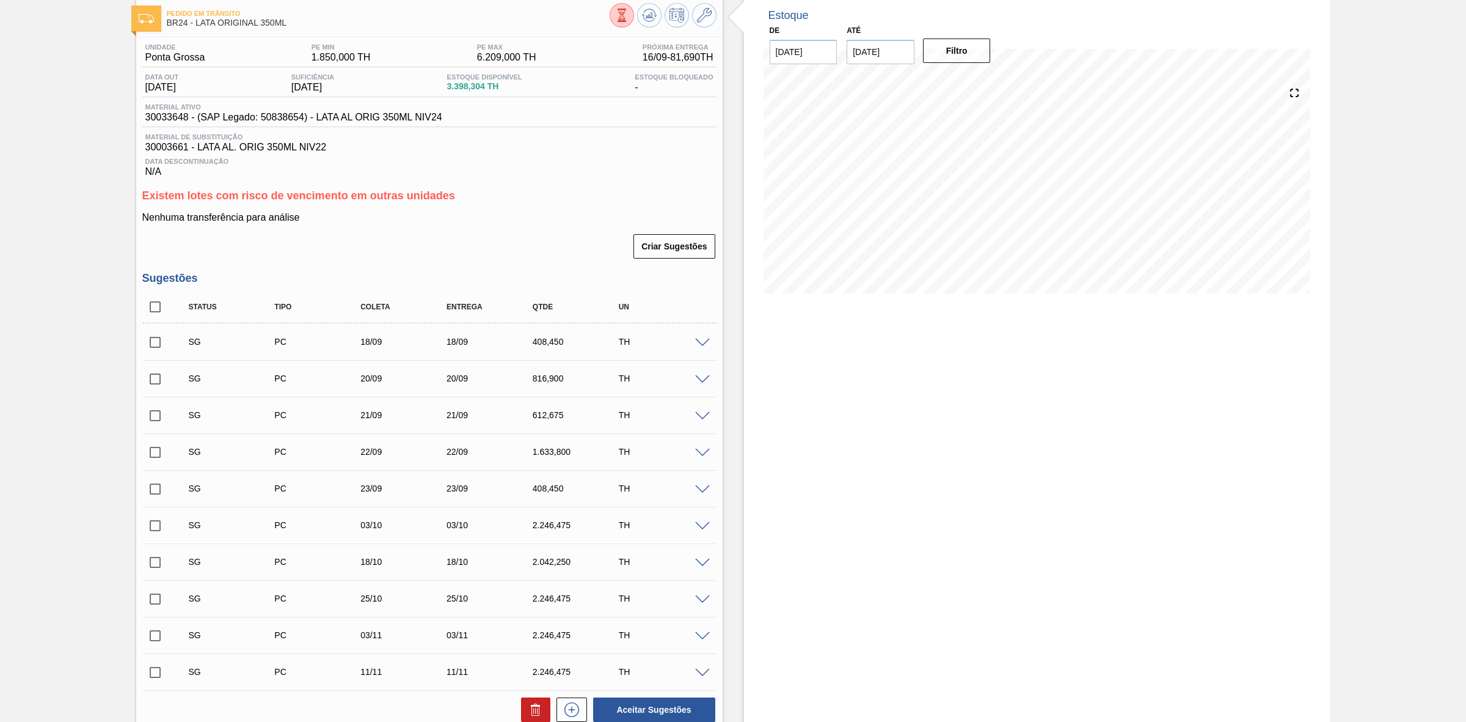
scroll to position [153, 0]
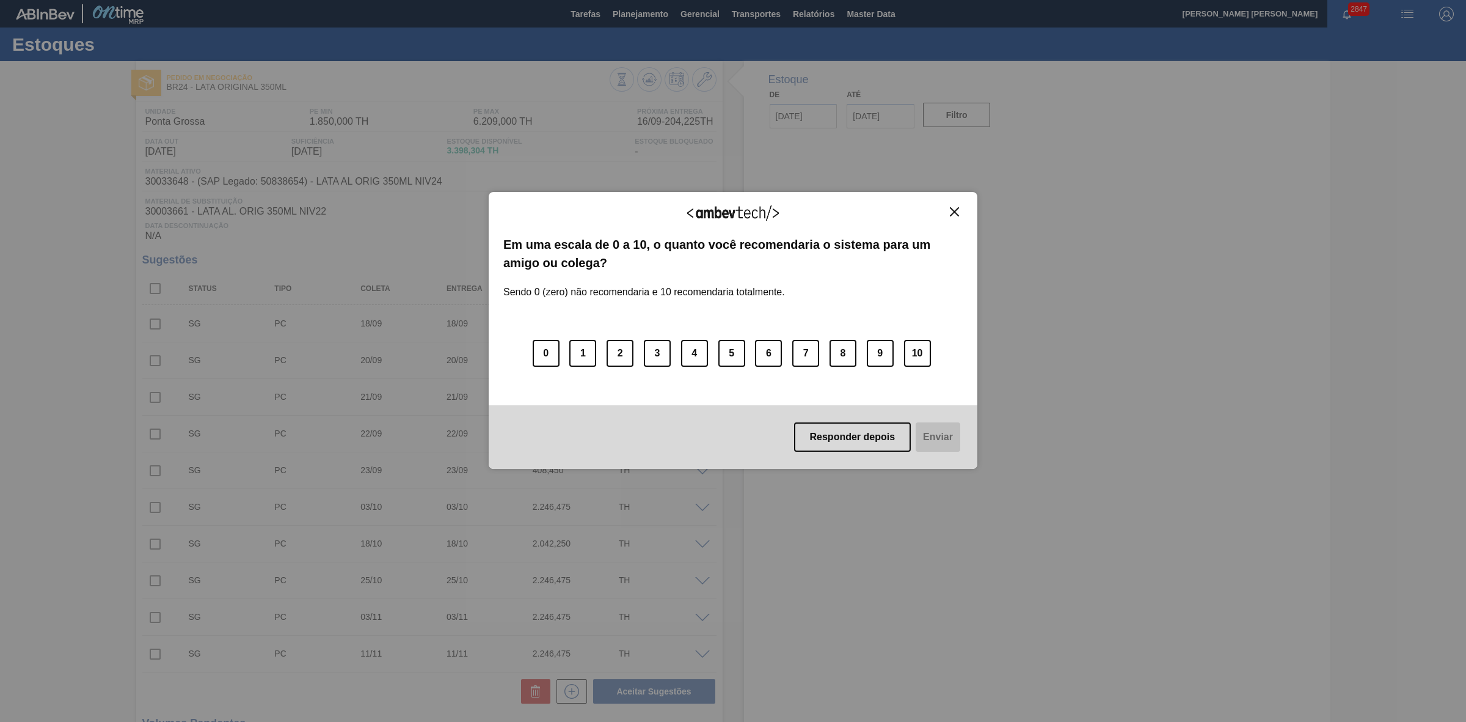
type input "[DATE]"
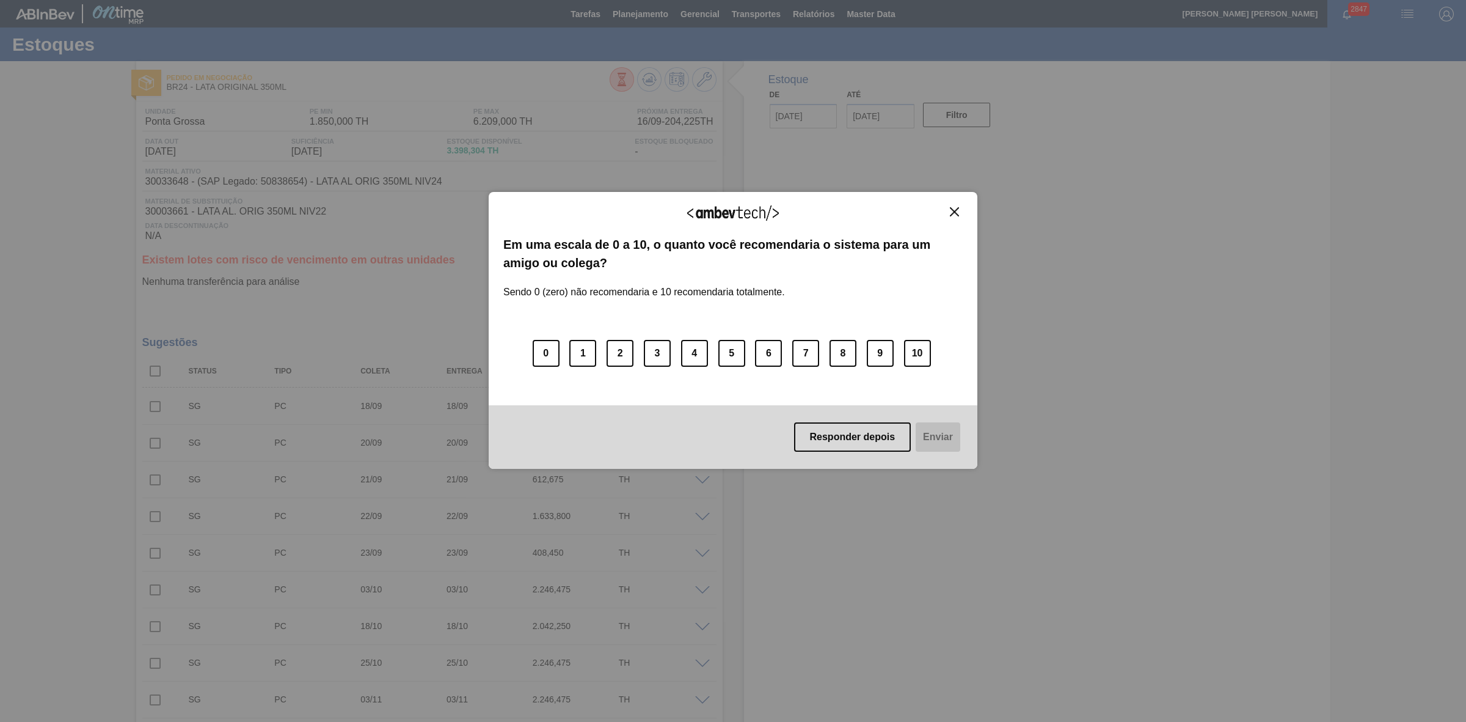
click at [952, 213] on img "Close" at bounding box center [954, 211] width 9 height 9
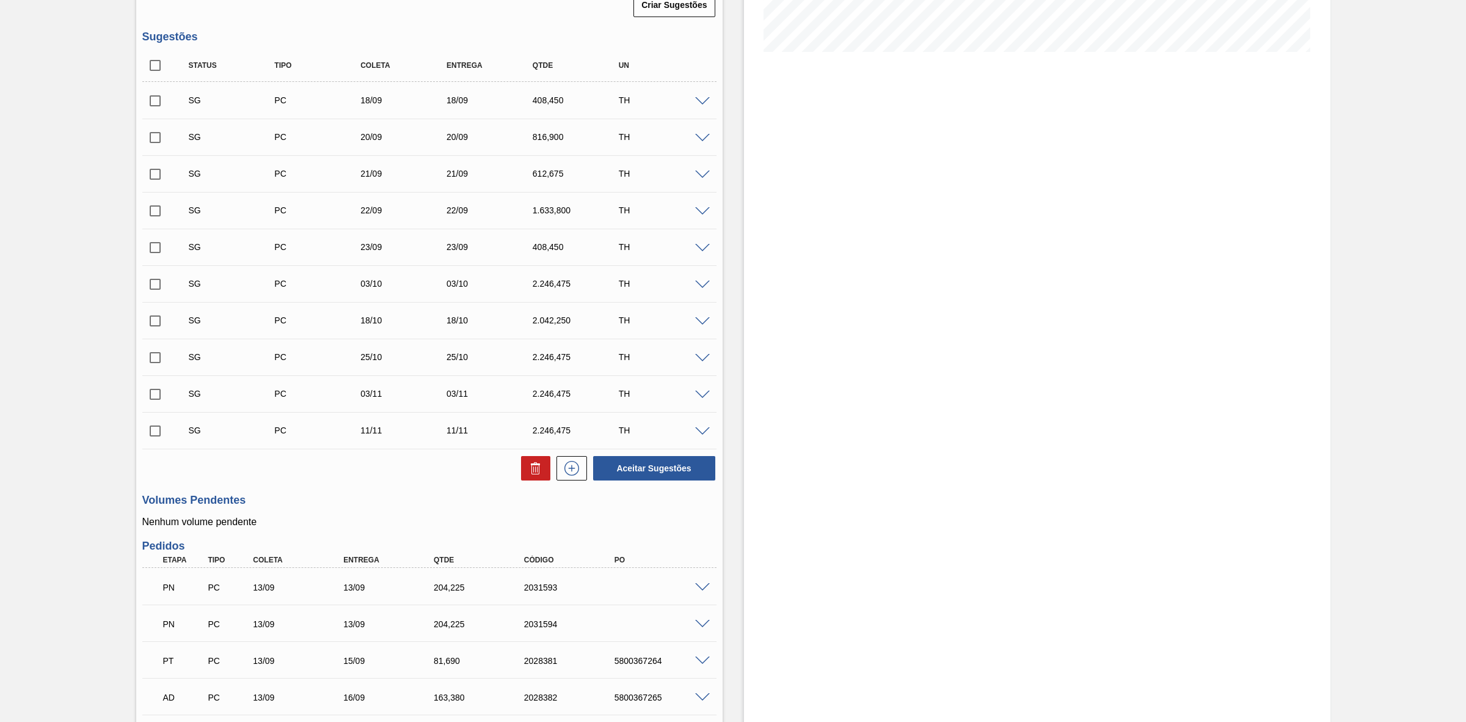
scroll to position [437, 0]
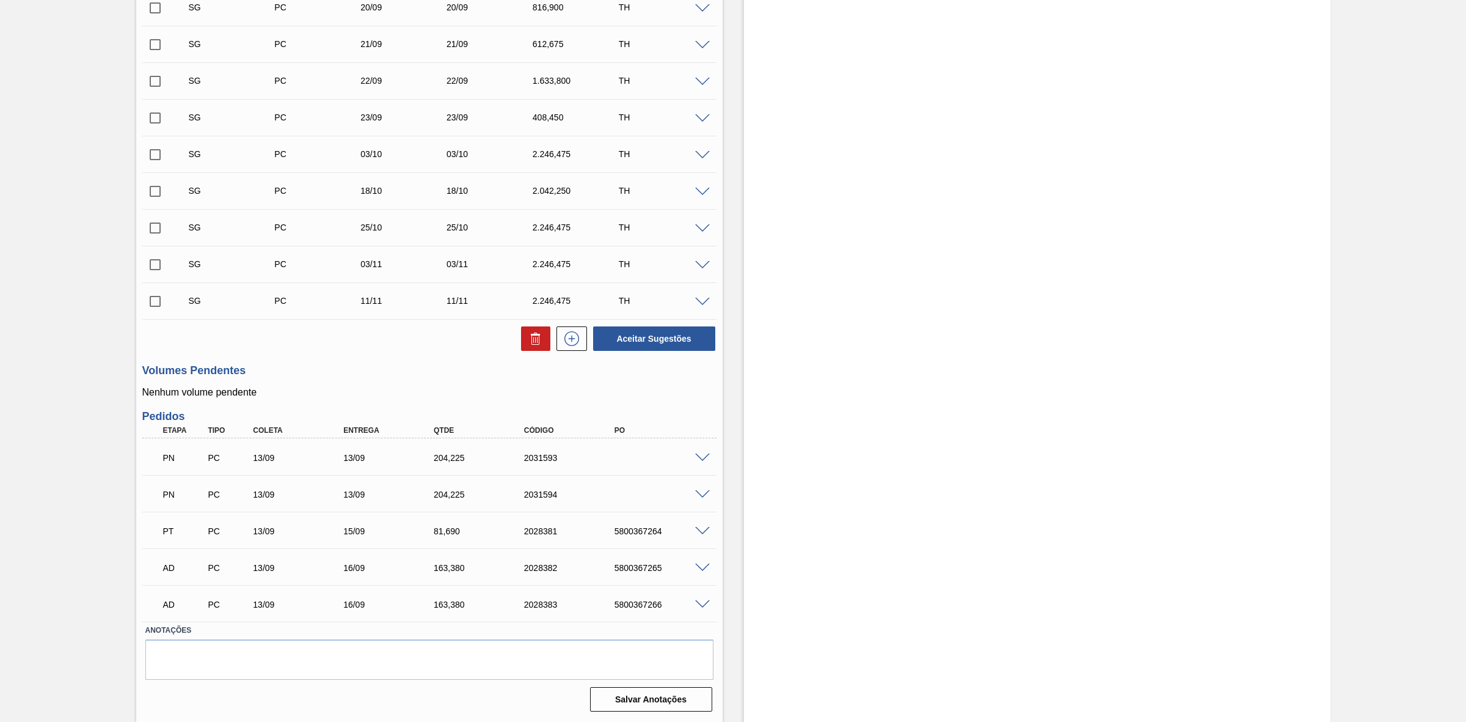
click at [698, 456] on span at bounding box center [702, 457] width 15 height 9
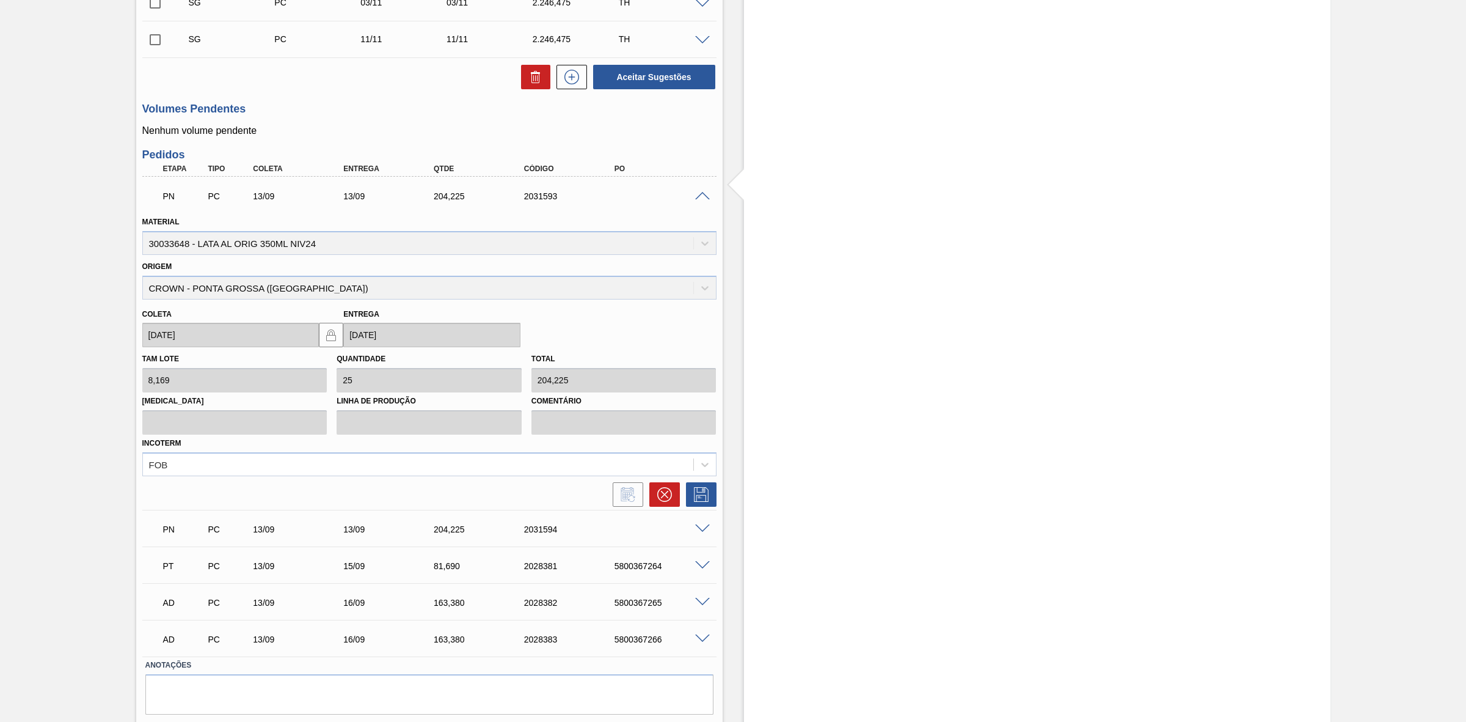
scroll to position [732, 0]
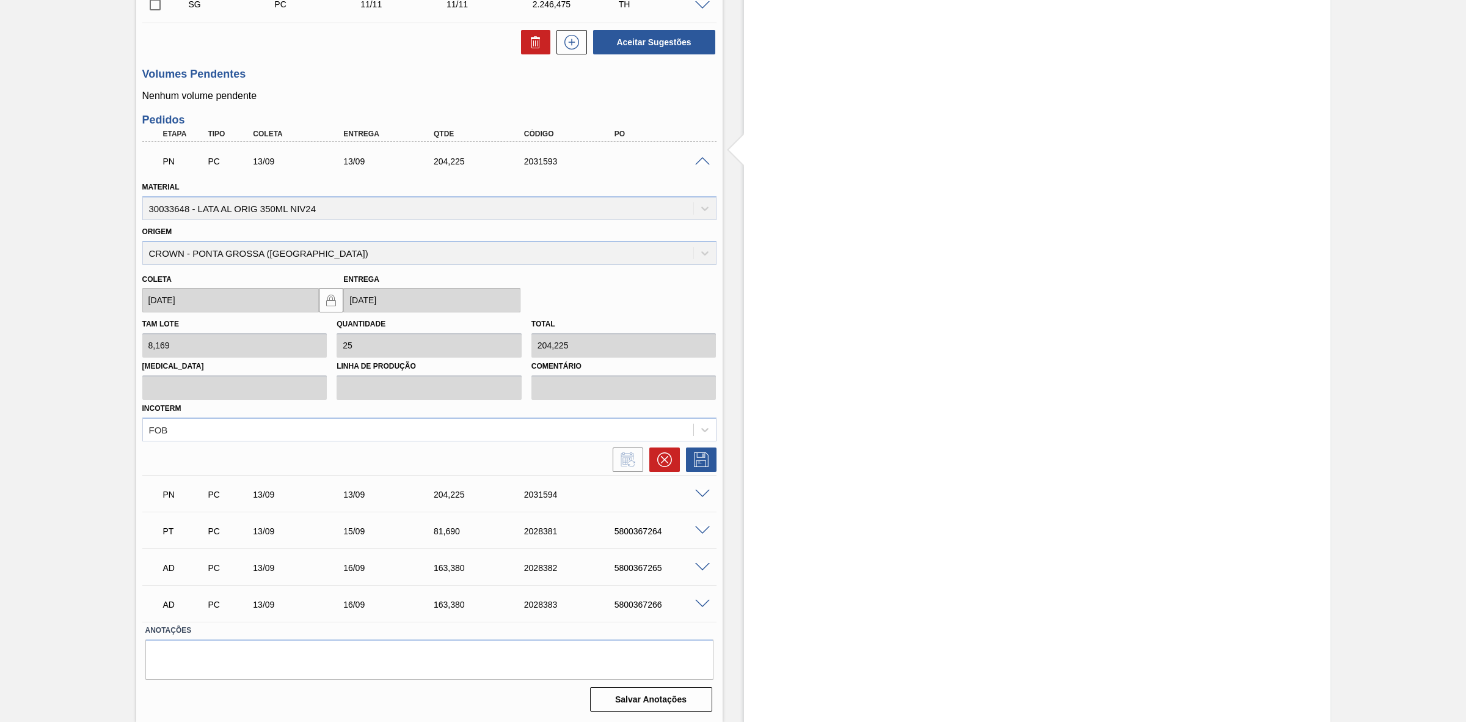
click at [698, 163] on span at bounding box center [702, 161] width 15 height 9
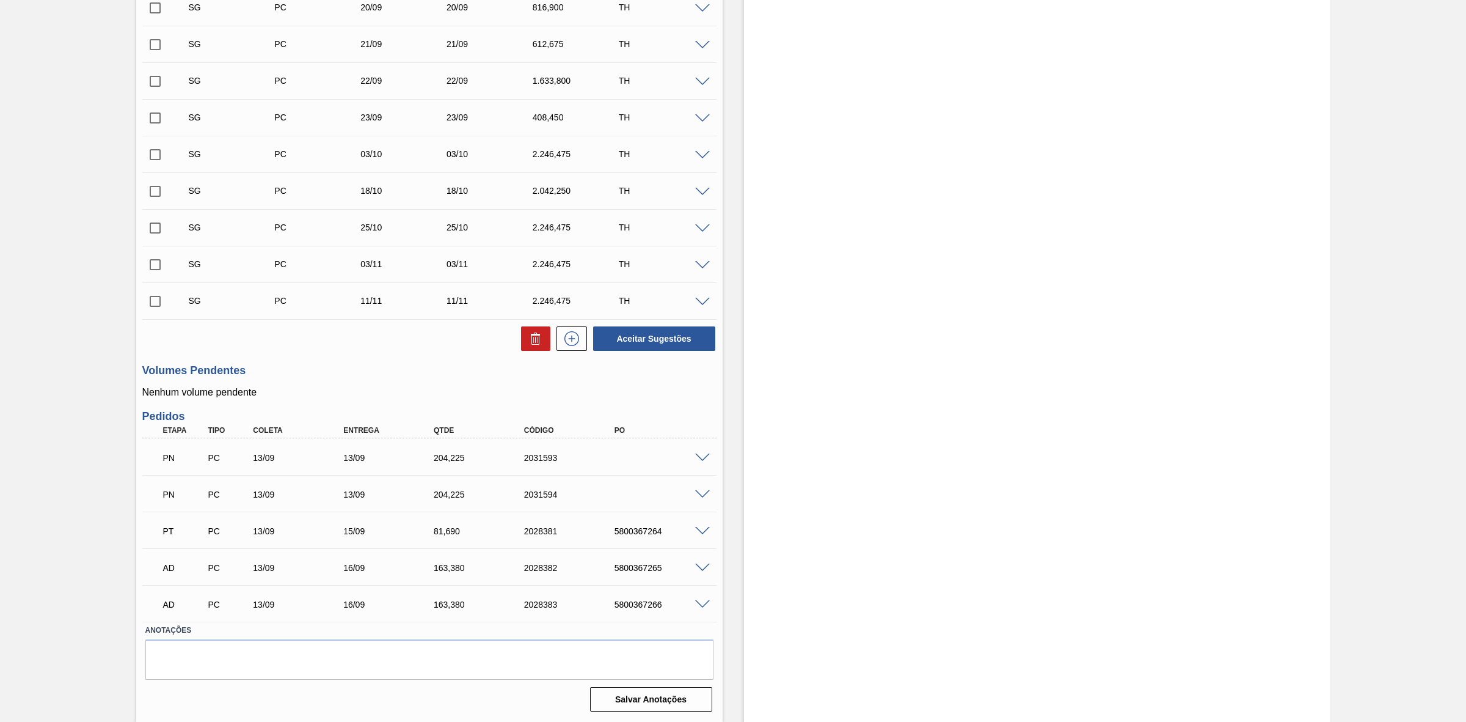
click at [701, 458] on span at bounding box center [702, 457] width 15 height 9
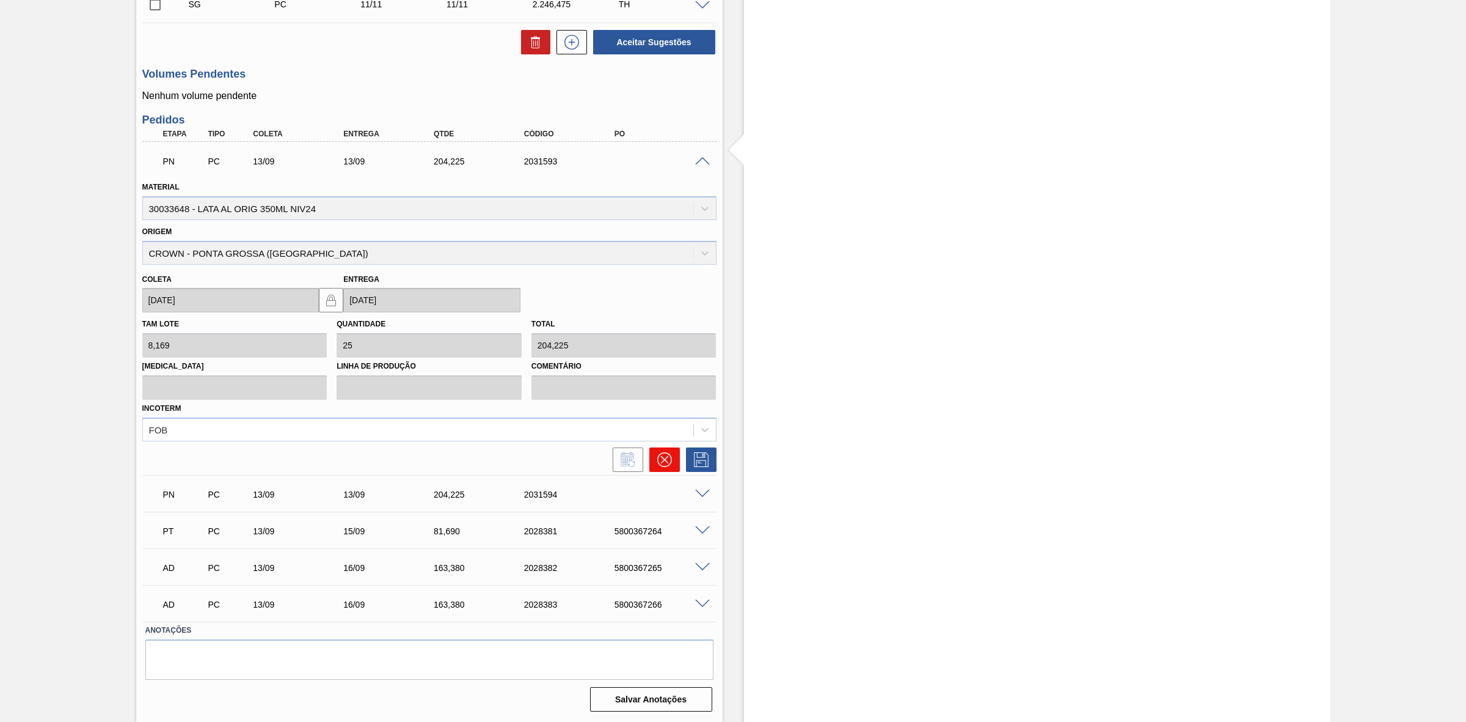
click at [669, 464] on icon at bounding box center [664, 459] width 15 height 15
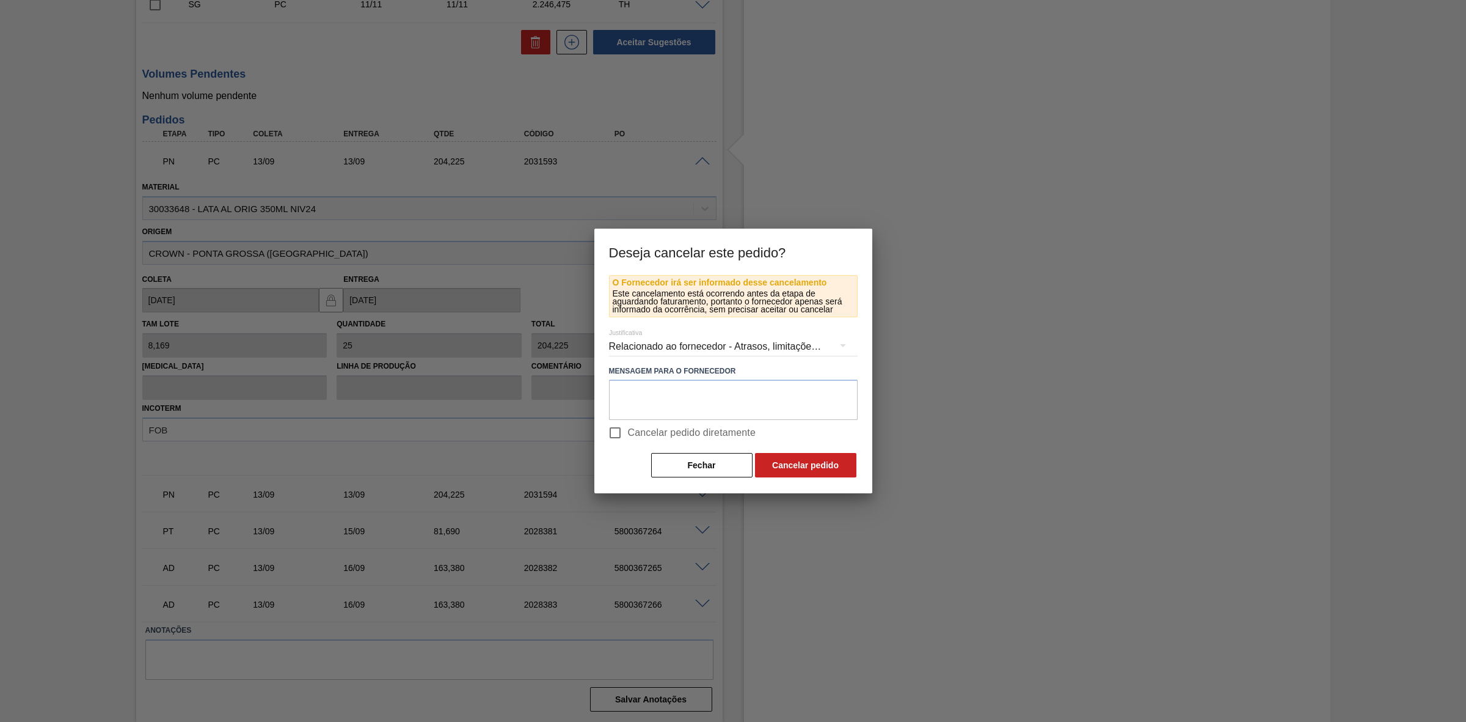
drag, startPoint x: 670, startPoint y: 436, endPoint x: 739, endPoint y: 447, distance: 70.5
click at [670, 435] on span "Cancelar pedido diretamente" at bounding box center [692, 432] width 128 height 15
click at [628, 435] on input "Cancelar pedido diretamente" at bounding box center [615, 433] width 26 height 26
checkbox input "true"
click at [795, 464] on button "Cancelar pedido" at bounding box center [805, 465] width 101 height 24
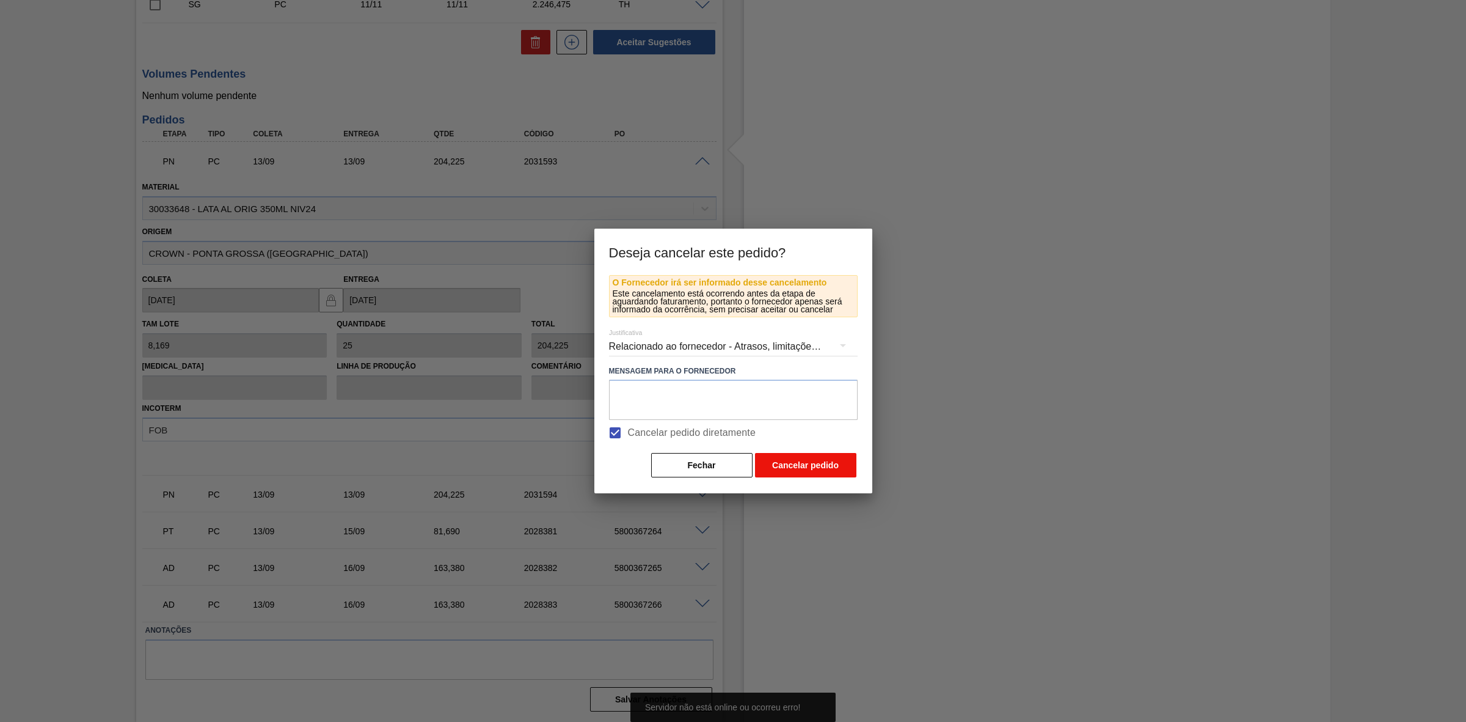
click at [786, 463] on button "Cancelar pedido" at bounding box center [805, 465] width 101 height 24
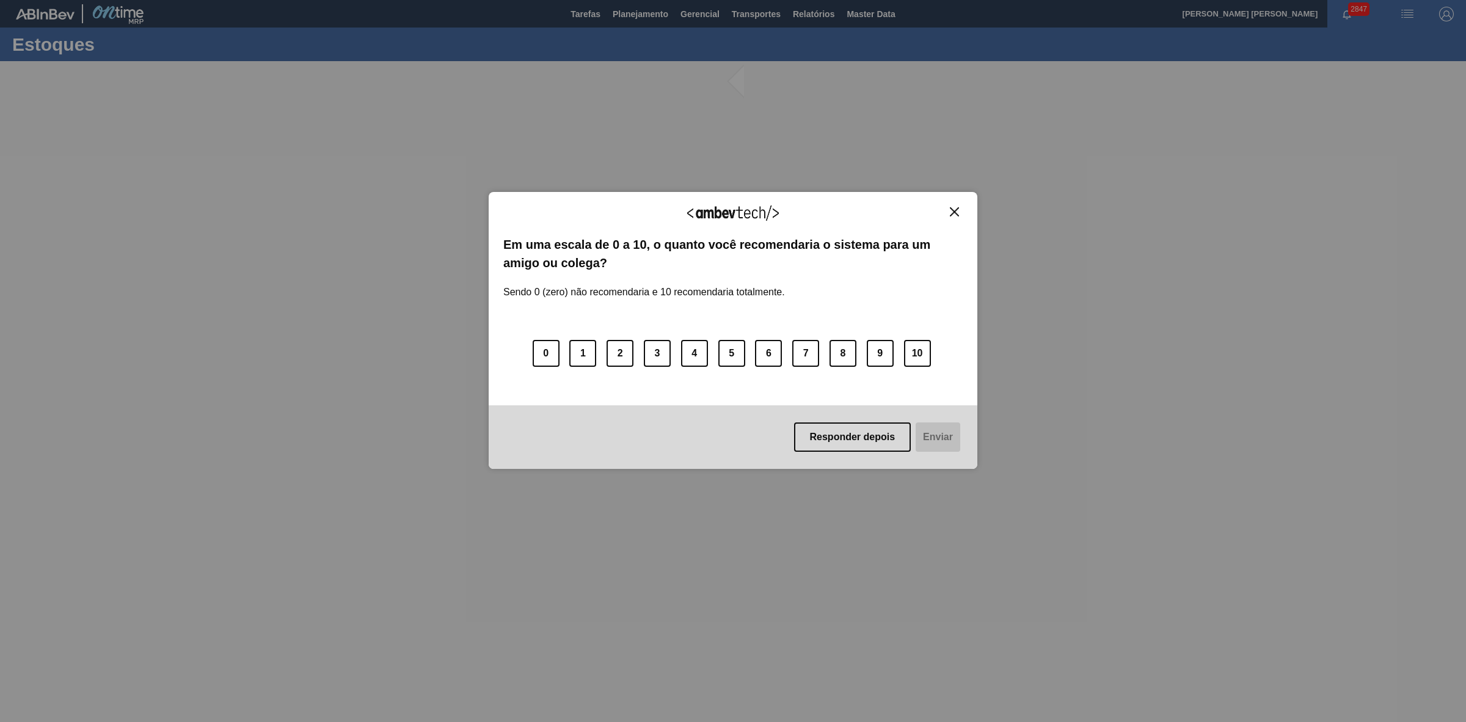
click at [953, 211] on img "Close" at bounding box center [954, 211] width 9 height 9
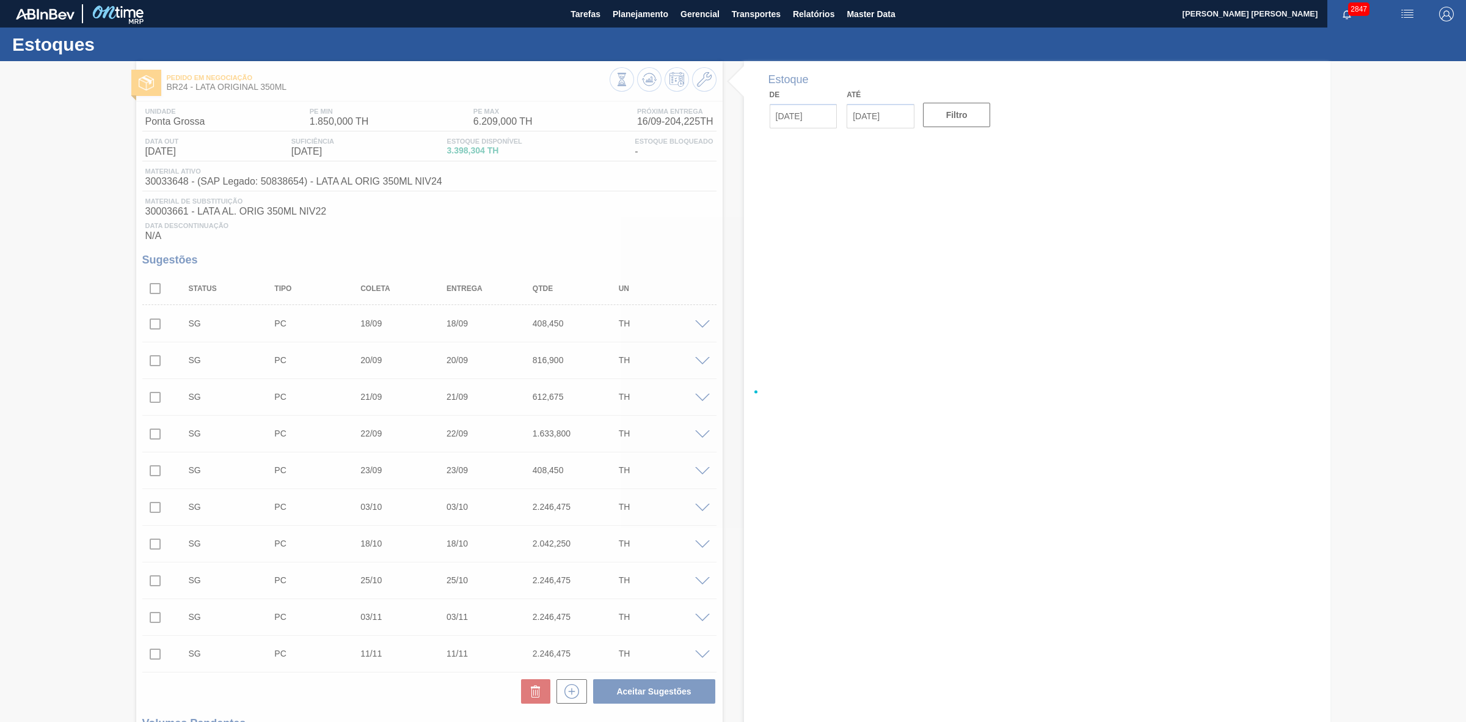
type input "[DATE]"
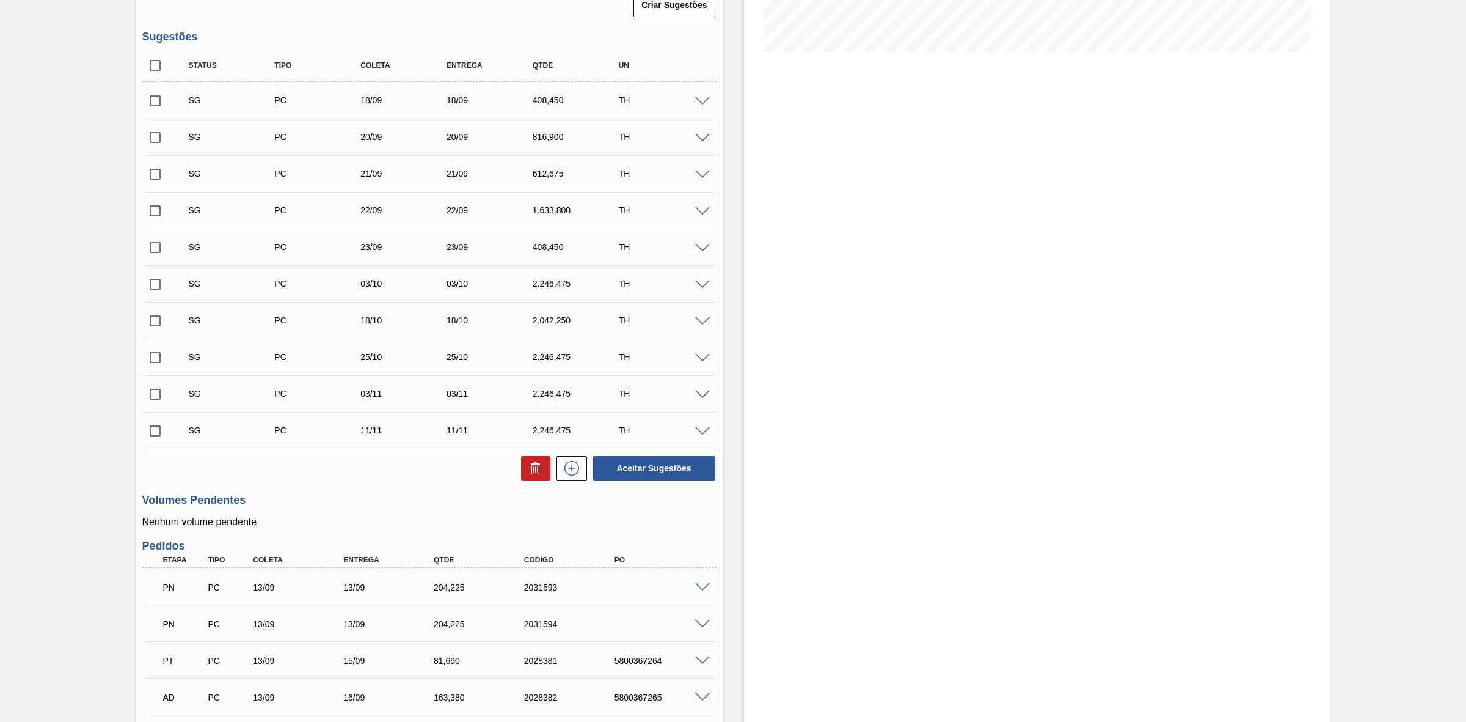
scroll to position [437, 0]
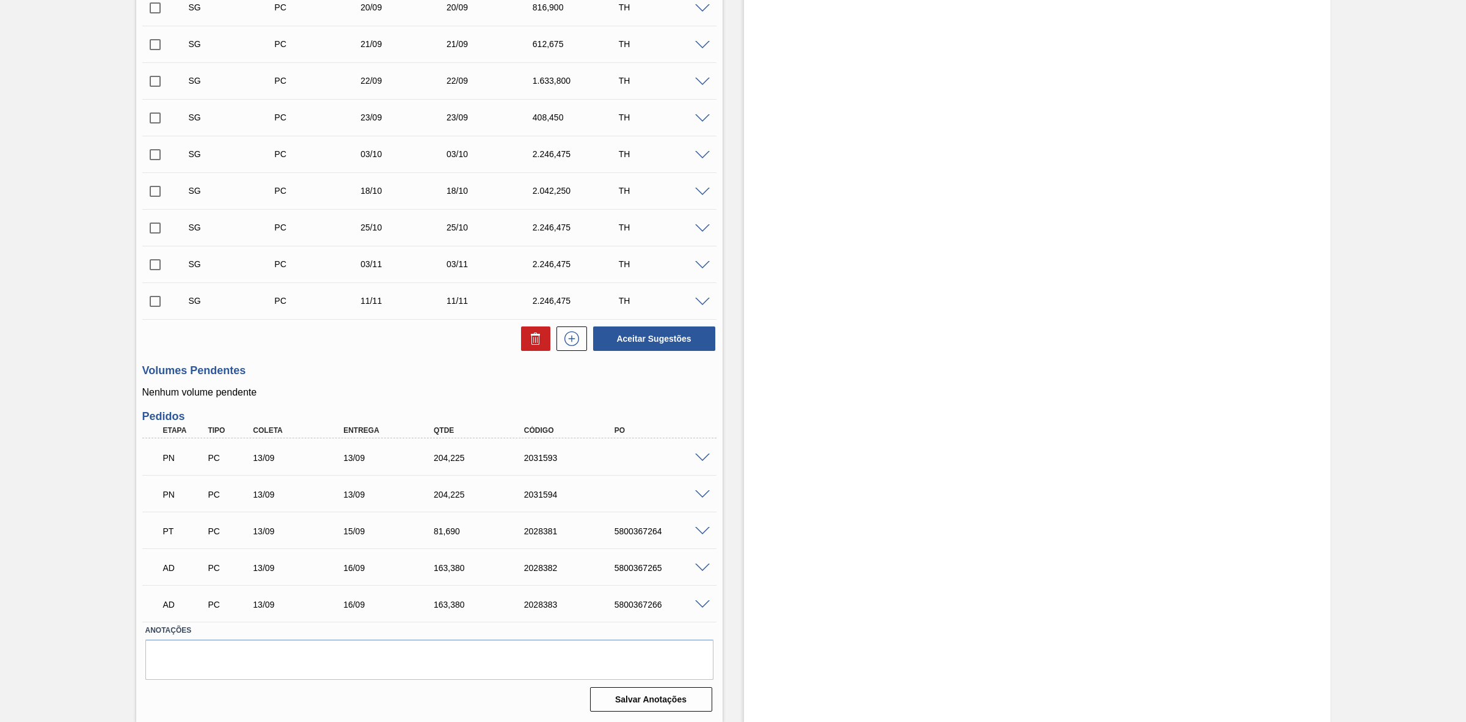
click at [703, 457] on span at bounding box center [702, 457] width 15 height 9
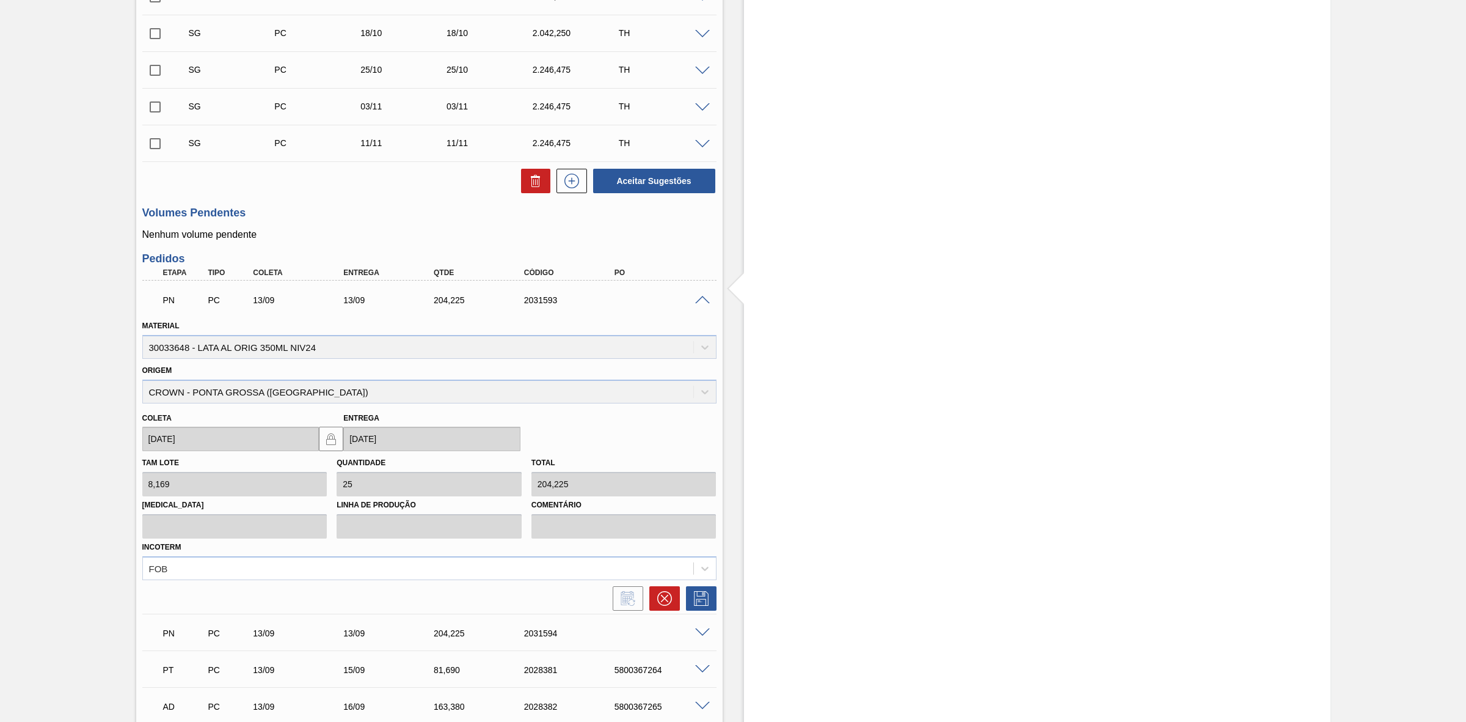
scroll to position [732, 0]
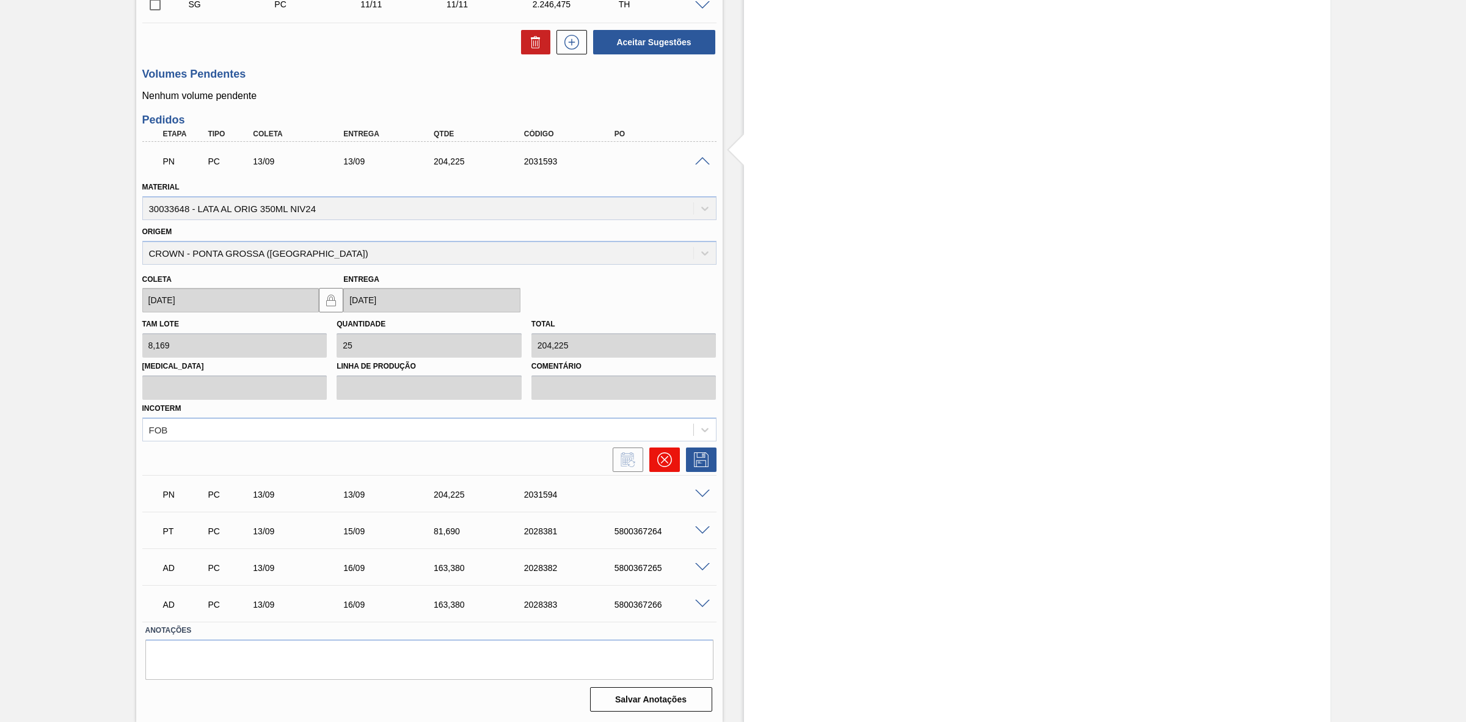
click at [662, 454] on icon at bounding box center [664, 459] width 15 height 15
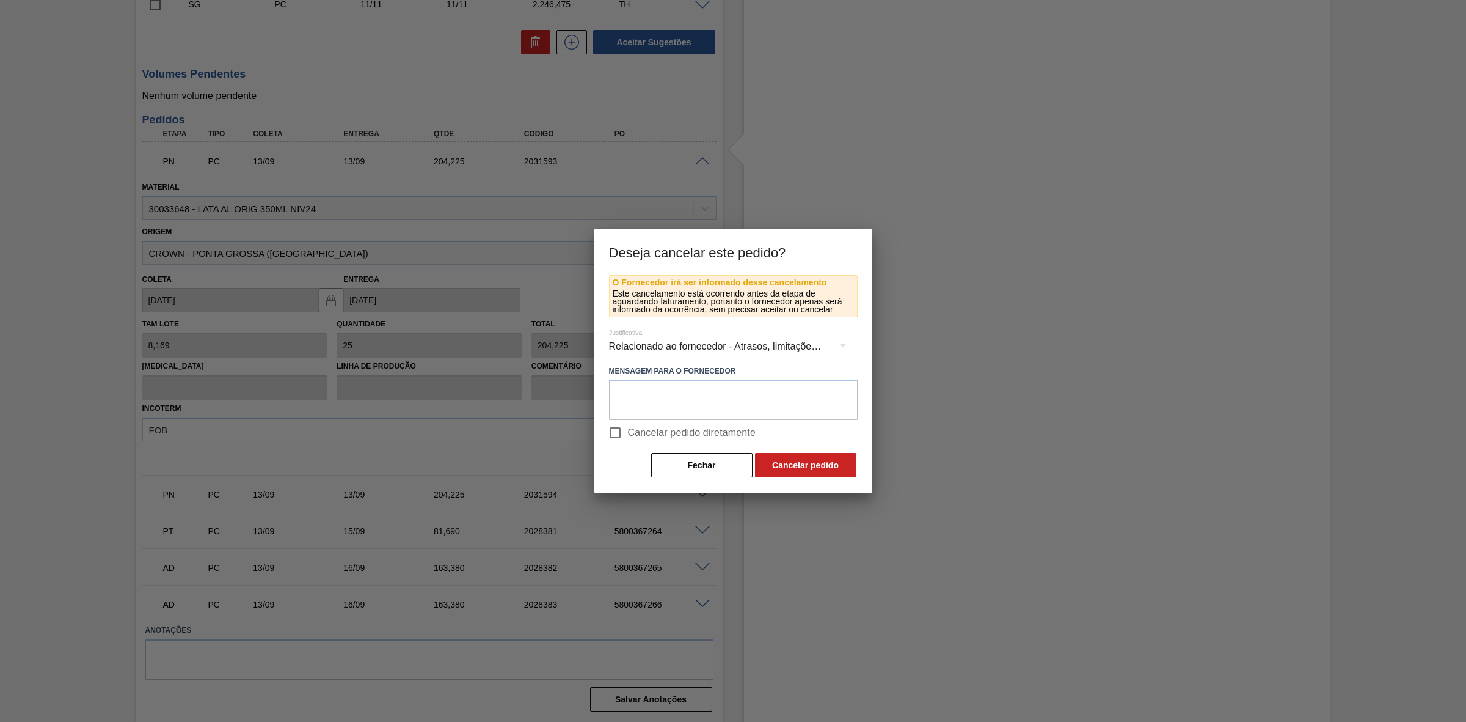
click at [634, 426] on span "Cancelar pedido diretamente" at bounding box center [692, 432] width 128 height 15
click at [628, 426] on input "Cancelar pedido diretamente" at bounding box center [615, 433] width 26 height 26
checkbox input "true"
click at [782, 461] on button "Cancelar pedido" at bounding box center [805, 465] width 101 height 24
click at [715, 469] on button "Fechar" at bounding box center [701, 465] width 101 height 24
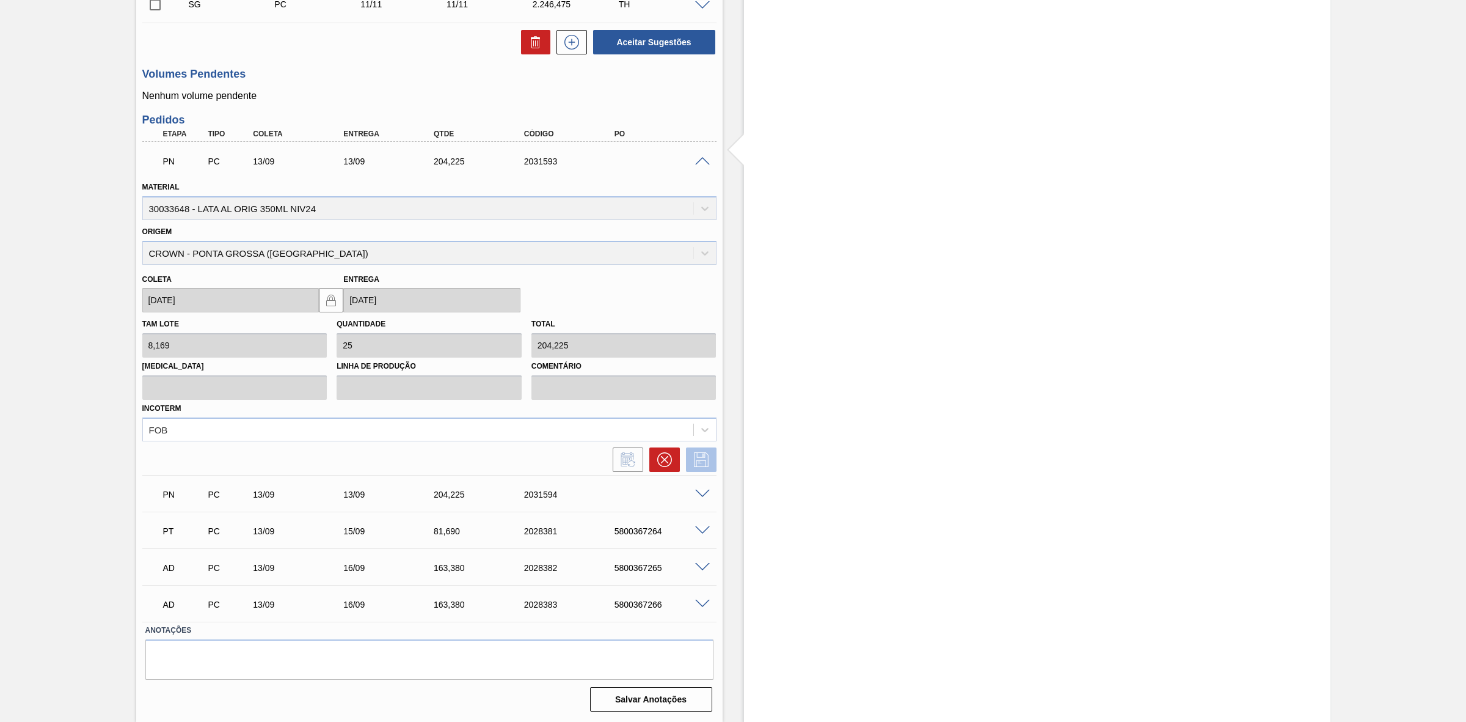
click at [701, 466] on icon at bounding box center [702, 459] width 20 height 15
click at [660, 459] on icon at bounding box center [664, 459] width 15 height 15
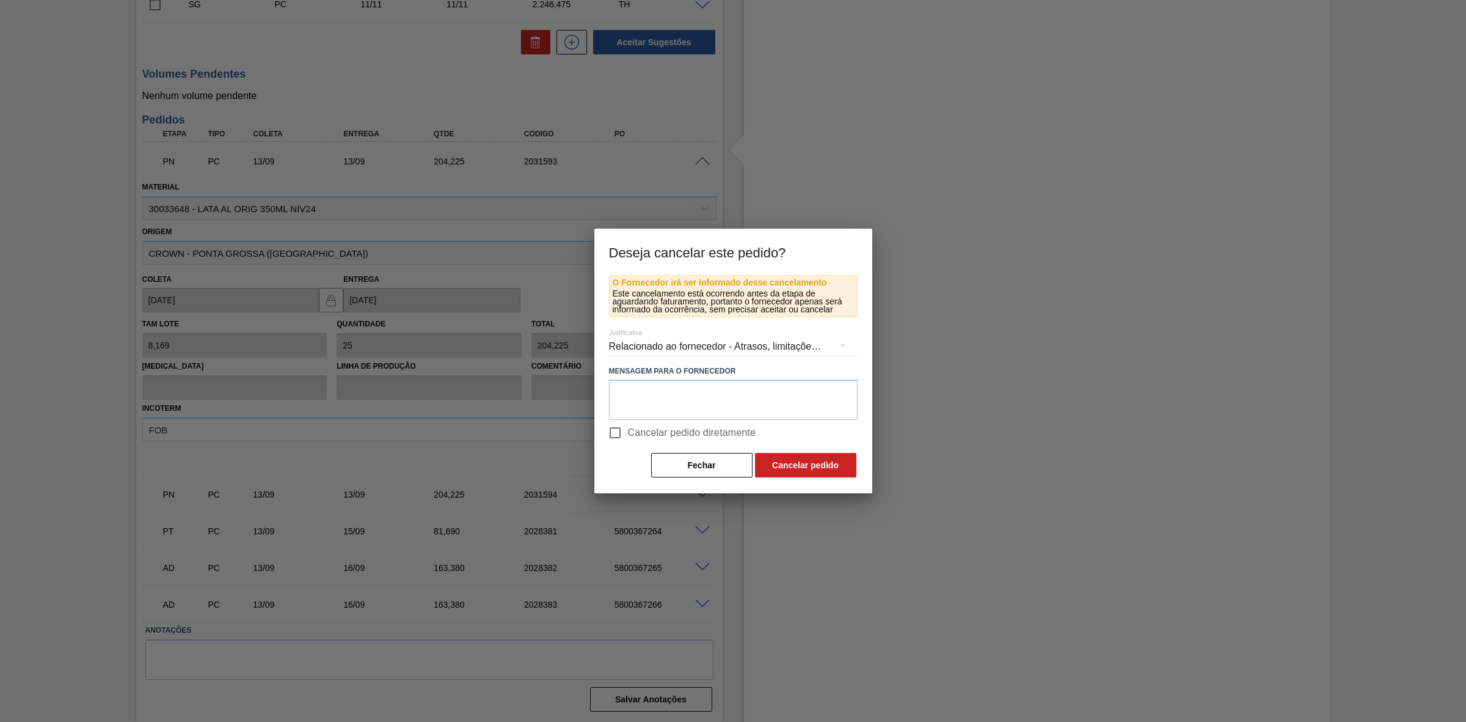
click at [664, 434] on span "Cancelar pedido diretamente" at bounding box center [692, 432] width 128 height 15
click at [628, 434] on input "Cancelar pedido diretamente" at bounding box center [615, 433] width 26 height 26
checkbox input "true"
click at [796, 465] on button "Cancelar pedido" at bounding box center [805, 465] width 101 height 24
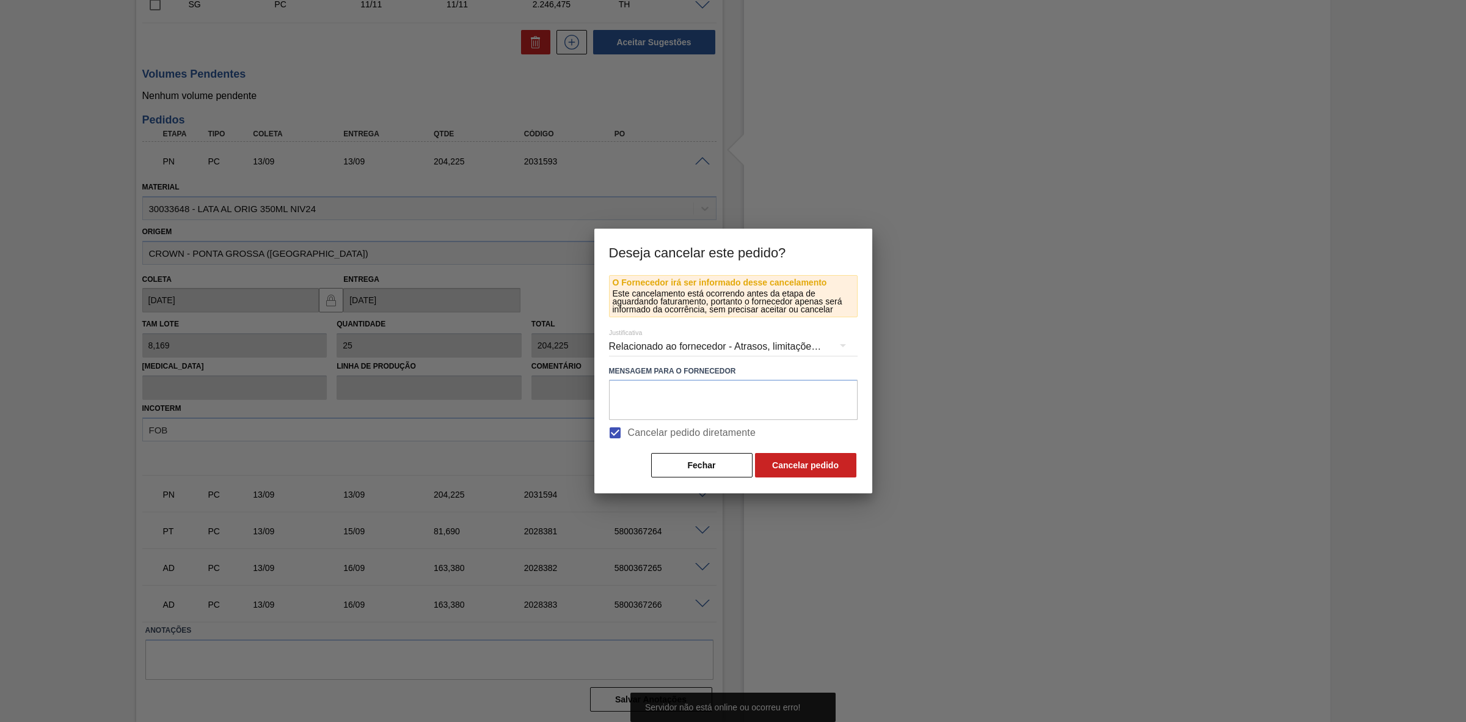
click at [871, 453] on div "O Fornecedor irá ser informado desse cancelamento Este cancelamento está ocorre…" at bounding box center [733, 384] width 278 height 219
click at [673, 459] on button "Fechar" at bounding box center [701, 465] width 101 height 24
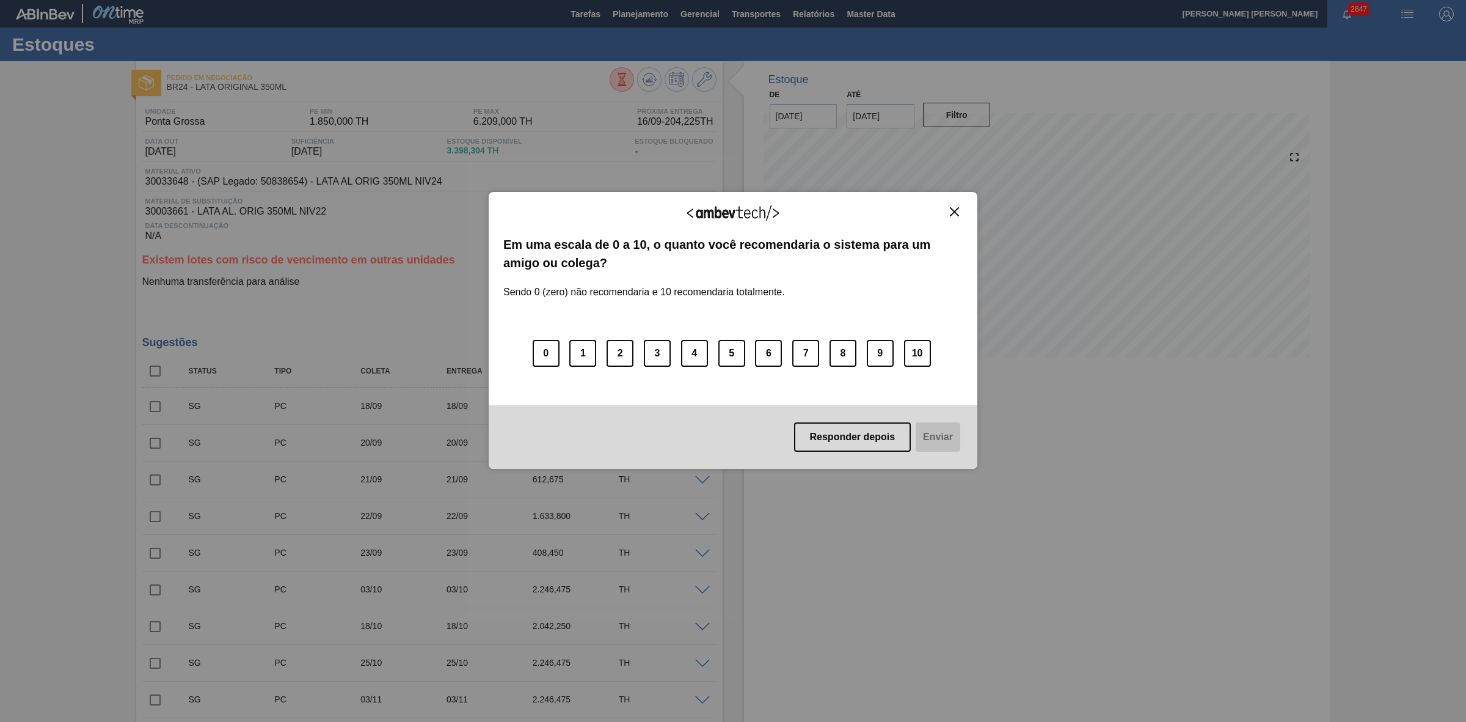
click at [958, 207] on img "Close" at bounding box center [954, 211] width 9 height 9
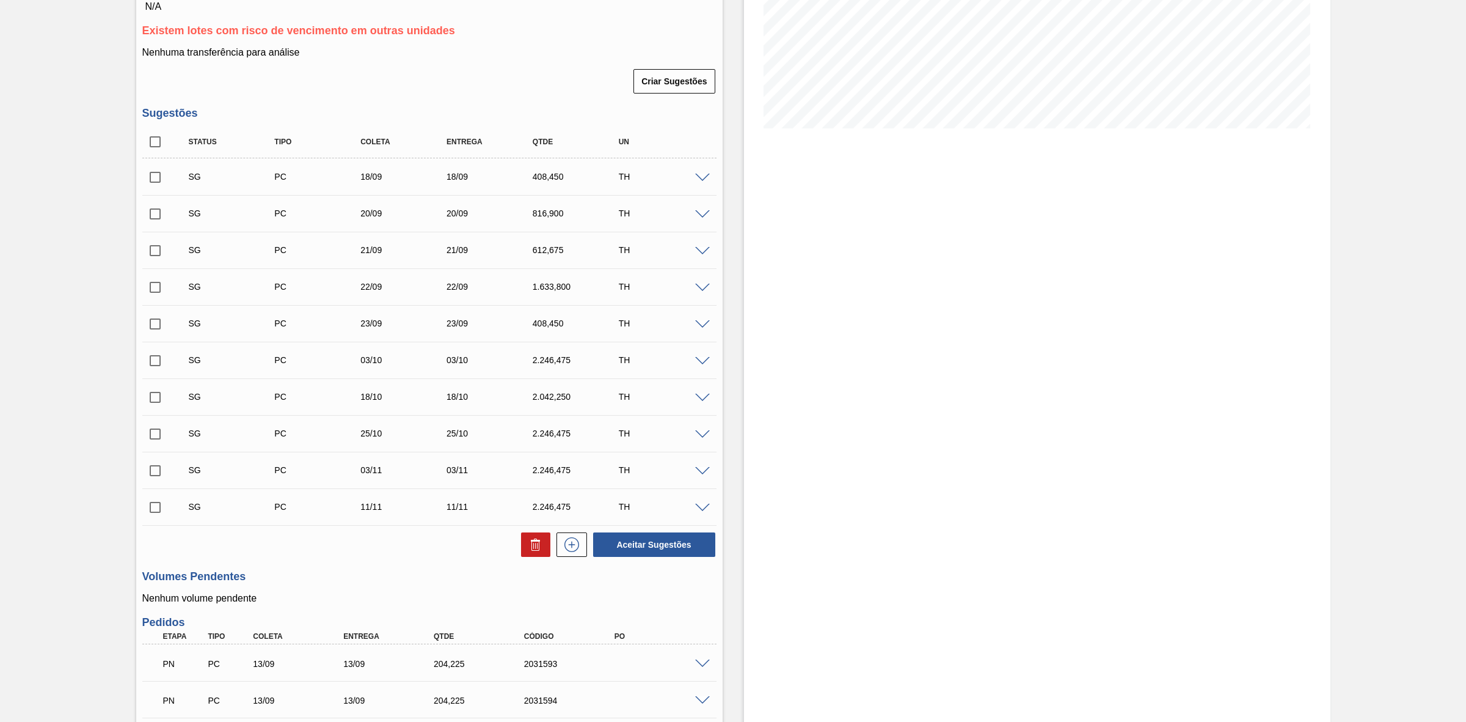
scroll to position [437, 0]
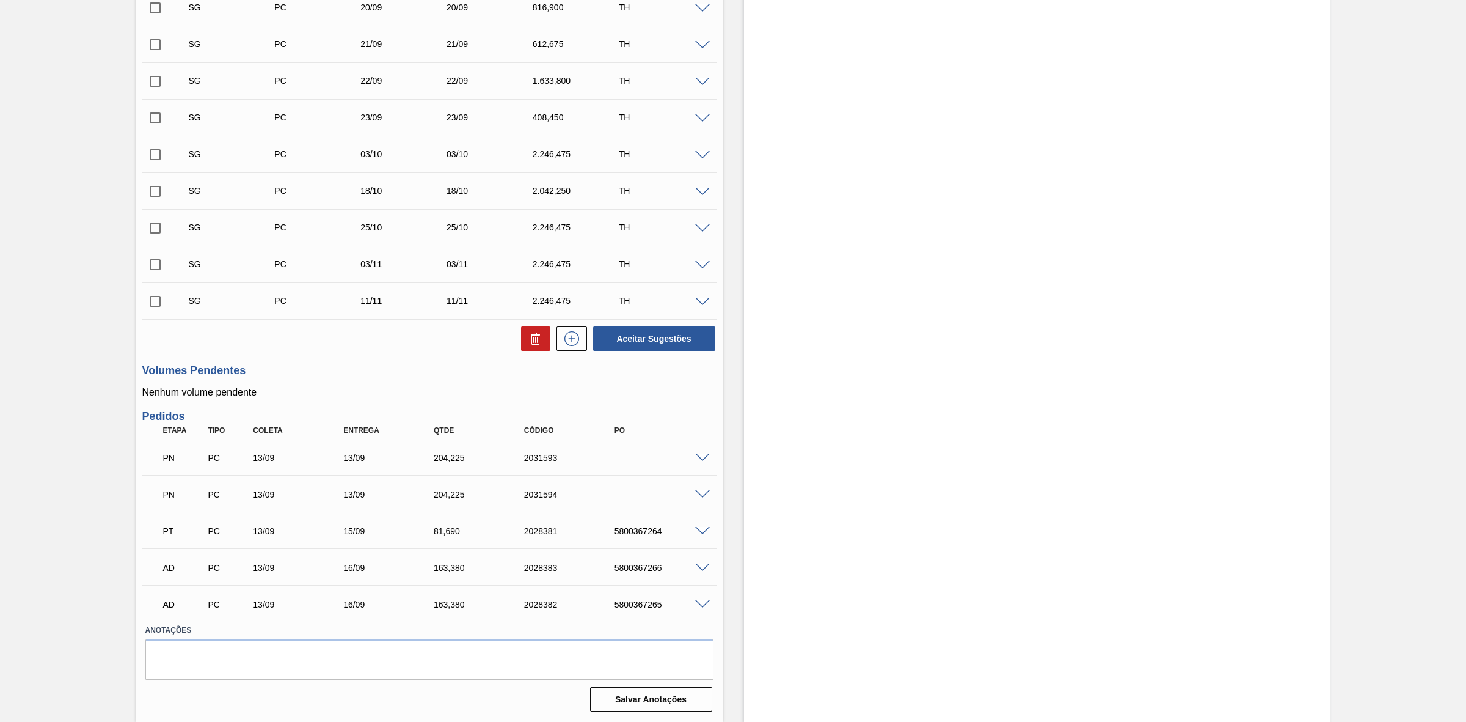
click at [704, 456] on span at bounding box center [702, 457] width 15 height 9
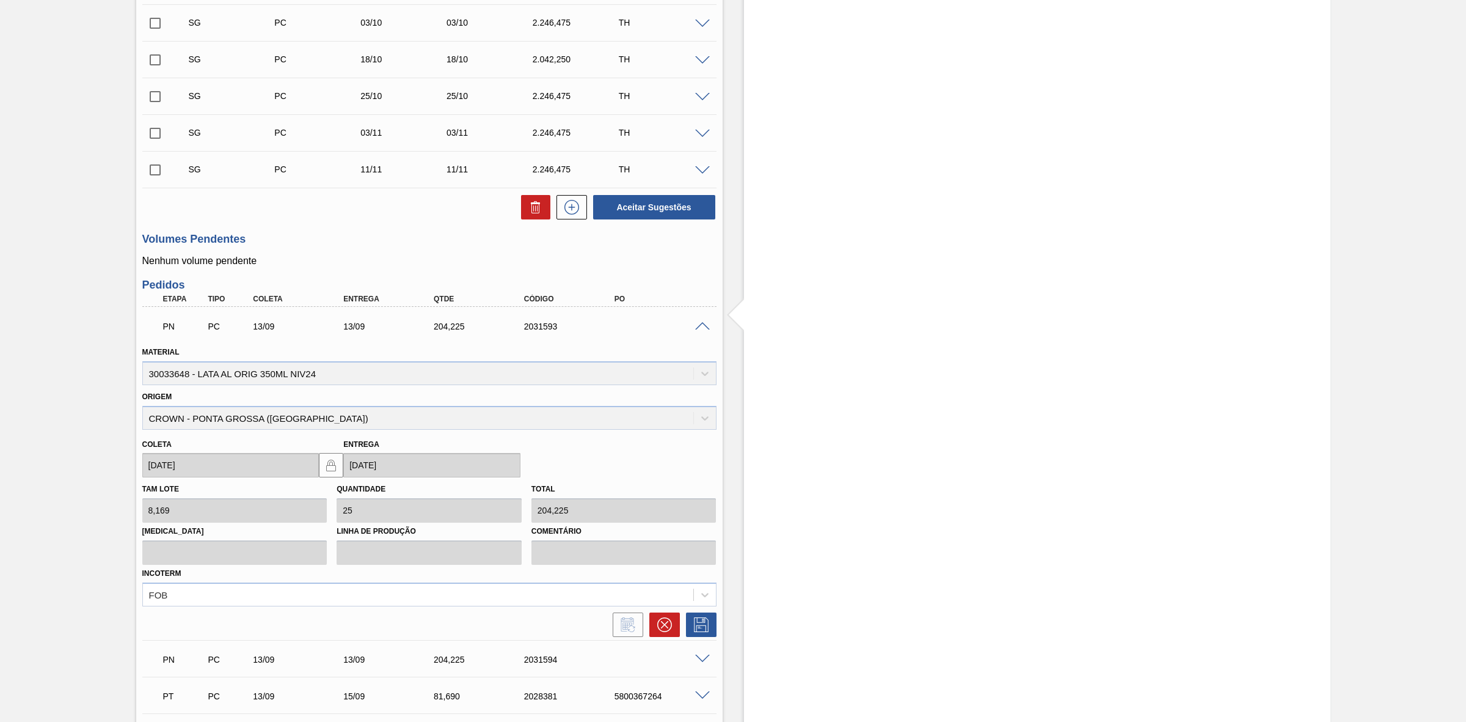
scroll to position [732, 0]
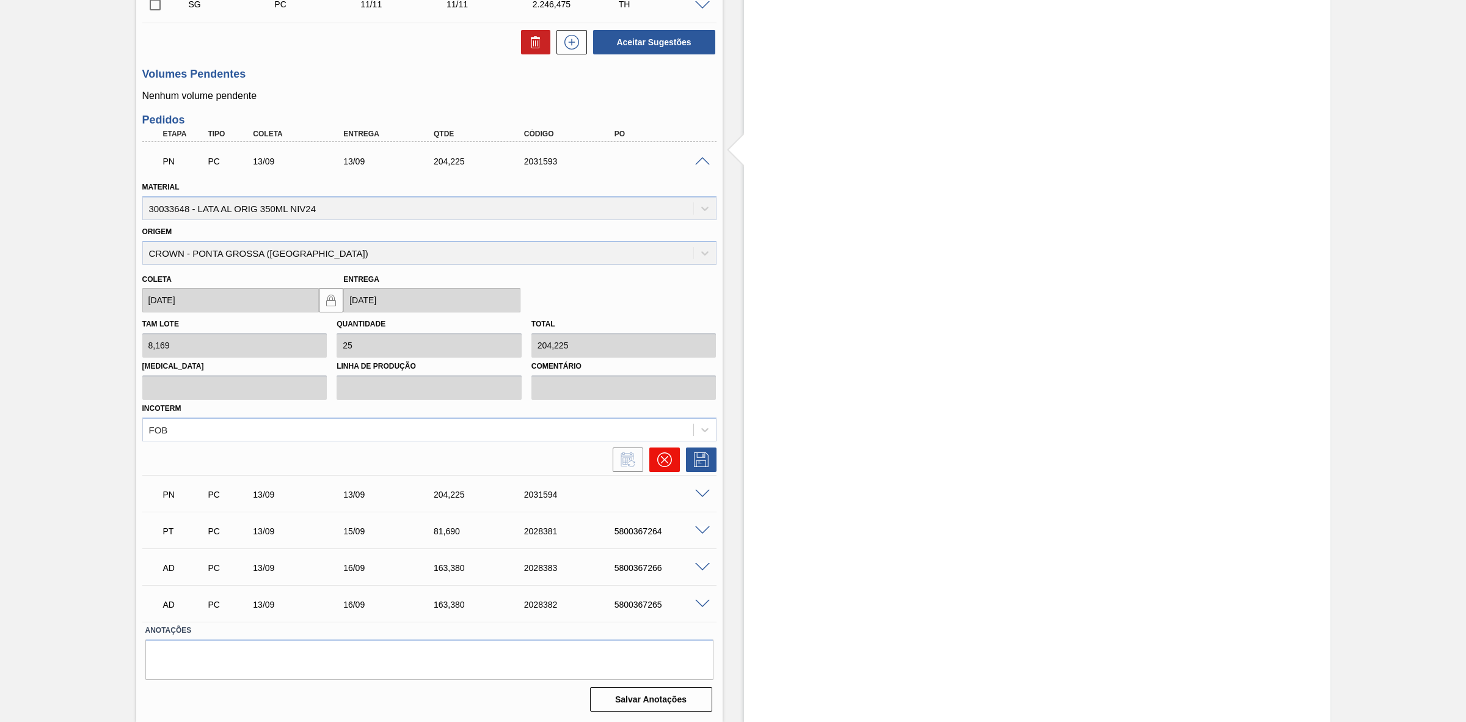
click at [654, 462] on button at bounding box center [664, 459] width 31 height 24
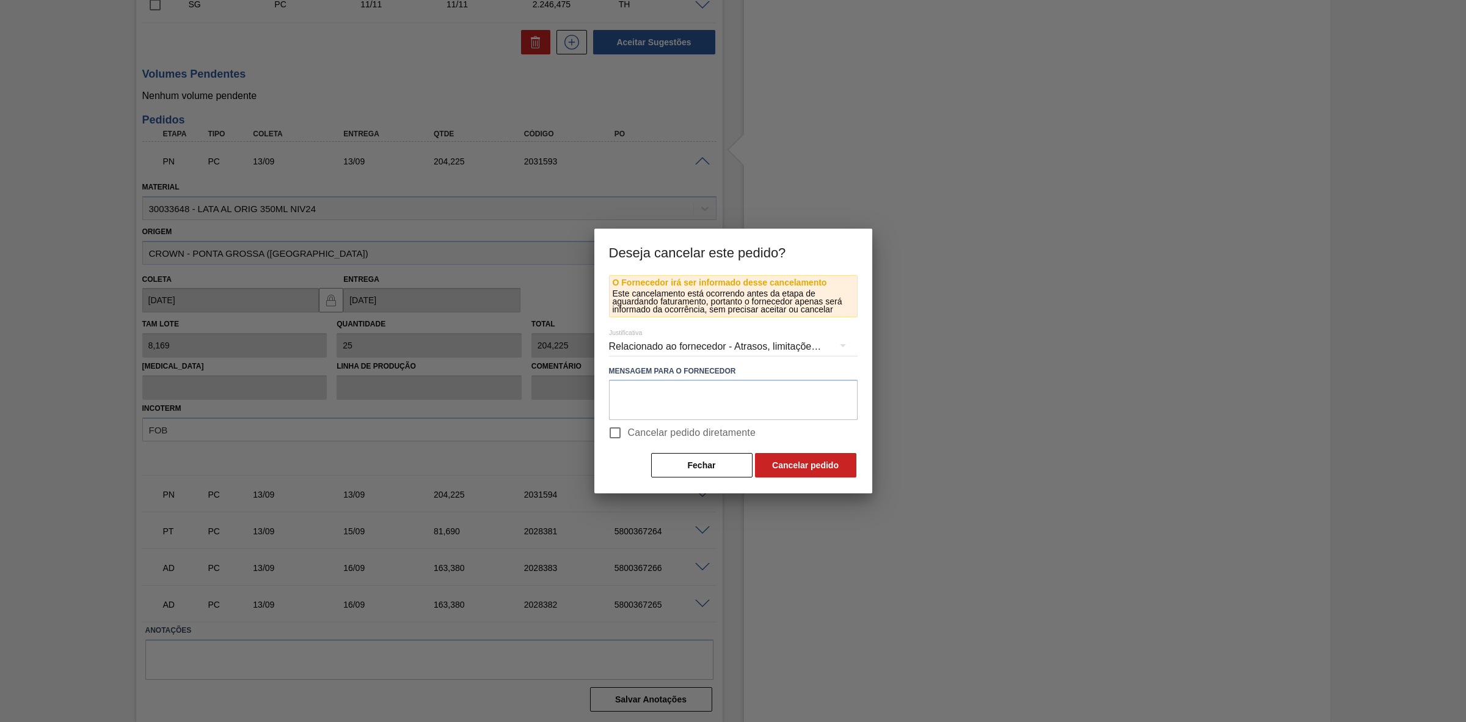
click at [638, 431] on span "Cancelar pedido diretamente" at bounding box center [692, 432] width 128 height 15
click at [628, 431] on input "Cancelar pedido diretamente" at bounding box center [615, 433] width 26 height 26
checkbox input "true"
click at [783, 467] on button "Cancelar pedido" at bounding box center [805, 465] width 101 height 24
click at [697, 472] on button "Fechar" at bounding box center [701, 465] width 101 height 24
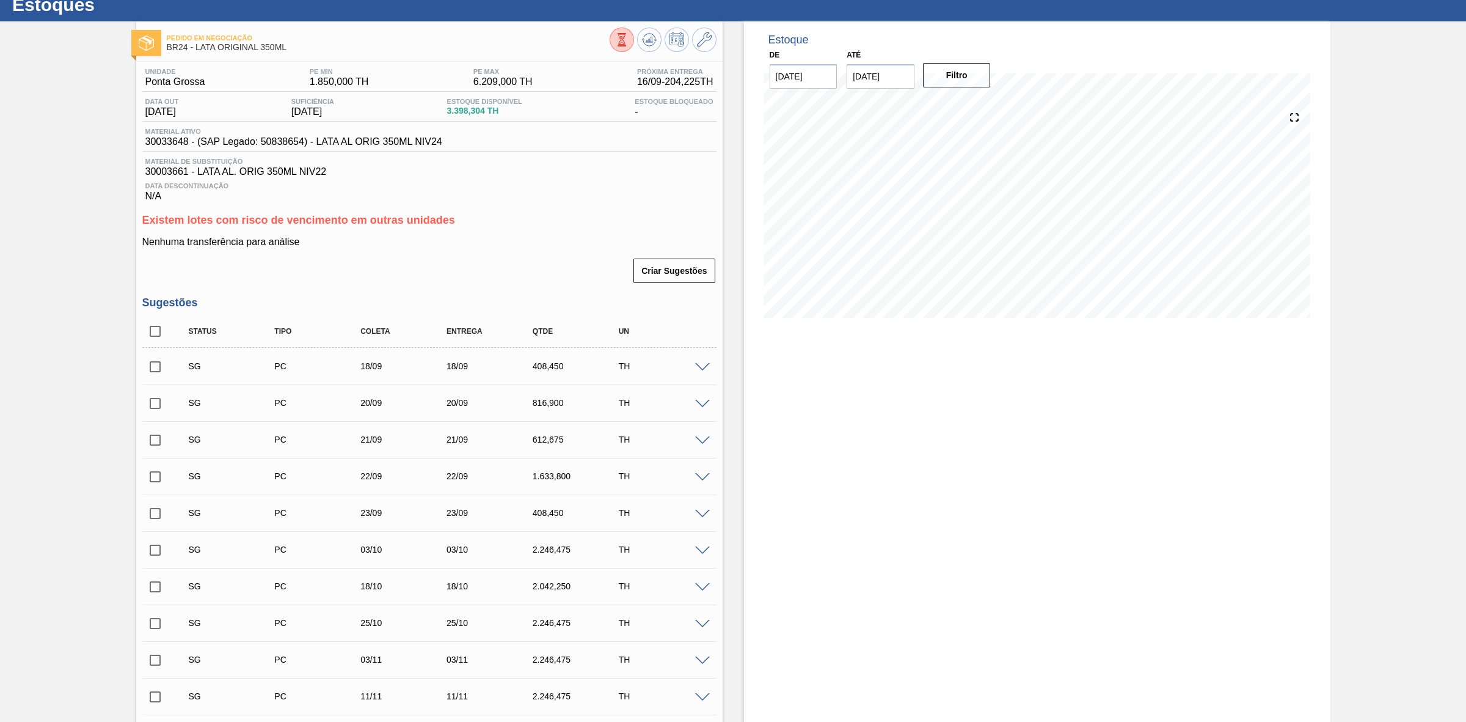
scroll to position [0, 0]
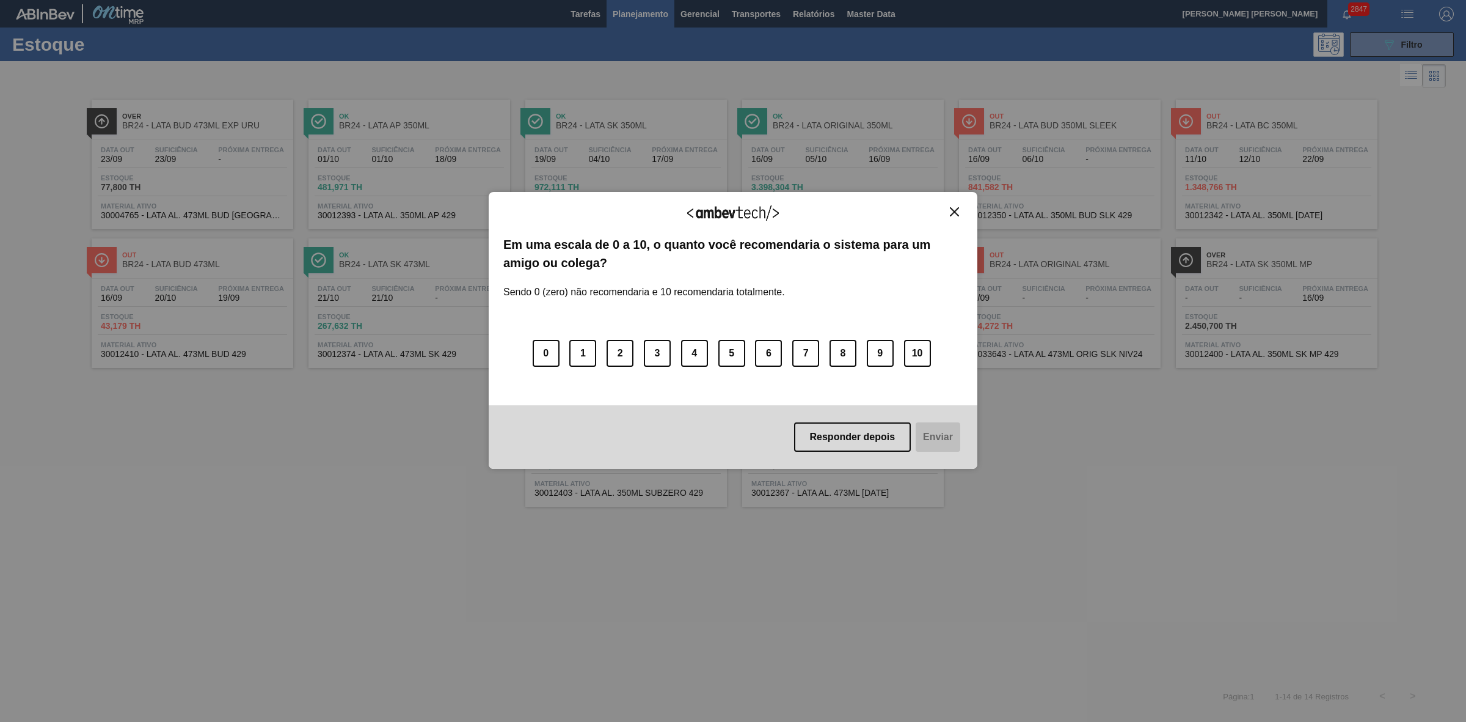
click at [951, 213] on img "Close" at bounding box center [954, 211] width 9 height 9
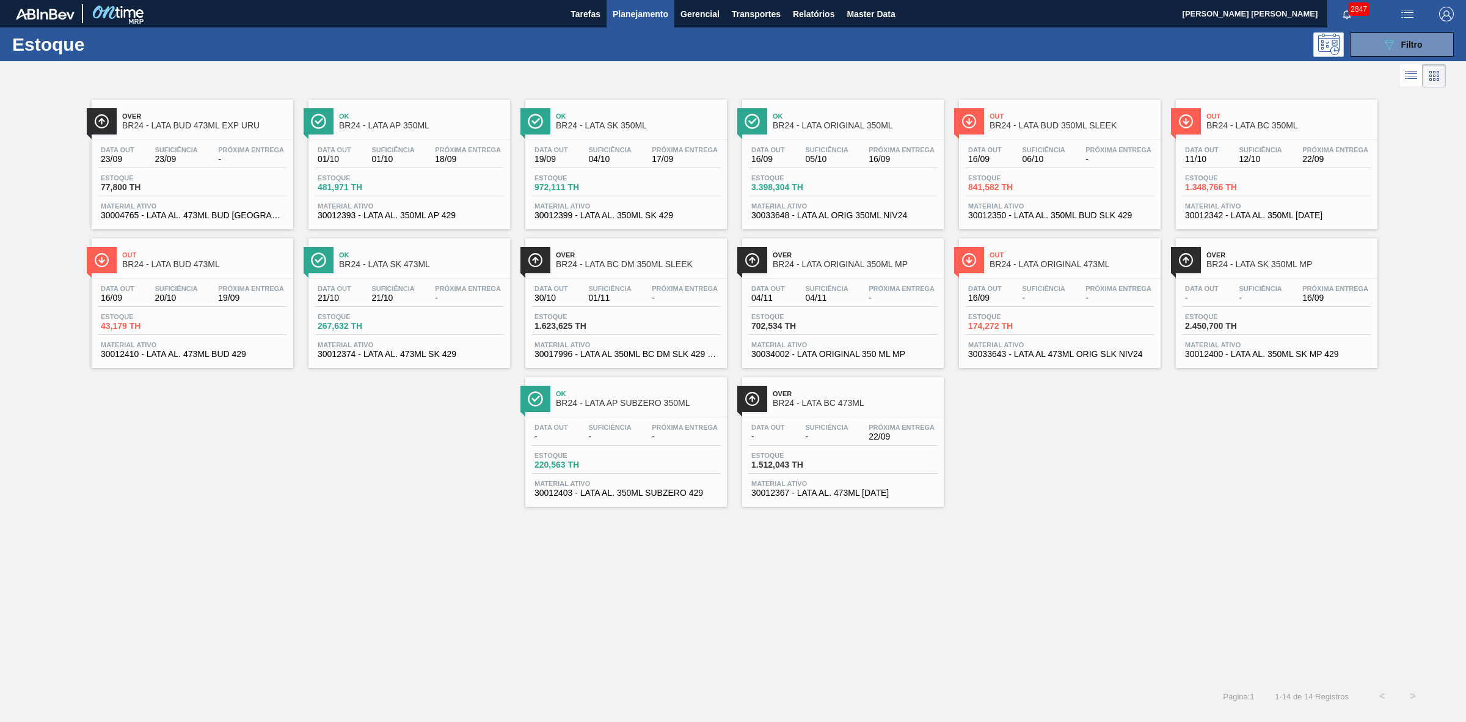
click at [631, 16] on span "Planejamento" at bounding box center [641, 14] width 56 height 15
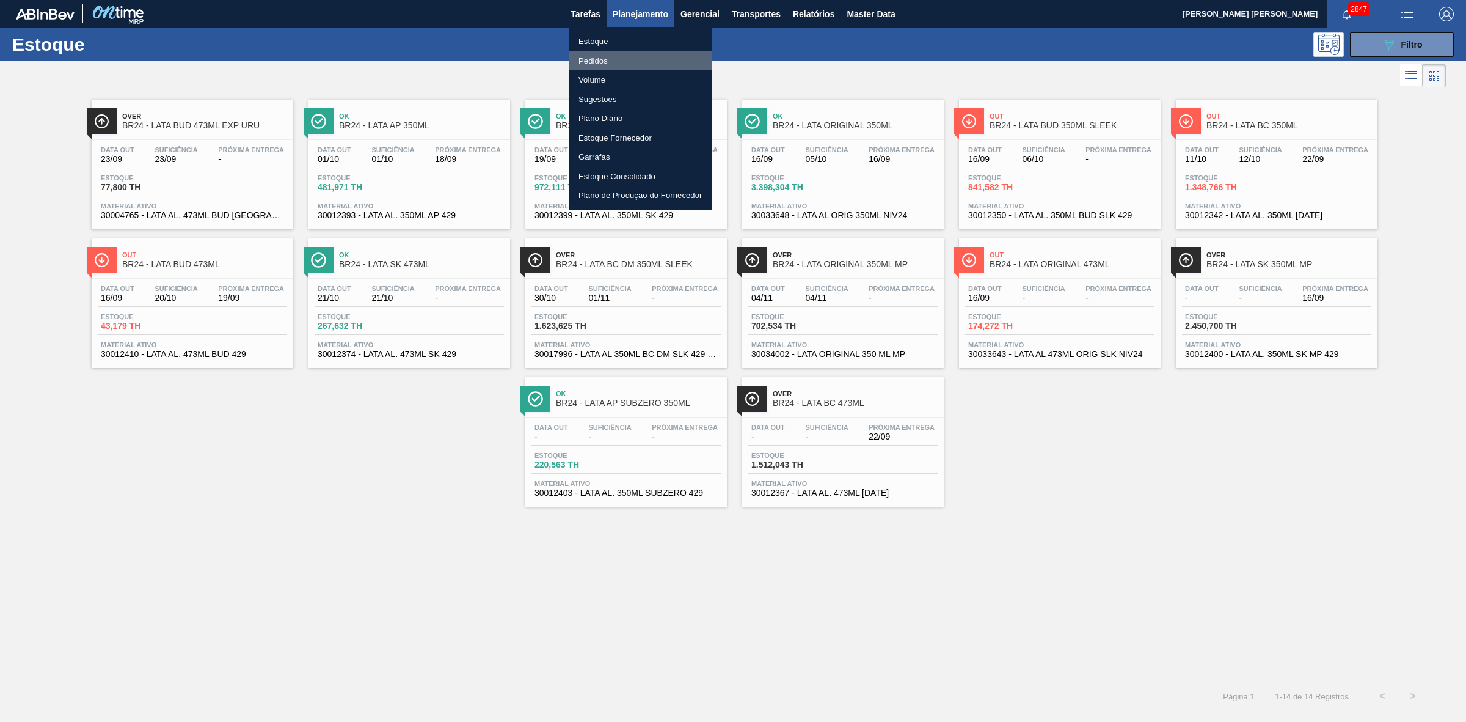
click at [599, 59] on li "Pedidos" at bounding box center [641, 61] width 144 height 20
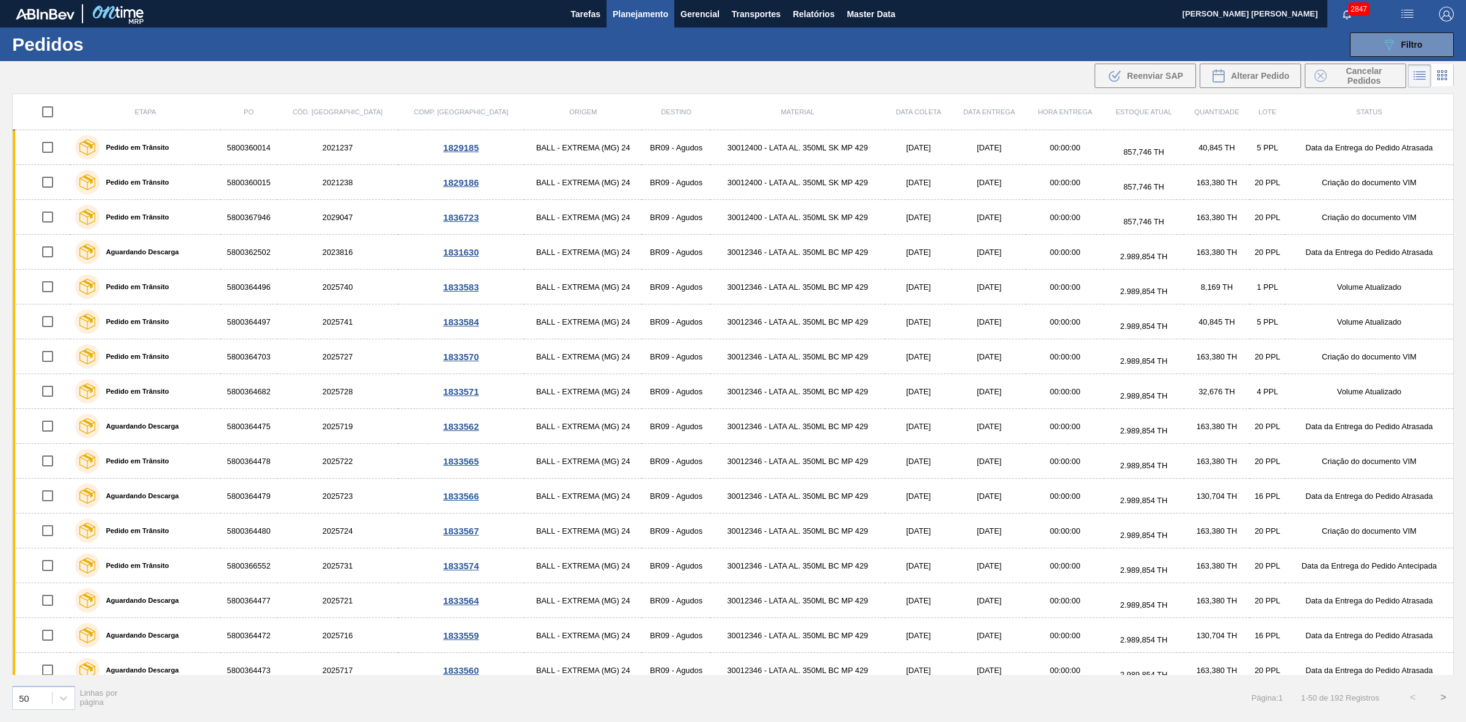
click at [1390, 31] on div "089F7B8B-B2A5-4AFE-B5C0-19BA573D28AC Filtro Código Pedido Portal Códido PO SAP …" at bounding box center [830, 44] width 1259 height 37
click at [1390, 49] on icon at bounding box center [1389, 45] width 9 height 10
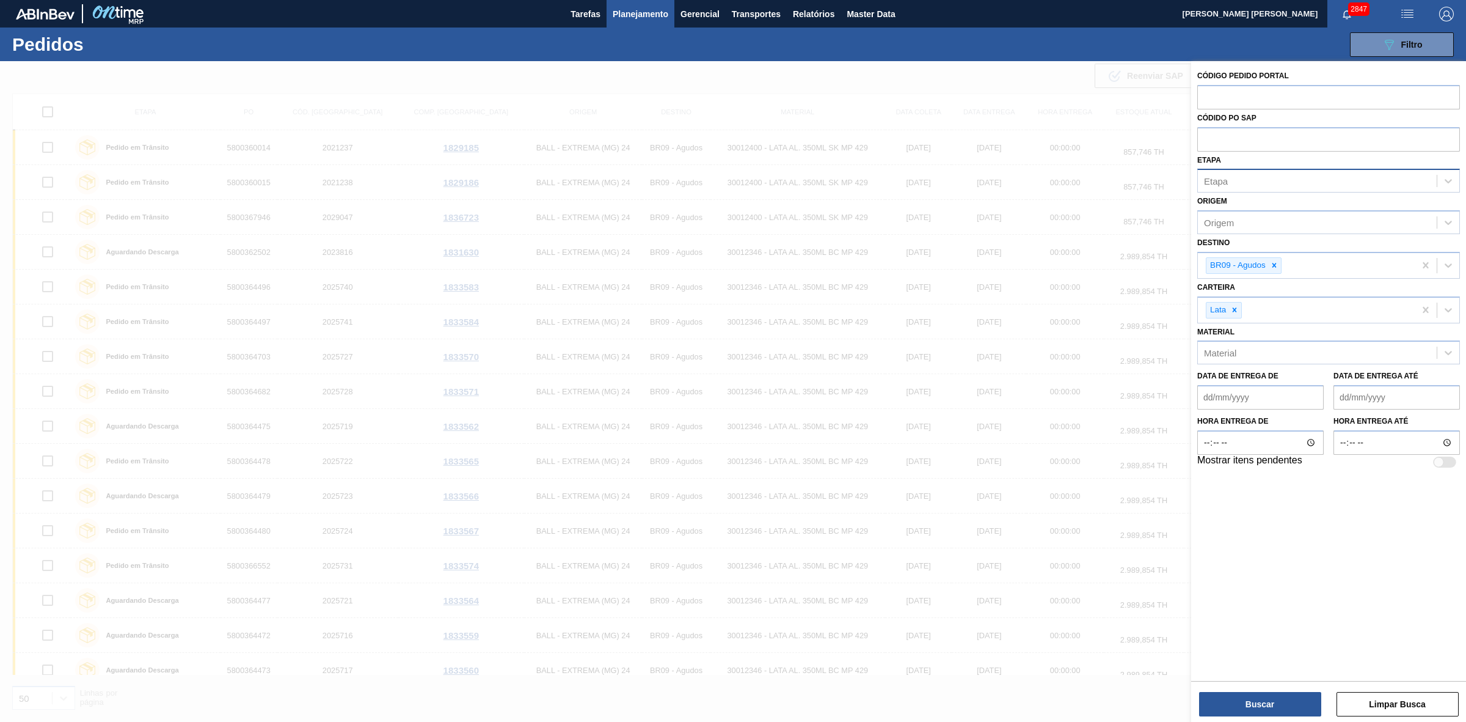
click at [1249, 174] on div "Etapa" at bounding box center [1317, 181] width 239 height 18
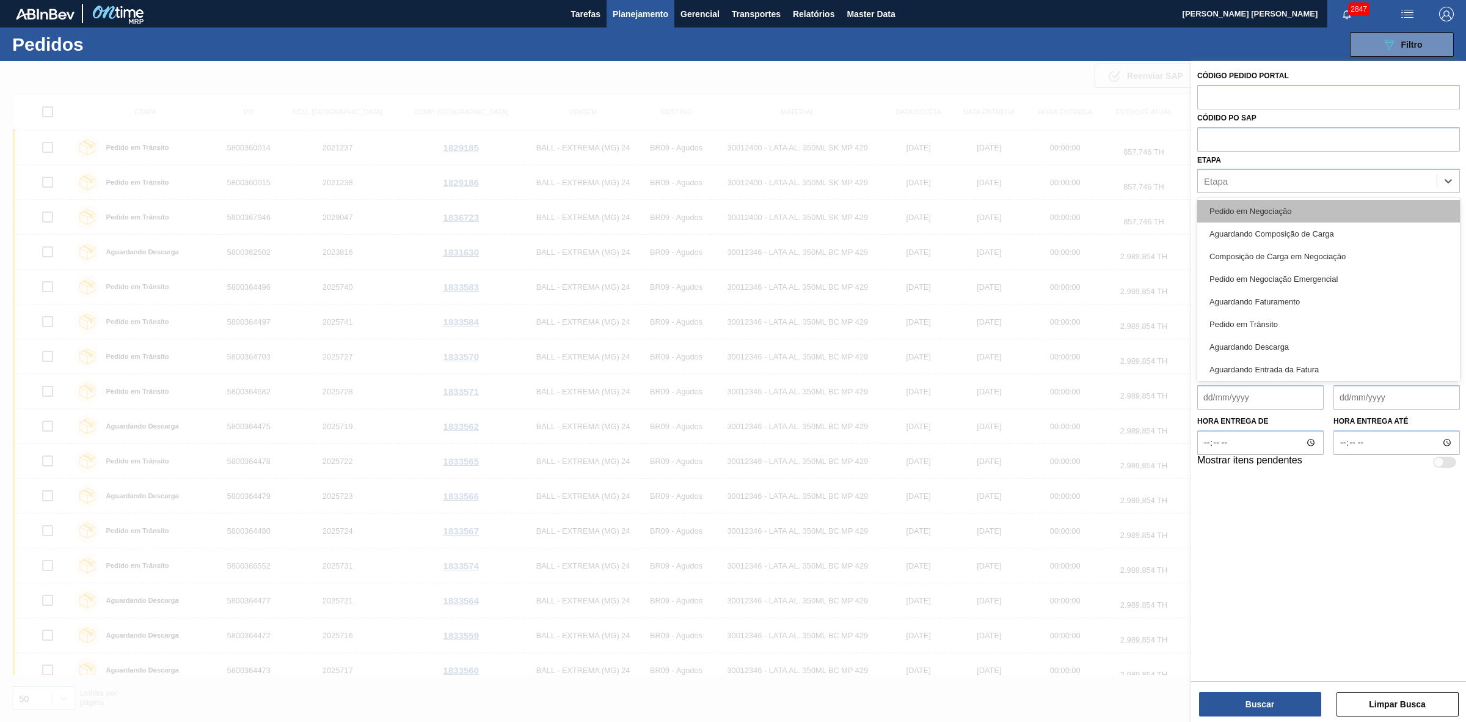
click at [1259, 205] on div "Pedido em Negociação" at bounding box center [1328, 211] width 263 height 23
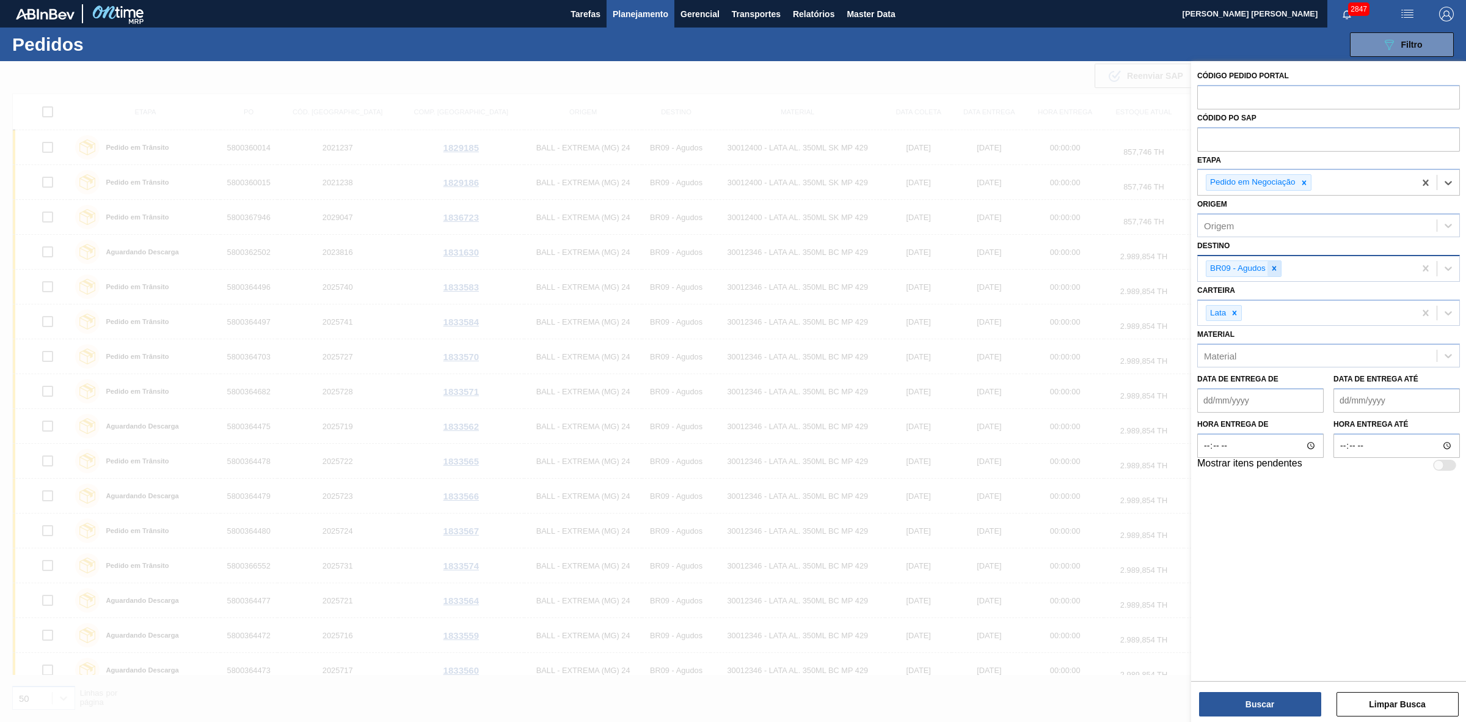
click at [1275, 261] on div at bounding box center [1274, 268] width 13 height 15
click at [1286, 707] on button "Buscar" at bounding box center [1260, 704] width 122 height 24
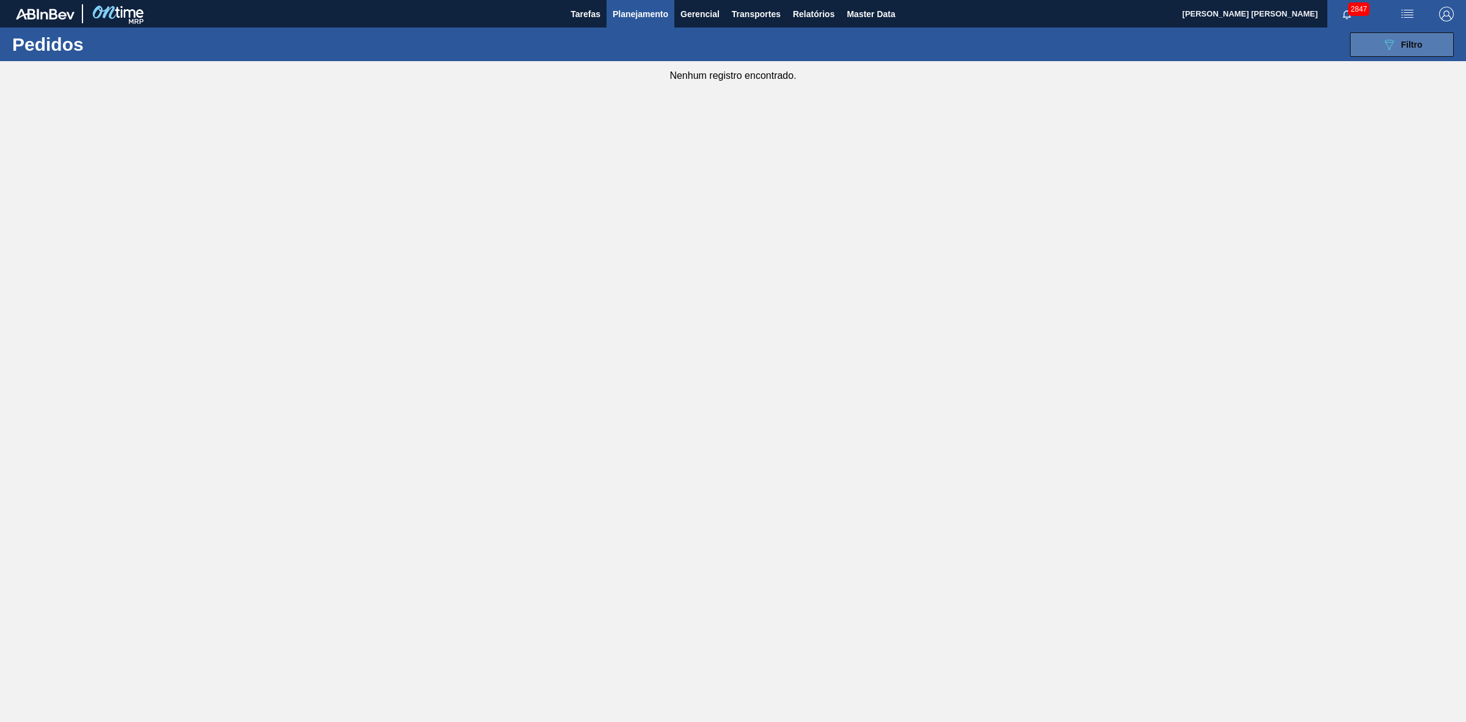
click at [1390, 35] on button "089F7B8B-B2A5-4AFE-B5C0-19BA573D28AC Filtro" at bounding box center [1402, 44] width 104 height 24
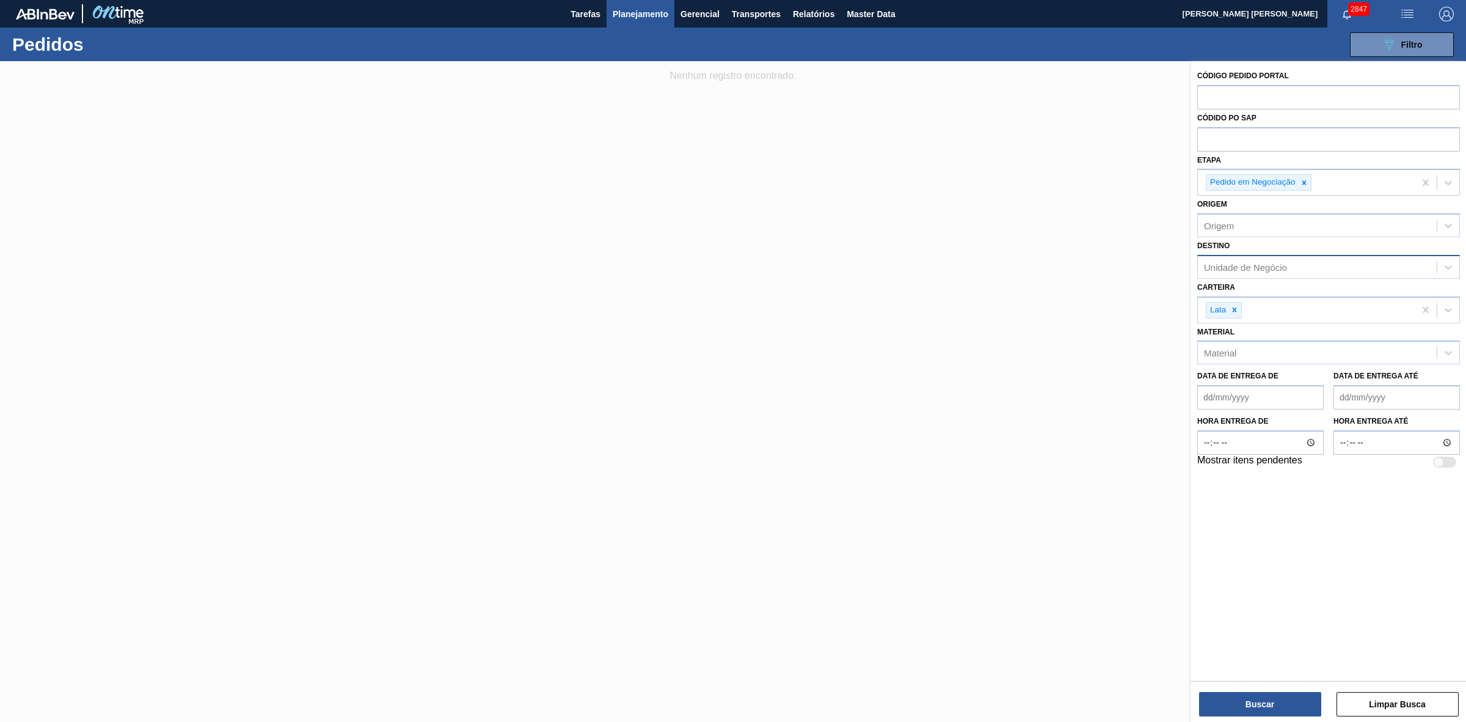
click at [1237, 258] on div "Unidade de Negócio" at bounding box center [1317, 267] width 239 height 18
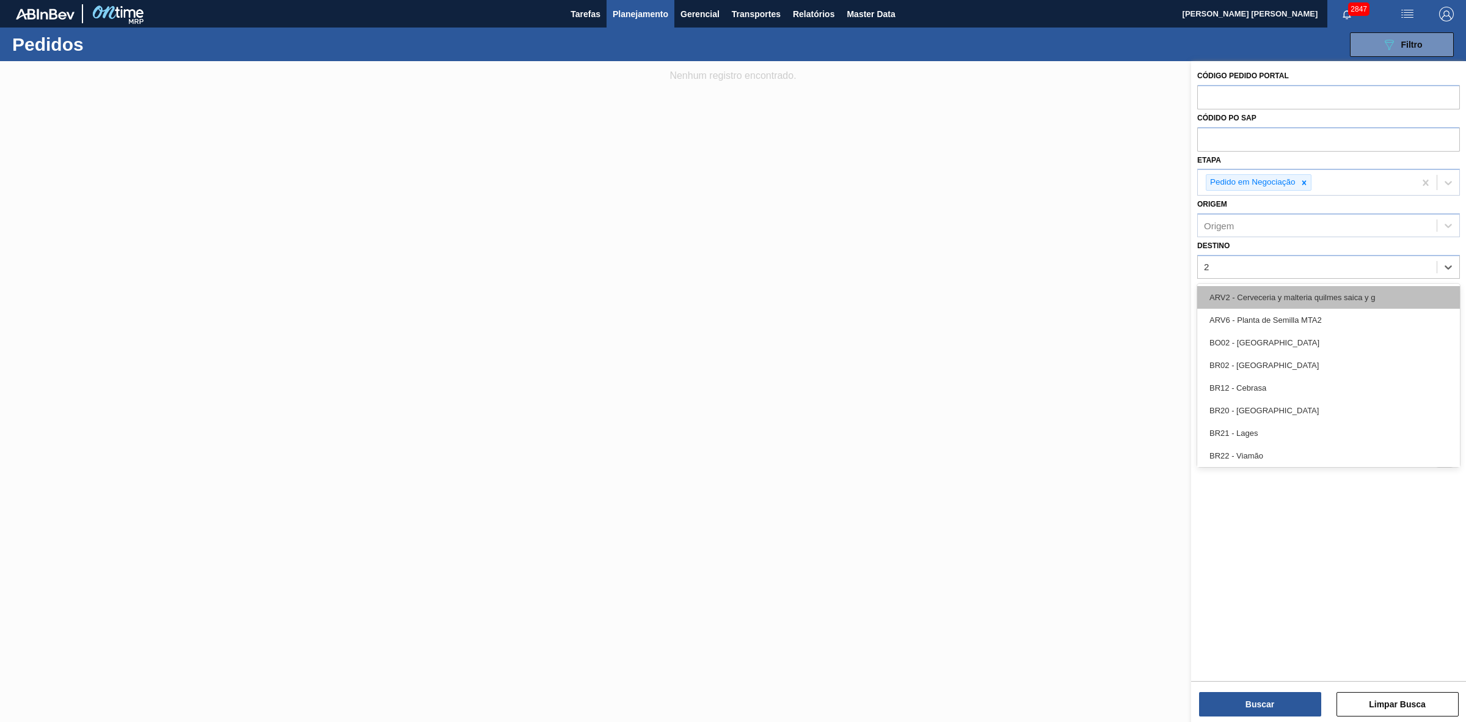
type input "24"
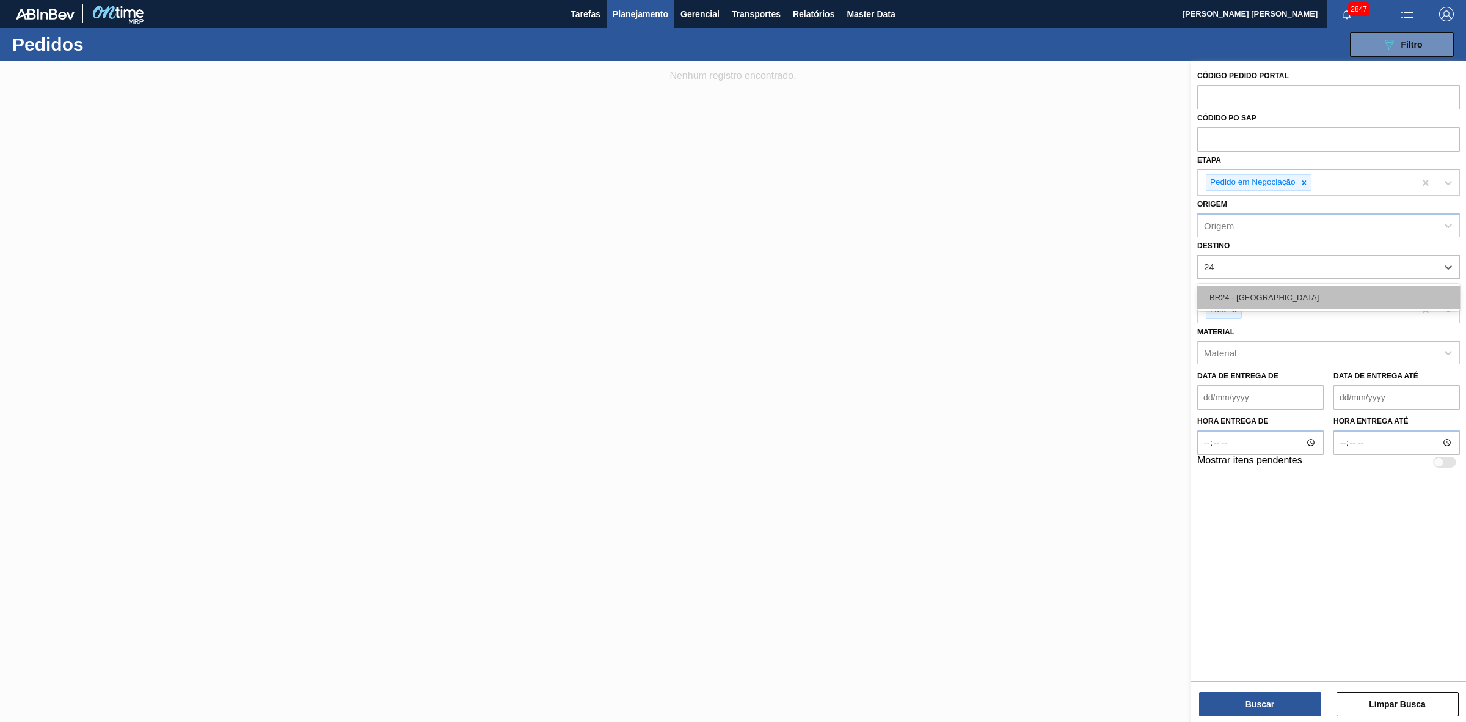
click at [1276, 294] on div "BR24 - Ponta Grossa" at bounding box center [1328, 297] width 263 height 23
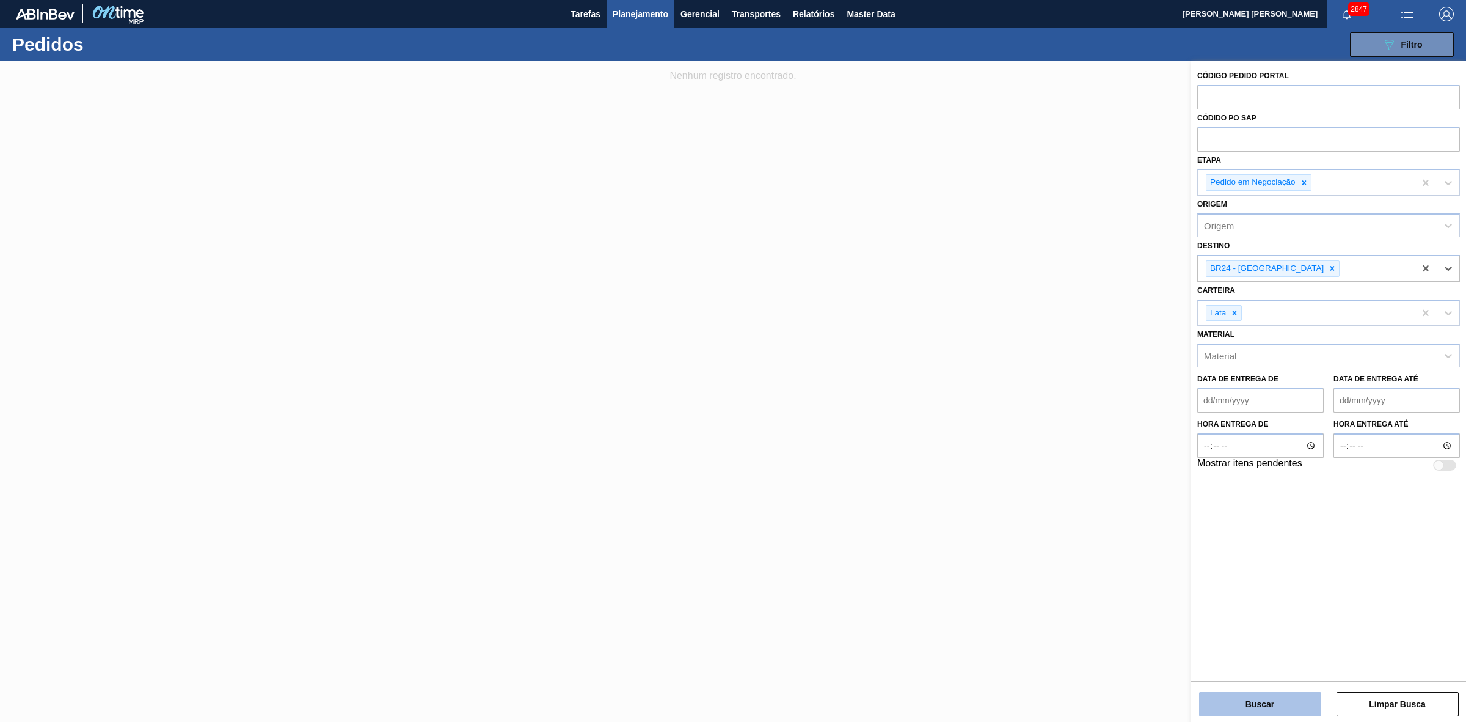
click at [1284, 701] on button "Buscar" at bounding box center [1260, 704] width 122 height 24
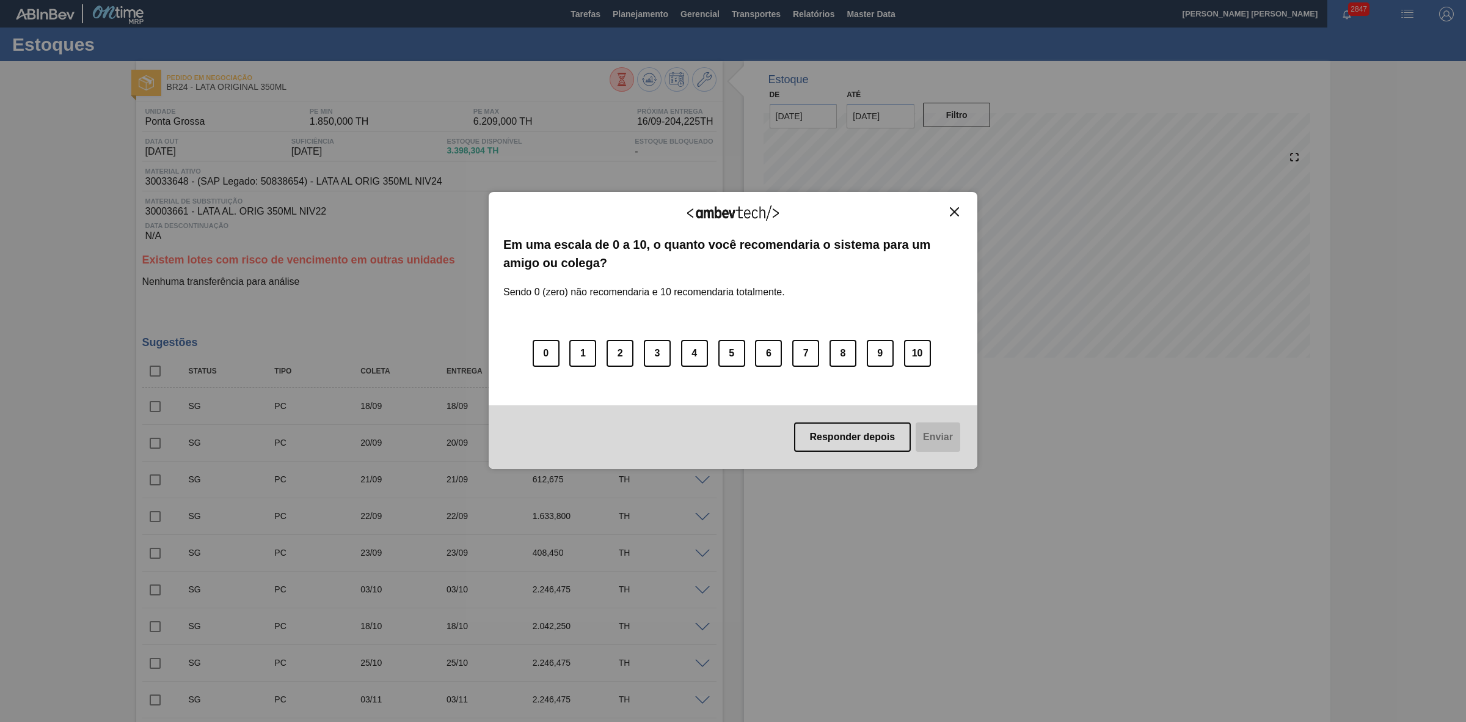
click at [957, 210] on img "Close" at bounding box center [954, 211] width 9 height 9
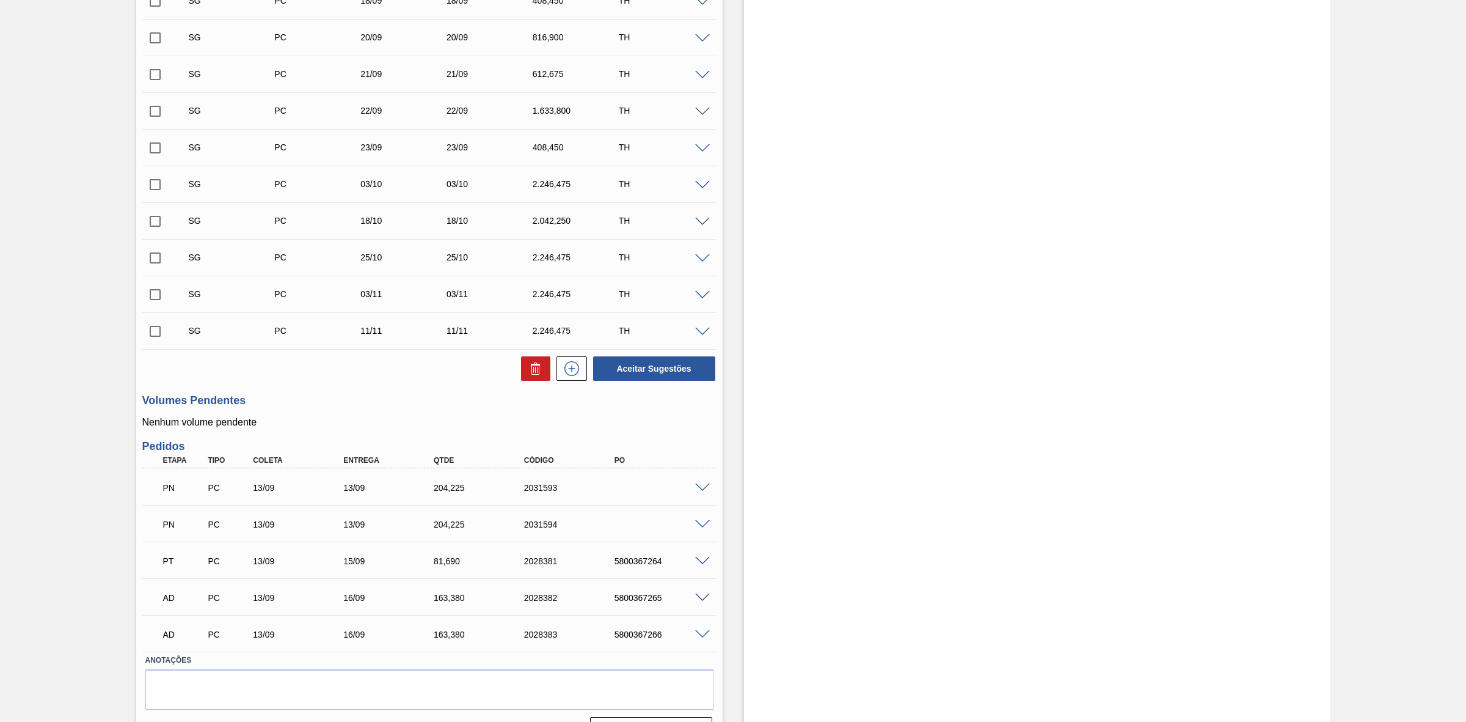
scroll to position [437, 0]
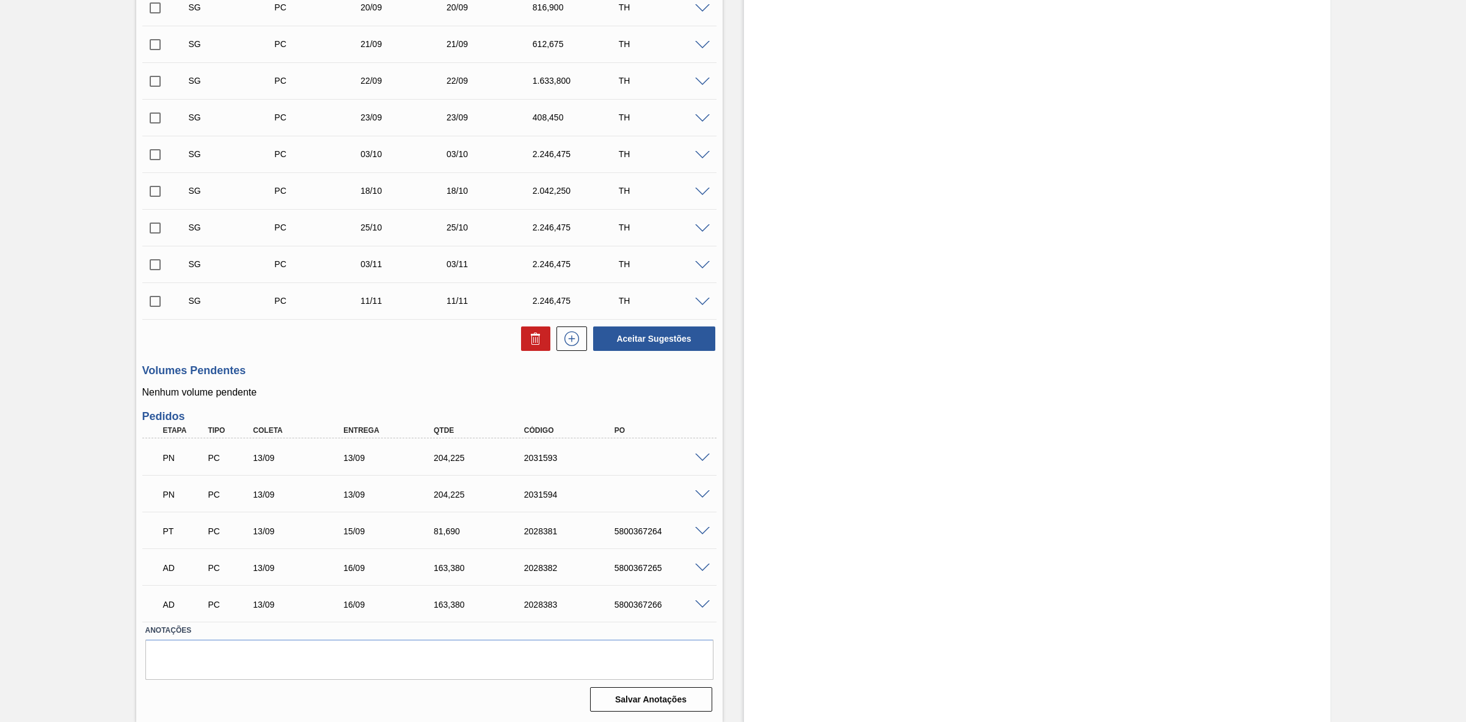
click at [695, 490] on span at bounding box center [702, 494] width 15 height 9
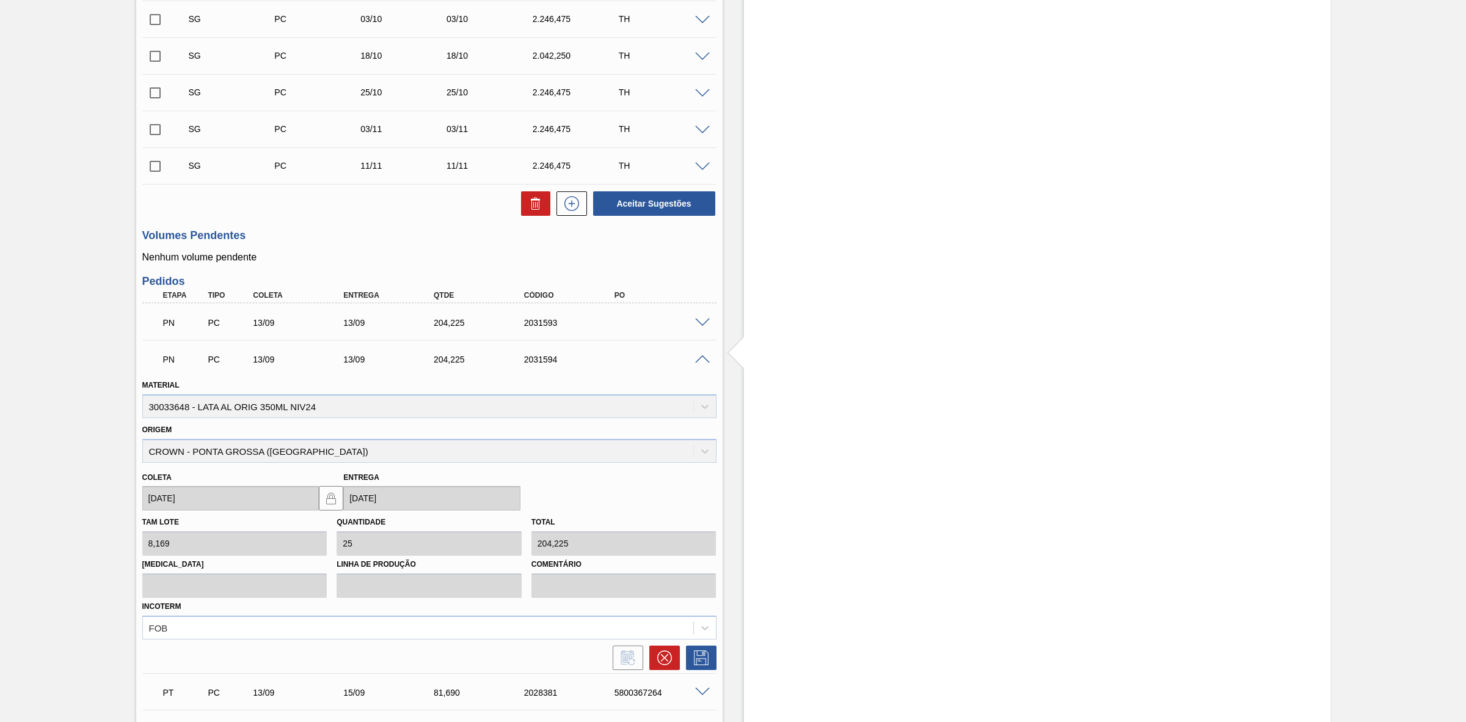
scroll to position [732, 0]
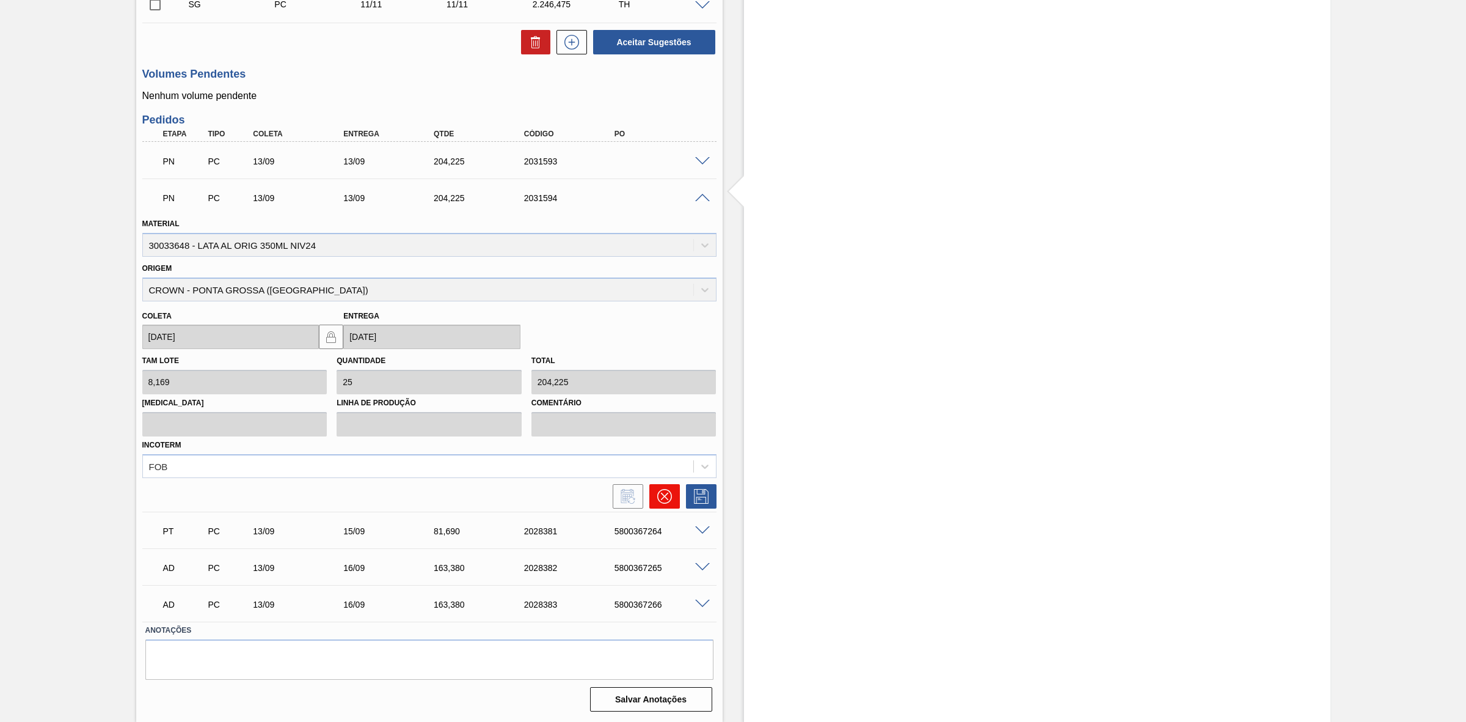
click at [671, 495] on button at bounding box center [664, 496] width 31 height 24
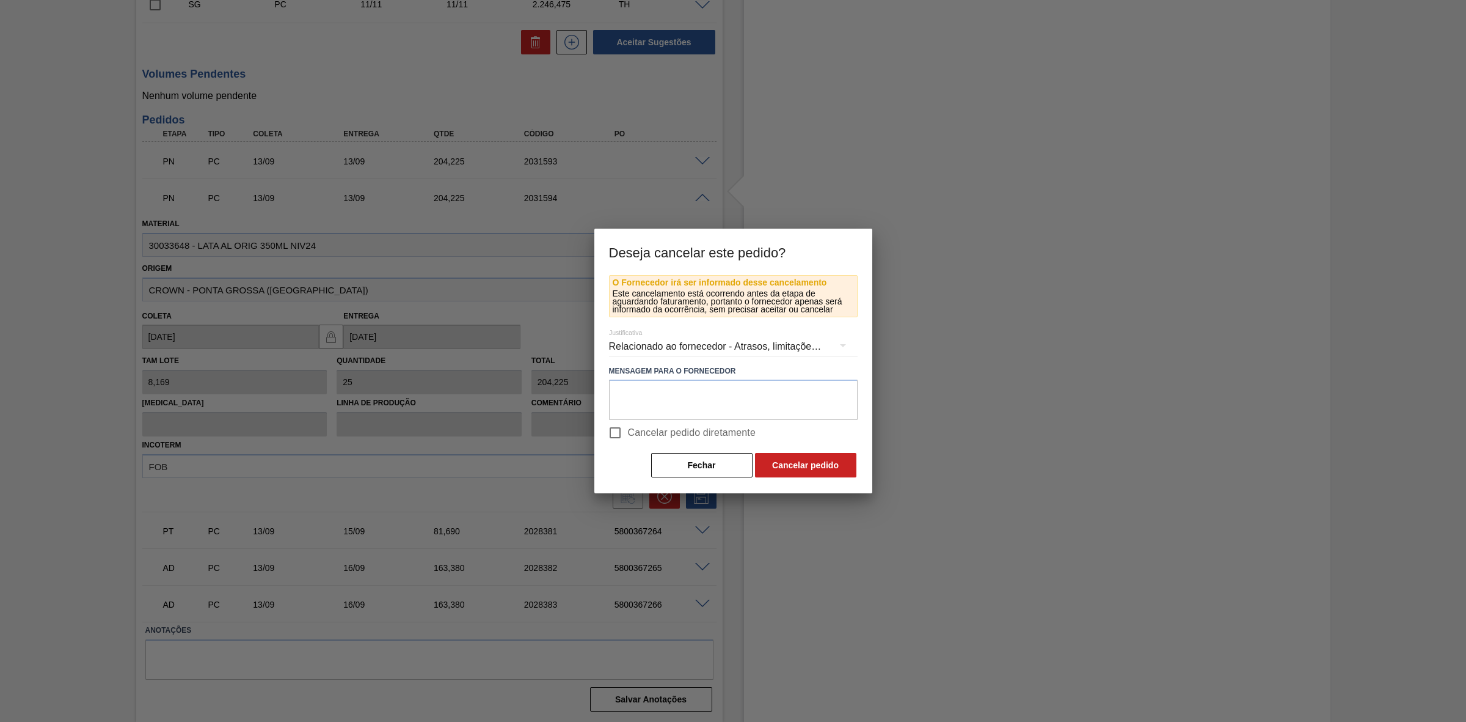
click at [645, 429] on span "Cancelar pedido diretamente" at bounding box center [692, 432] width 128 height 15
click at [628, 429] on input "Cancelar pedido diretamente" at bounding box center [615, 433] width 26 height 26
checkbox input "true"
click at [784, 459] on button "Cancelar pedido" at bounding box center [805, 465] width 101 height 24
click at [717, 456] on button "Fechar" at bounding box center [701, 465] width 101 height 24
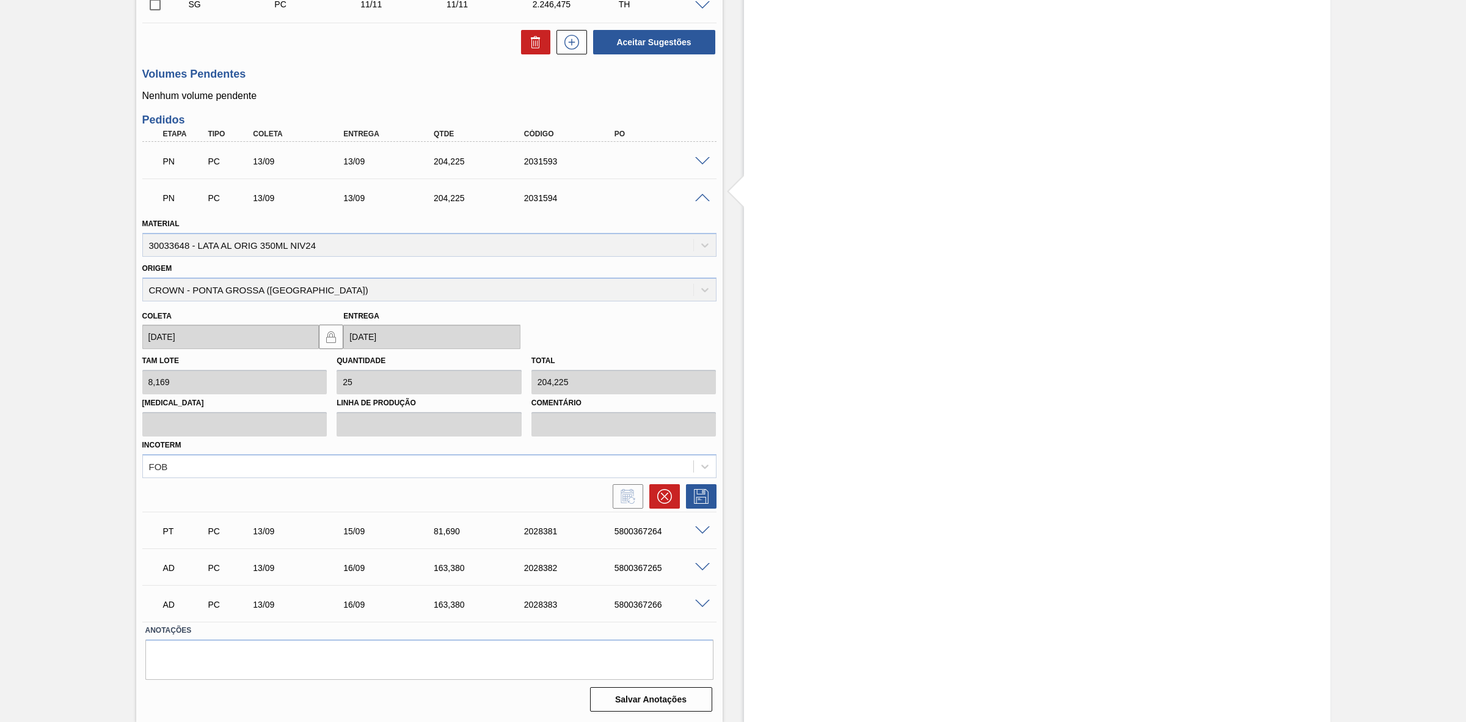
click at [696, 197] on span at bounding box center [702, 198] width 15 height 9
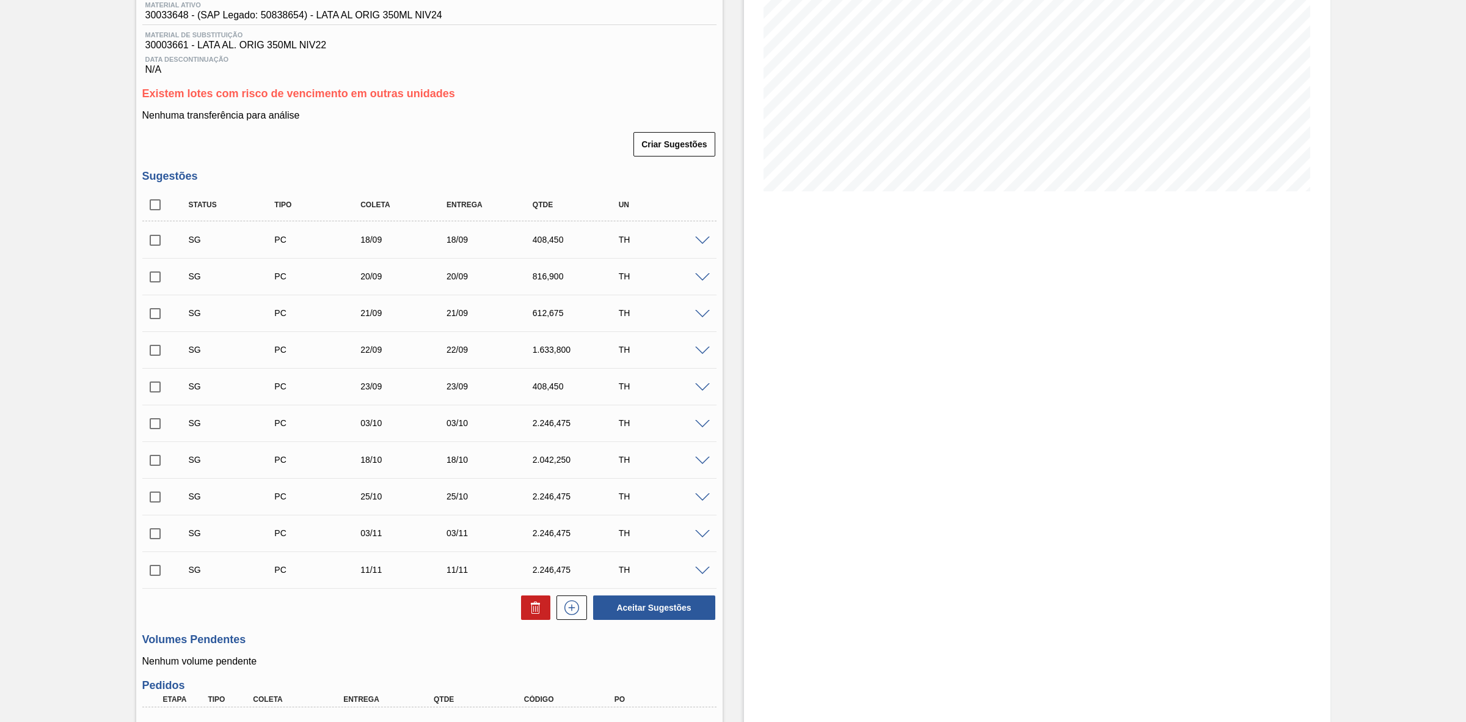
scroll to position [132, 0]
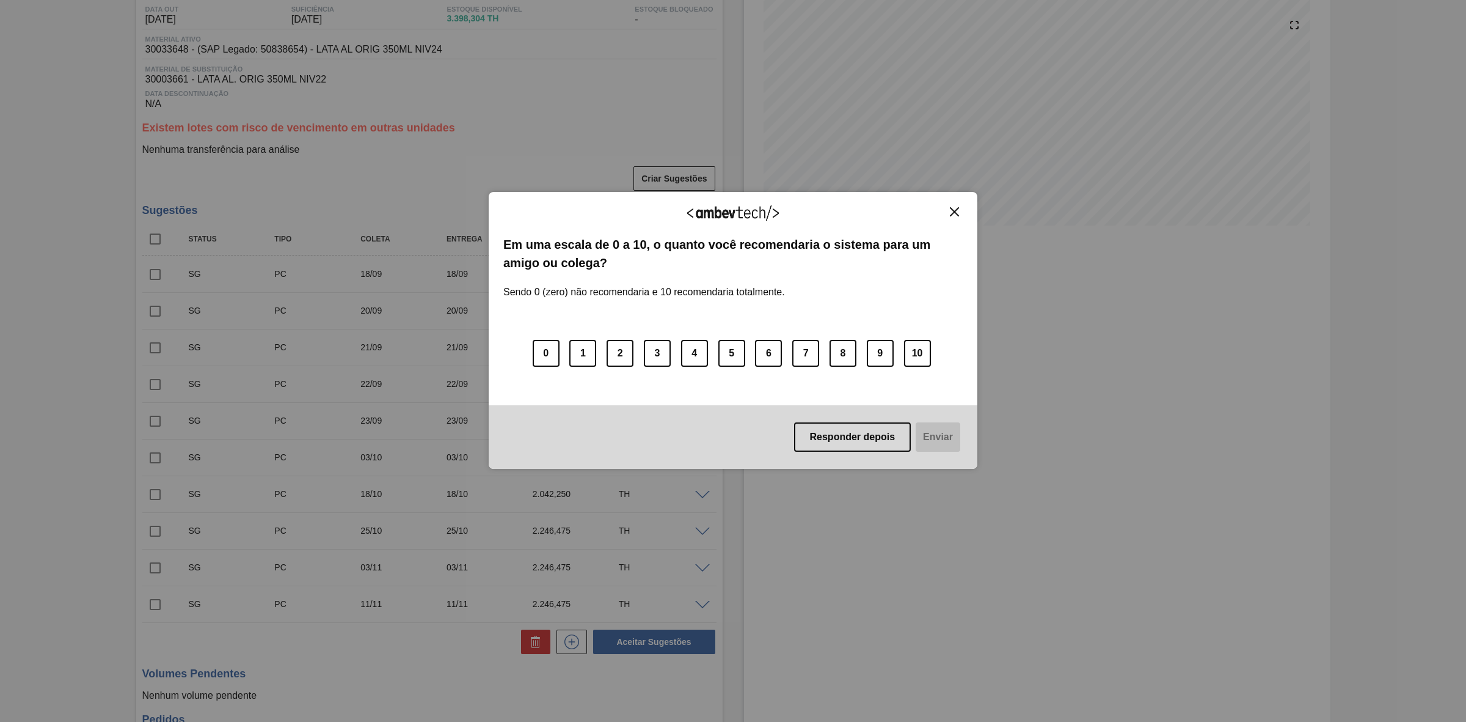
click at [952, 211] on img "Close" at bounding box center [954, 211] width 9 height 9
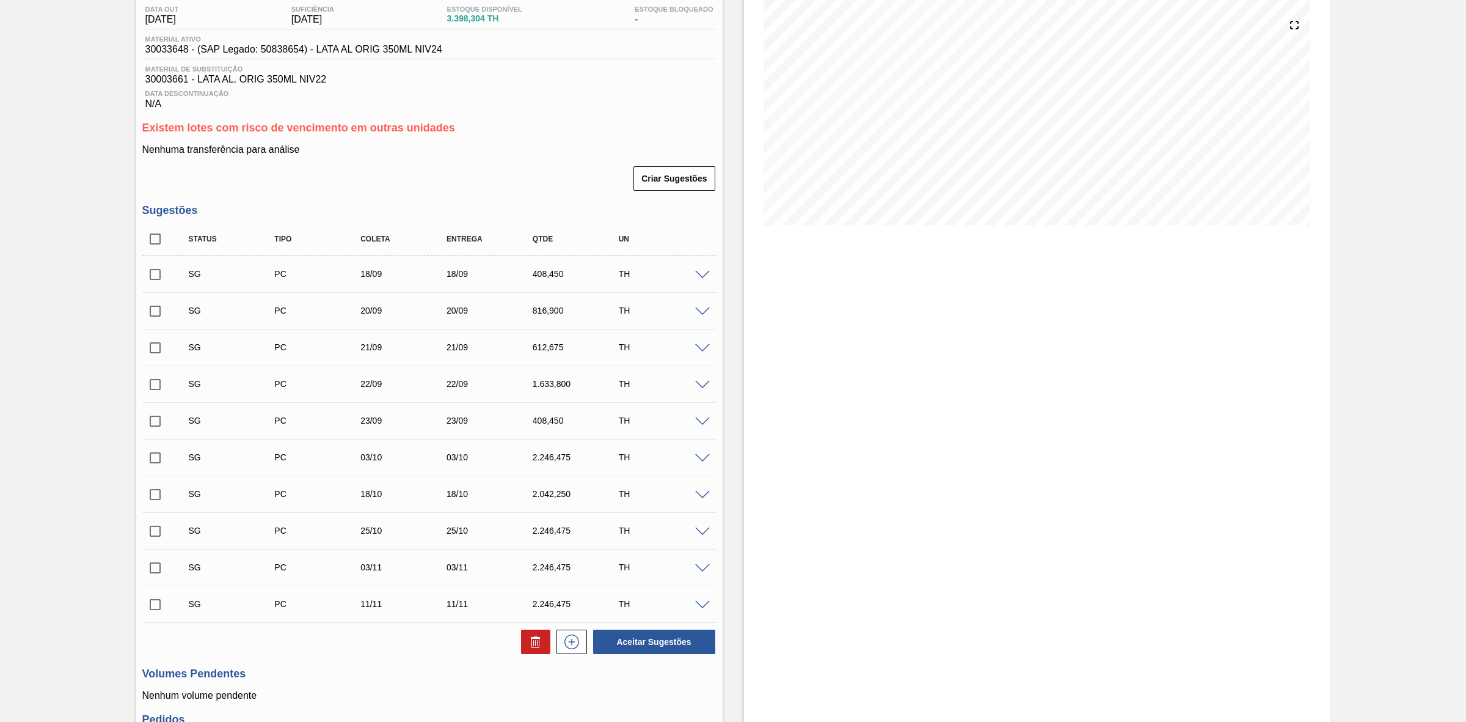
scroll to position [0, 0]
